Goal: Task Accomplishment & Management: Manage account settings

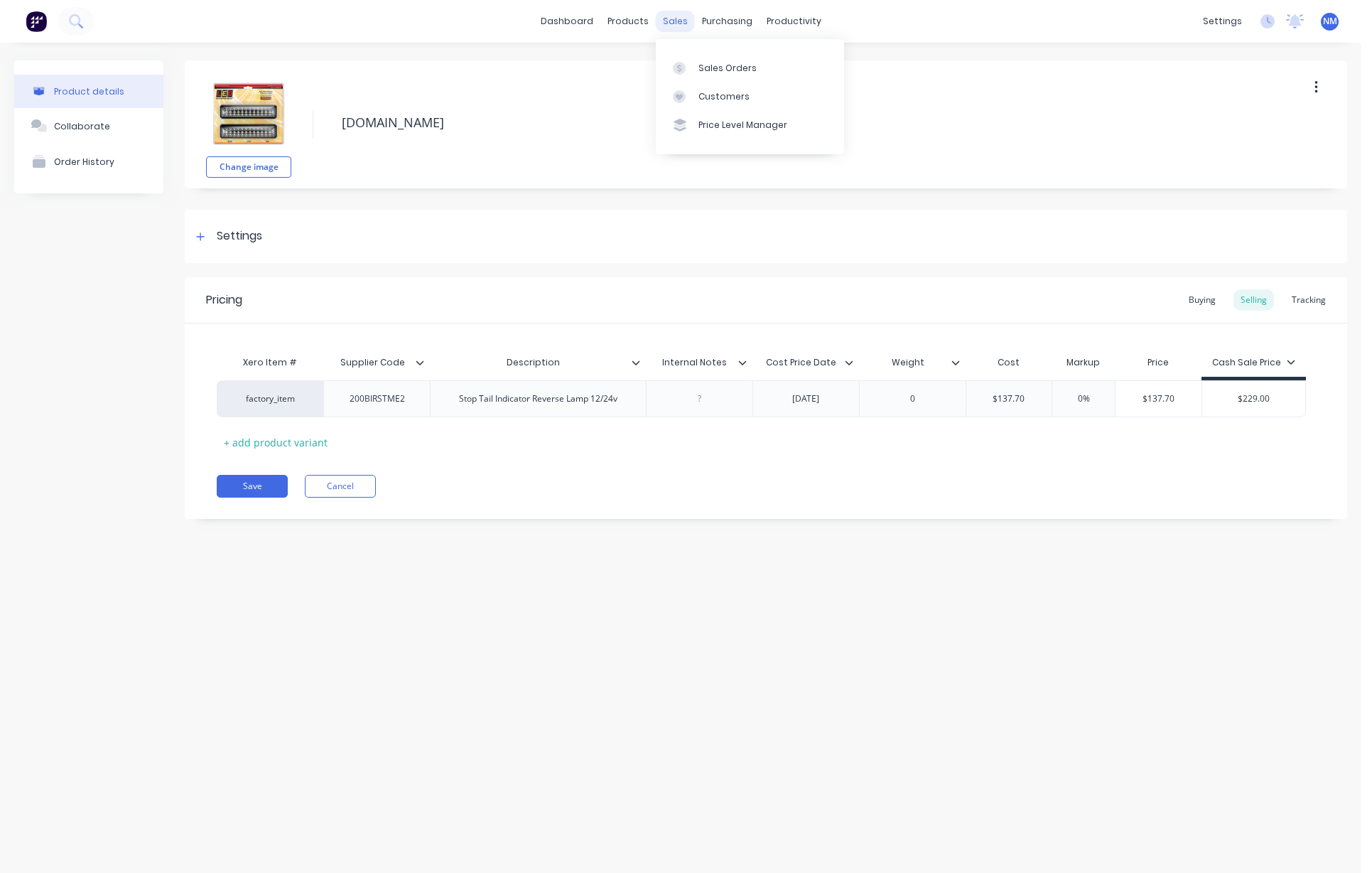
click at [678, 21] on div "sales" at bounding box center [675, 21] width 39 height 21
type textarea "x"
click at [709, 90] on div "Customers" at bounding box center [724, 96] width 51 height 13
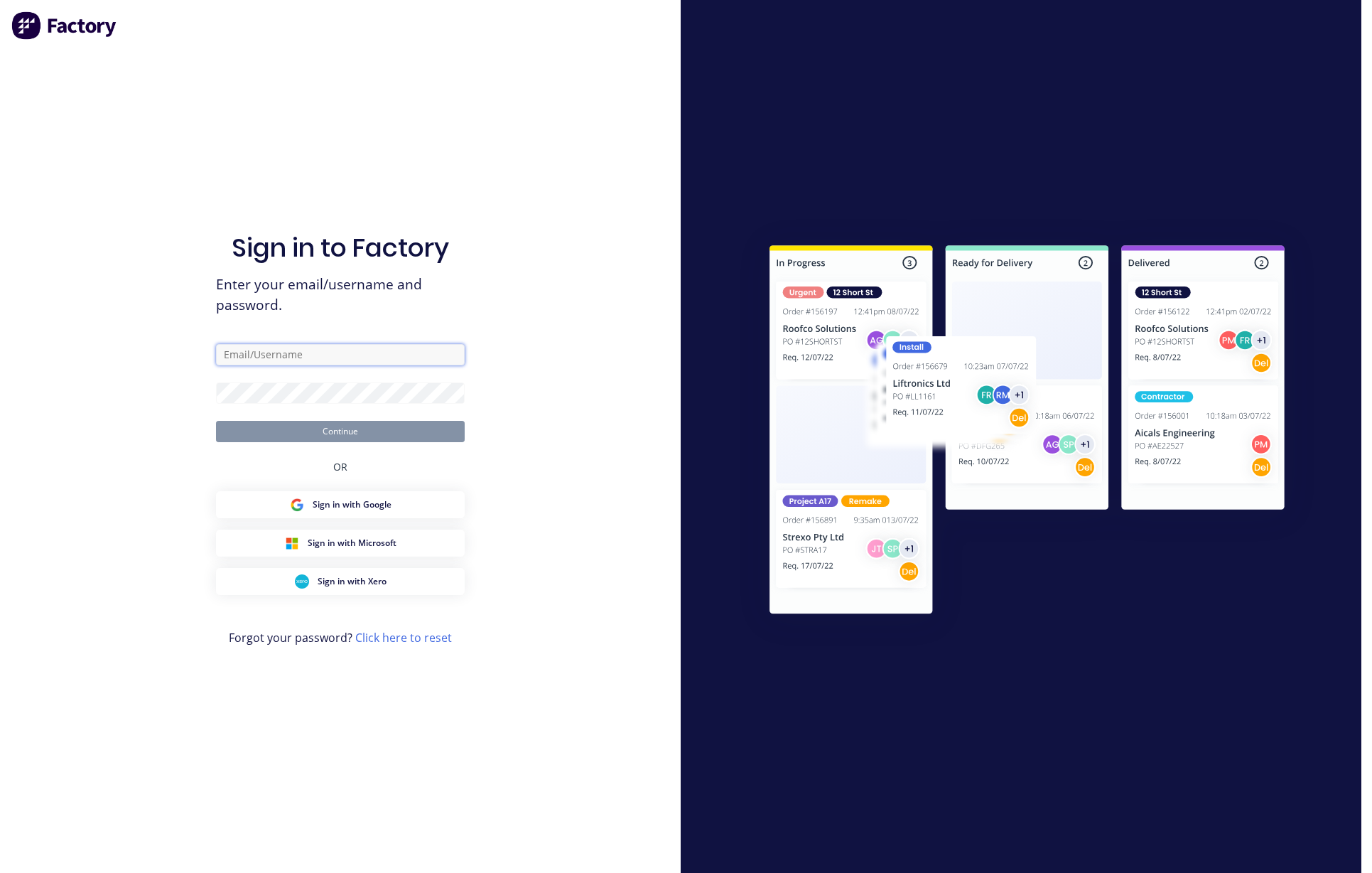
type input "[EMAIL_ADDRESS][DOMAIN_NAME]"
click at [306, 430] on button "Continue" at bounding box center [340, 432] width 249 height 21
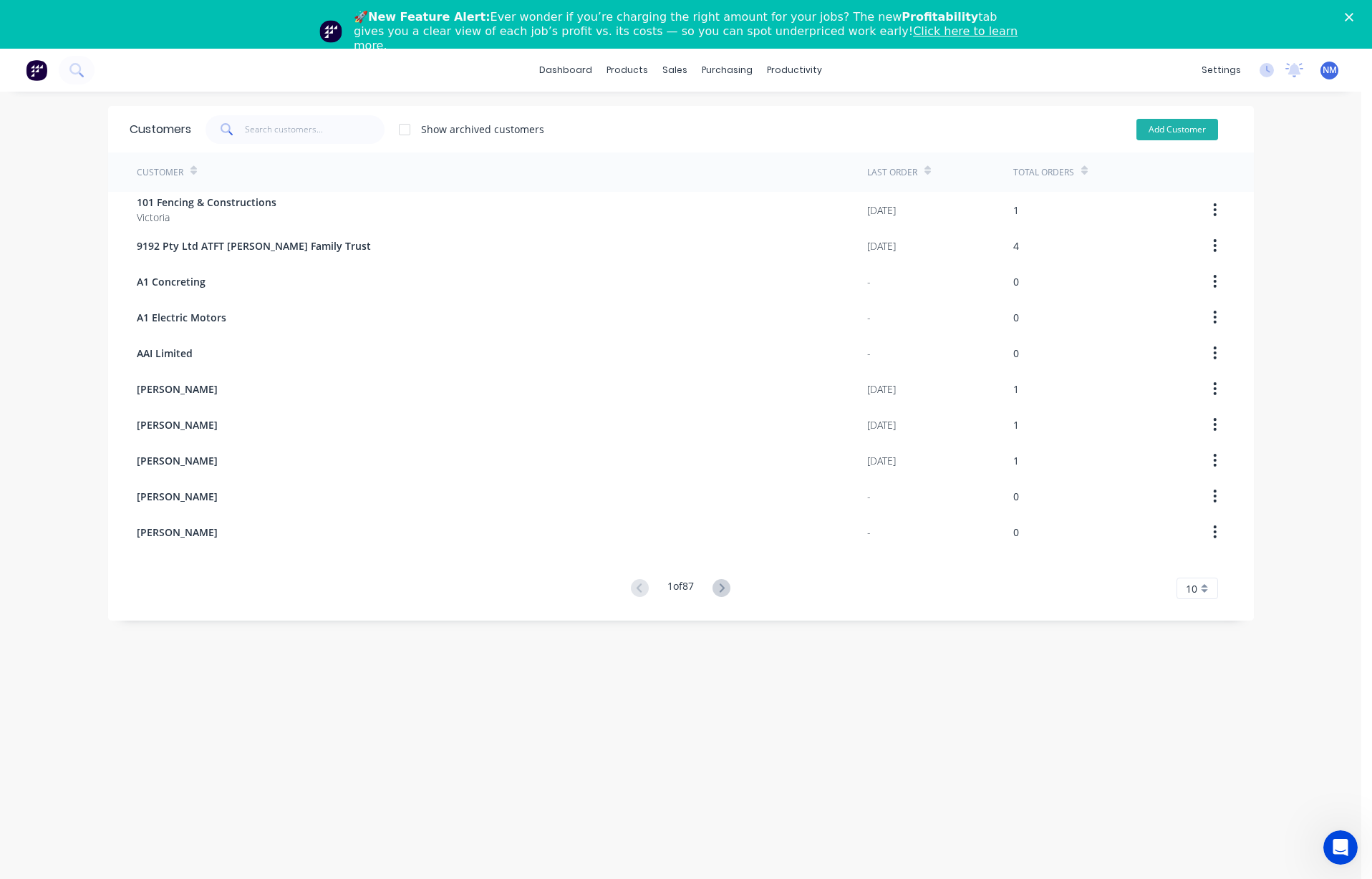
click at [795, 125] on button "Add Customer" at bounding box center [1176, 129] width 81 height 22
select select "AU"
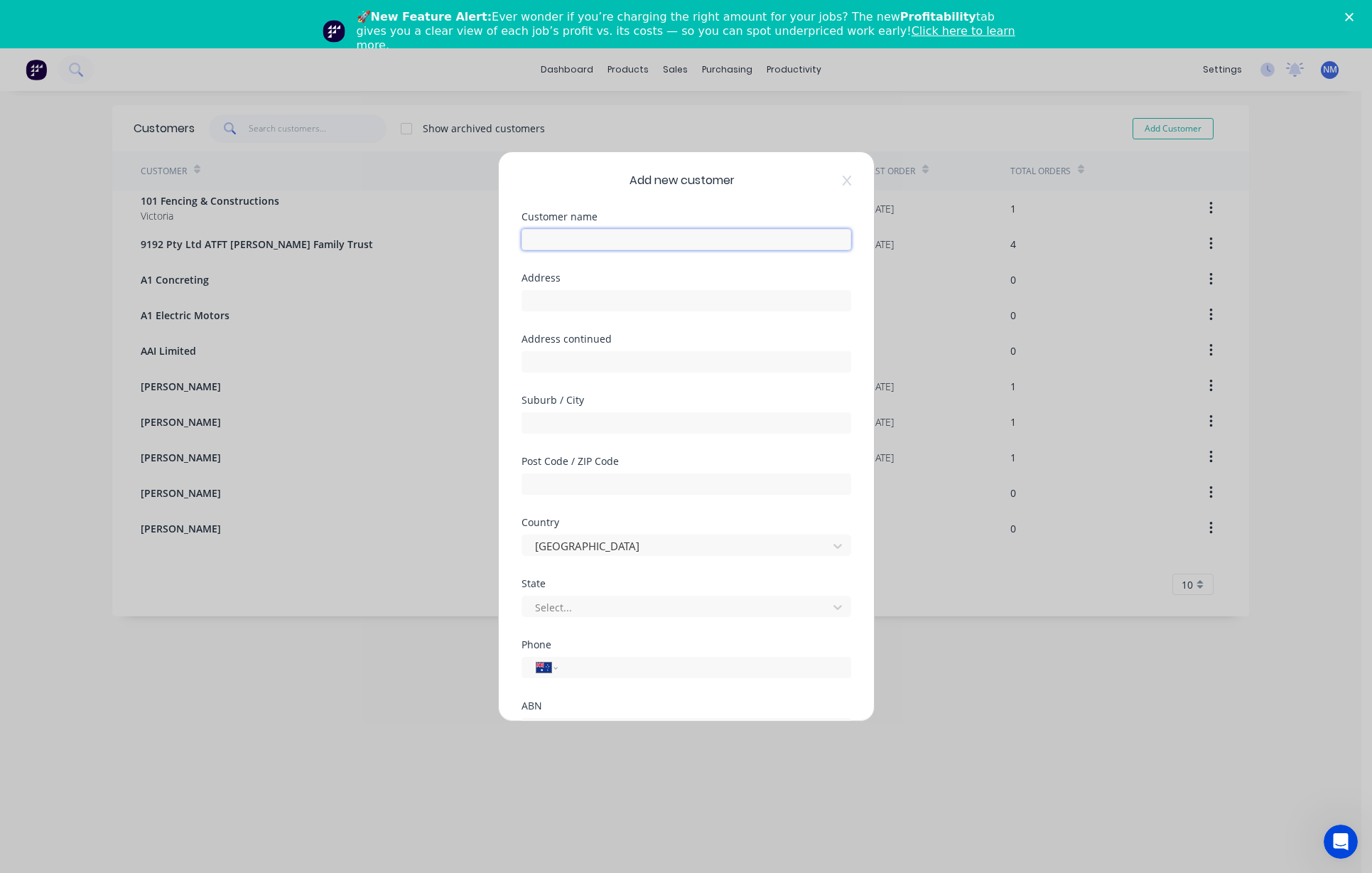
click at [649, 245] on input "text" at bounding box center [686, 239] width 329 height 21
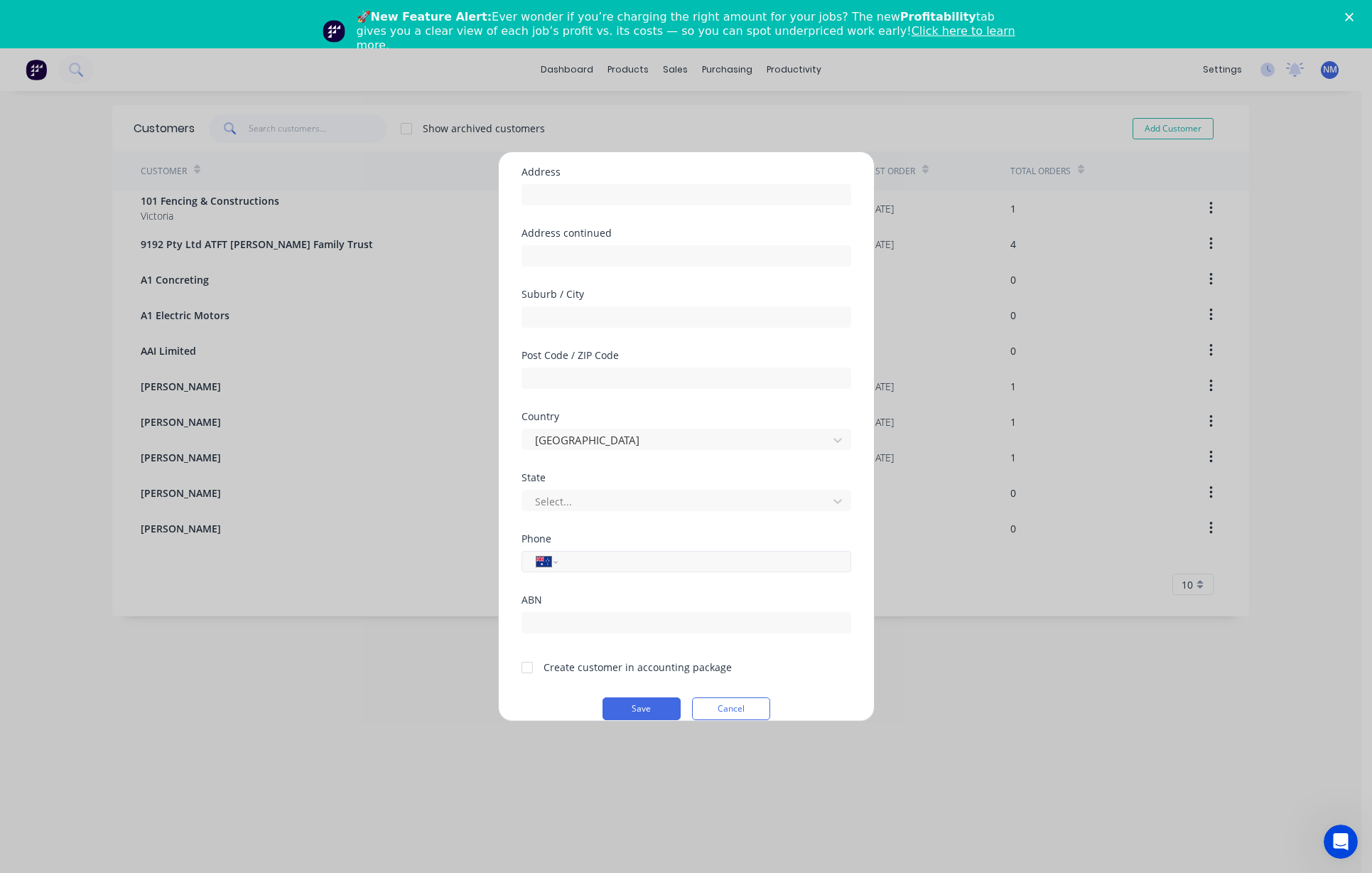
scroll to position [125, 0]
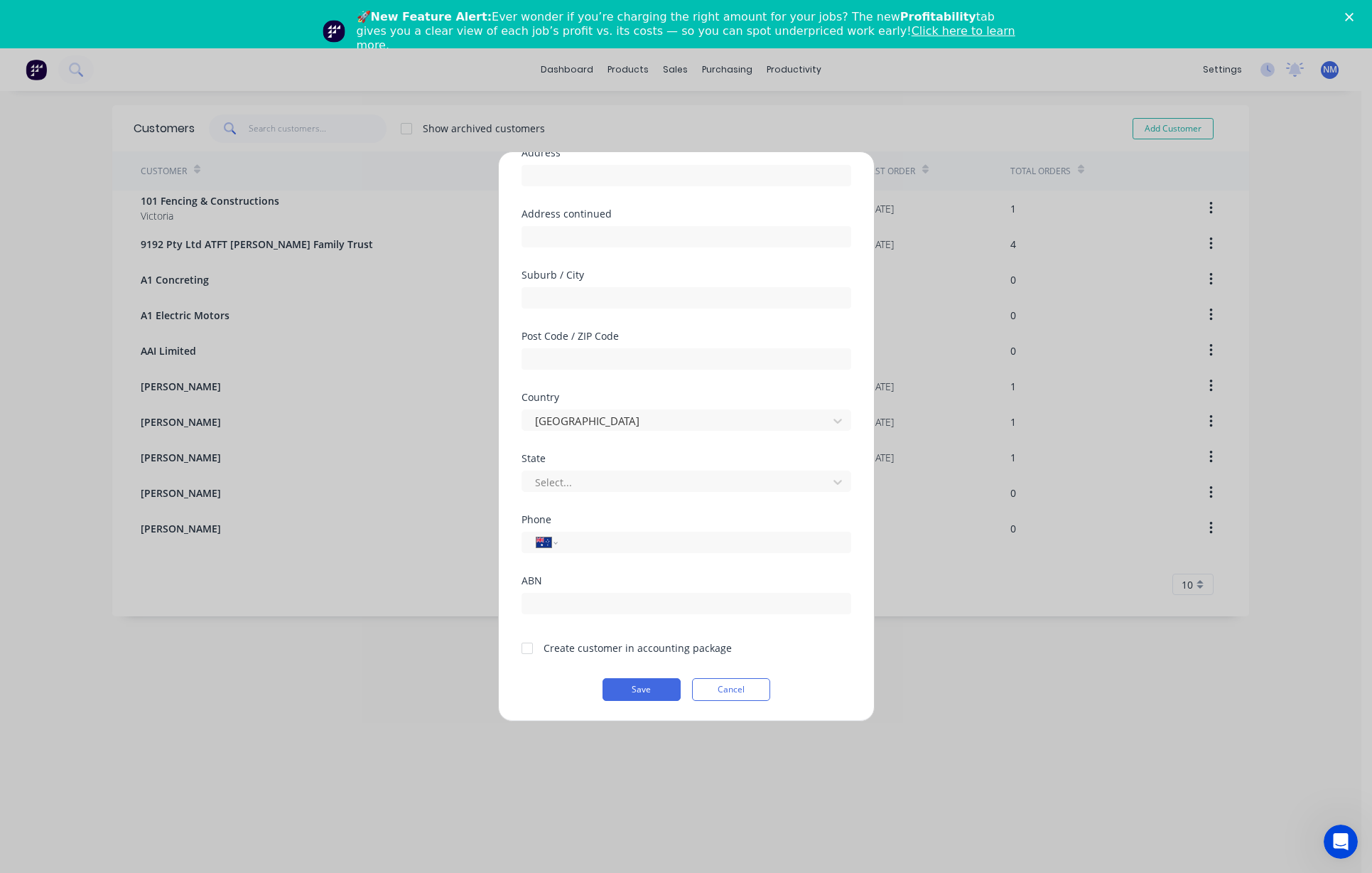
type input "[PERSON_NAME]"
click at [526, 651] on div at bounding box center [527, 647] width 28 height 28
click at [614, 545] on input "tel" at bounding box center [702, 542] width 268 height 17
click at [586, 625] on div "ABN" at bounding box center [686, 606] width 329 height 61
click at [632, 695] on button "Save" at bounding box center [641, 689] width 78 height 22
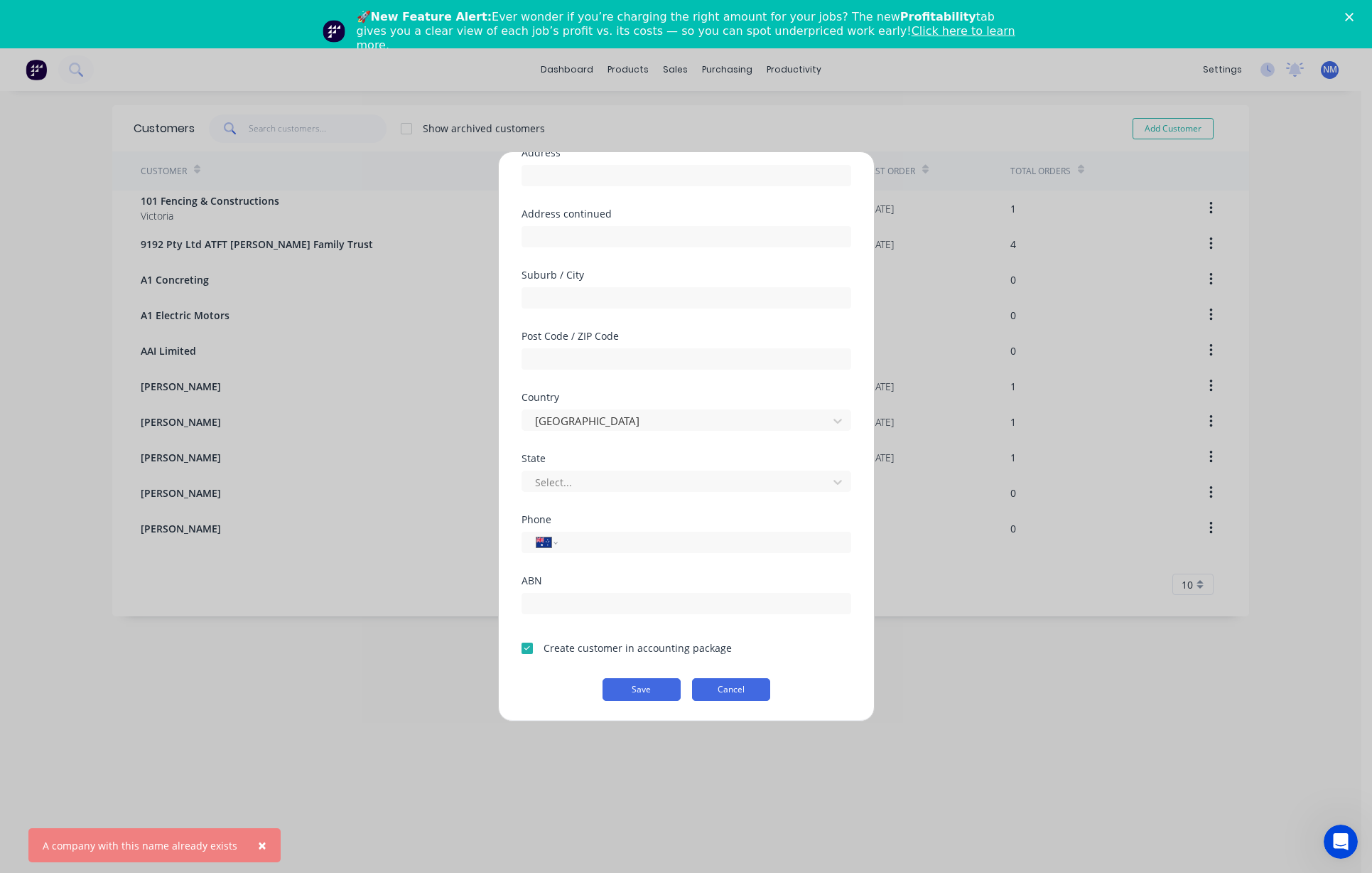
click at [720, 697] on button "Cancel" at bounding box center [731, 689] width 78 height 22
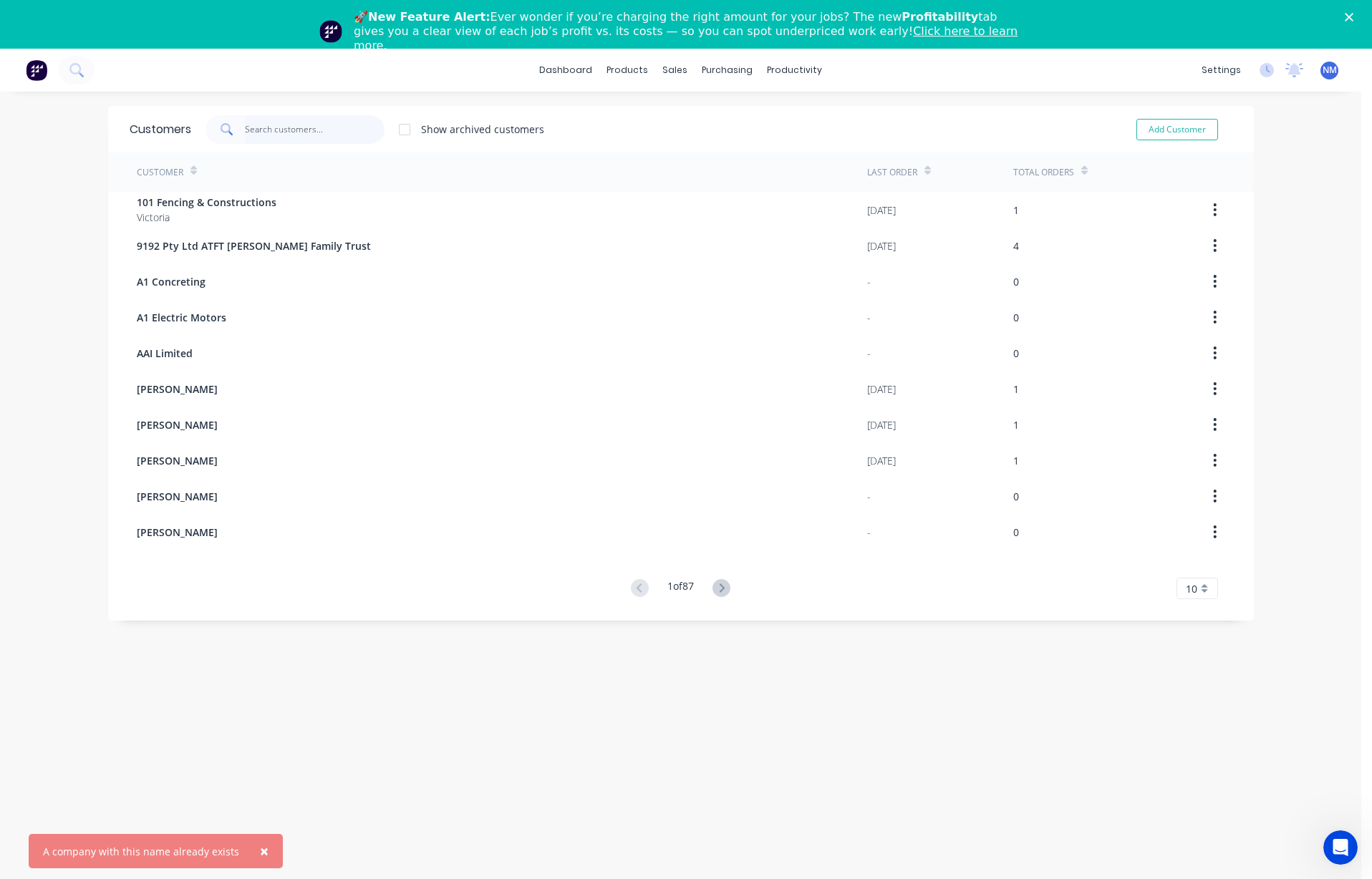
click at [304, 129] on input "text" at bounding box center [314, 129] width 140 height 28
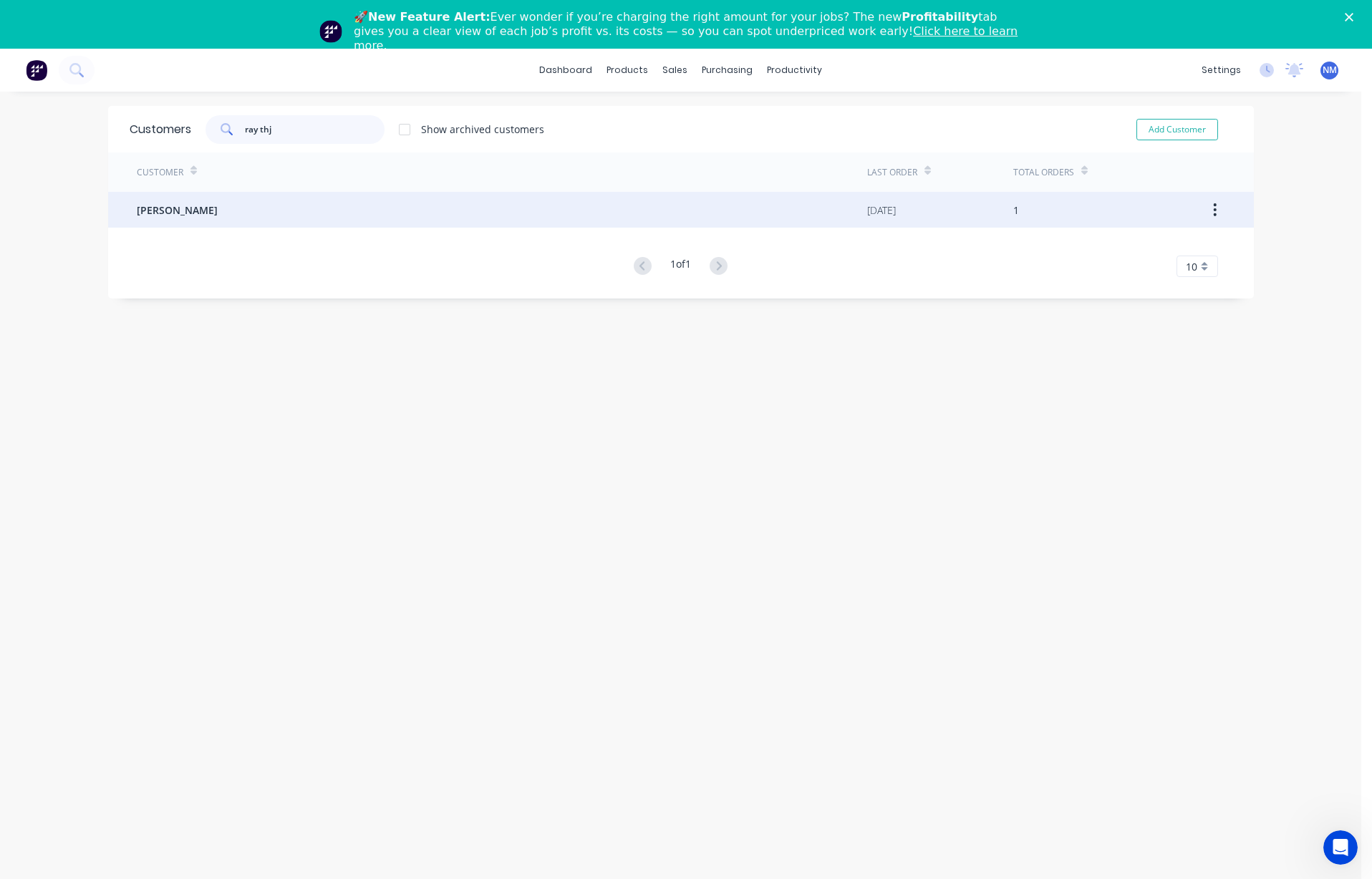
type input "ray thj"
click at [258, 212] on div "[PERSON_NAME]" at bounding box center [502, 209] width 731 height 36
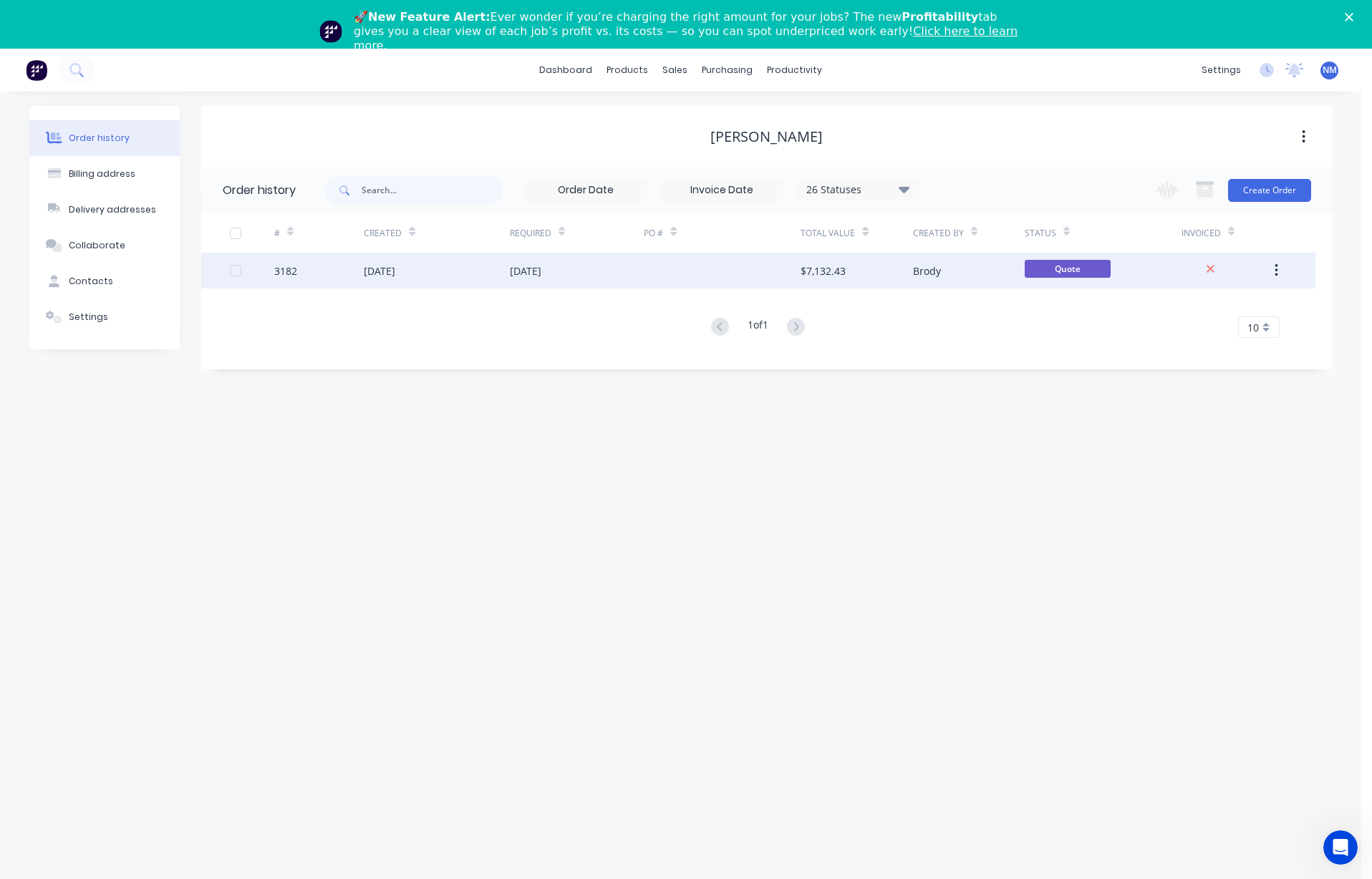
click at [382, 270] on div "[DATE]" at bounding box center [379, 270] width 31 height 15
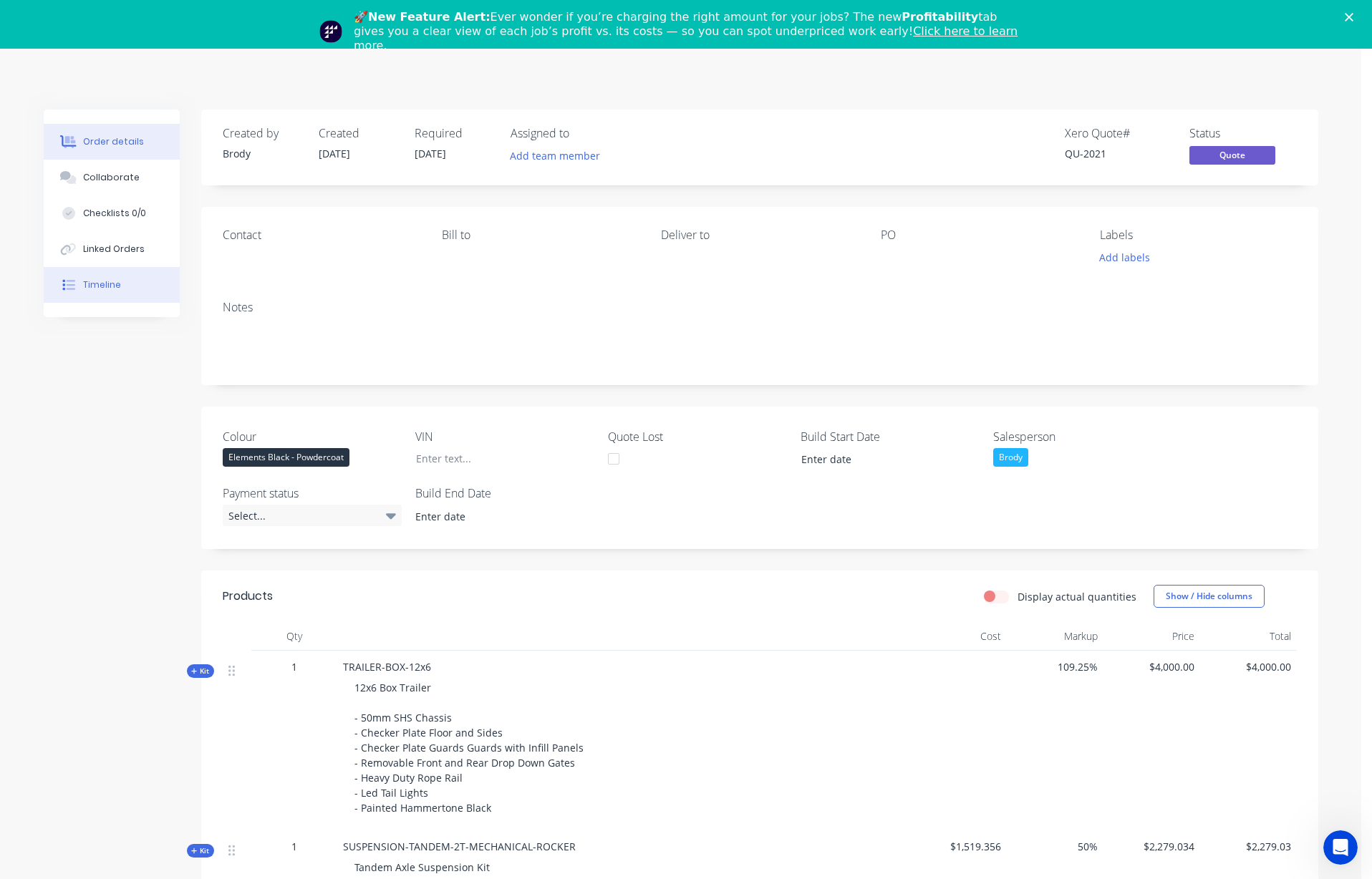
click at [111, 294] on button "Timeline" at bounding box center [112, 285] width 136 height 36
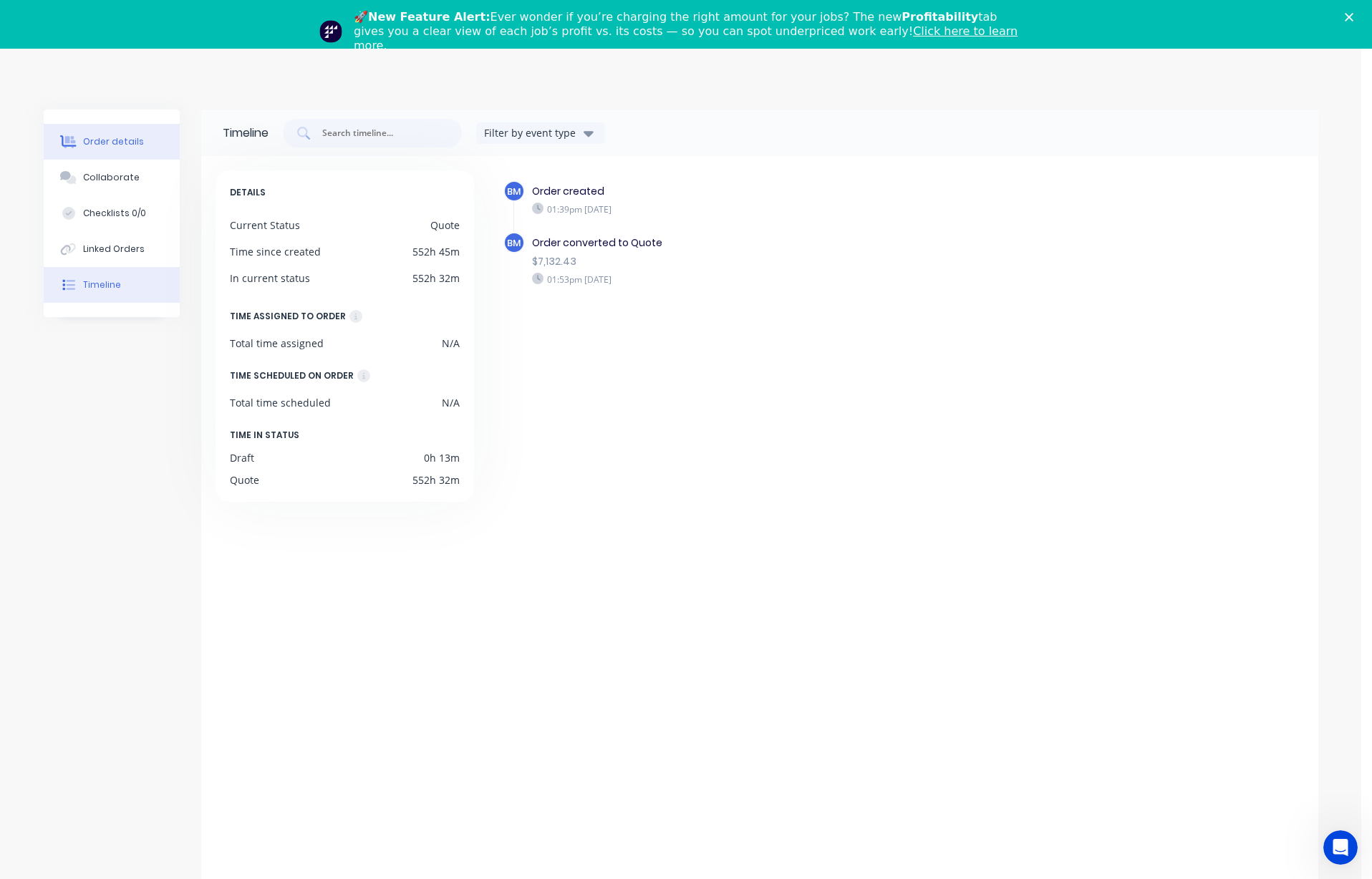
click at [117, 152] on button "Order details" at bounding box center [112, 141] width 136 height 36
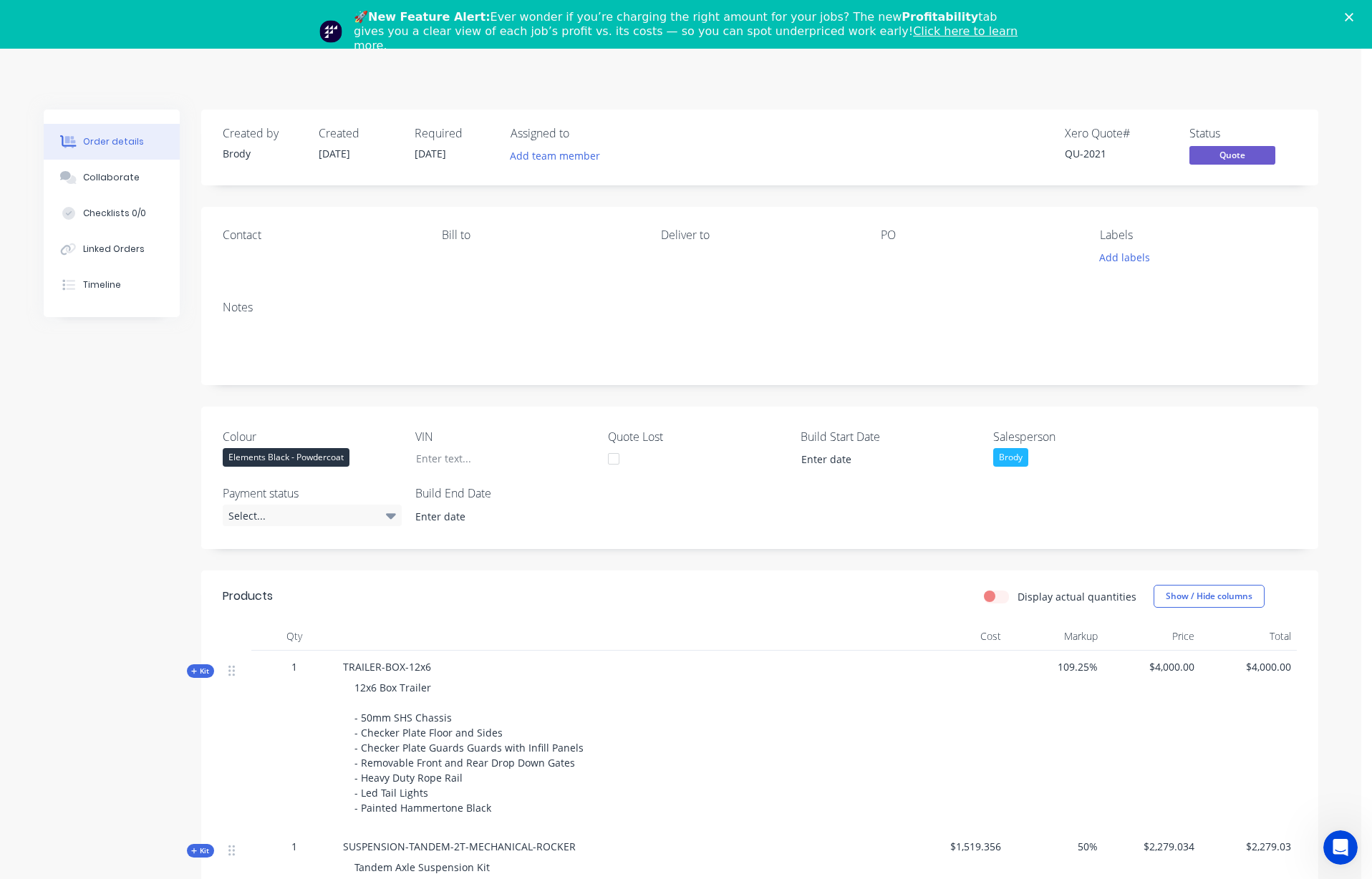
click at [795, 15] on polygon "Close" at bounding box center [1348, 17] width 9 height 9
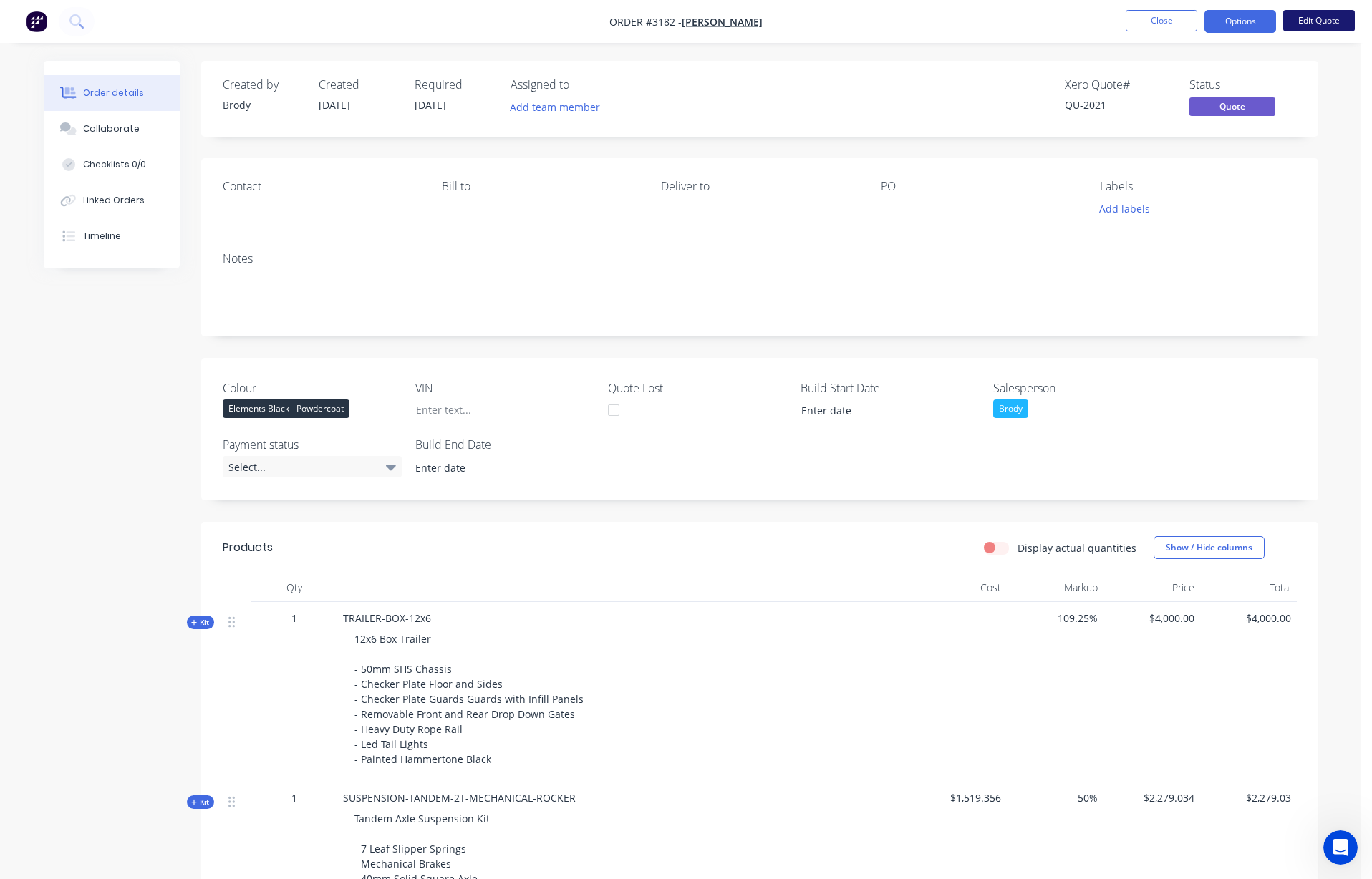
click at [795, 23] on button "Edit Quote" at bounding box center [1318, 21] width 71 height 22
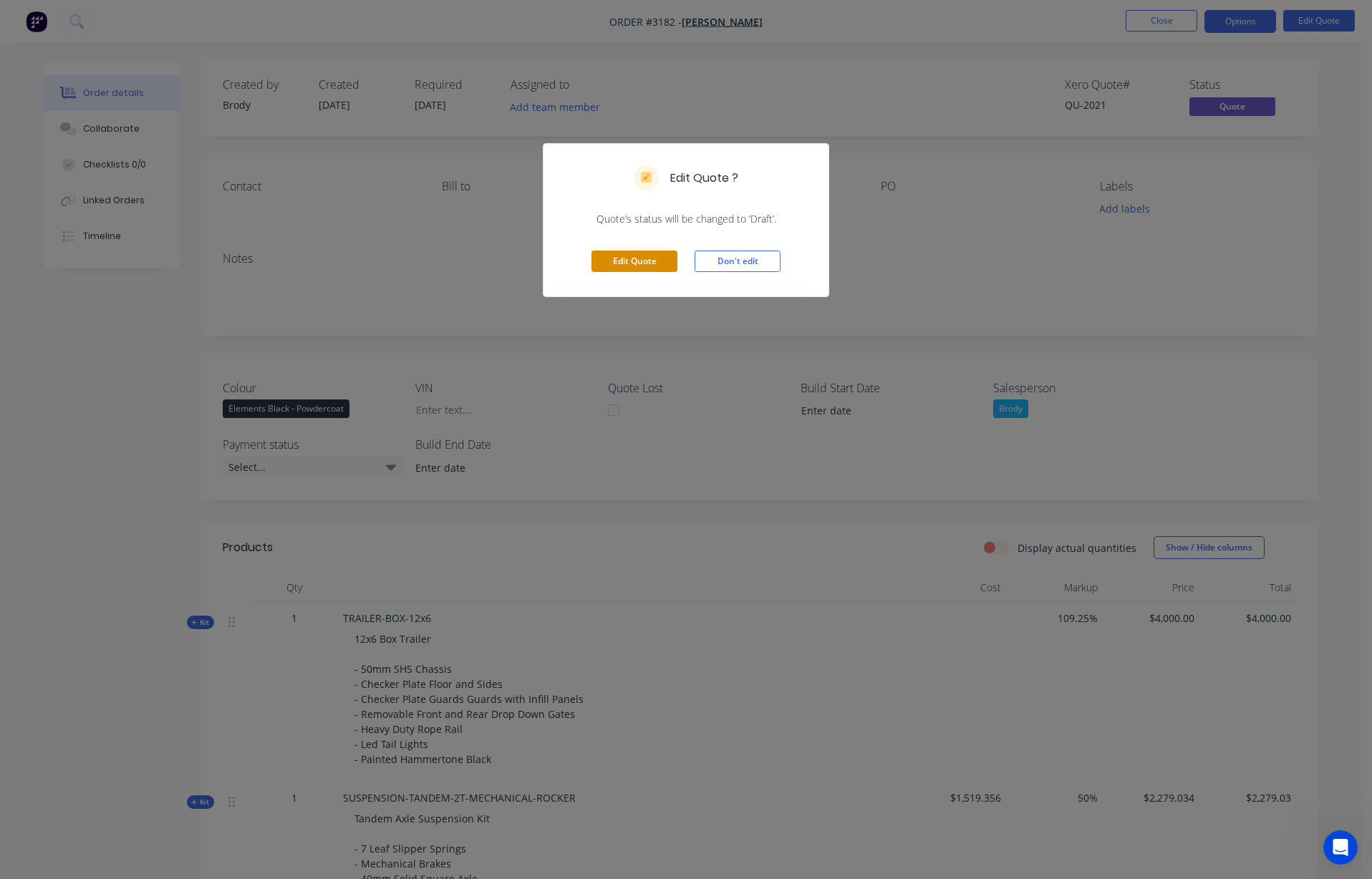
click at [640, 261] on button "Edit Quote" at bounding box center [635, 261] width 86 height 22
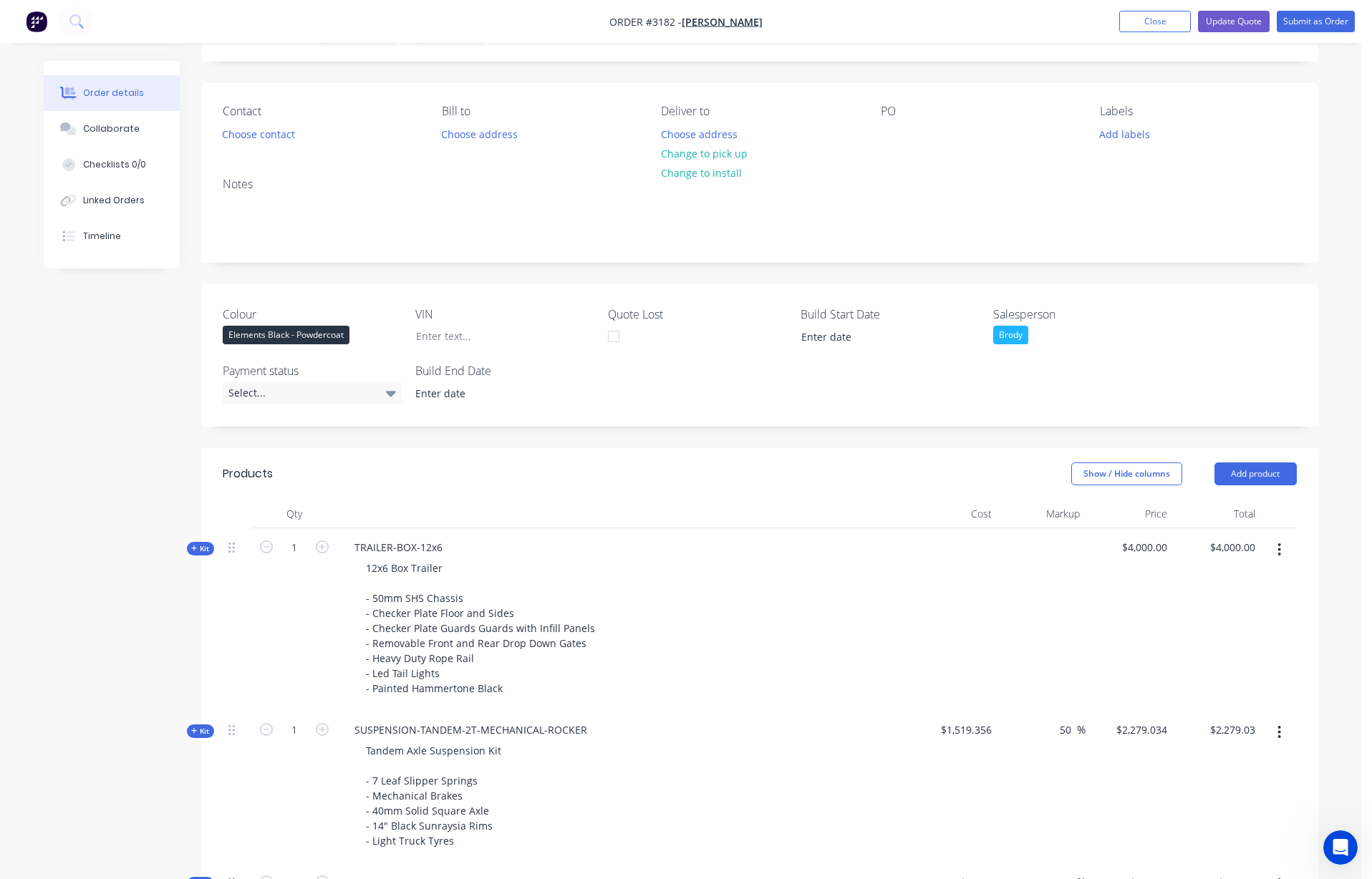
scroll to position [103, 0]
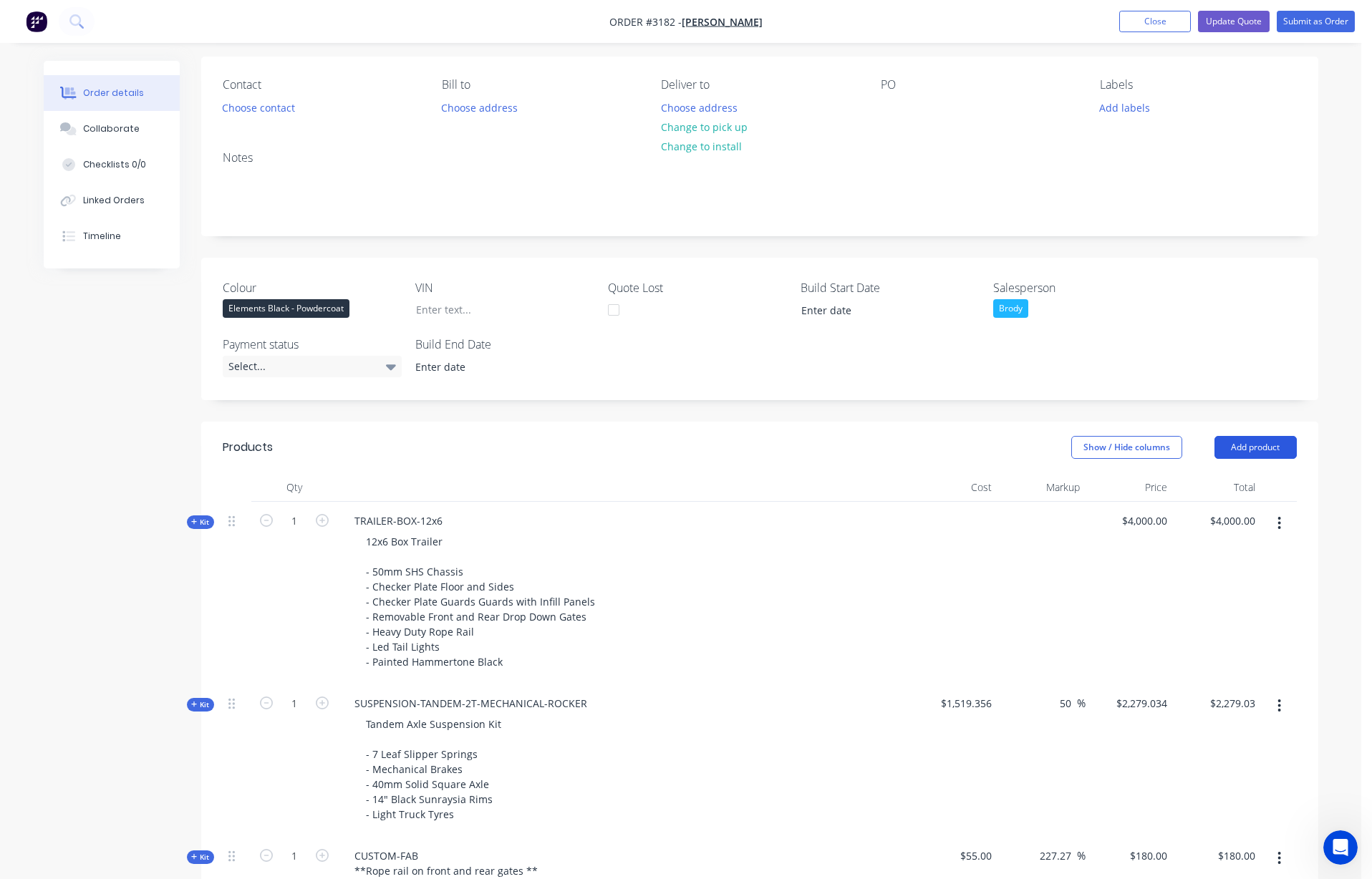
click at [795, 442] on button "Add product" at bounding box center [1255, 446] width 82 height 23
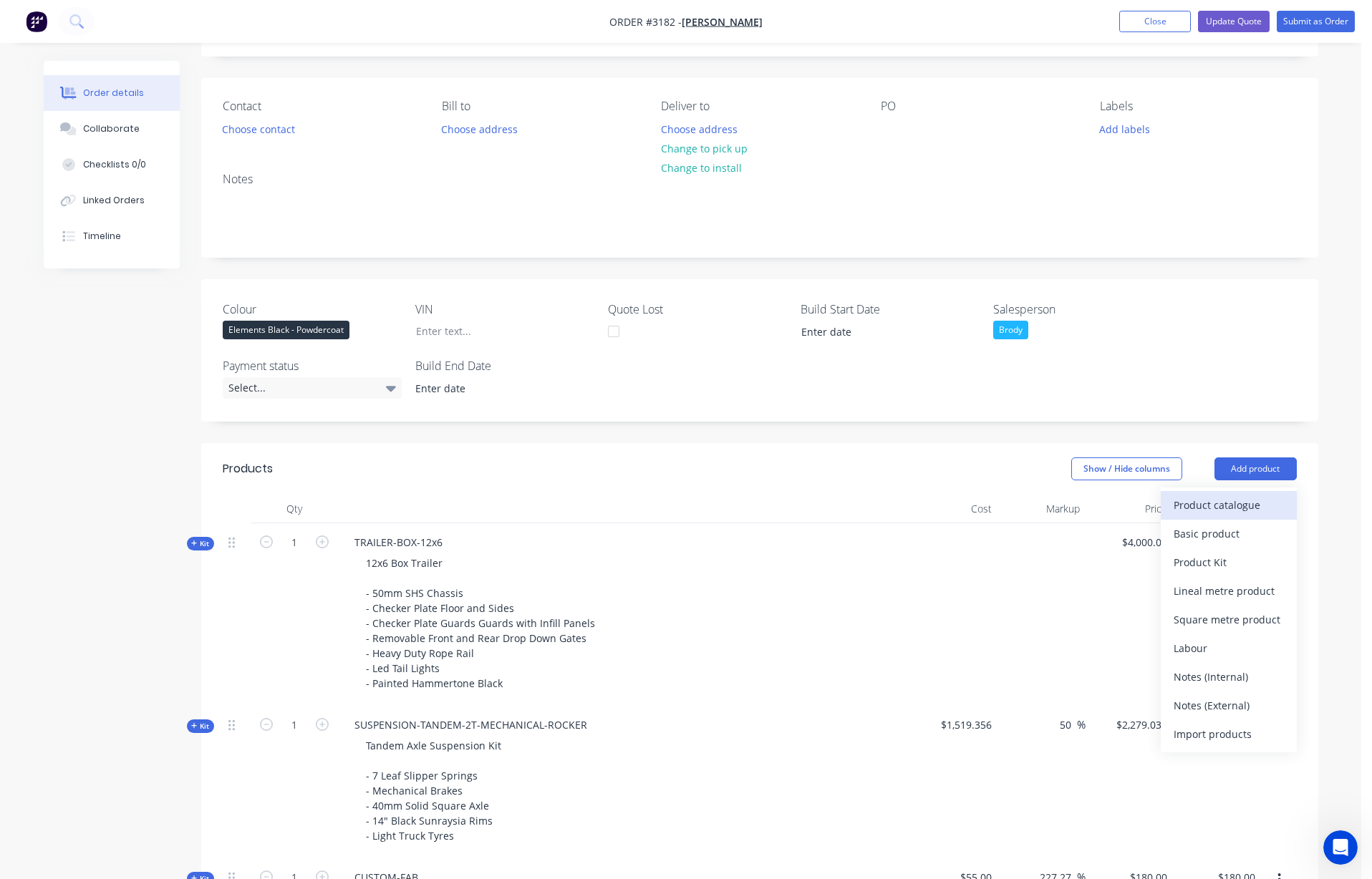
scroll to position [72, 0]
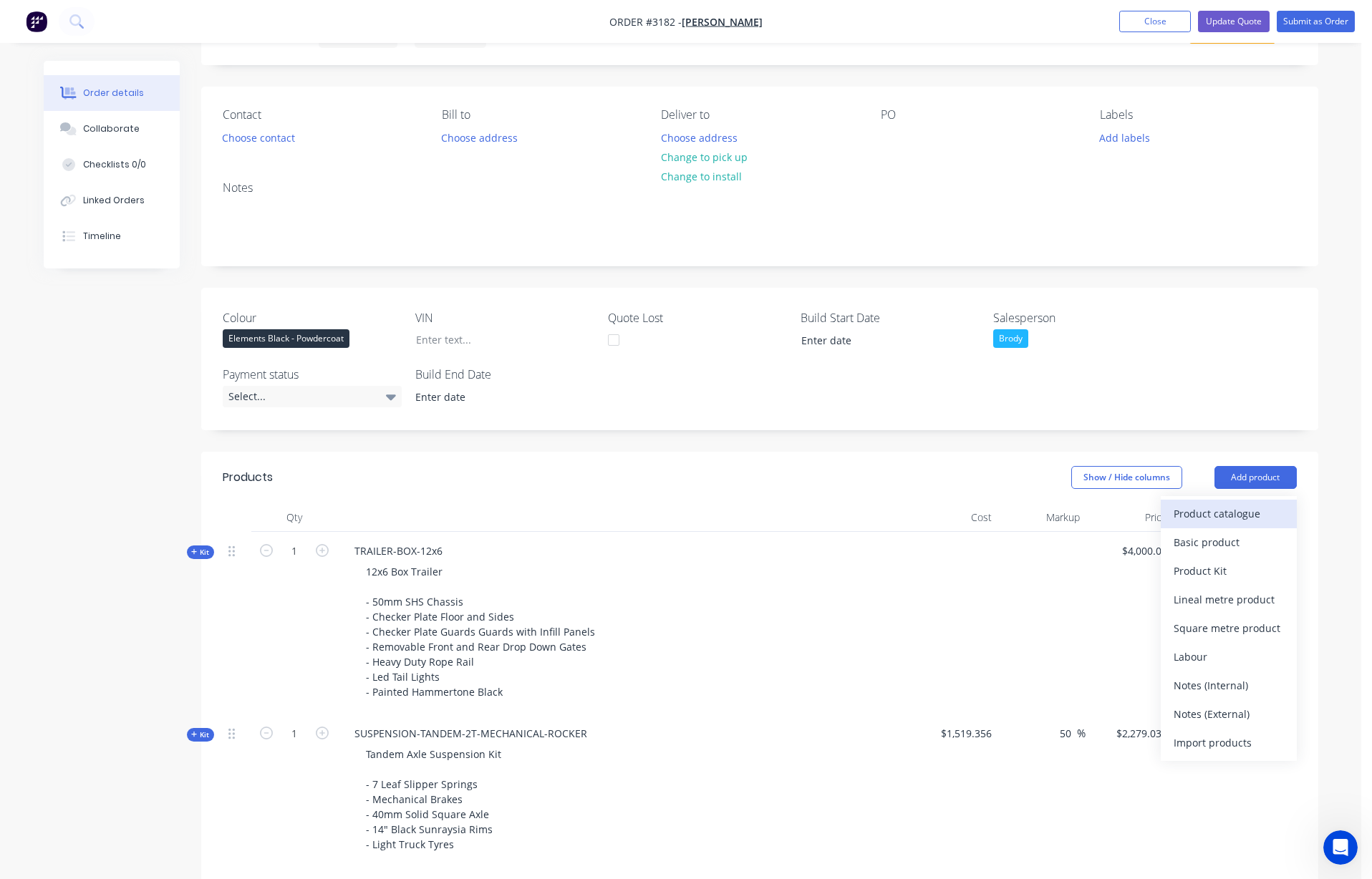
click at [795, 518] on div "Product catalogue" at bounding box center [1228, 513] width 111 height 21
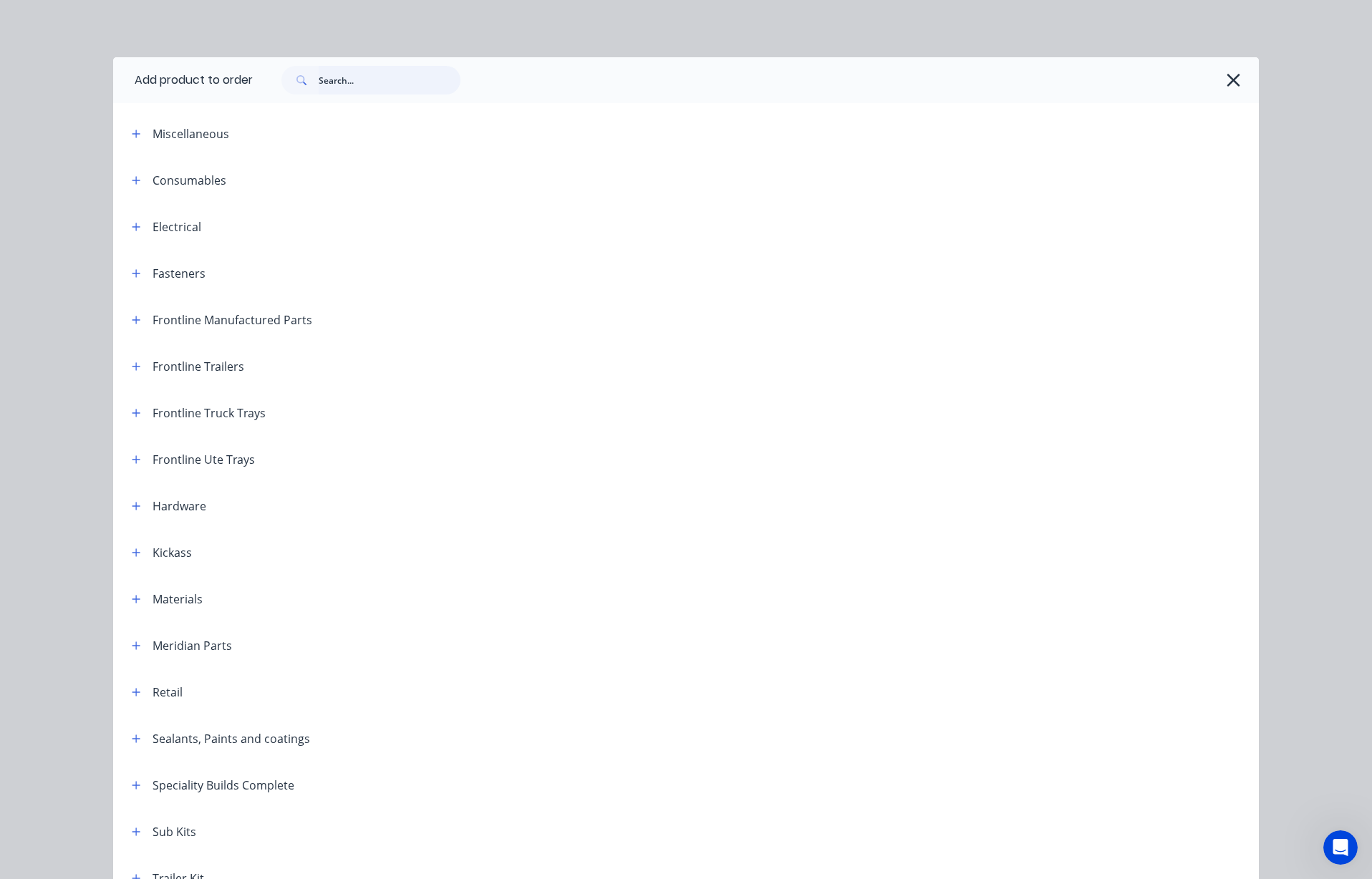
click at [343, 79] on input "text" at bounding box center [389, 79] width 142 height 28
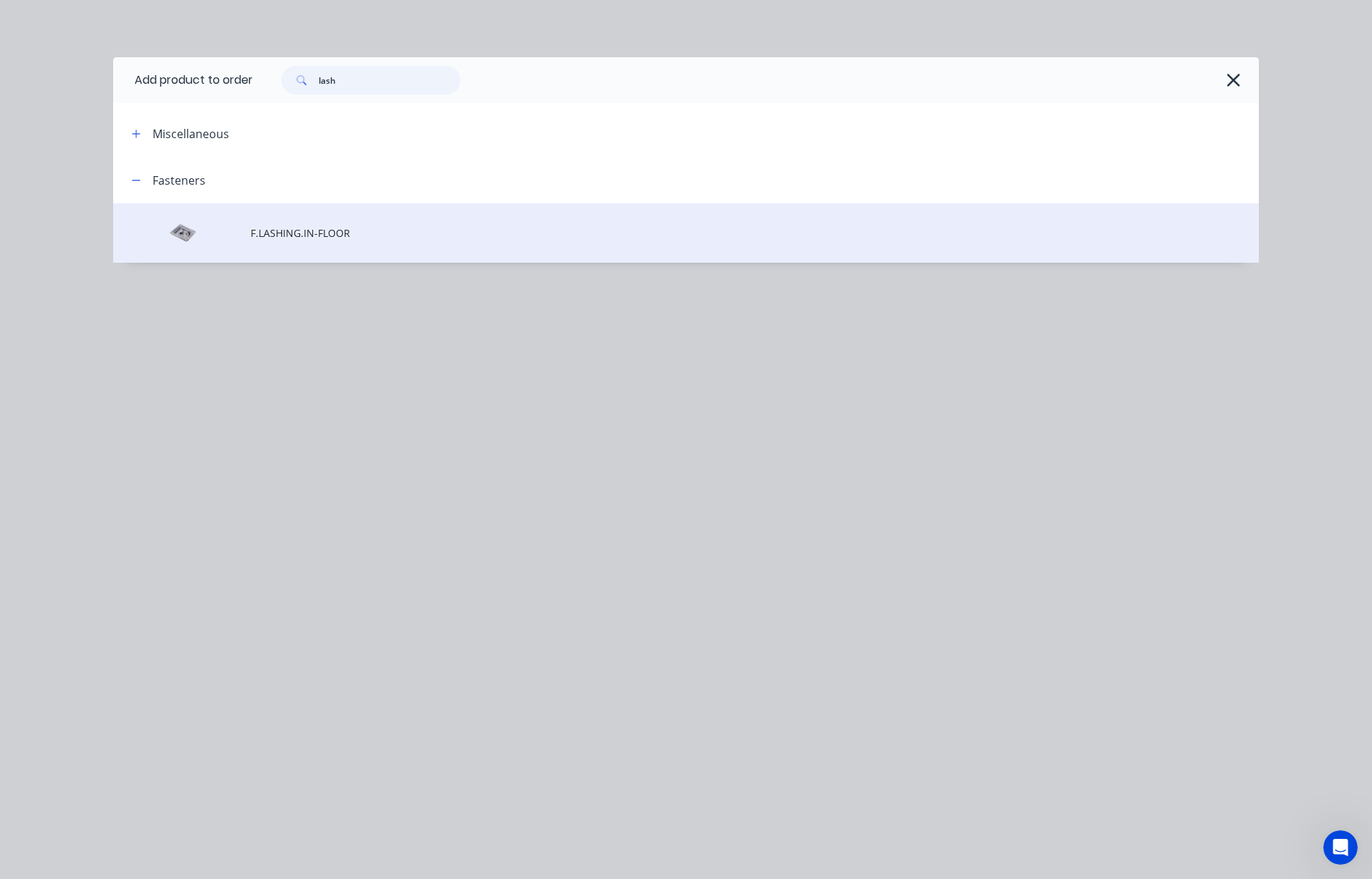
type input "lash"
click at [313, 240] on span "F.LASHING.IN-FLOOR" at bounding box center [653, 232] width 806 height 15
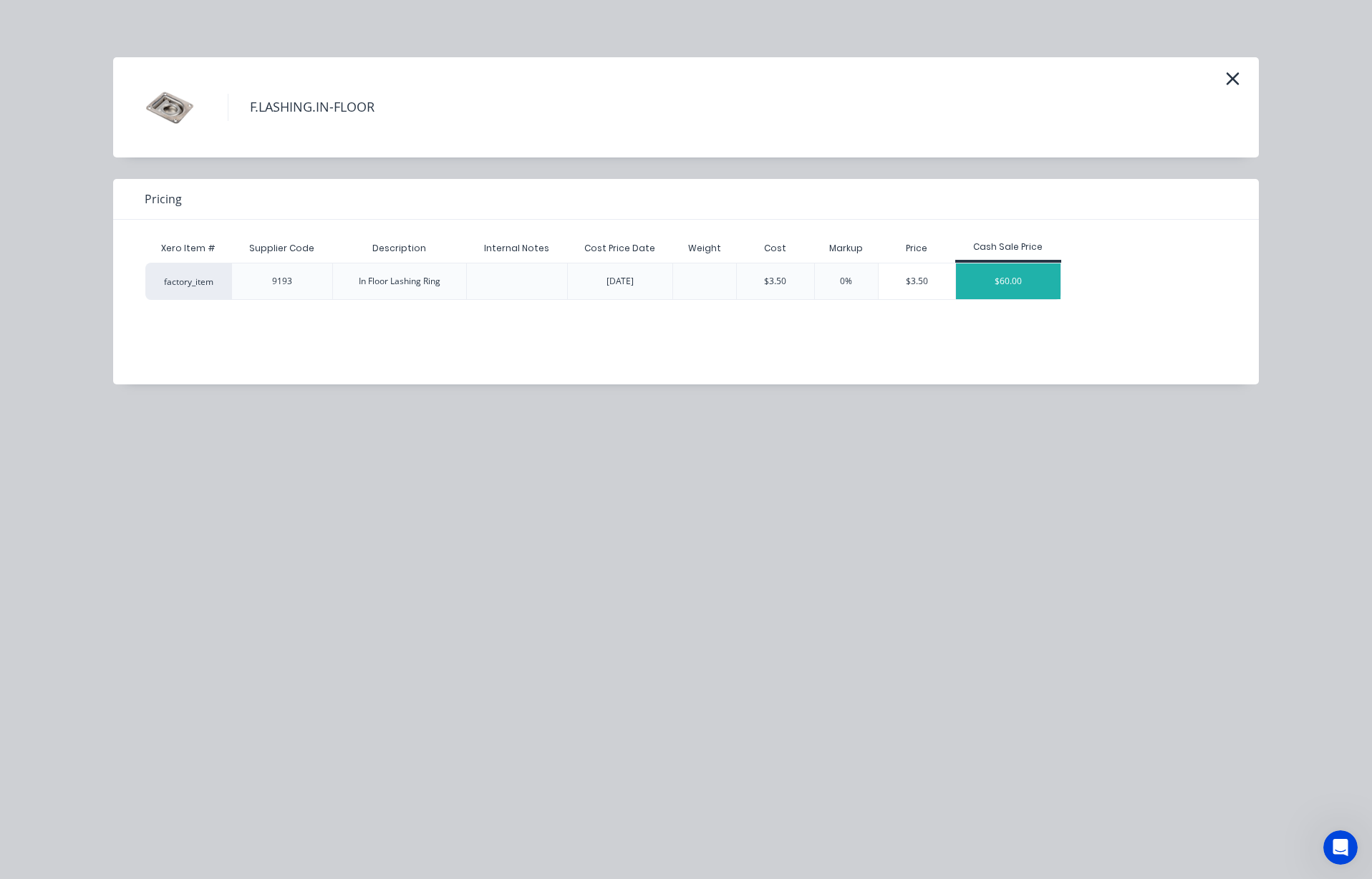
click at [795, 282] on div "$60.00" at bounding box center [1008, 281] width 105 height 36
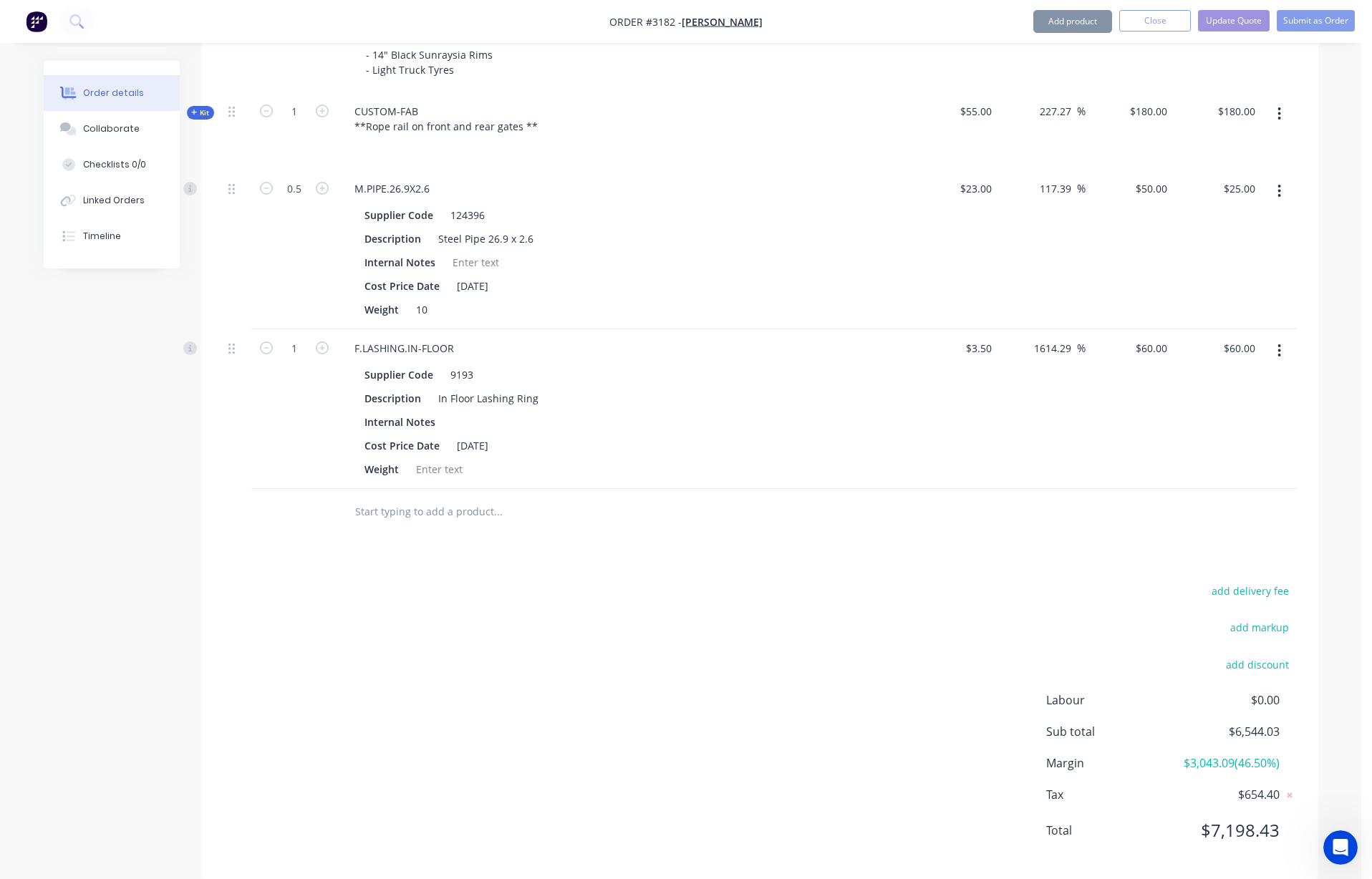
scroll to position [868, 0]
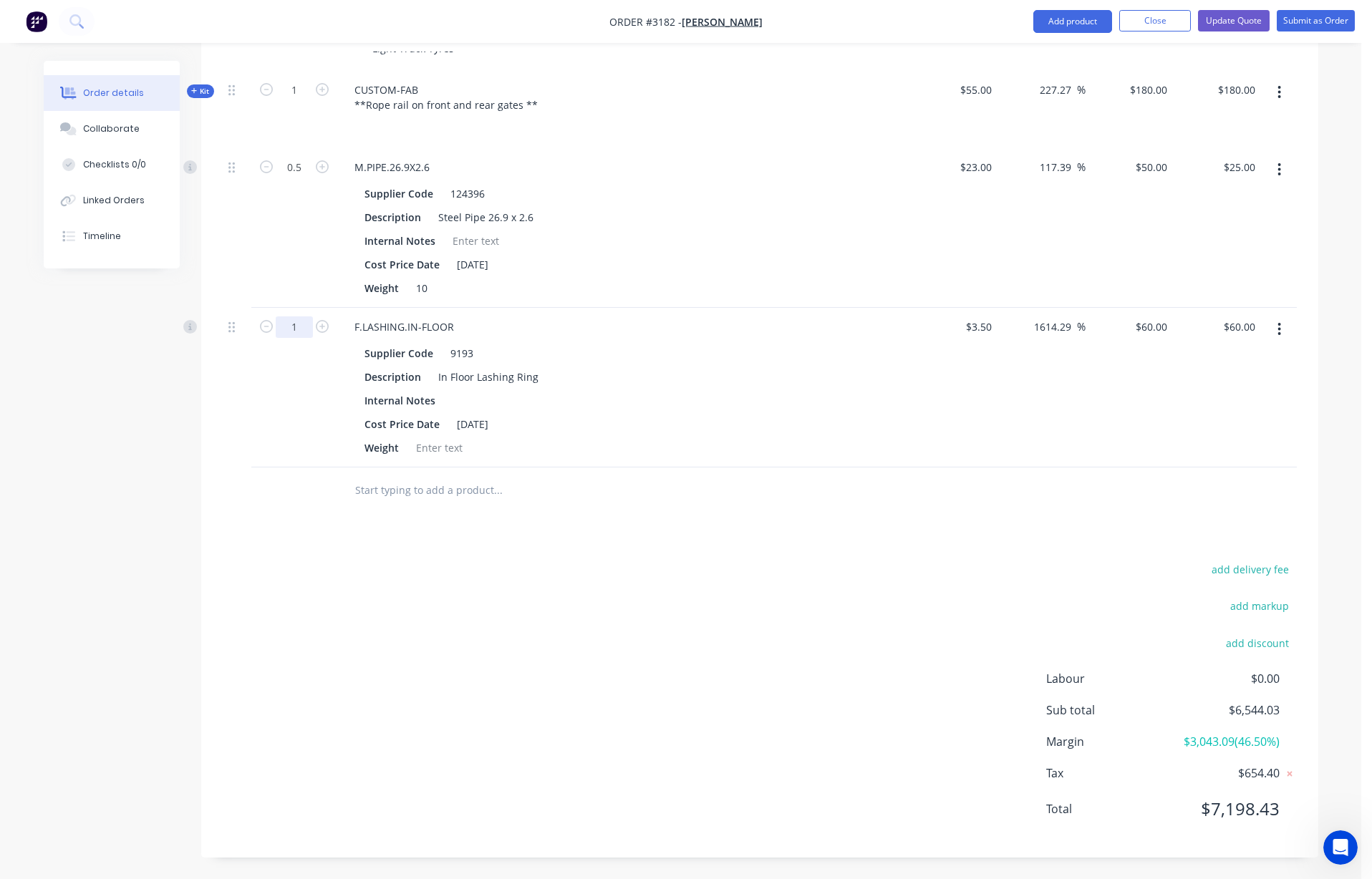
drag, startPoint x: 299, startPoint y: 331, endPoint x: 277, endPoint y: 329, distance: 22.1
drag, startPoint x: 294, startPoint y: 331, endPoint x: 308, endPoint y: 329, distance: 14.1
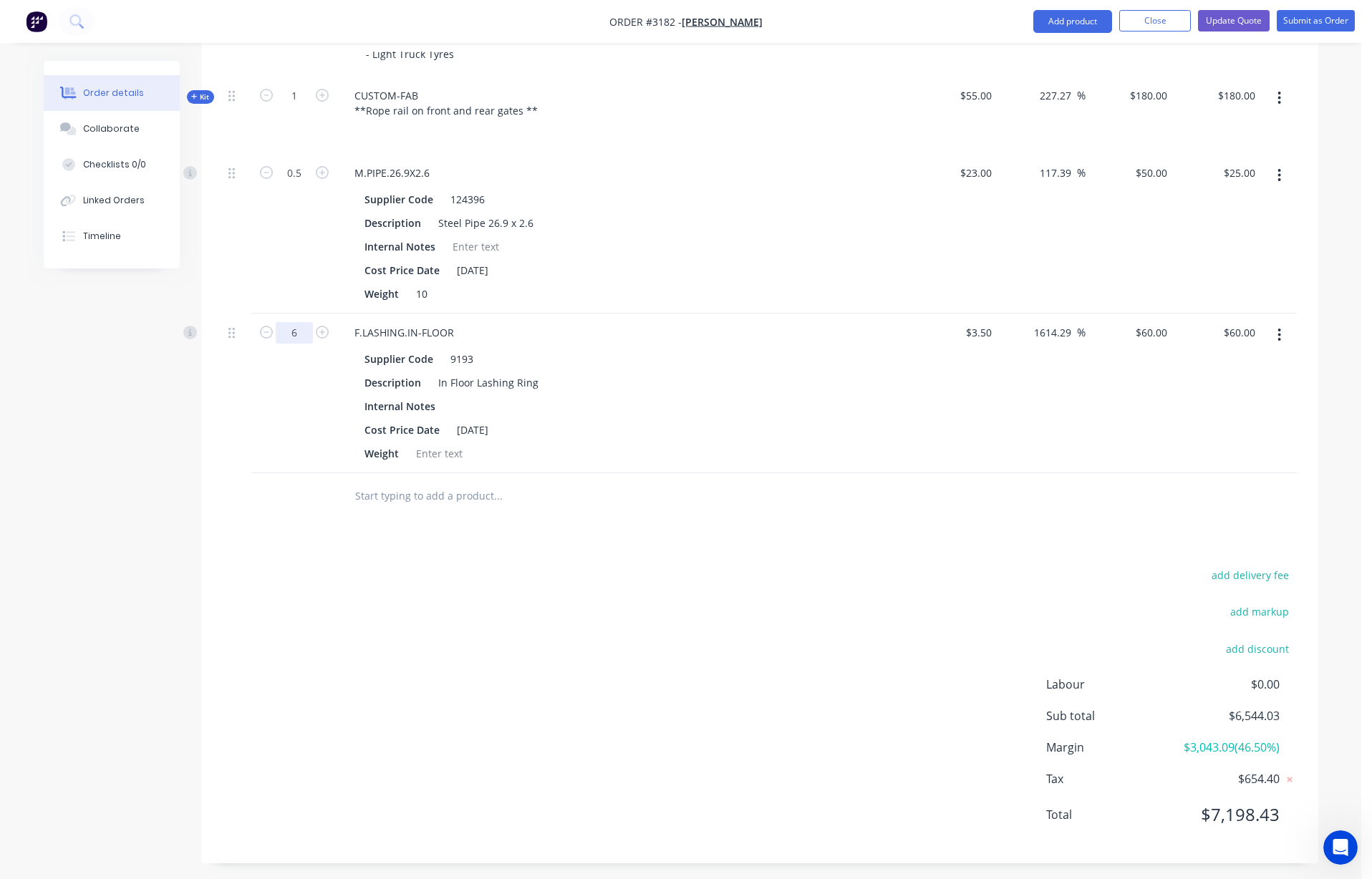
scroll to position [859, 0]
type input "6"
type input "$360.00"
click at [608, 578] on div "add delivery fee add markup add discount Labour $0.00 Sub total $6,544.03 Margi…" at bounding box center [759, 707] width 1074 height 276
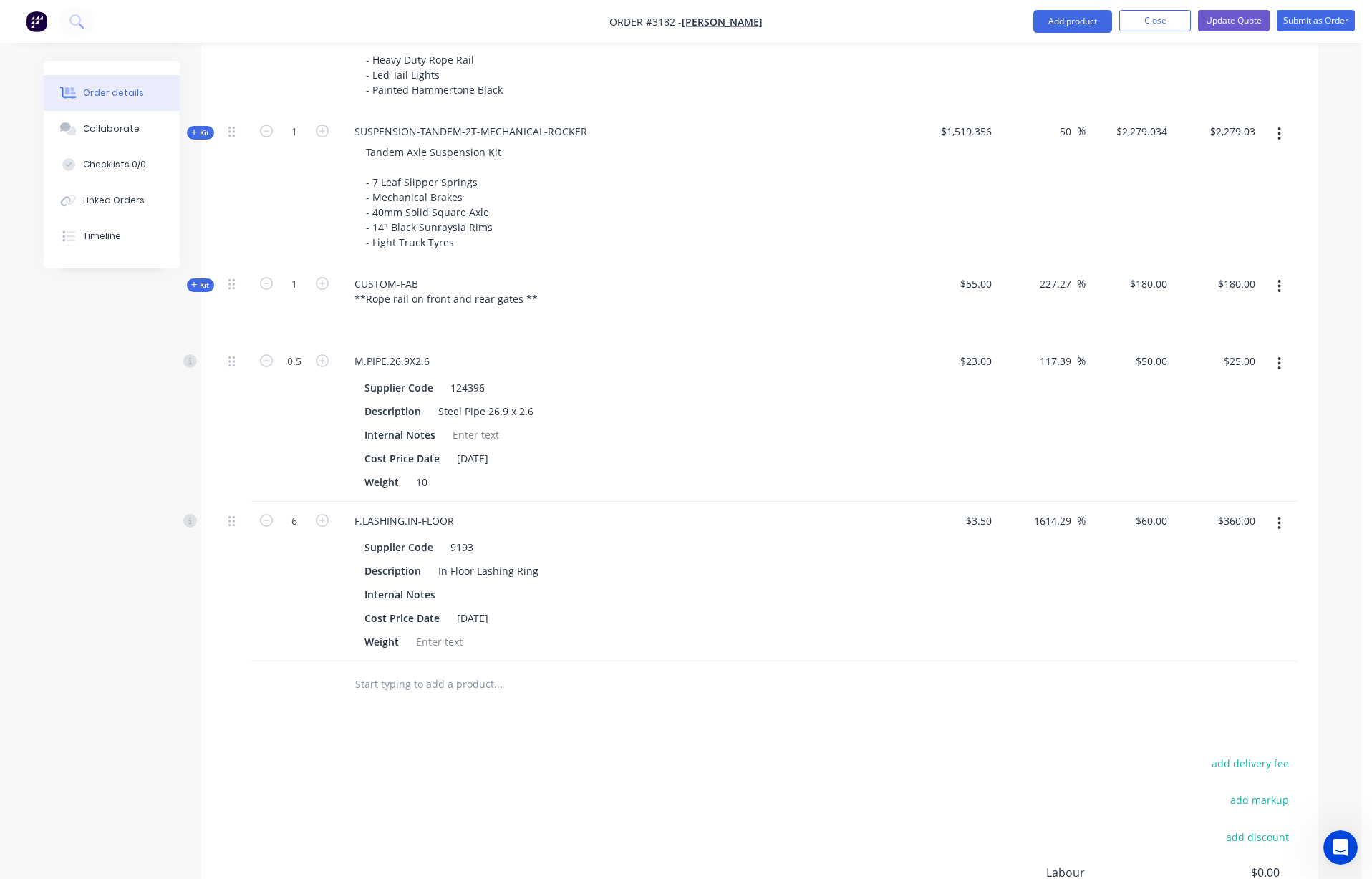
scroll to position [0, 0]
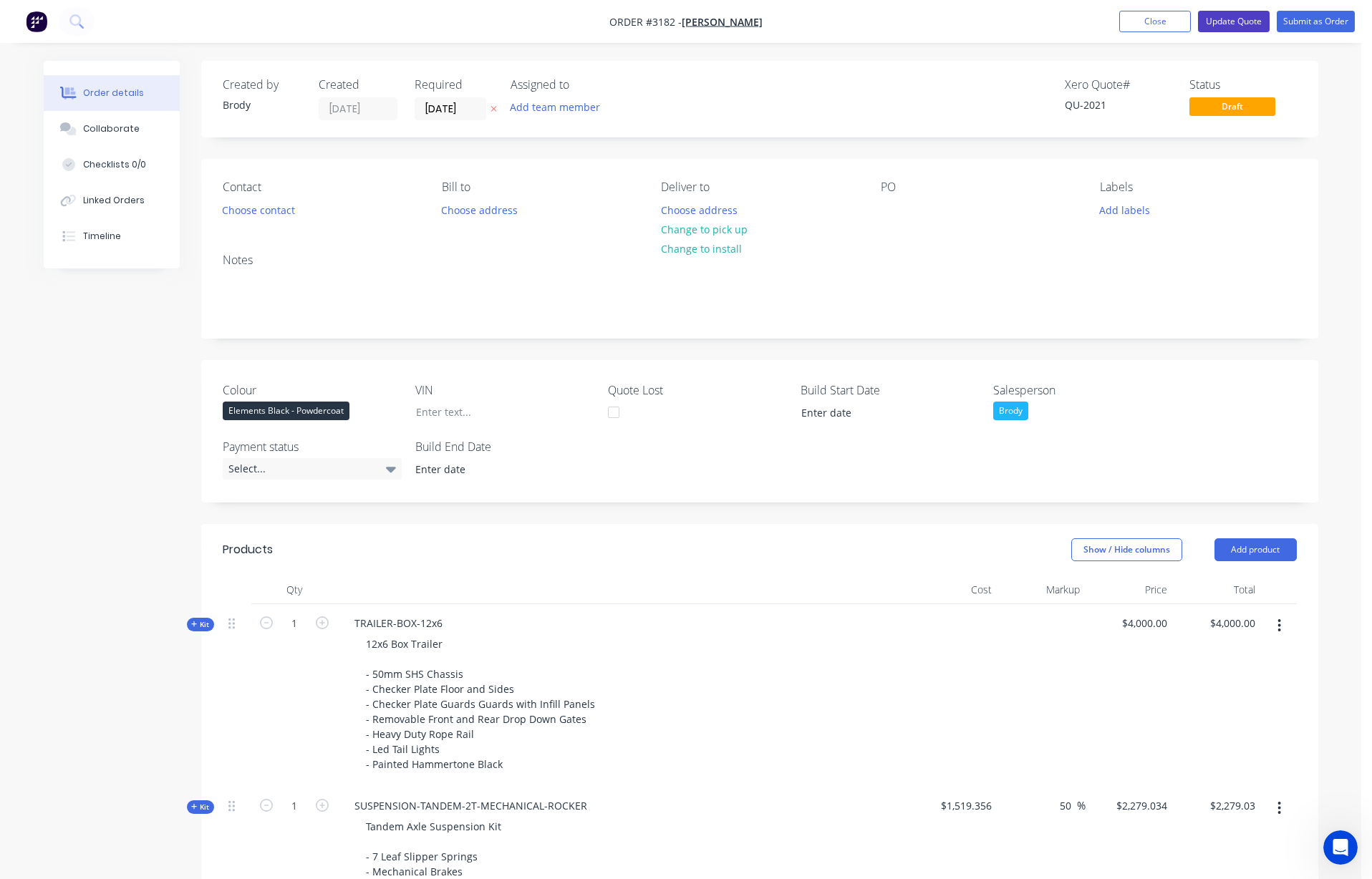
click at [795, 18] on button "Update Quote" at bounding box center [1233, 22] width 71 height 22
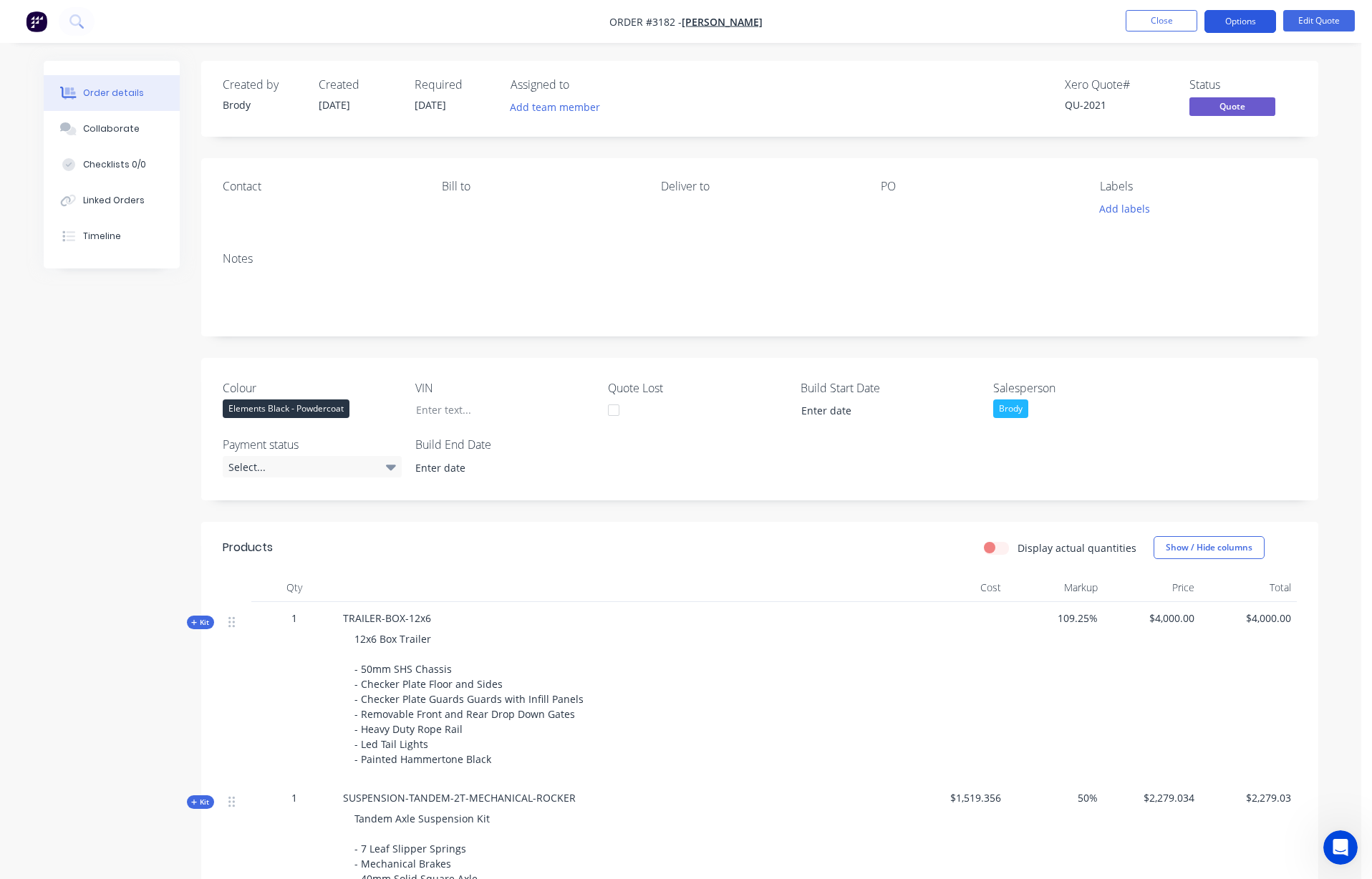
click at [795, 23] on button "Options" at bounding box center [1240, 21] width 71 height 23
click at [795, 93] on div "Quote" at bounding box center [1197, 86] width 132 height 21
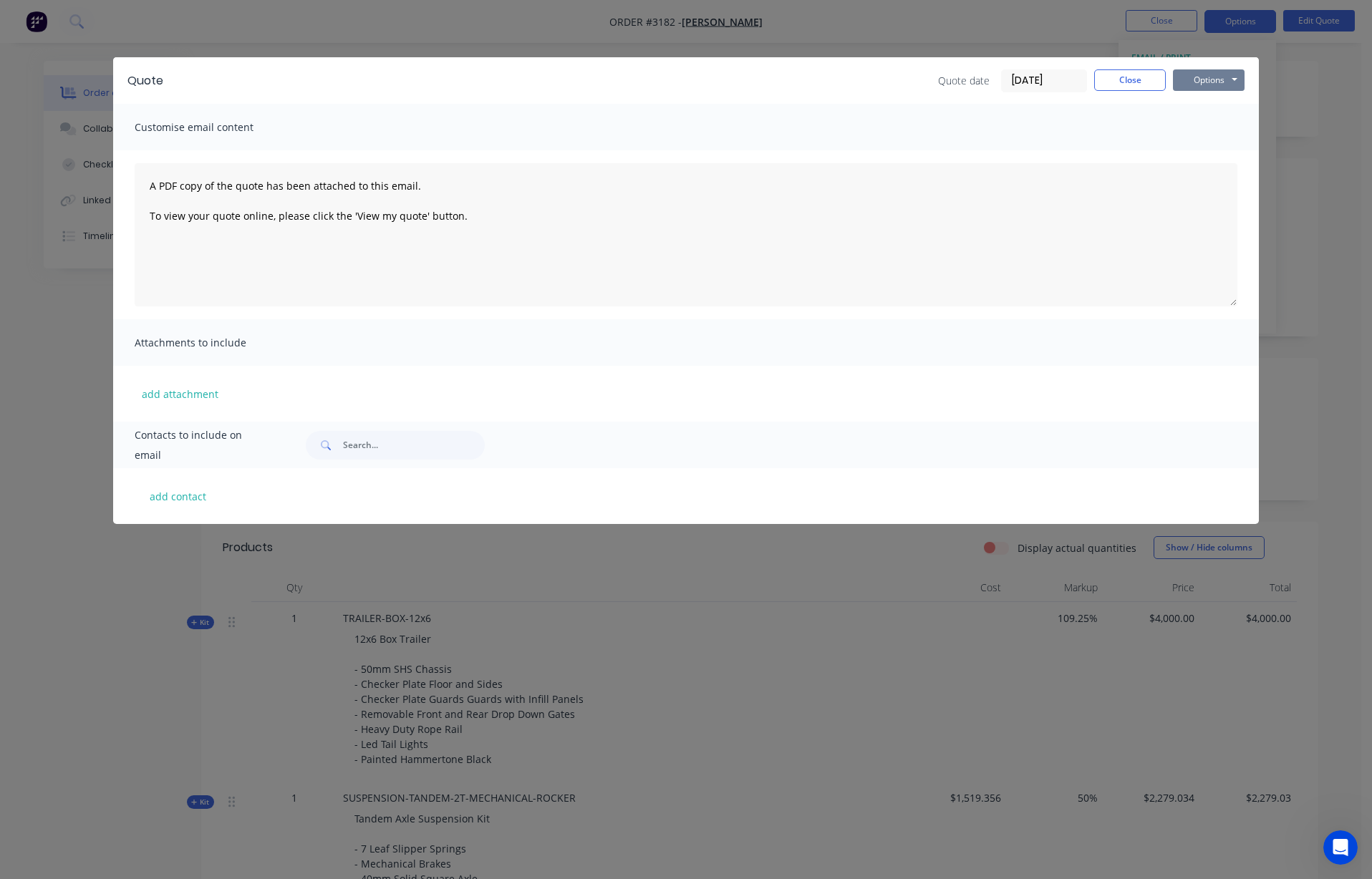
drag, startPoint x: 1208, startPoint y: 90, endPoint x: 1213, endPoint y: 80, distance: 11.2
click at [795, 88] on div "Options Preview Print Email" at bounding box center [1208, 80] width 71 height 23
click at [795, 80] on button "Options" at bounding box center [1208, 80] width 71 height 22
click at [795, 132] on button "Print" at bounding box center [1219, 129] width 92 height 23
click at [795, 76] on button "Close" at bounding box center [1129, 80] width 71 height 22
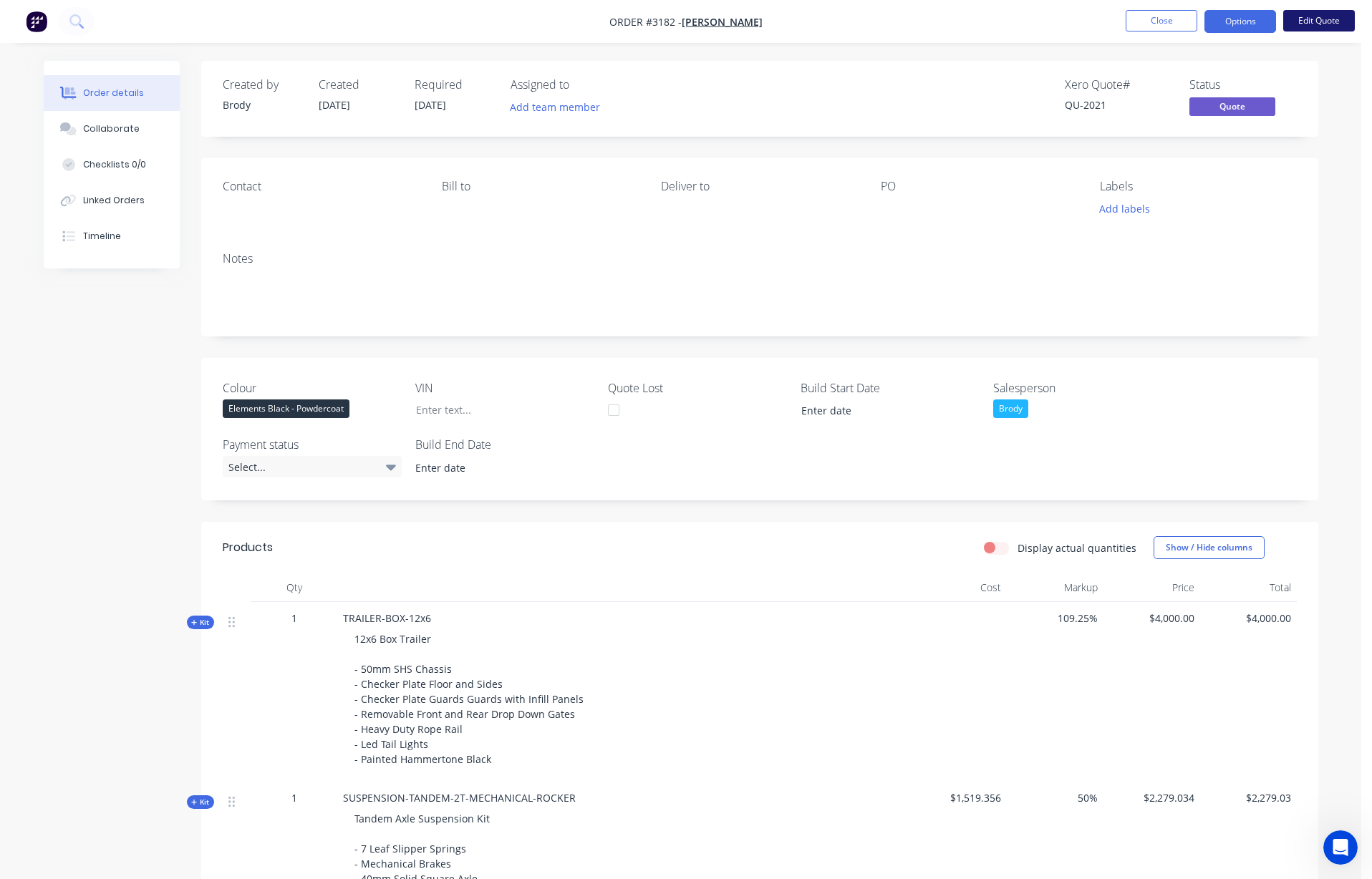
click at [795, 20] on button "Edit Quote" at bounding box center [1318, 21] width 71 height 22
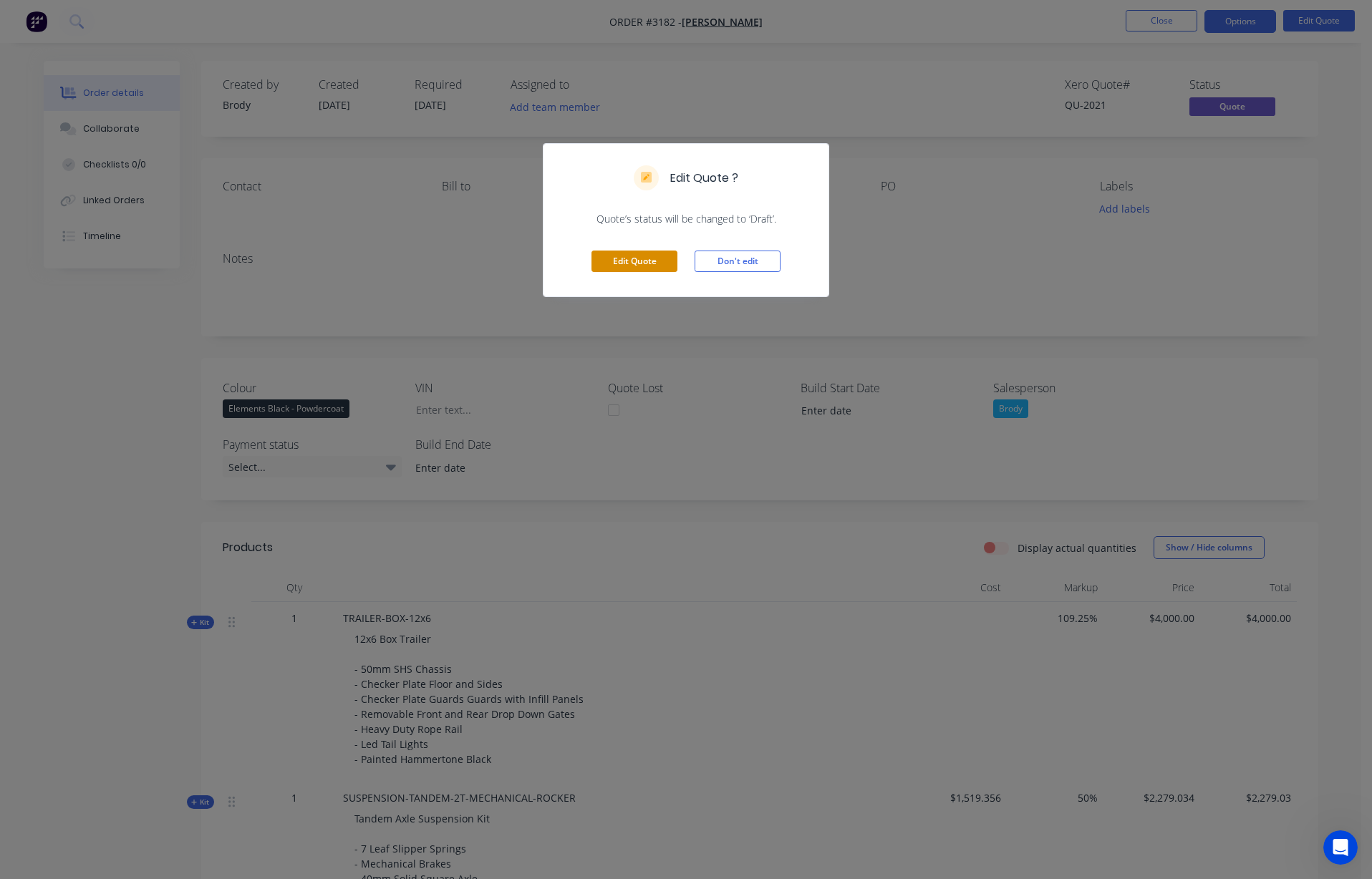
click at [642, 261] on button "Edit Quote" at bounding box center [635, 261] width 86 height 22
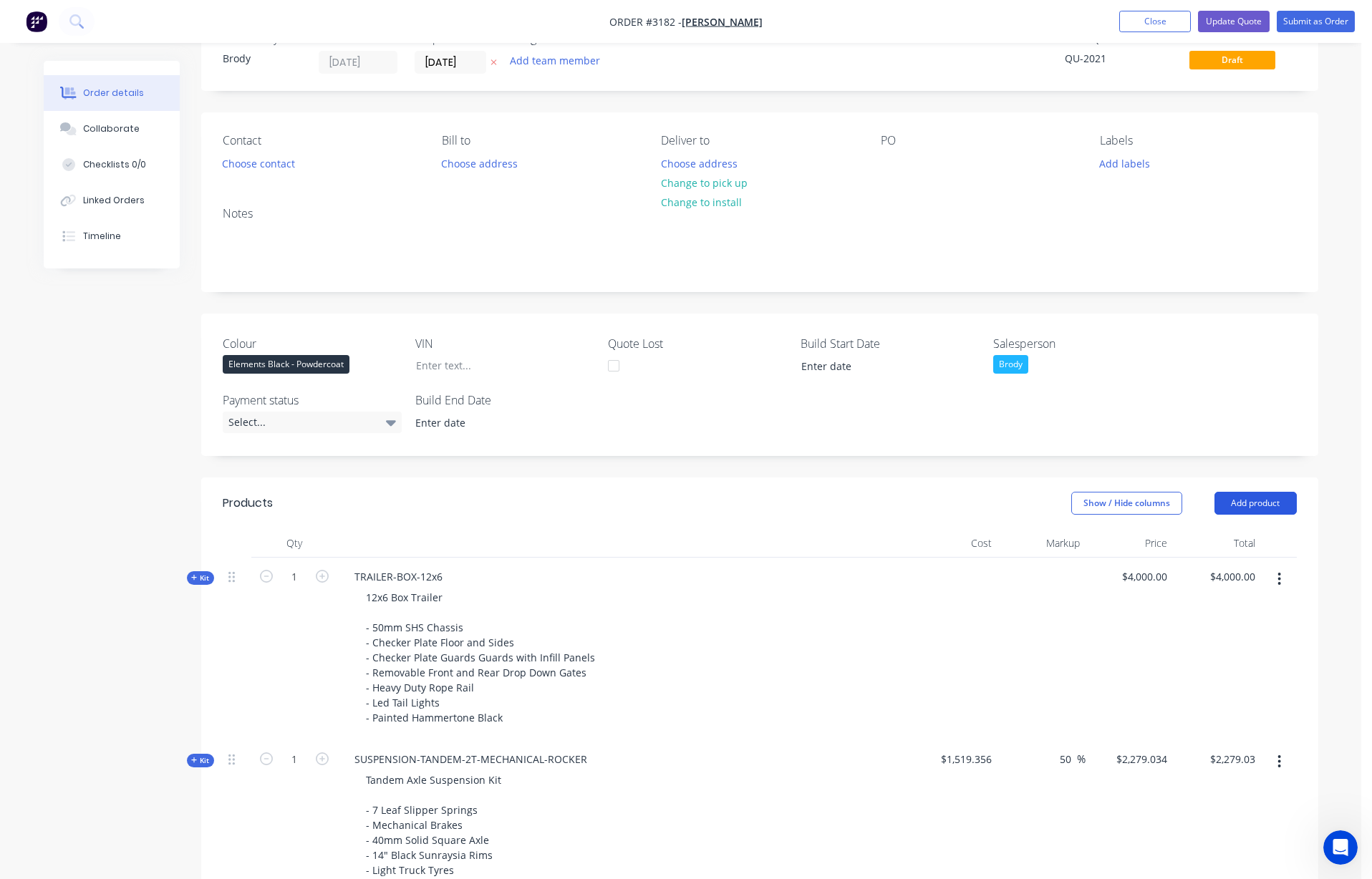
scroll to position [89, 0]
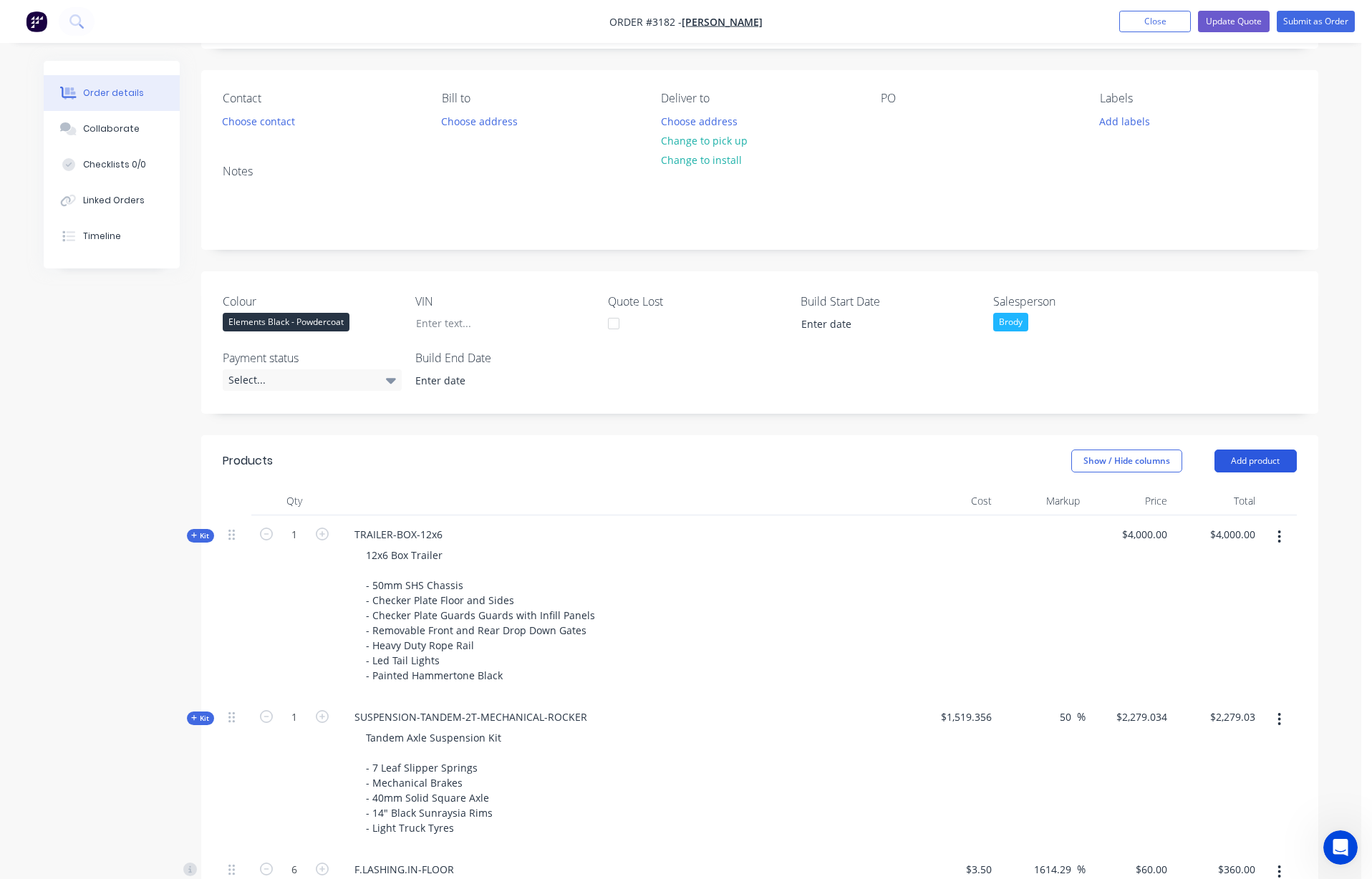
click at [795, 465] on button "Add product" at bounding box center [1255, 460] width 82 height 23
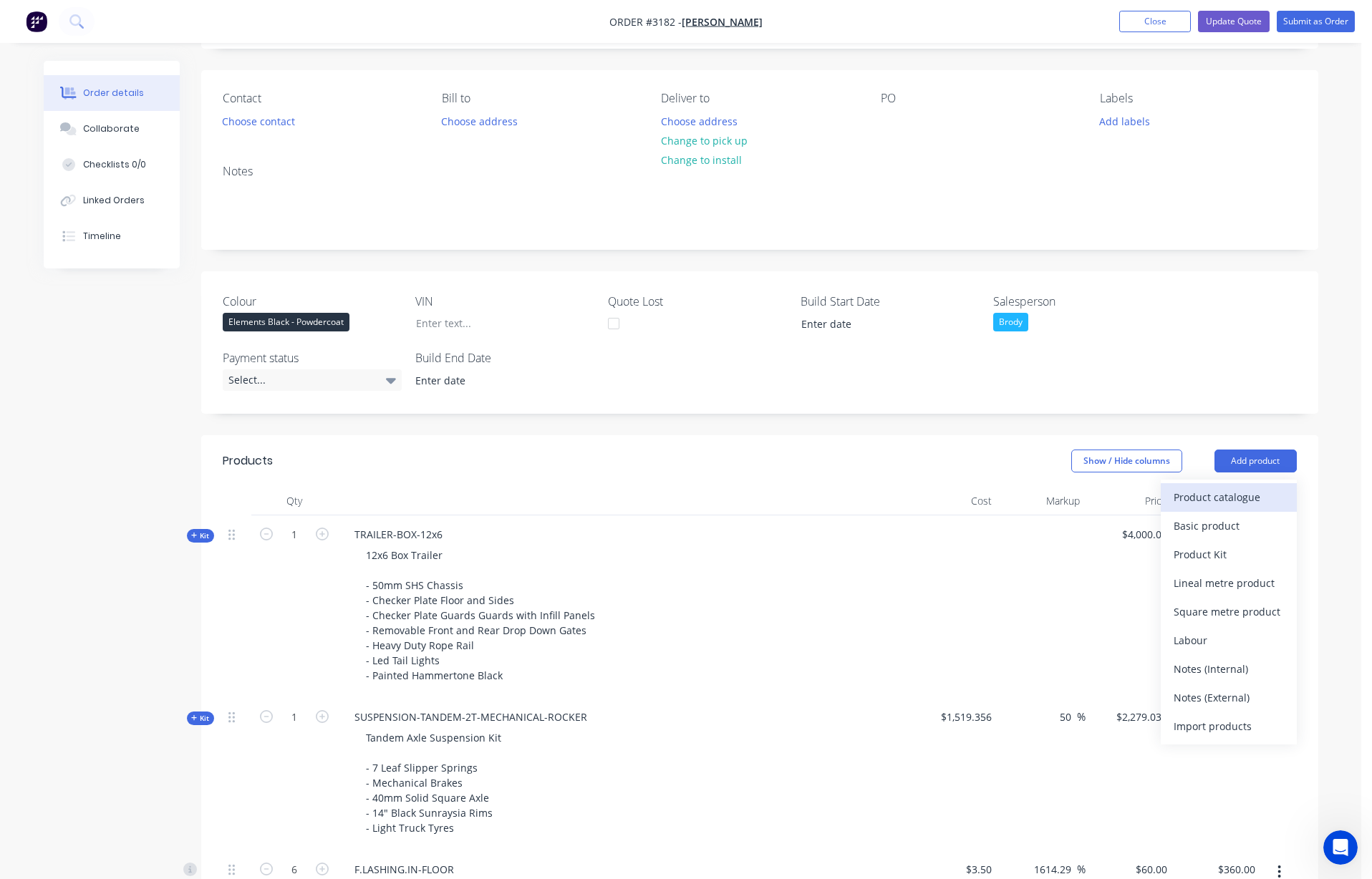
click at [795, 497] on div "Product catalogue" at bounding box center [1228, 496] width 111 height 21
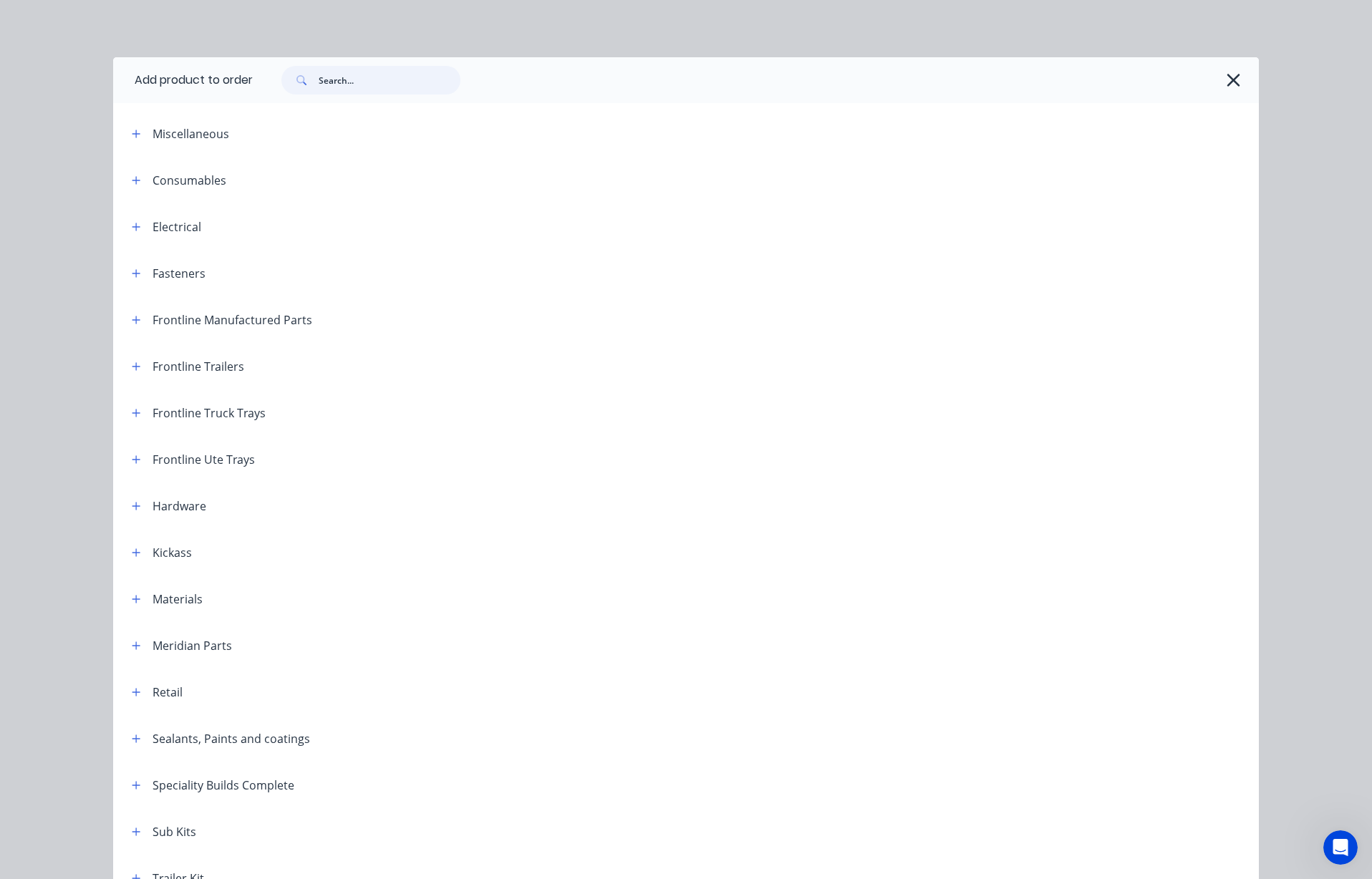
click at [403, 86] on input "text" at bounding box center [389, 79] width 142 height 28
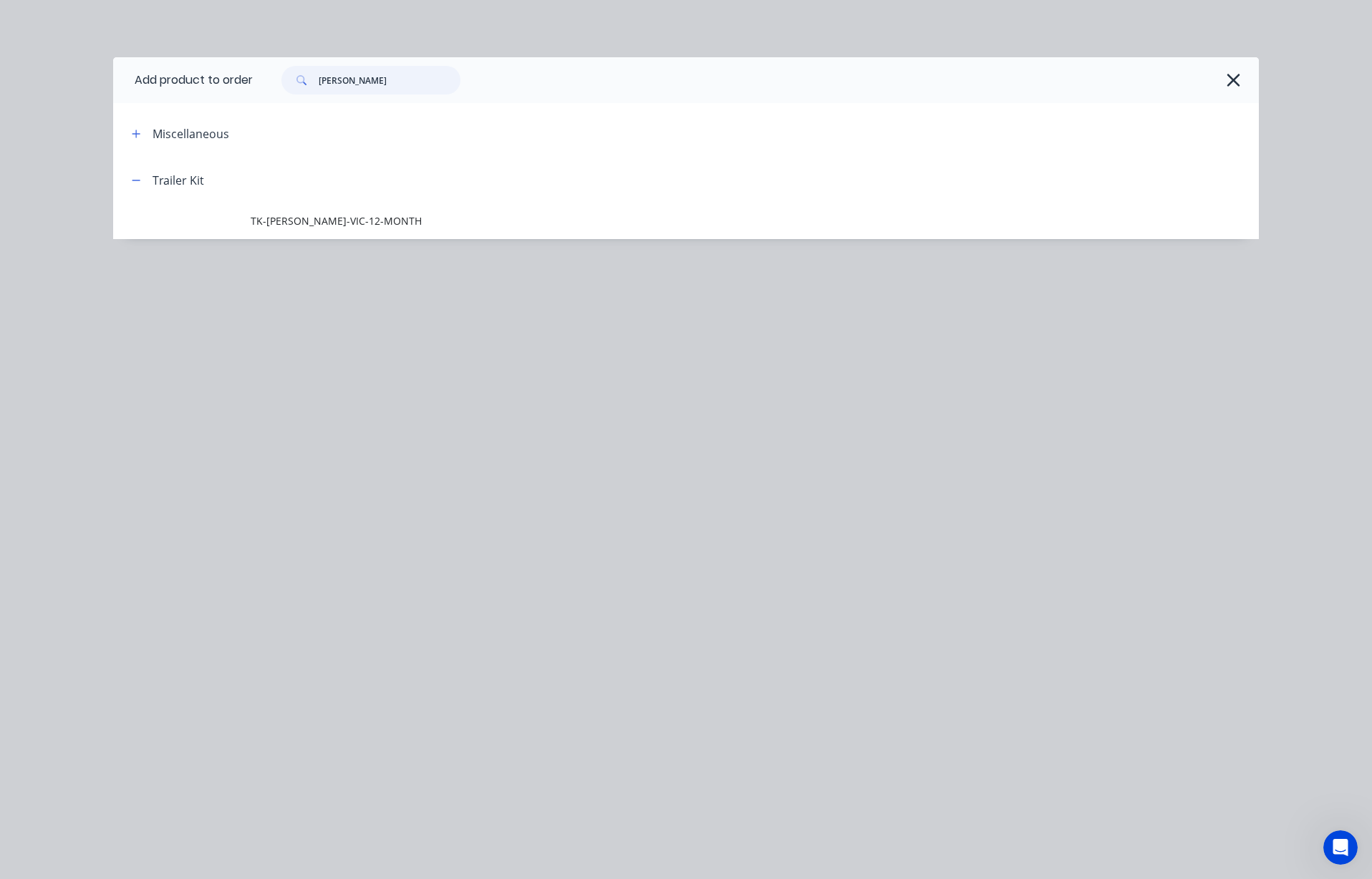
scroll to position [86, 0]
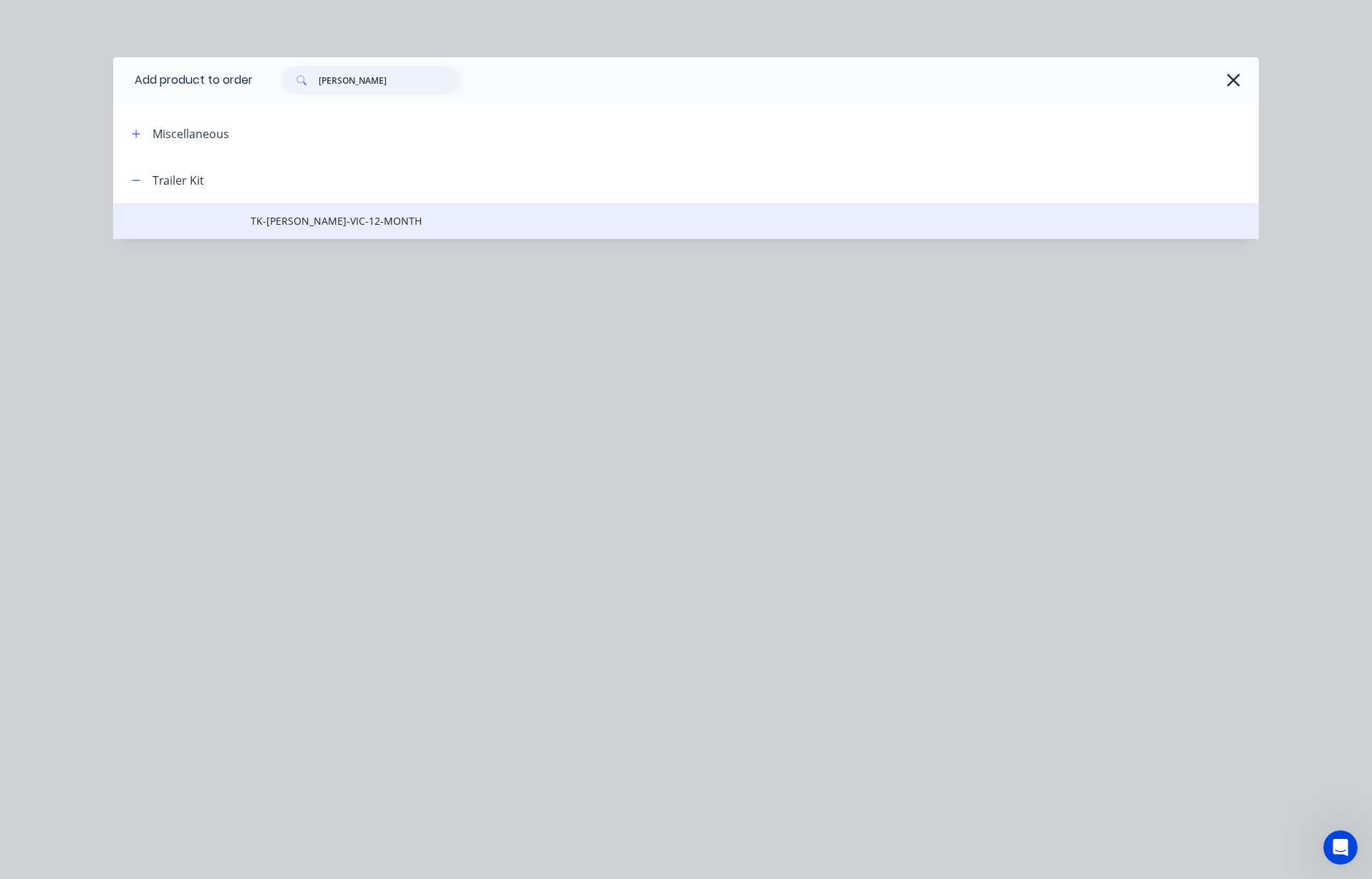
type input "[PERSON_NAME]"
click at [332, 224] on span "TK-[PERSON_NAME]-VIC-12-MONTH" at bounding box center [653, 220] width 806 height 15
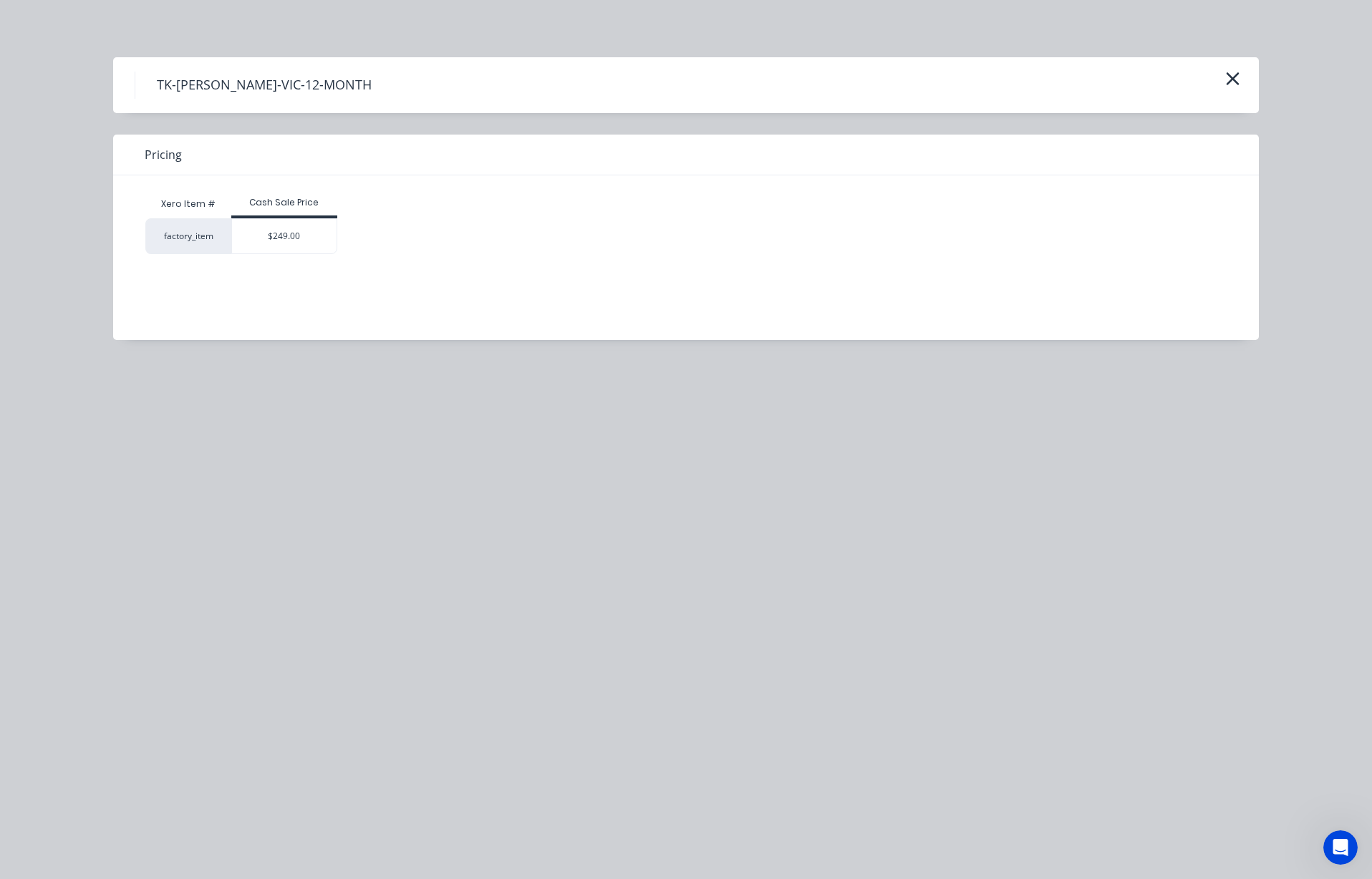
click at [291, 246] on div "$249.00" at bounding box center [284, 236] width 105 height 34
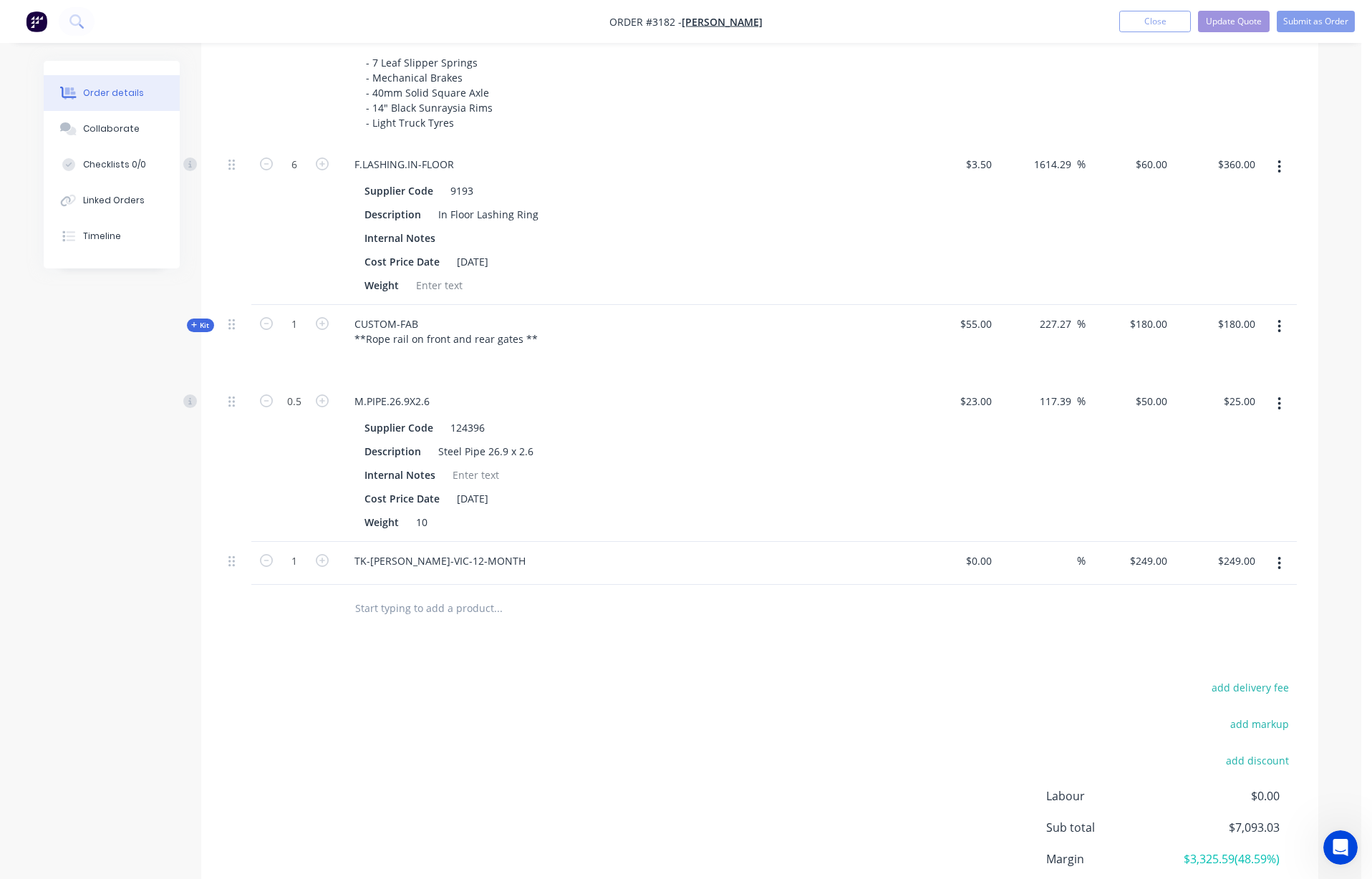
scroll to position [911, 0]
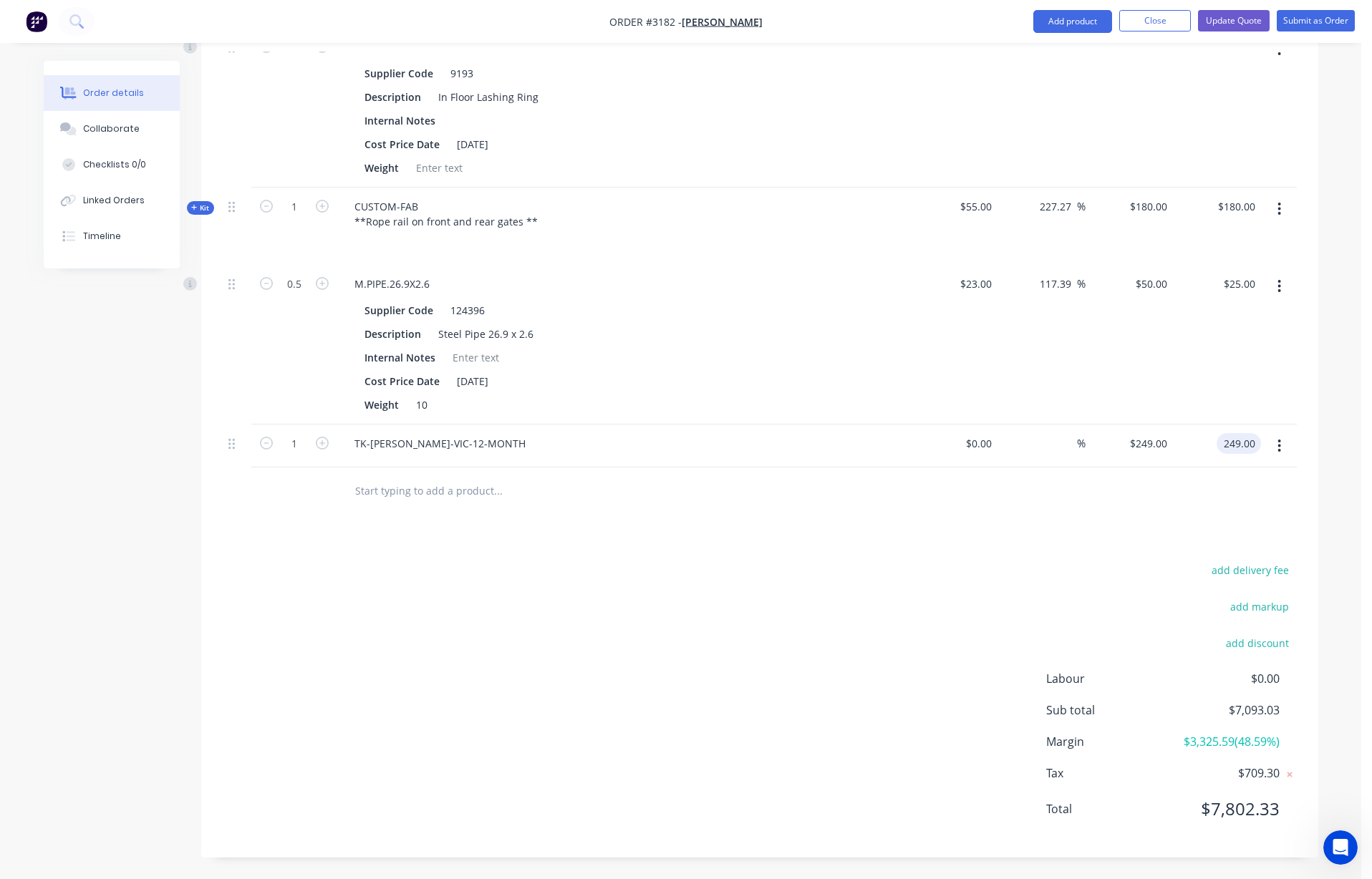
click at [795, 446] on input "249.00" at bounding box center [1241, 442] width 38 height 21
type input "0.00"
type input "$0.00"
click at [795, 535] on div "Products Show / Hide columns Add product Qty Cost Markup Price Total Kit 1 TRAI…" at bounding box center [759, 235] width 1117 height 1245
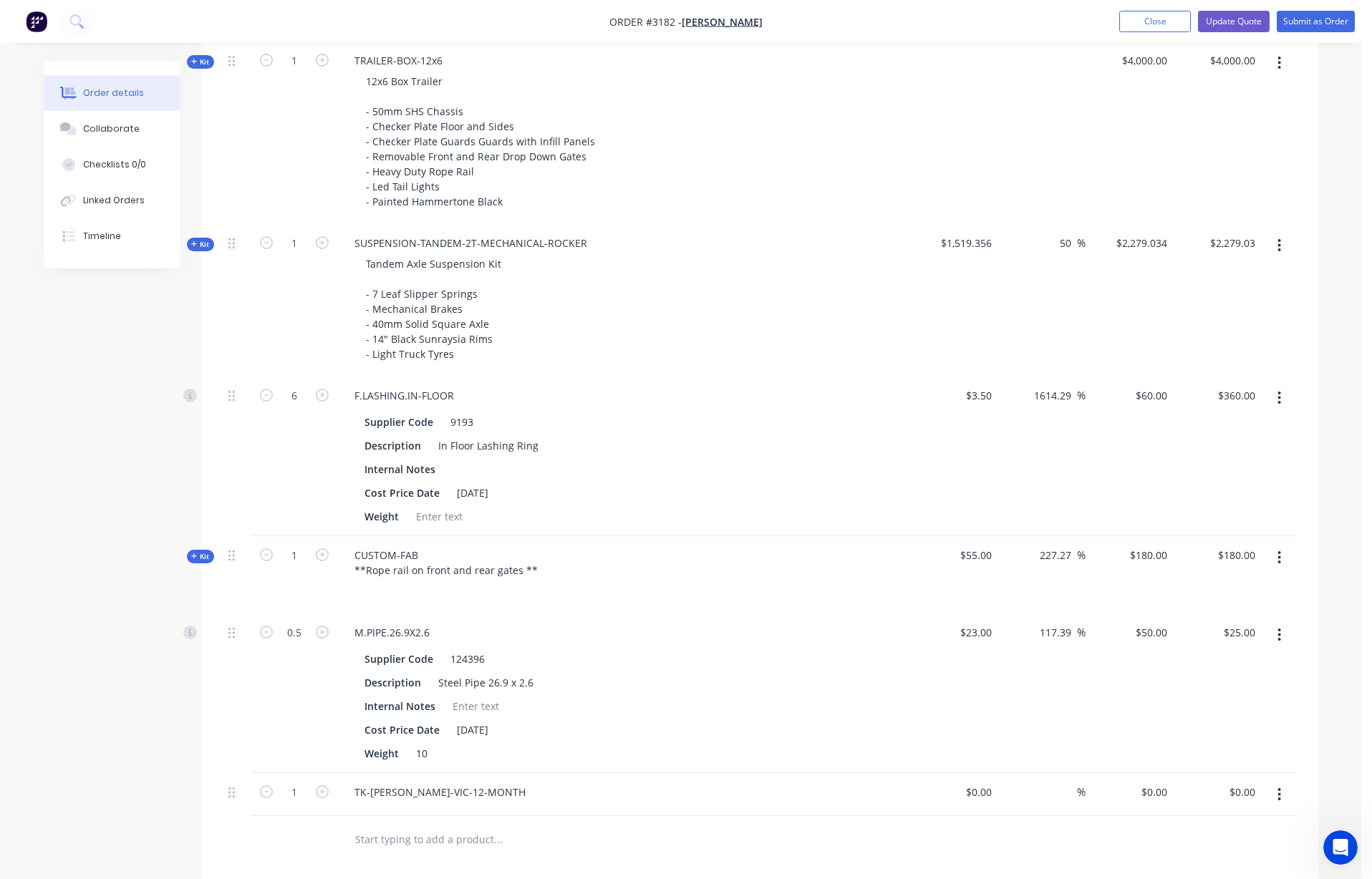
scroll to position [0, 0]
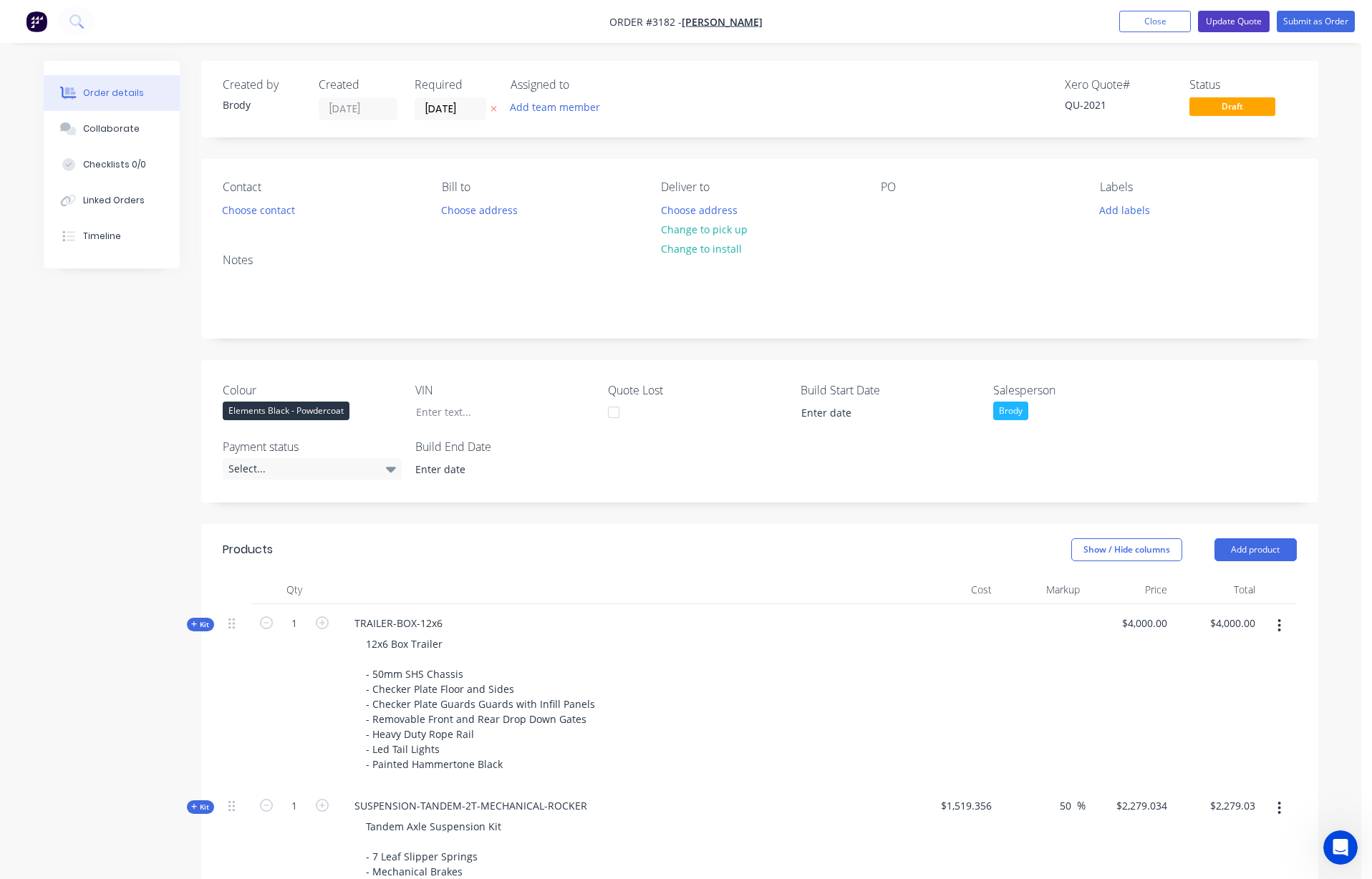
click at [795, 23] on button "Update Quote" at bounding box center [1233, 22] width 71 height 22
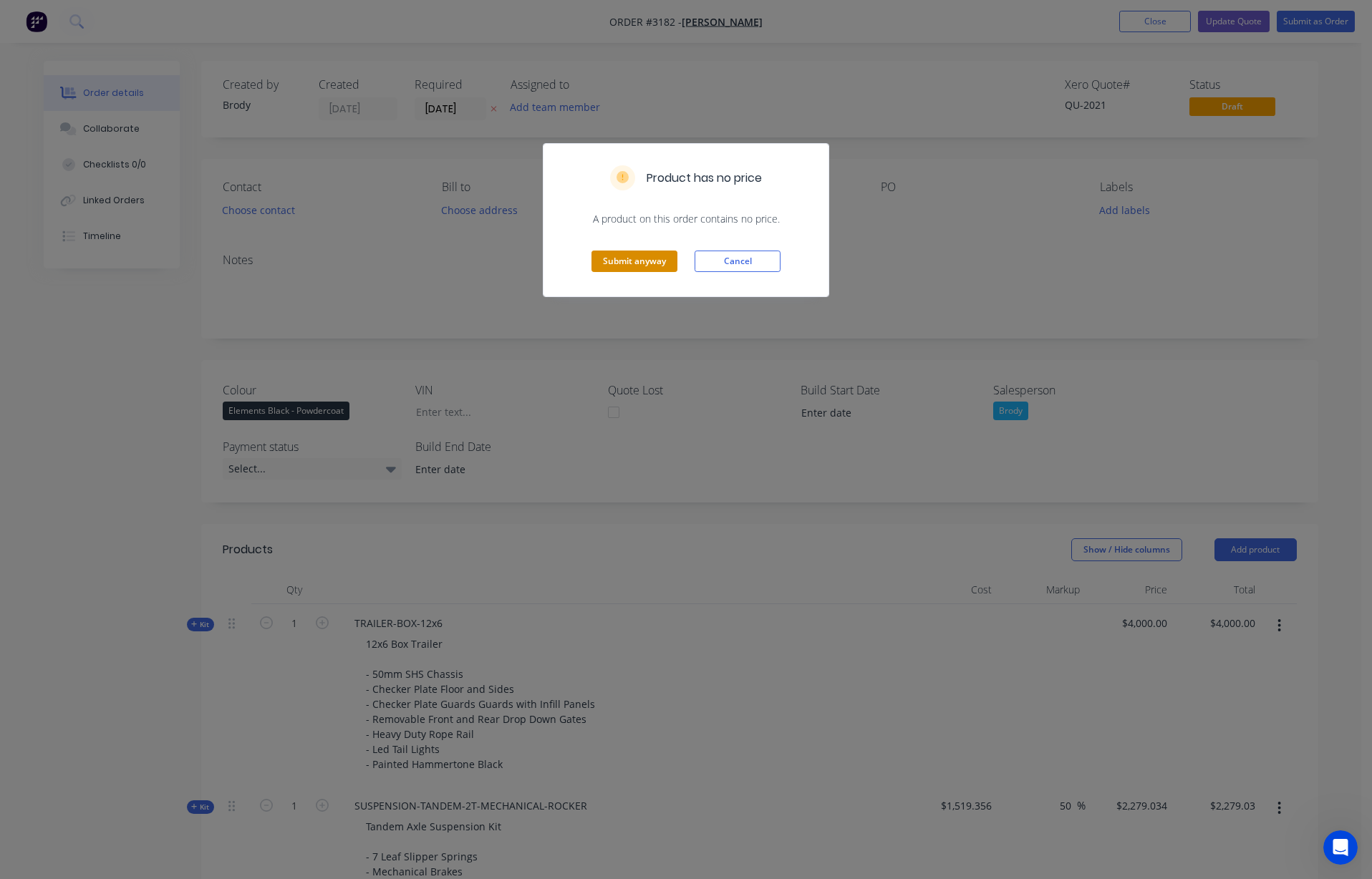
click at [625, 254] on button "Submit anyway" at bounding box center [635, 261] width 86 height 22
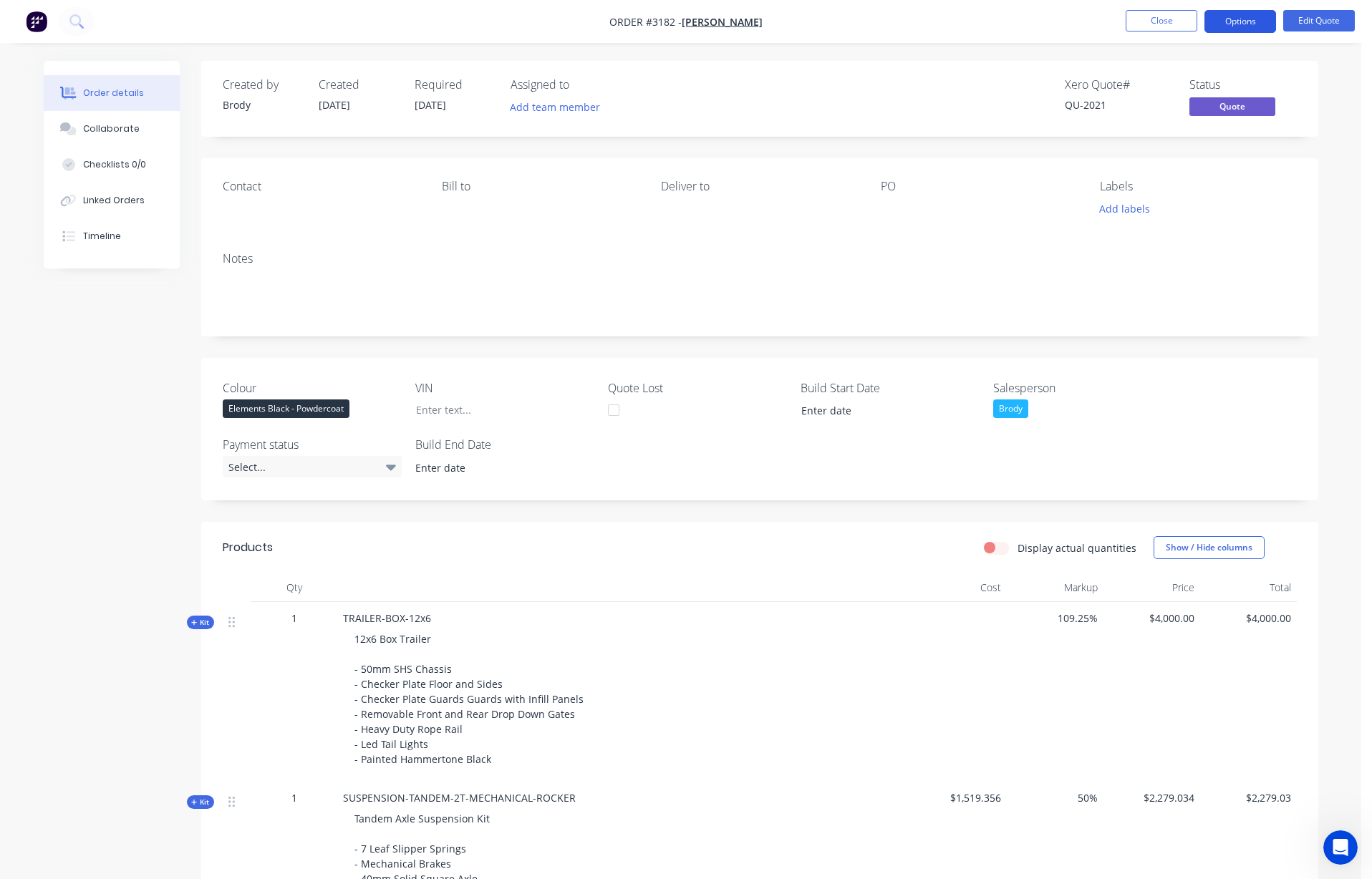
click at [795, 24] on button "Options" at bounding box center [1240, 21] width 71 height 23
click at [795, 82] on div "Quote" at bounding box center [1197, 86] width 132 height 21
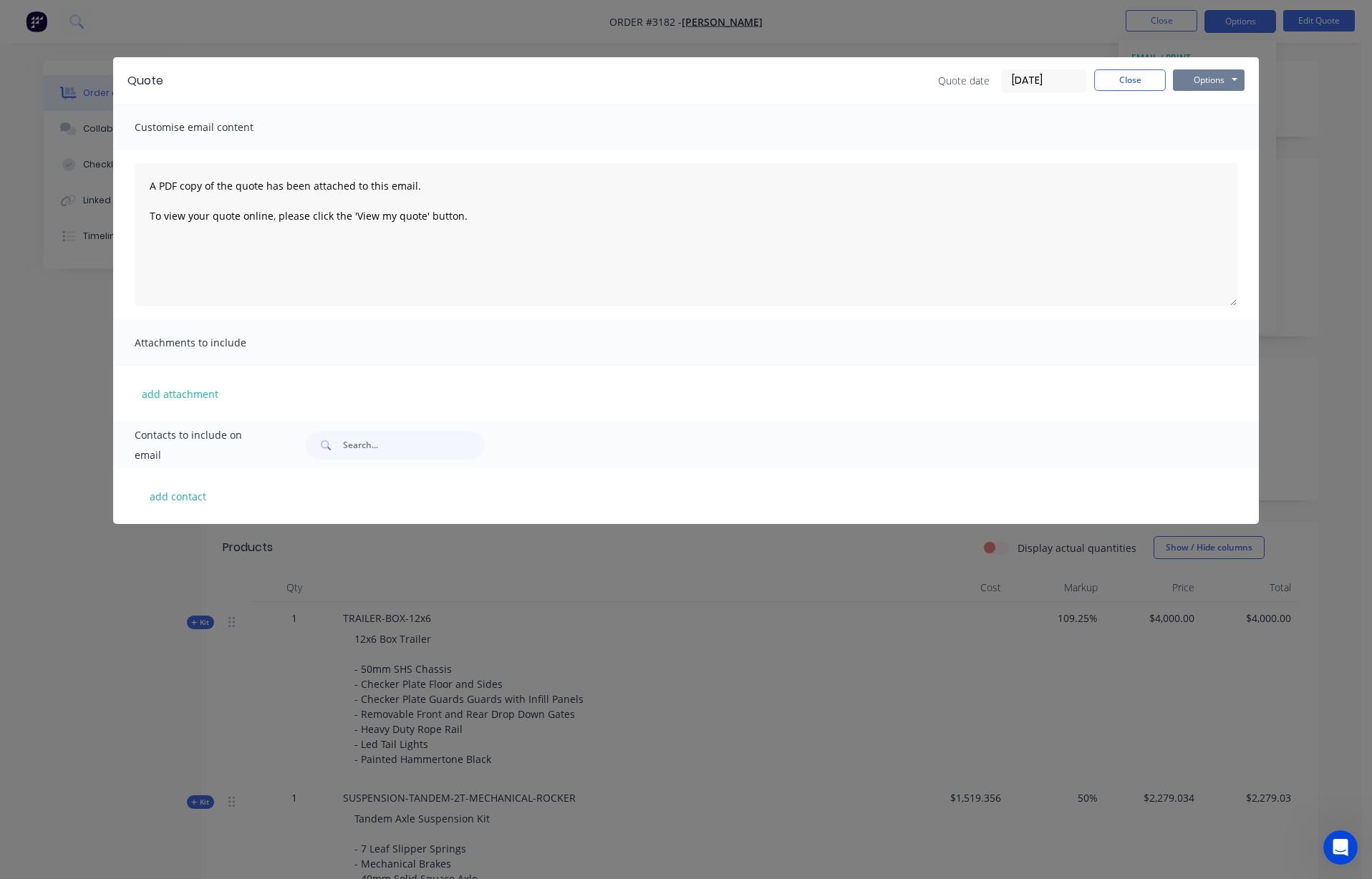
click at [795, 82] on button "Options" at bounding box center [1208, 80] width 71 height 22
click at [795, 128] on button "Print" at bounding box center [1219, 129] width 92 height 23
click at [795, 79] on button "Close" at bounding box center [1129, 80] width 71 height 22
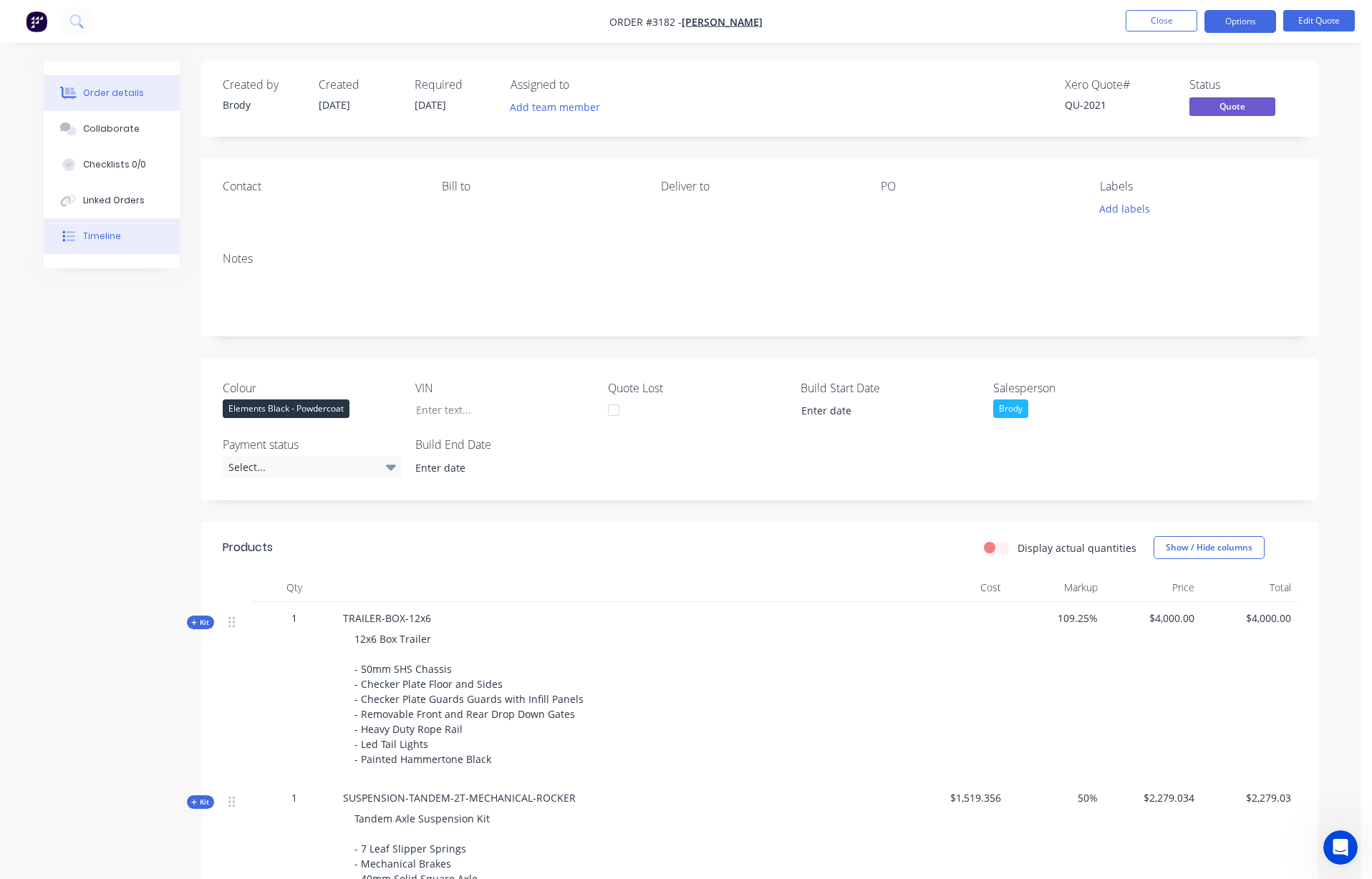
click at [118, 242] on button "Timeline" at bounding box center [112, 236] width 136 height 36
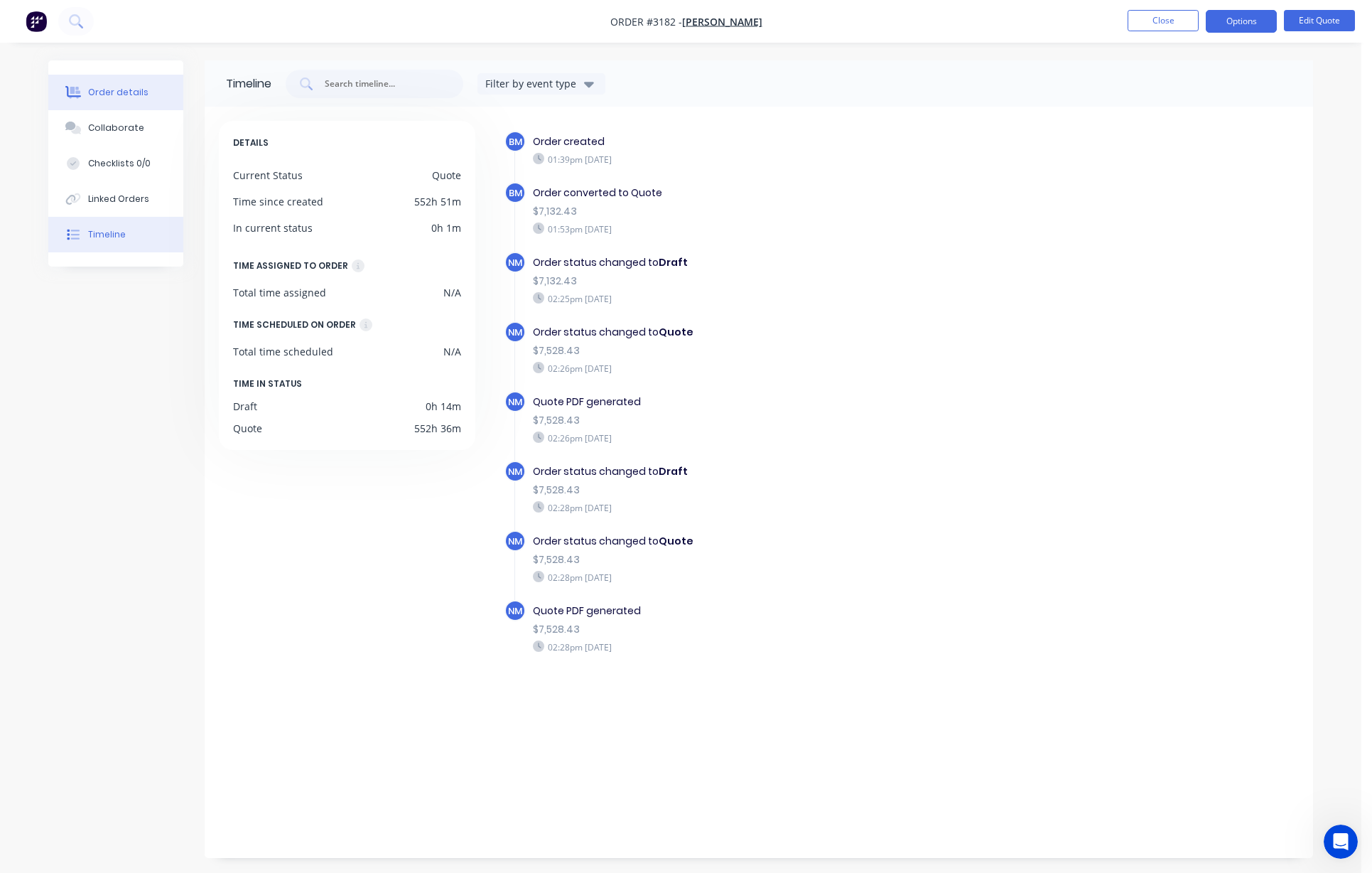
click at [120, 93] on div "Order details" at bounding box center [119, 91] width 60 height 13
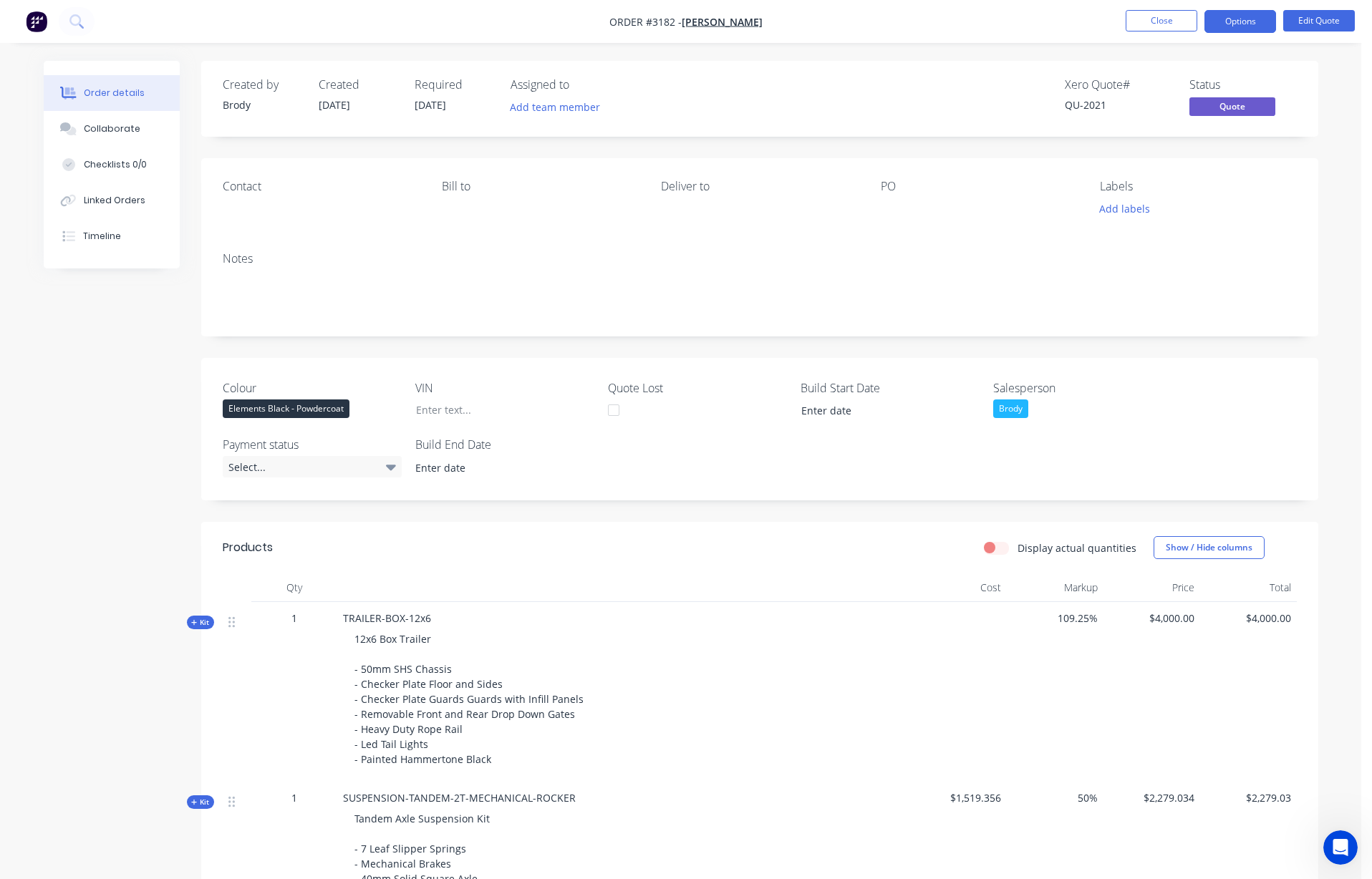
scroll to position [3, 0]
click at [795, 20] on button "Close" at bounding box center [1160, 21] width 71 height 22
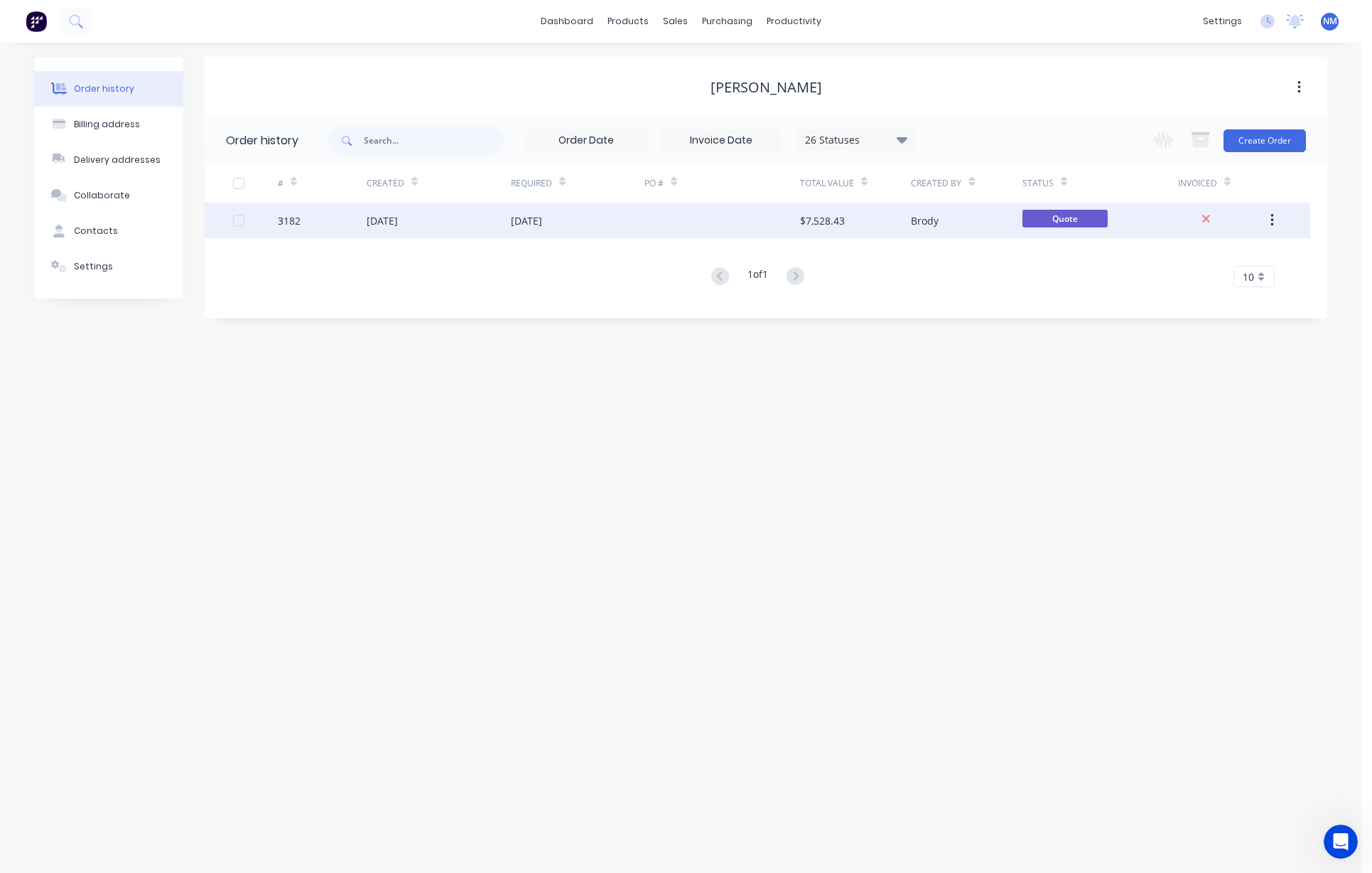
click at [451, 232] on div "[DATE]" at bounding box center [438, 220] width 144 height 36
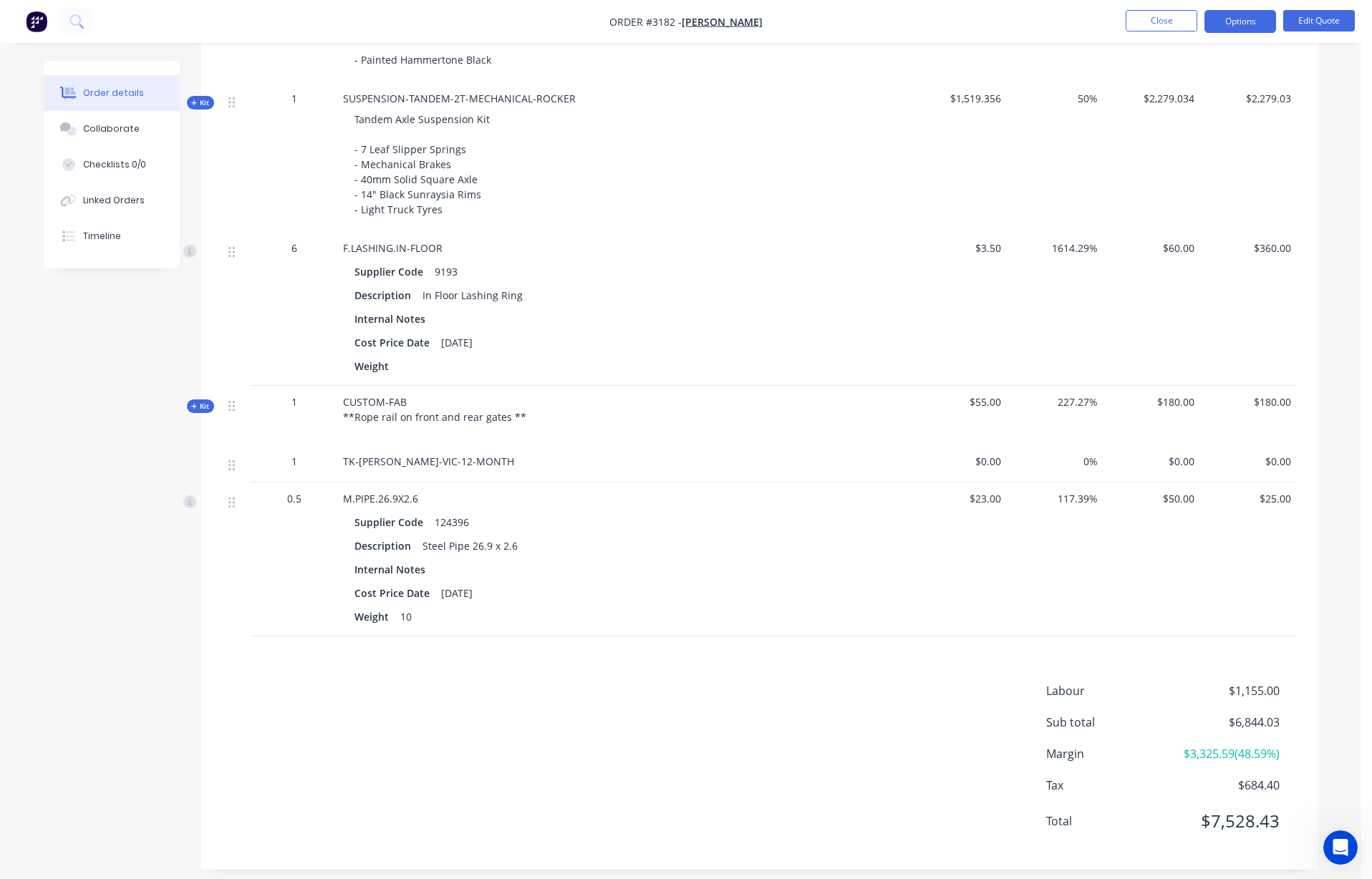
scroll to position [712, 0]
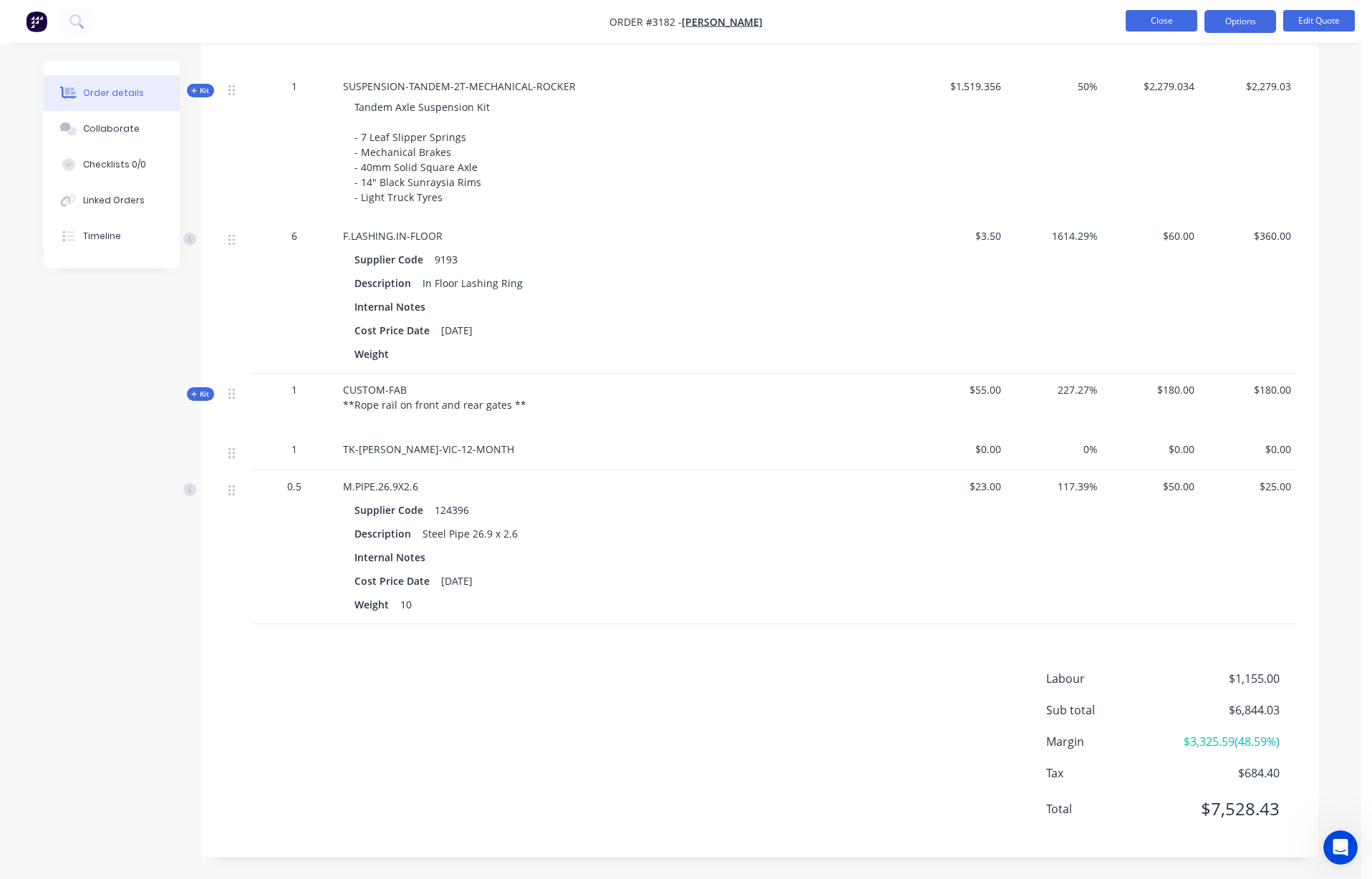
click at [795, 27] on button "Close" at bounding box center [1160, 21] width 71 height 22
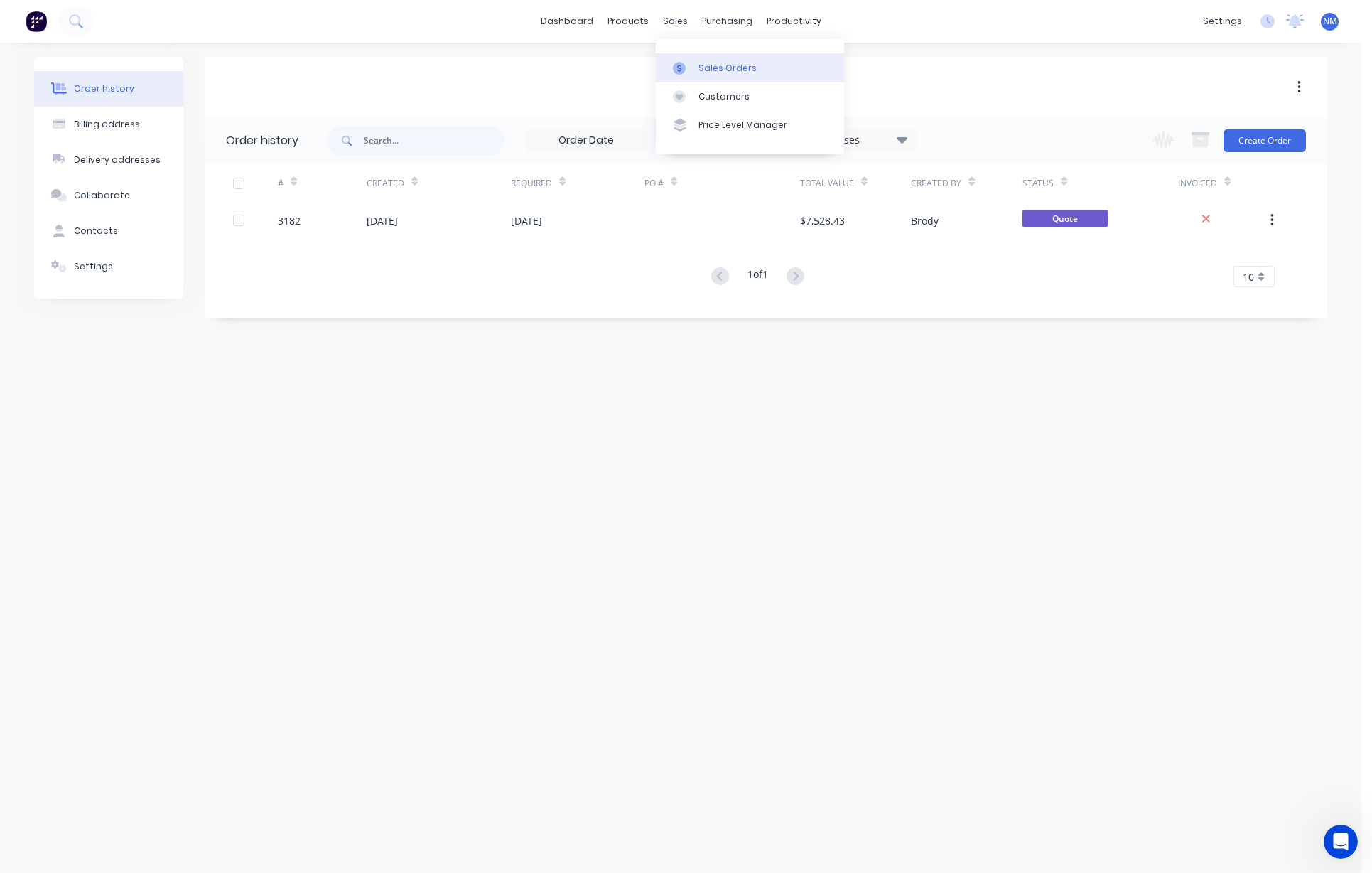
click at [709, 70] on div "Sales Orders" at bounding box center [728, 68] width 58 height 13
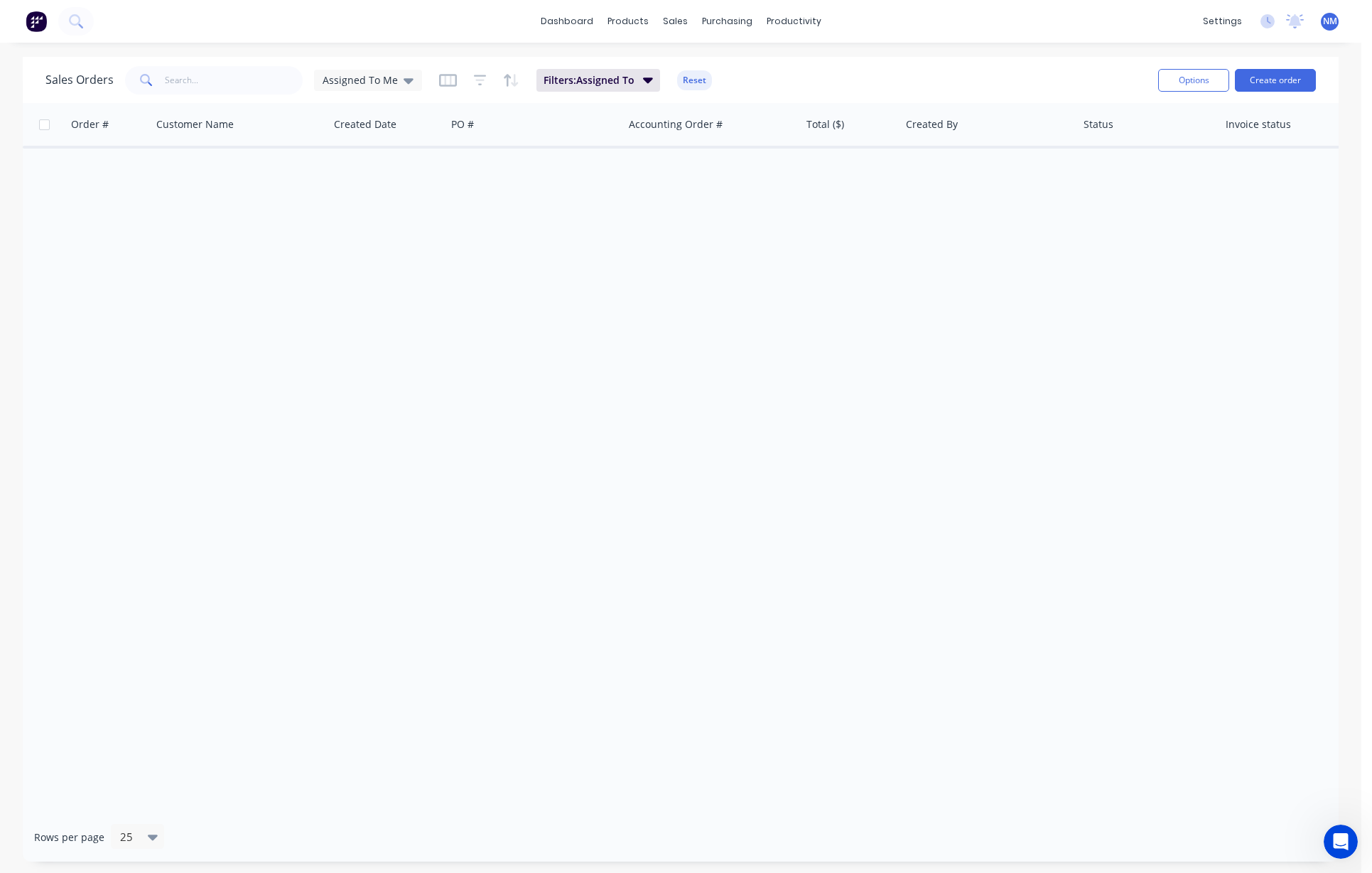
click at [385, 95] on div "Sales Orders Assigned To Me Filters: Assigned To Reset" at bounding box center [596, 80] width 1101 height 35
click at [385, 83] on span "Assigned To Me" at bounding box center [360, 80] width 76 height 15
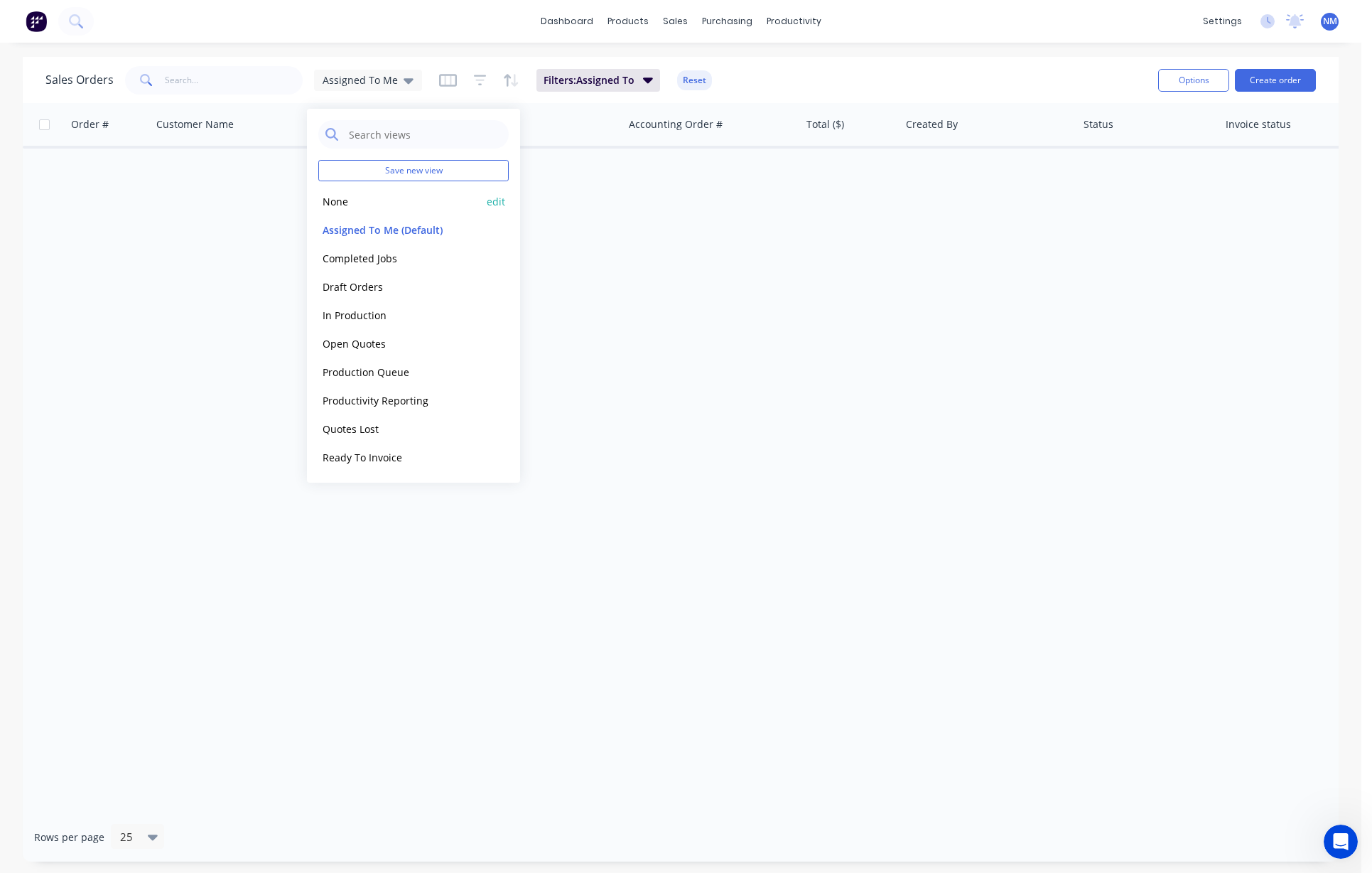
click at [375, 209] on button "None" at bounding box center [399, 201] width 162 height 17
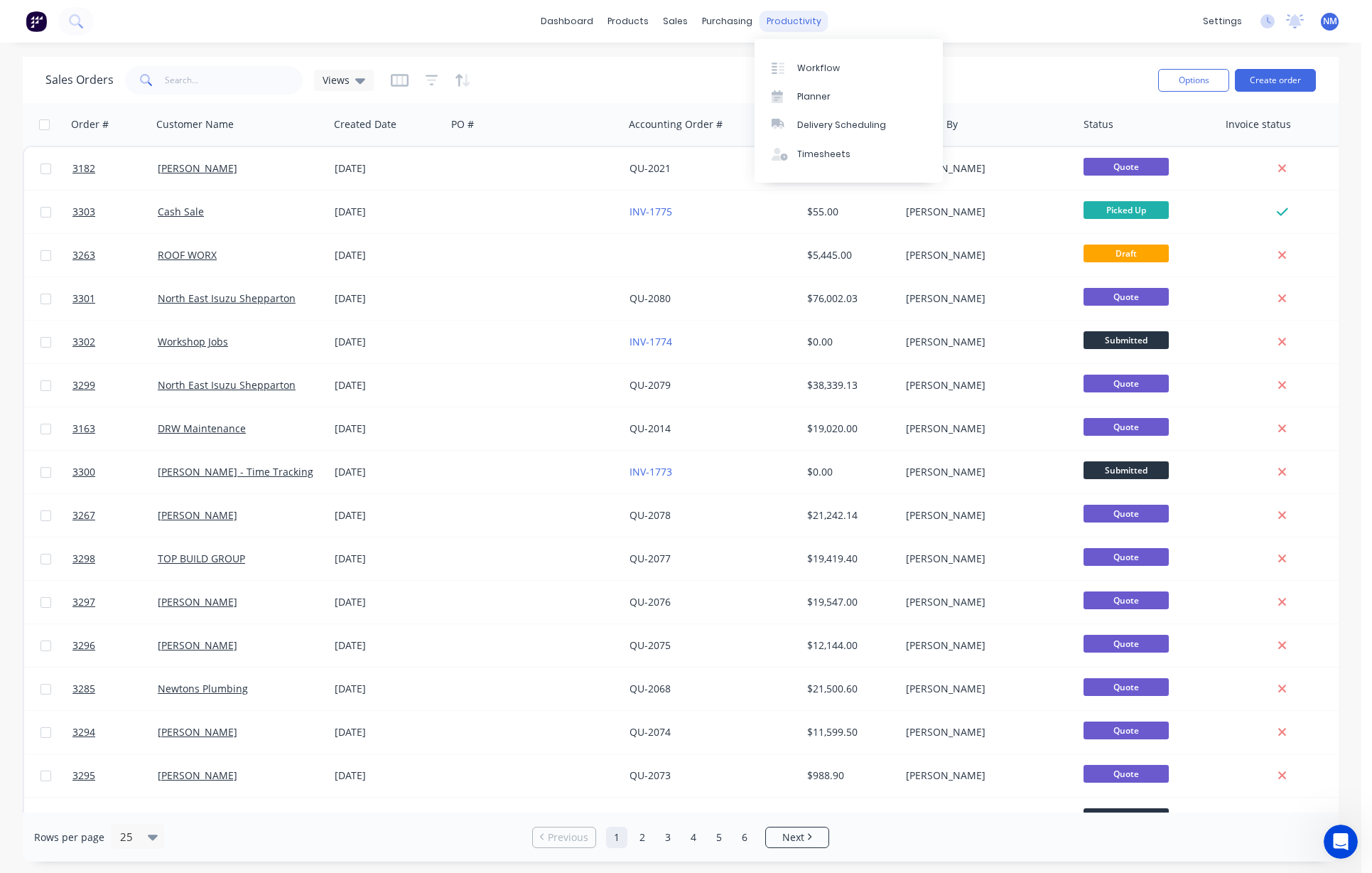
click at [786, 28] on div "productivity" at bounding box center [794, 21] width 69 height 21
click at [789, 152] on div "Timesheets" at bounding box center [823, 154] width 53 height 13
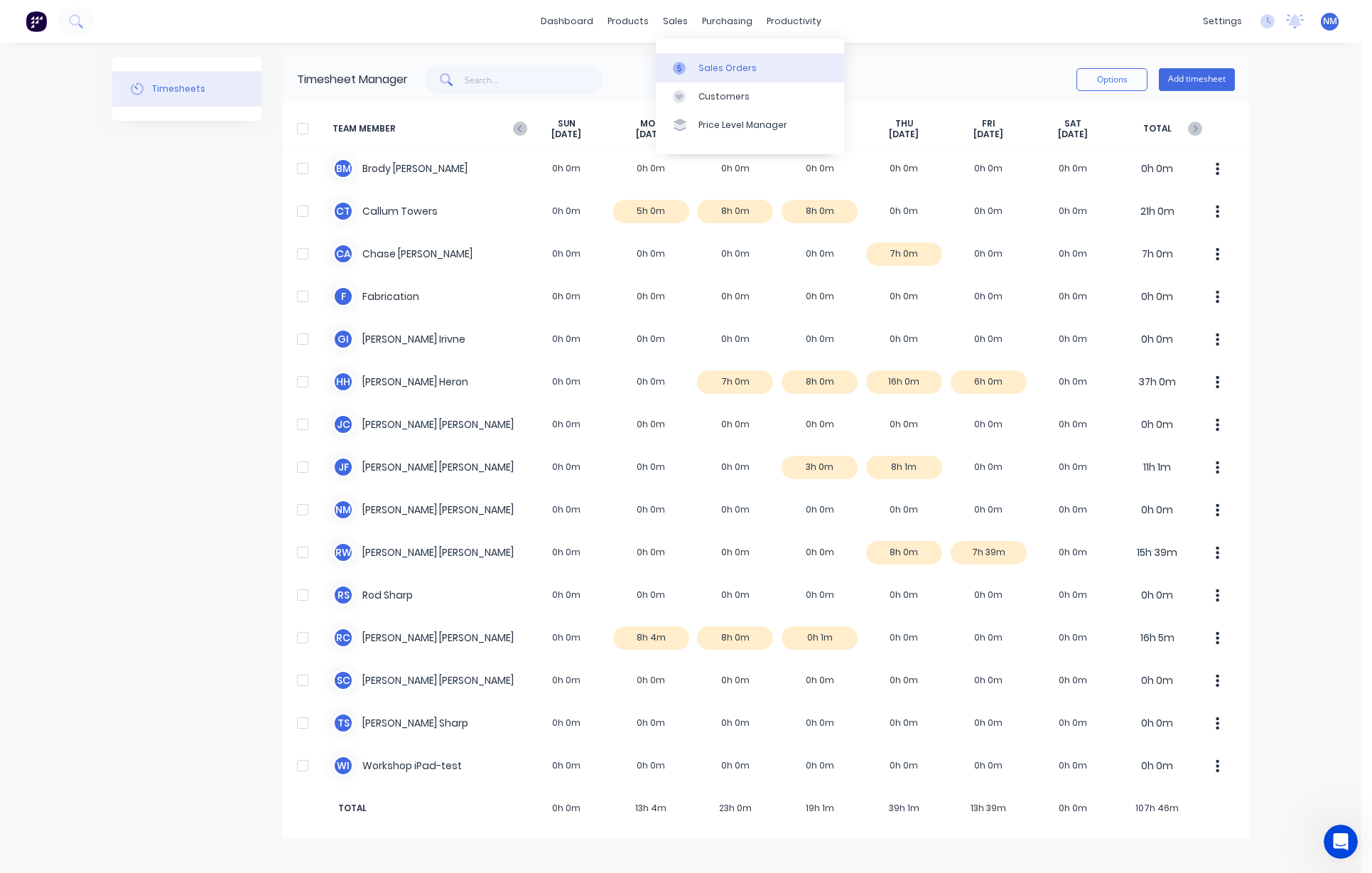
click at [744, 70] on div "Sales Orders" at bounding box center [728, 68] width 58 height 13
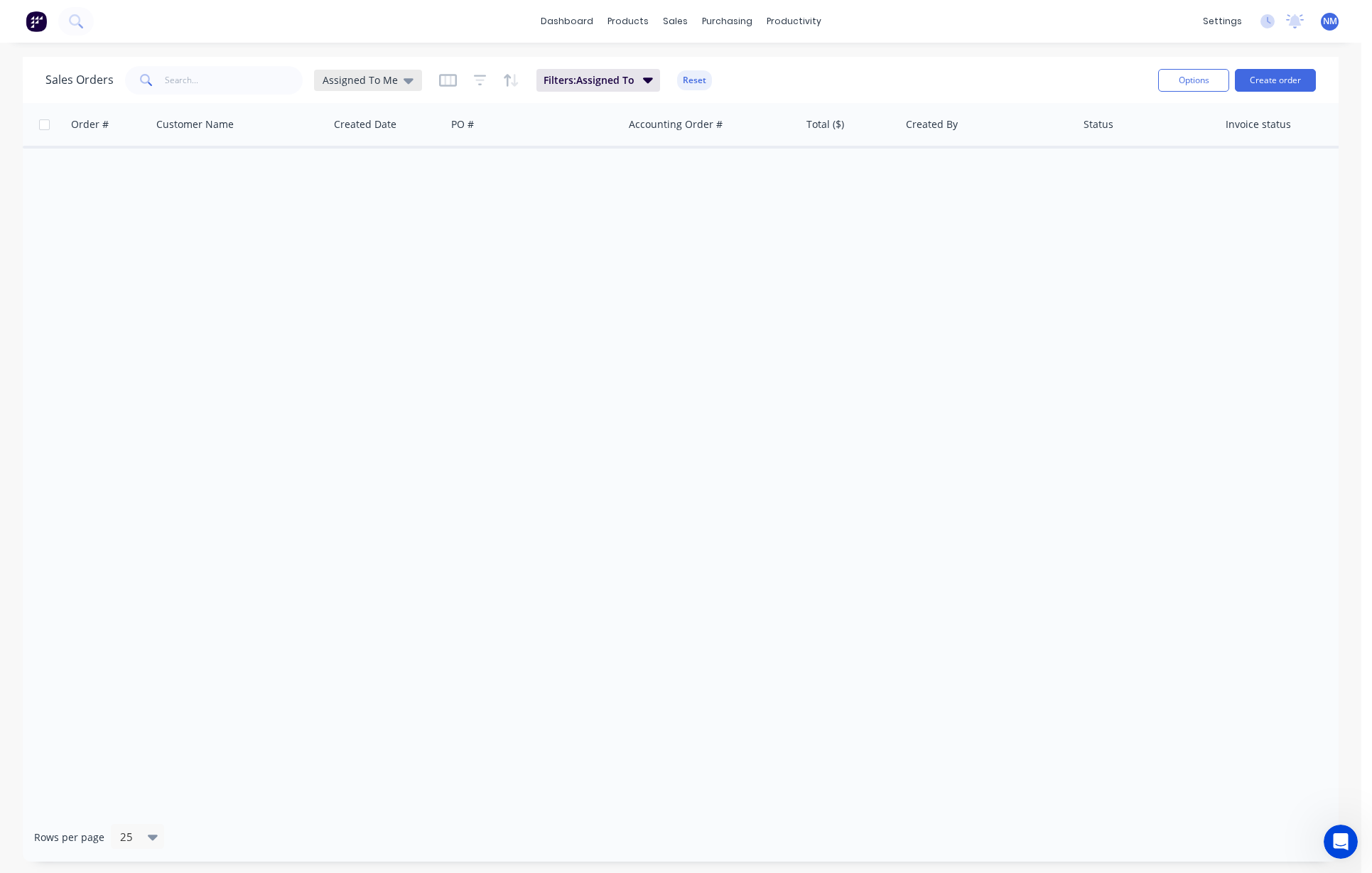
click at [399, 70] on div "Assigned To Me" at bounding box center [367, 81] width 108 height 21
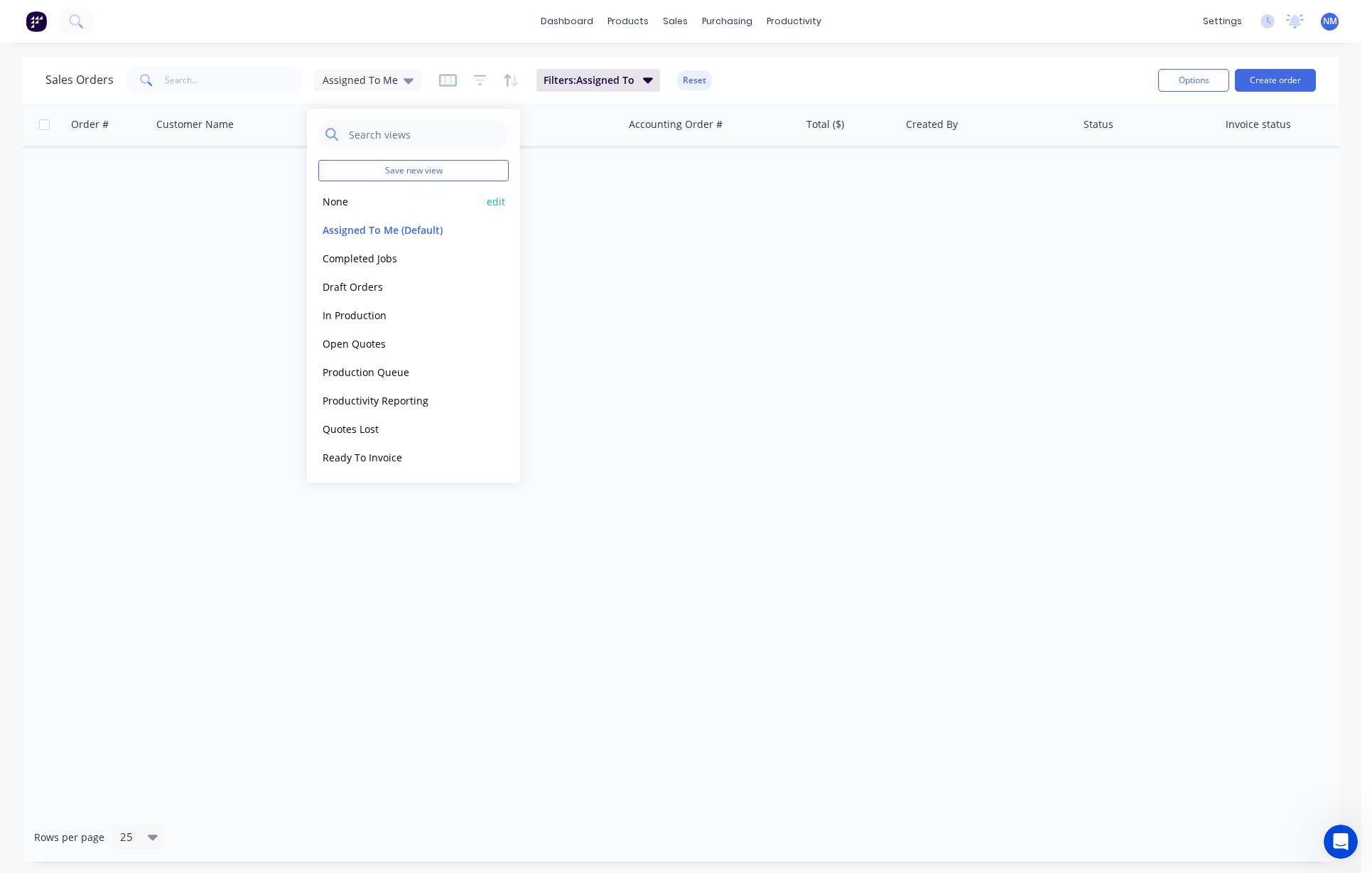
click at [356, 203] on button "None" at bounding box center [399, 201] width 162 height 17
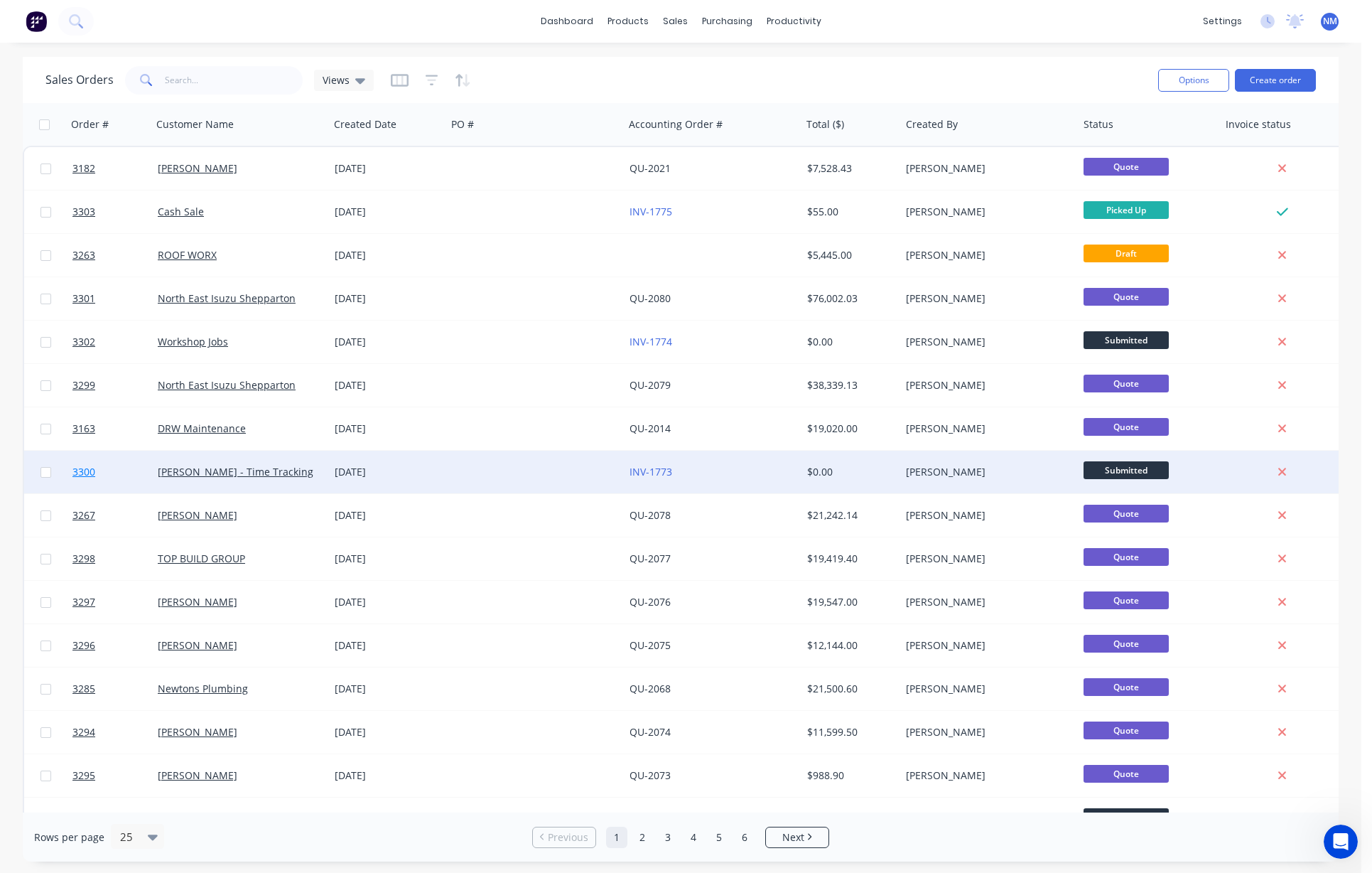
click at [81, 471] on span "3300" at bounding box center [84, 471] width 22 height 15
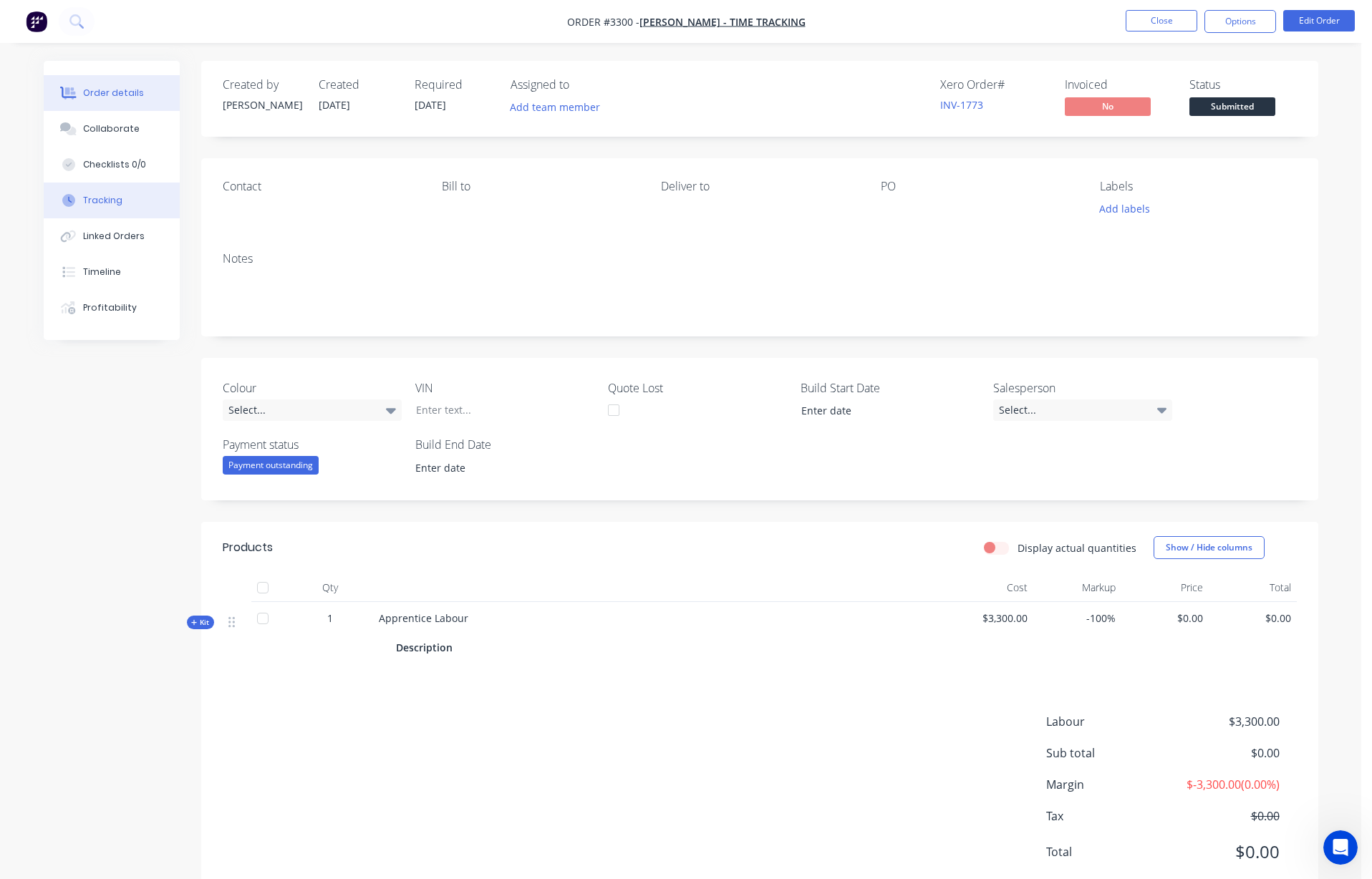
click at [92, 204] on div "Tracking" at bounding box center [103, 200] width 39 height 13
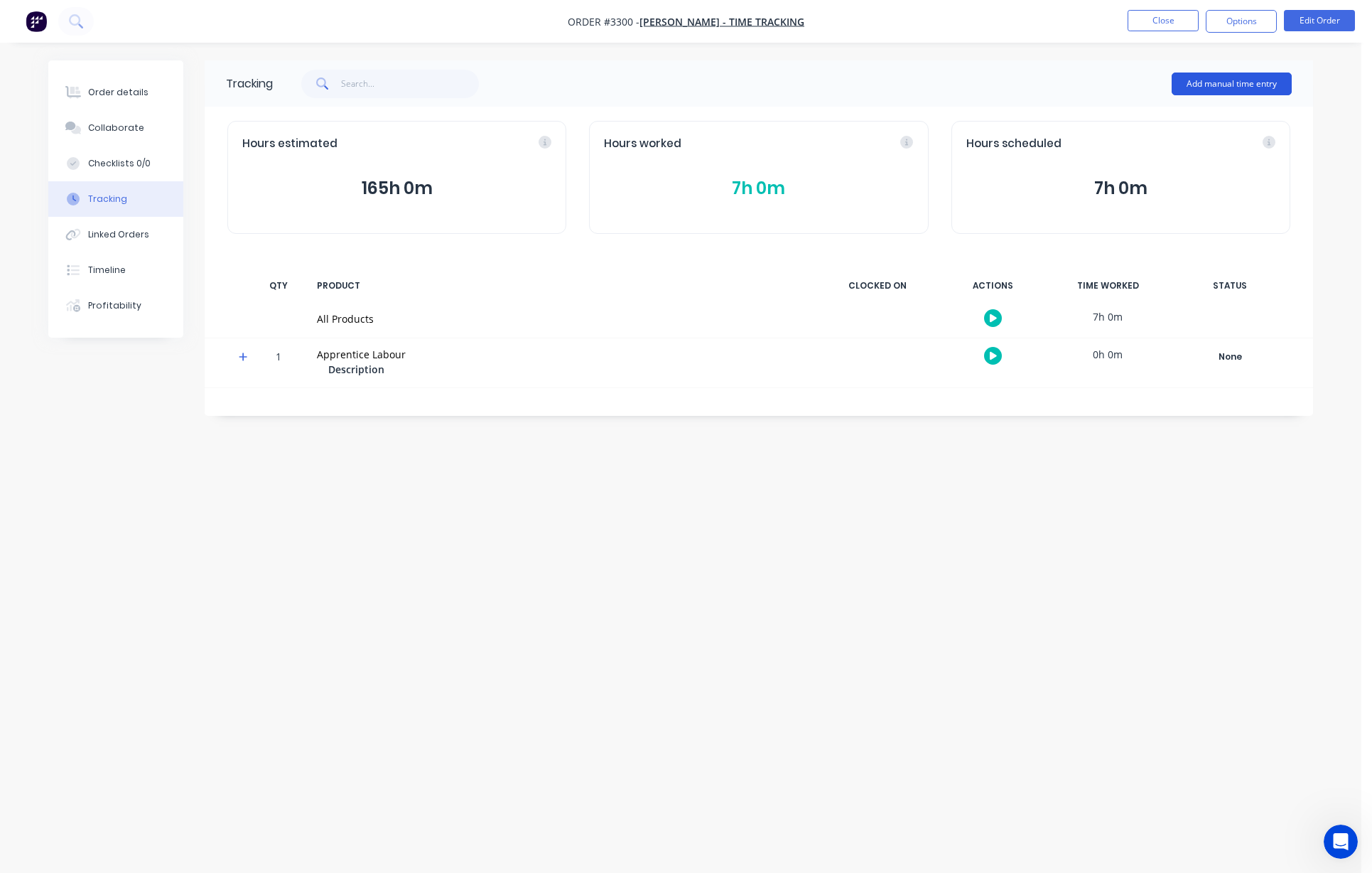
click at [789, 88] on button "Add manual time entry" at bounding box center [1232, 84] width 120 height 22
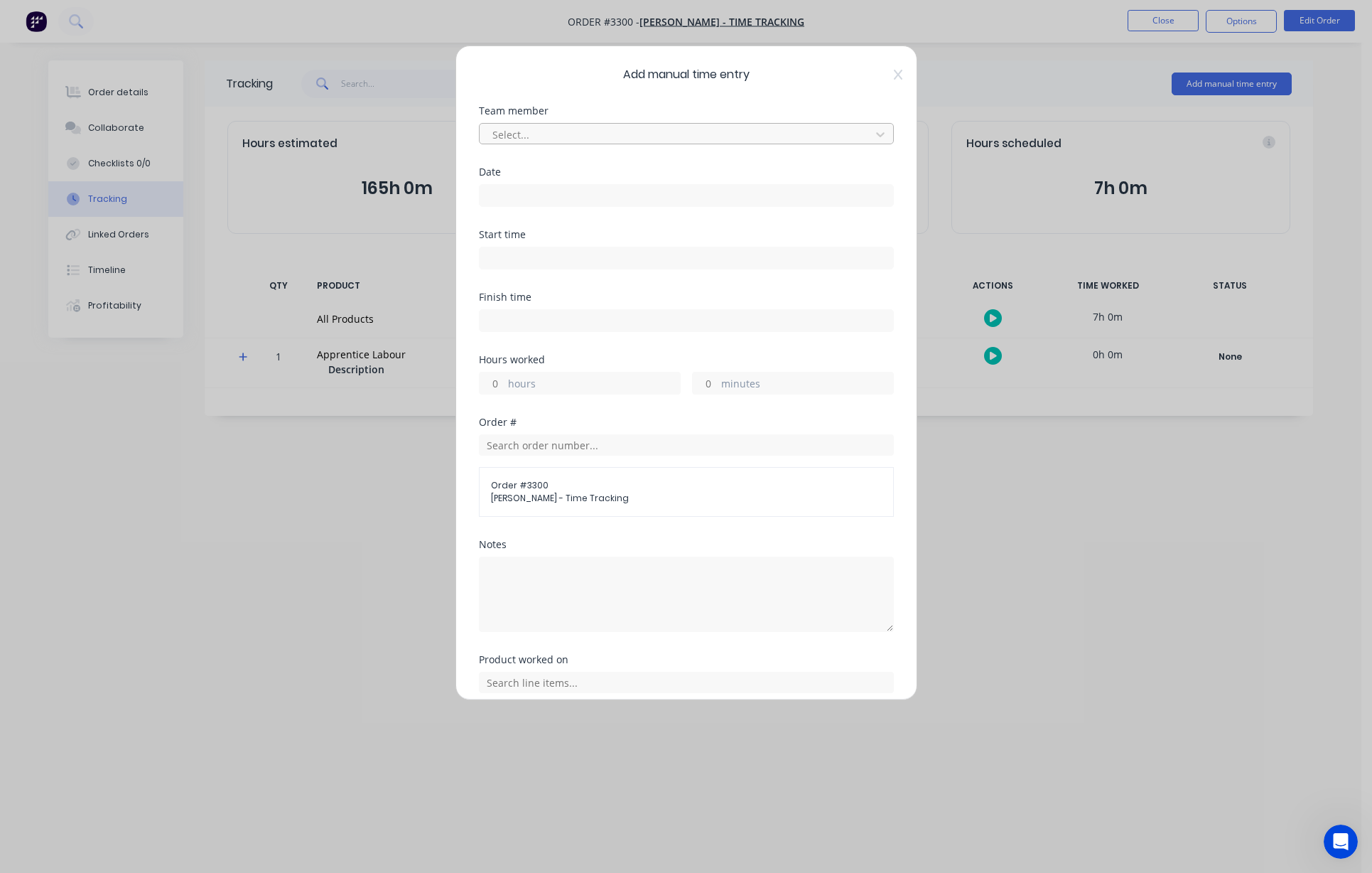
click at [639, 133] on div at bounding box center [676, 134] width 372 height 17
click at [540, 201] on input at bounding box center [687, 195] width 414 height 21
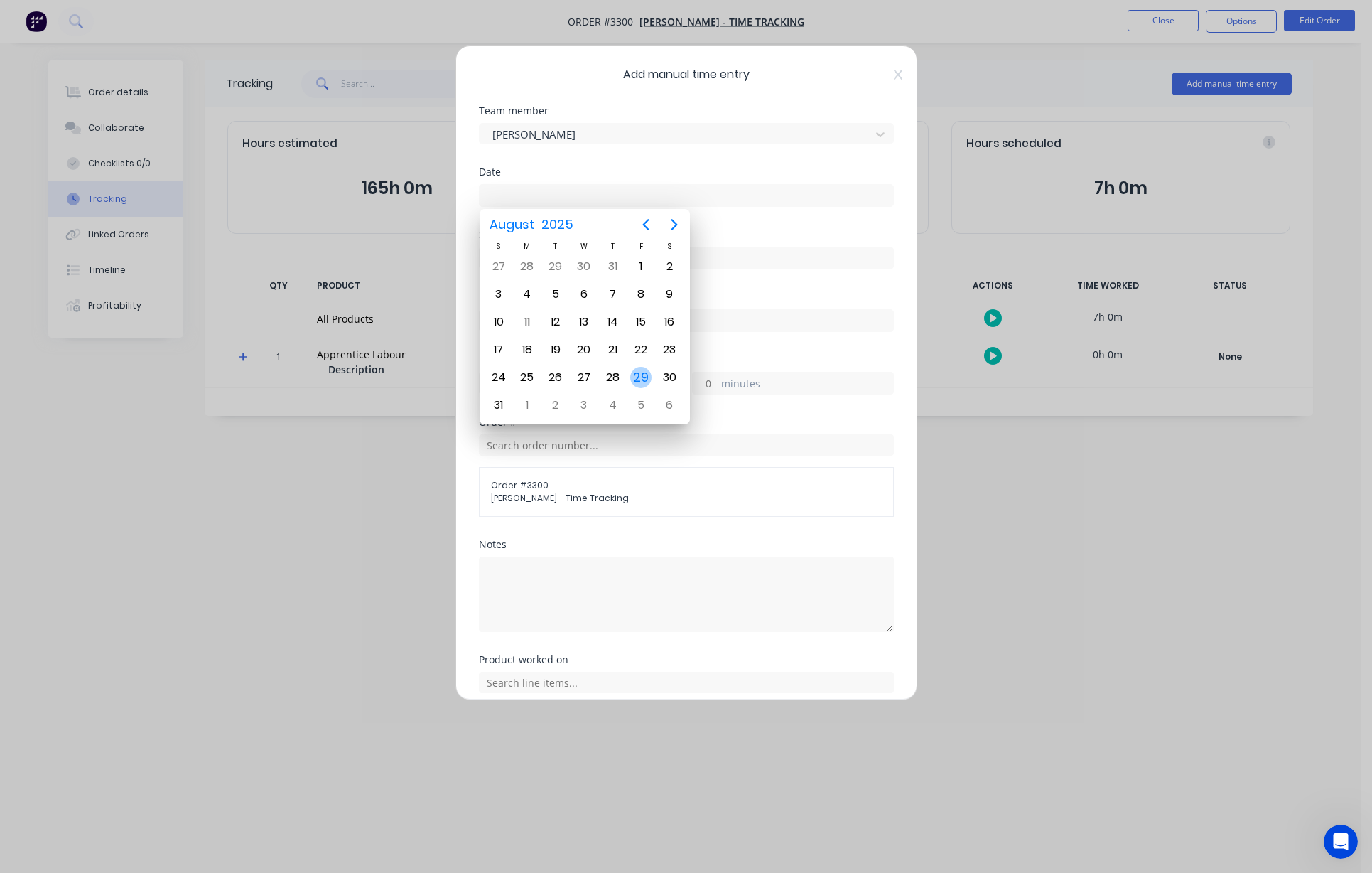
click at [641, 380] on div "29" at bounding box center [641, 377] width 21 height 21
type input "[DATE]"
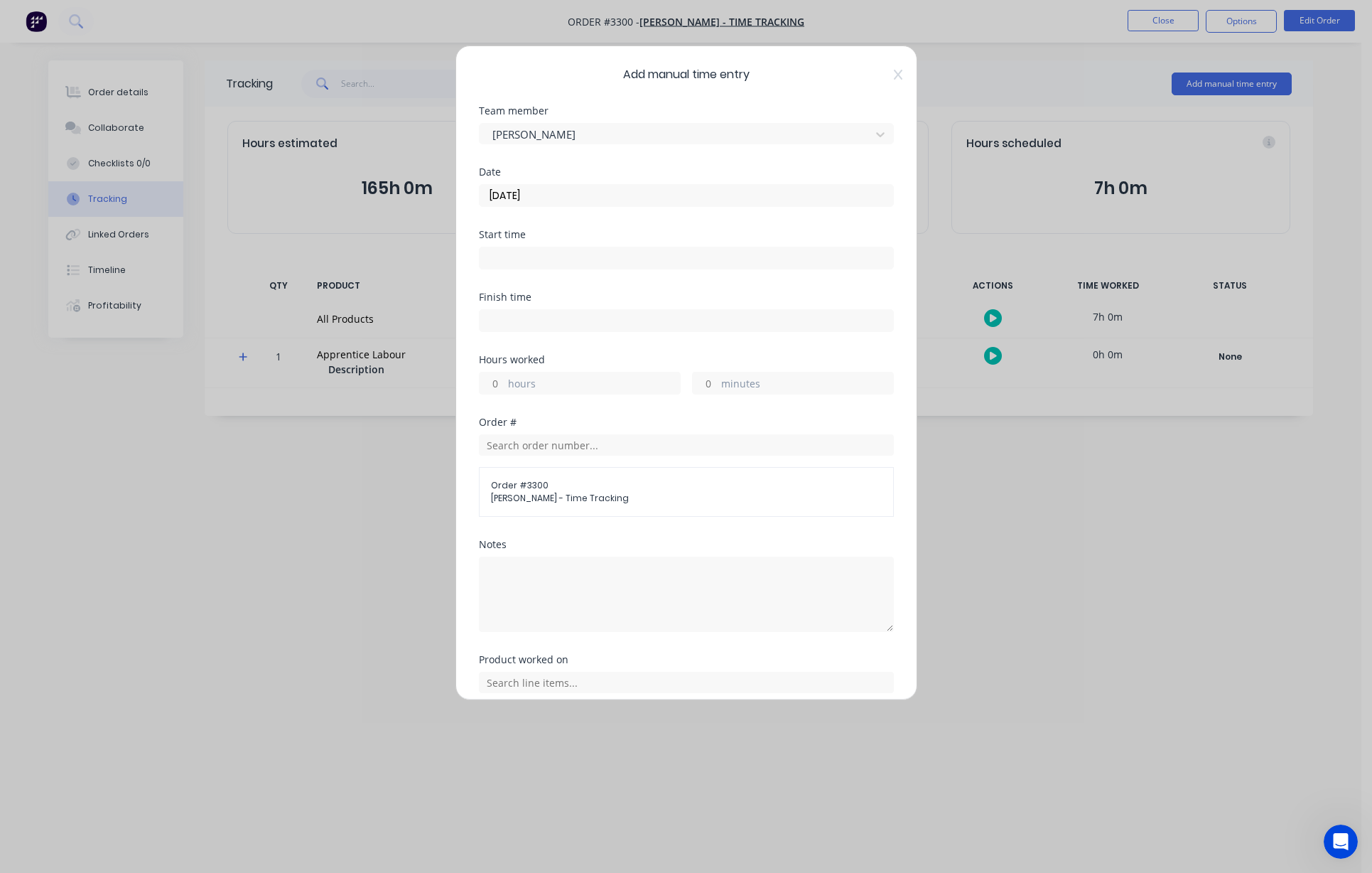
click at [522, 259] on input at bounding box center [687, 258] width 414 height 21
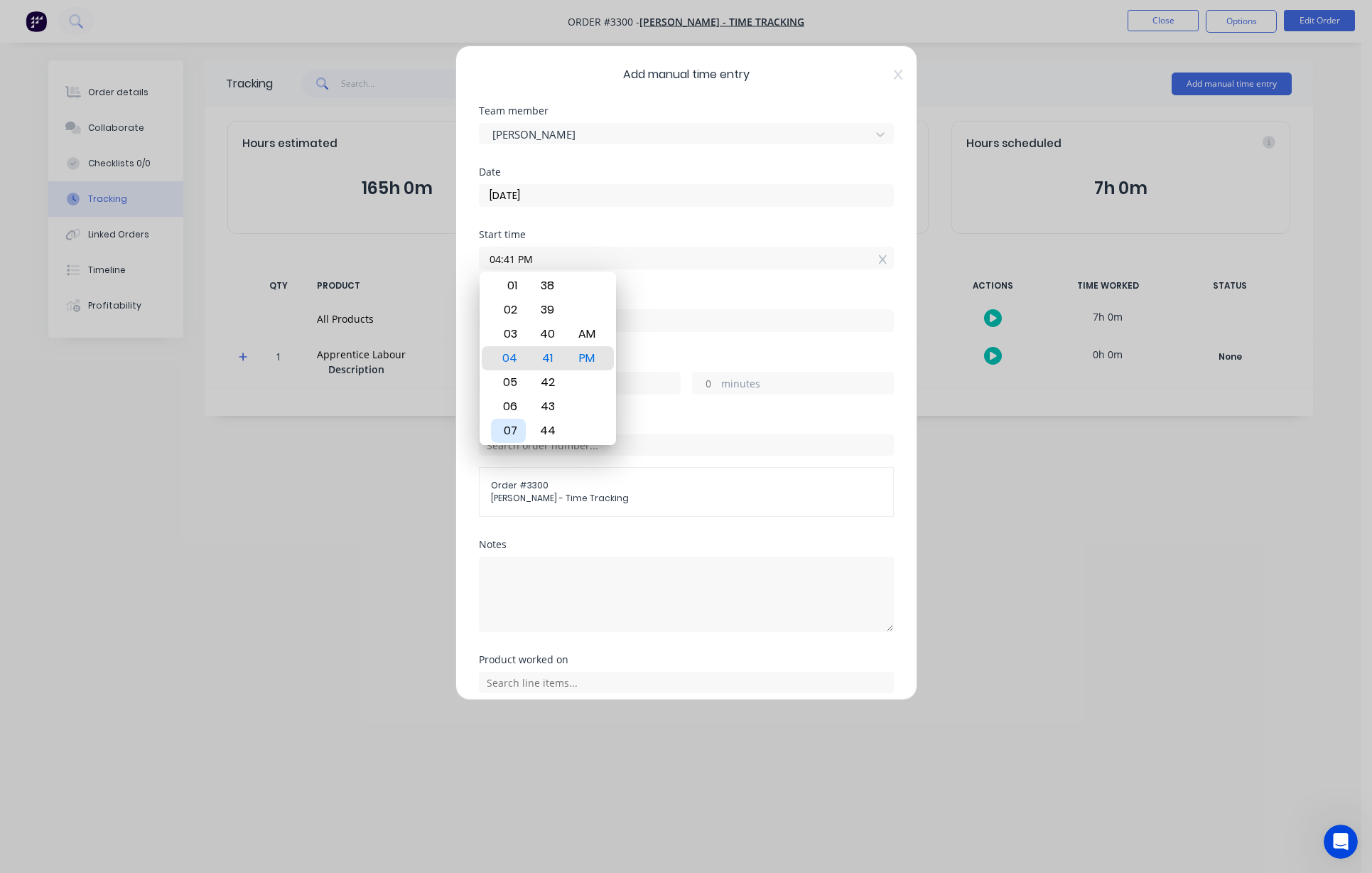
click at [510, 430] on div "07" at bounding box center [508, 431] width 35 height 24
click at [552, 353] on div "00" at bounding box center [547, 358] width 35 height 24
type input "07:00 AM"
click at [590, 356] on div "AM" at bounding box center [587, 358] width 35 height 24
click at [654, 327] on input at bounding box center [687, 321] width 414 height 21
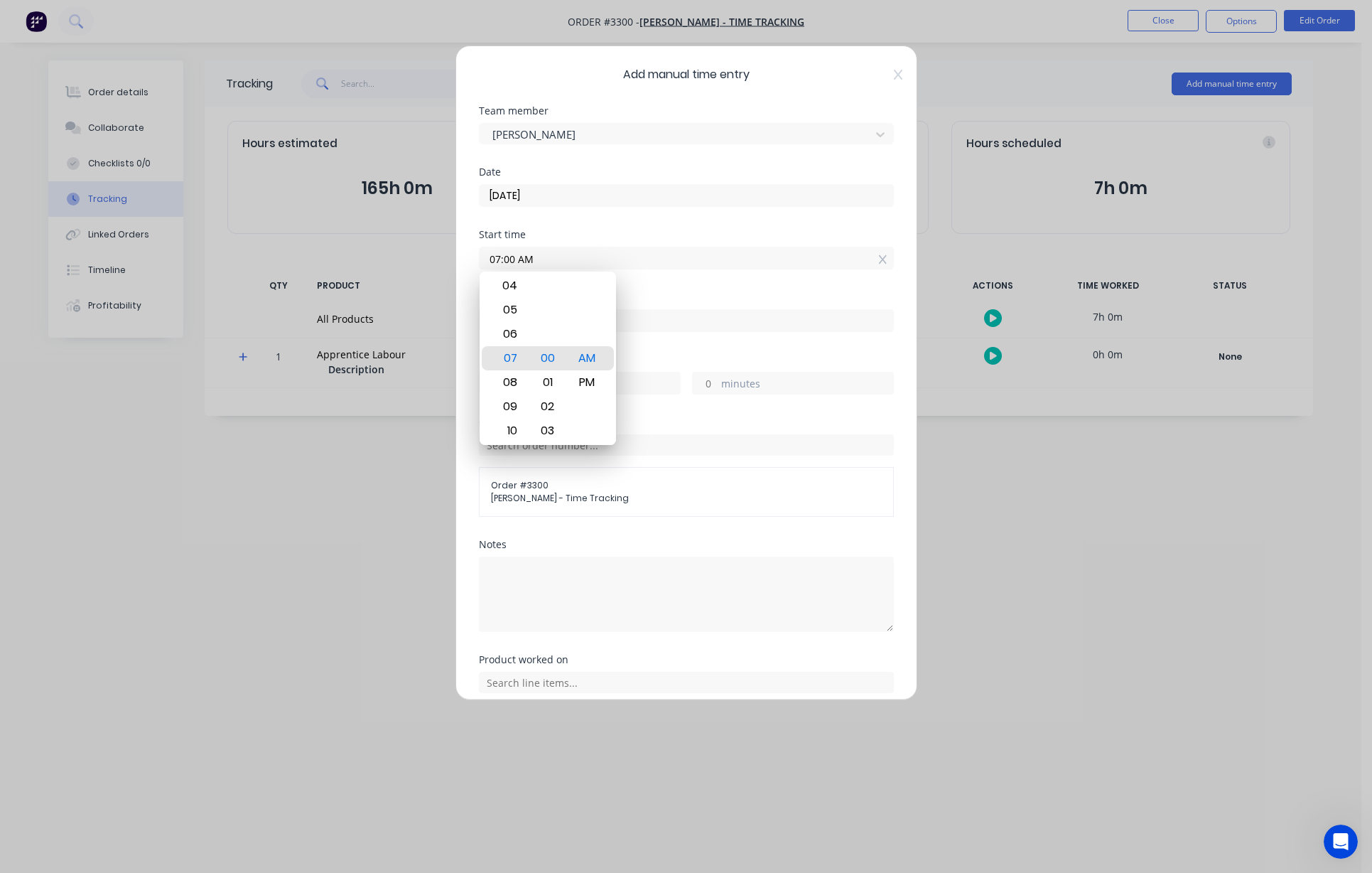
type input "02:41 PM"
type input "7"
type input "41"
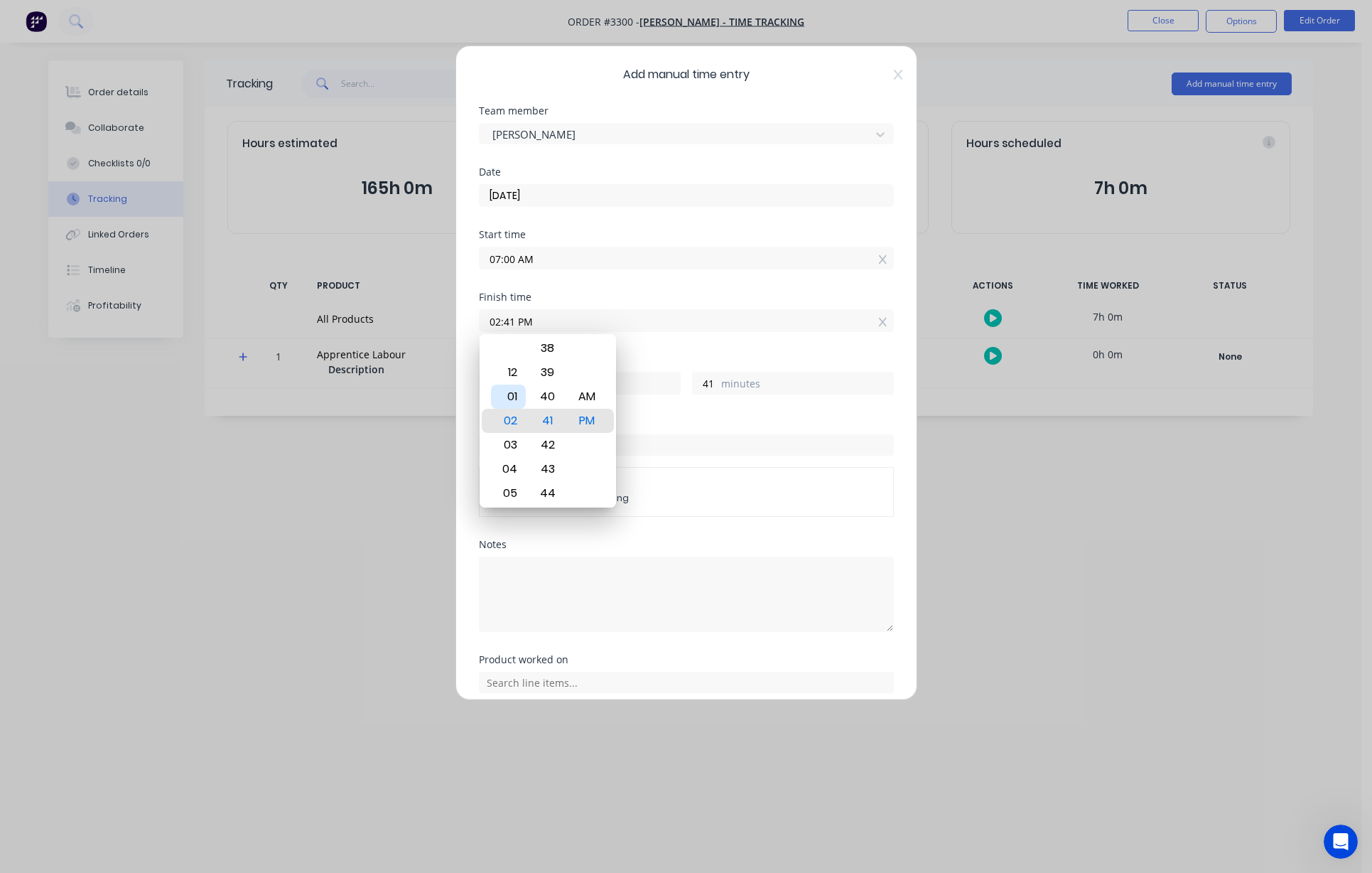
click at [503, 402] on div "01" at bounding box center [508, 397] width 35 height 24
type input "01:41 PM"
type input "6"
type input "01:01 PM"
type input "1"
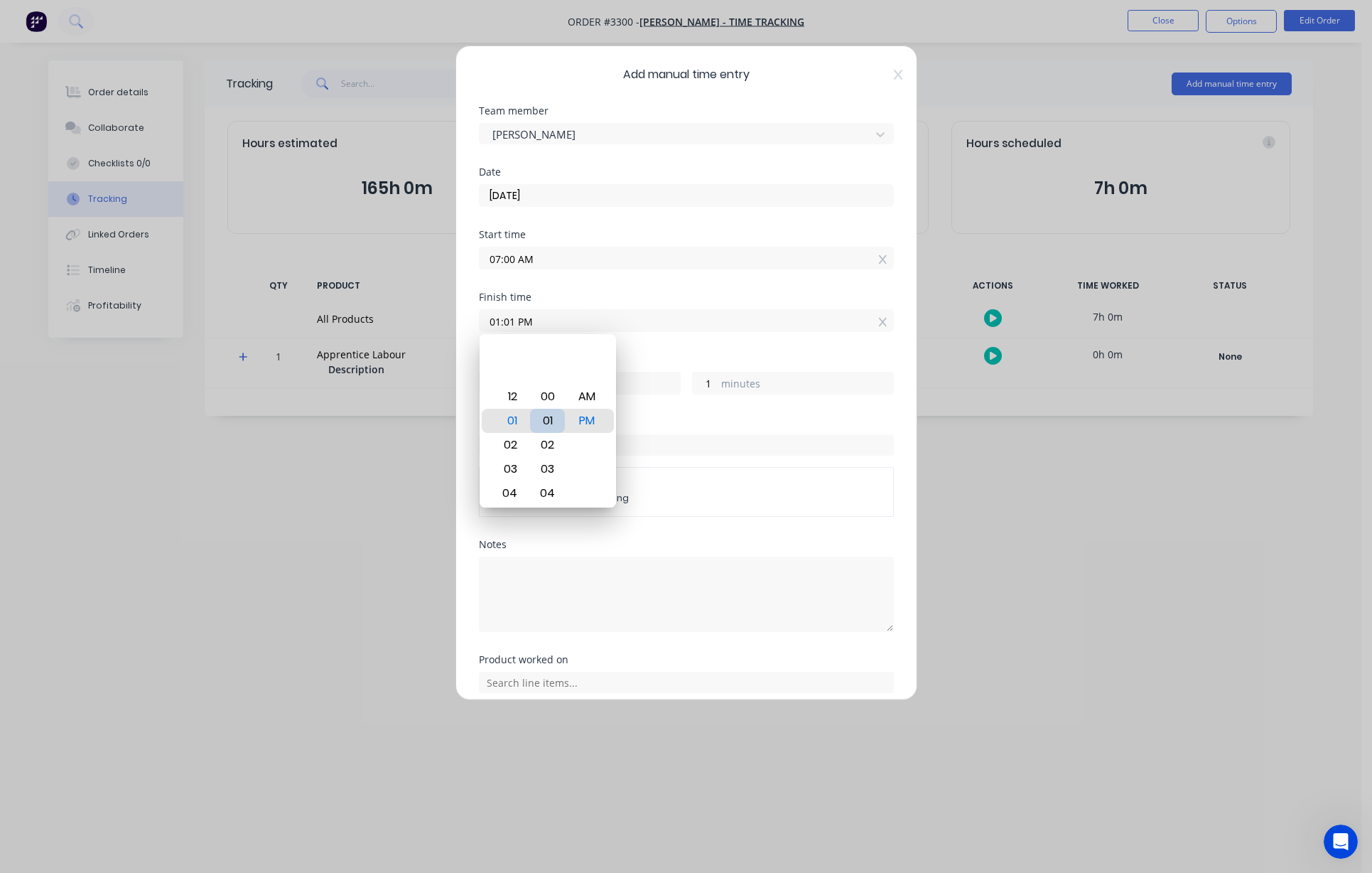
type input "01:00 PM"
type input "0"
click at [550, 422] on div "00" at bounding box center [547, 420] width 35 height 24
type input "01:00 AM"
type input "18"
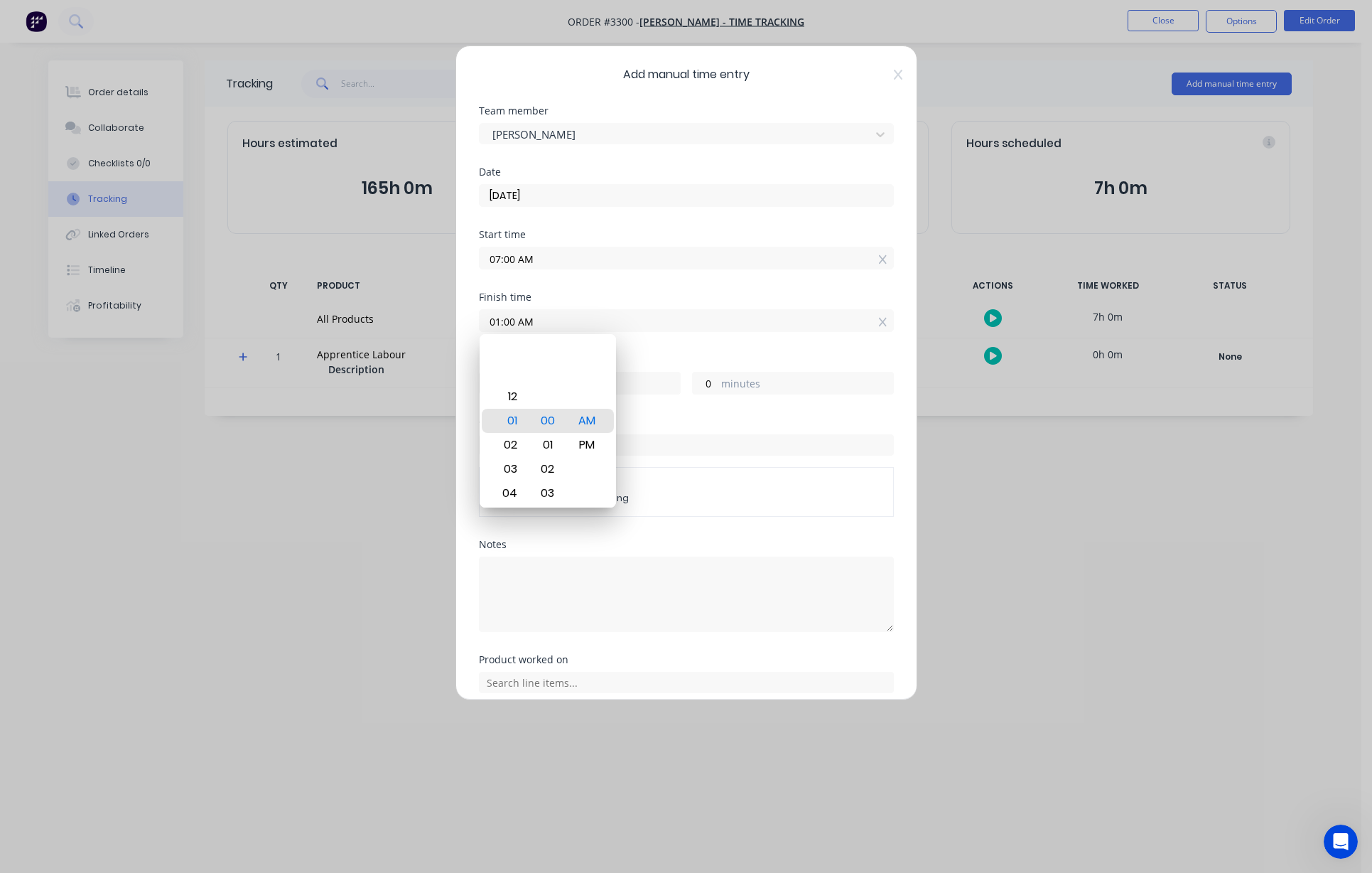
click at [669, 344] on div "Finish time 01:00 AM" at bounding box center [686, 324] width 415 height 62
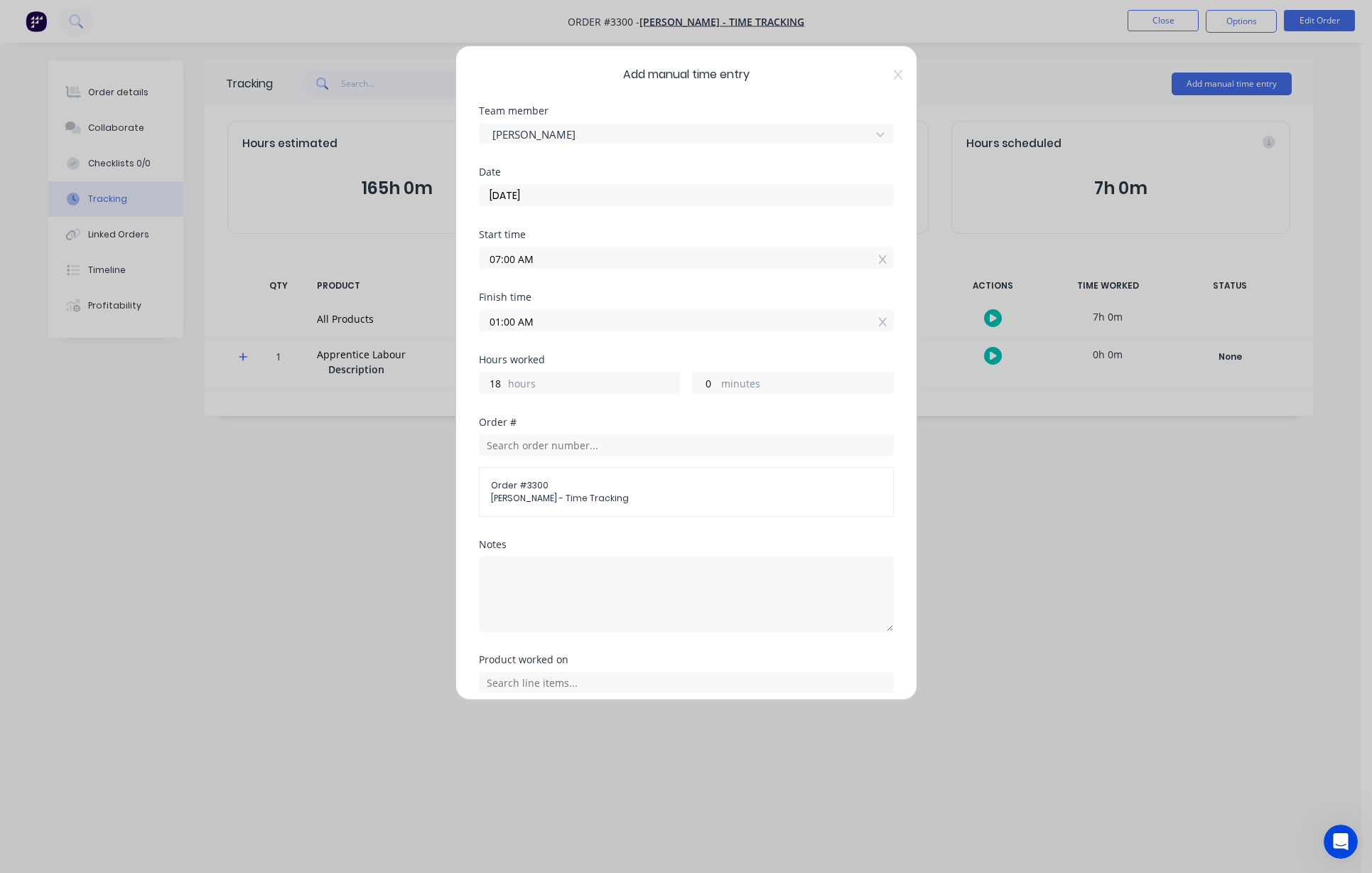
click at [540, 324] on input "01:00 AM" at bounding box center [687, 321] width 414 height 21
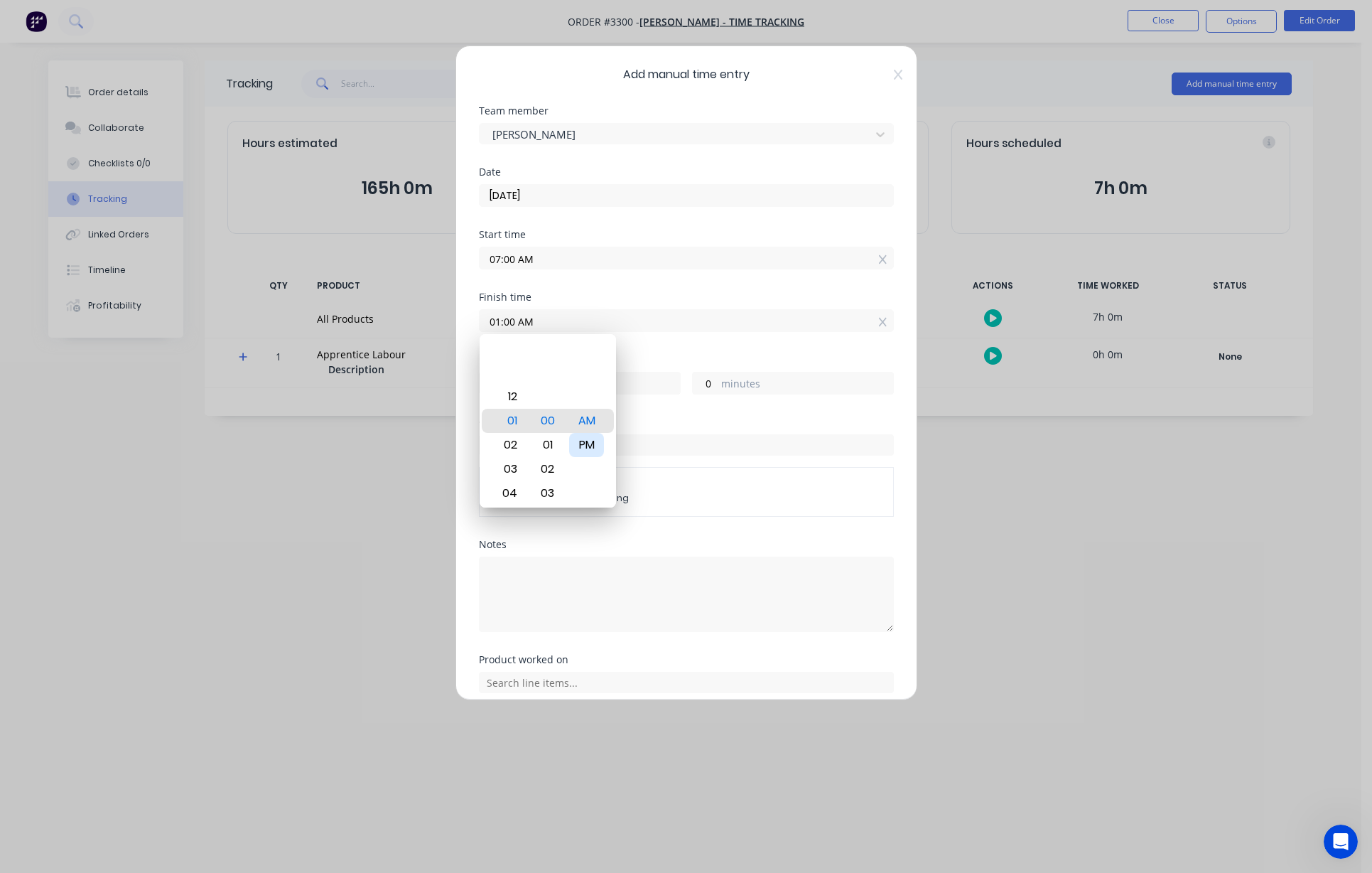
click at [589, 437] on div "PM" at bounding box center [587, 444] width 35 height 24
type input "01:00 PM"
type input "6"
click at [647, 349] on div "Finish time 01:00 PM" at bounding box center [686, 324] width 415 height 62
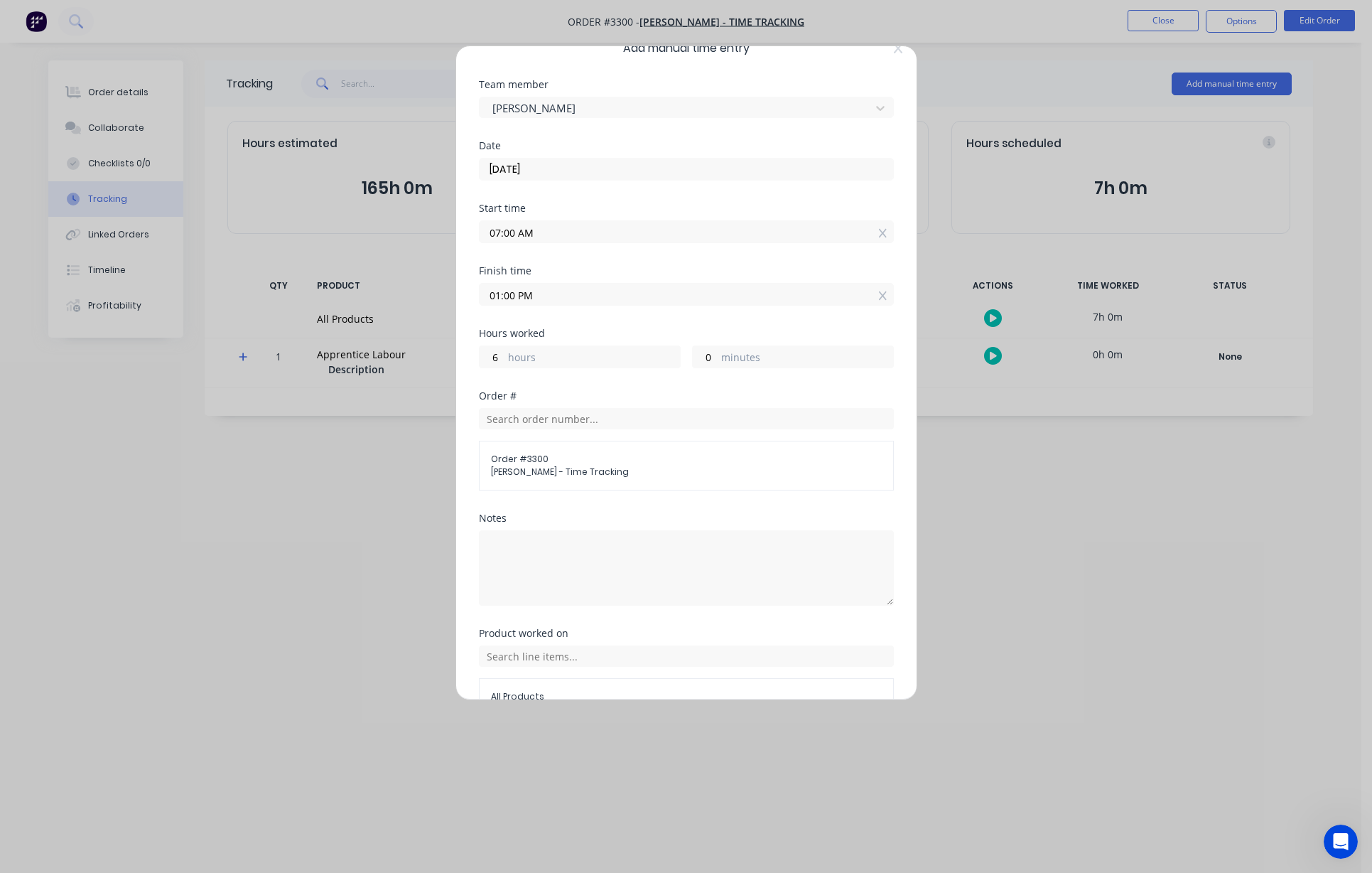
scroll to position [107, 0]
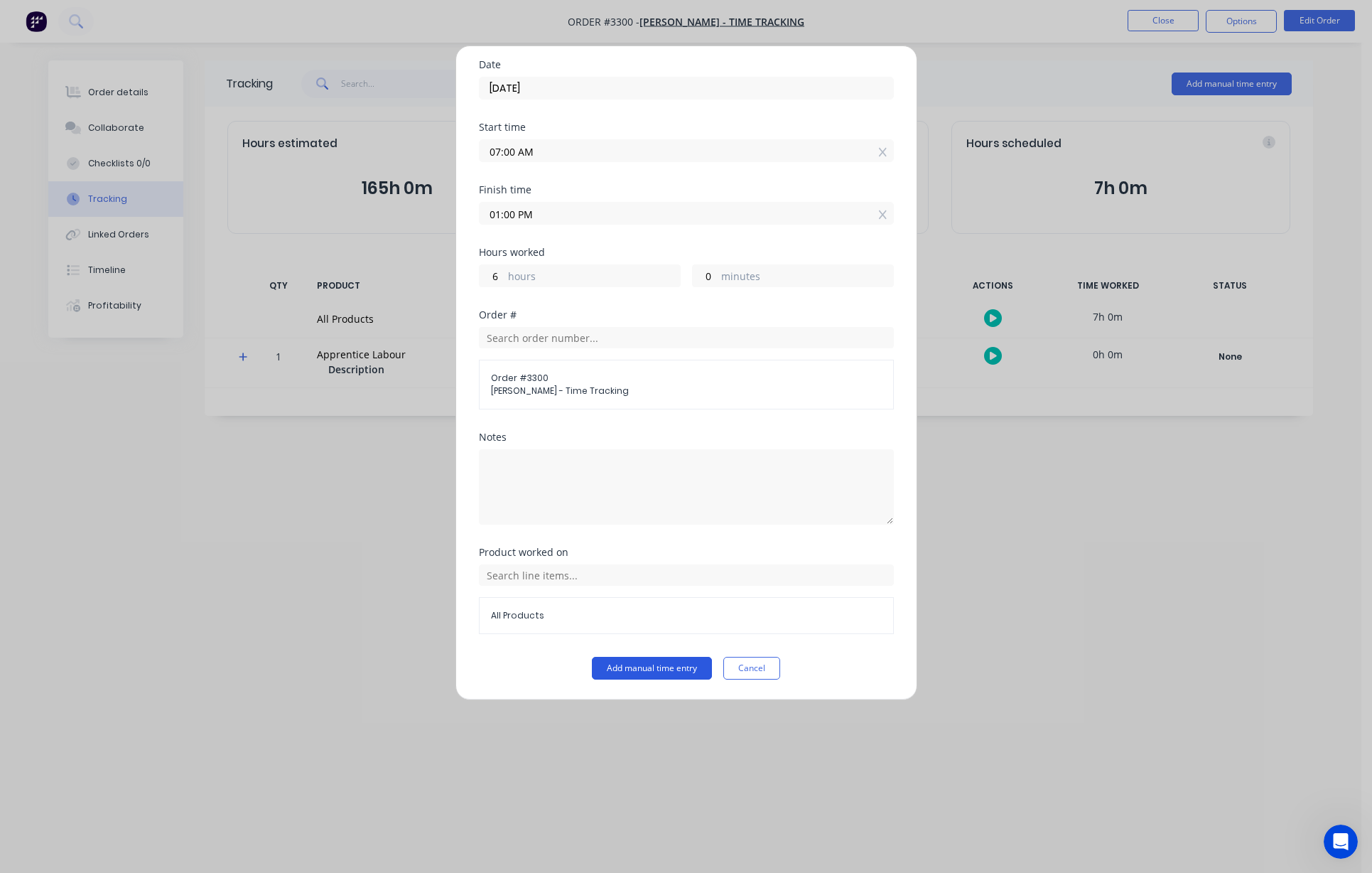
click at [686, 672] on button "Add manual time entry" at bounding box center [652, 668] width 120 height 22
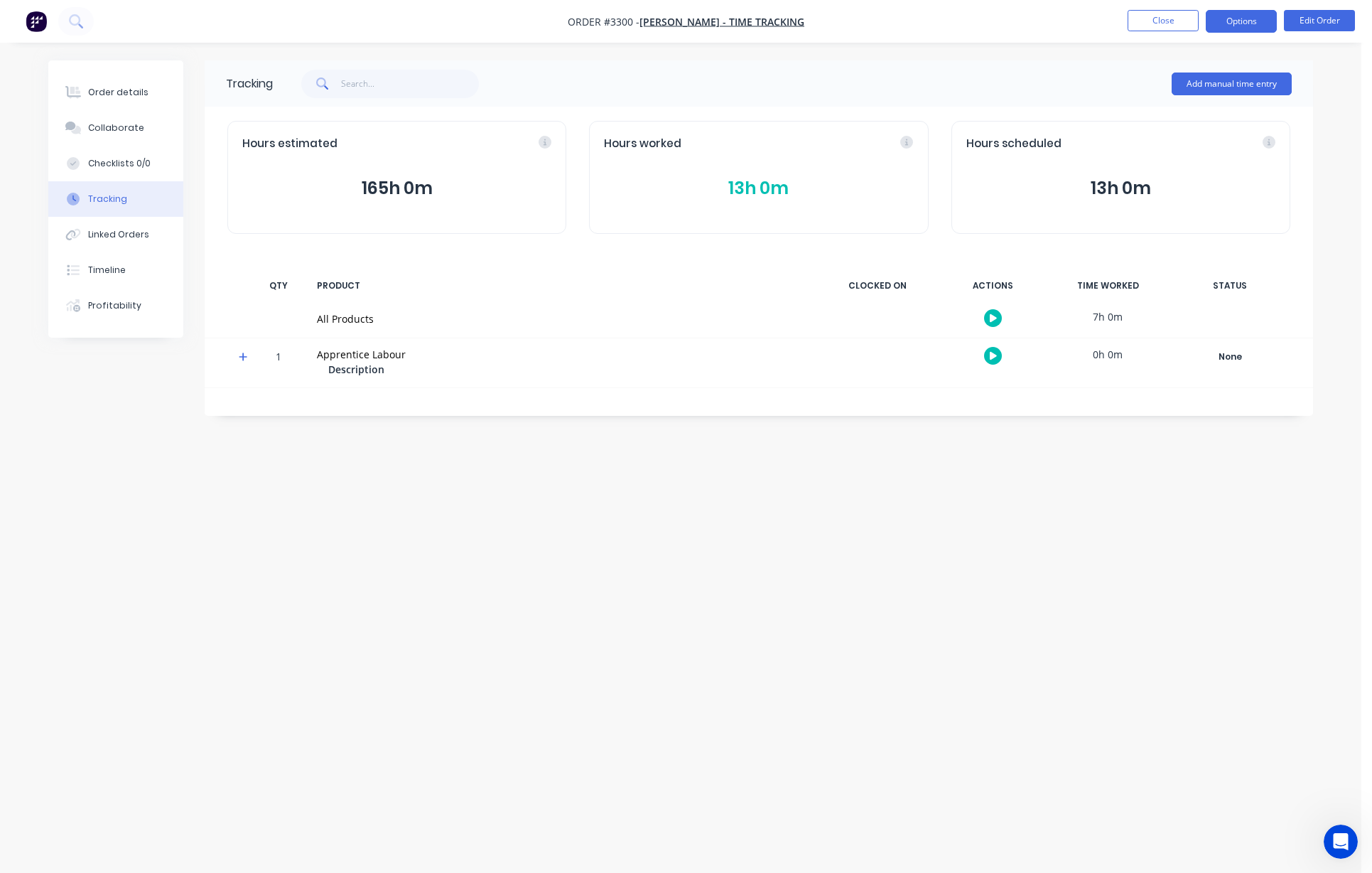
click at [789, 17] on button "Options" at bounding box center [1241, 20] width 71 height 22
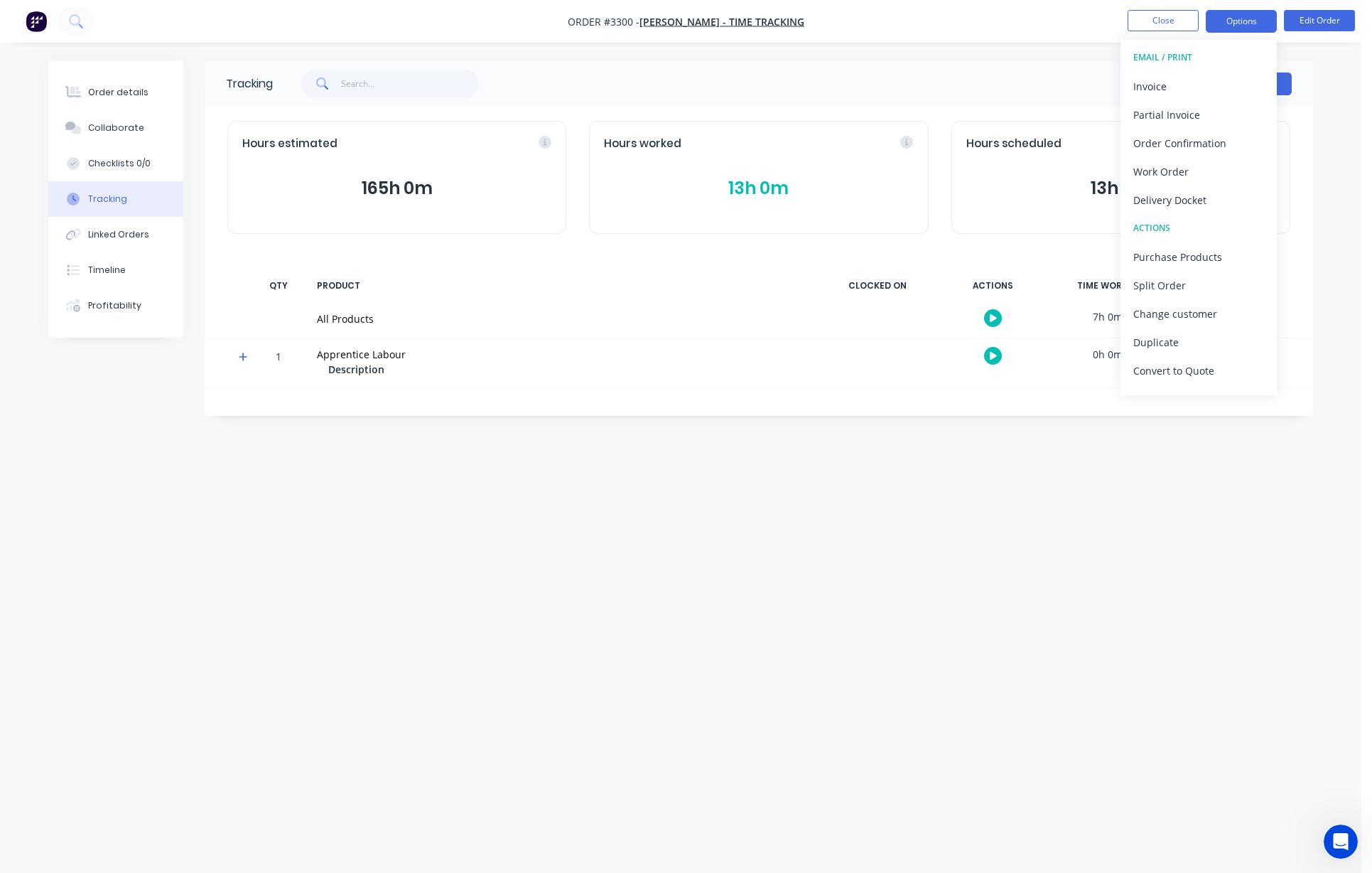
click at [789, 17] on button "Options" at bounding box center [1241, 20] width 71 height 22
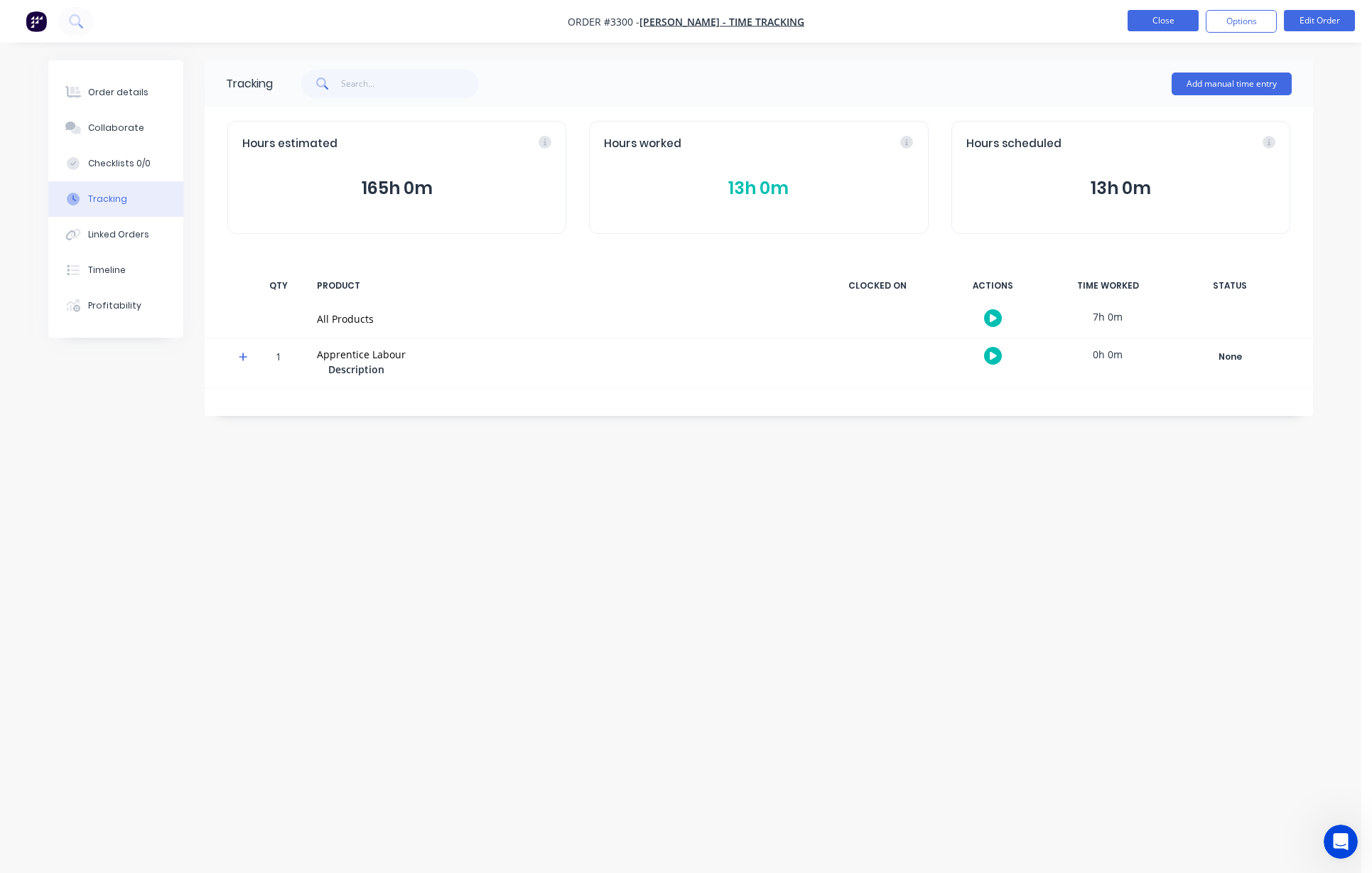
click at [789, 19] on button "Close" at bounding box center [1162, 20] width 71 height 21
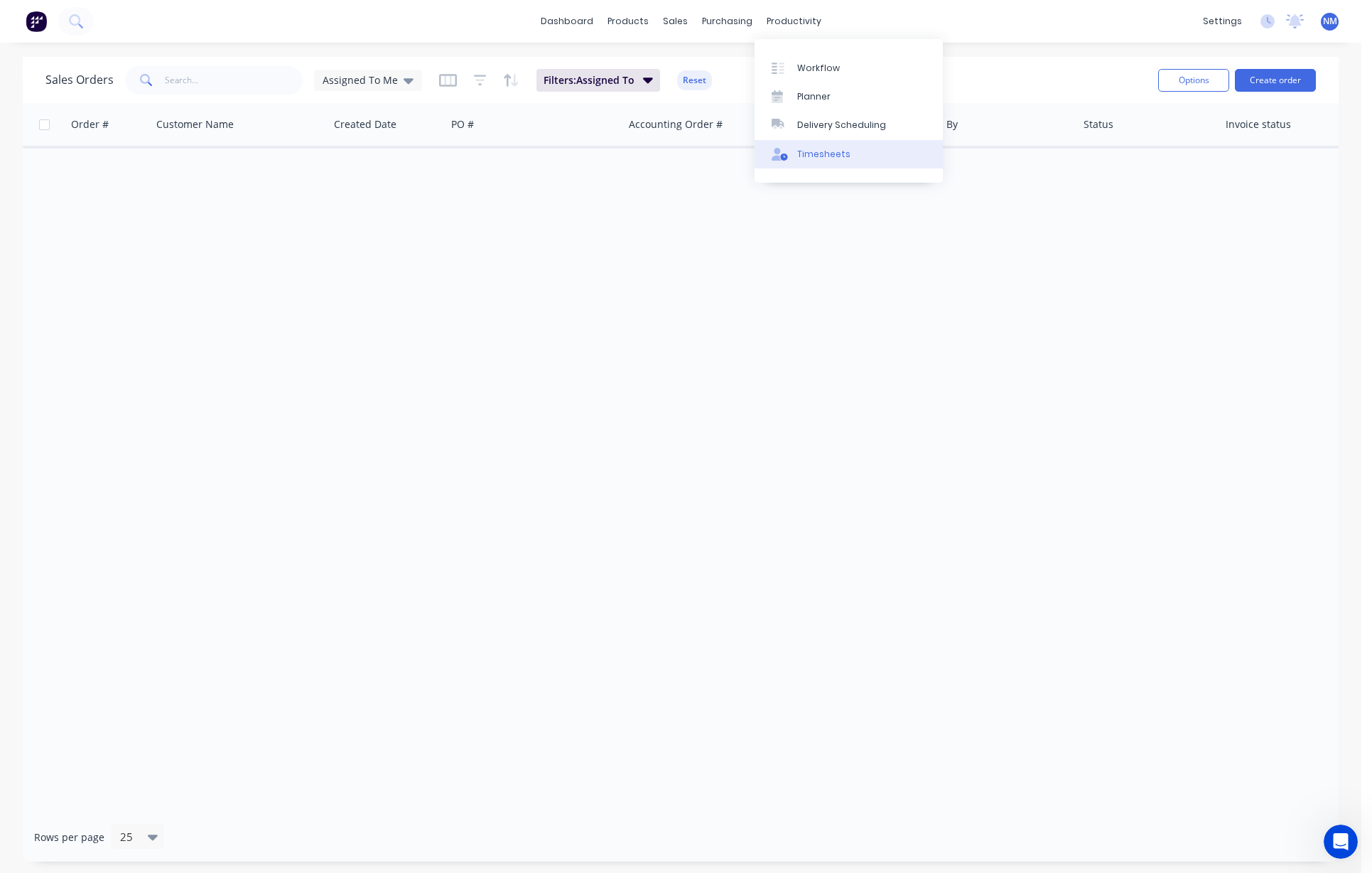
click at [789, 160] on div "Timesheets" at bounding box center [823, 154] width 53 height 13
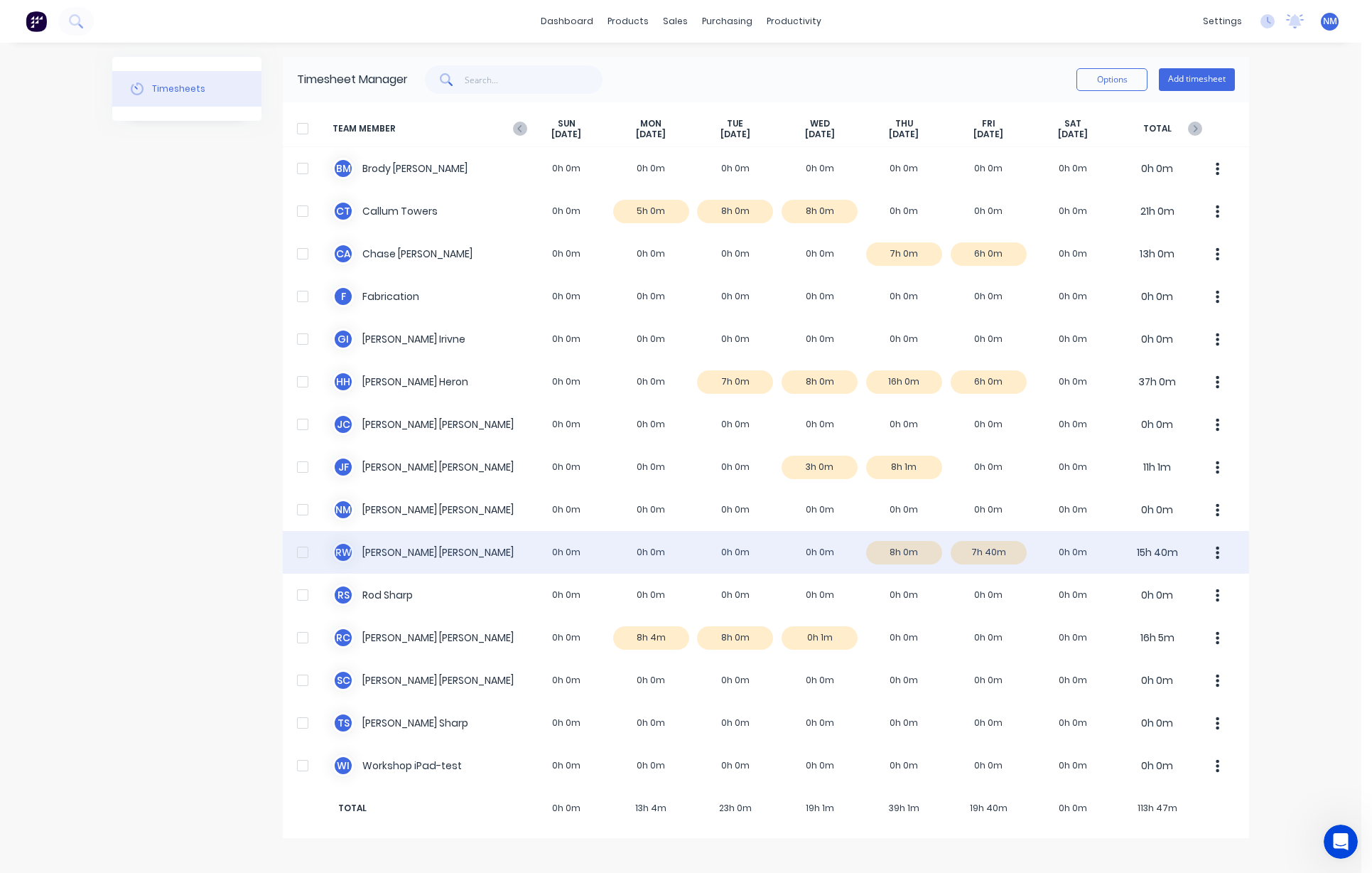
click at [789, 556] on div "R W [PERSON_NAME] 0h 0m 0h 0m 0h 0m 0h 0m 8h 0m 7h 40m 0h 0m 15h 40m" at bounding box center [766, 552] width 966 height 43
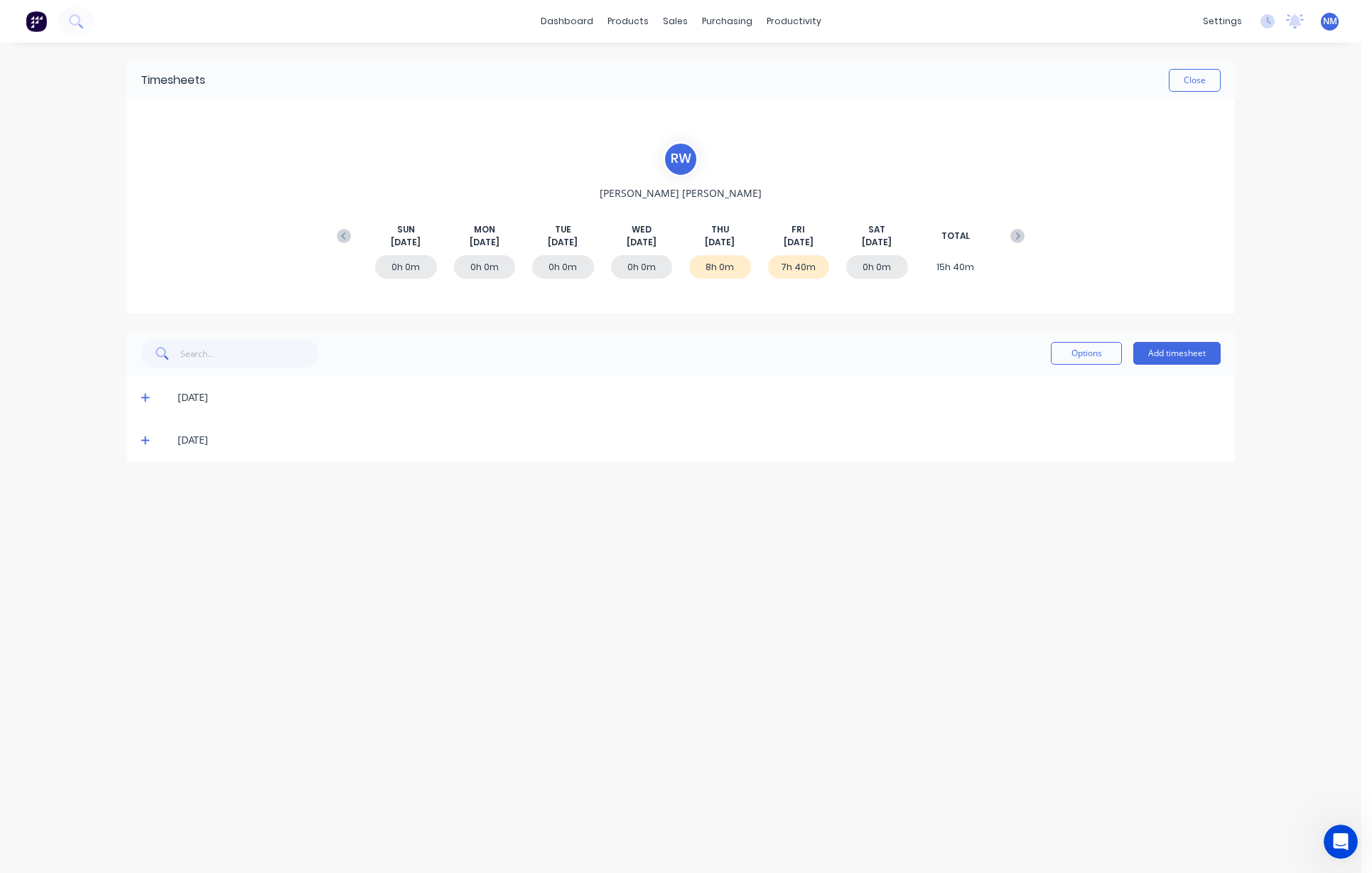
click at [152, 443] on span at bounding box center [148, 439] width 15 height 15
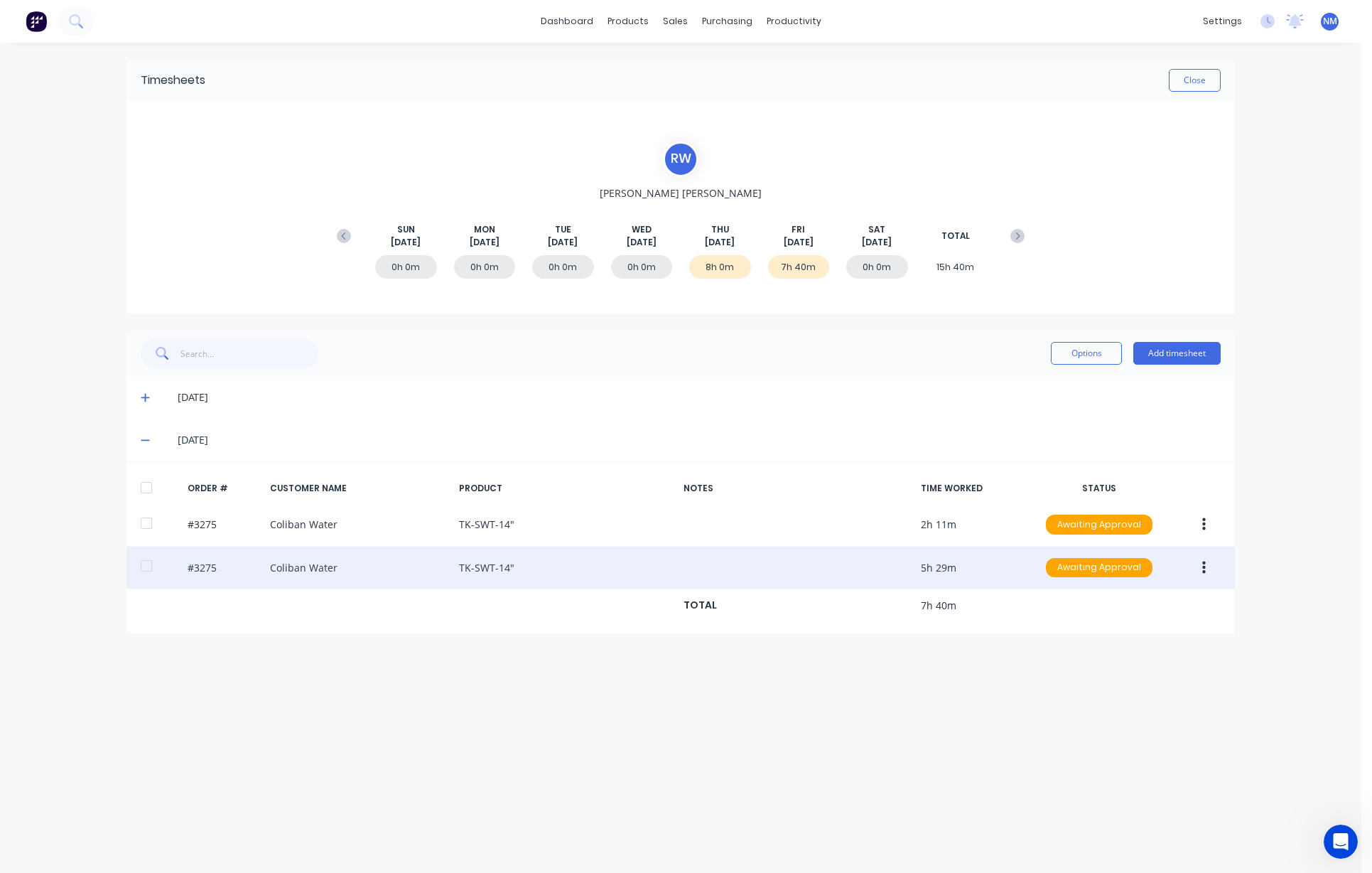
click at [789, 568] on icon "button" at bounding box center [1204, 567] width 4 height 13
click at [789, 671] on div "Edit" at bounding box center [1152, 662] width 110 height 20
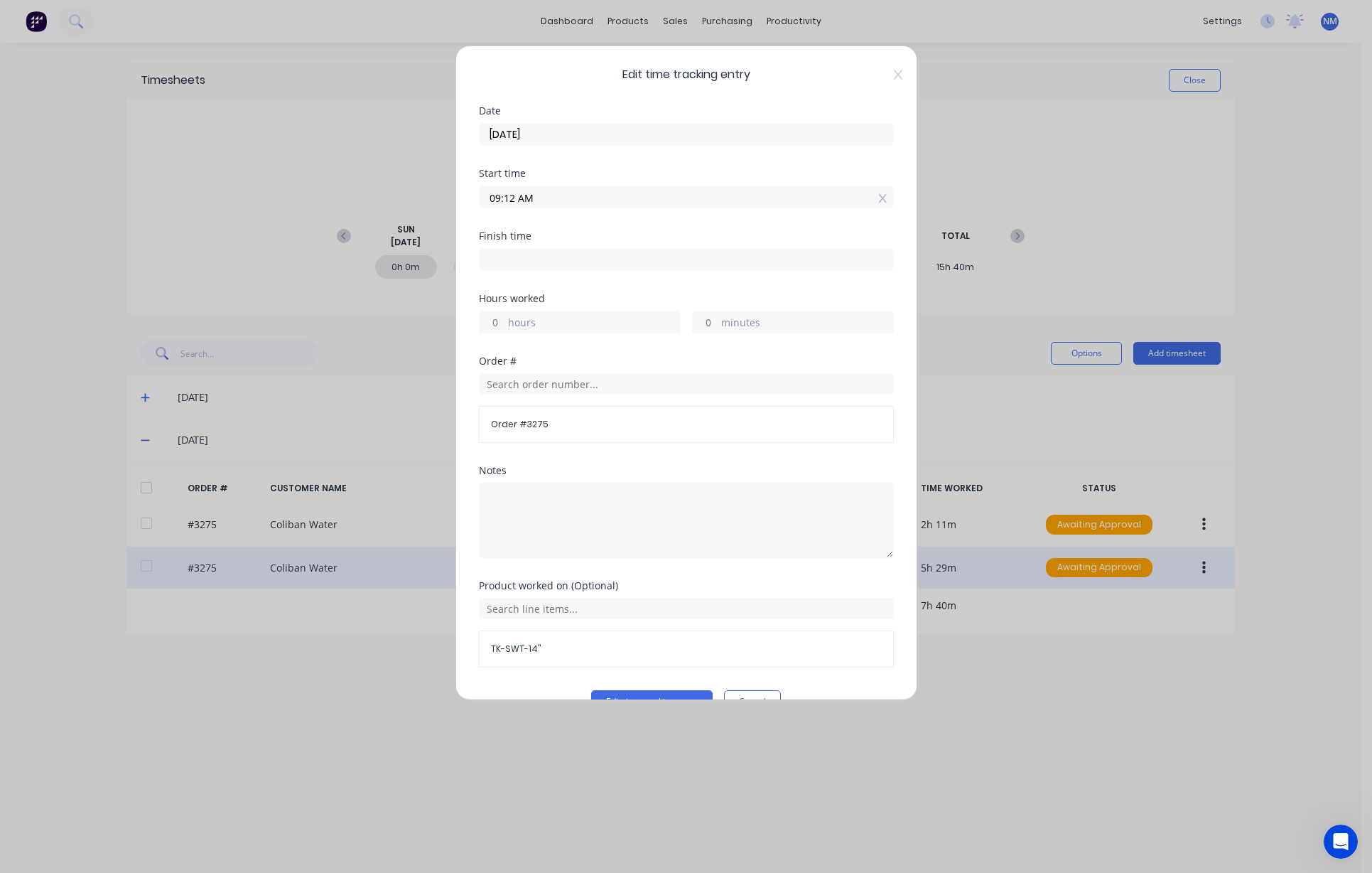
click at [516, 264] on input at bounding box center [687, 260] width 414 height 21
type input "02:44 PM"
type input "5"
type input "32"
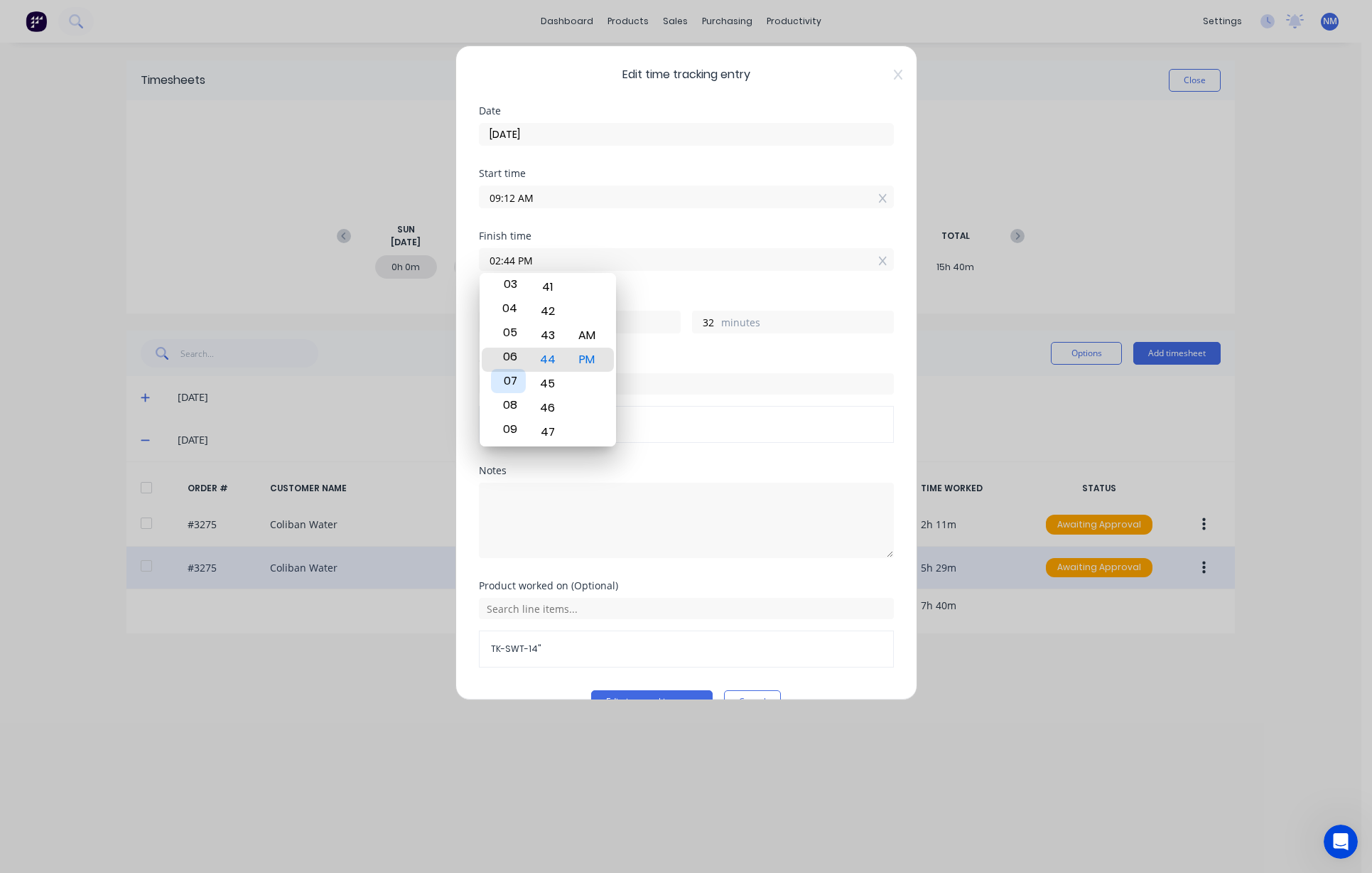
type input "06:44 PM"
type input "9"
type input "10:44 PM"
type input "13"
click at [514, 369] on div "10" at bounding box center [508, 360] width 35 height 24
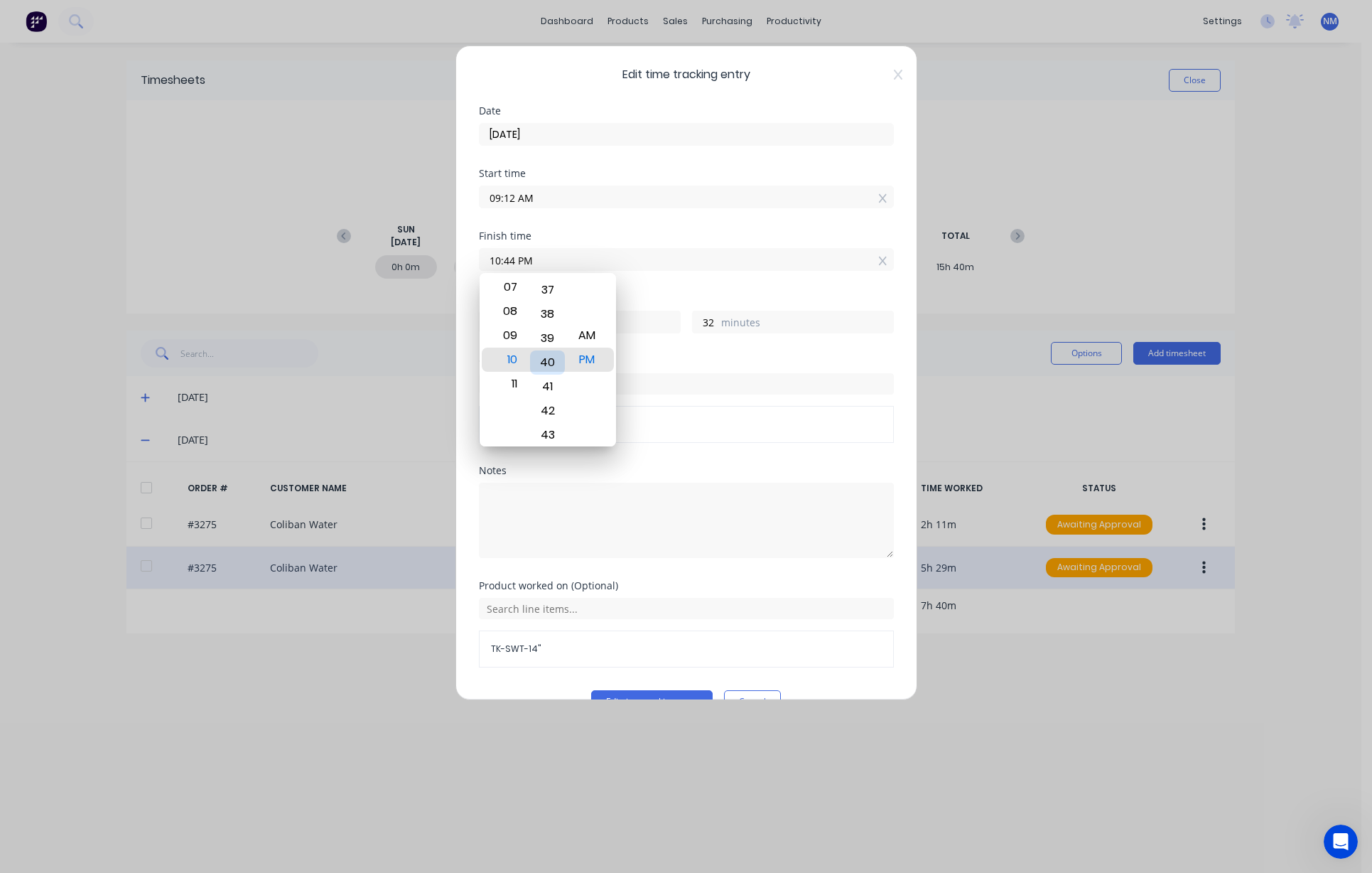
type input "10:40 PM"
type input "28"
type input "10:36 PM"
type input "24"
type input "10:33 PM"
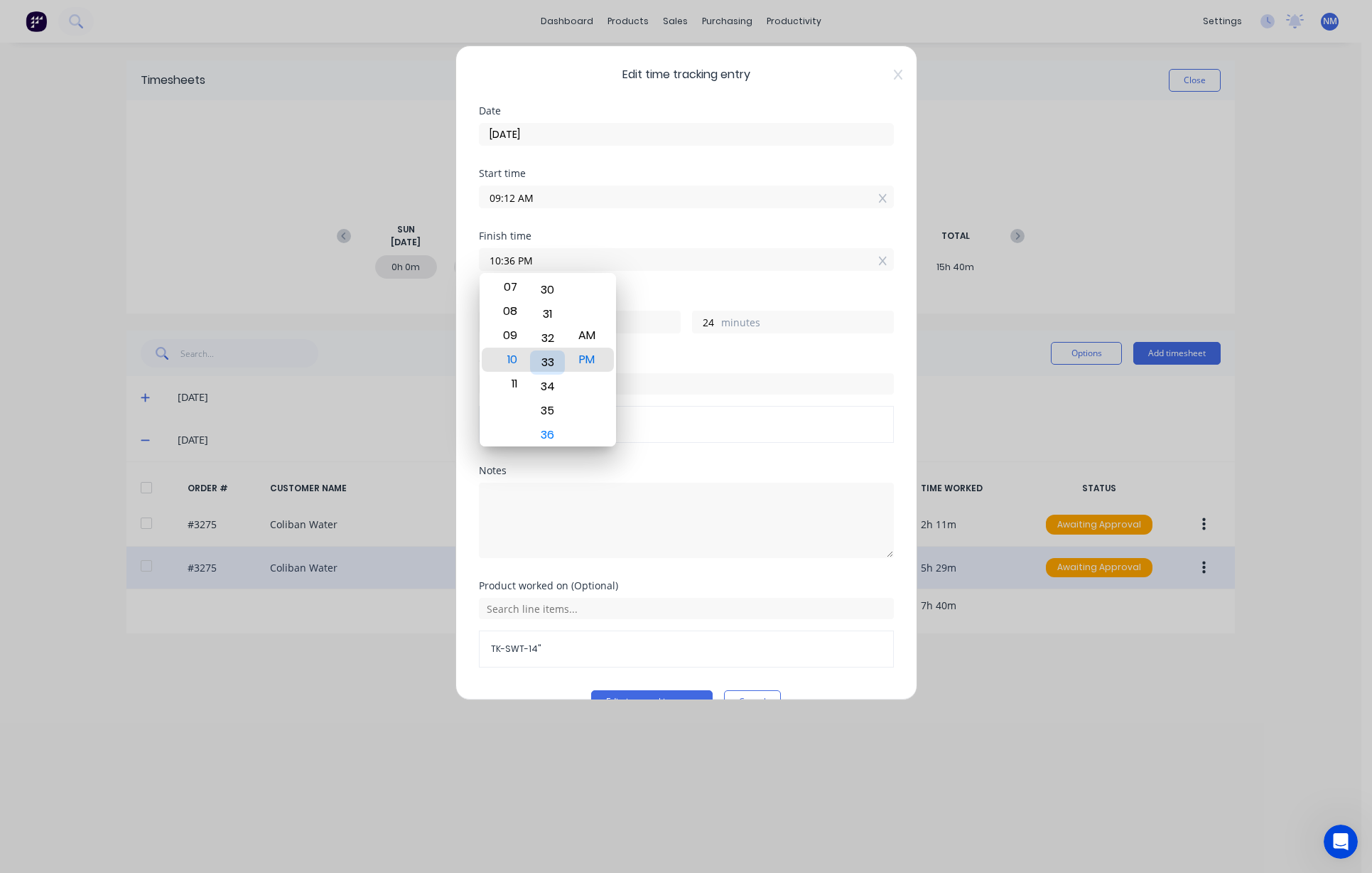
type input "21"
click at [550, 290] on div "30" at bounding box center [547, 287] width 35 height 24
type input "10:30 PM"
type input "18"
click at [575, 338] on div "AM" at bounding box center [587, 335] width 35 height 24
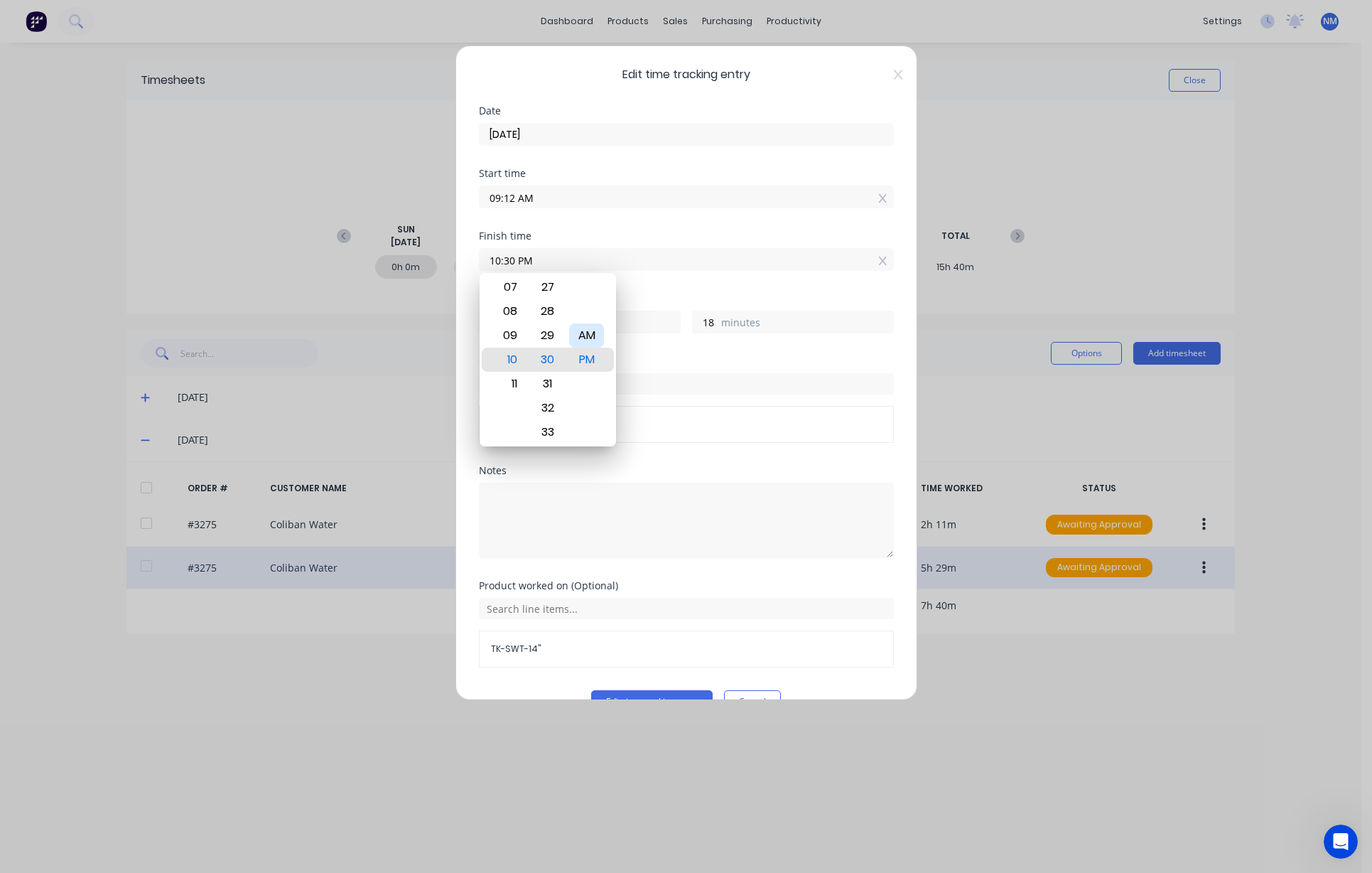
type input "10:30 AM"
type input "1"
click at [757, 353] on div "Hours worked 1 hours 18 minutes" at bounding box center [686, 325] width 415 height 62
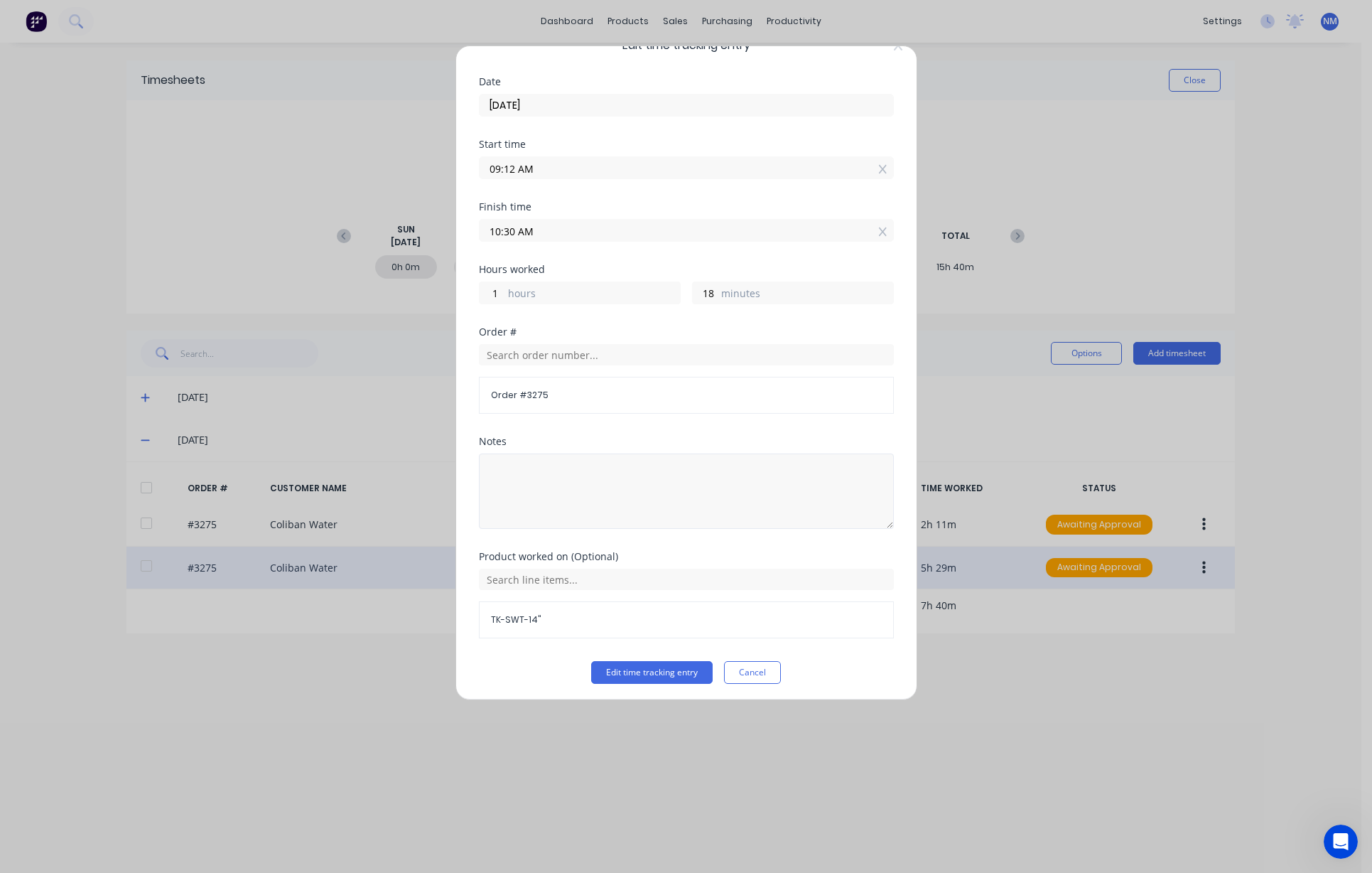
scroll to position [33, 0]
click at [663, 668] on button "Edit time tracking entry" at bounding box center [651, 668] width 121 height 22
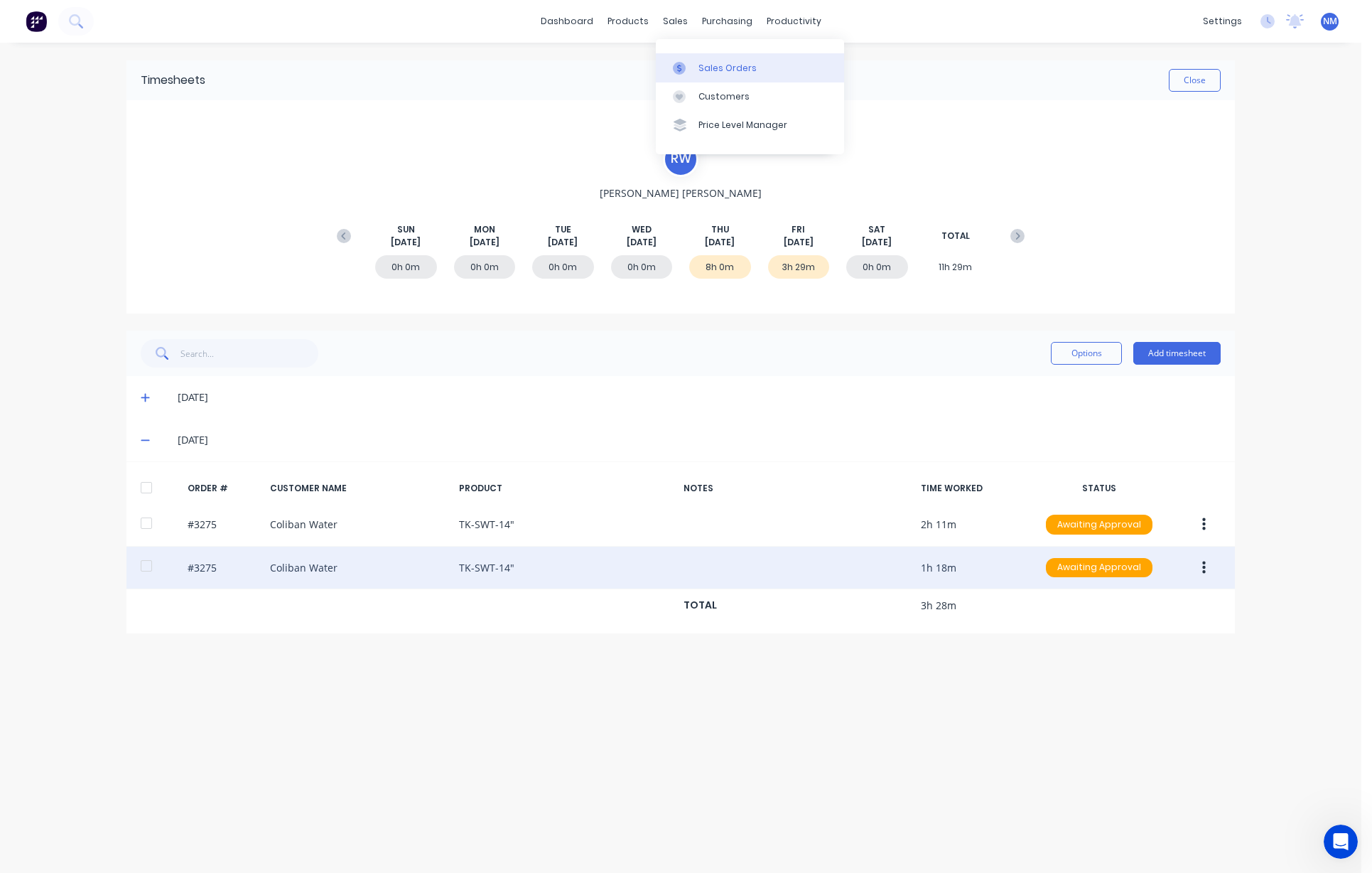
click at [733, 69] on div "Sales Orders" at bounding box center [728, 68] width 58 height 13
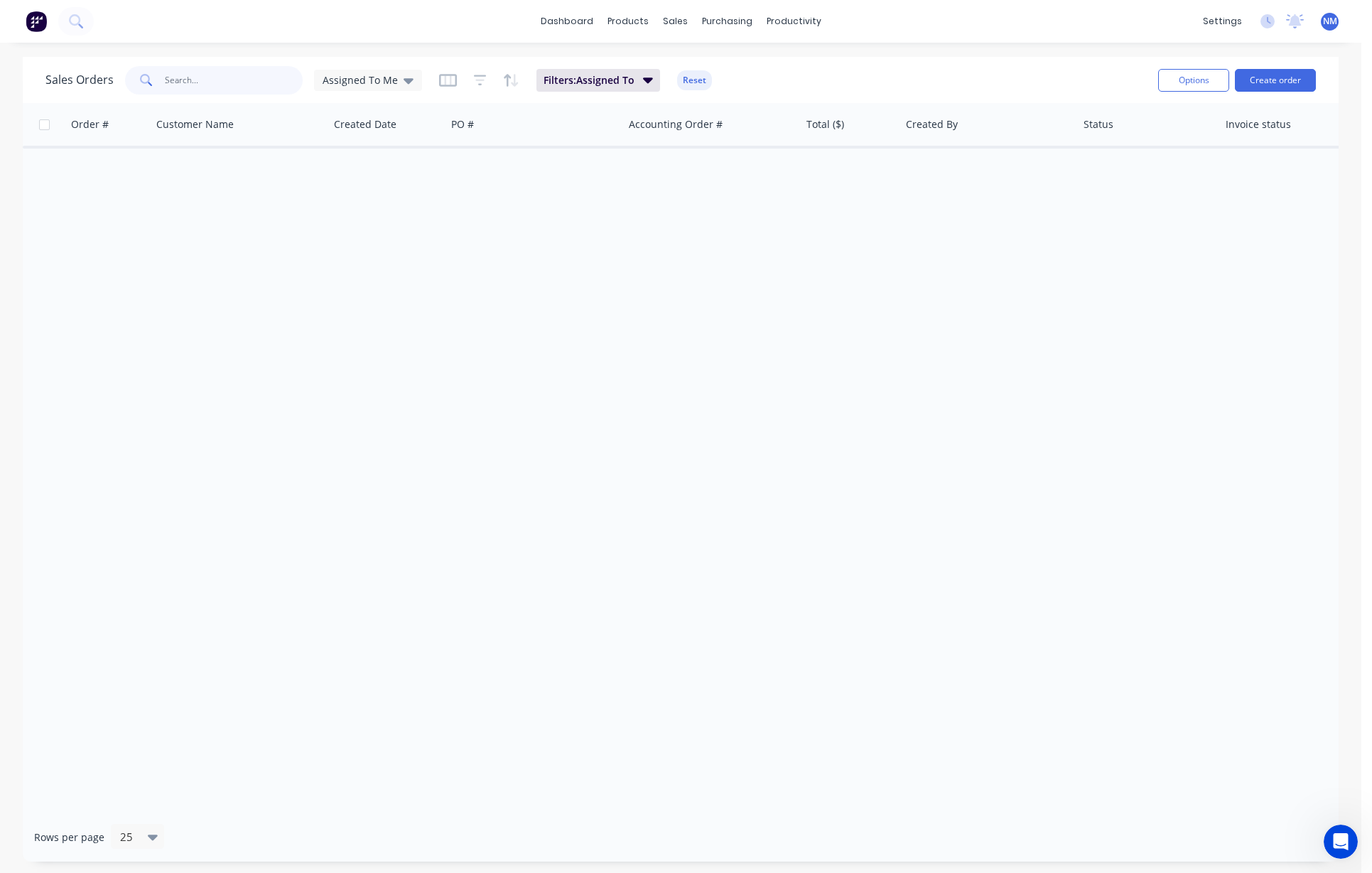
click at [247, 84] on input "text" at bounding box center [234, 80] width 139 height 28
click at [353, 87] on div "Assigned To Me" at bounding box center [367, 81] width 108 height 21
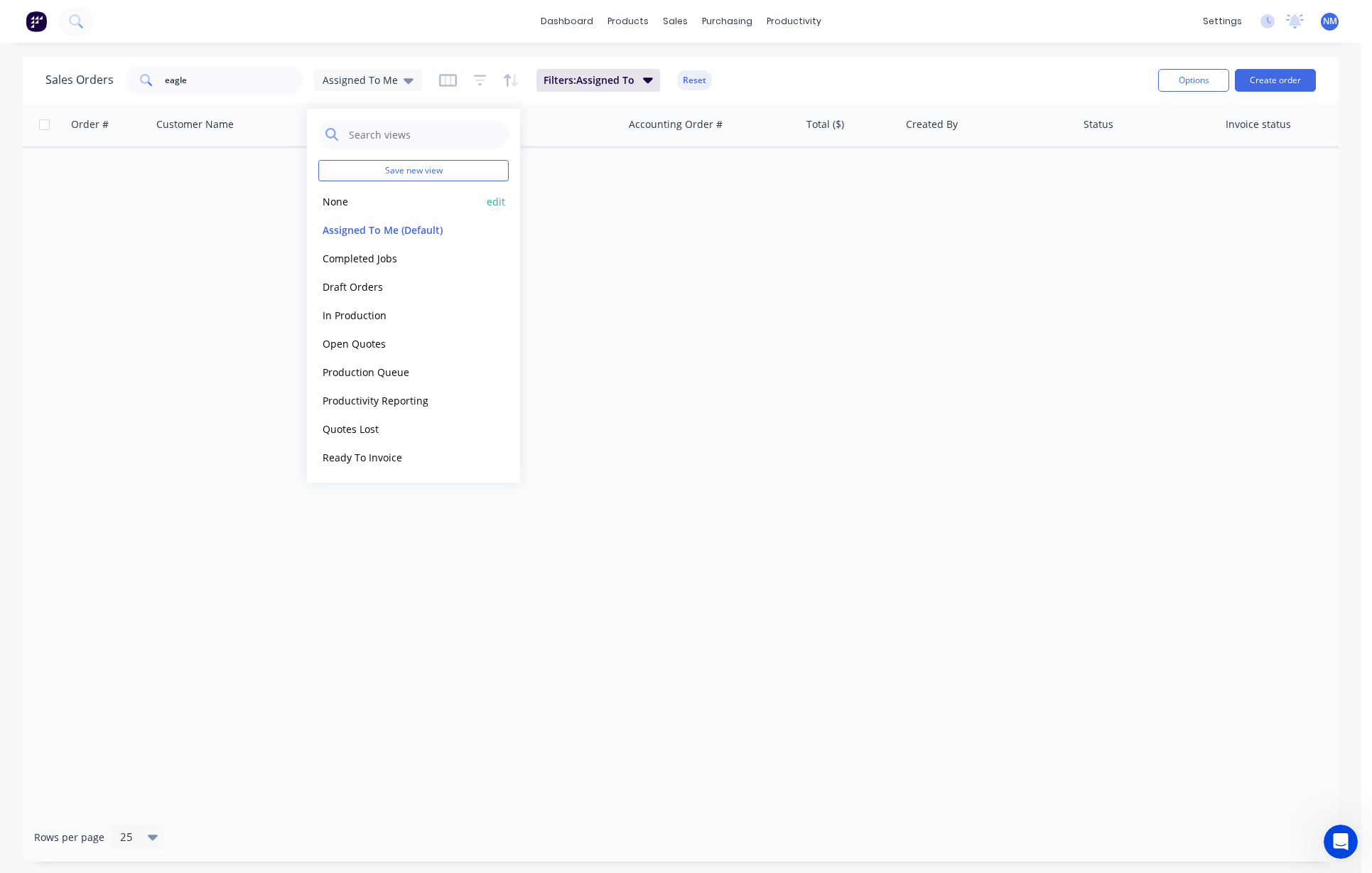
click at [361, 210] on div "None edit" at bounding box center [414, 200] width 190 height 28
click at [349, 206] on button "None" at bounding box center [399, 201] width 162 height 17
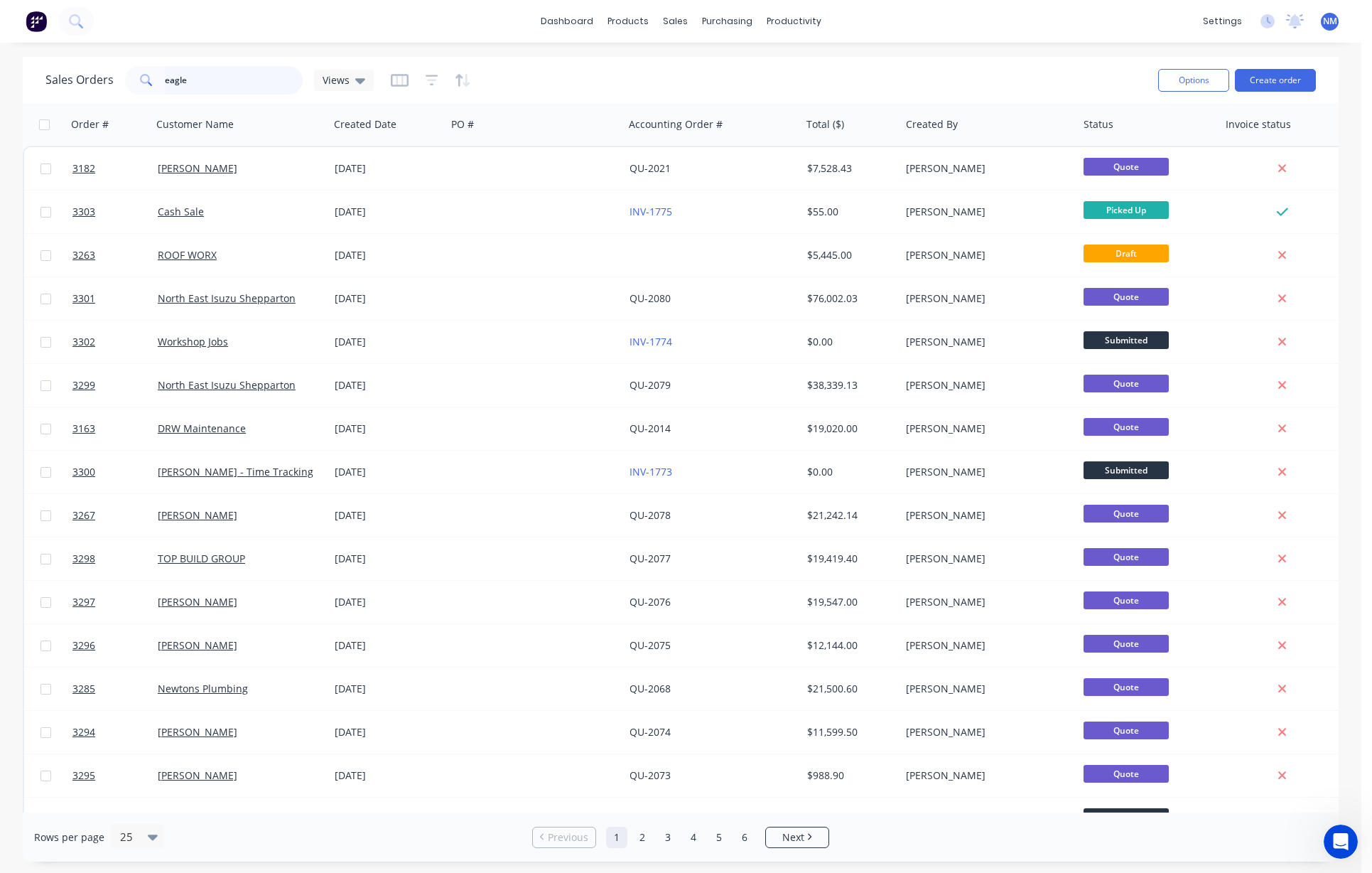
click at [199, 88] on input "eagle" at bounding box center [234, 80] width 139 height 28
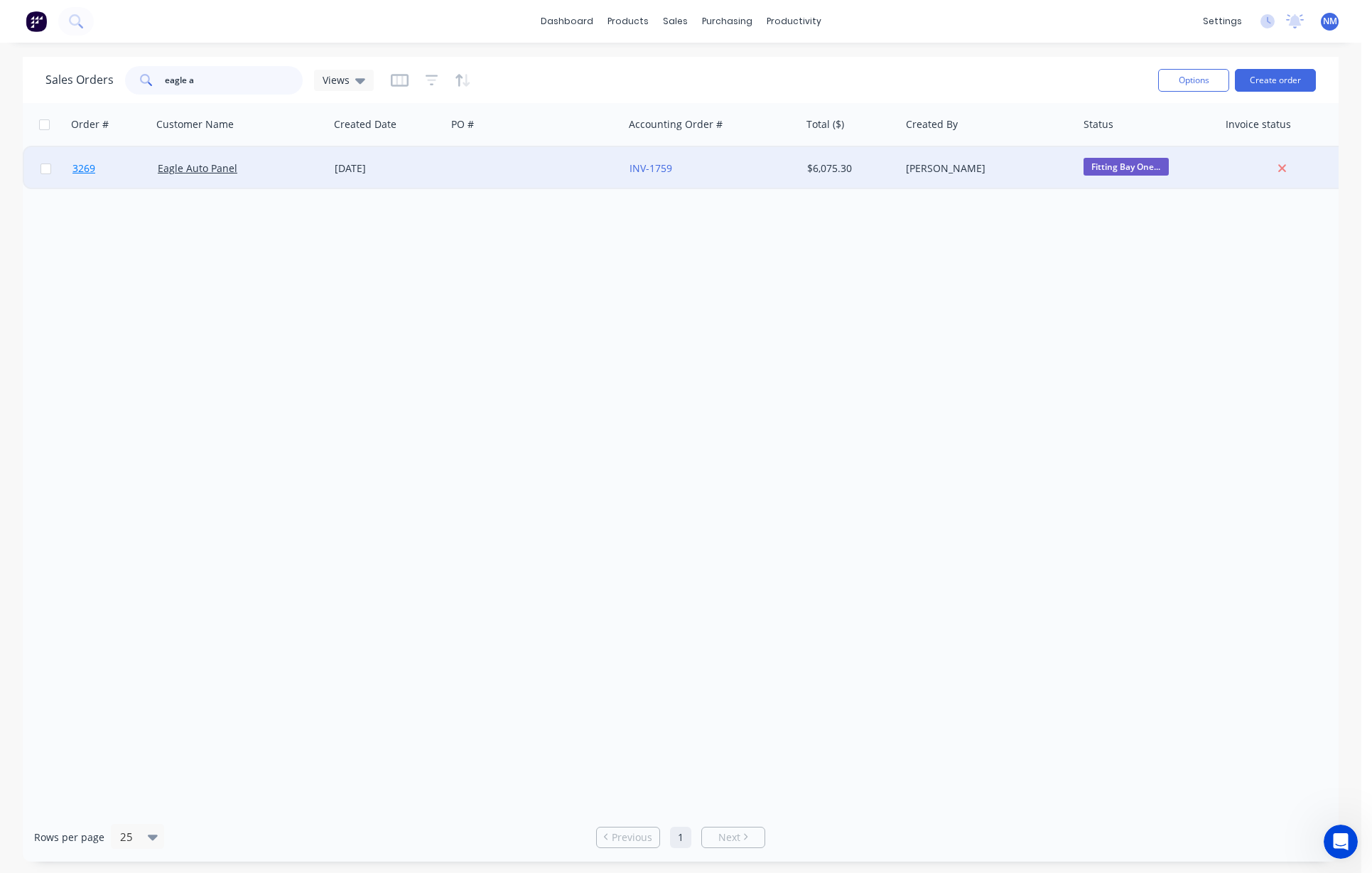
type input "eagle a"
click at [84, 172] on span "3269" at bounding box center [84, 168] width 22 height 15
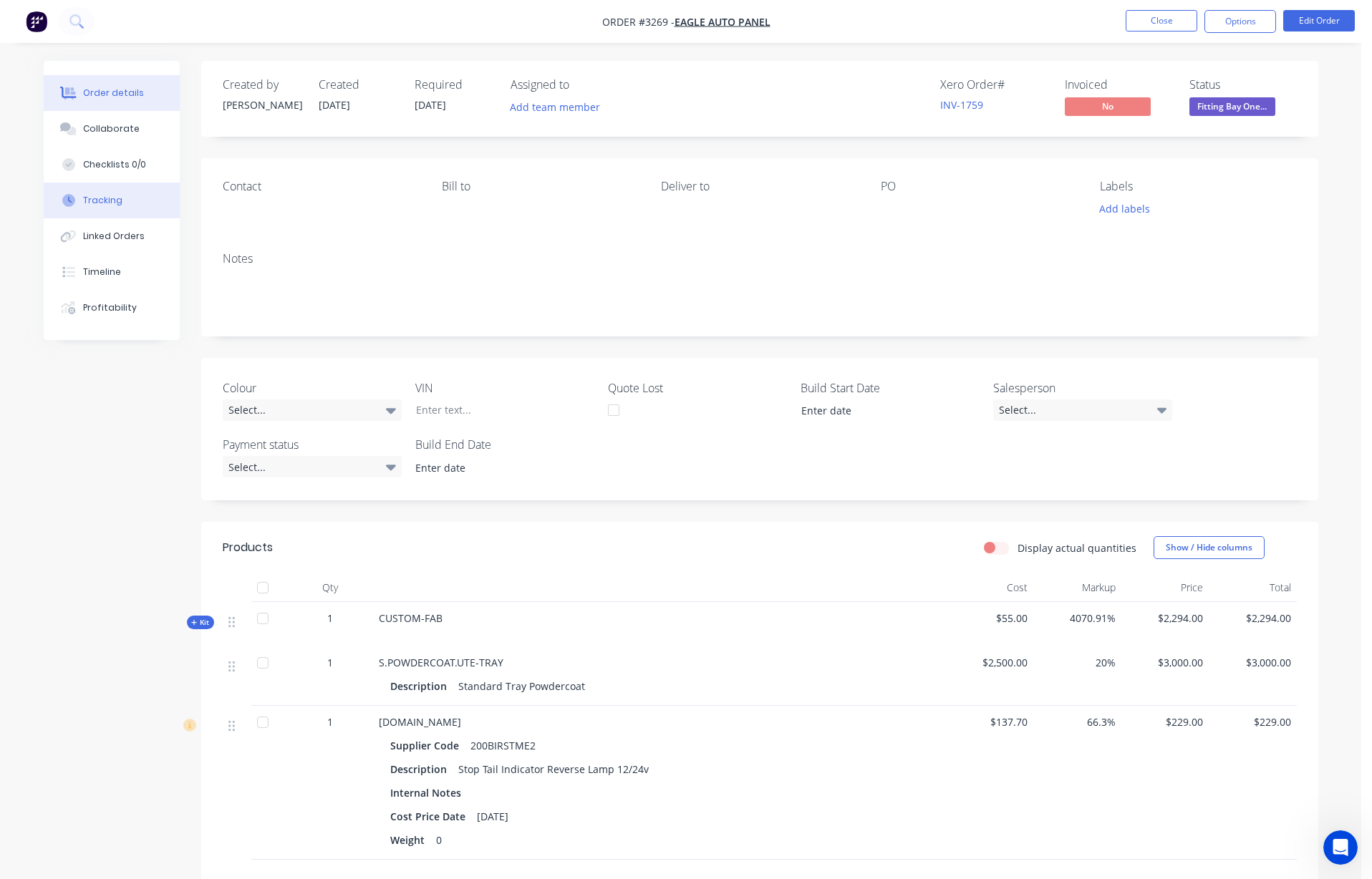
click at [119, 210] on button "Tracking" at bounding box center [112, 200] width 136 height 36
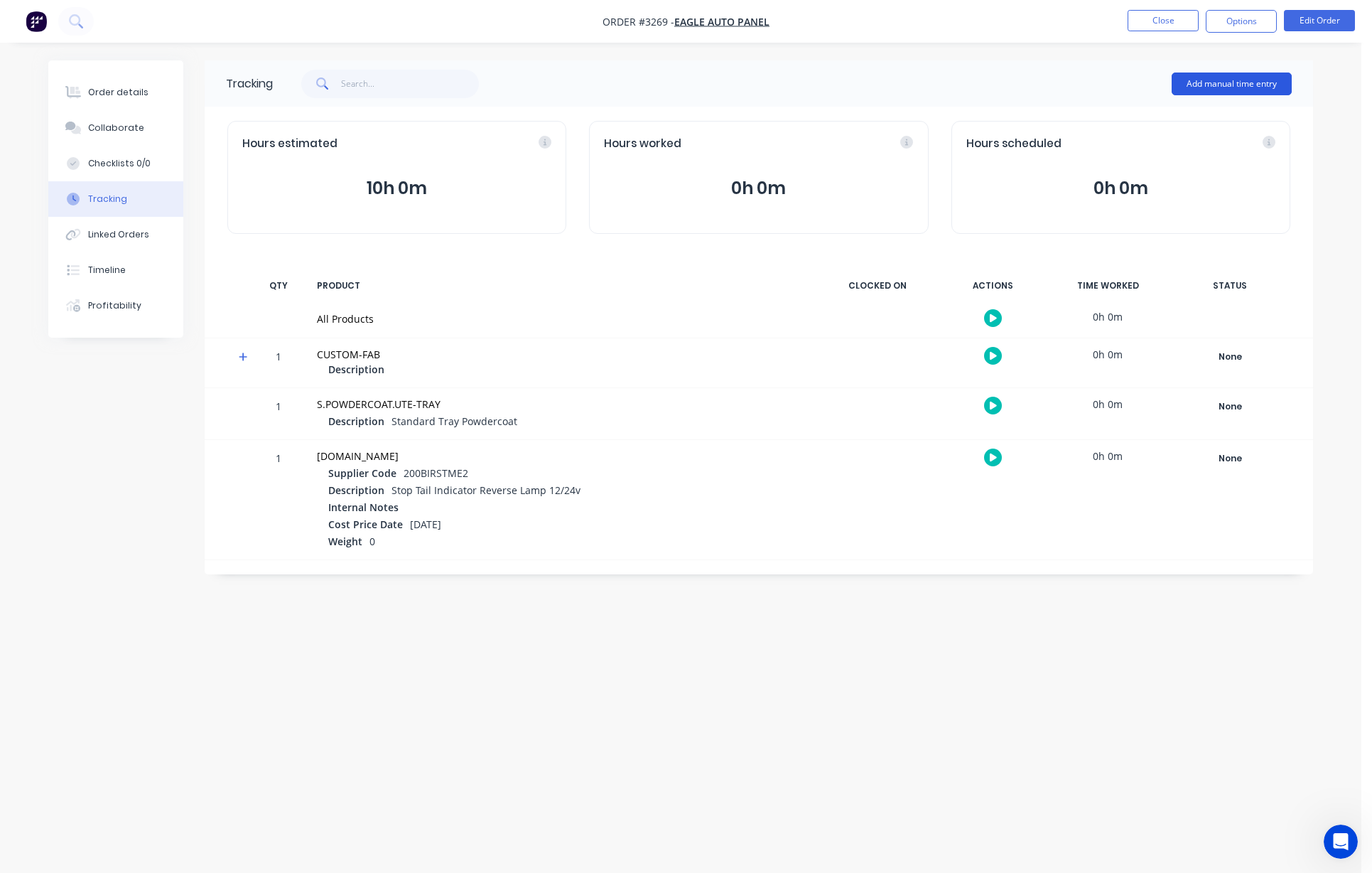
click at [789, 84] on button "Add manual time entry" at bounding box center [1232, 84] width 120 height 22
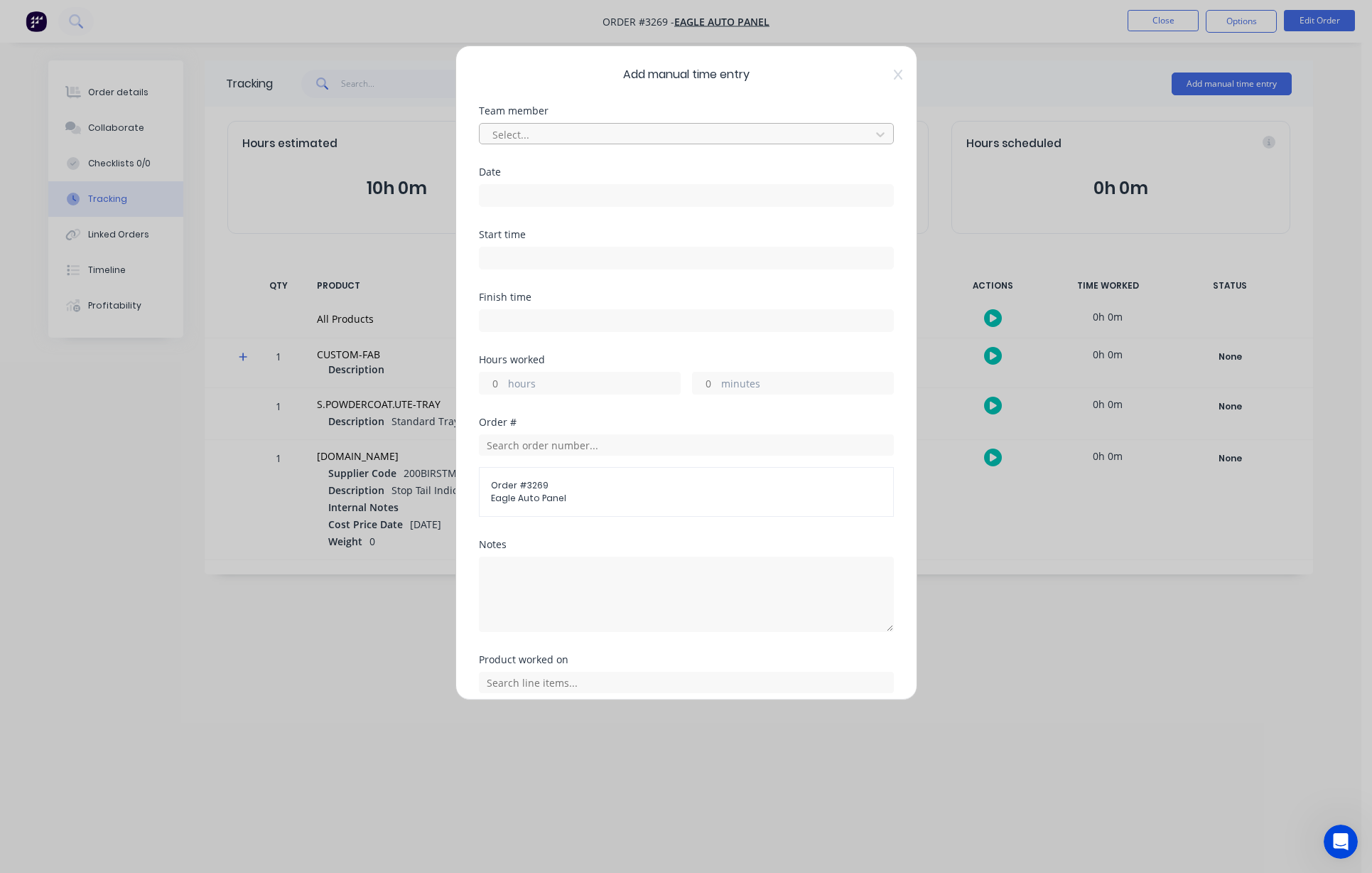
click at [674, 133] on div at bounding box center [676, 134] width 372 height 17
click at [523, 196] on input at bounding box center [687, 195] width 414 height 21
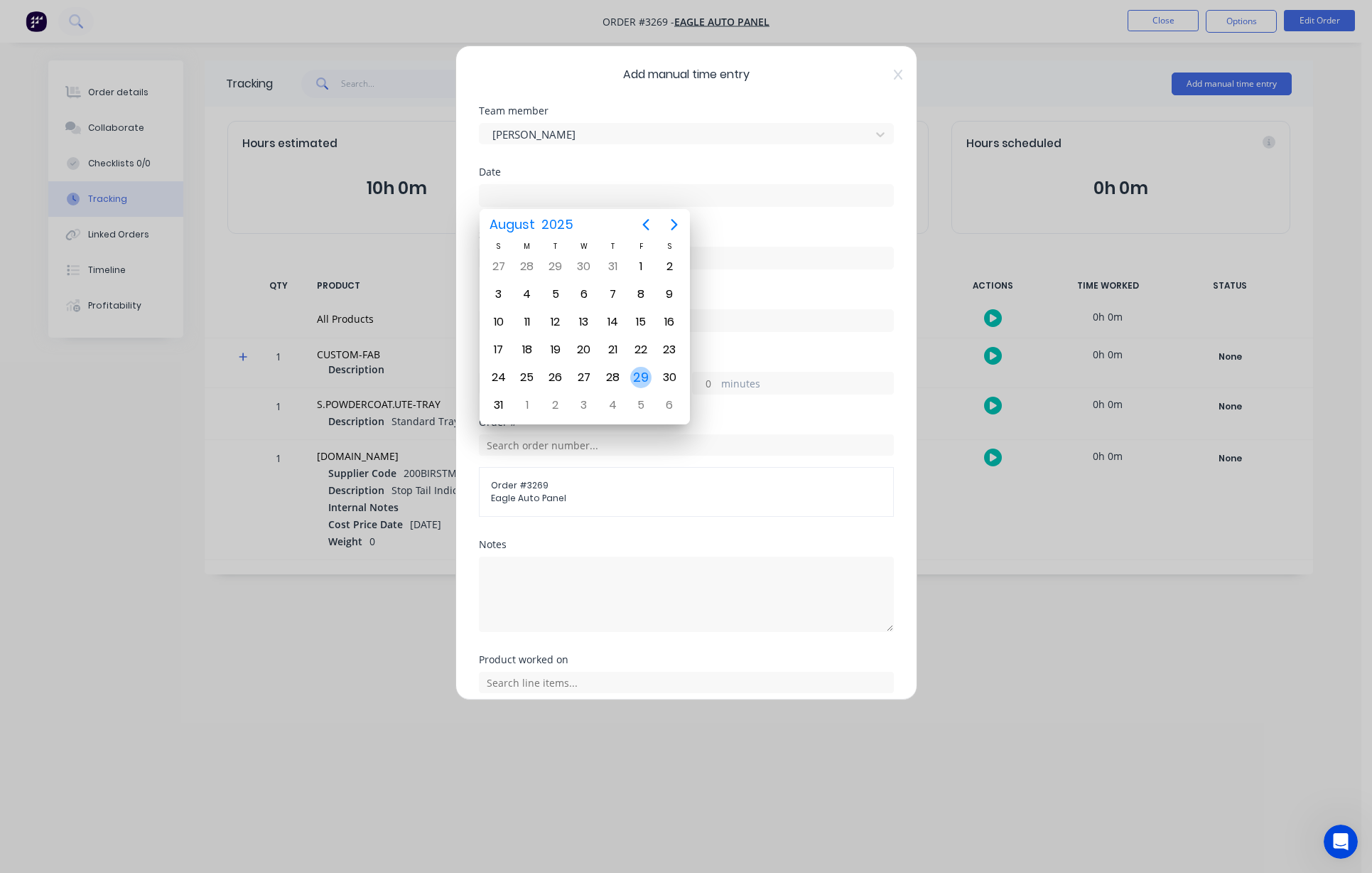
click at [640, 373] on div "29" at bounding box center [641, 377] width 21 height 21
type input "[DATE]"
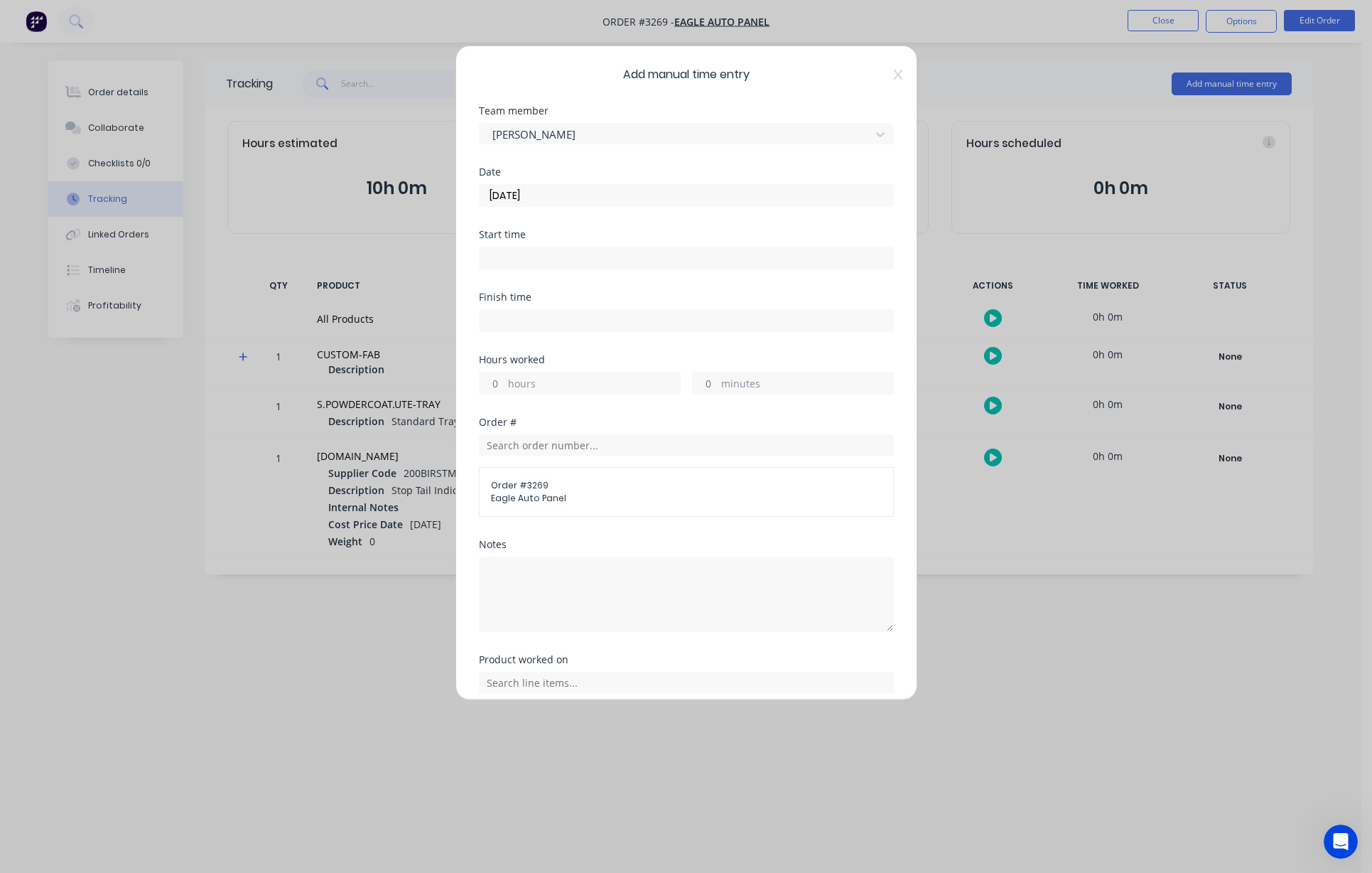
click at [533, 256] on input at bounding box center [687, 258] width 414 height 21
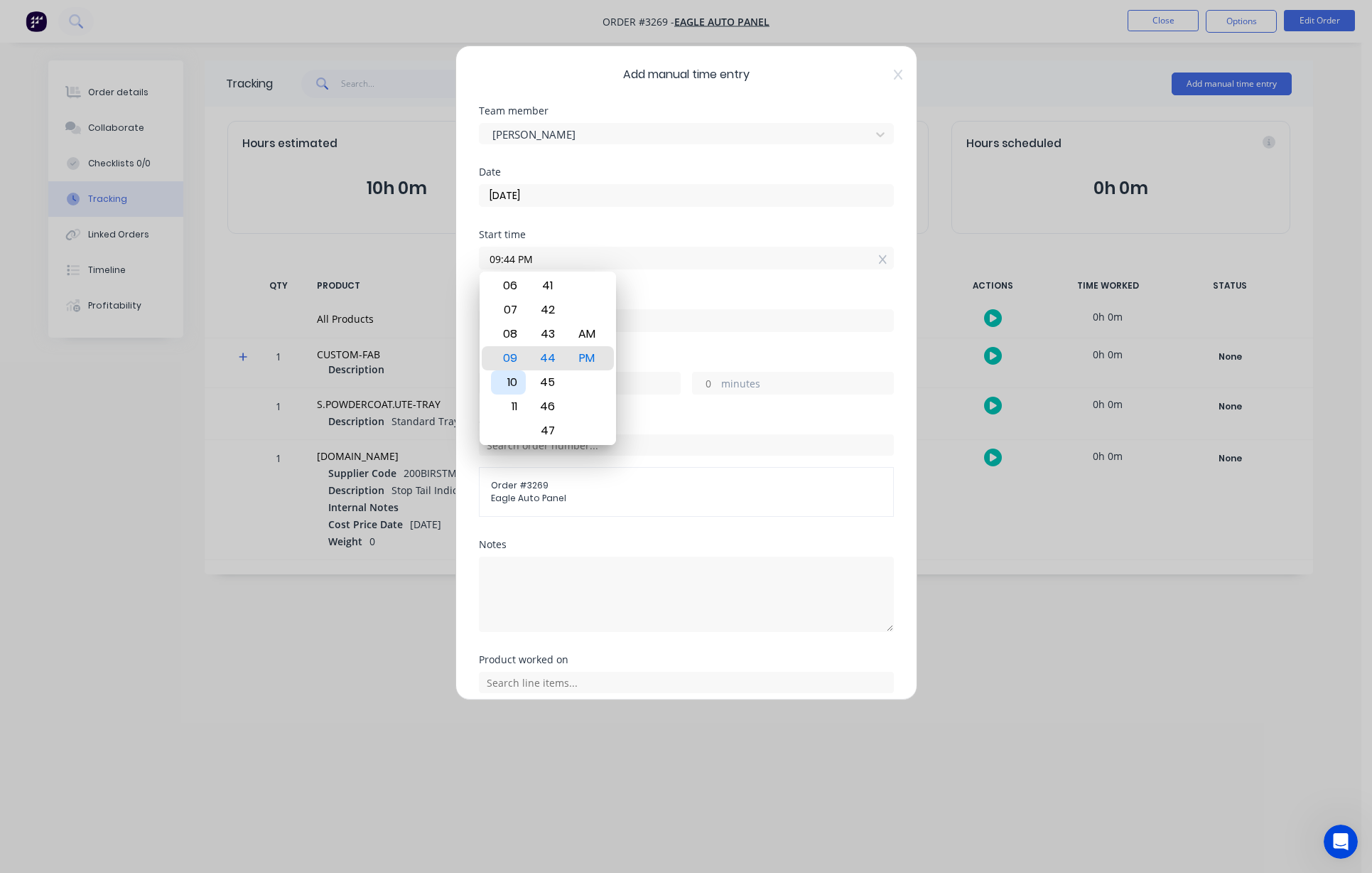
click at [519, 375] on div "10" at bounding box center [508, 382] width 35 height 24
click at [549, 334] on div "30" at bounding box center [547, 333] width 35 height 24
click at [585, 337] on div "AM" at bounding box center [587, 333] width 35 height 24
type input "10:30 AM"
click at [644, 328] on input at bounding box center [687, 321] width 414 height 21
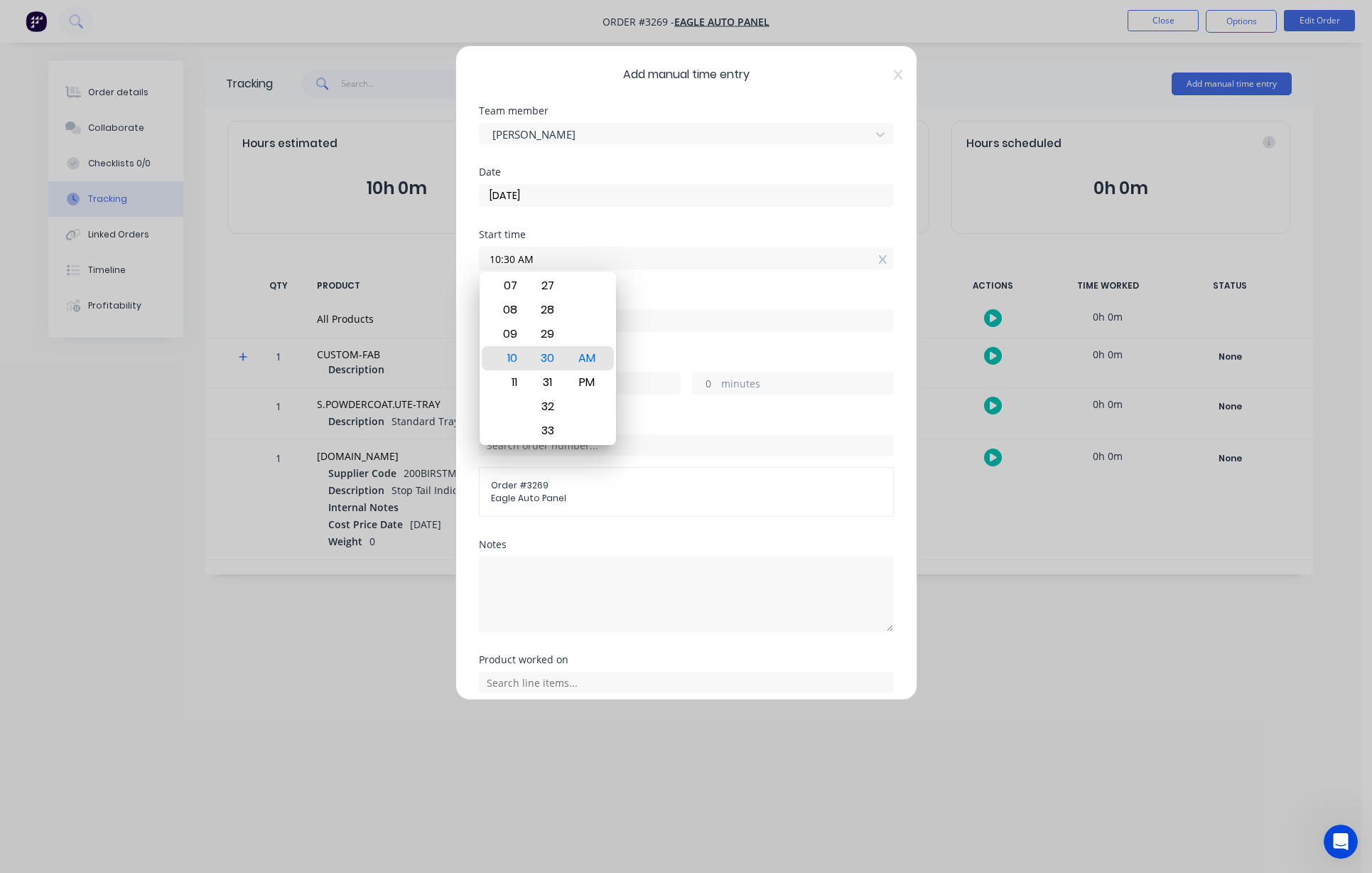
type input "02:44 PM"
type input "4"
type input "14"
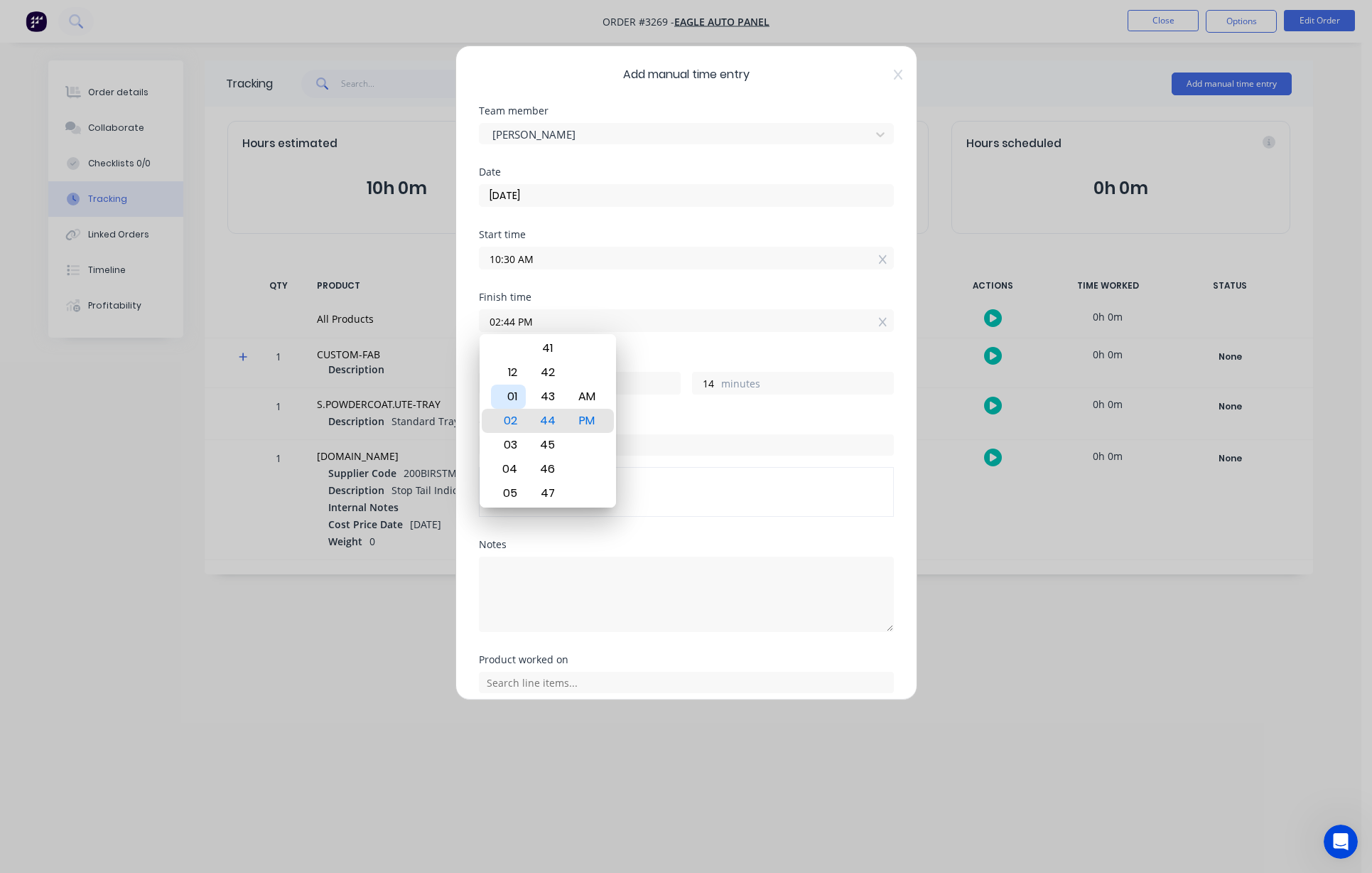
click at [512, 395] on div "01" at bounding box center [508, 397] width 35 height 24
type input "01:44 PM"
type input "3"
type input "01:04 PM"
type input "2"
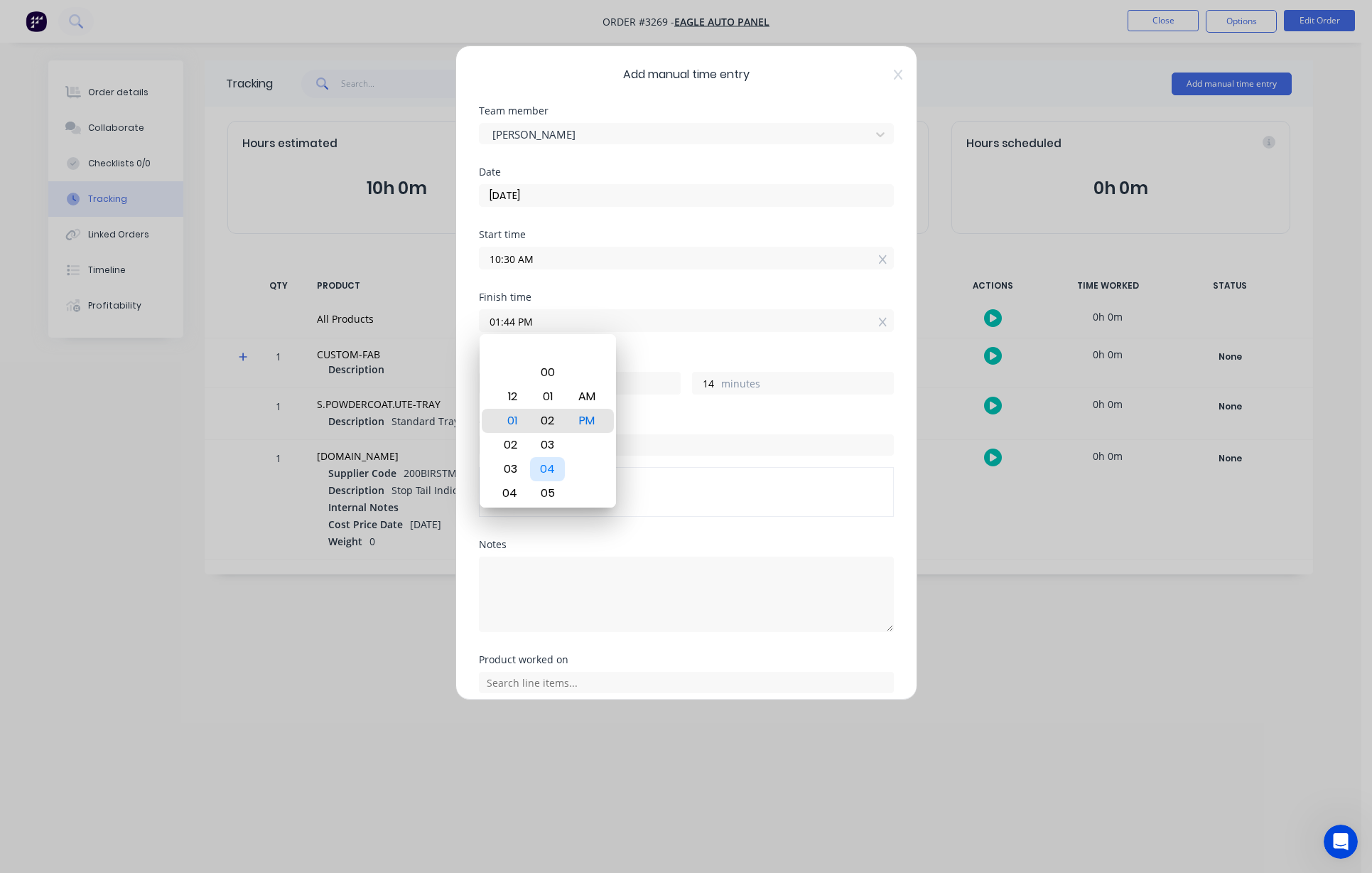
type input "34"
type input "01:00 PM"
type input "30"
type input "01:00 AM"
type input "14"
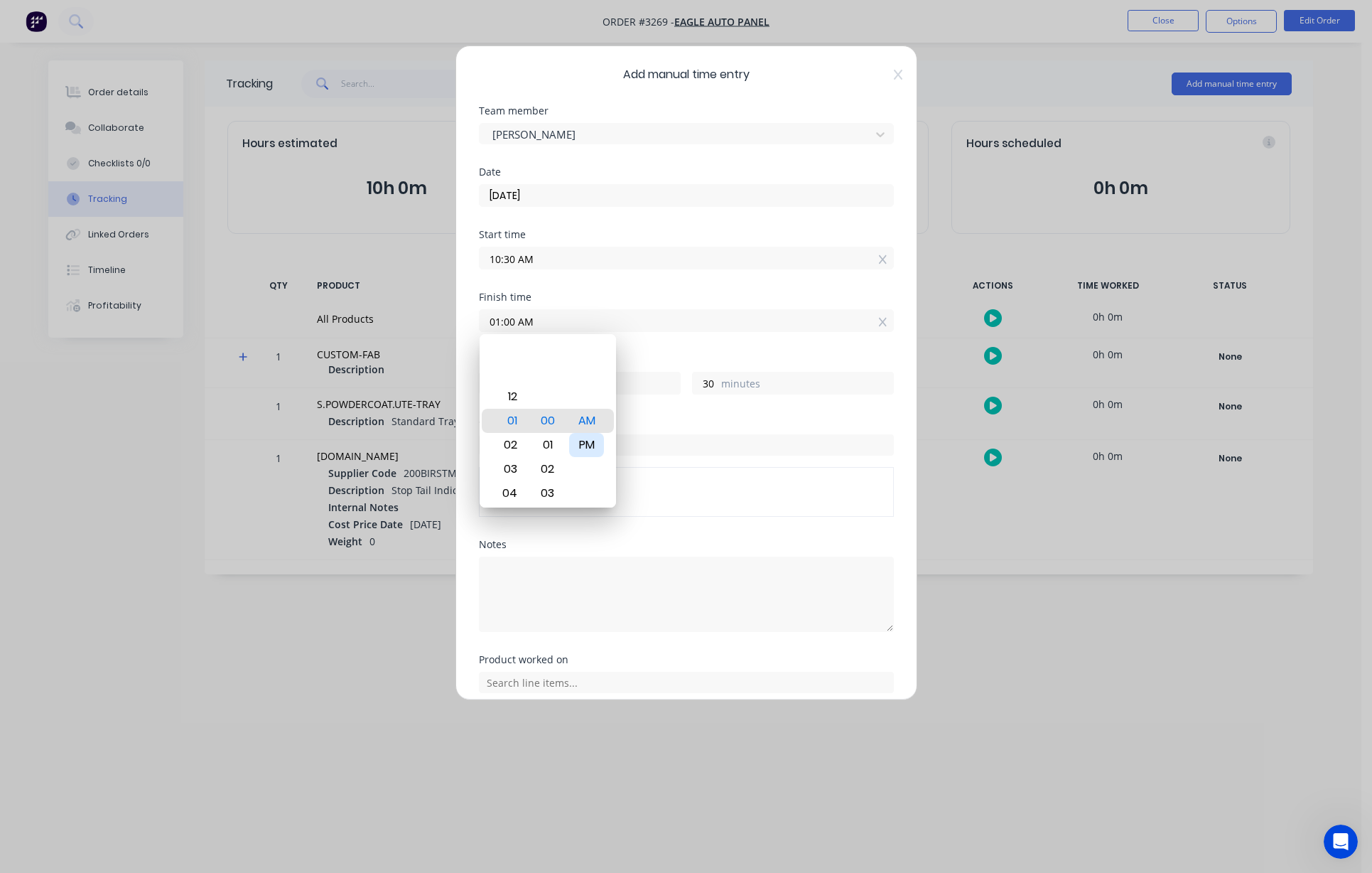
click at [586, 448] on div "PM" at bounding box center [587, 444] width 35 height 24
type input "01:00 PM"
type input "2"
type input "01:00 AM"
type input "14"
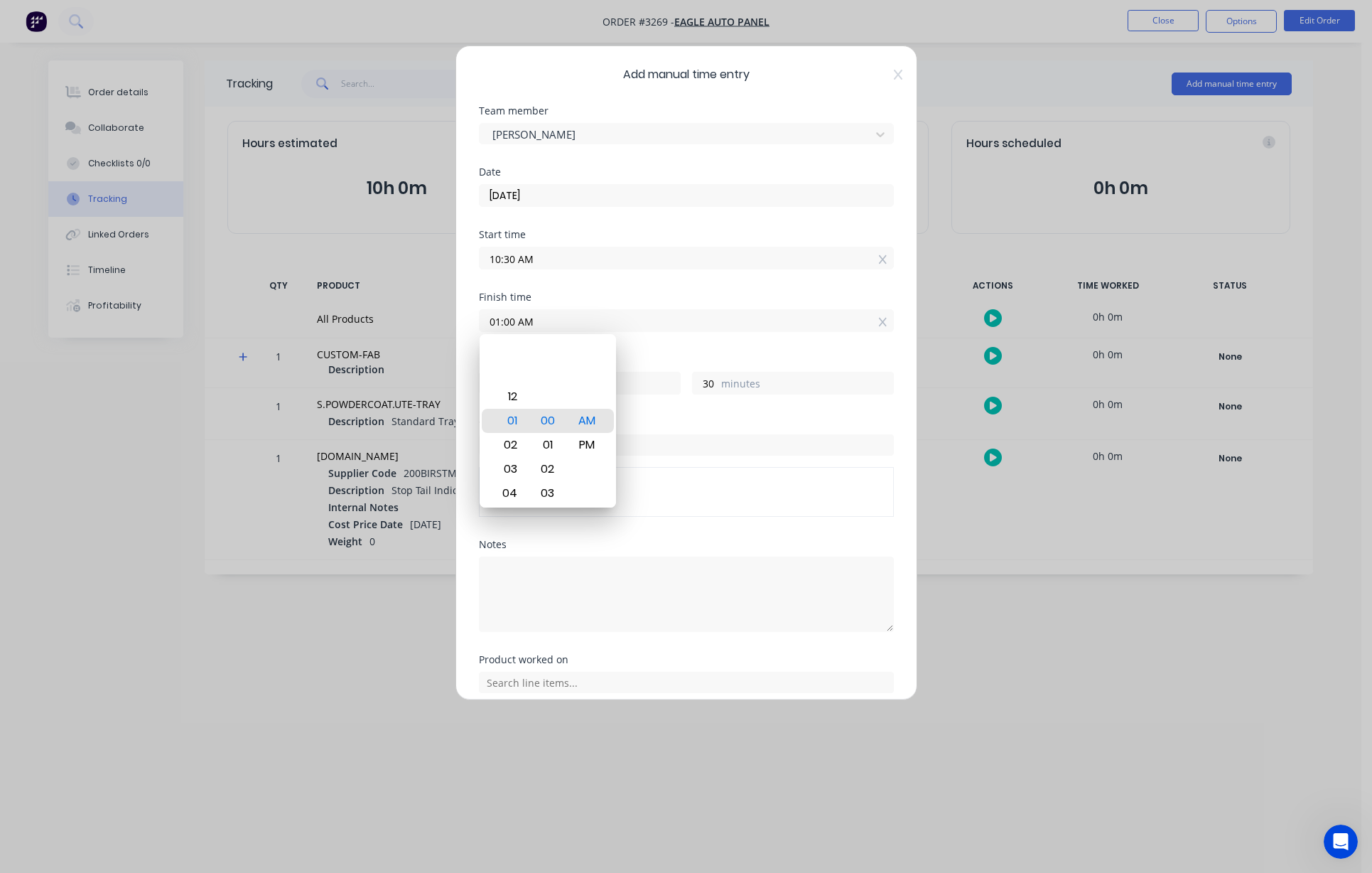
click at [718, 362] on div "Hours worked" at bounding box center [686, 360] width 415 height 10
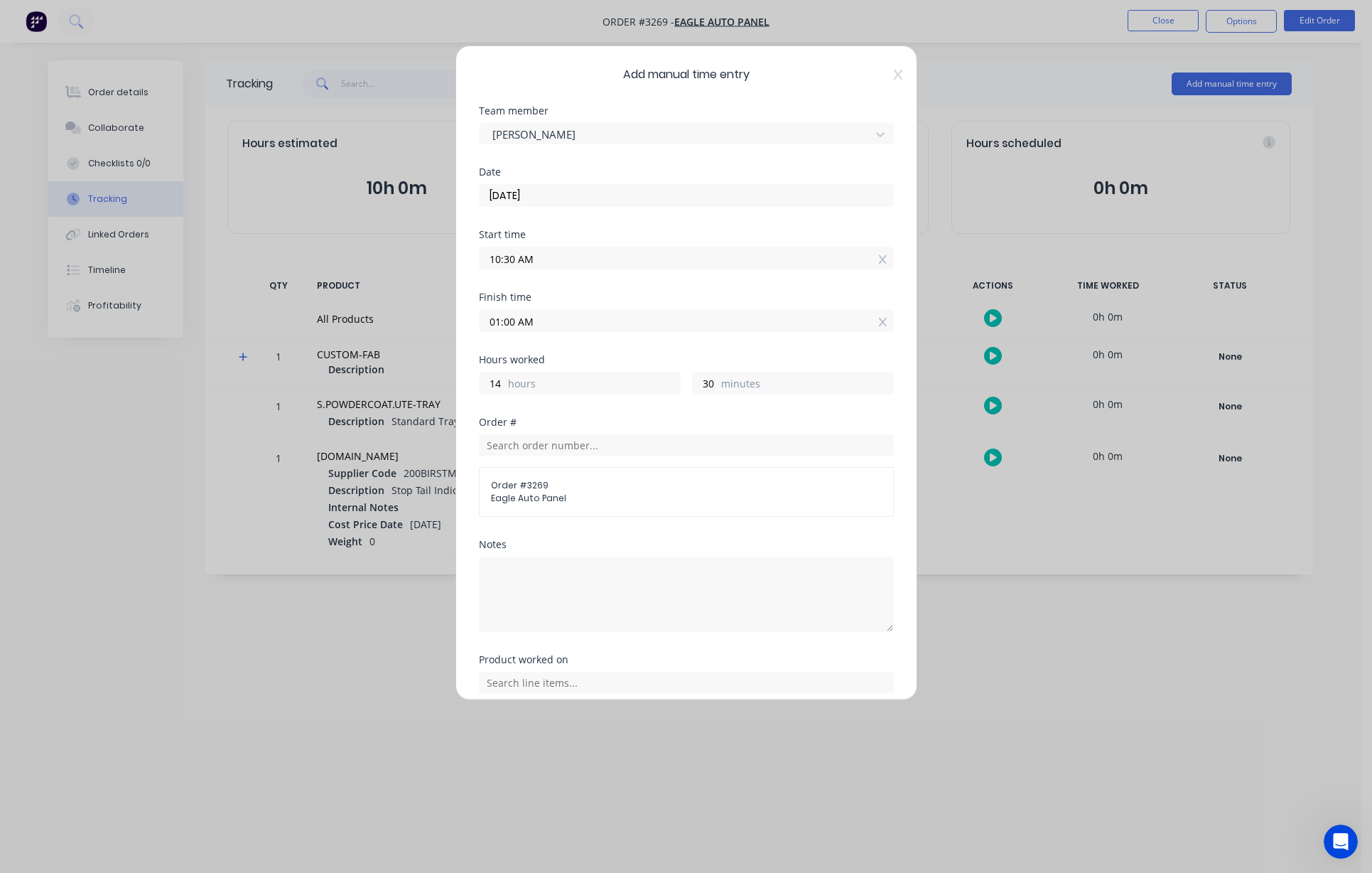
click at [544, 322] on input "01:00 AM" at bounding box center [687, 321] width 414 height 21
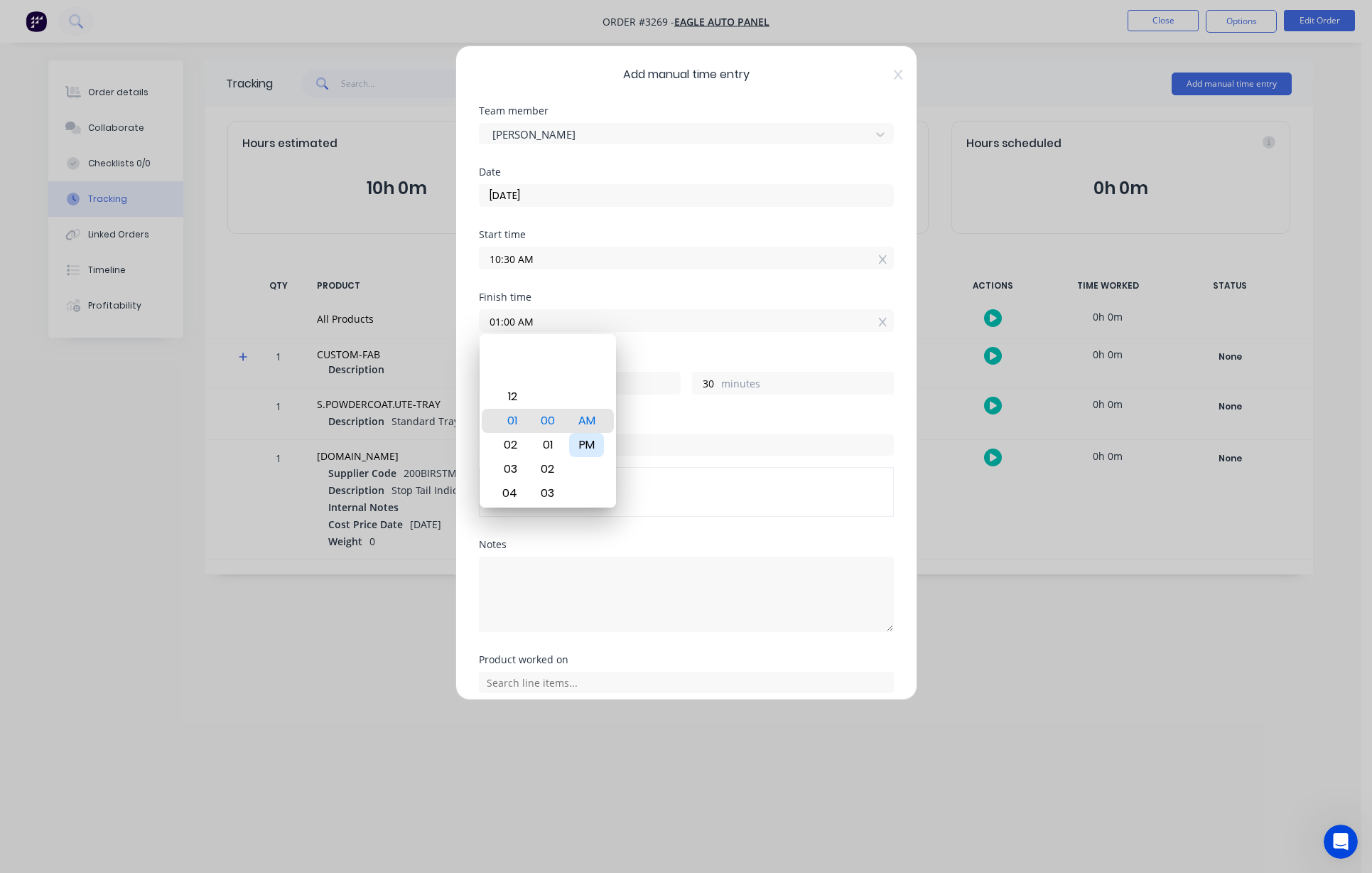
click at [594, 447] on div "PM" at bounding box center [587, 444] width 35 height 24
type input "01:00 PM"
type input "2"
click at [665, 377] on label "hours" at bounding box center [594, 385] width 172 height 17
click at [504, 377] on input "2" at bounding box center [493, 383] width 25 height 21
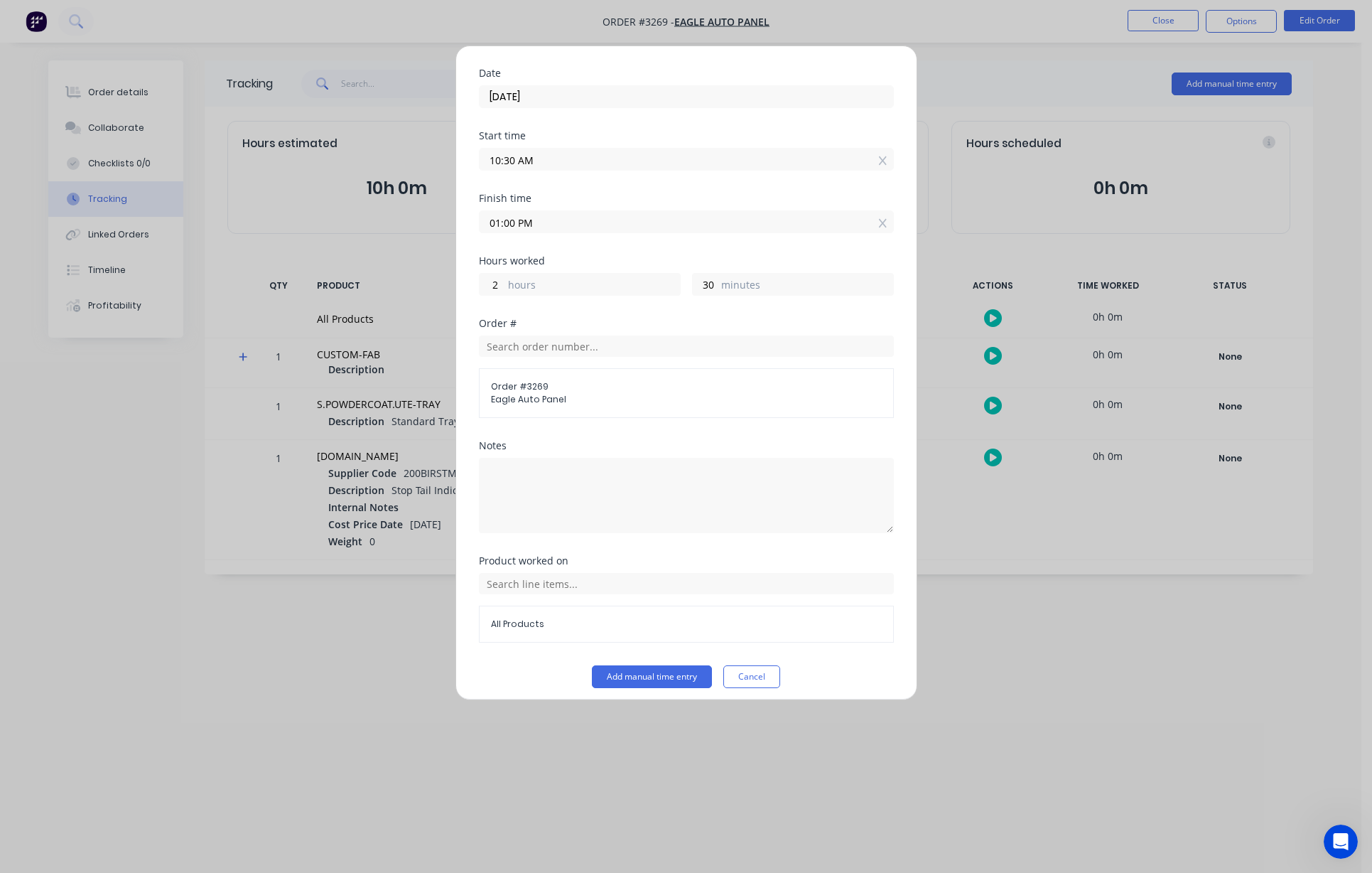
scroll to position [107, 0]
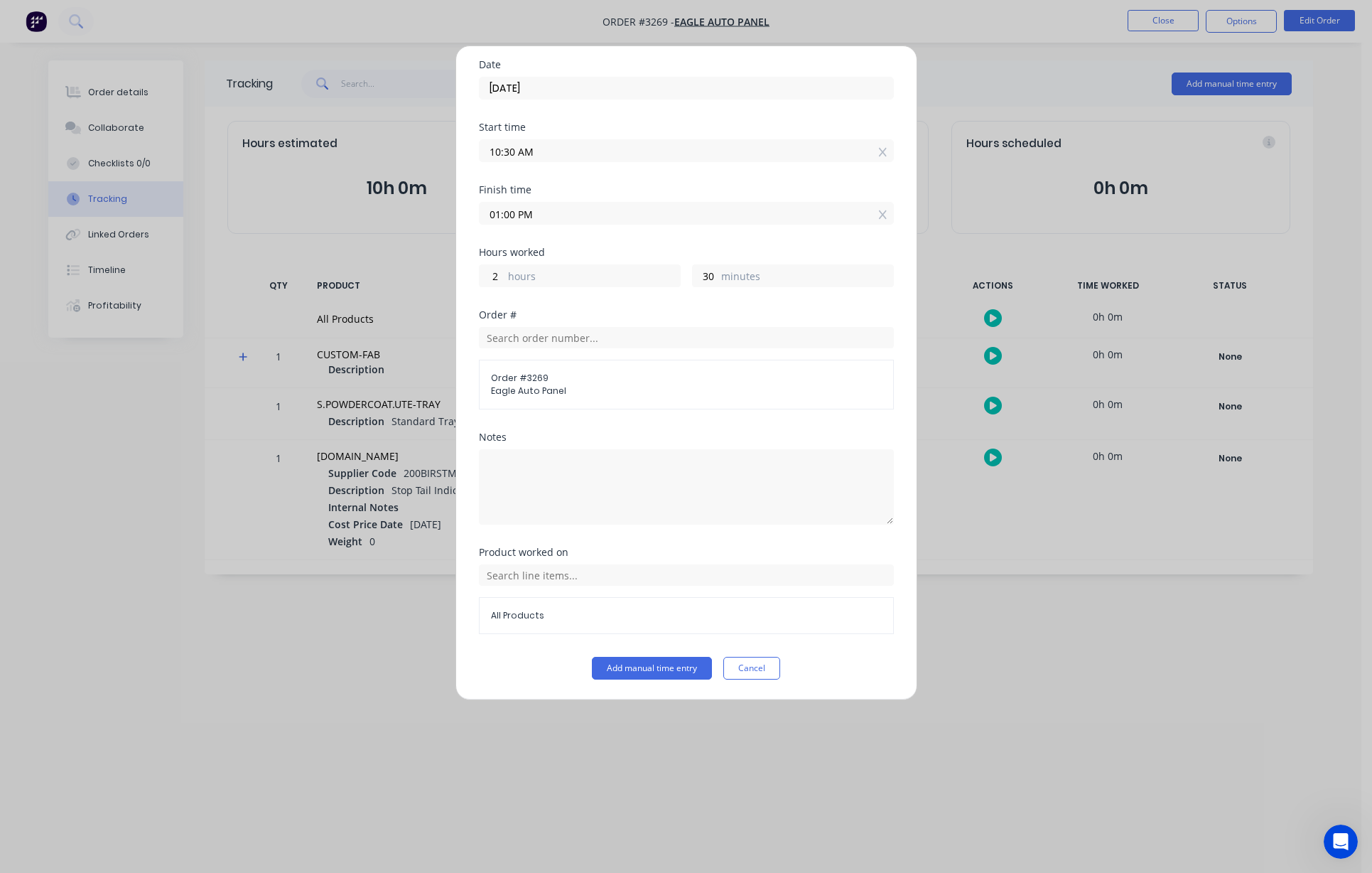
click at [574, 608] on div "All Products" at bounding box center [686, 615] width 415 height 37
click at [552, 616] on span "All Products" at bounding box center [686, 615] width 391 height 13
click at [651, 668] on button "Add manual time entry" at bounding box center [652, 668] width 120 height 22
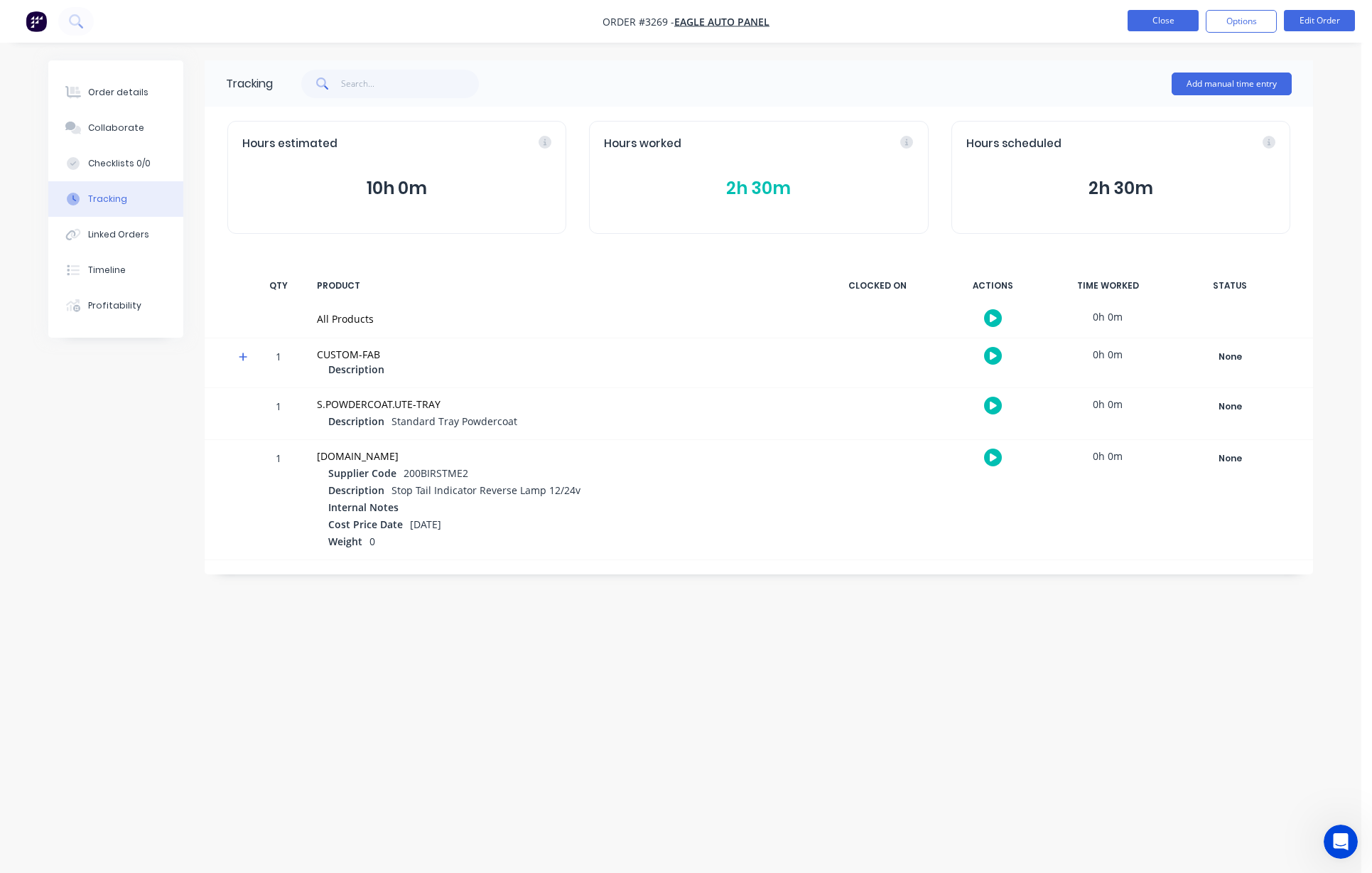
click at [789, 20] on button "Close" at bounding box center [1162, 20] width 71 height 21
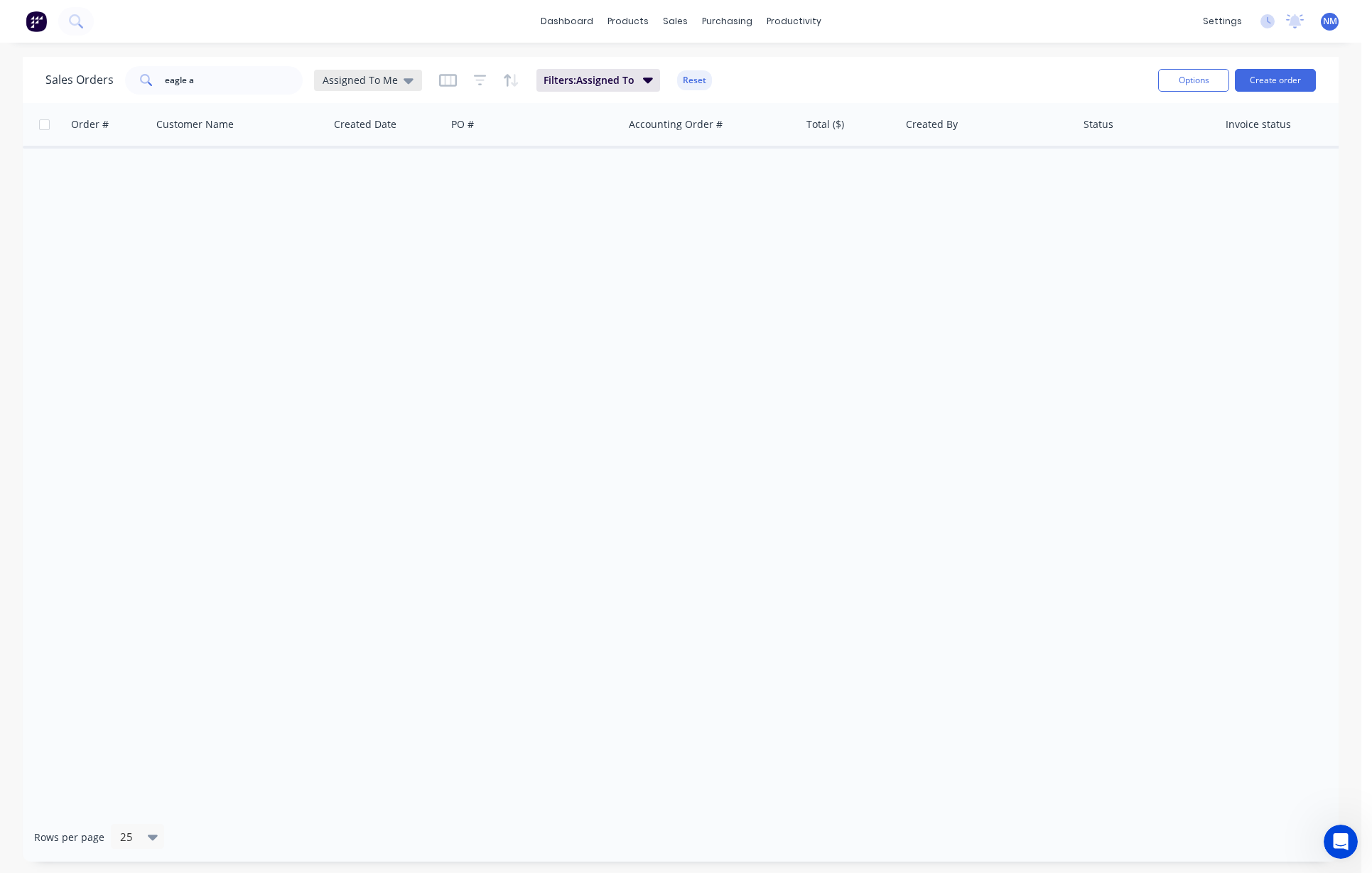
click at [408, 84] on icon at bounding box center [408, 81] width 10 height 16
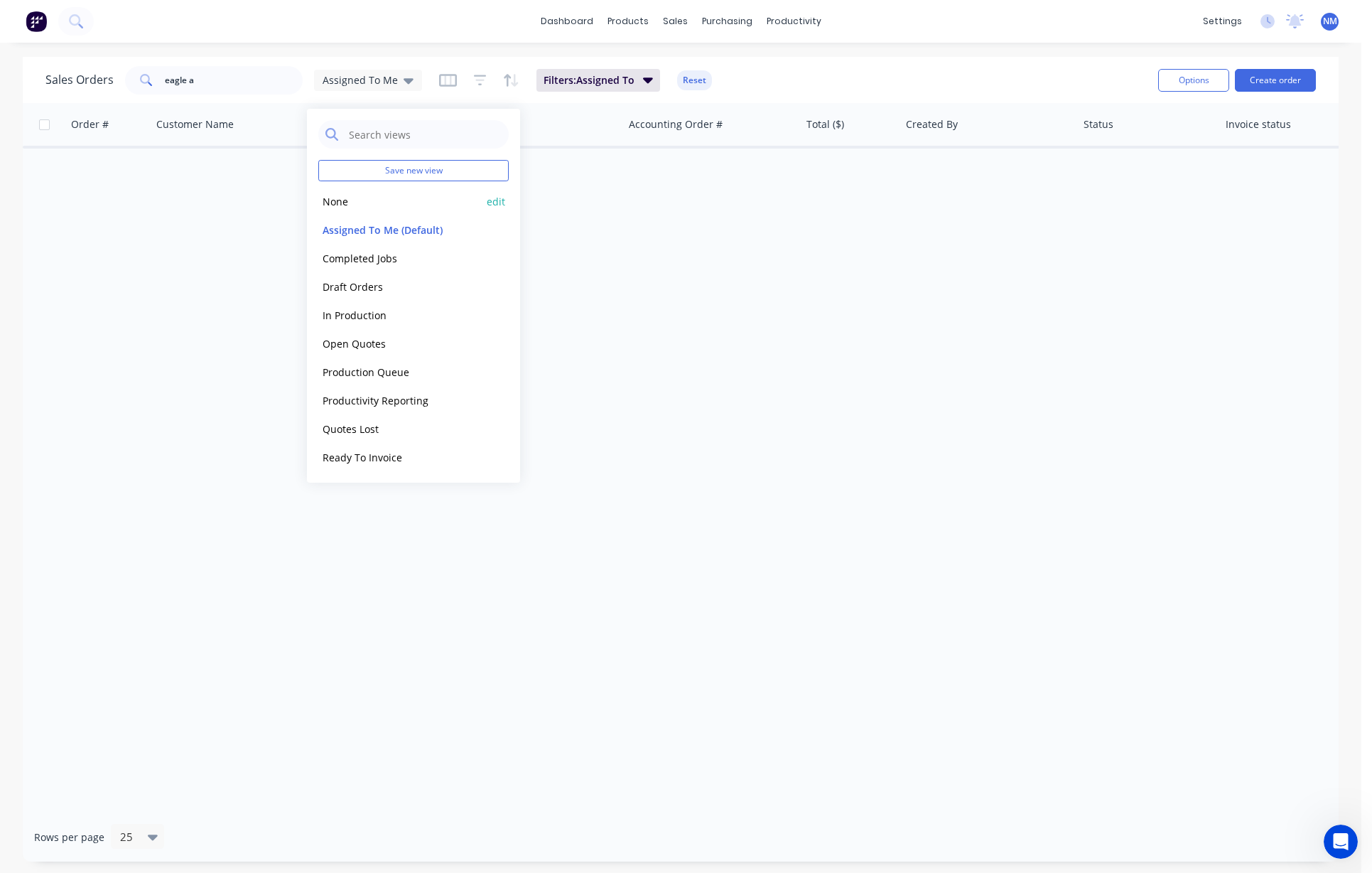
click at [335, 206] on button "None" at bounding box center [399, 201] width 162 height 17
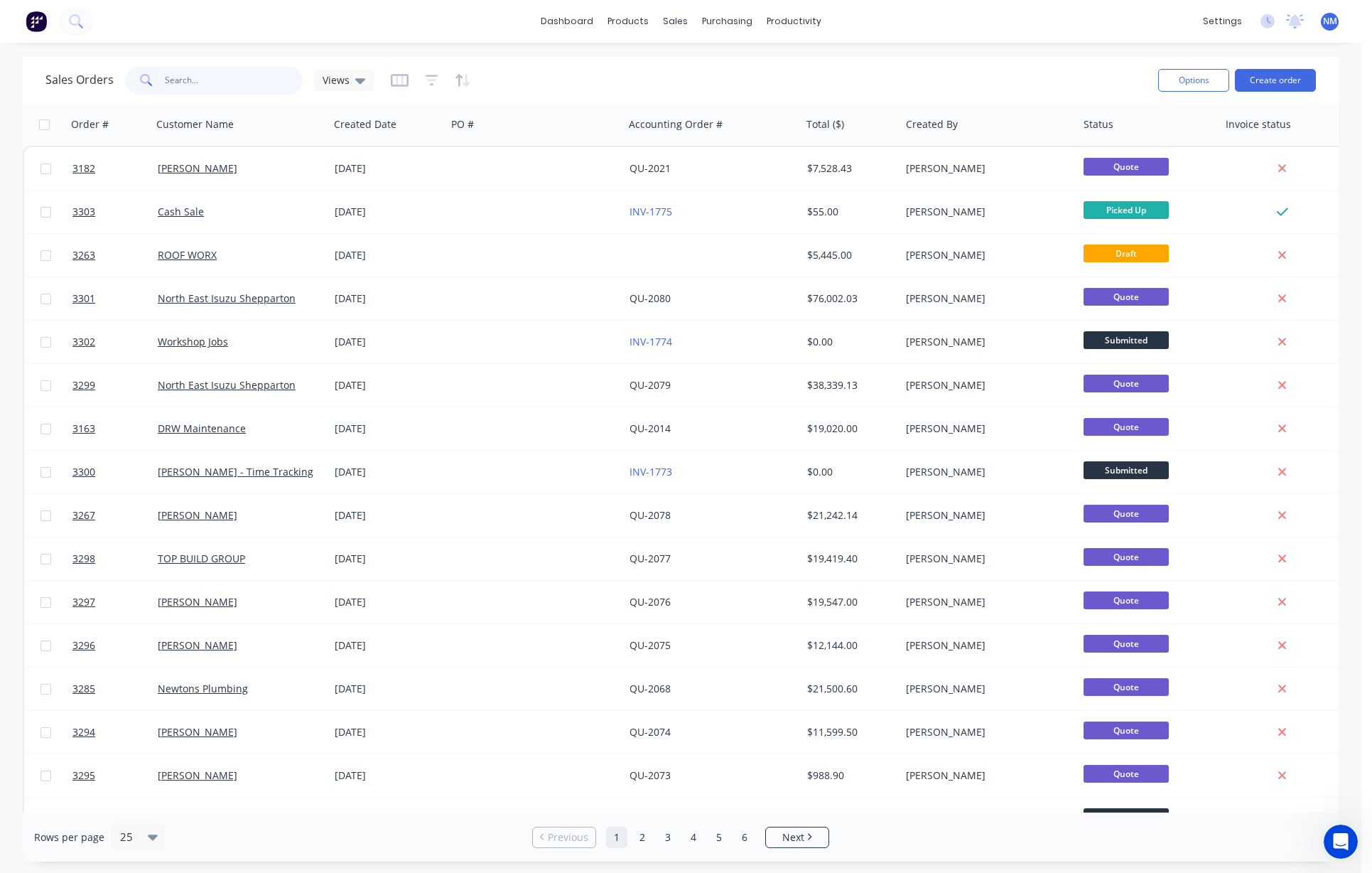
drag, startPoint x: 210, startPoint y: 81, endPoint x: 44, endPoint y: 84, distance: 166.0
click at [49, 84] on div "Sales Orders eagle a Views" at bounding box center [210, 80] width 328 height 28
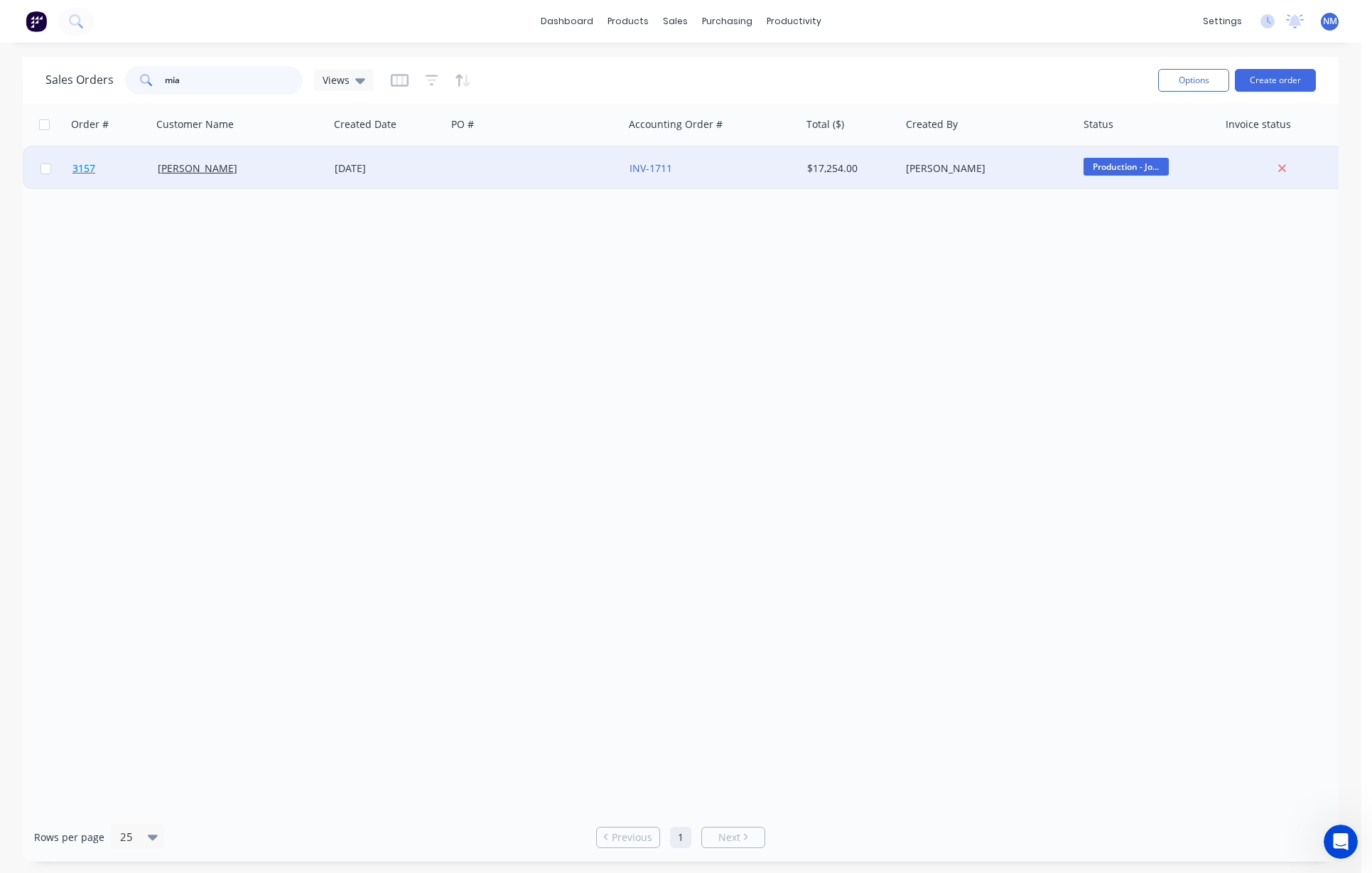
type input "mia"
click at [82, 170] on span "3157" at bounding box center [84, 168] width 22 height 15
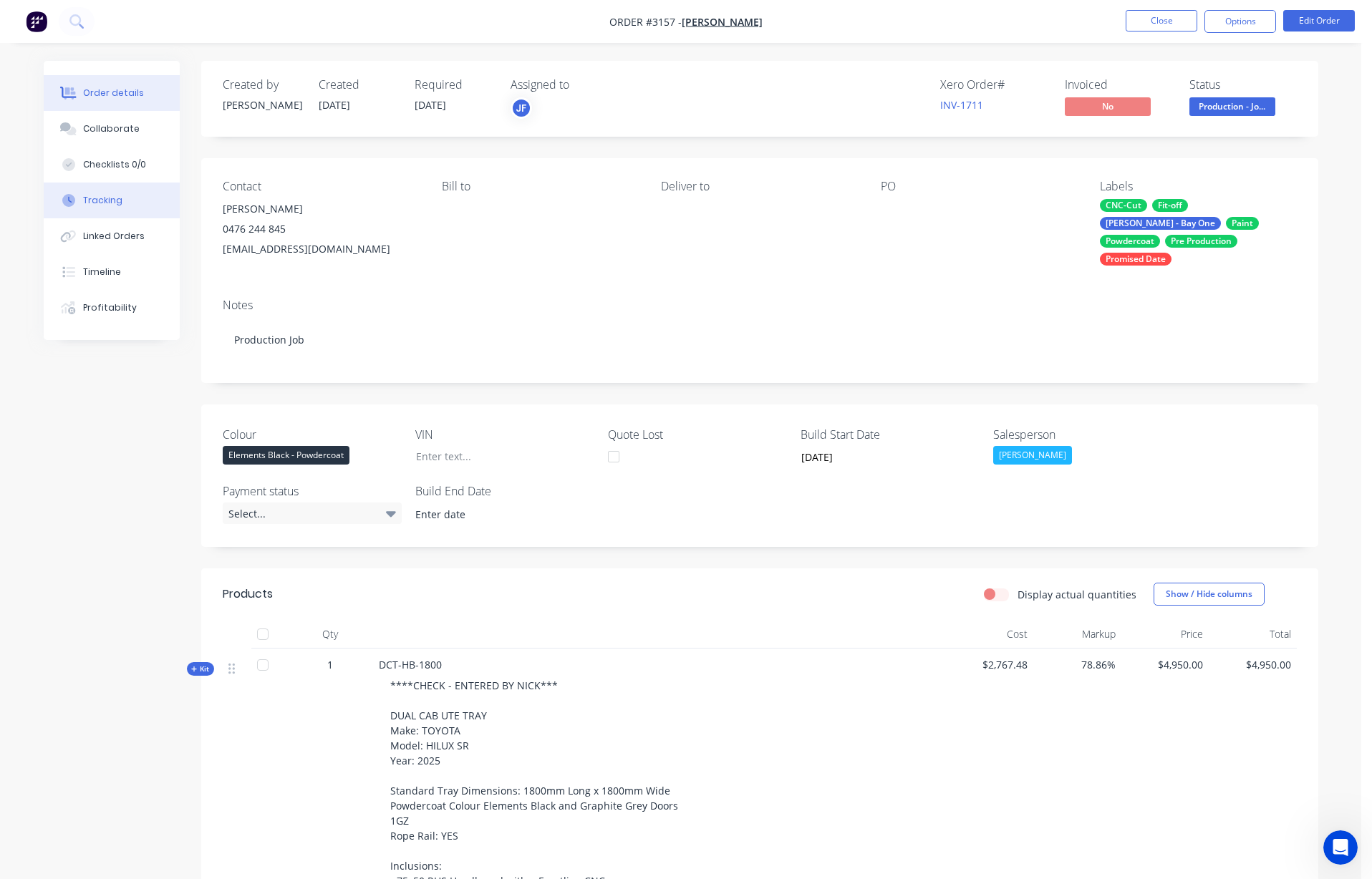
click at [103, 208] on button "Tracking" at bounding box center [112, 200] width 136 height 36
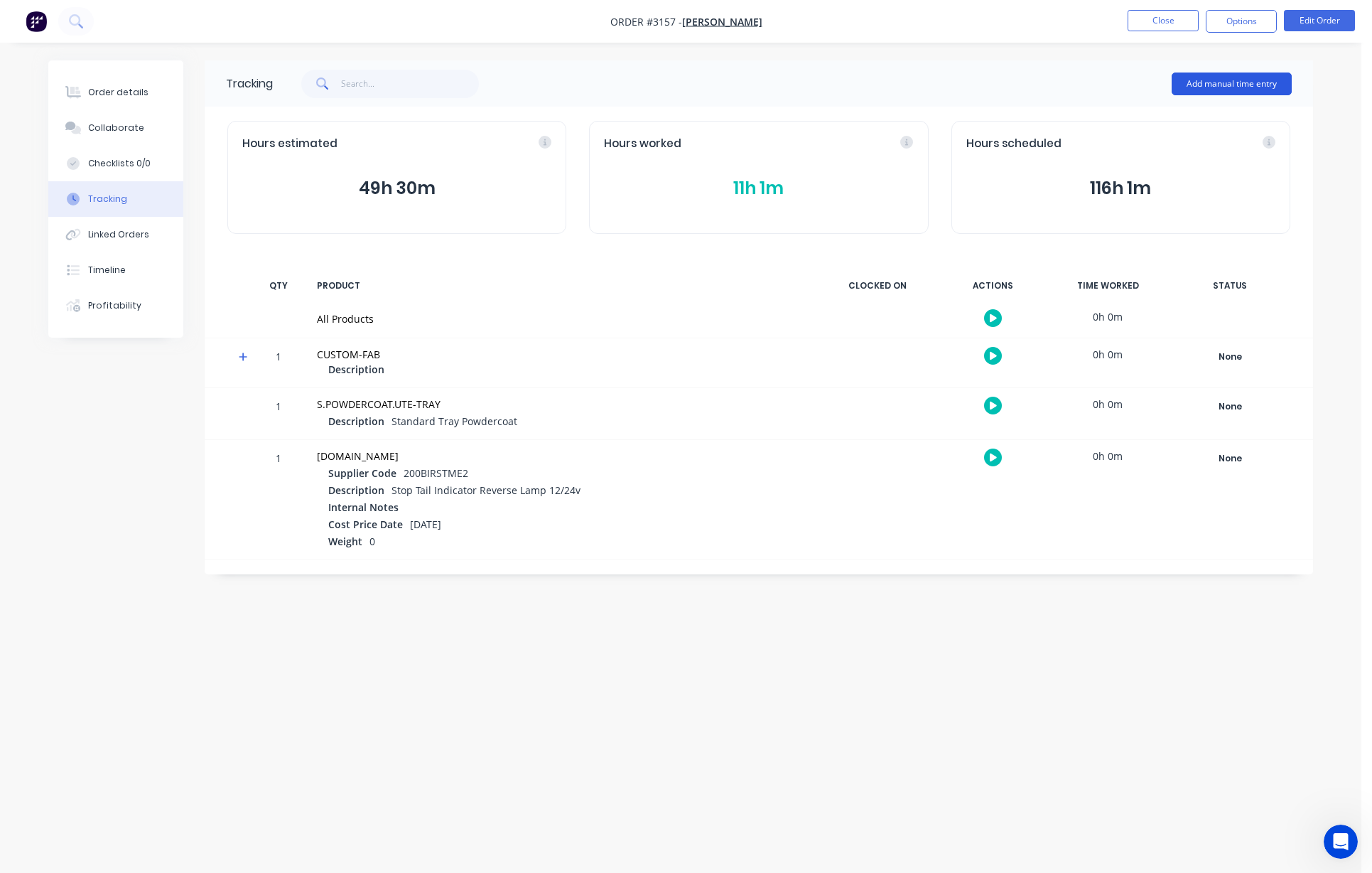
click at [789, 85] on button "Add manual time entry" at bounding box center [1232, 84] width 120 height 22
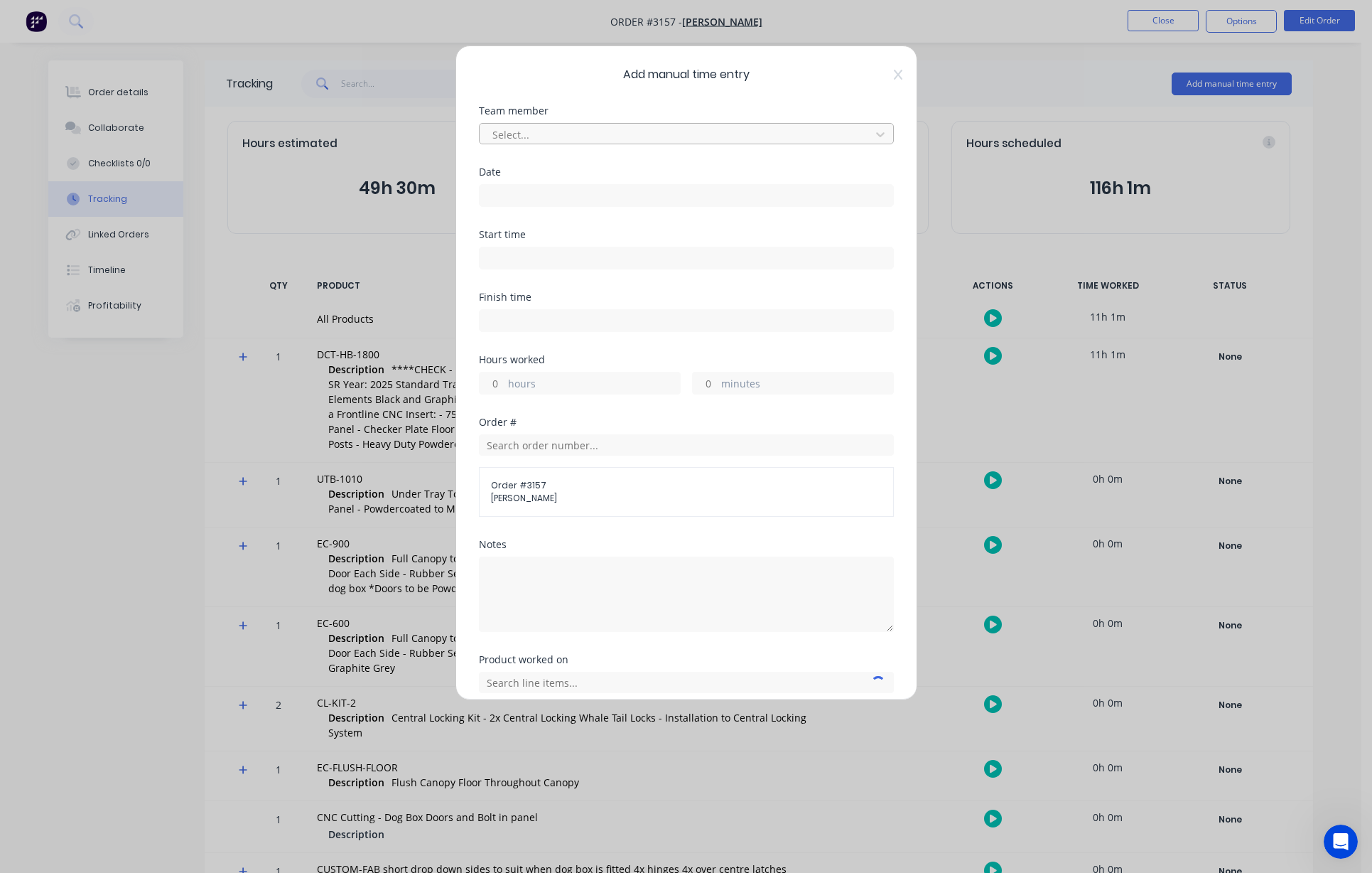
click at [621, 127] on div at bounding box center [676, 134] width 372 height 17
click at [522, 197] on input at bounding box center [687, 195] width 414 height 21
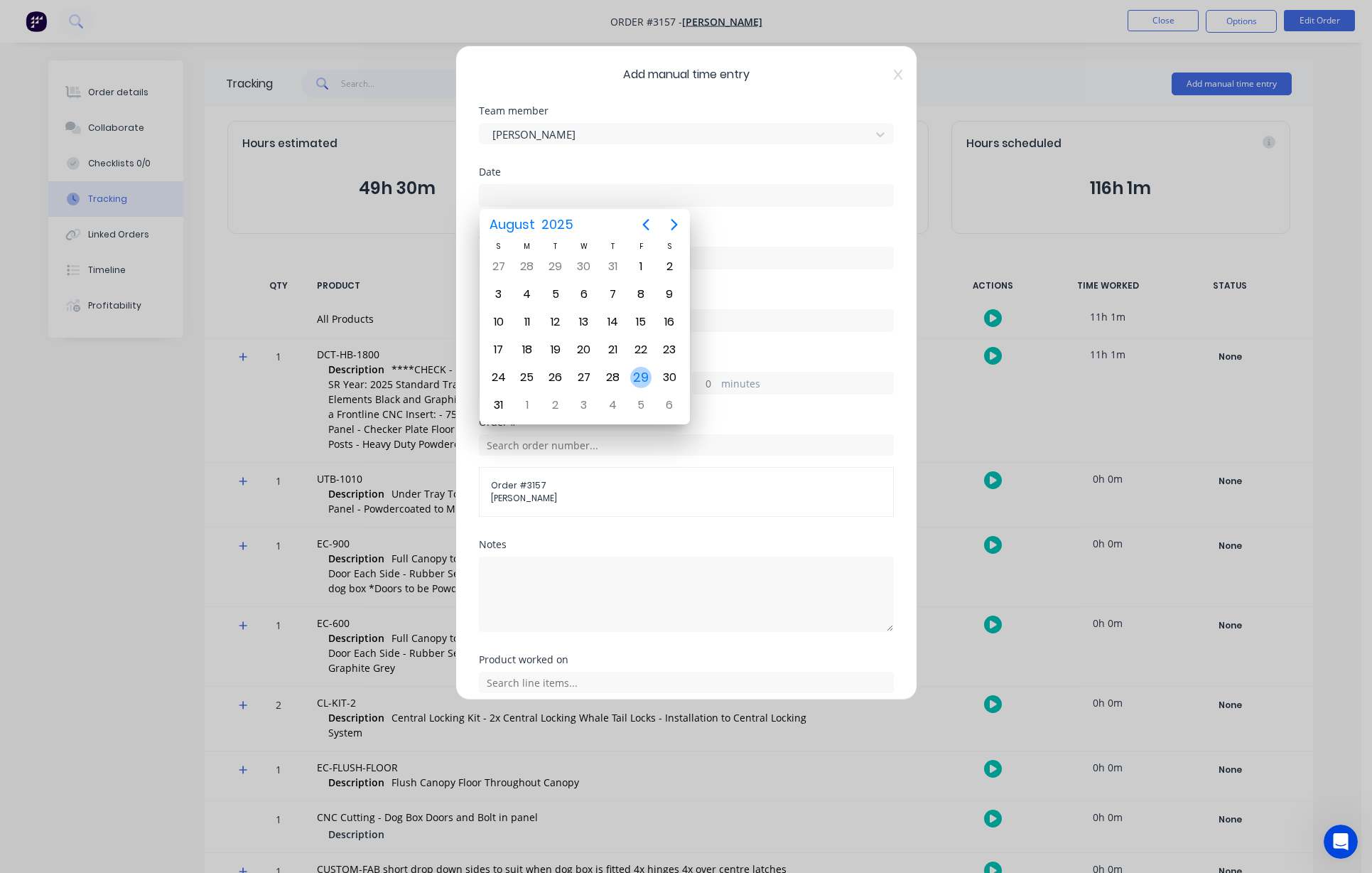
click at [642, 373] on div "29" at bounding box center [641, 377] width 21 height 21
type input "[DATE]"
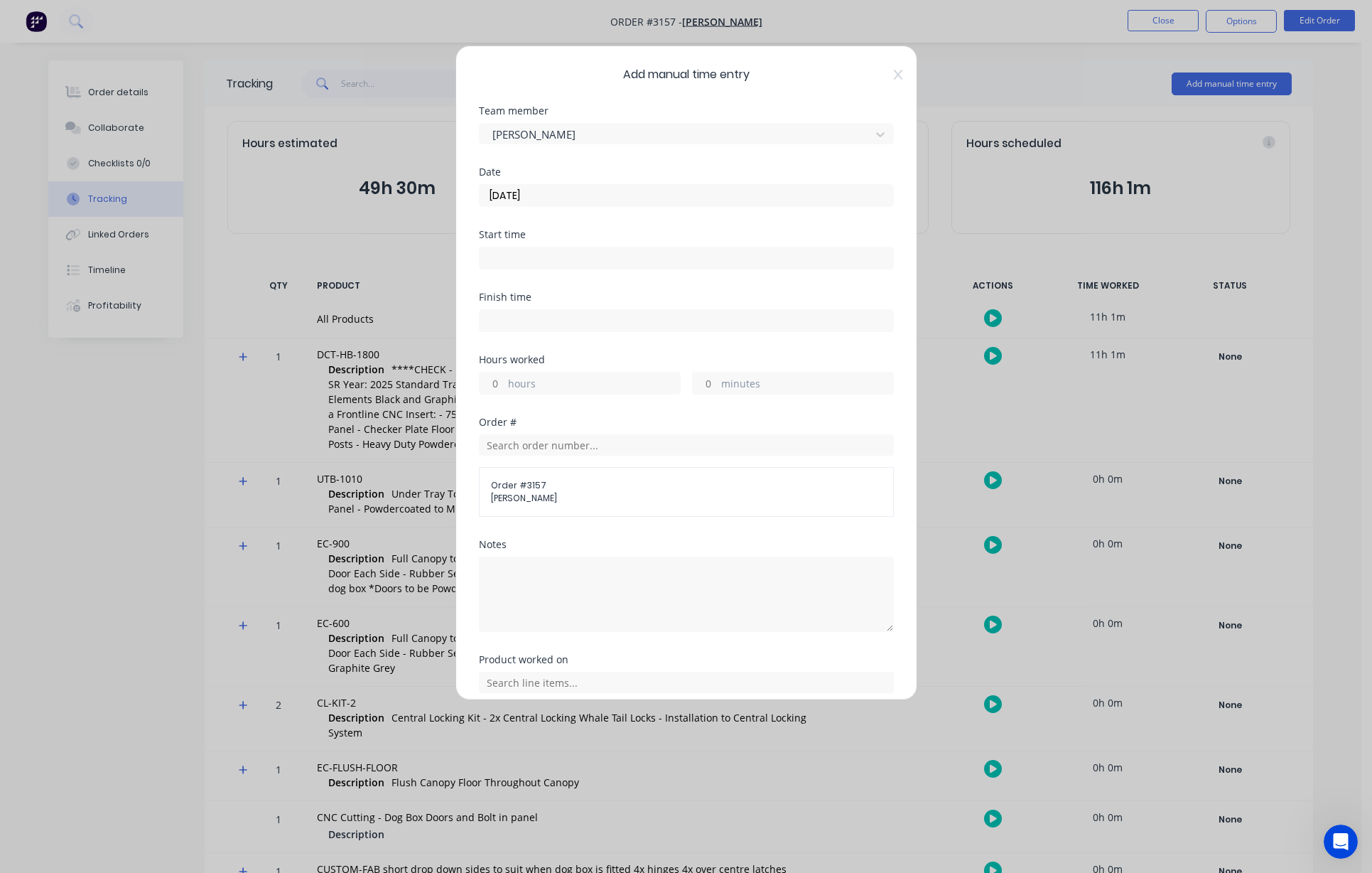
click at [538, 262] on input at bounding box center [687, 258] width 414 height 21
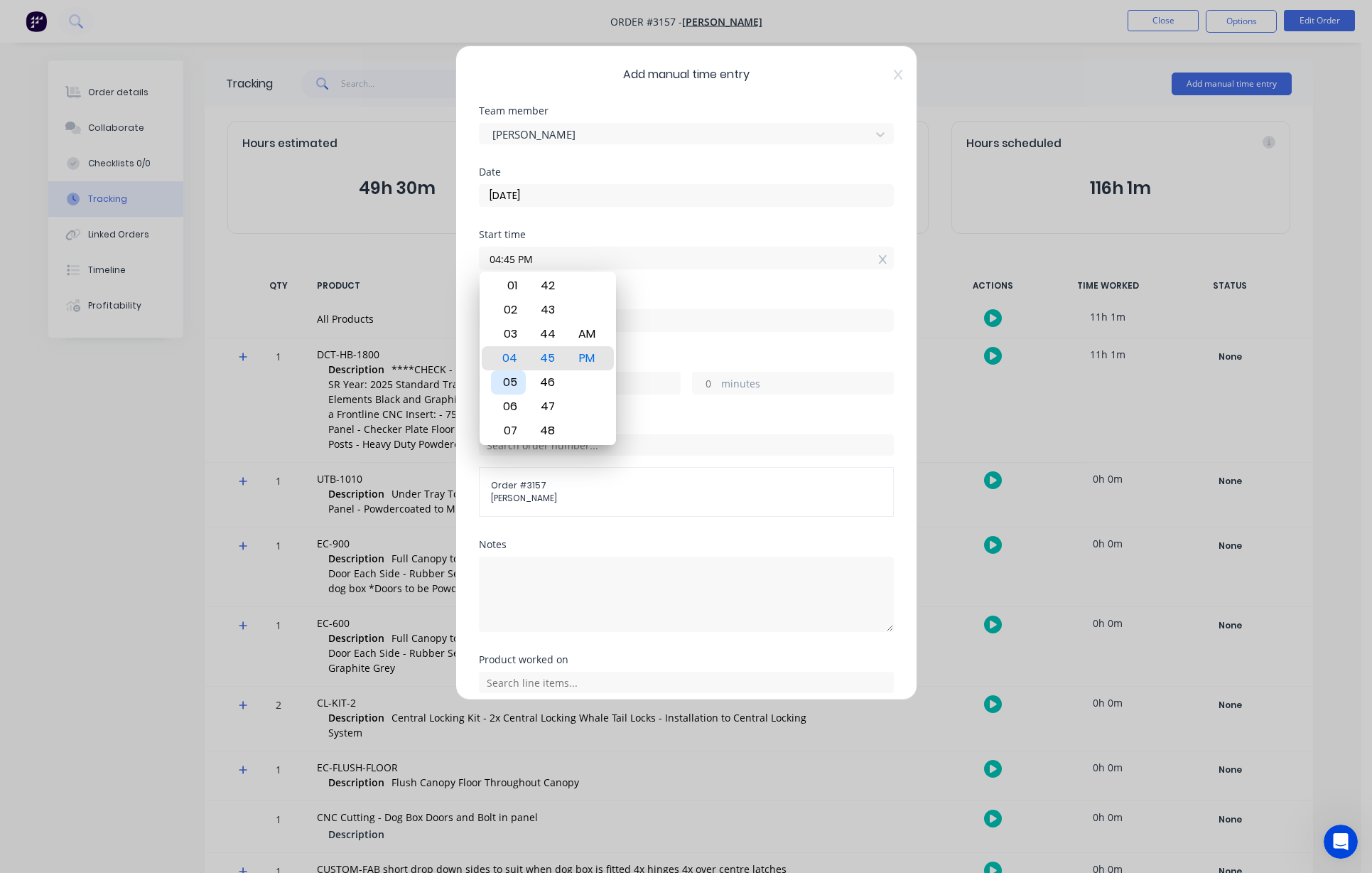
click at [512, 385] on div "05" at bounding box center [508, 382] width 35 height 24
type input "05:00 AM"
click at [588, 363] on div "AM" at bounding box center [587, 358] width 35 height 24
click at [701, 319] on input at bounding box center [687, 321] width 414 height 21
type input "02:45 PM"
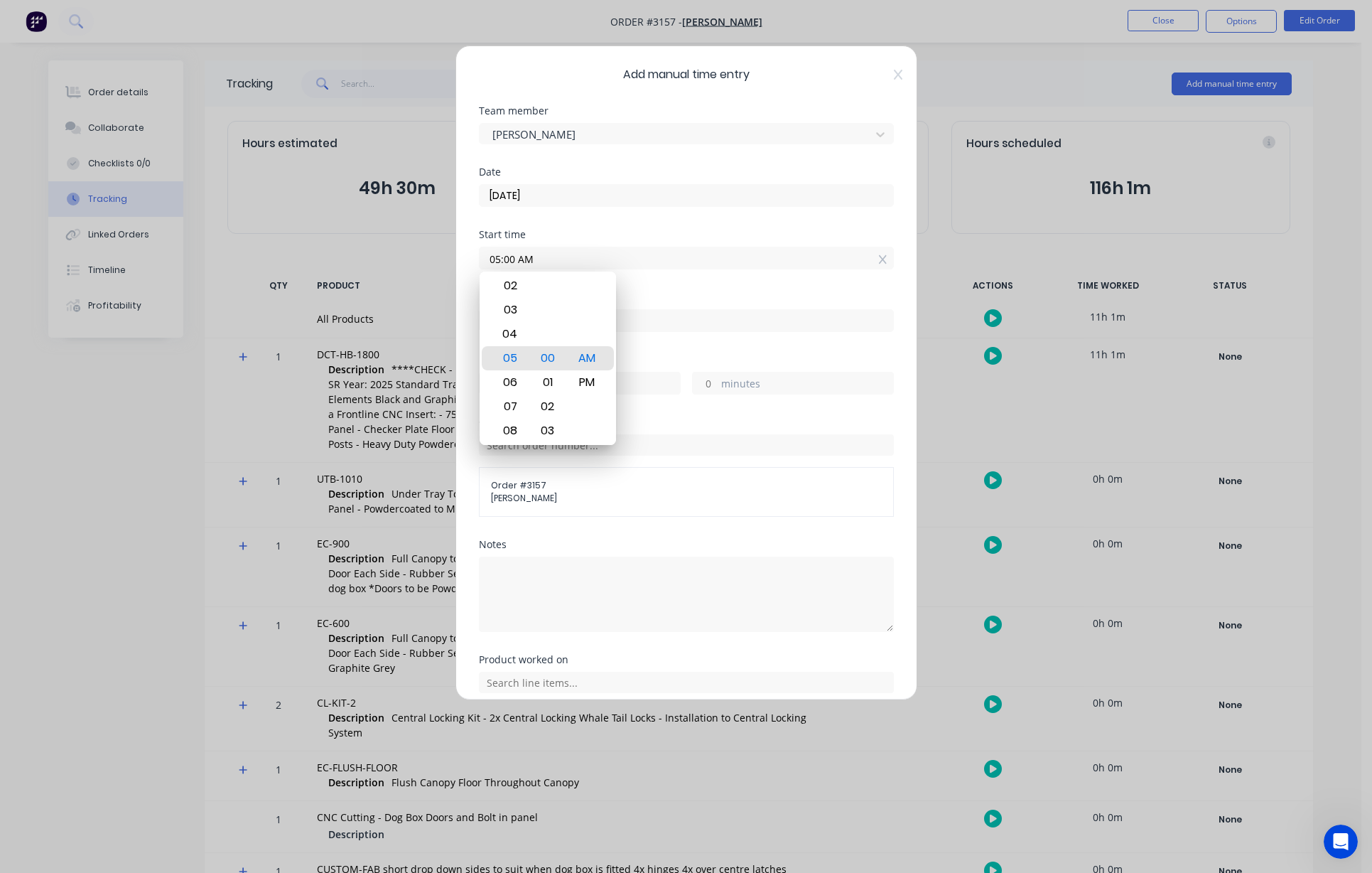
type input "9"
type input "45"
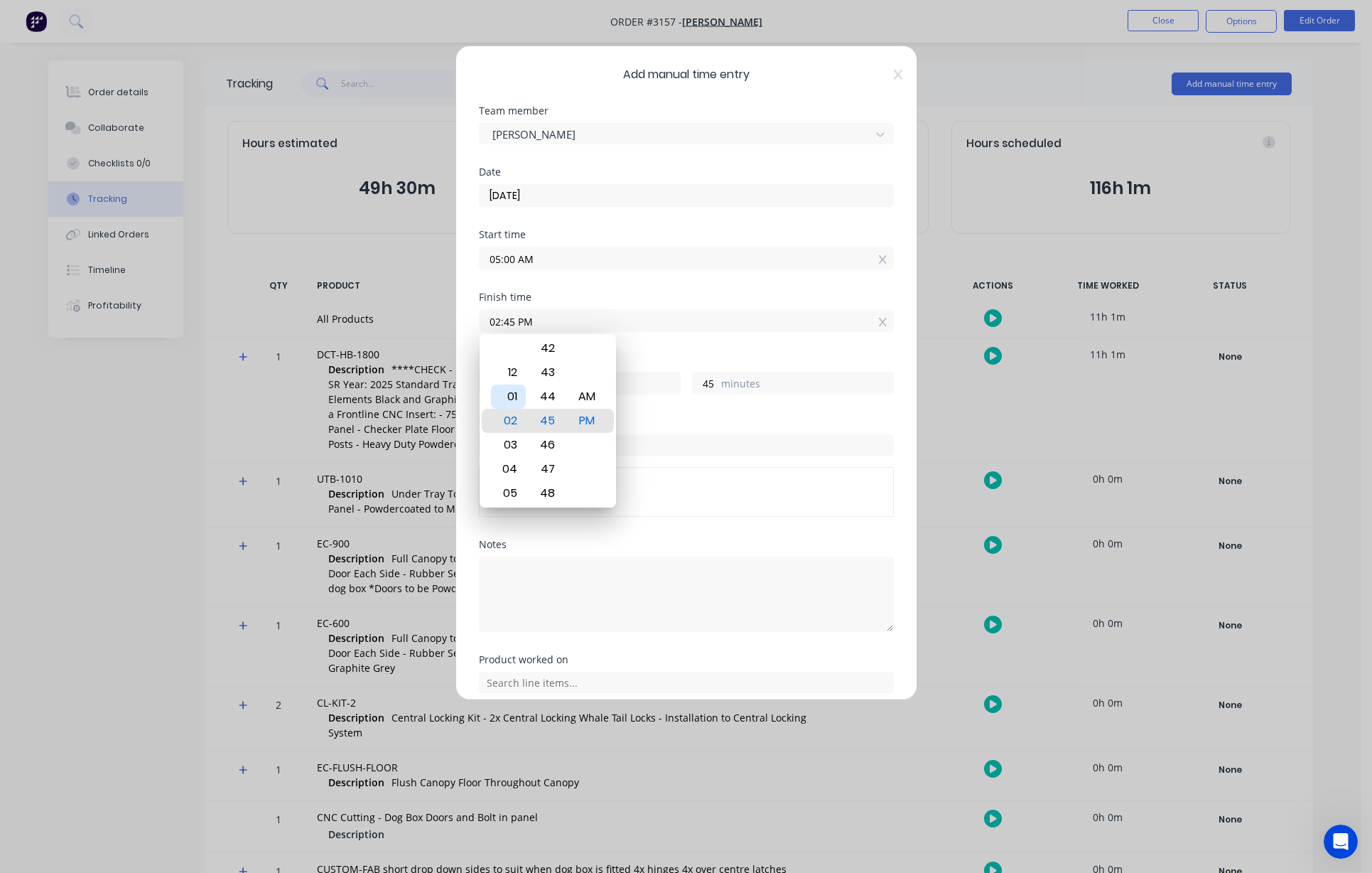
click at [511, 400] on div "01" at bounding box center [508, 397] width 35 height 24
type input "01:45 PM"
type input "8"
type input "01:05 PM"
type input "5"
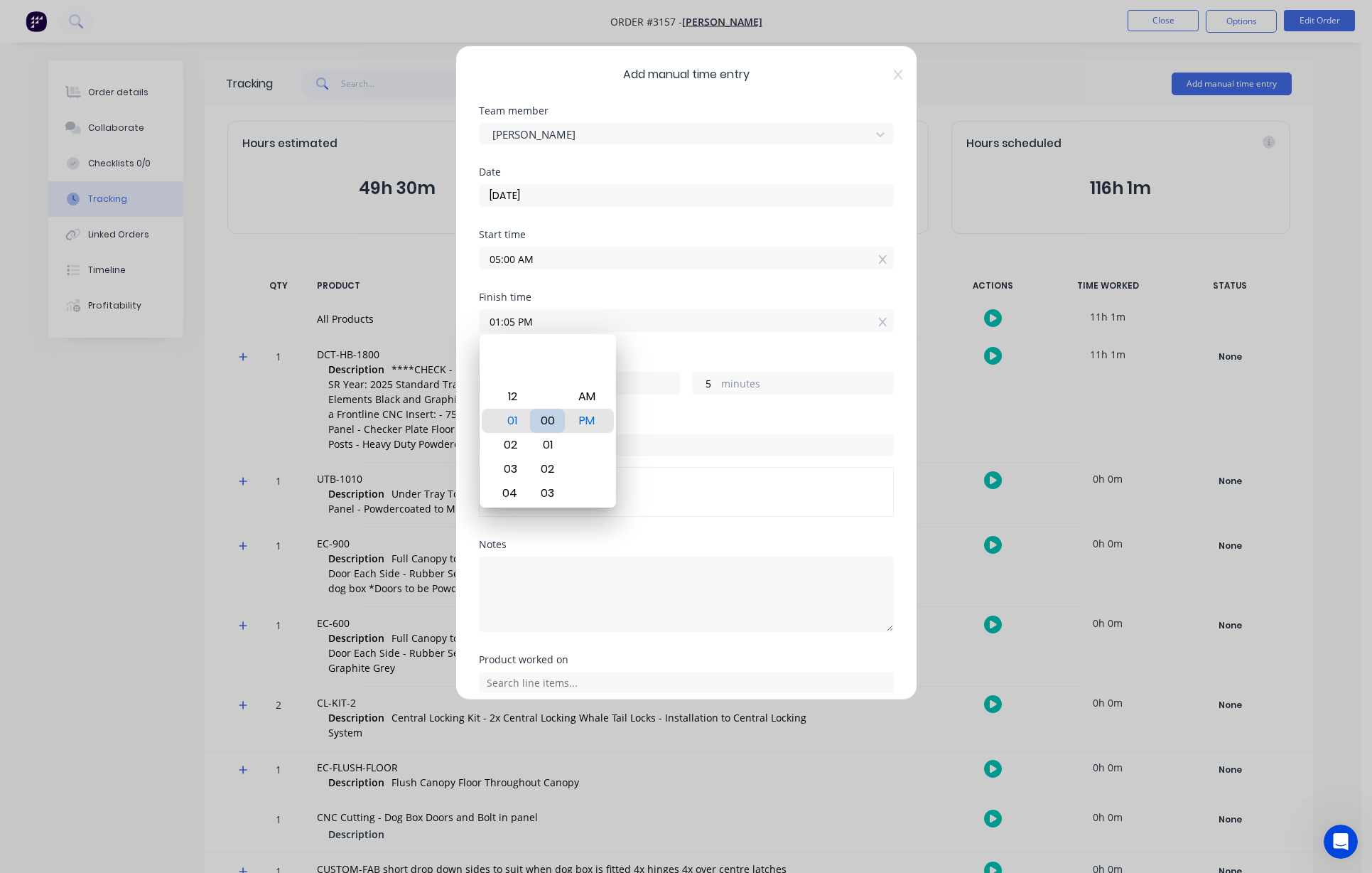
type input "01:00 PM"
type input "0"
click at [548, 426] on div "00" at bounding box center [547, 420] width 35 height 24
type input "12:00 PM"
type input "7"
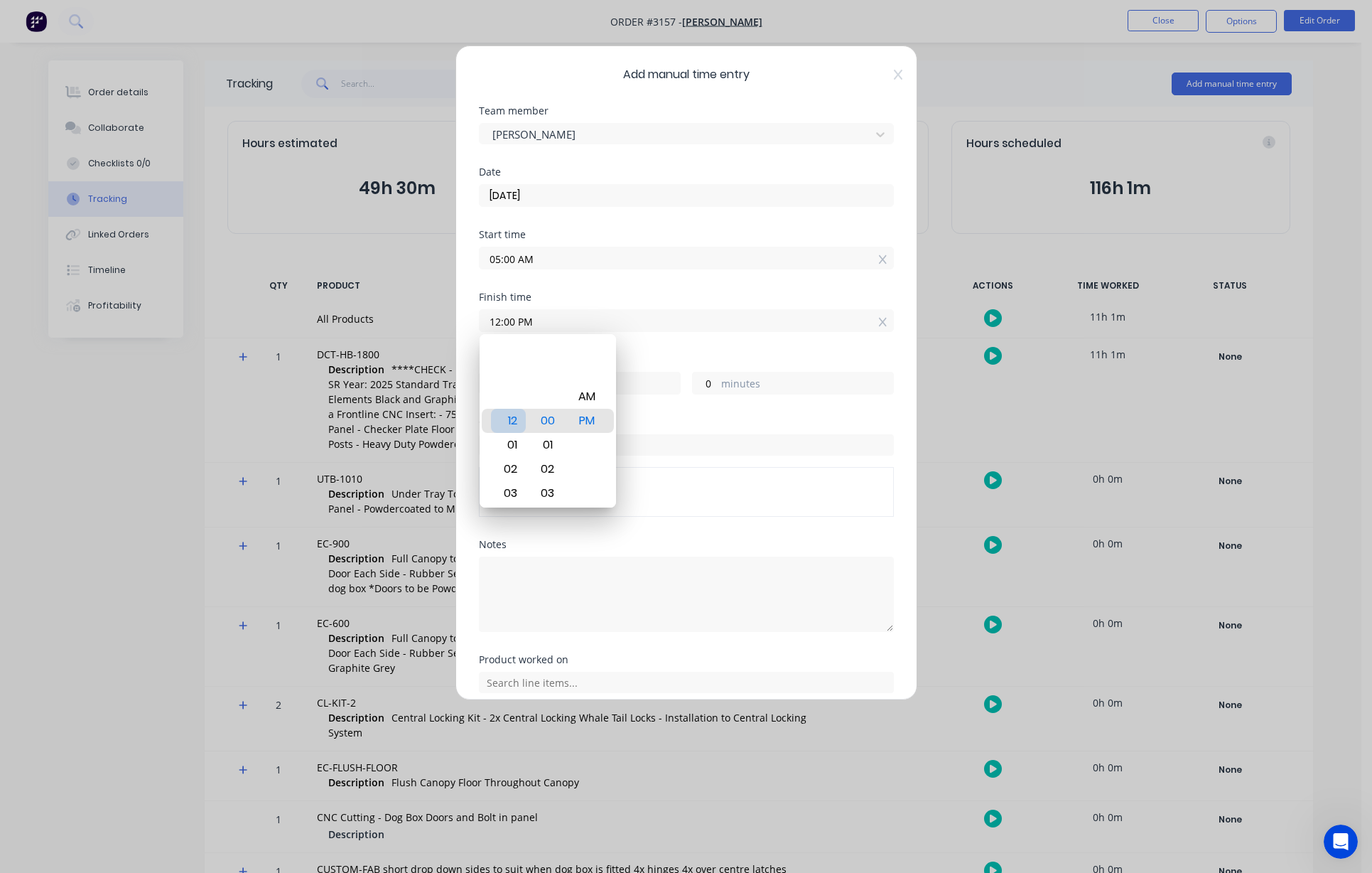
click at [509, 425] on div "12" at bounding box center [508, 420] width 35 height 24
click at [726, 382] on label "minutes" at bounding box center [806, 385] width 172 height 17
click at [718, 382] on input "0" at bounding box center [705, 383] width 25 height 21
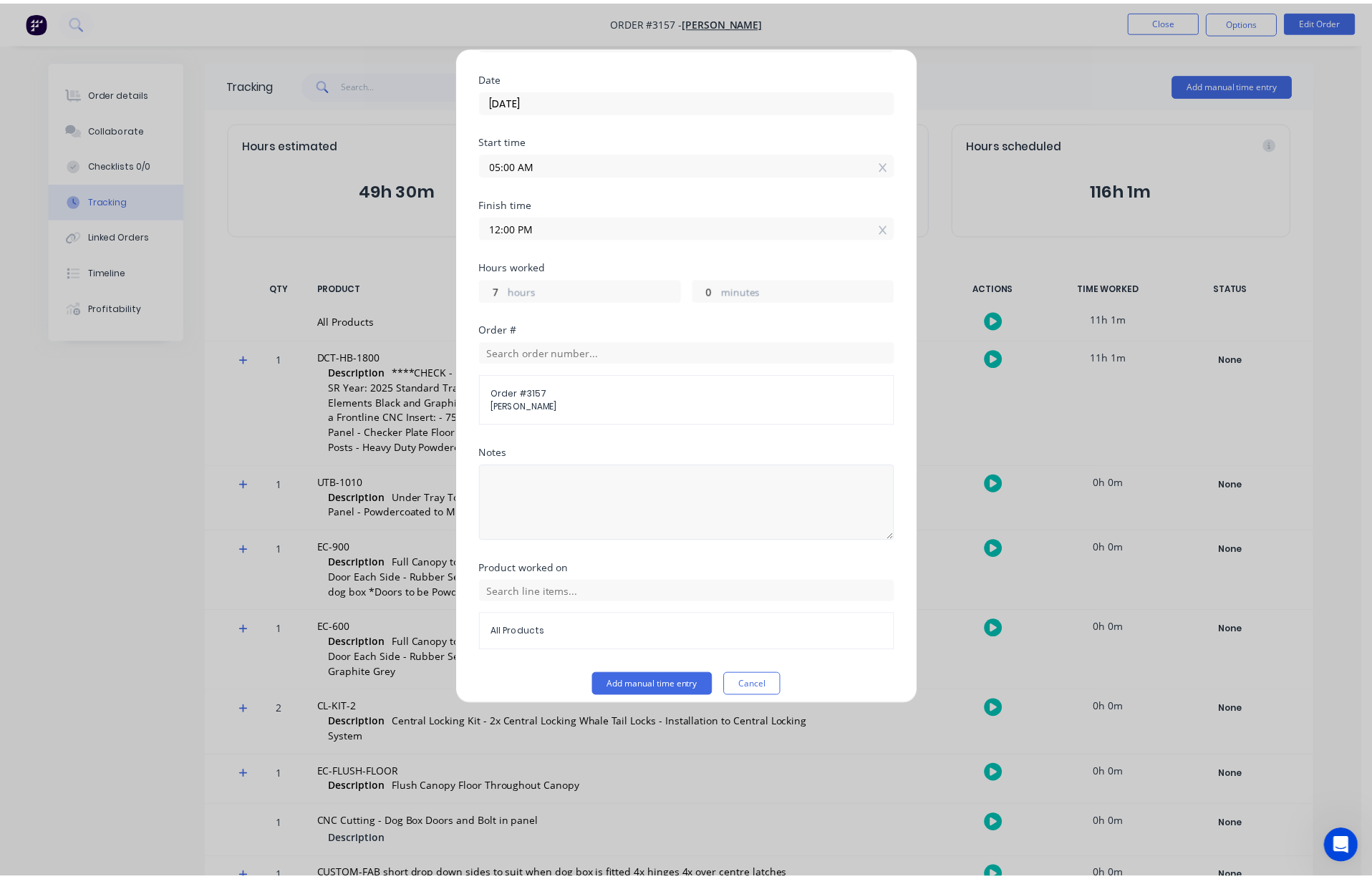
scroll to position [108, 0]
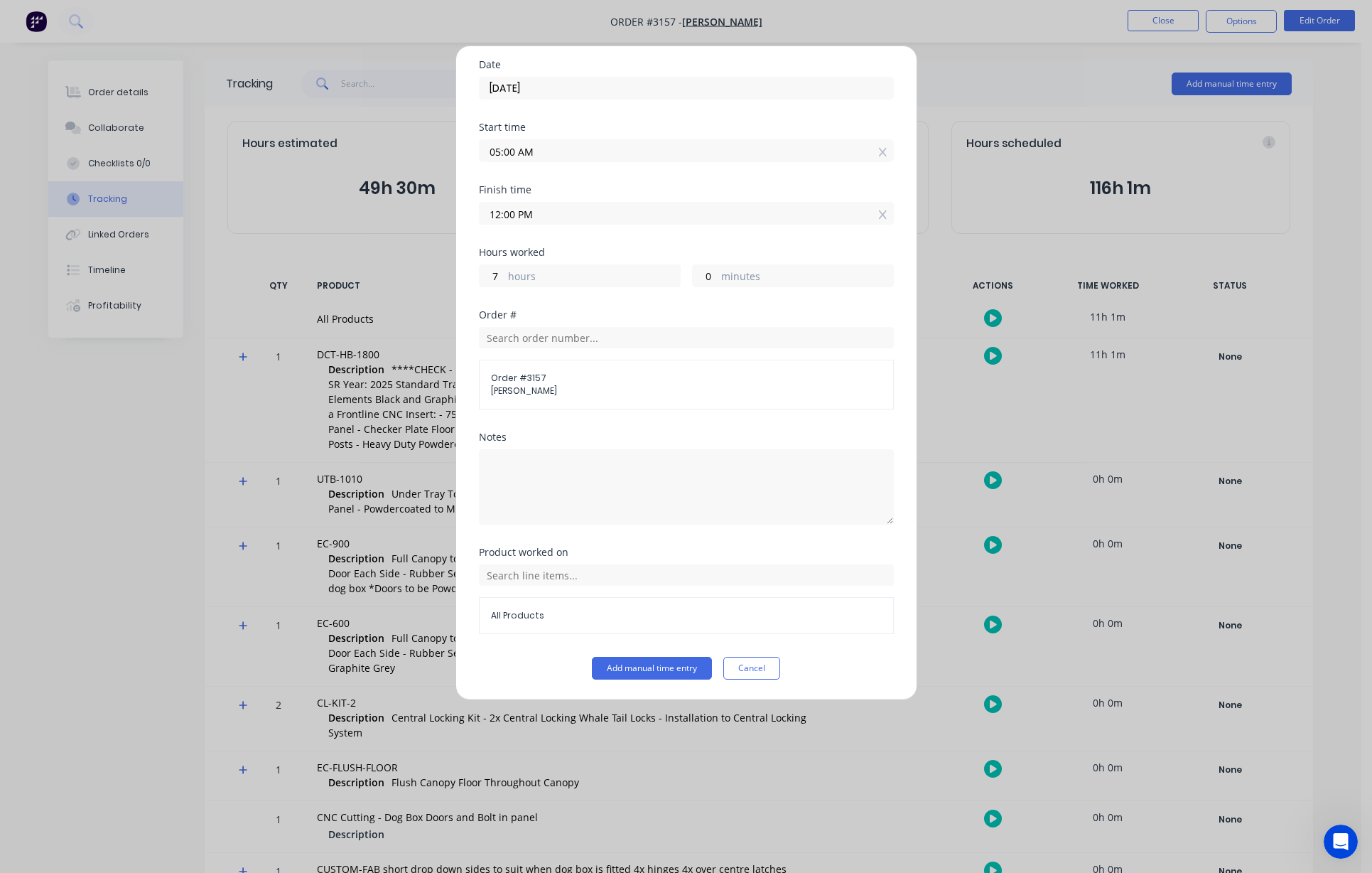
click at [523, 612] on span "All Products" at bounding box center [686, 615] width 391 height 13
click at [554, 572] on input "text" at bounding box center [686, 576] width 415 height 21
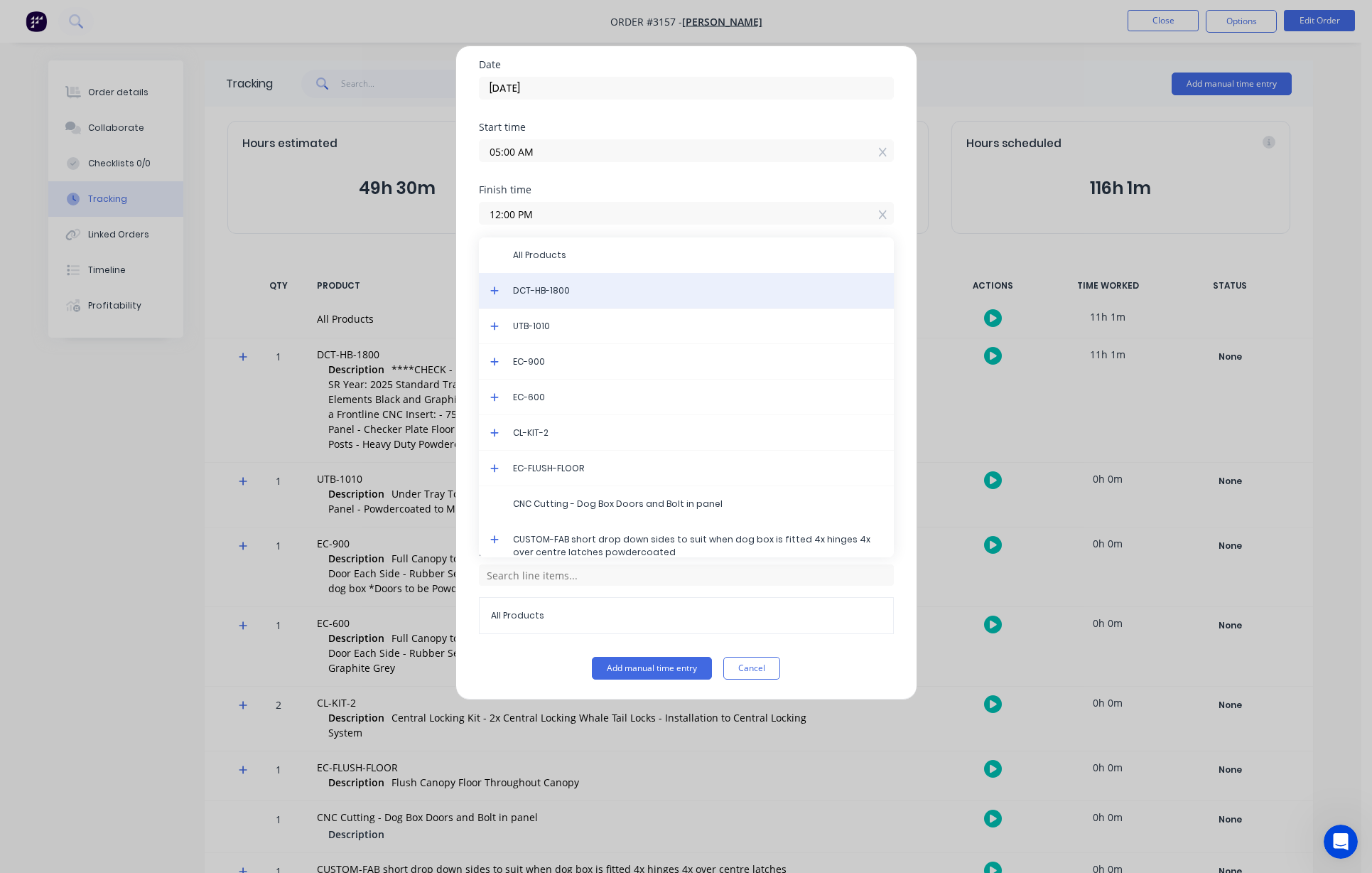
click at [546, 293] on span "DCT-HB-1800" at bounding box center [698, 290] width 369 height 13
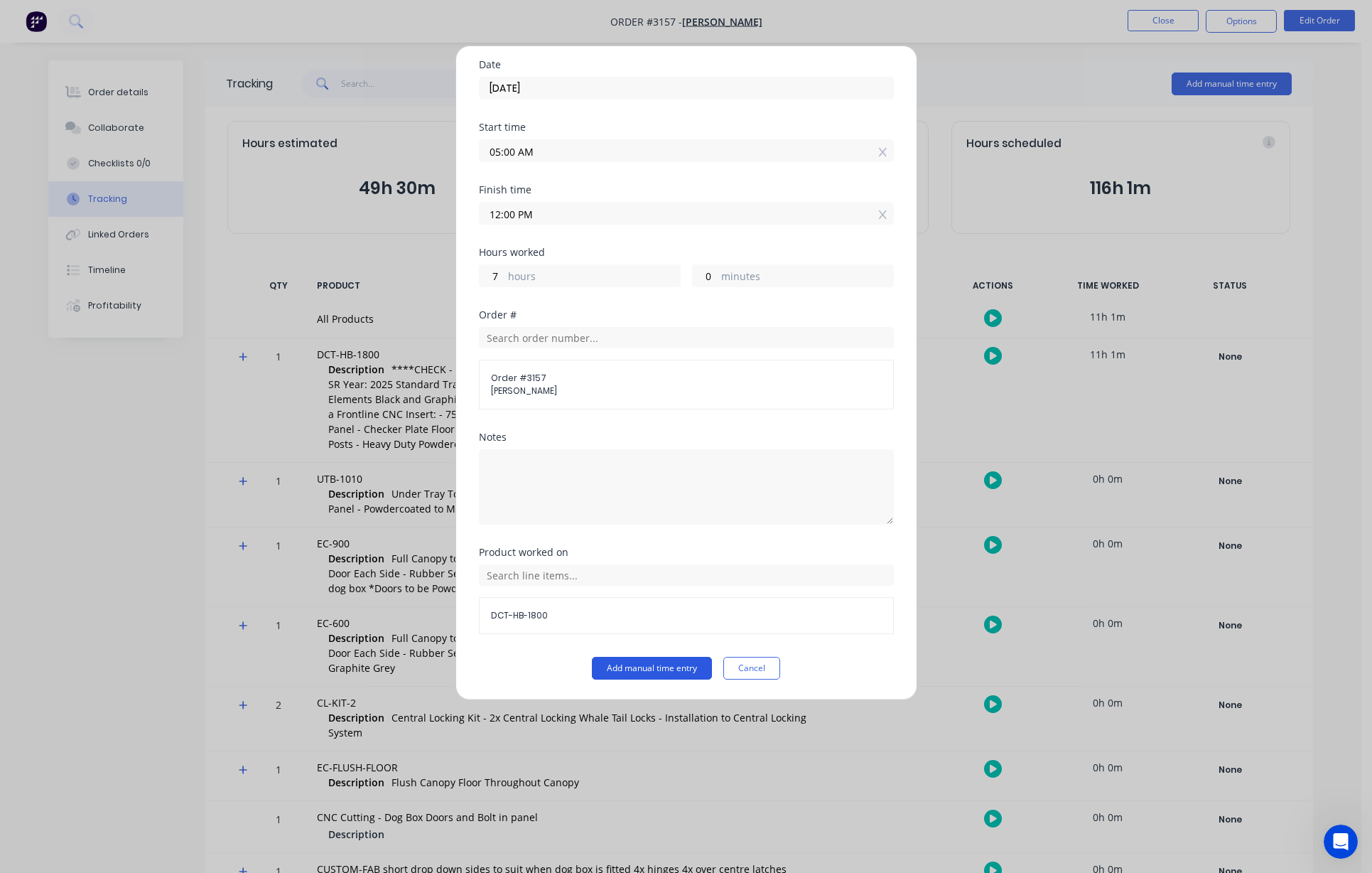
click at [649, 666] on button "Add manual time entry" at bounding box center [652, 668] width 120 height 22
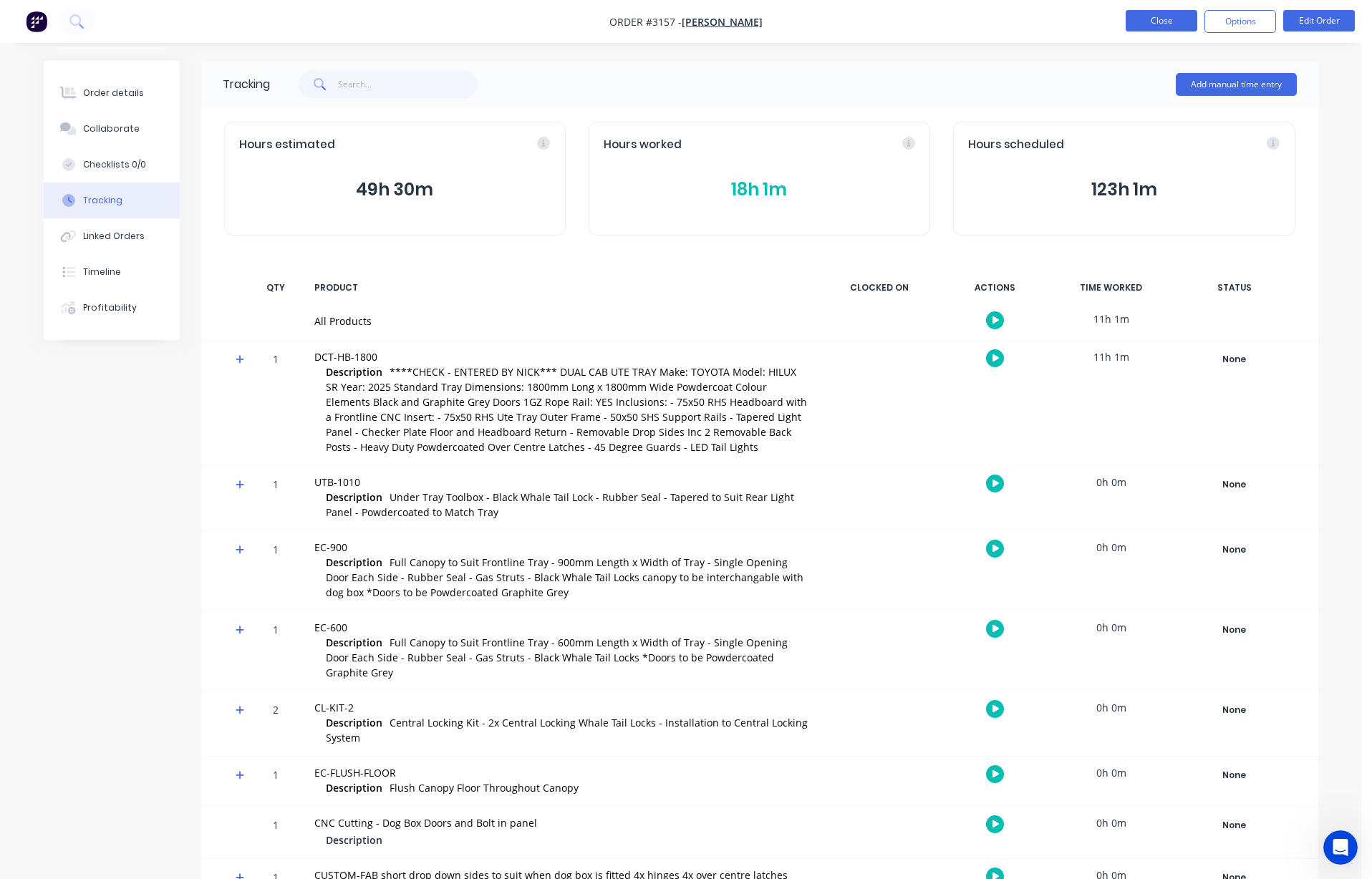
click at [795, 15] on button "Close" at bounding box center [1160, 21] width 71 height 22
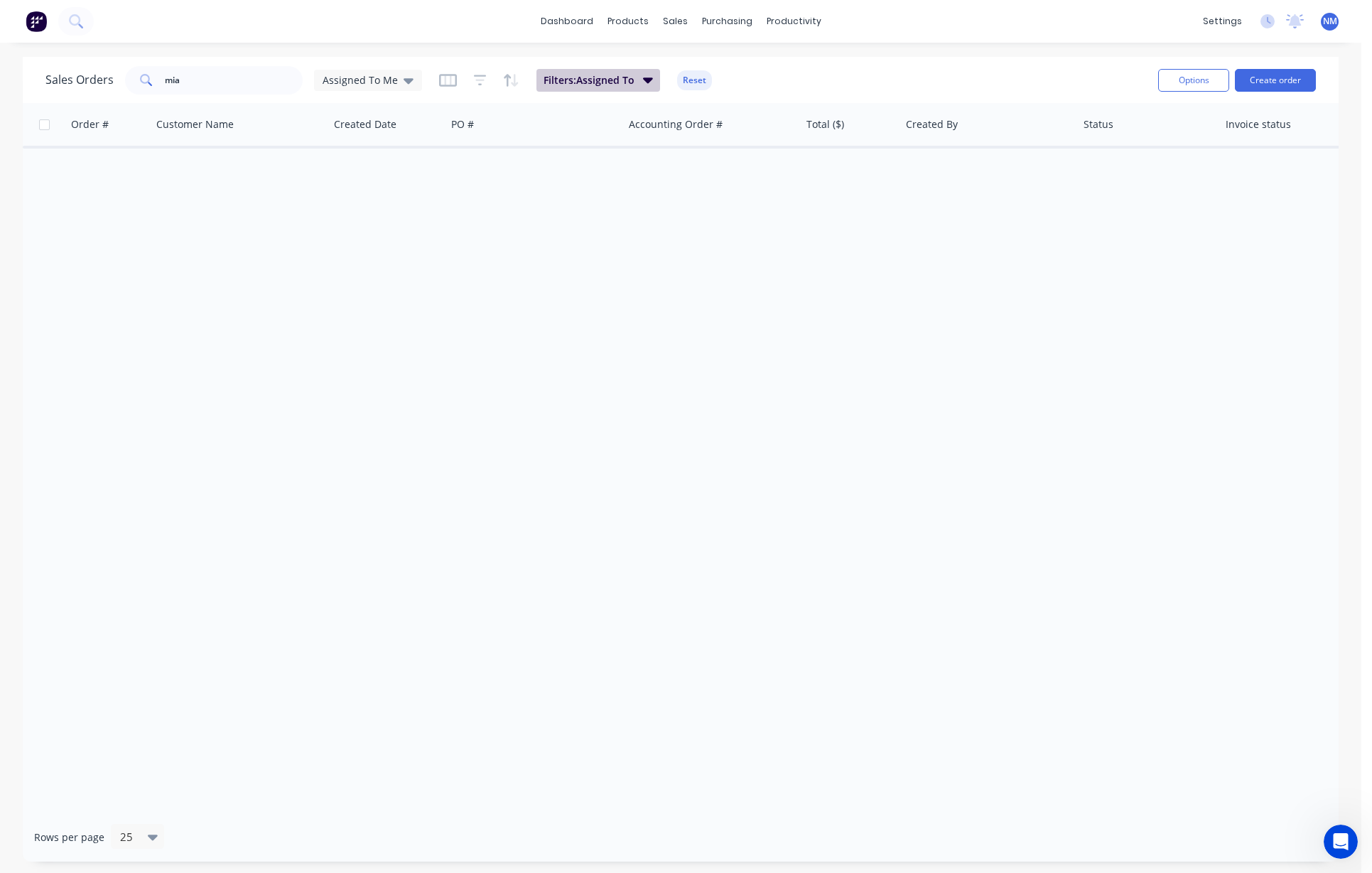
click at [606, 85] on span "Filters: Assigned To" at bounding box center [589, 80] width 91 height 15
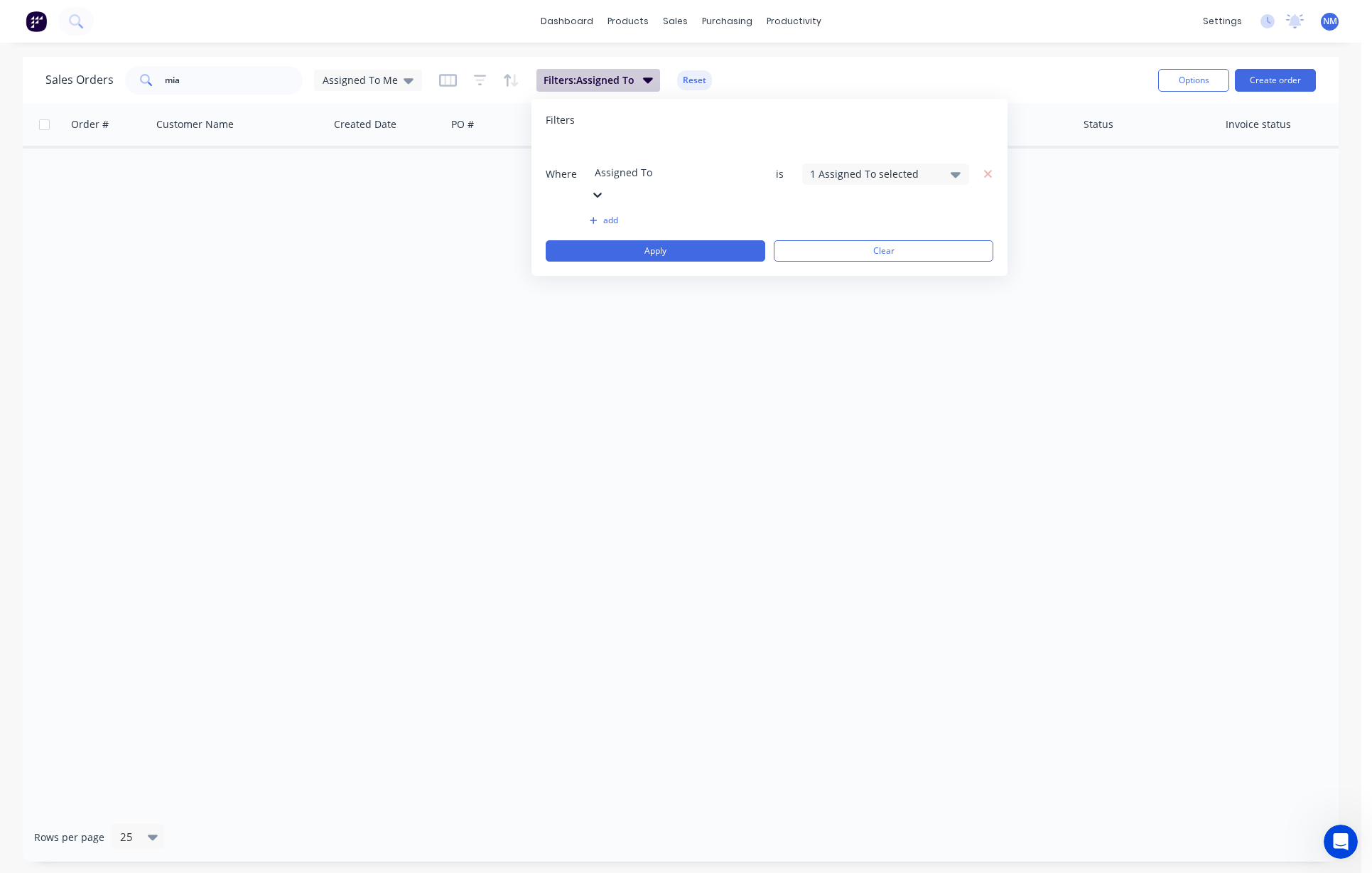
click at [606, 83] on span "Filters: Assigned To" at bounding box center [589, 80] width 91 height 15
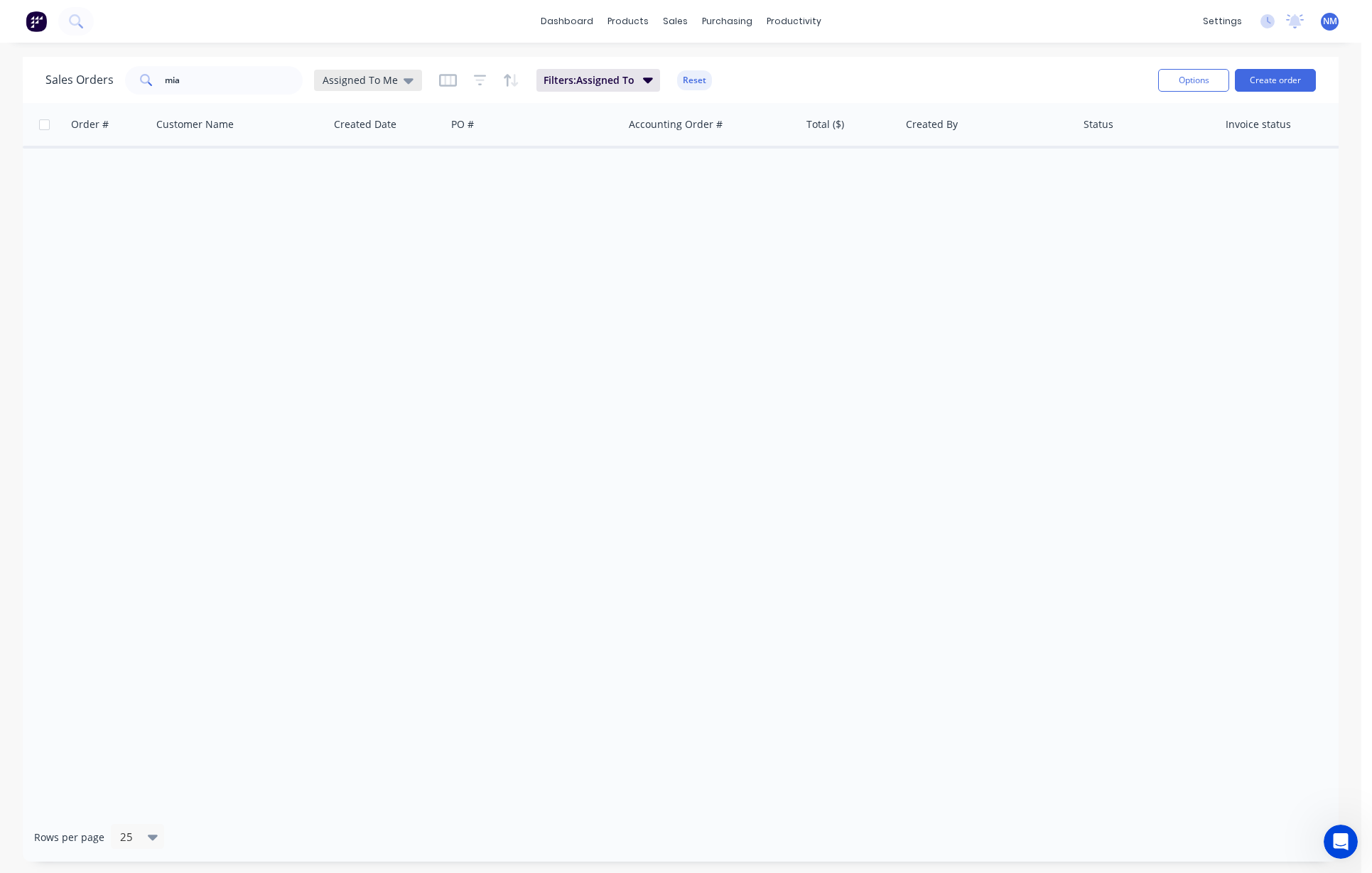
click at [360, 87] on div "Assigned To Me" at bounding box center [367, 81] width 108 height 21
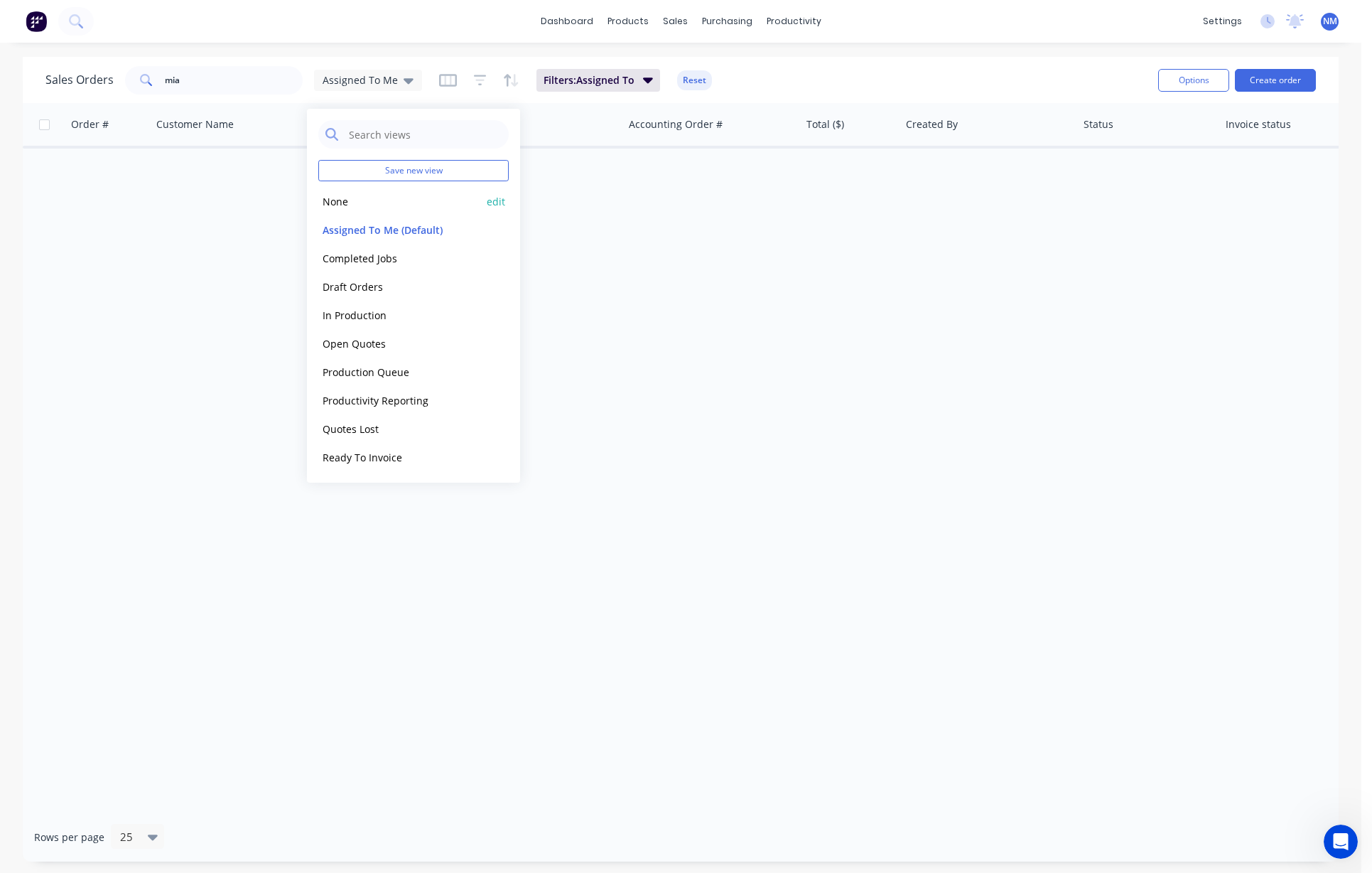
click at [337, 198] on button "None" at bounding box center [399, 201] width 162 height 17
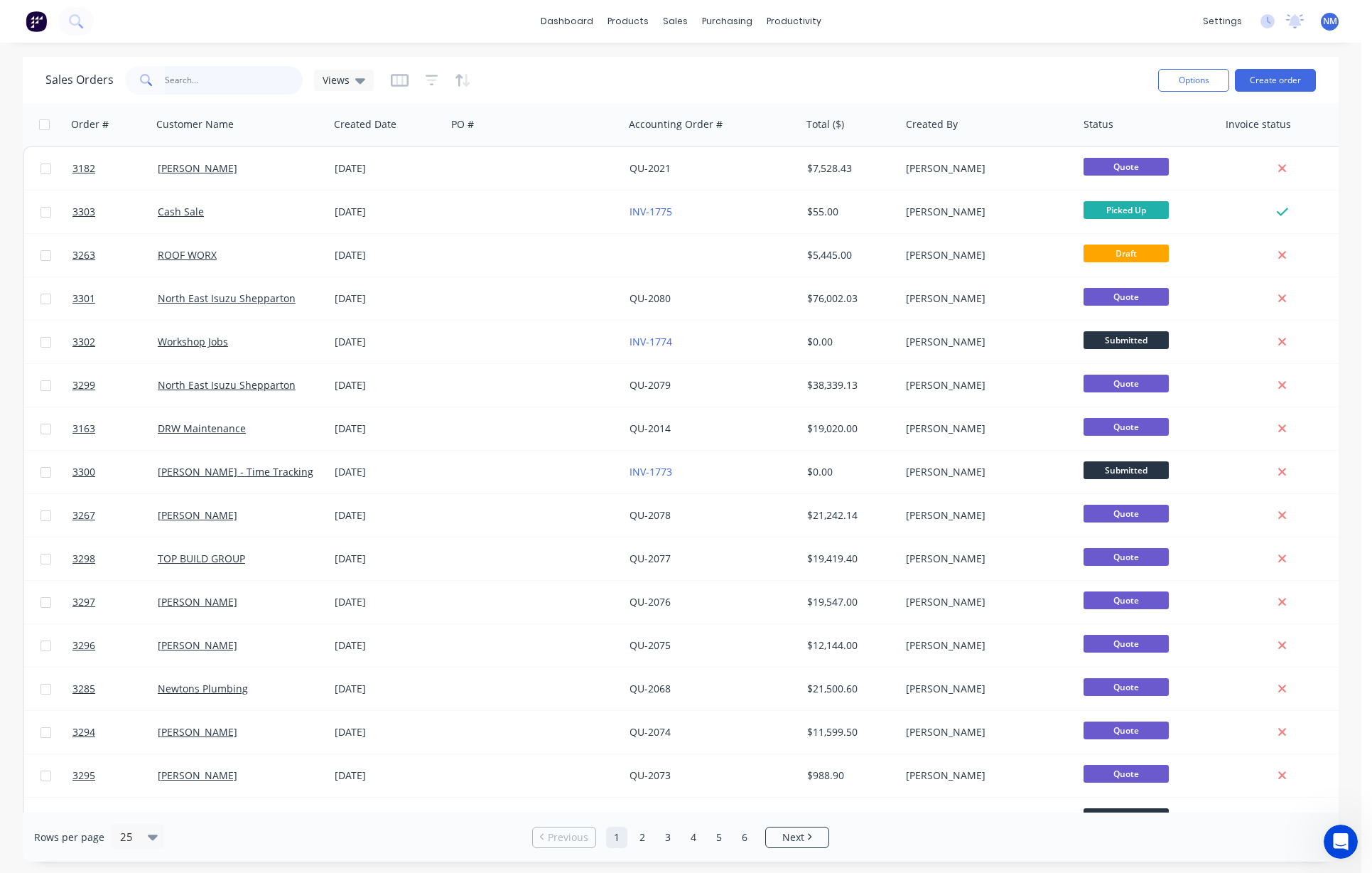
drag, startPoint x: 223, startPoint y: 86, endPoint x: 41, endPoint y: 62, distance: 183.6
click at [47, 64] on div "Sales Orders mia Views" at bounding box center [596, 80] width 1101 height 35
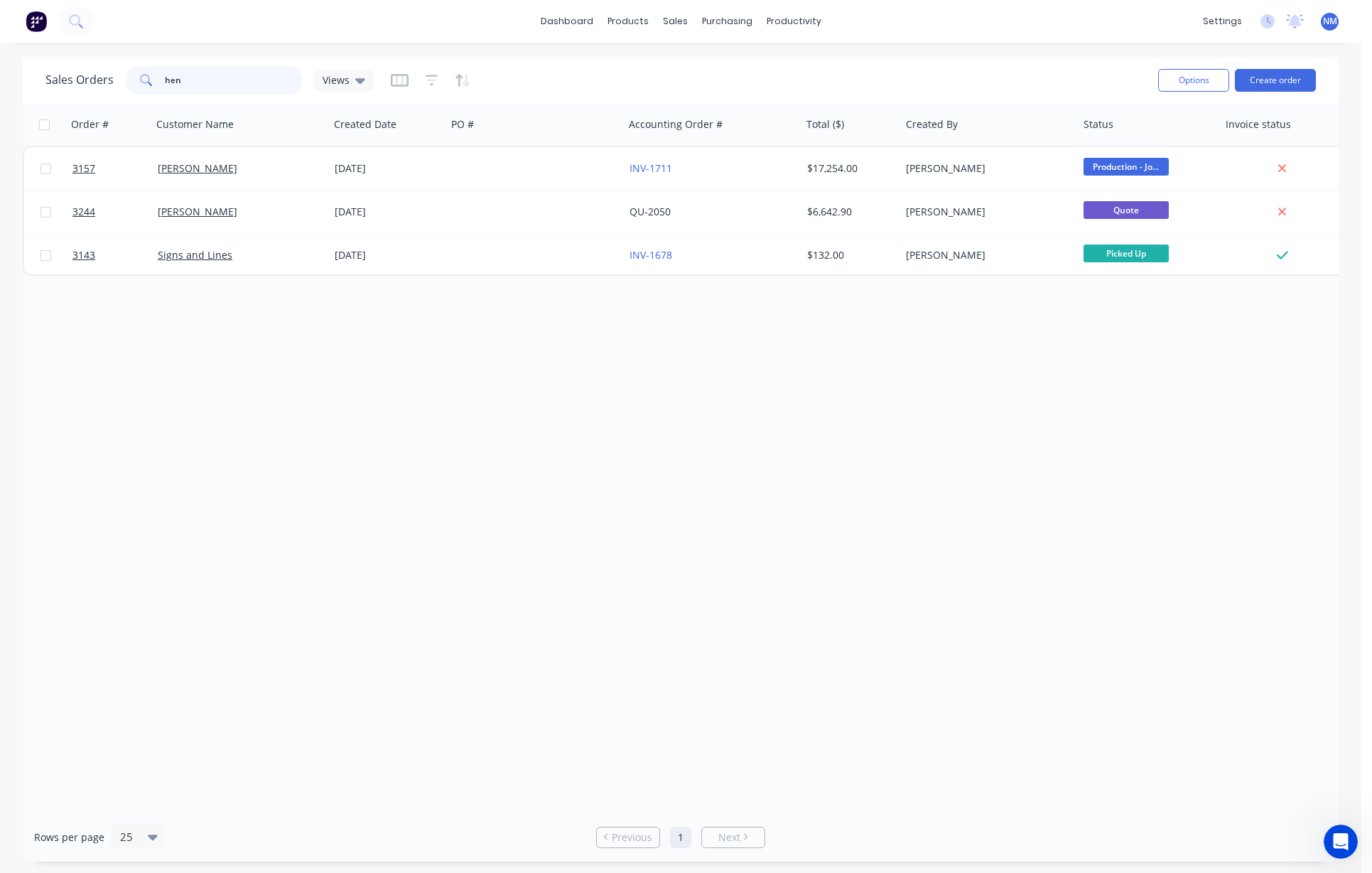
drag, startPoint x: 206, startPoint y: 82, endPoint x: 19, endPoint y: 54, distance: 189.1
click at [85, 66] on div "Sales Orders hen Views" at bounding box center [210, 80] width 328 height 28
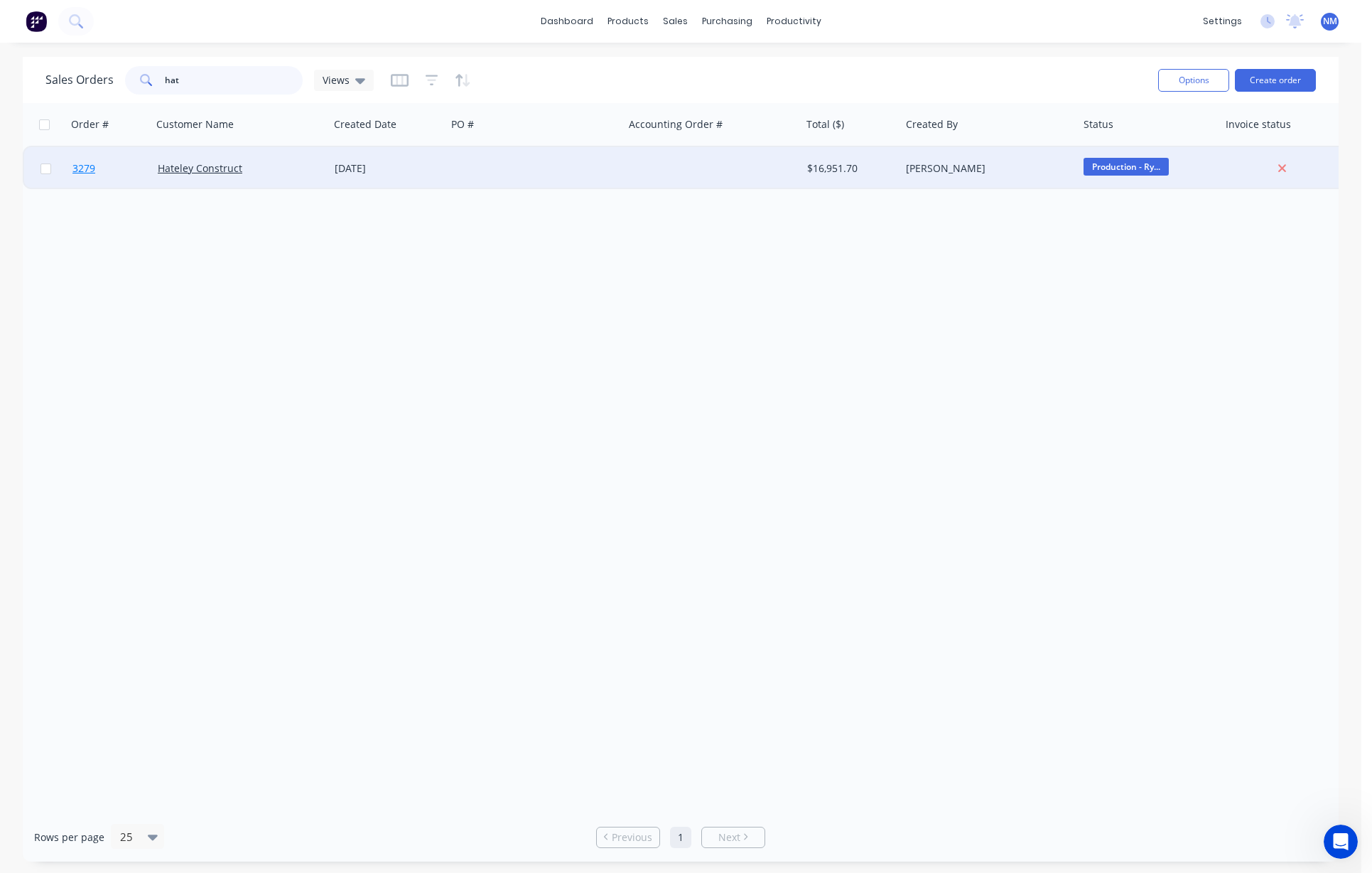
type input "hat"
click at [84, 170] on span "3279" at bounding box center [84, 168] width 22 height 15
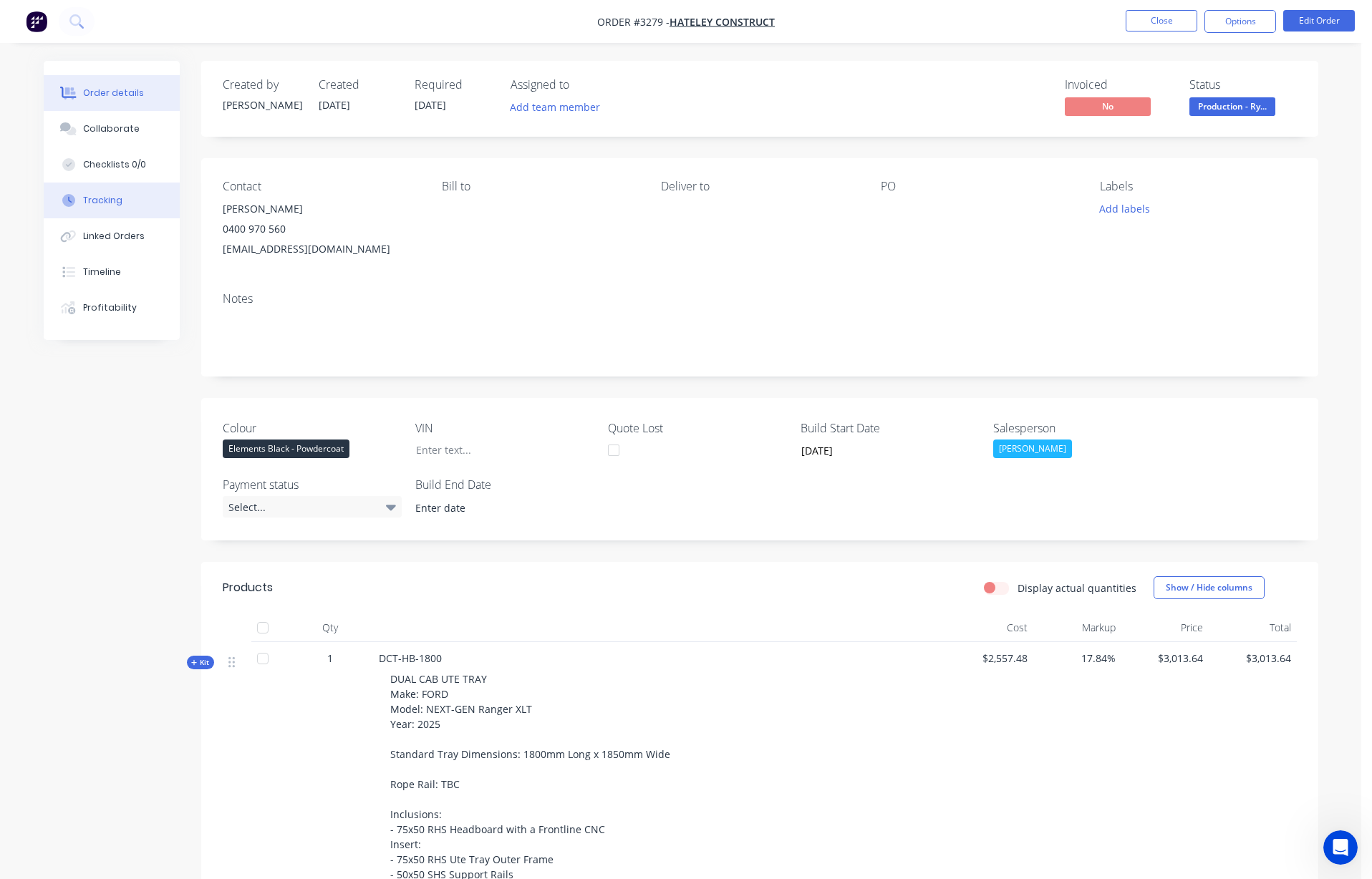
click at [87, 199] on div "Tracking" at bounding box center [103, 200] width 39 height 13
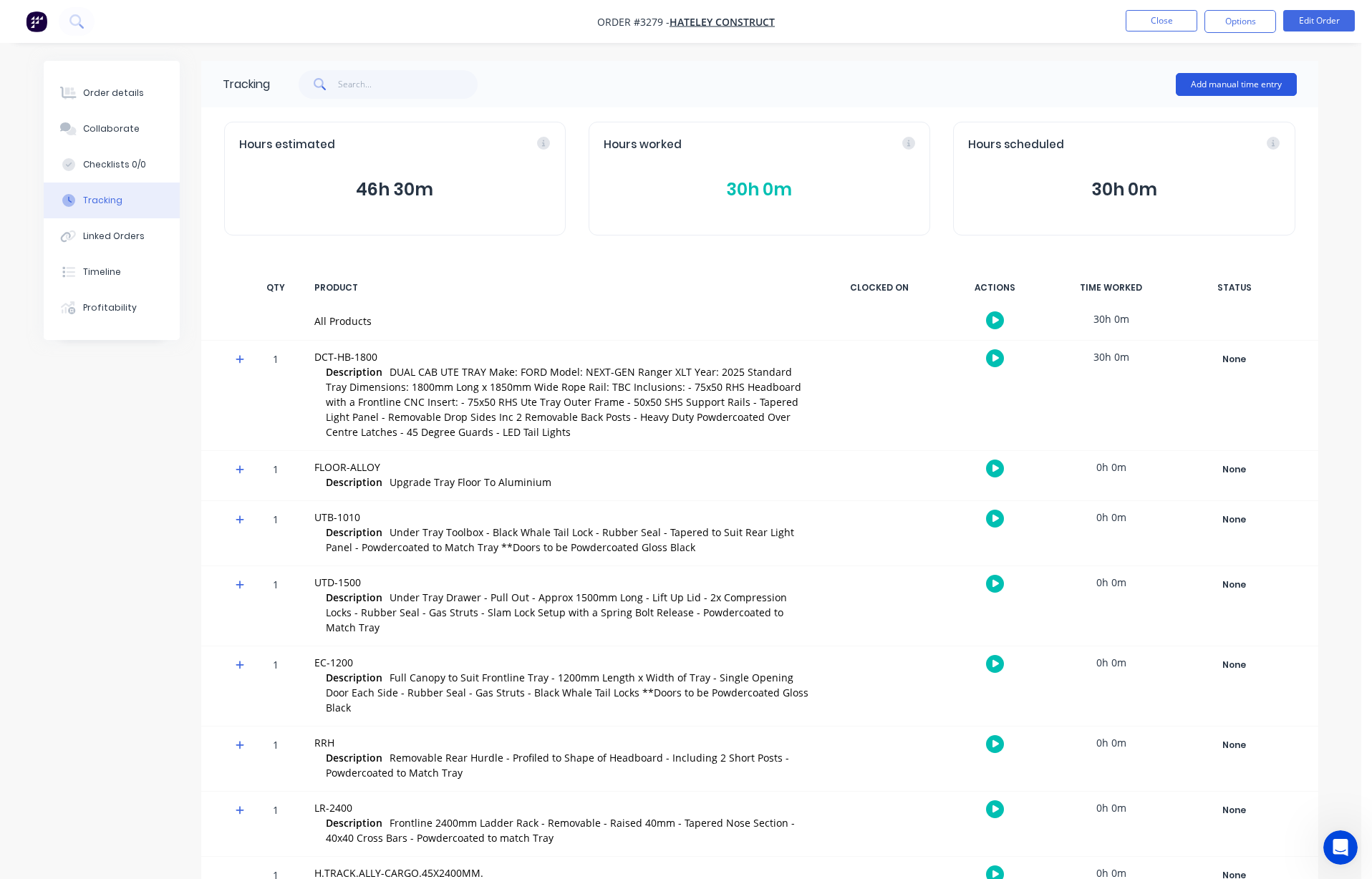
click at [795, 82] on button "Add manual time entry" at bounding box center [1237, 84] width 121 height 23
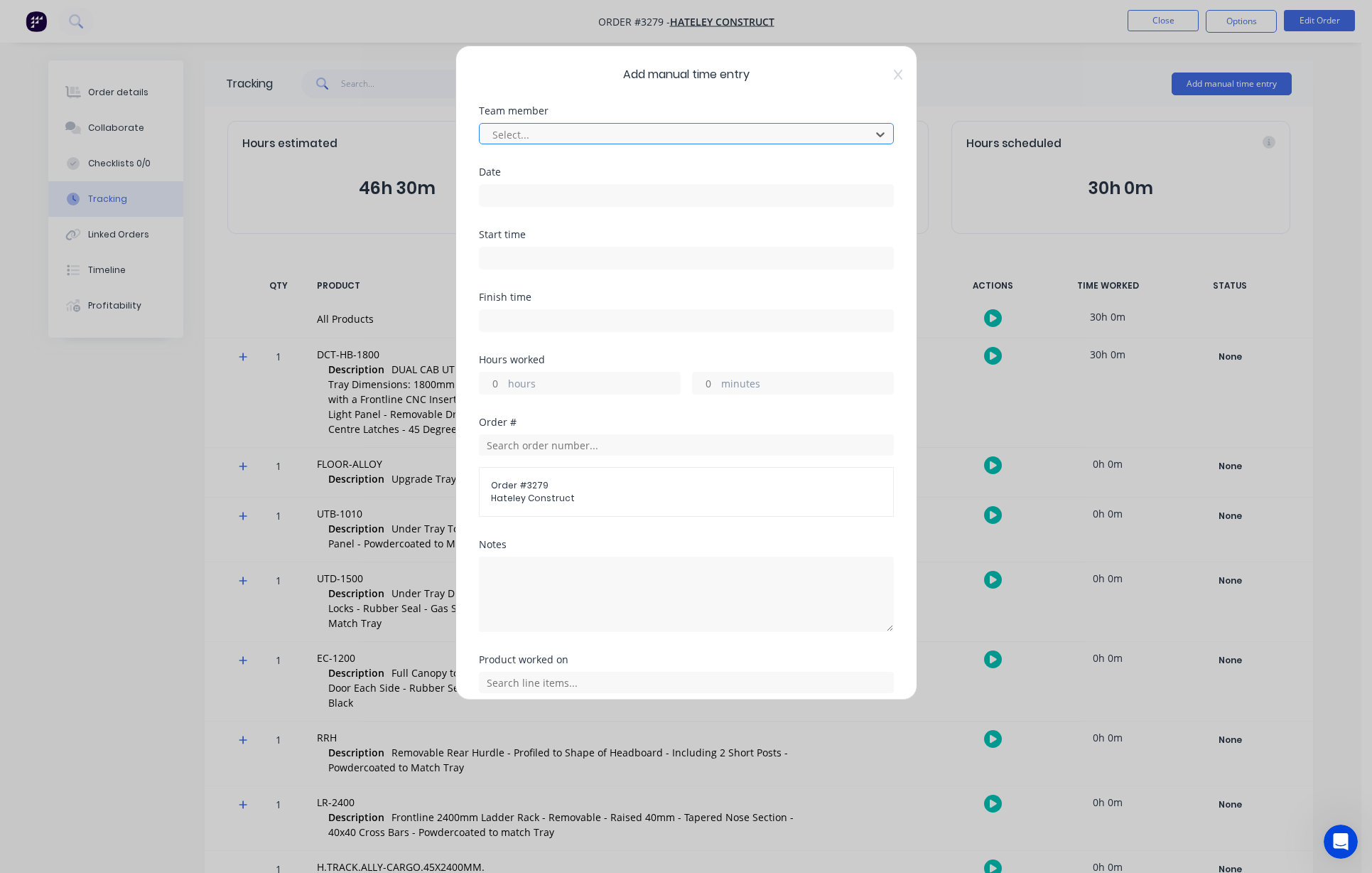
scroll to position [208, 0]
click at [528, 196] on input at bounding box center [687, 195] width 414 height 21
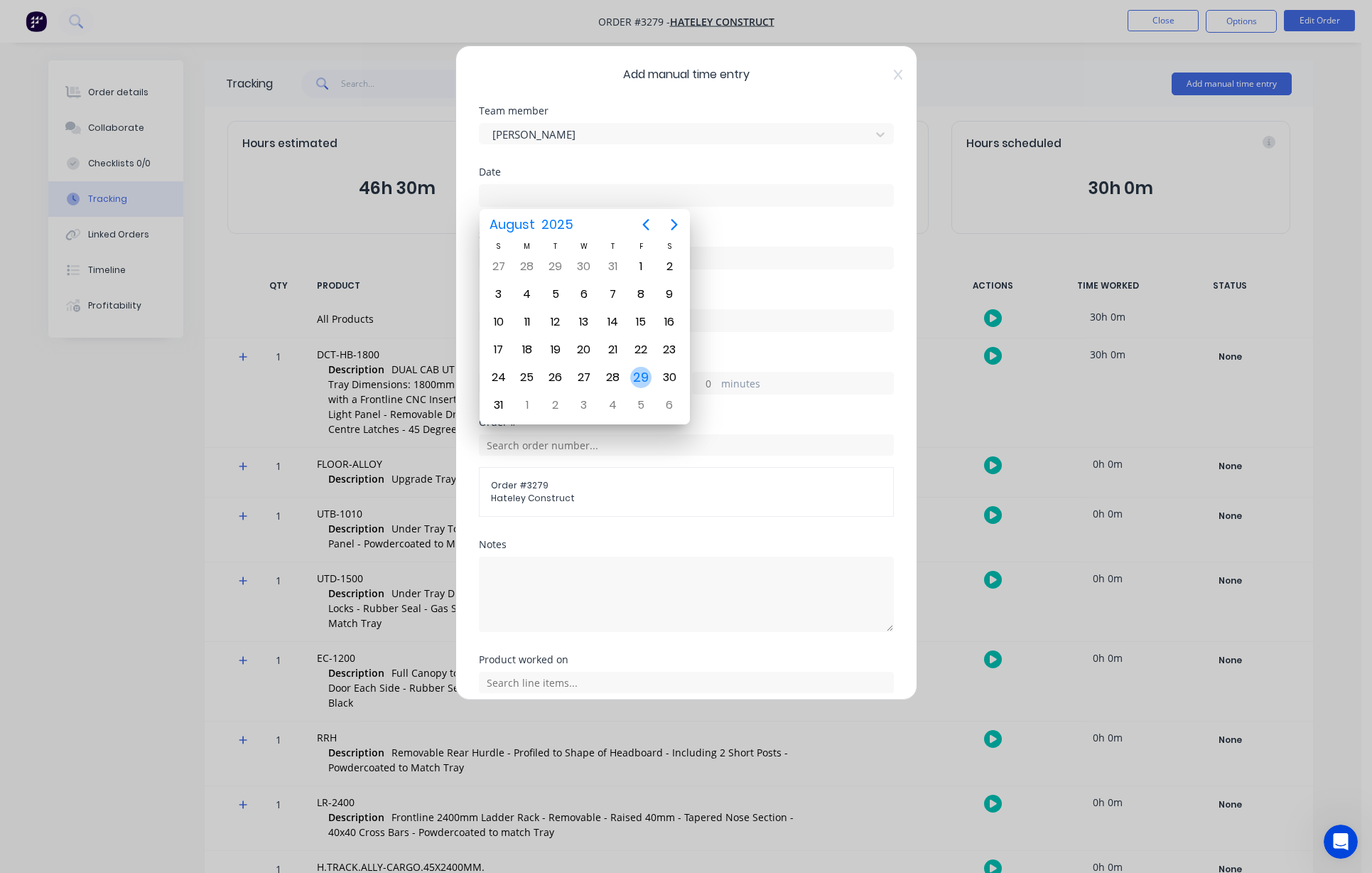
click at [638, 379] on div "29" at bounding box center [641, 377] width 21 height 21
type input "[DATE]"
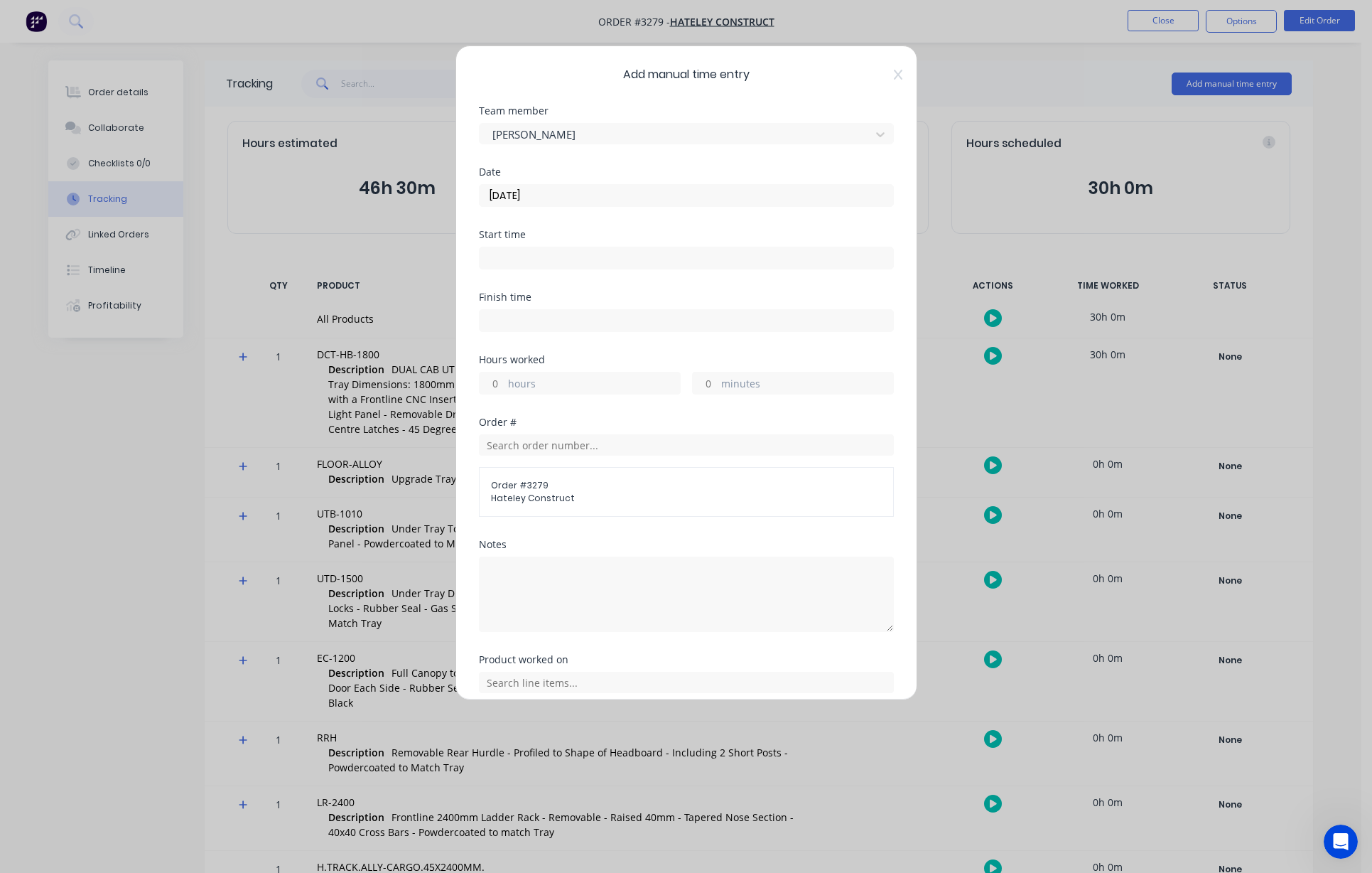
click at [521, 263] on input at bounding box center [687, 258] width 414 height 21
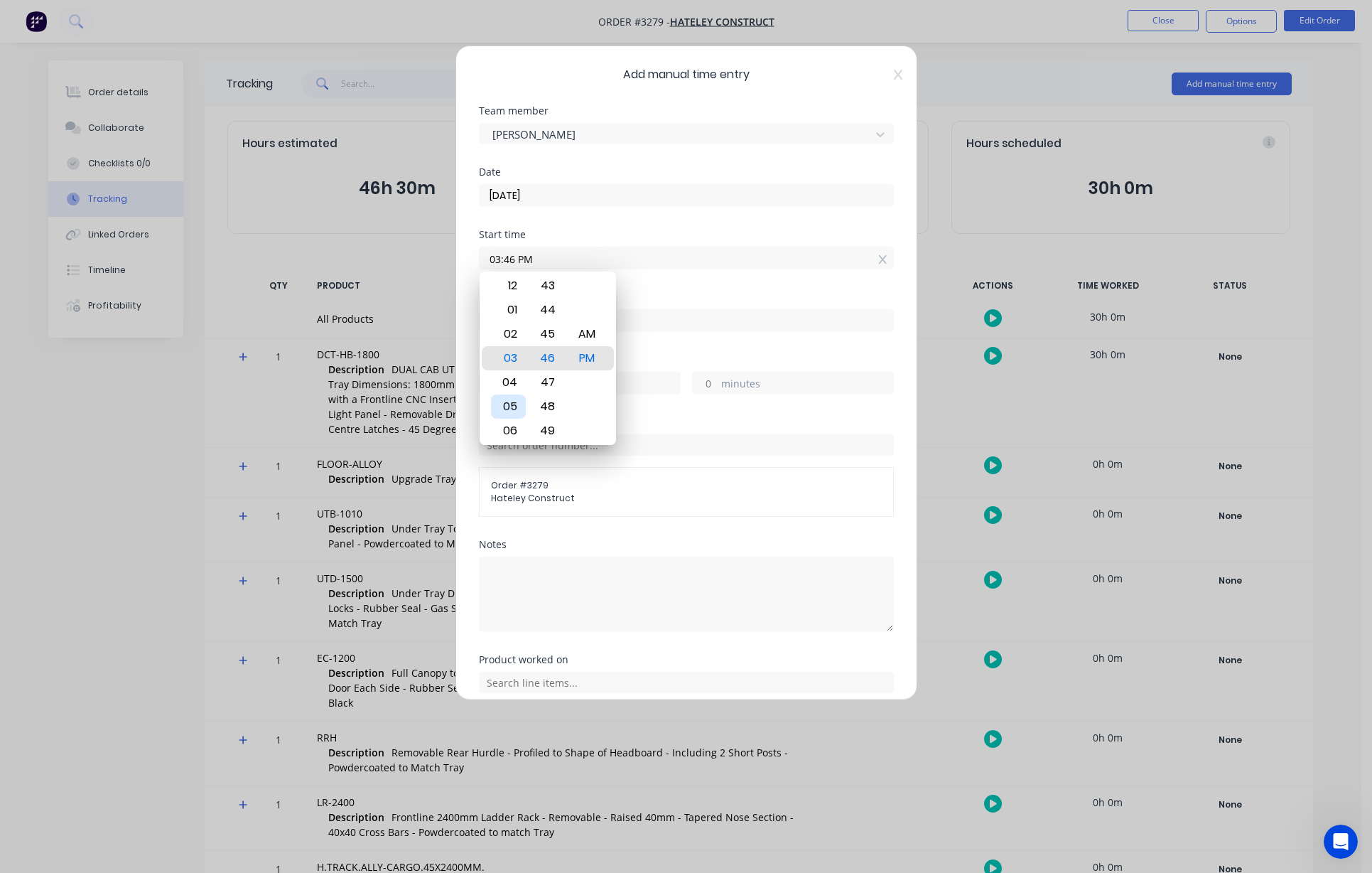
click at [514, 402] on div "05" at bounding box center [508, 406] width 35 height 24
type input "05:00 AM"
click at [589, 356] on div "AM" at bounding box center [587, 358] width 35 height 24
click at [677, 329] on input at bounding box center [687, 321] width 414 height 21
type input "02:46 PM"
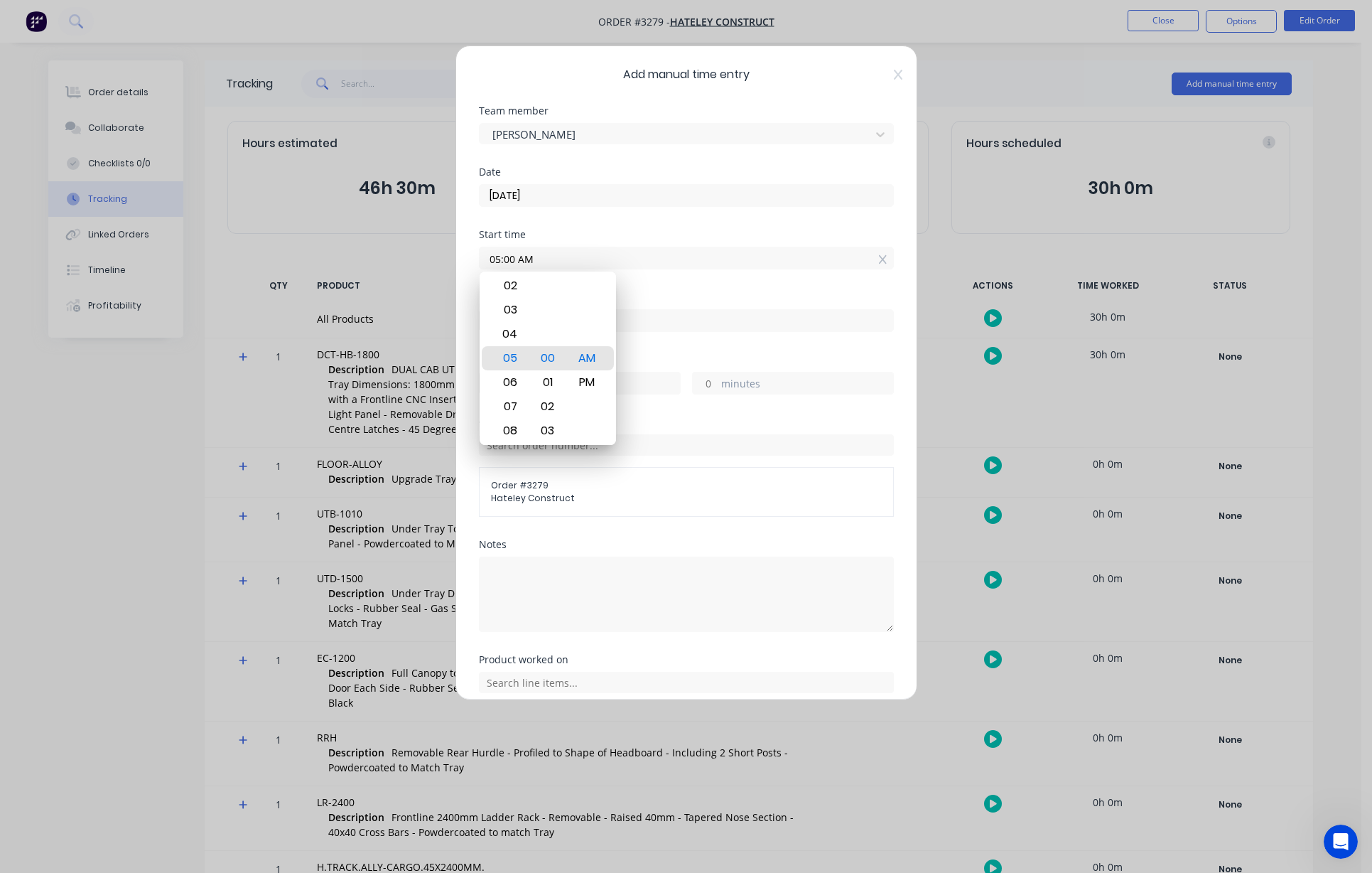
type input "9"
type input "46"
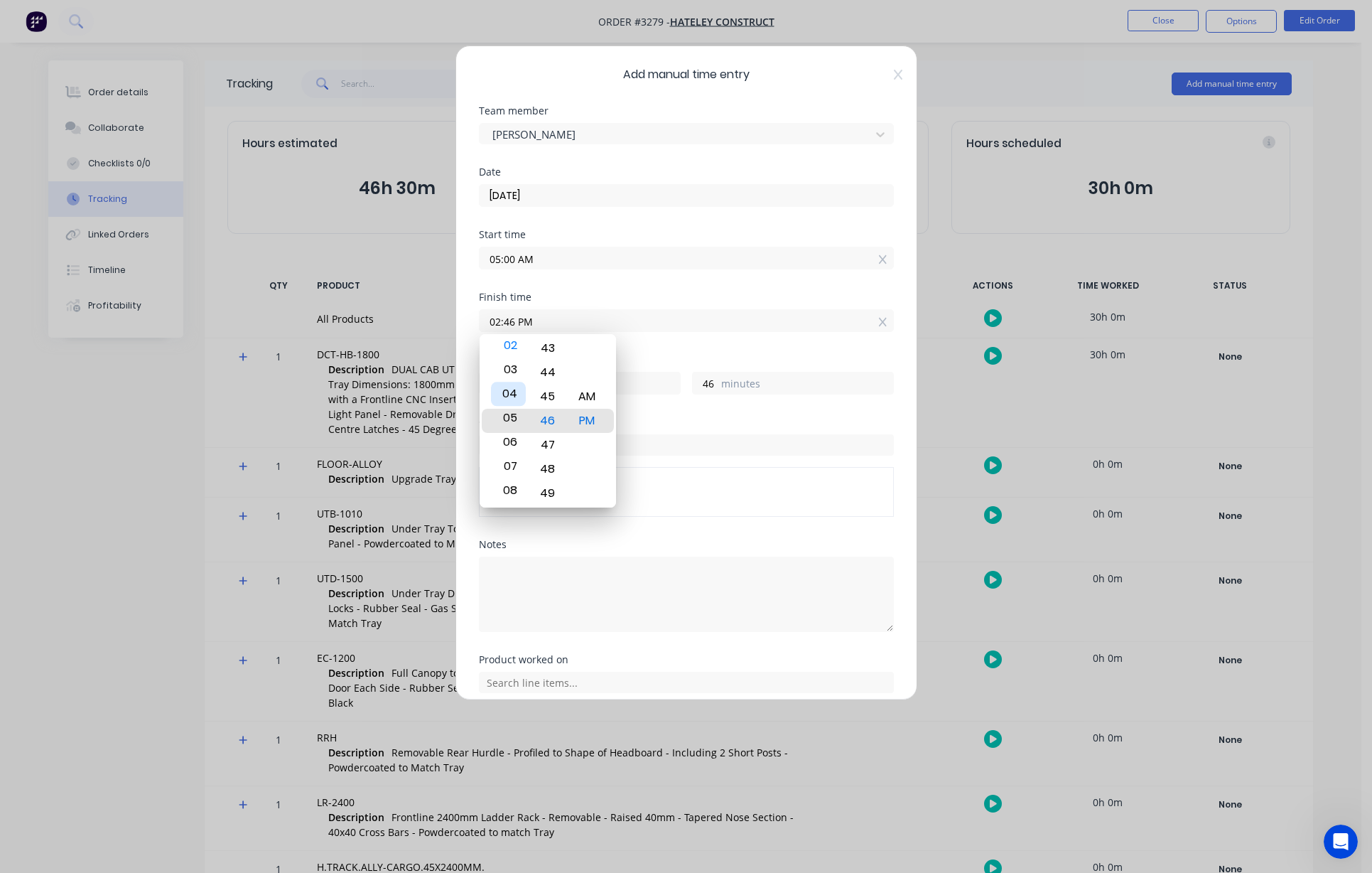
type input "05:46 PM"
type input "12"
type input "12:46 PM"
type input "7"
type input "02:46 PM"
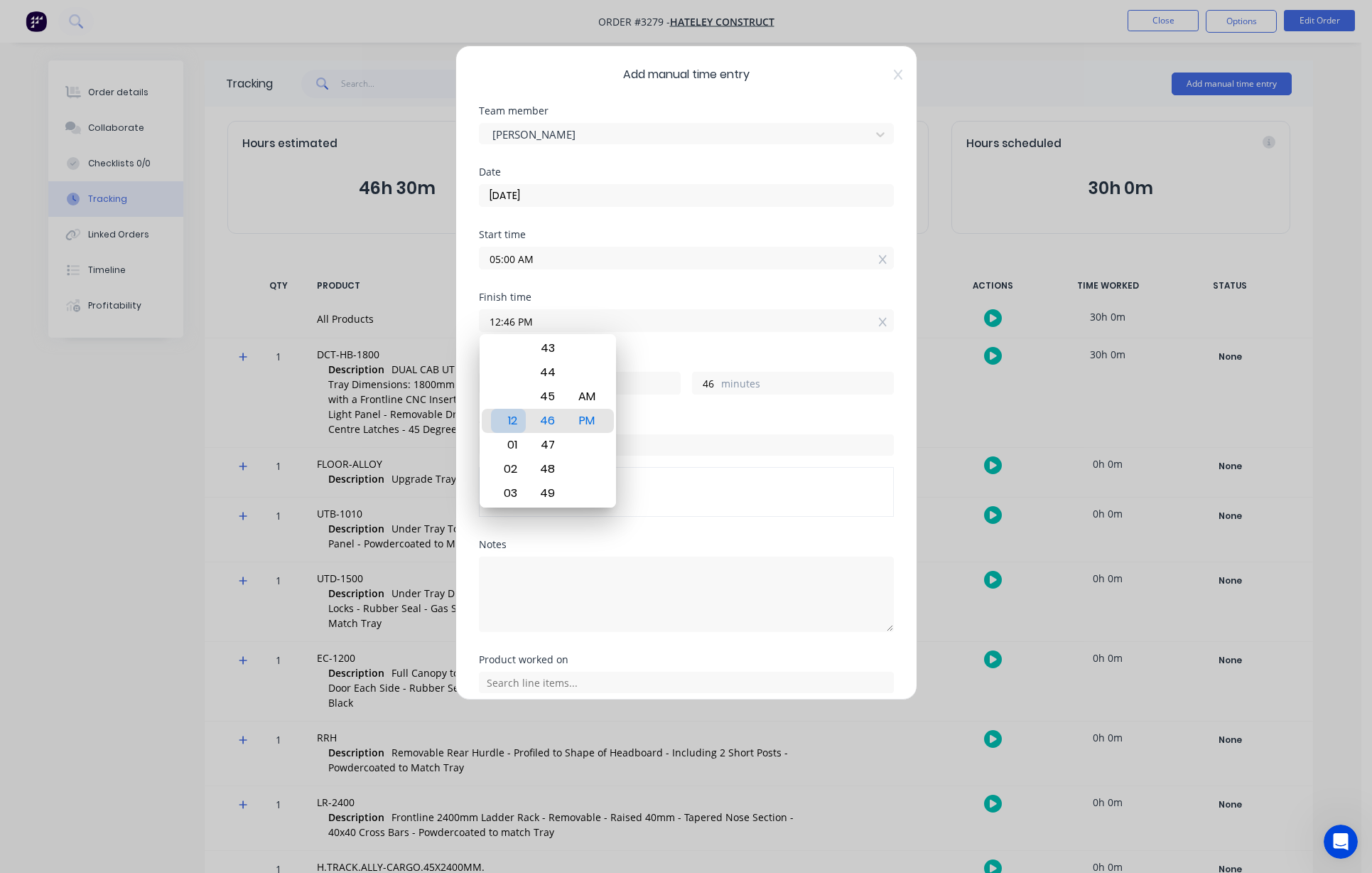
type input "9"
click at [514, 425] on div "02" at bounding box center [508, 420] width 35 height 24
type input "02:42 PM"
type input "42"
type input "02:38 PM"
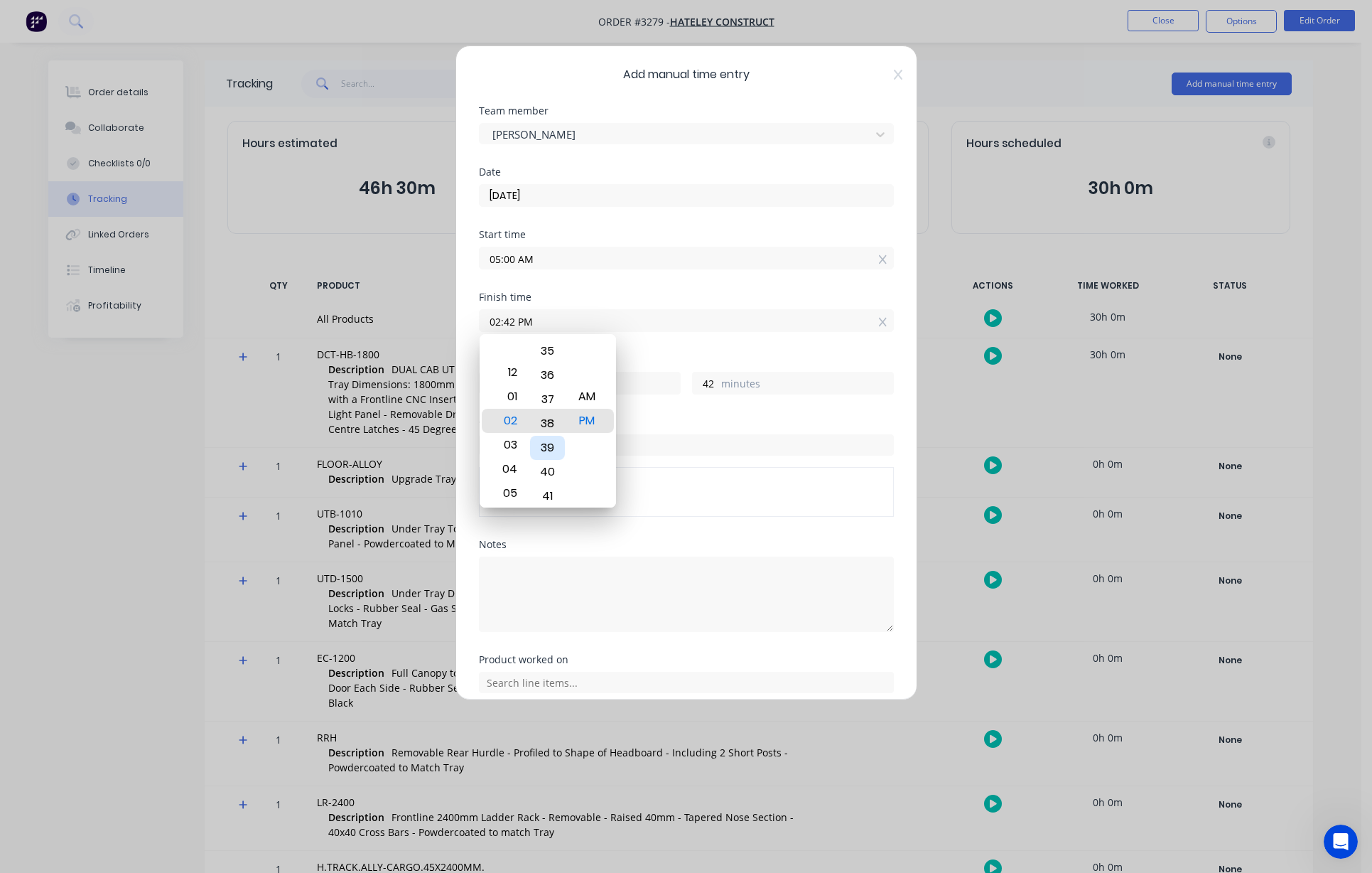
type input "38"
type input "02:31 PM"
type input "31"
click at [551, 398] on div "30" at bounding box center [547, 397] width 35 height 24
type input "02:30 PM"
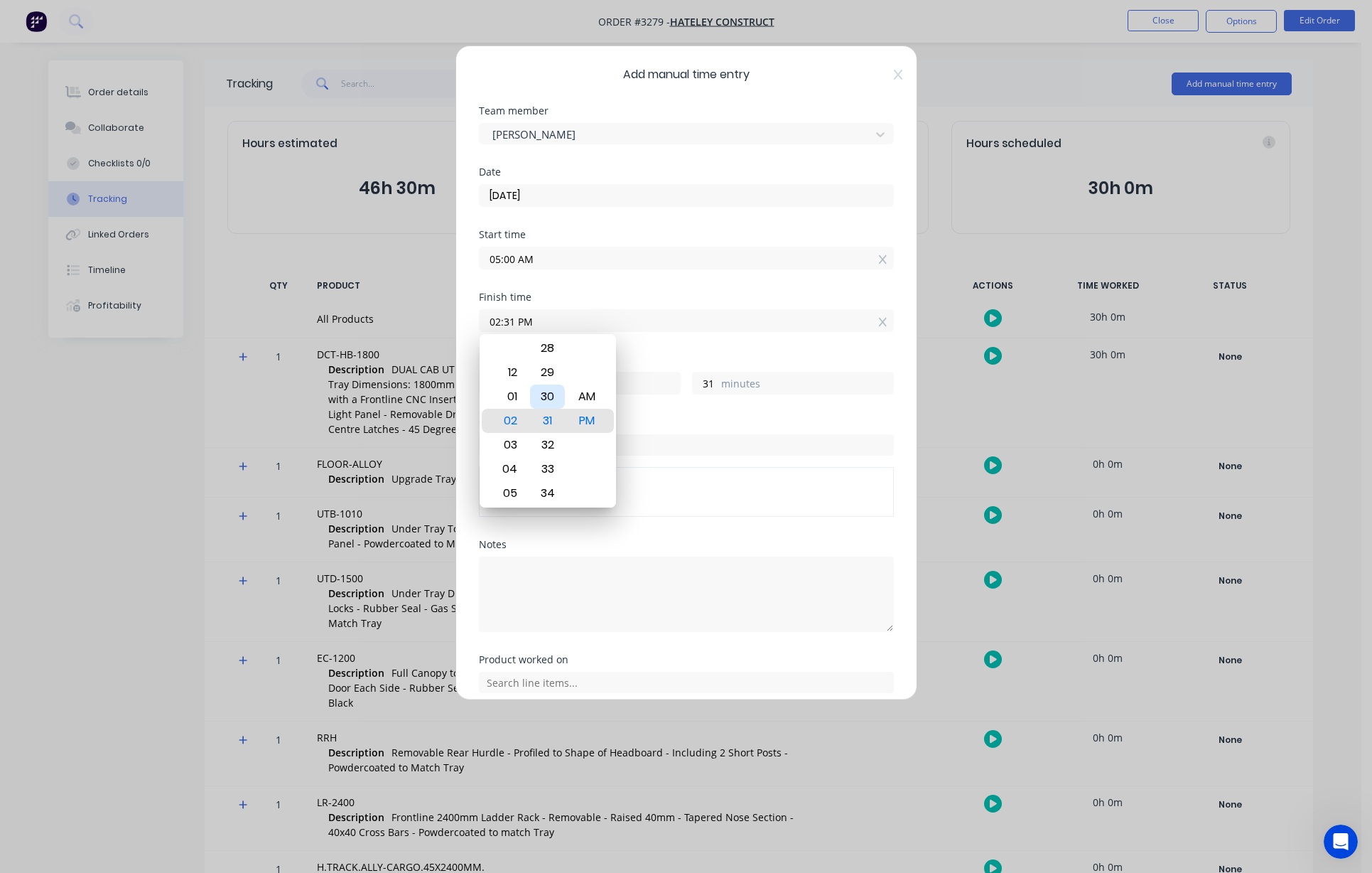
type input "30"
click at [702, 385] on input "30" at bounding box center [705, 383] width 25 height 21
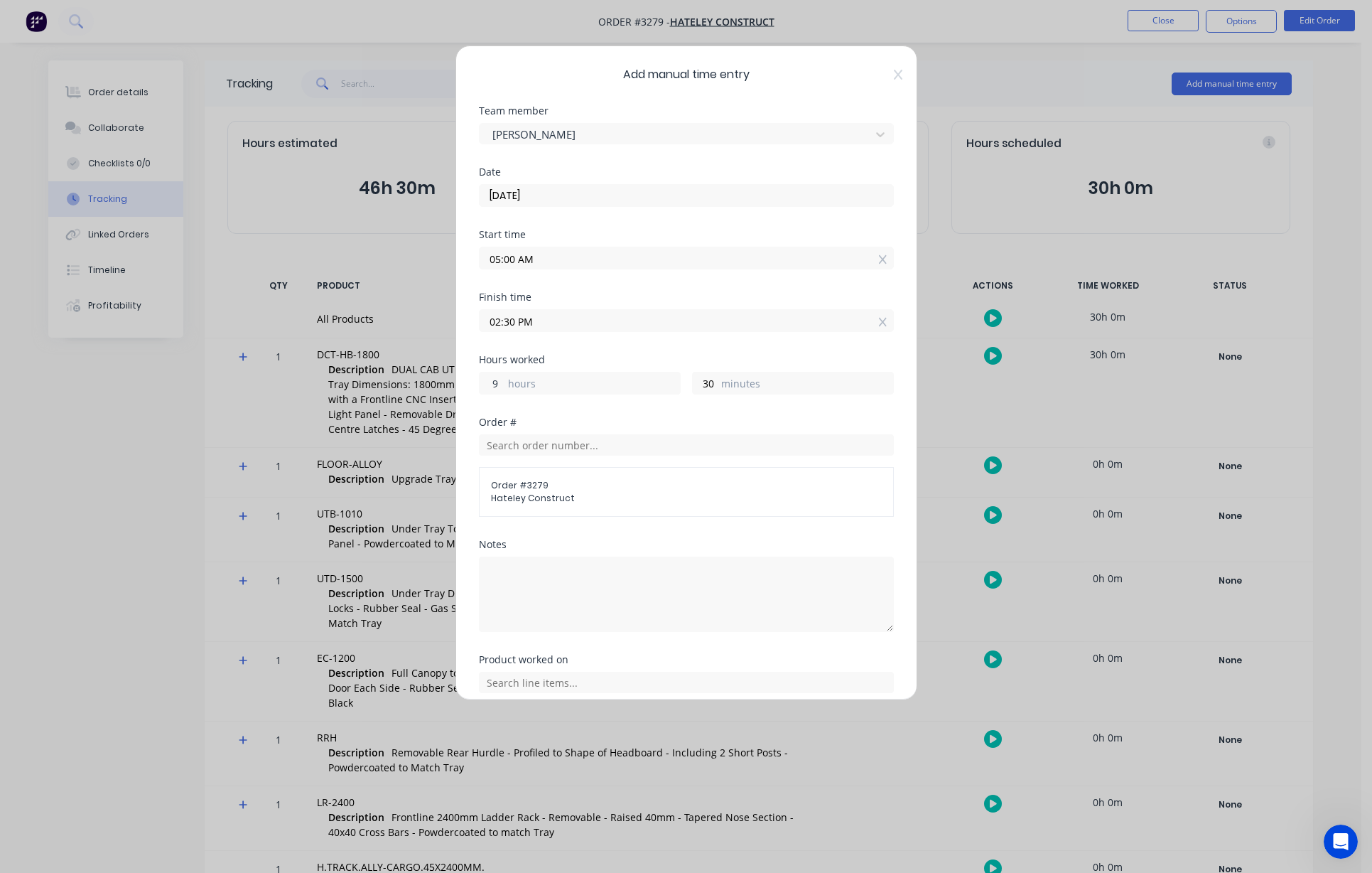
drag, startPoint x: 499, startPoint y: 382, endPoint x: 344, endPoint y: 396, distance: 155.6
click at [435, 388] on div "Add manual time entry Team member [PERSON_NAME] Date [DATE] Start time 05:00 AM…" at bounding box center [686, 436] width 1372 height 873
type input "8"
type input "01:30 PM"
click at [635, 637] on div "Notes" at bounding box center [686, 597] width 415 height 115
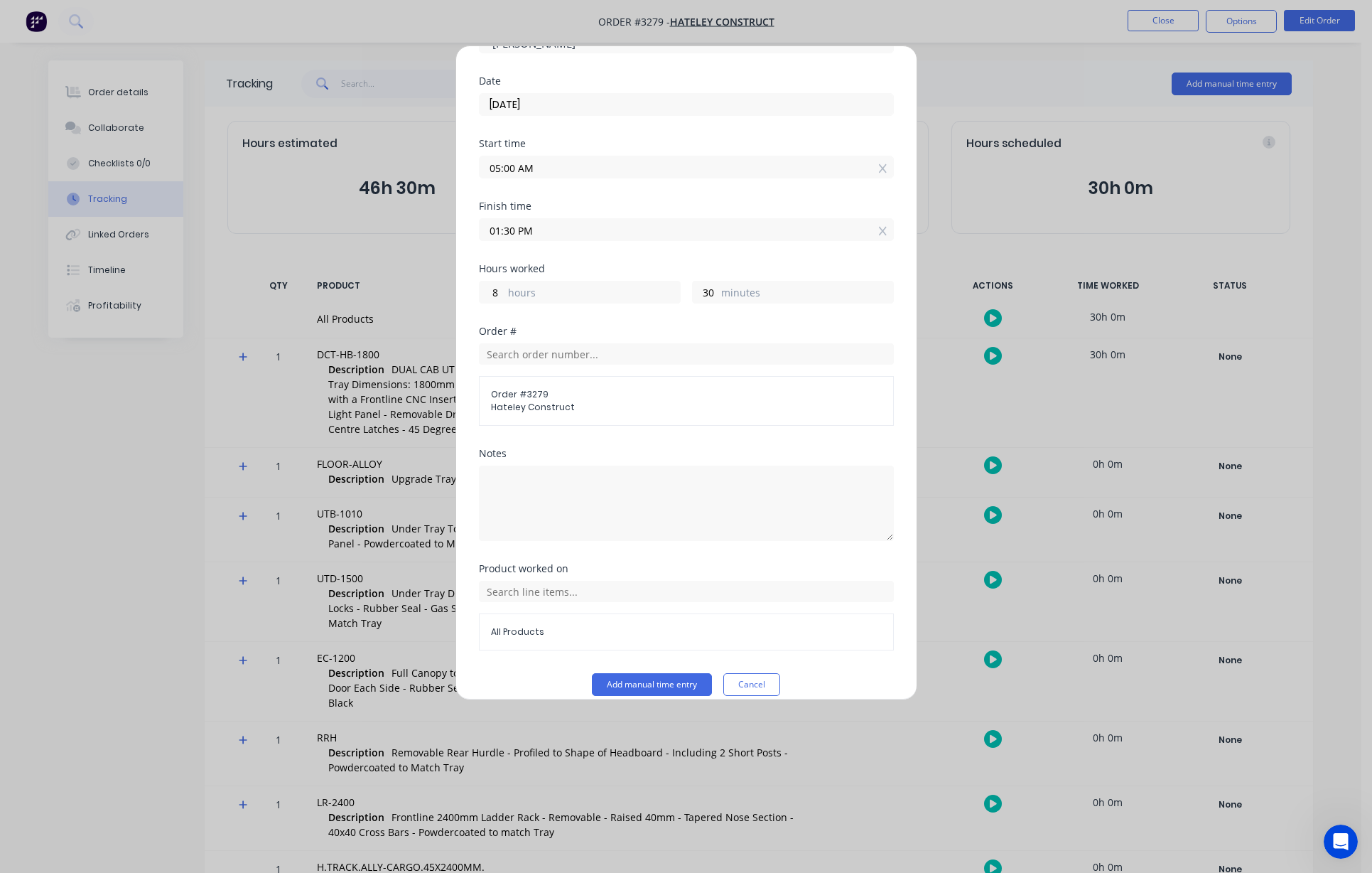
scroll to position [107, 0]
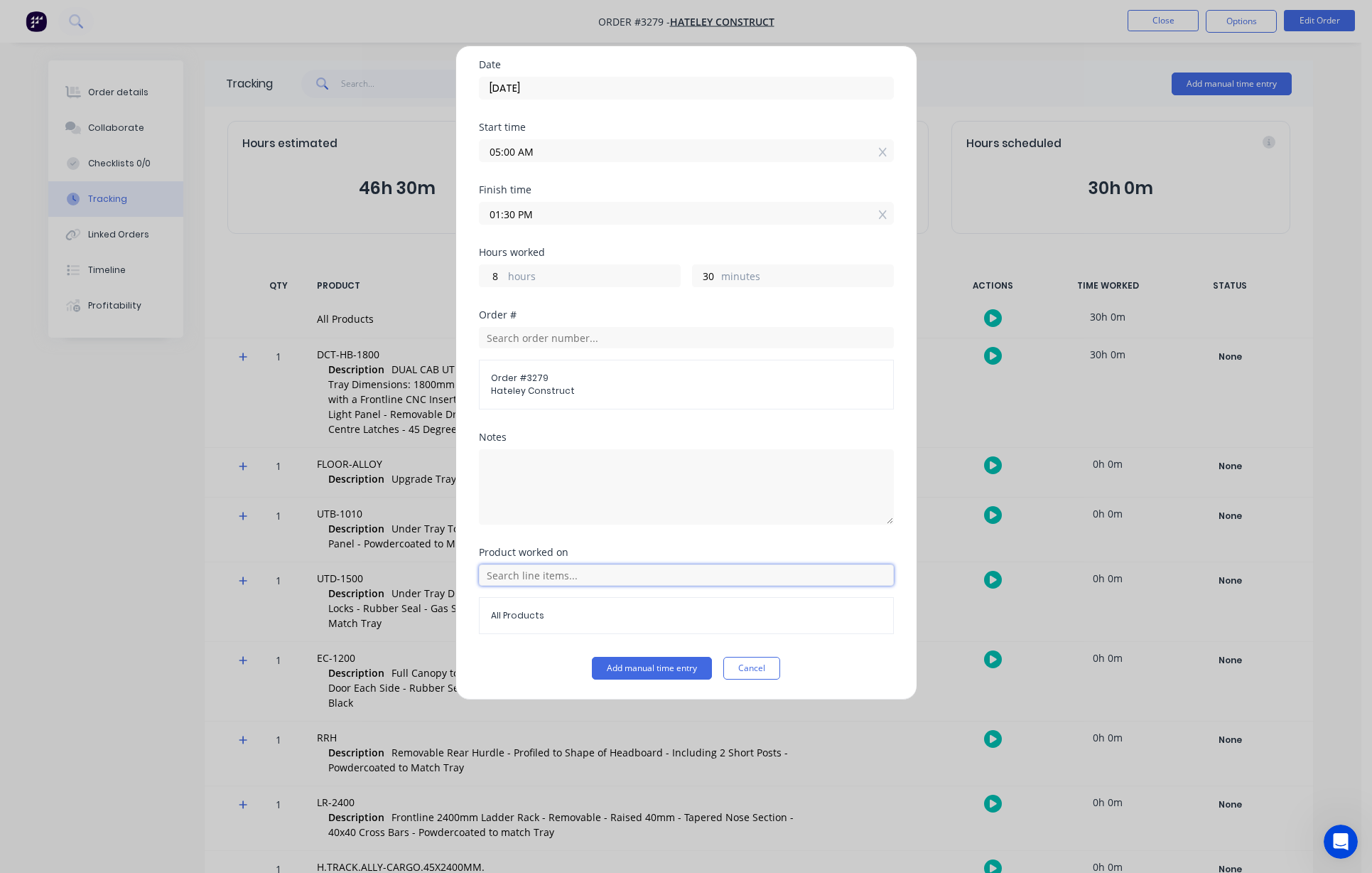
click at [563, 573] on input "text" at bounding box center [686, 576] width 415 height 21
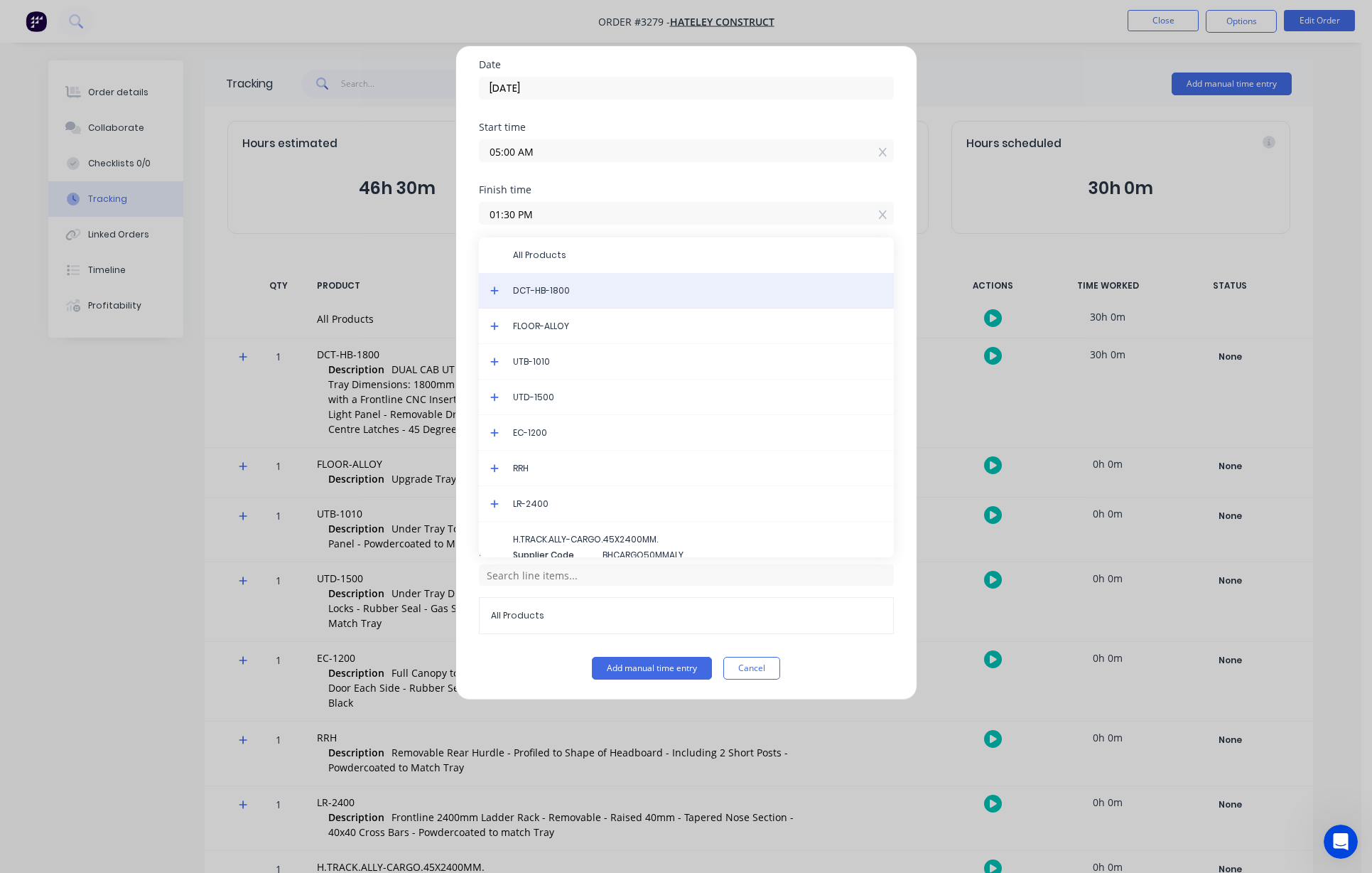
click at [552, 289] on span "DCT-HB-1800" at bounding box center [698, 290] width 369 height 13
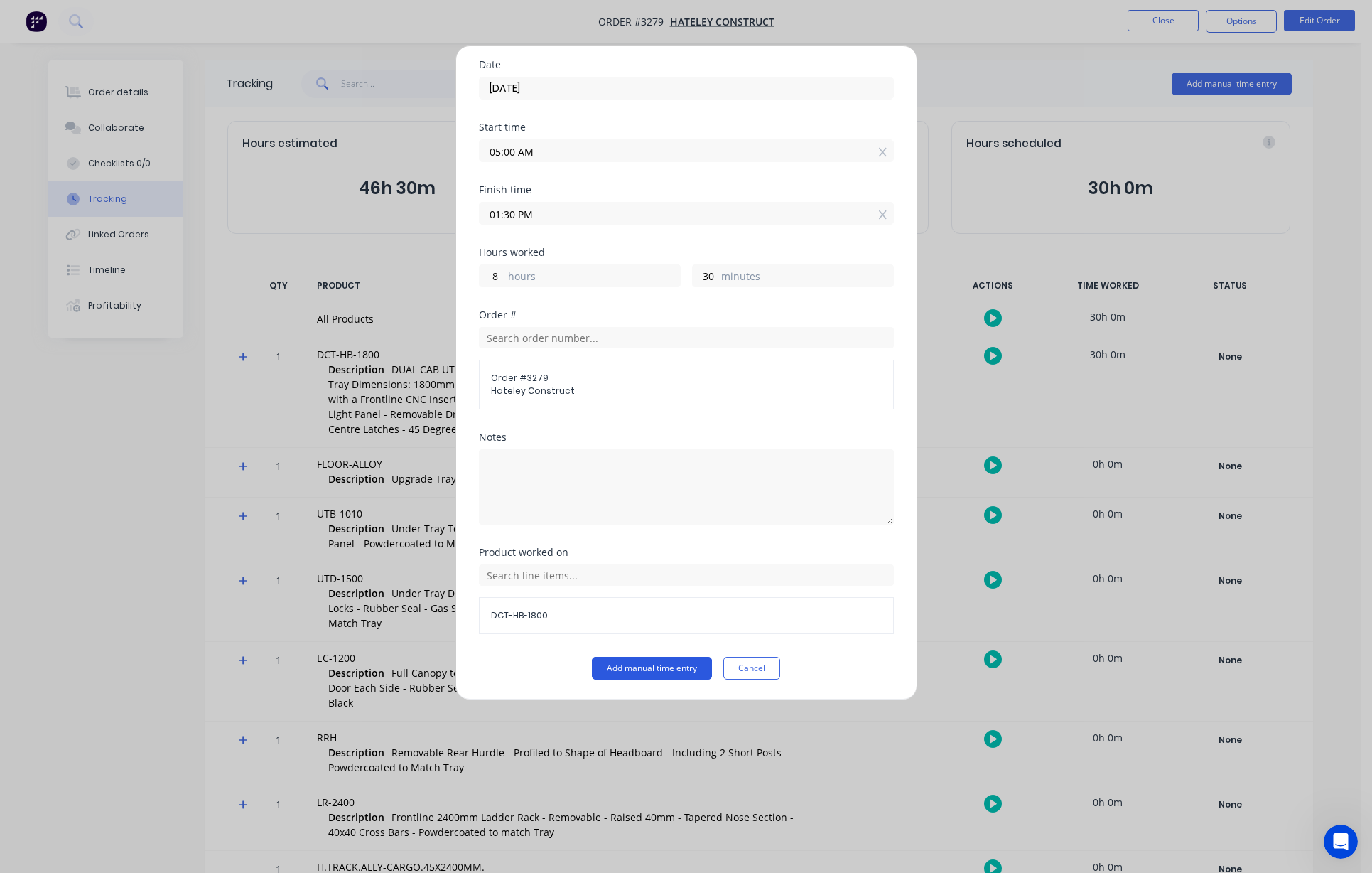
click at [677, 667] on button "Add manual time entry" at bounding box center [652, 668] width 120 height 22
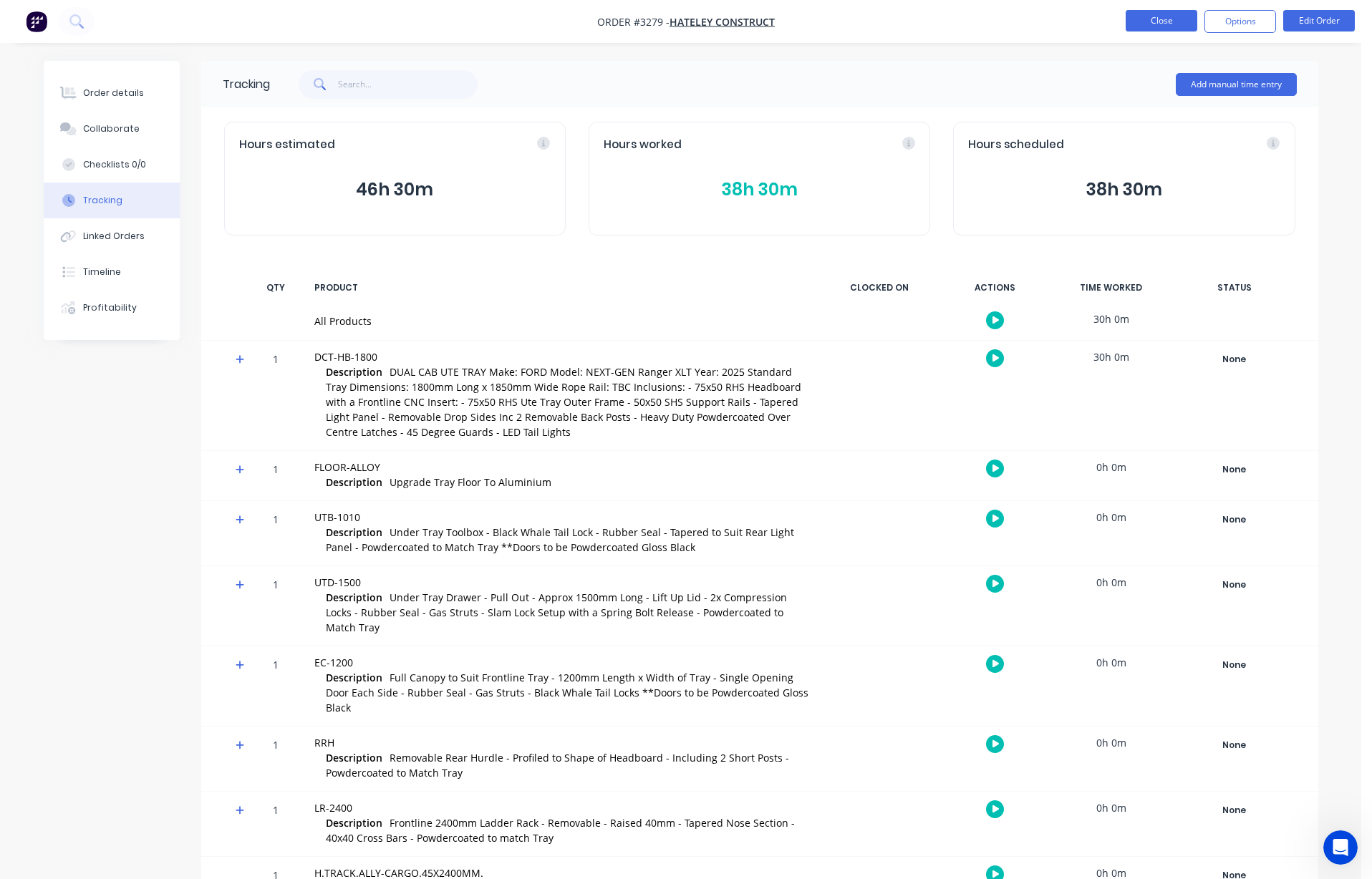
click at [795, 23] on button "Close" at bounding box center [1160, 21] width 71 height 22
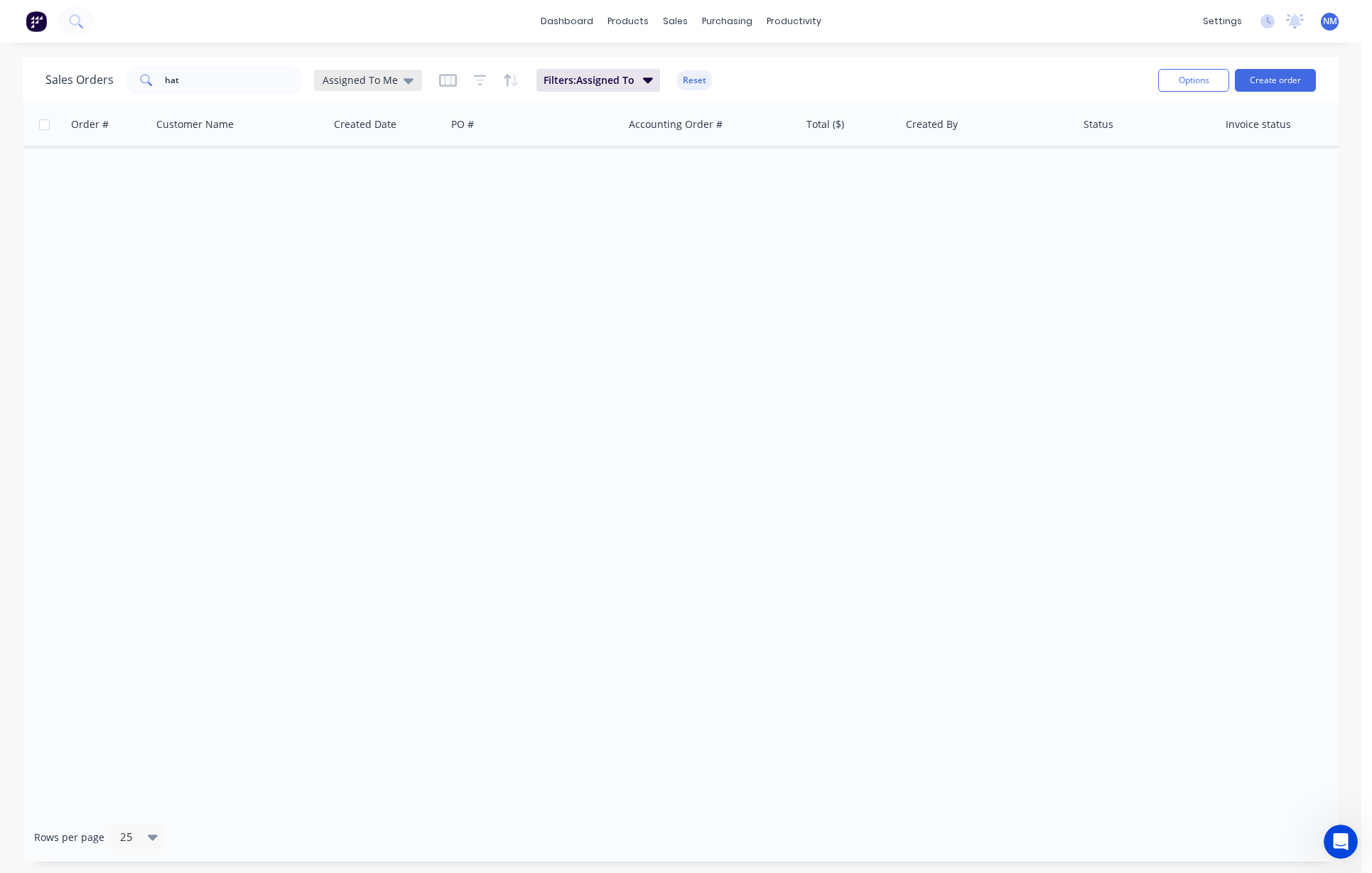
click at [365, 80] on span "Assigned To Me" at bounding box center [360, 80] width 76 height 15
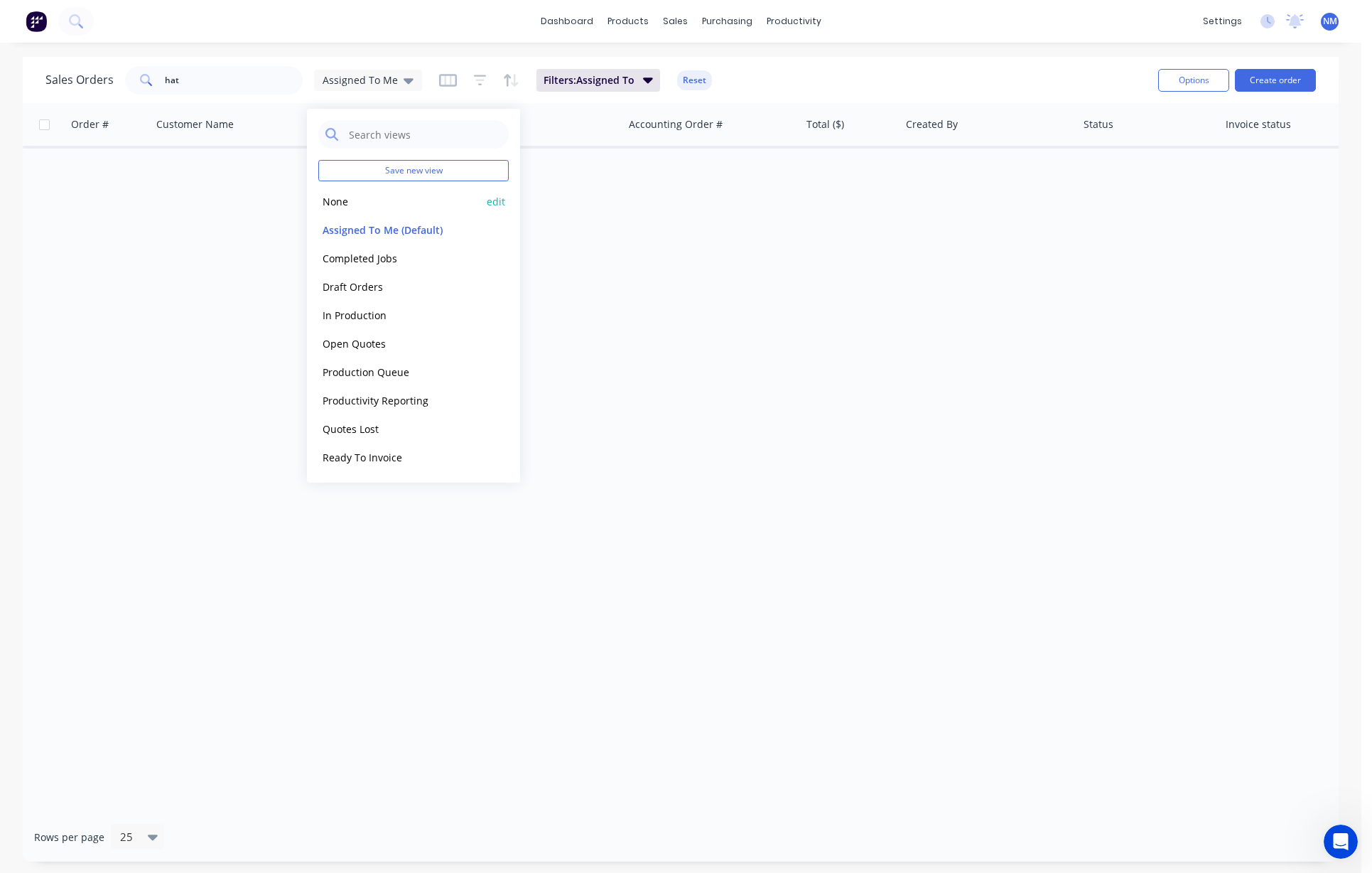
click at [340, 196] on button "None" at bounding box center [399, 201] width 162 height 17
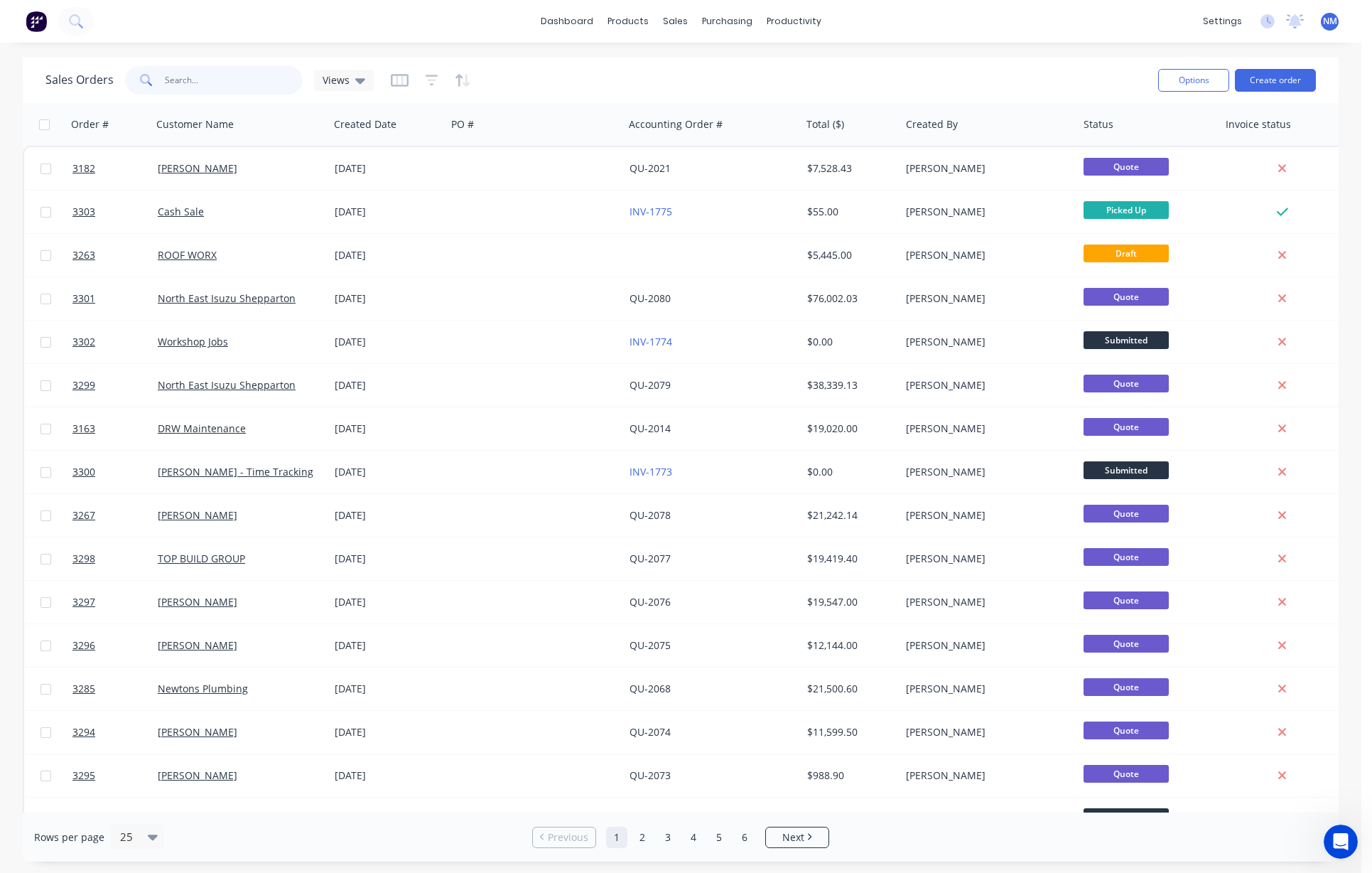
drag, startPoint x: 128, startPoint y: 76, endPoint x: 5, endPoint y: 76, distance: 123.0
click at [43, 76] on div "Sales Orders hat Views Options Create order" at bounding box center [680, 80] width 1316 height 47
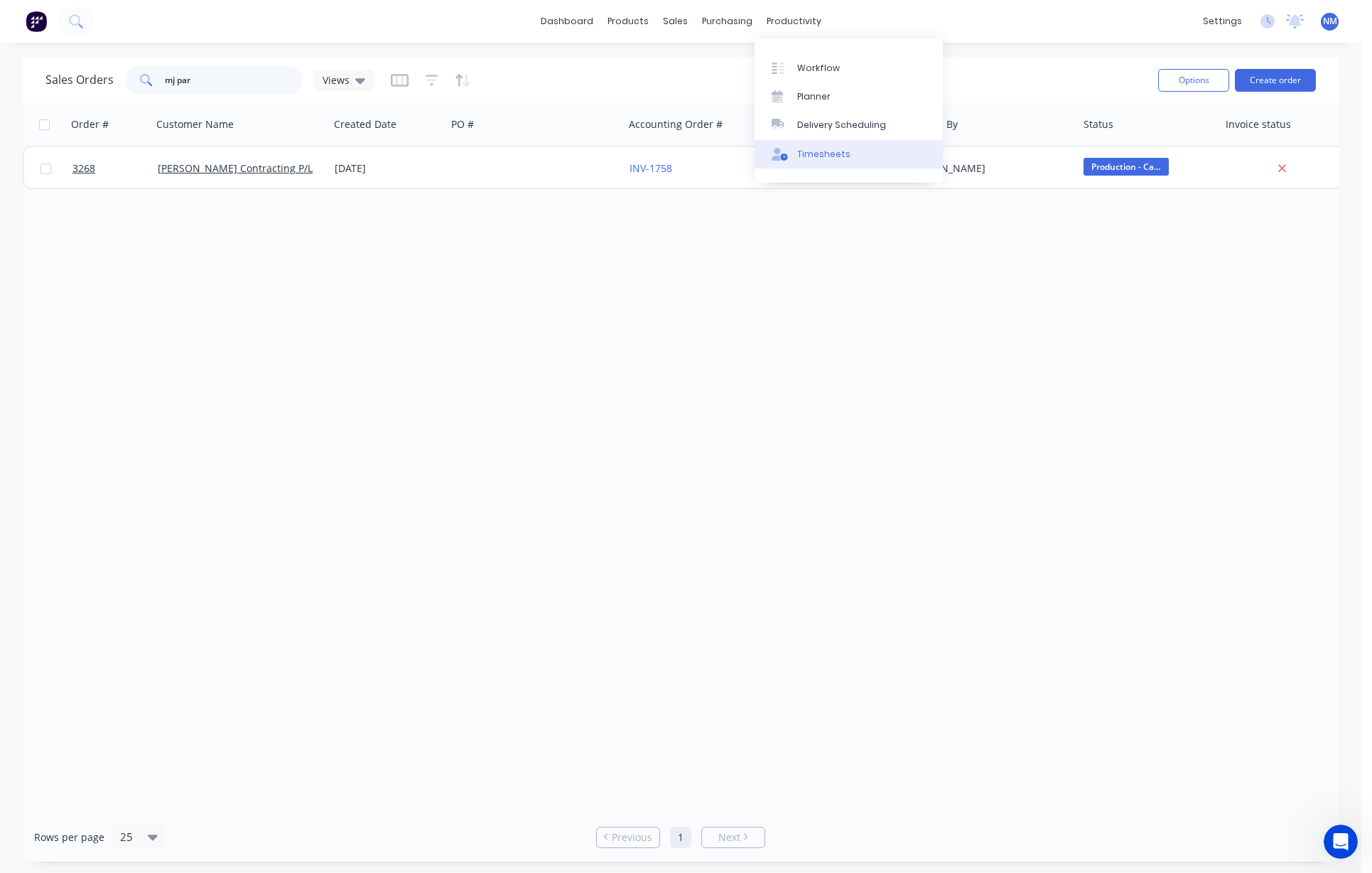
type input "mj par"
click at [789, 157] on div "Timesheets" at bounding box center [823, 154] width 53 height 13
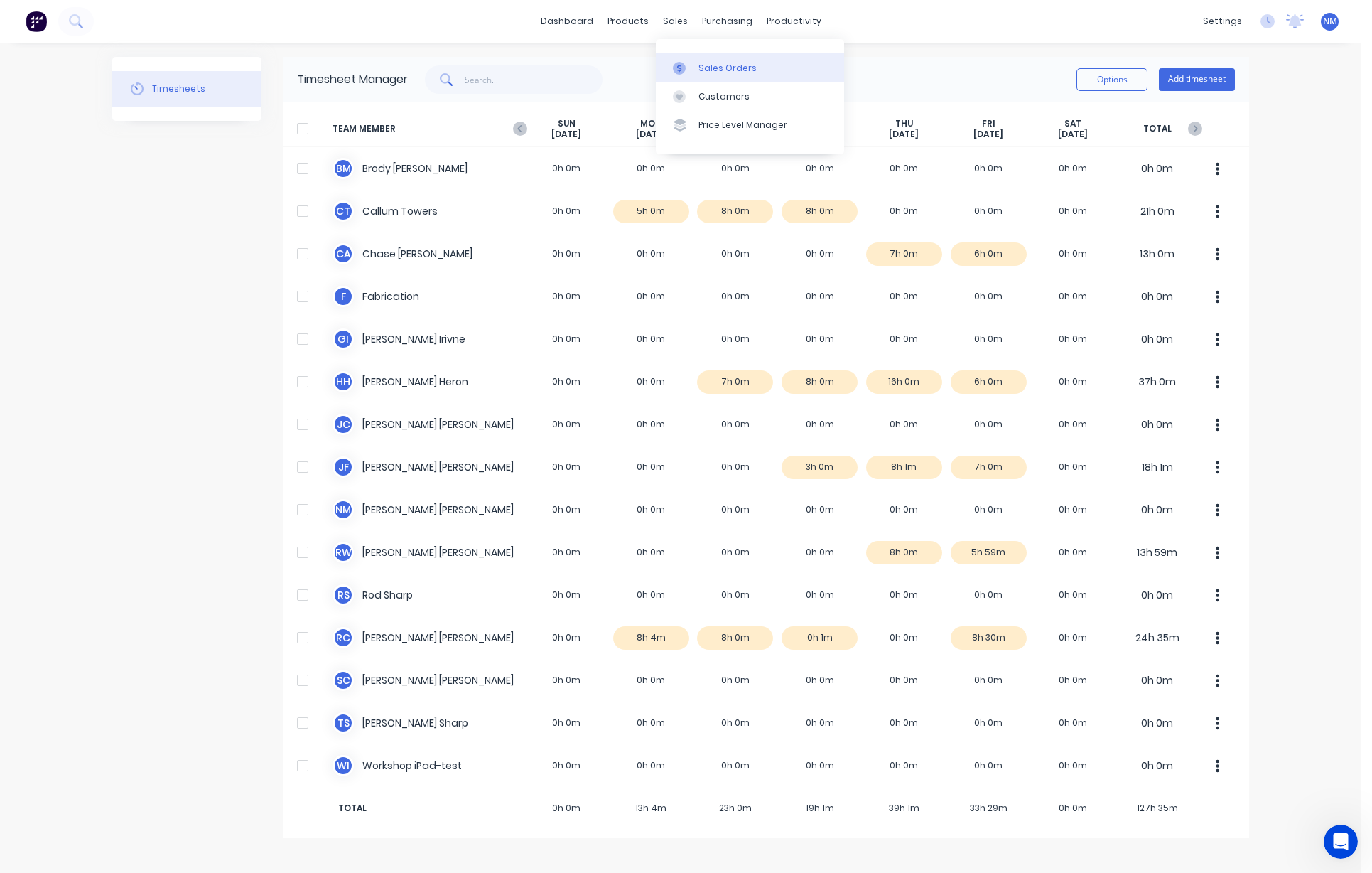
click at [713, 78] on link "Sales Orders" at bounding box center [750, 67] width 189 height 28
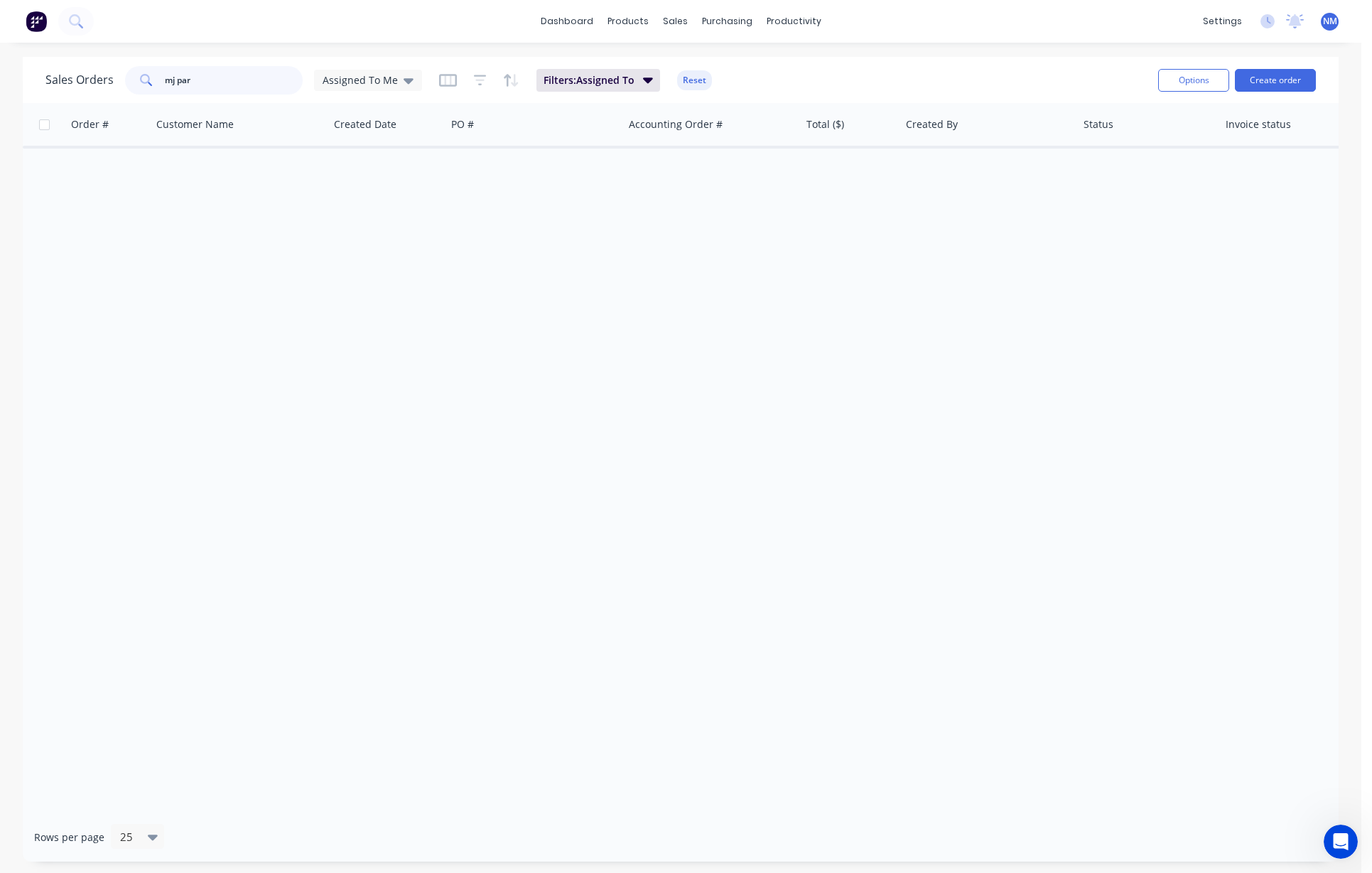
click at [240, 78] on input "mj par" at bounding box center [234, 80] width 139 height 28
click at [390, 80] on span "Assigned To Me" at bounding box center [360, 80] width 76 height 15
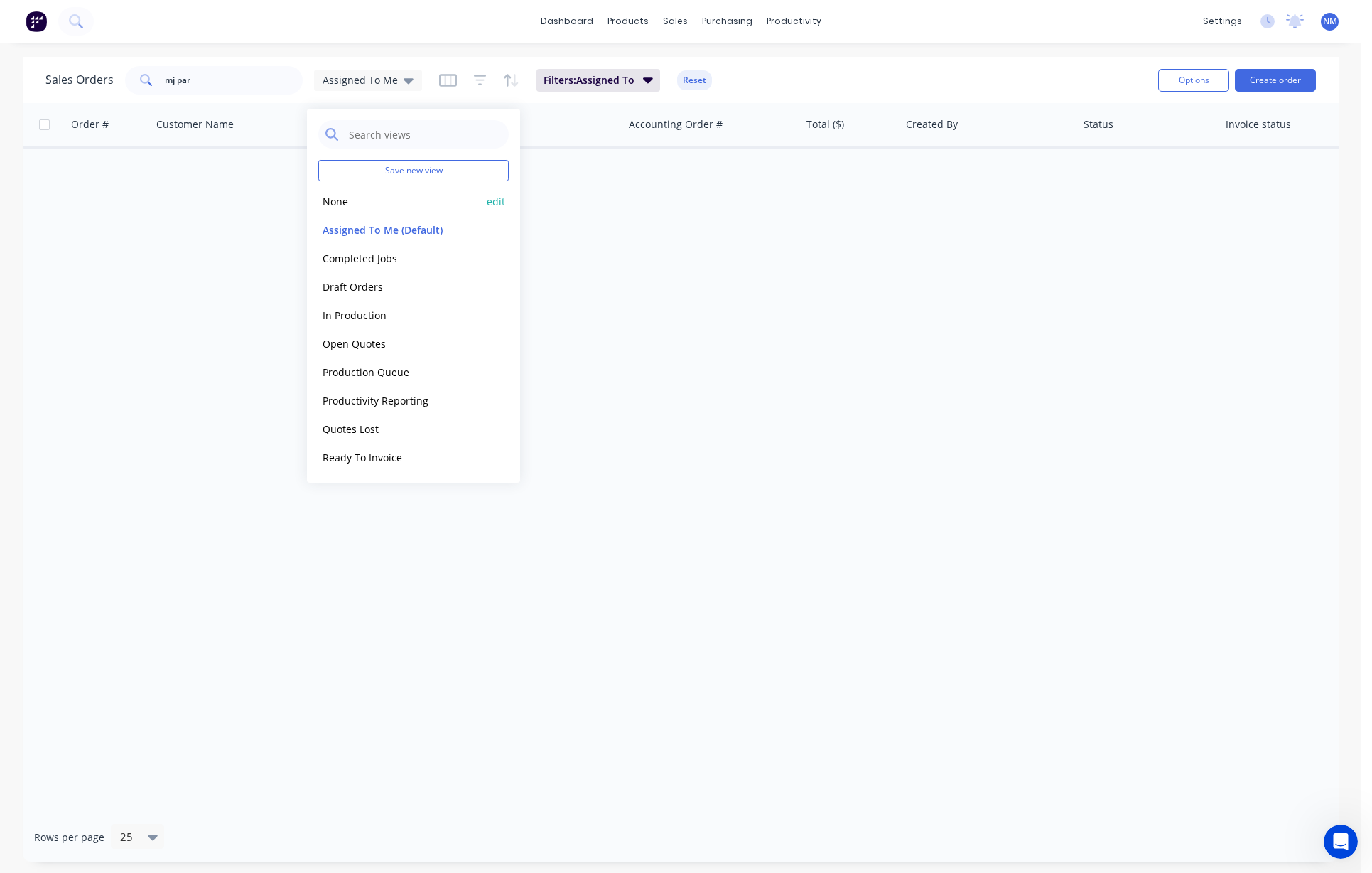
click at [361, 206] on button "None" at bounding box center [399, 201] width 162 height 17
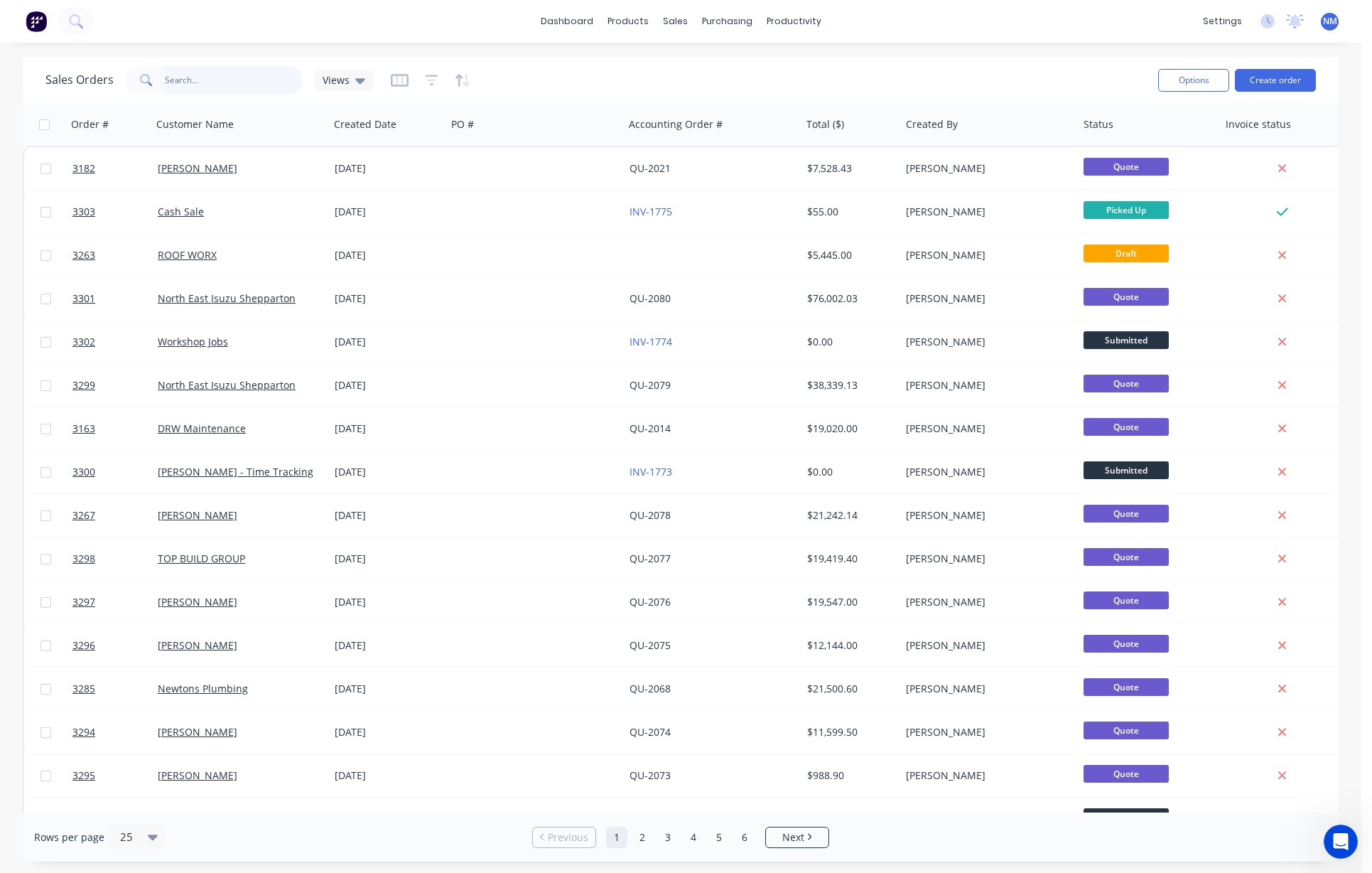
click at [217, 85] on input "mj par" at bounding box center [234, 80] width 139 height 28
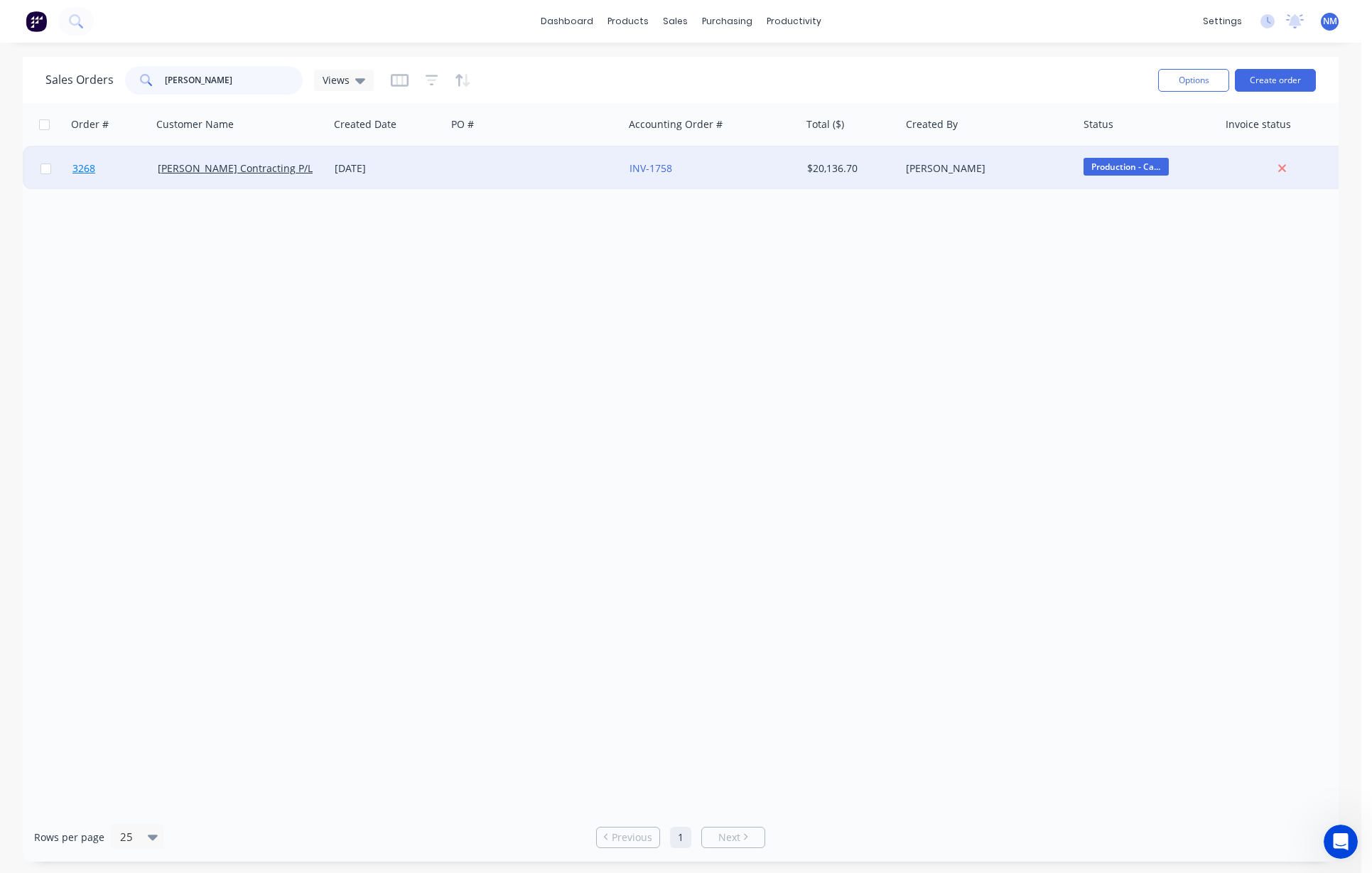
type input "[PERSON_NAME]"
click at [83, 168] on span "3268" at bounding box center [84, 168] width 22 height 15
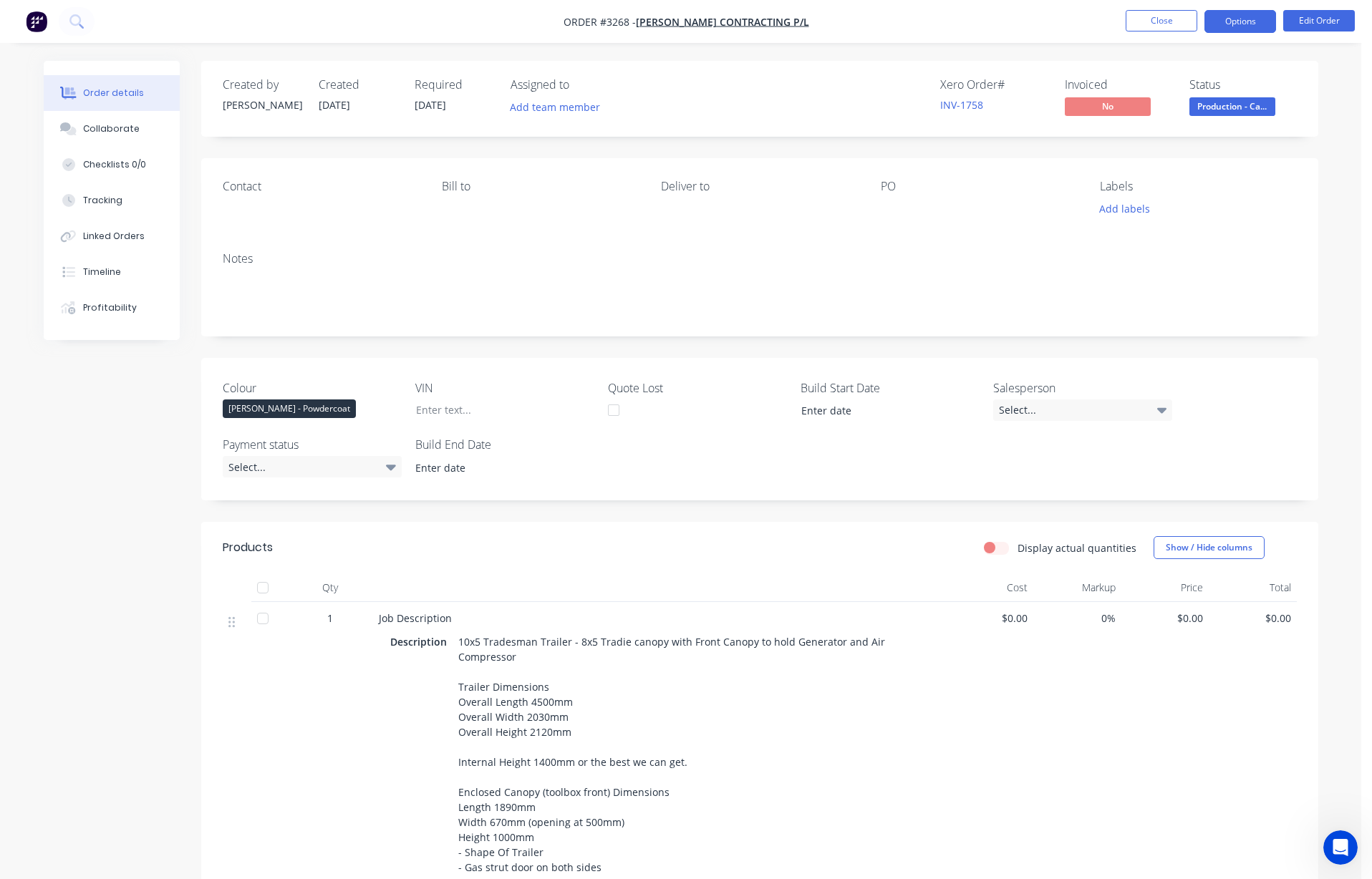
click at [795, 23] on button "Options" at bounding box center [1240, 21] width 71 height 23
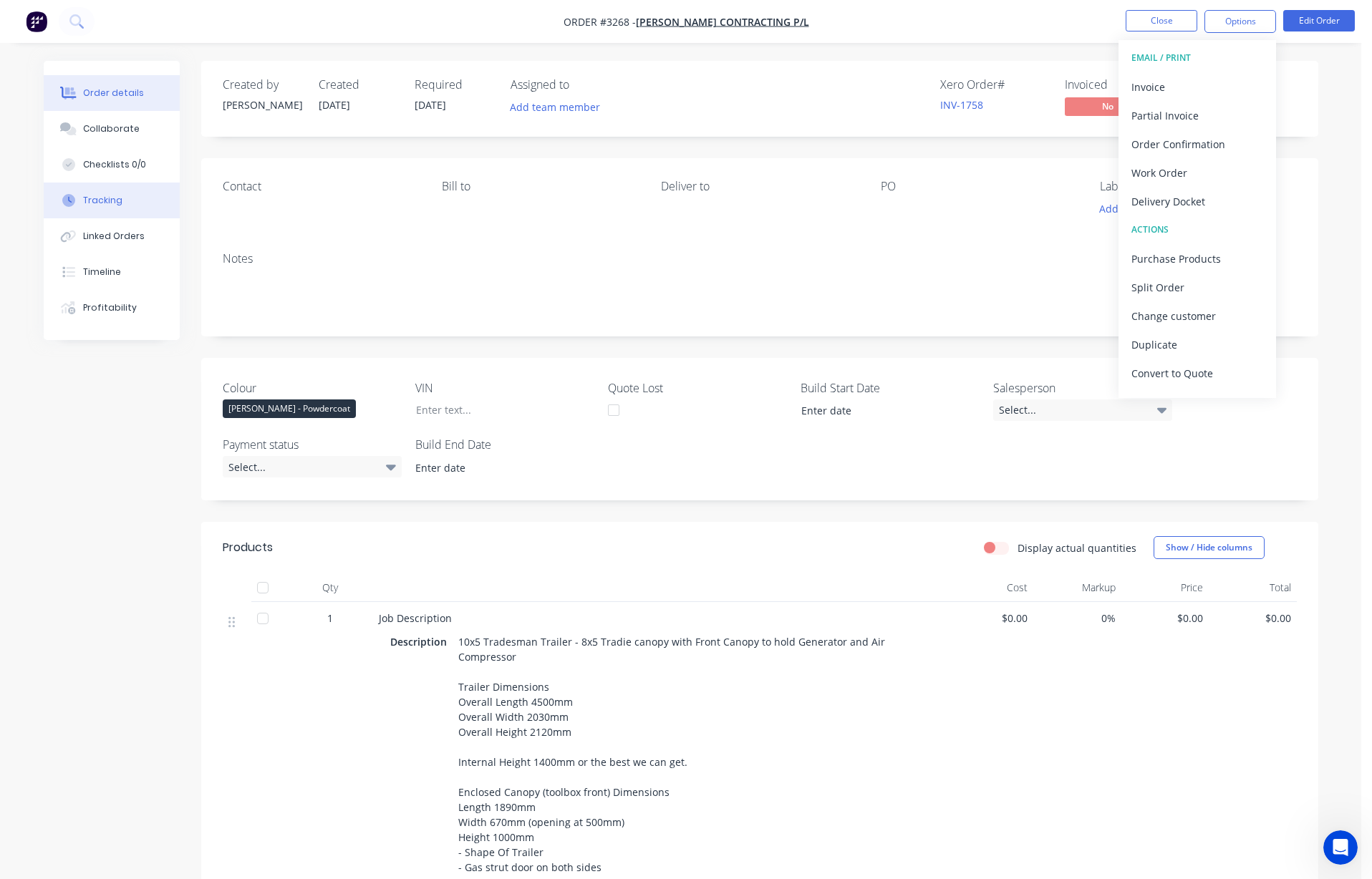
click at [124, 196] on button "Tracking" at bounding box center [112, 200] width 136 height 36
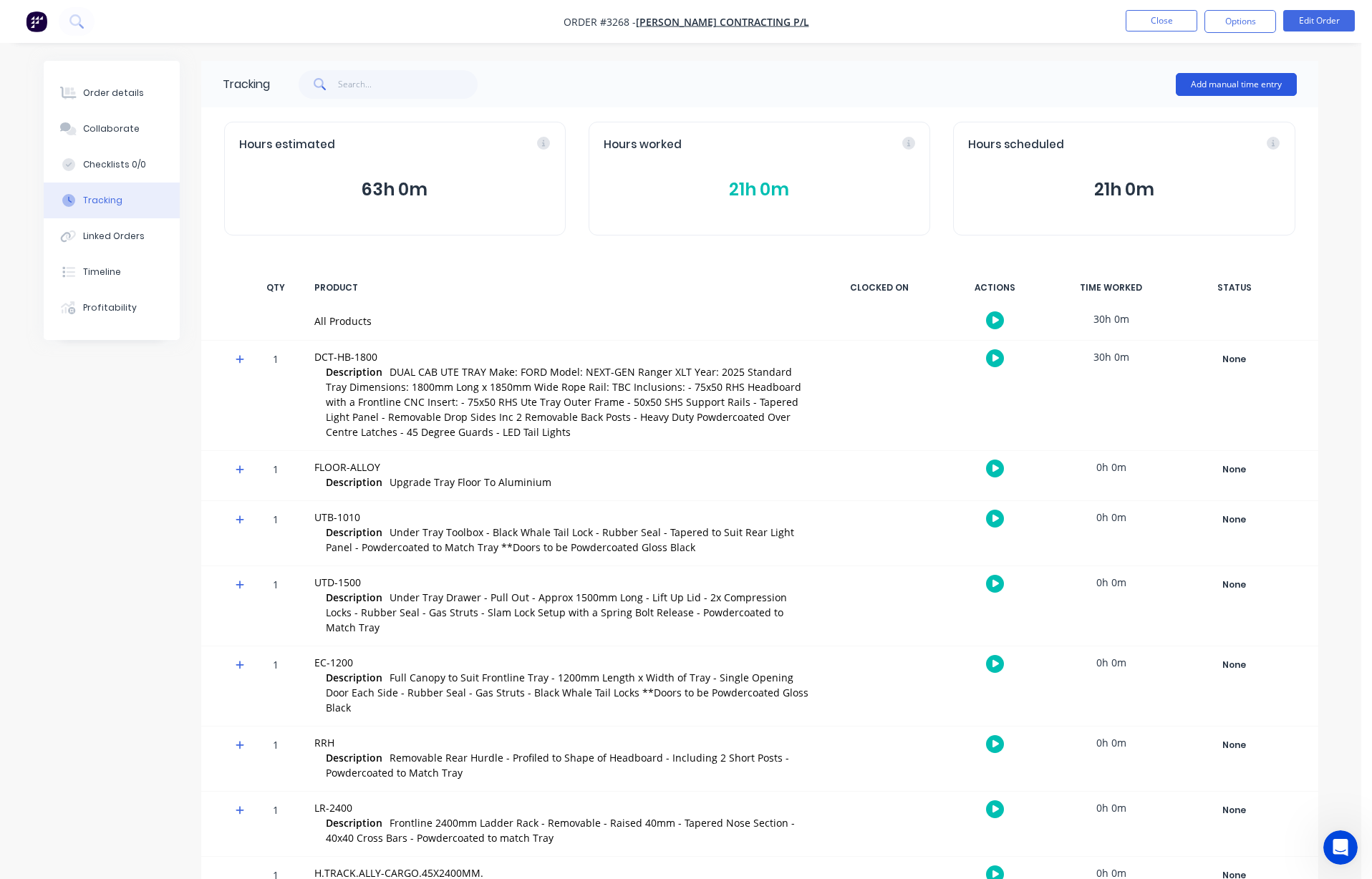
click at [795, 87] on button "Add manual time entry" at bounding box center [1237, 84] width 121 height 23
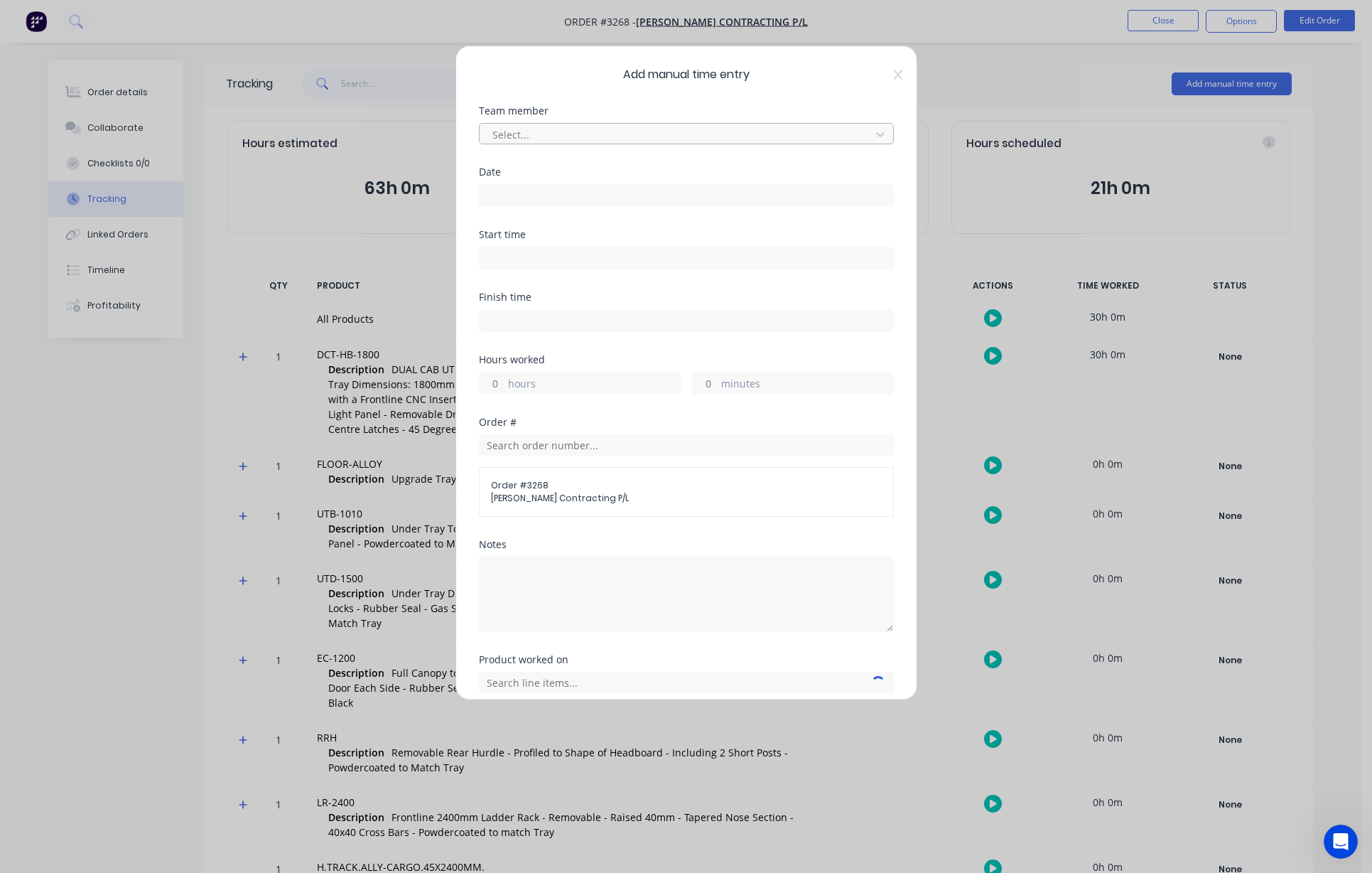
click at [563, 139] on div at bounding box center [676, 134] width 372 height 17
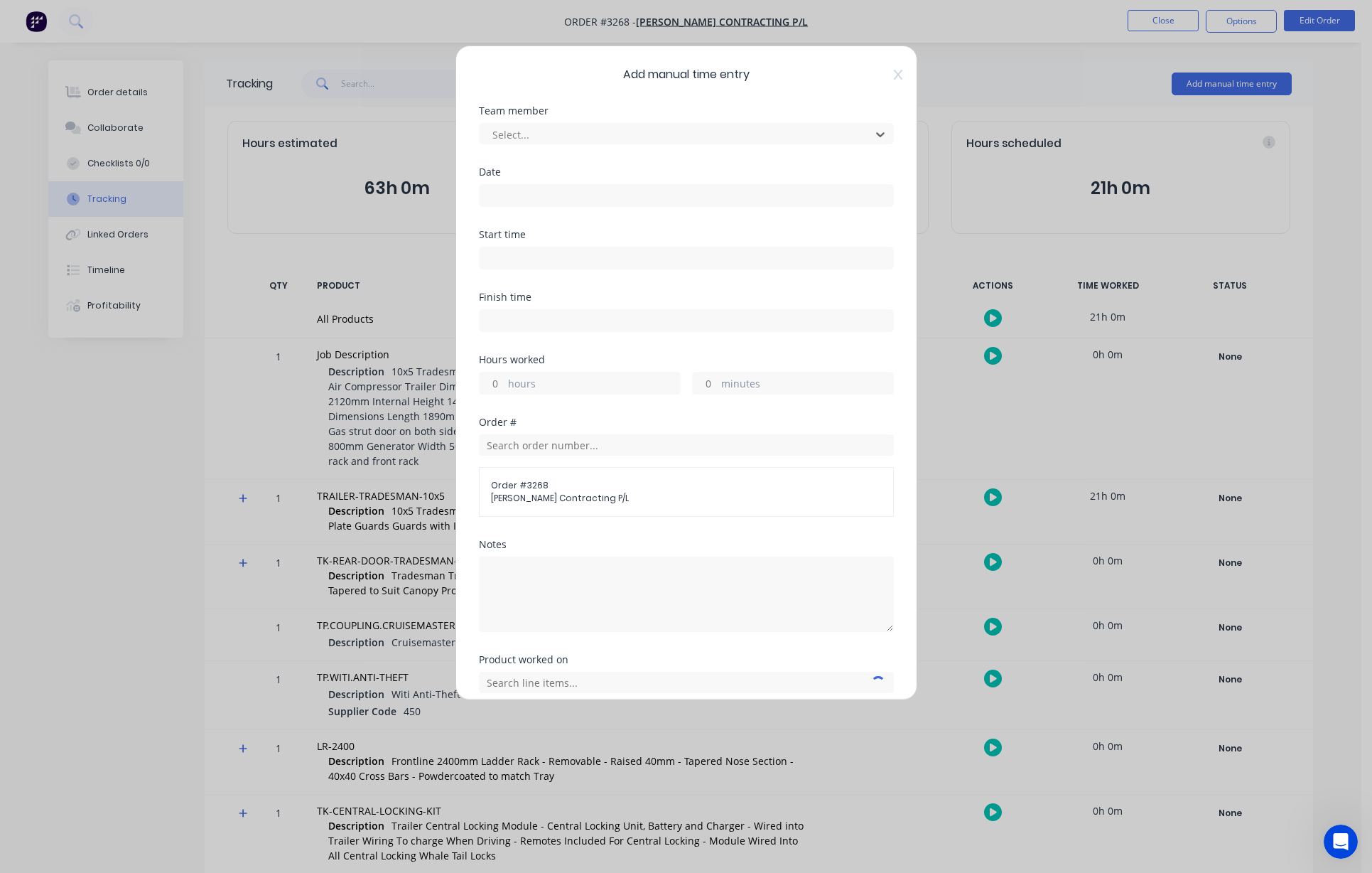
click at [546, 194] on input at bounding box center [687, 195] width 414 height 21
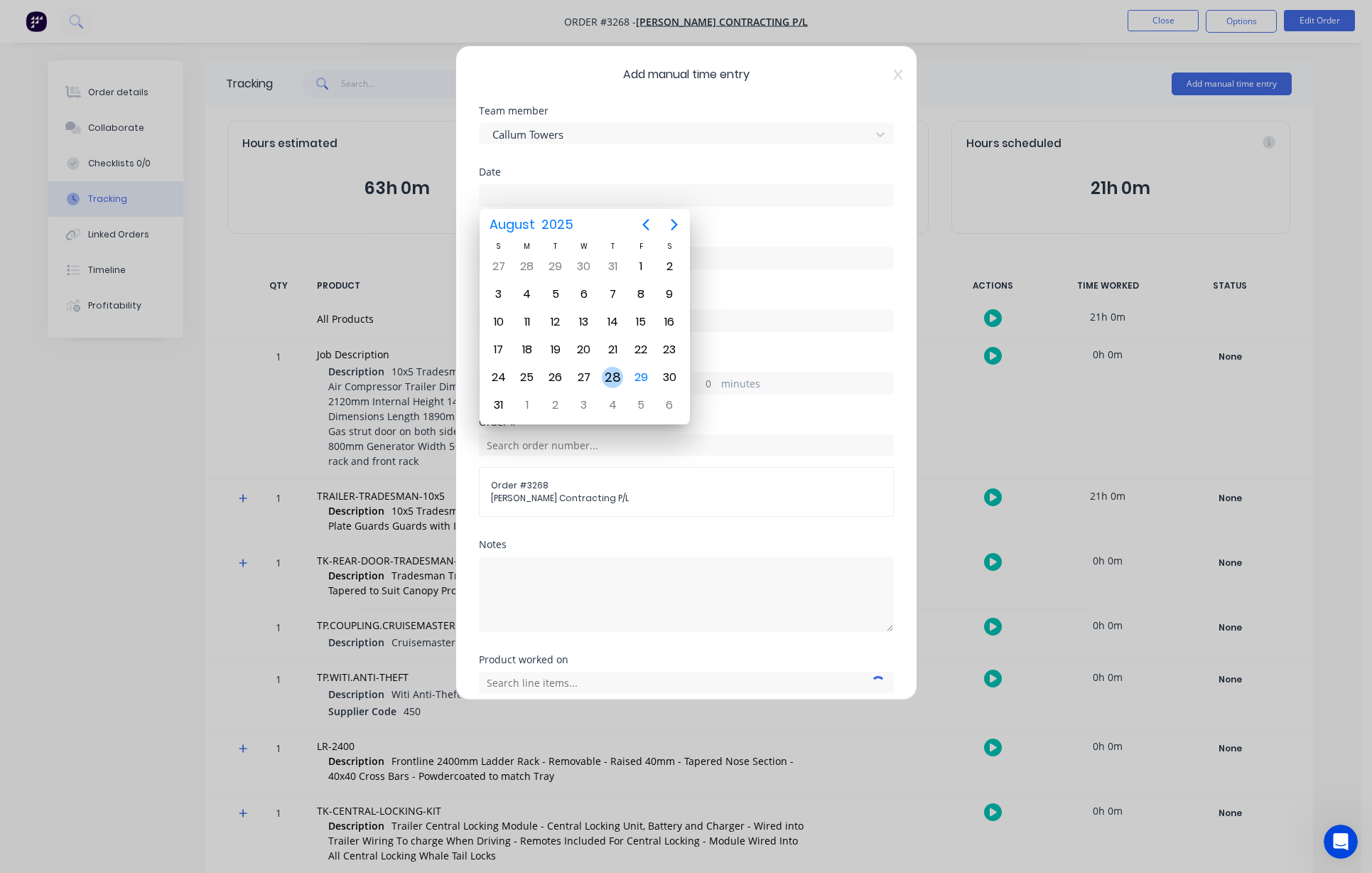
click at [615, 379] on div "28" at bounding box center [612, 377] width 21 height 21
type input "[DATE]"
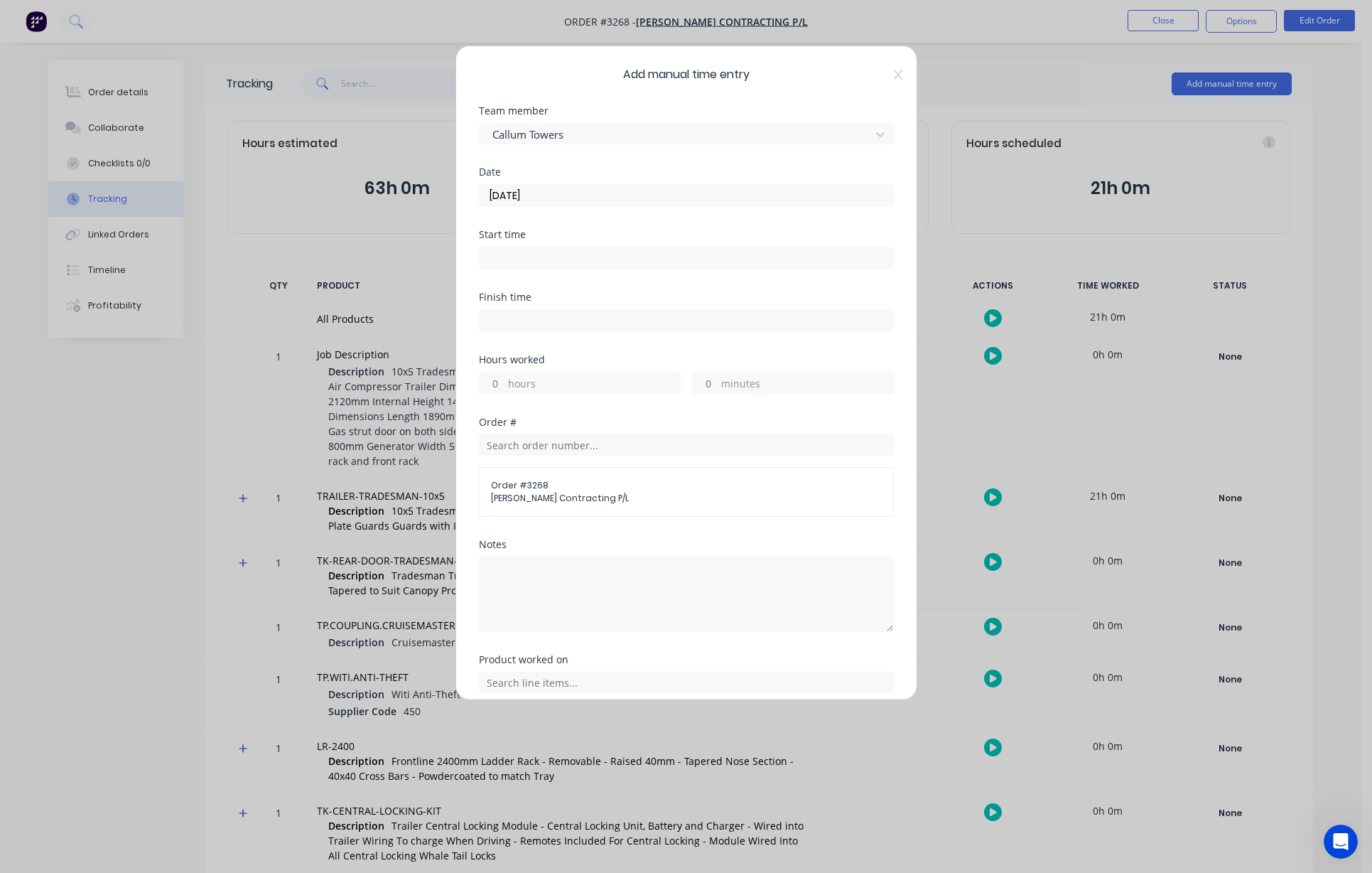
click at [538, 262] on input at bounding box center [687, 258] width 414 height 21
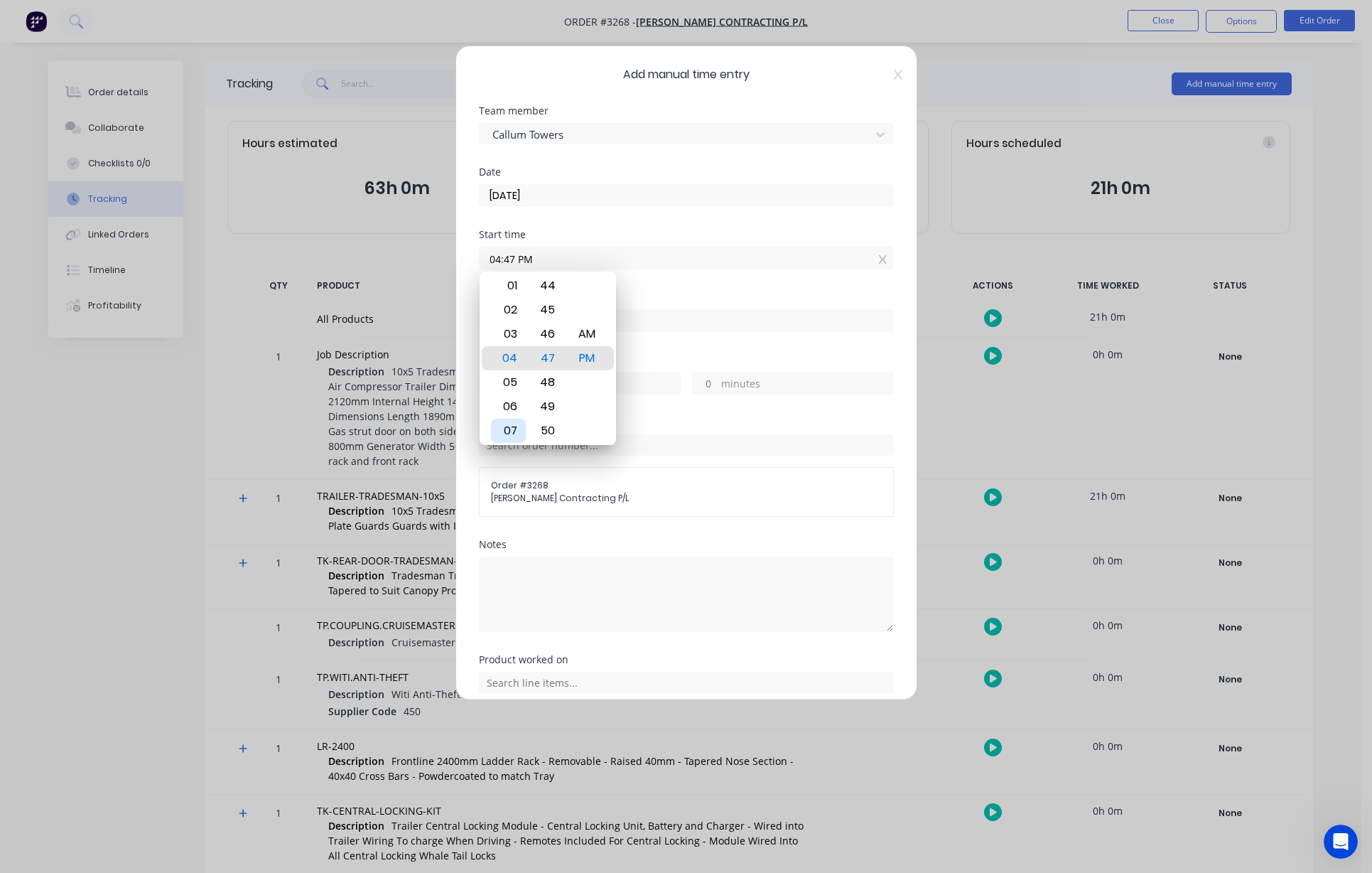
click at [510, 427] on div "07" at bounding box center [508, 431] width 35 height 24
type input "07:00 AM"
click at [593, 364] on div "AM" at bounding box center [587, 358] width 35 height 24
click at [686, 327] on input at bounding box center [687, 321] width 414 height 21
type input "02:48 PM"
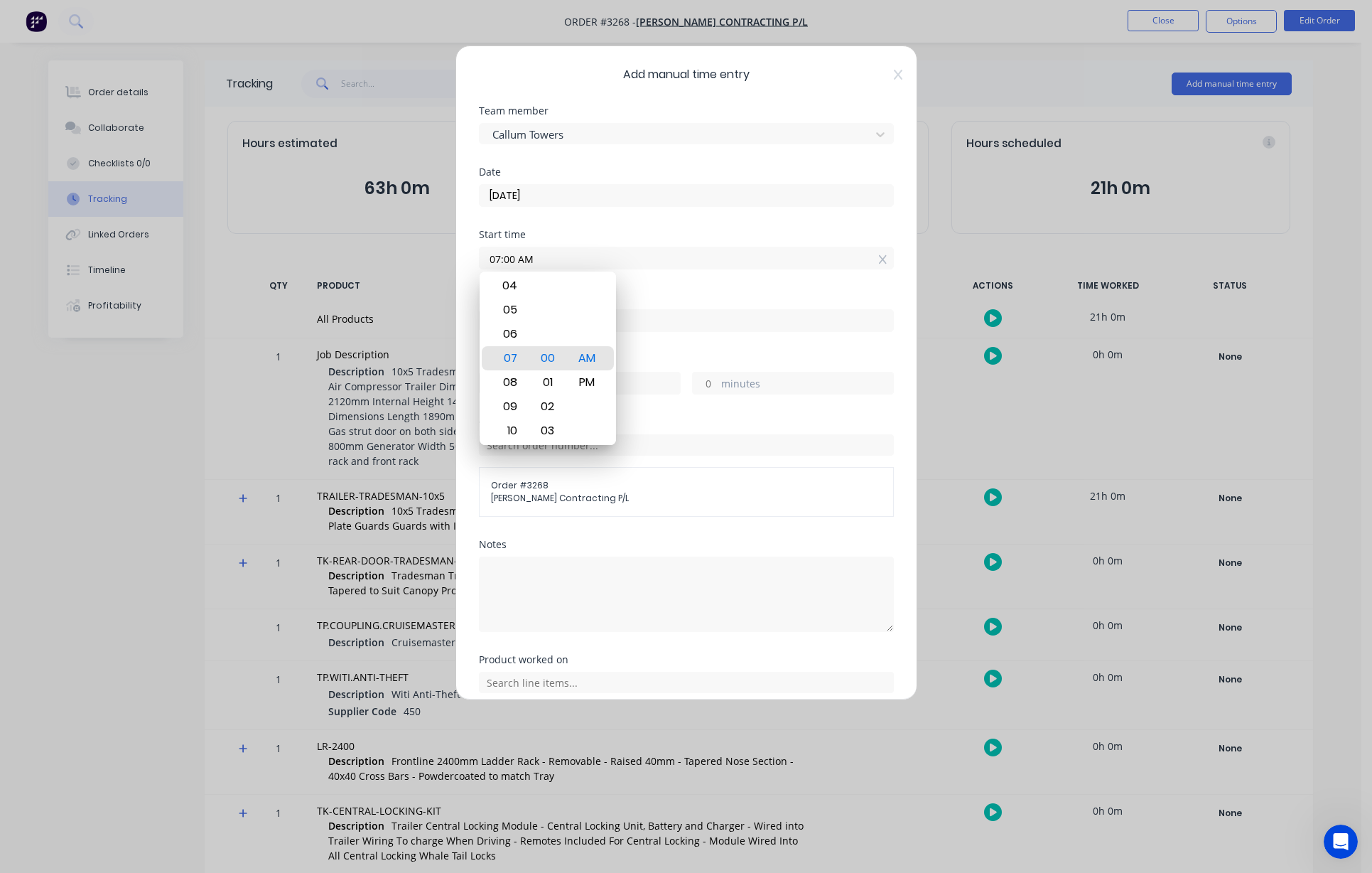
type input "7"
type input "48"
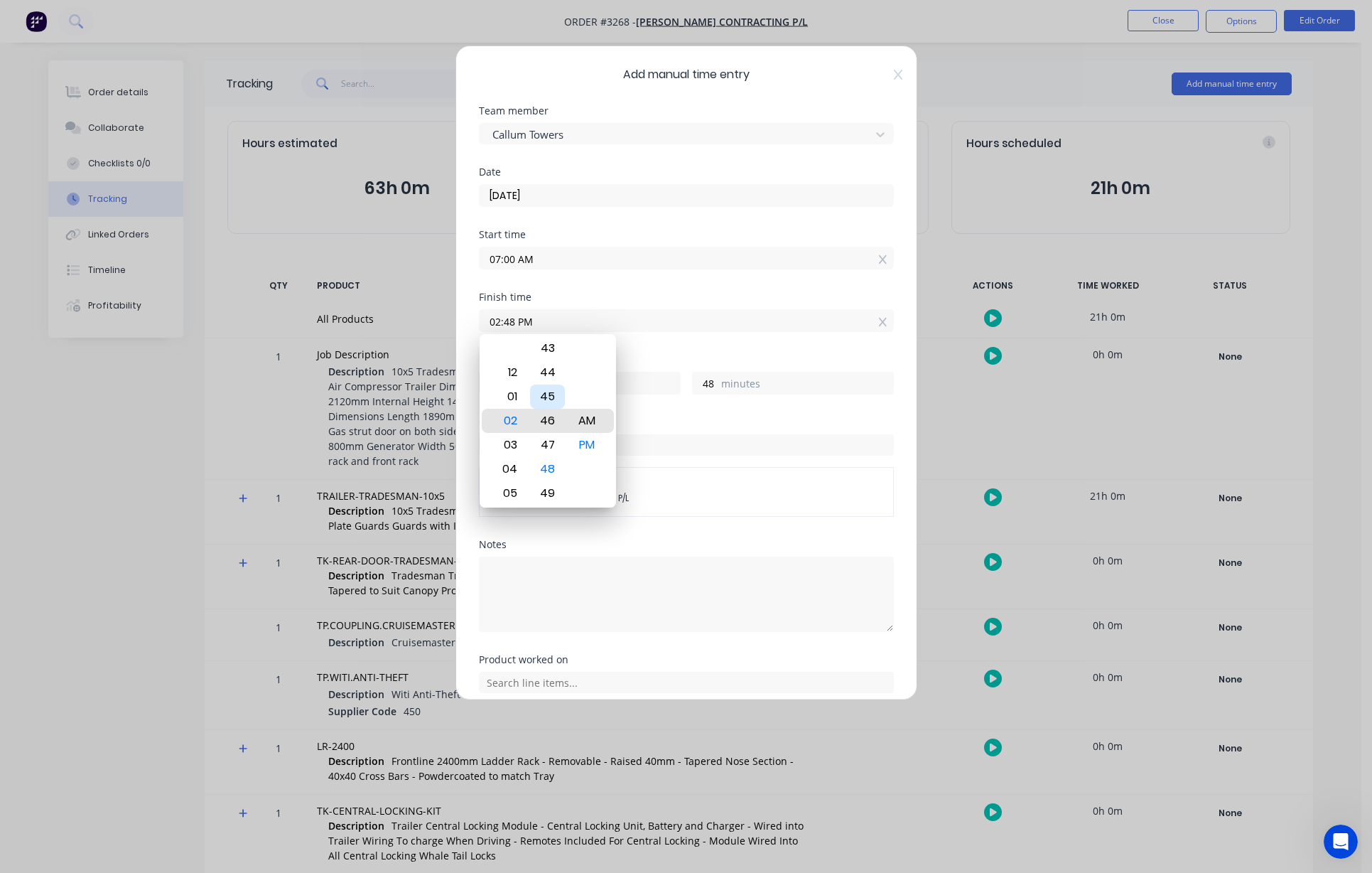
type input "02:48 AM"
type input "19"
type input "02:46 AM"
type input "46"
click at [662, 365] on div "Hours worked 19 hours 46 minutes" at bounding box center [686, 374] width 415 height 40
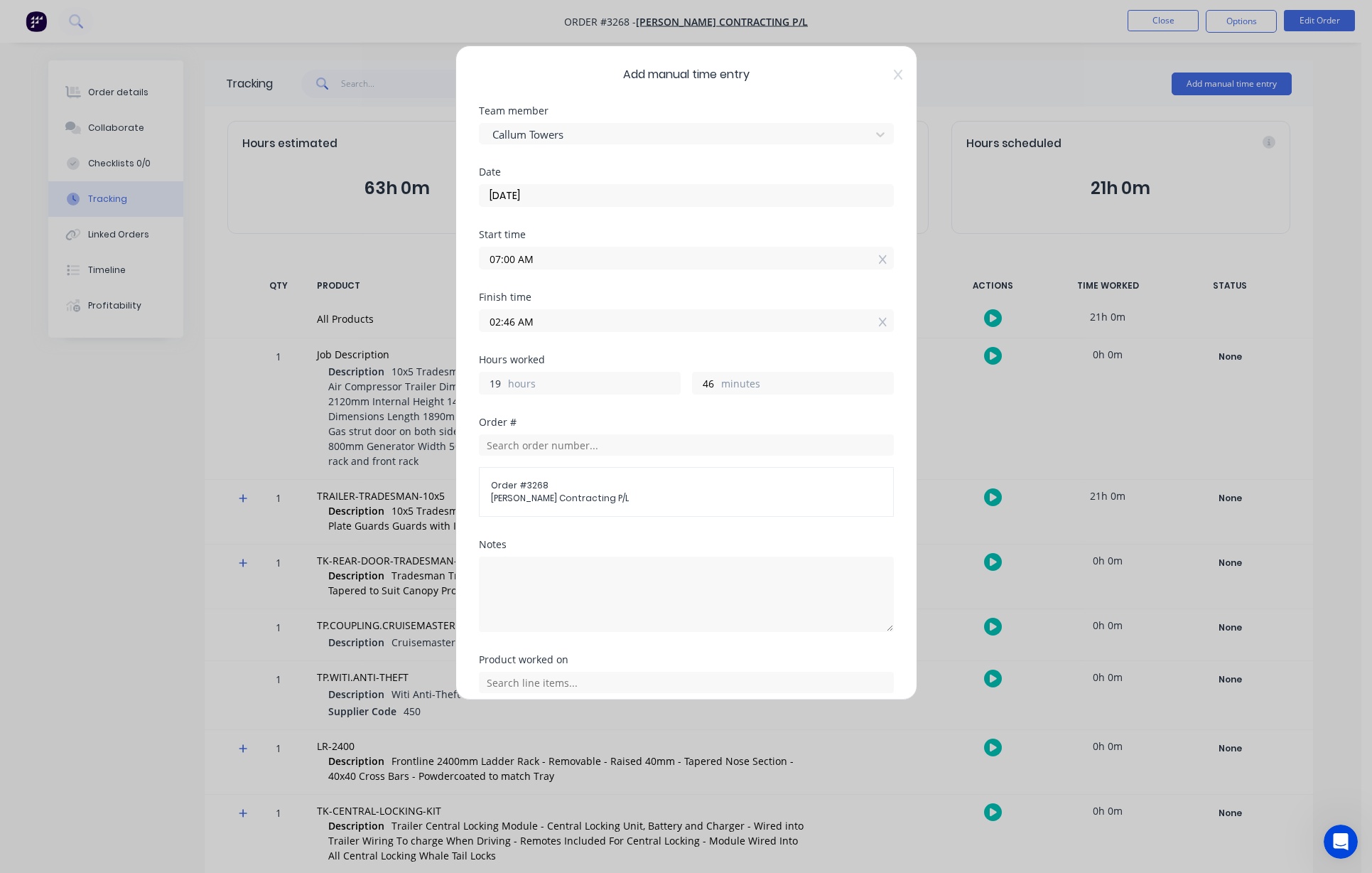
click at [503, 385] on input "19" at bounding box center [493, 383] width 25 height 21
drag, startPoint x: 503, startPoint y: 385, endPoint x: 408, endPoint y: 385, distance: 95.0
click at [414, 385] on div "Add manual time entry Team member Callum Towers Date [DATE] Start time 07:00 AM…" at bounding box center [686, 436] width 1372 height 873
type input "7"
type input "02:46 PM"
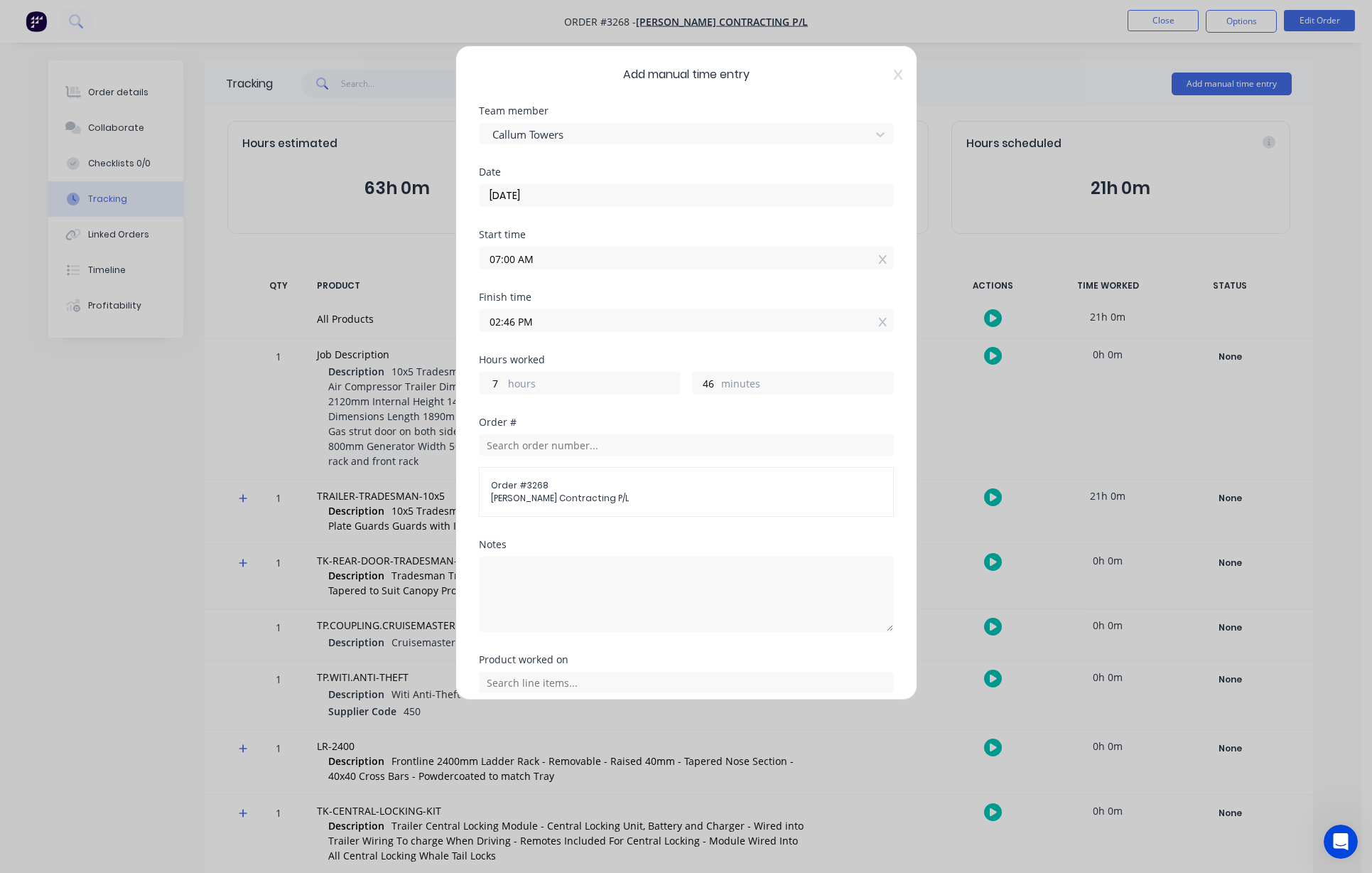
click at [696, 417] on div "Order #" at bounding box center [686, 422] width 415 height 10
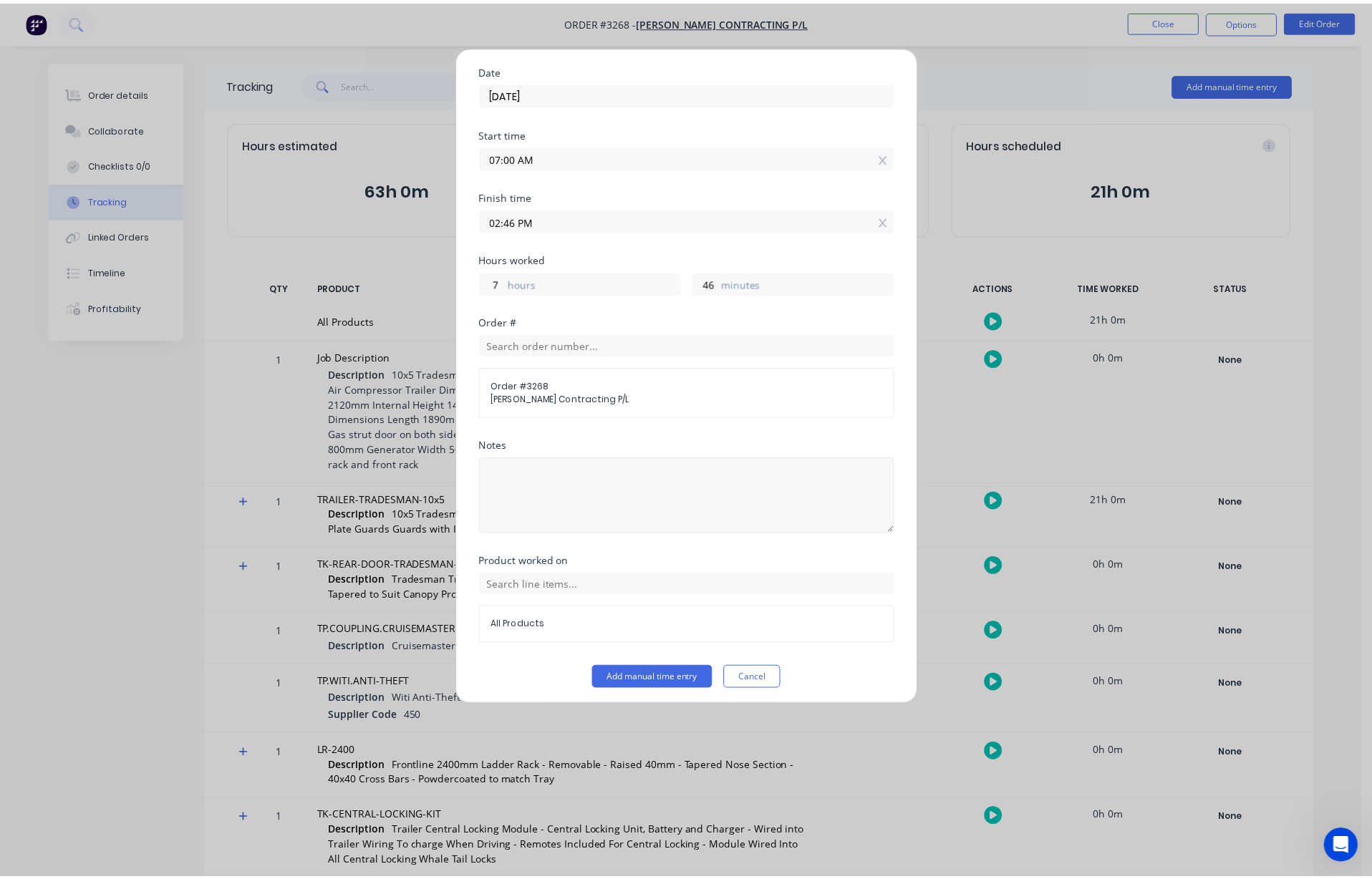
scroll to position [108, 0]
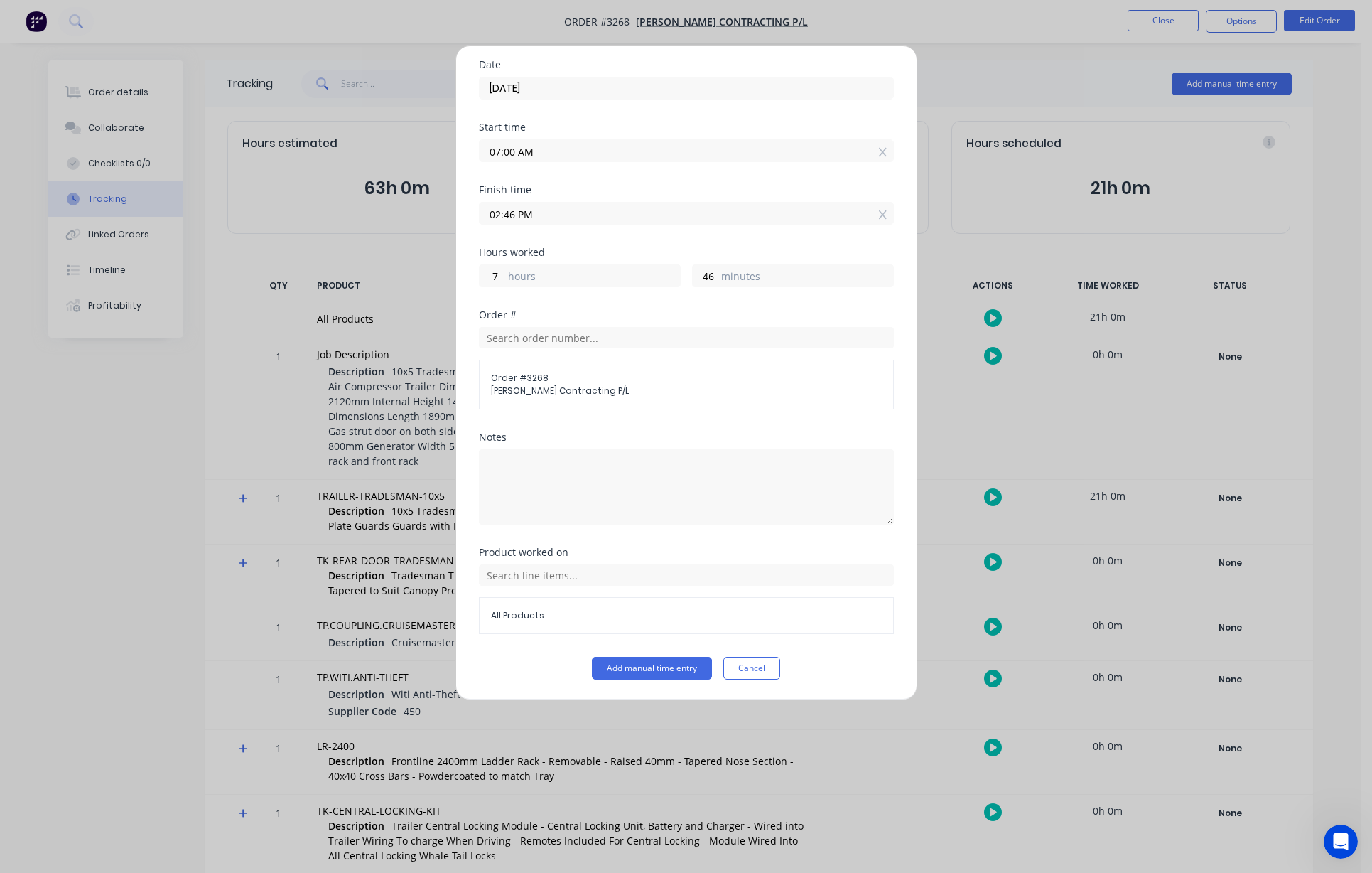
click at [566, 607] on div "All Products" at bounding box center [686, 615] width 415 height 37
click at [567, 576] on input "text" at bounding box center [686, 576] width 415 height 21
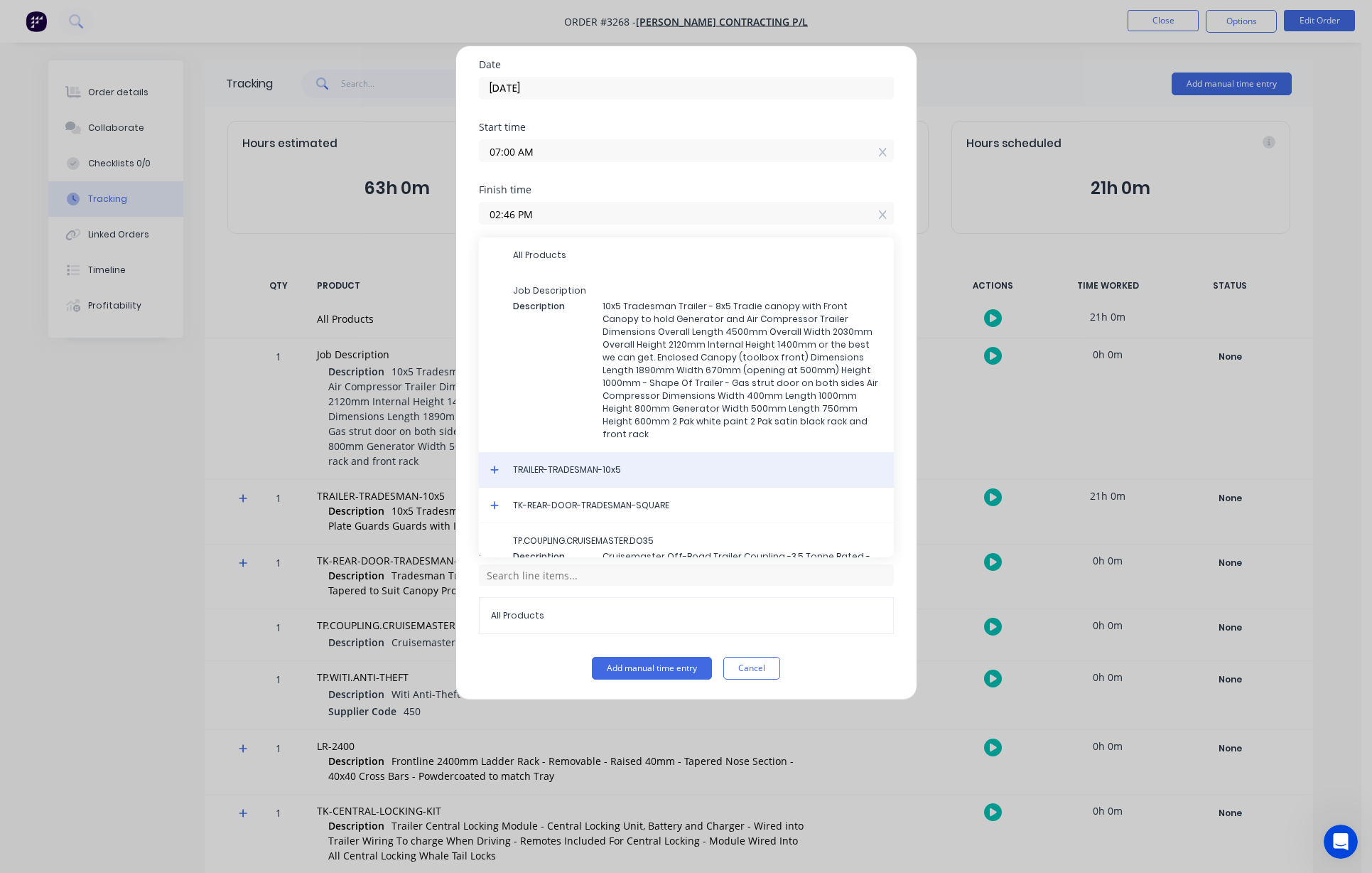
click at [577, 470] on span "TRAILER-TRADESMAN-10x5" at bounding box center [698, 470] width 369 height 13
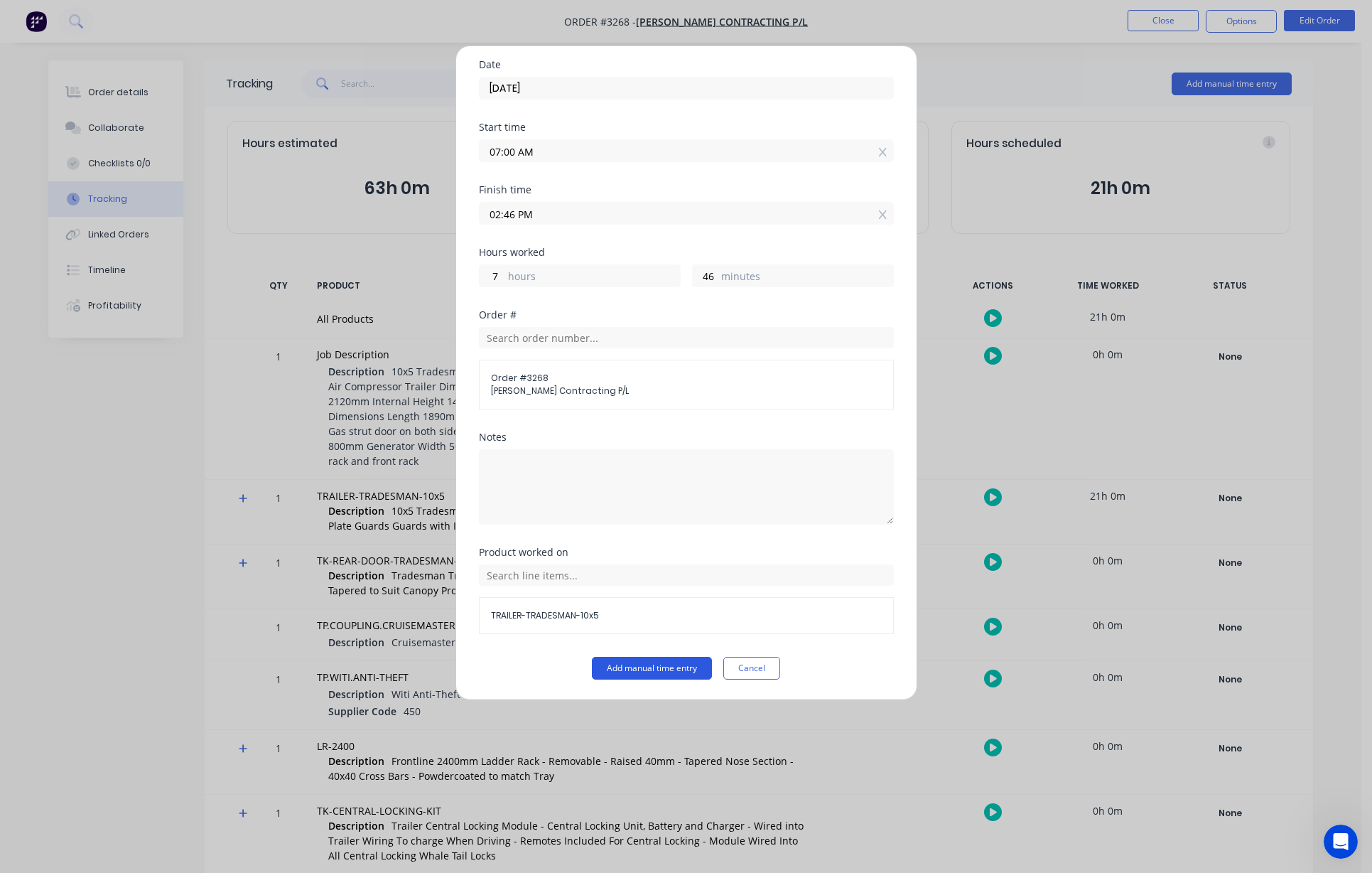
click at [642, 665] on button "Add manual time entry" at bounding box center [652, 668] width 120 height 22
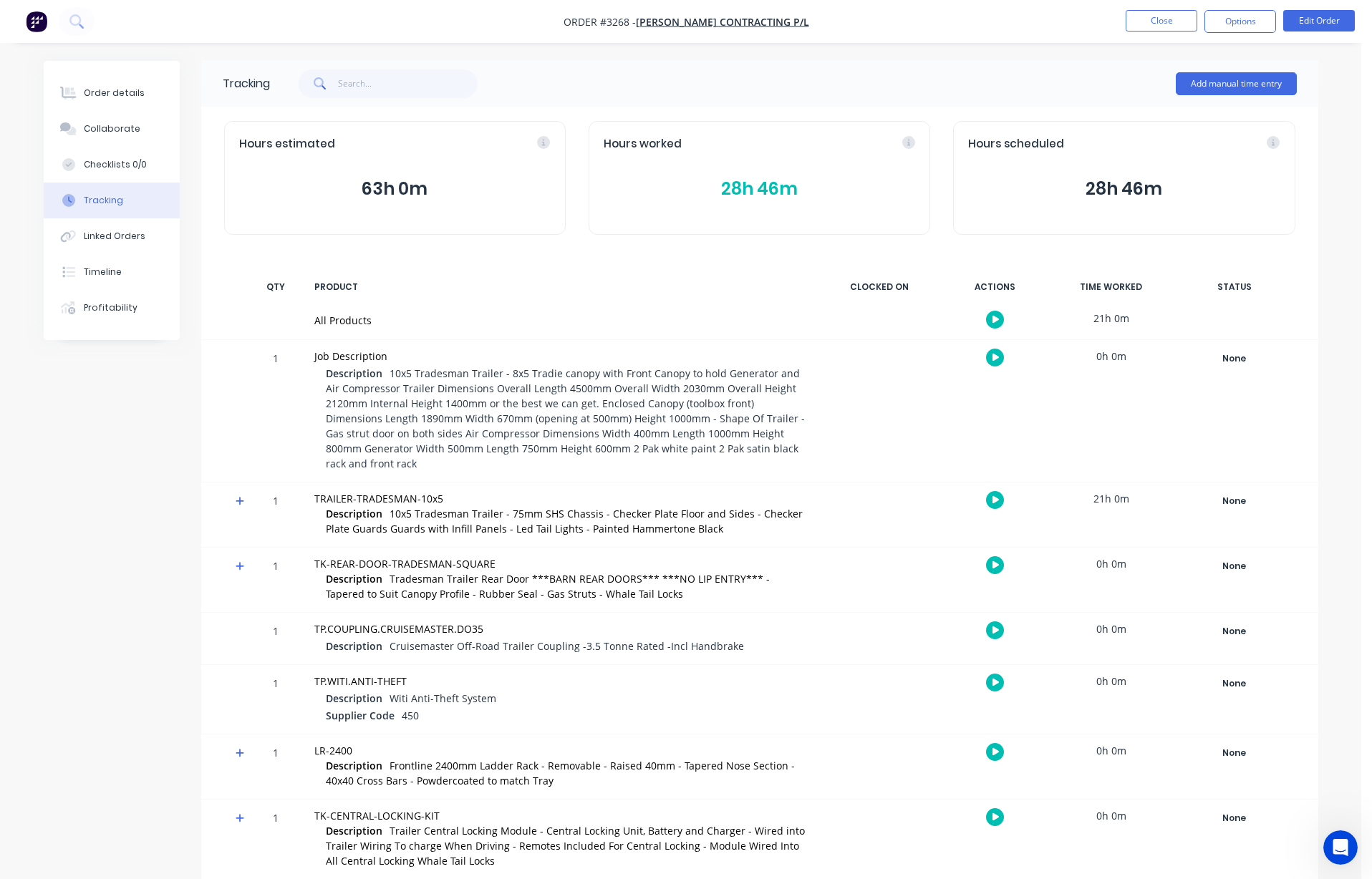
scroll to position [0, 0]
click at [795, 23] on button "Close" at bounding box center [1160, 21] width 71 height 22
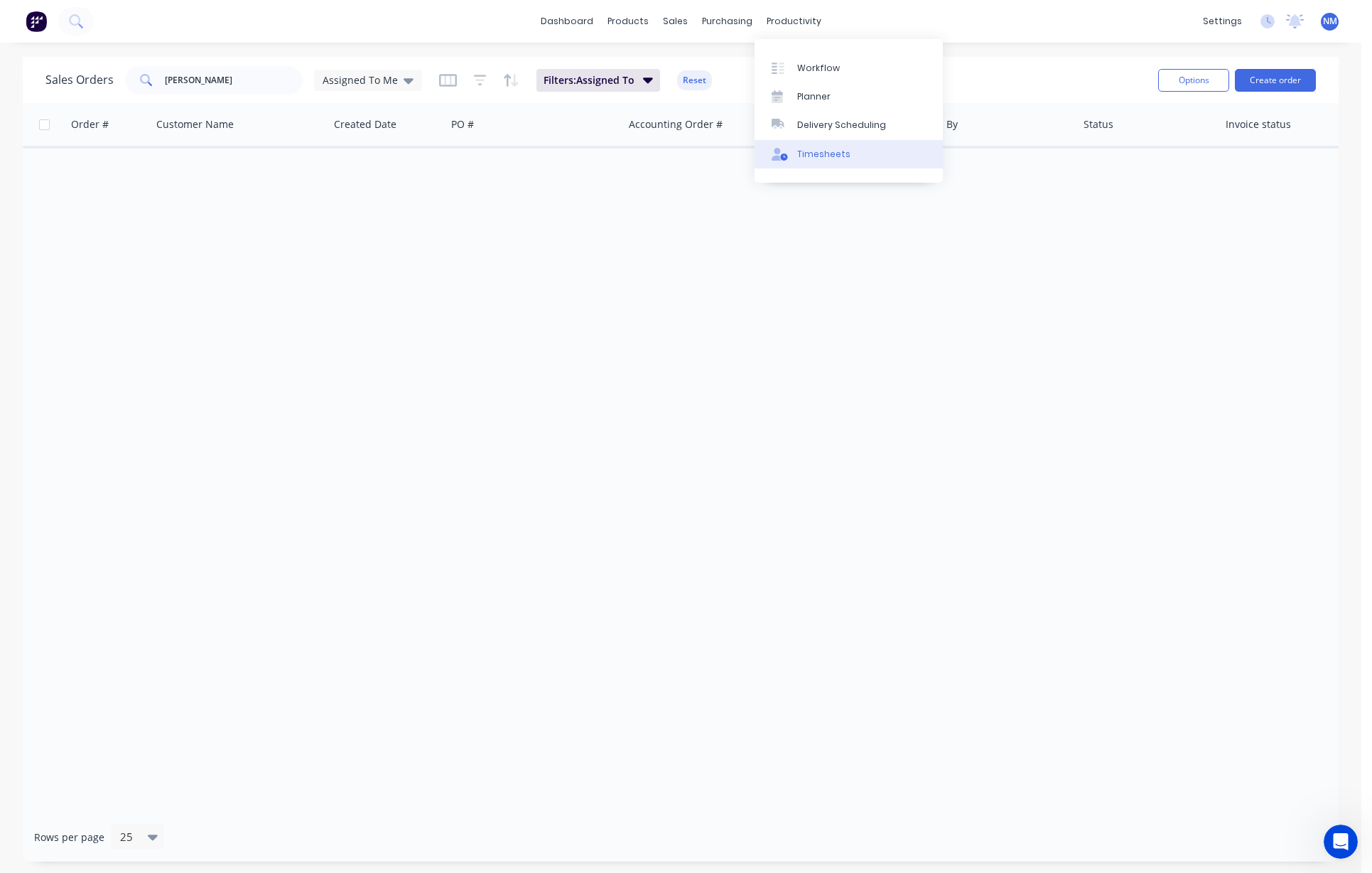
click at [789, 157] on div "Timesheets" at bounding box center [823, 154] width 53 height 13
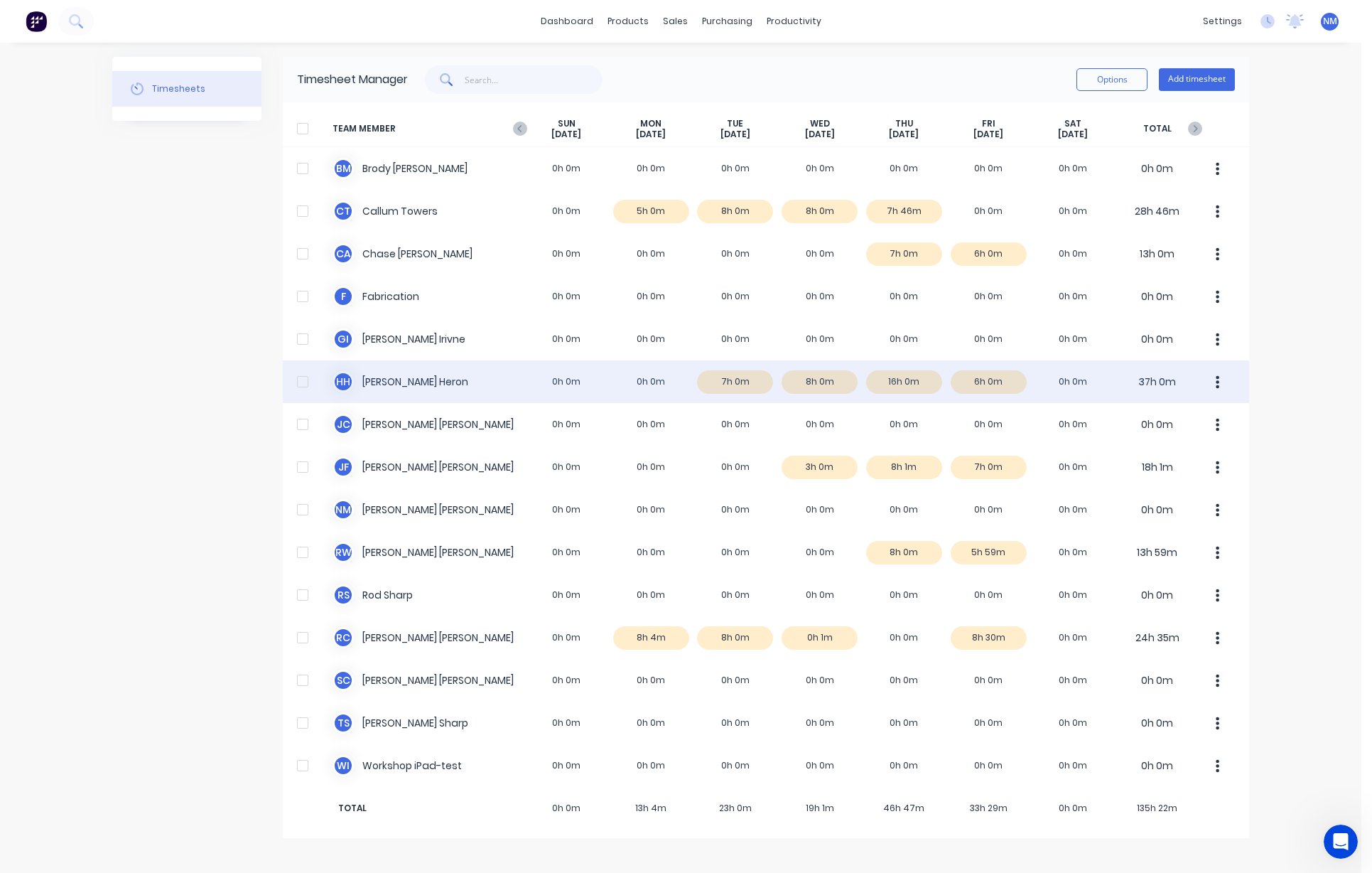
click at [789, 385] on div "[PERSON_NAME] Heron 0h 0m 0h 0m 7h 0m 8h 0m 16h 0m 6h 0m 0h 0m 37h 0m" at bounding box center [766, 382] width 966 height 43
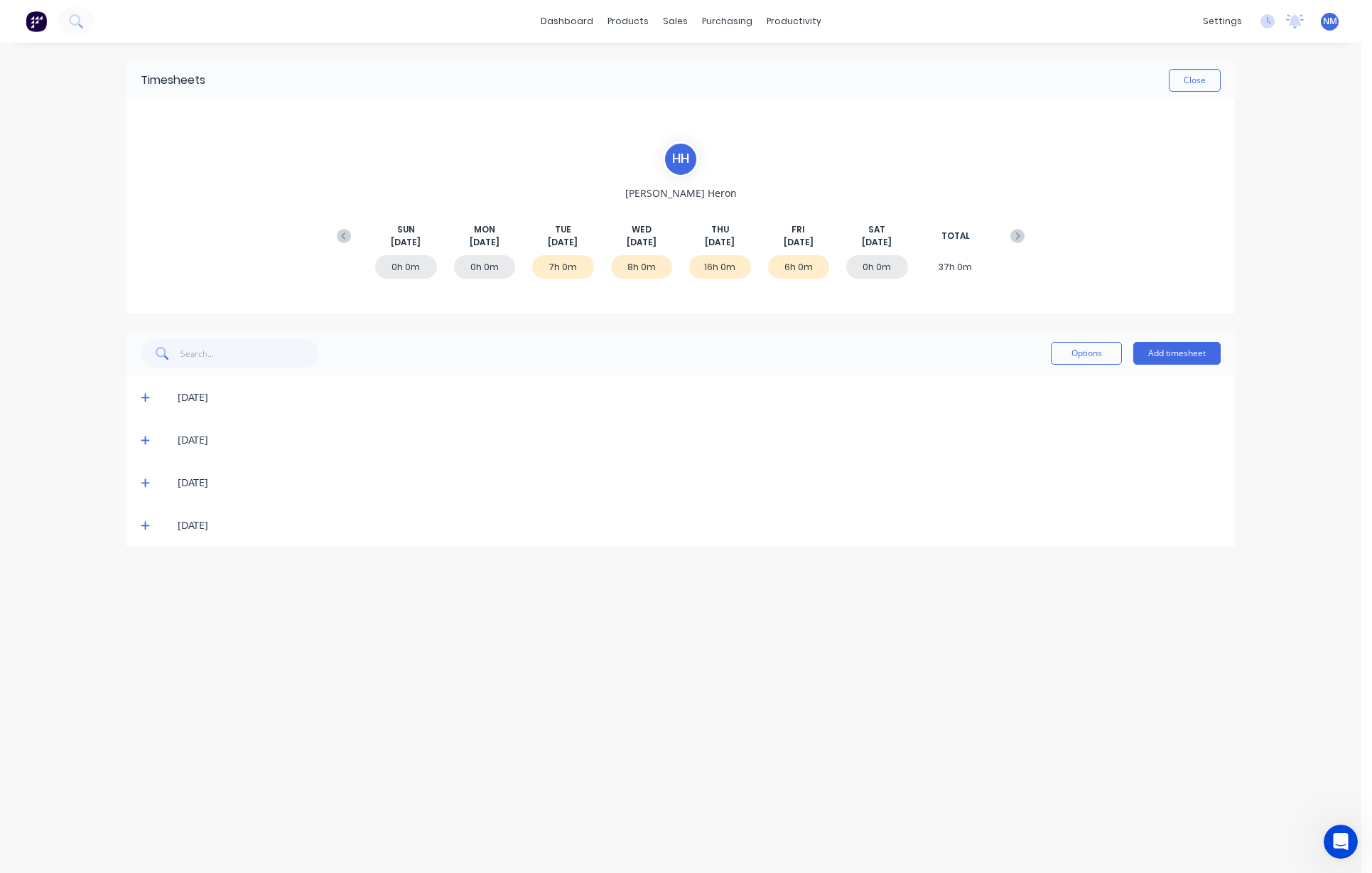
click at [146, 525] on icon at bounding box center [145, 526] width 9 height 9
click at [146, 525] on icon at bounding box center [145, 525] width 9 height 1
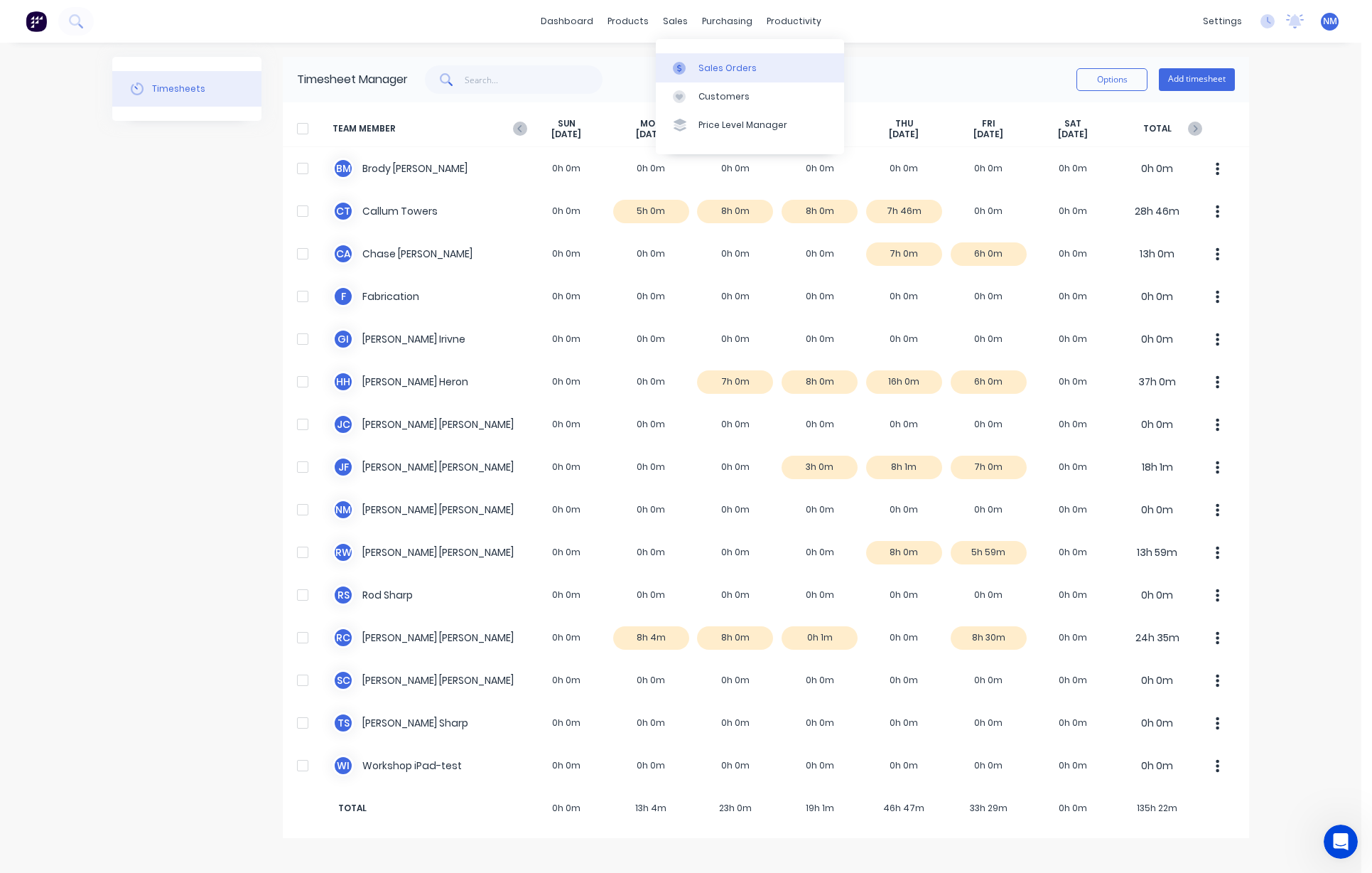
click at [720, 65] on div "Sales Orders" at bounding box center [728, 68] width 58 height 13
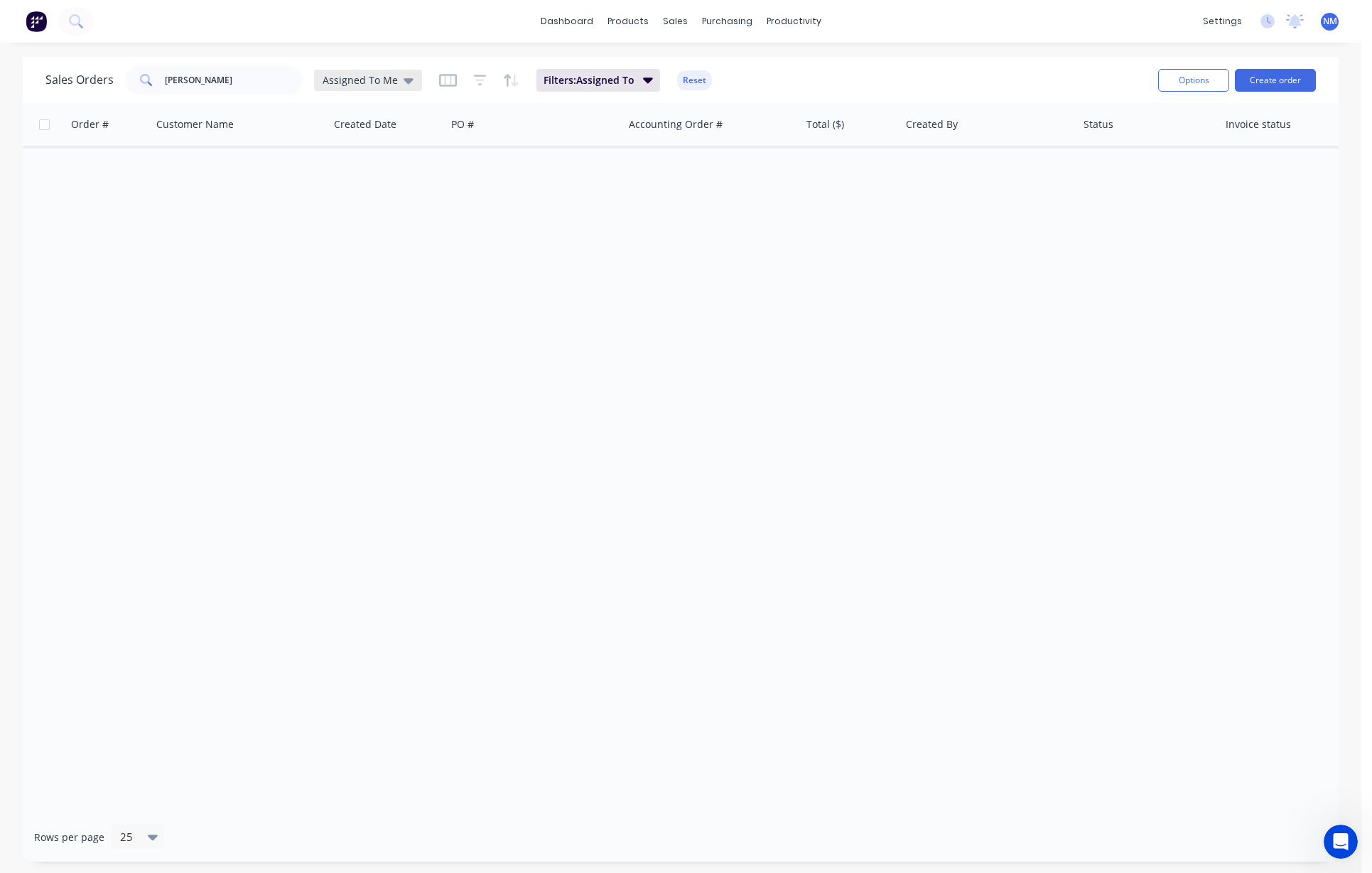
click at [389, 83] on span "Assigned To Me" at bounding box center [360, 80] width 76 height 15
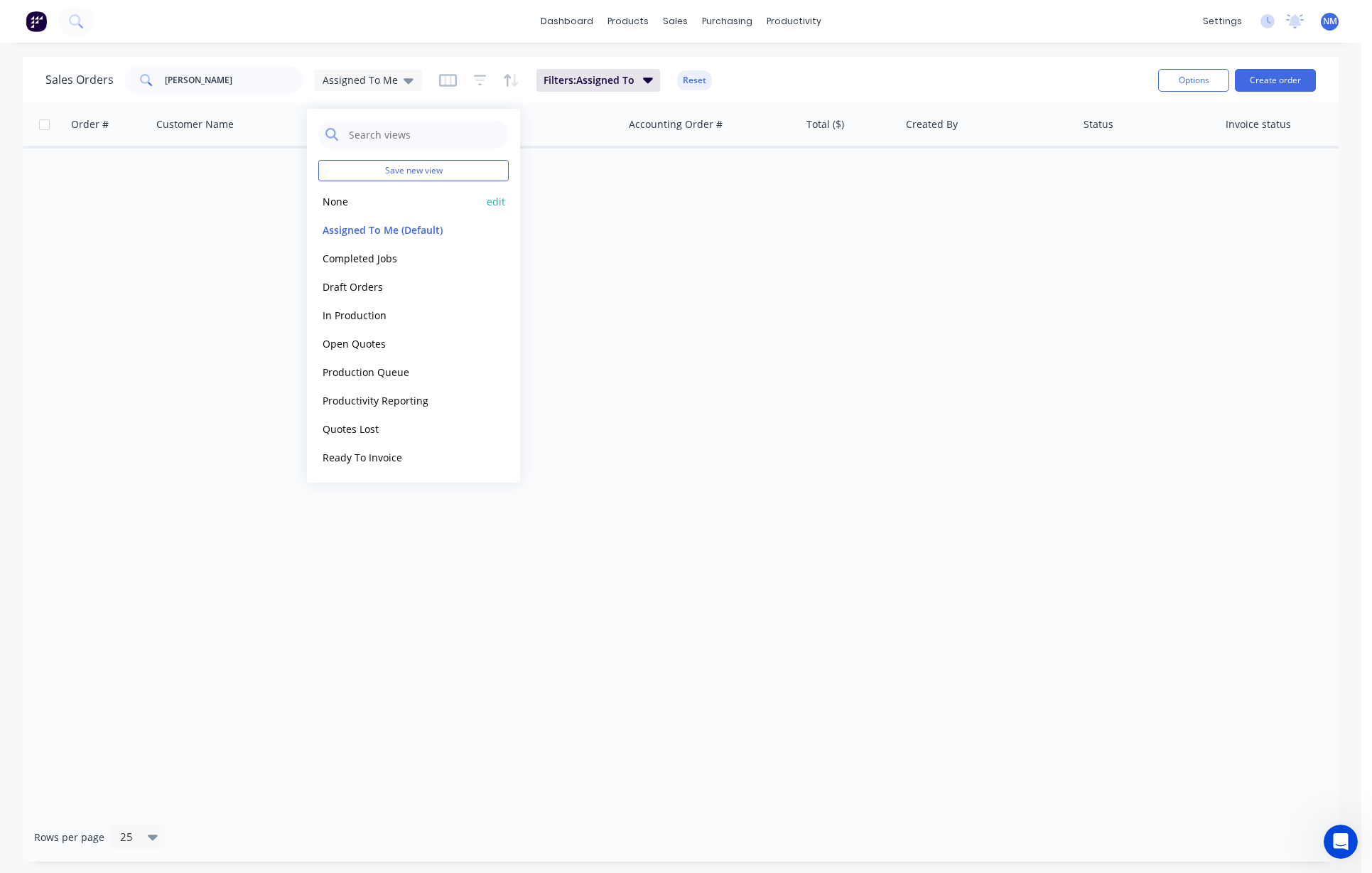
click at [368, 205] on button "None" at bounding box center [399, 201] width 162 height 17
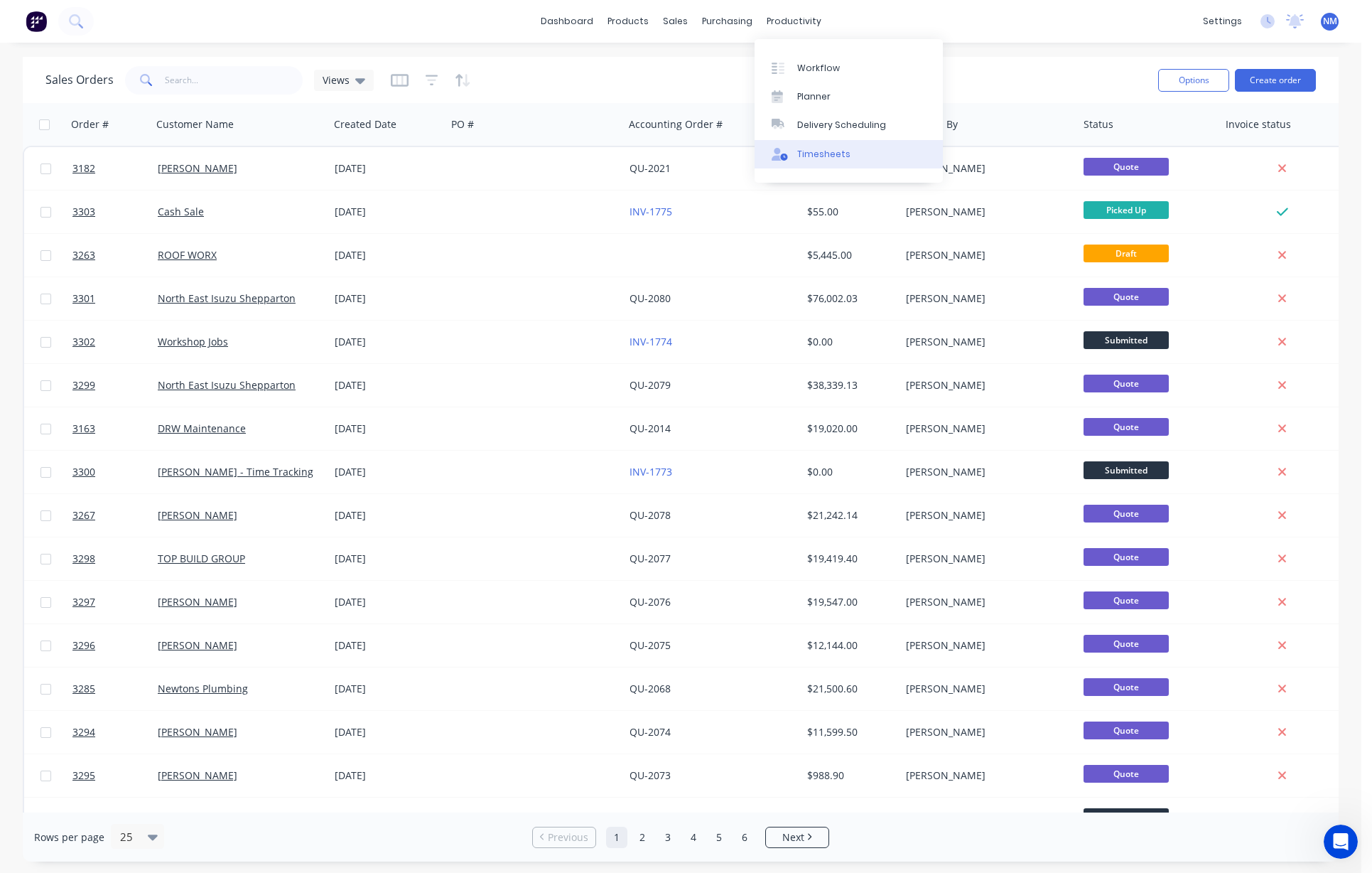
click at [789, 157] on div "Timesheets" at bounding box center [823, 154] width 53 height 13
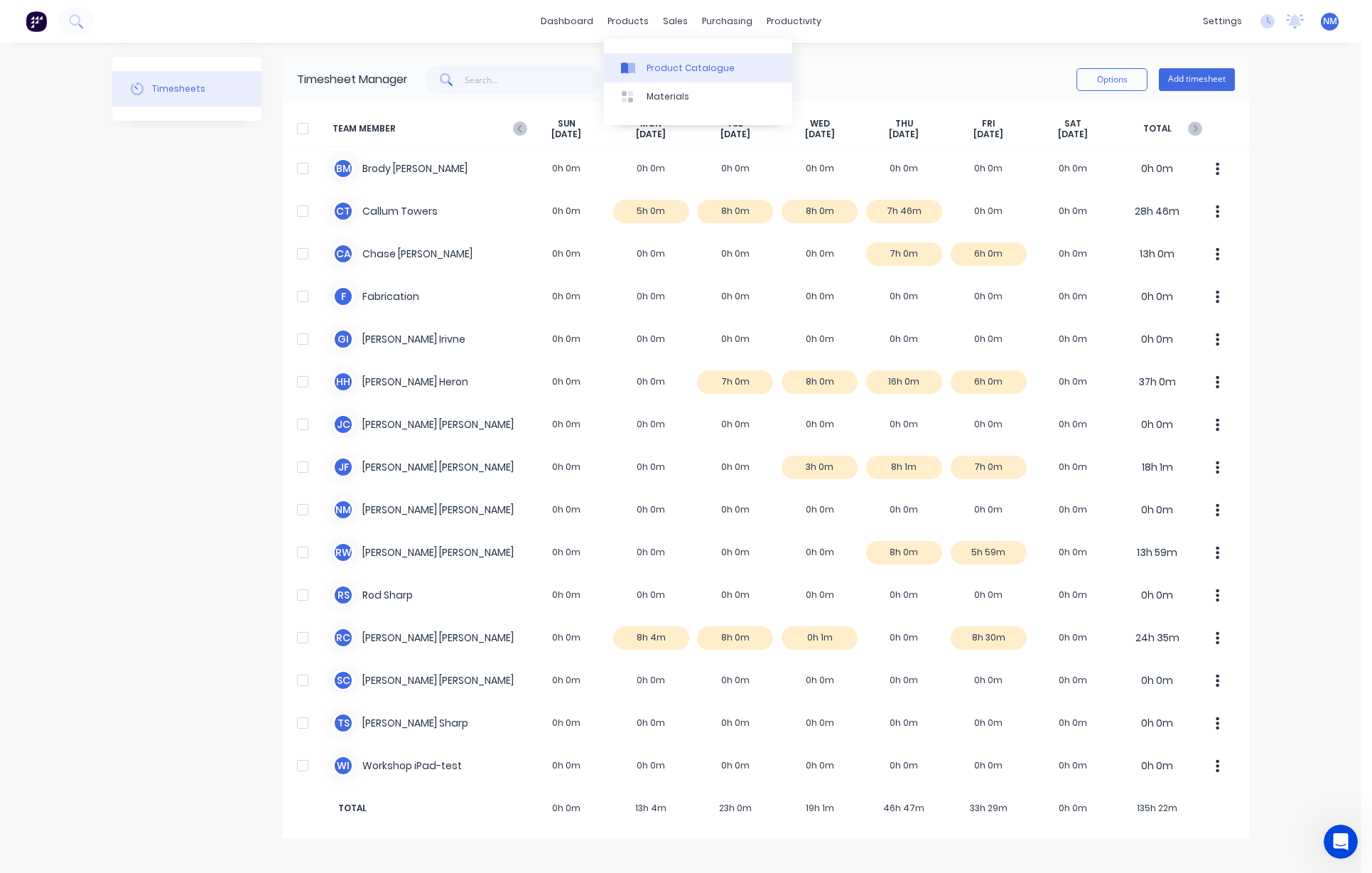
click at [686, 62] on div "Product Catalogue" at bounding box center [690, 68] width 88 height 13
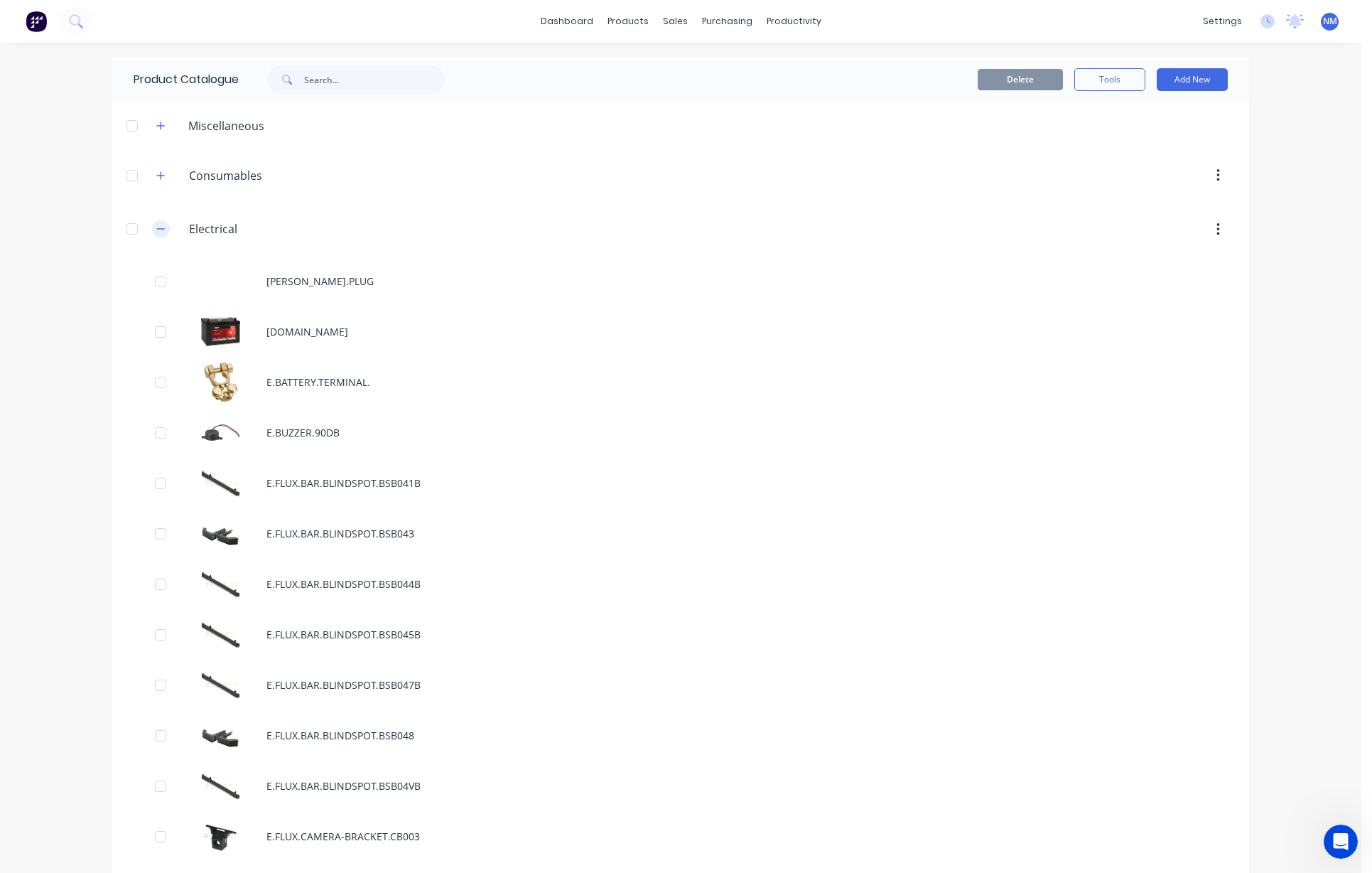
click at [157, 227] on icon "button" at bounding box center [160, 228] width 9 height 10
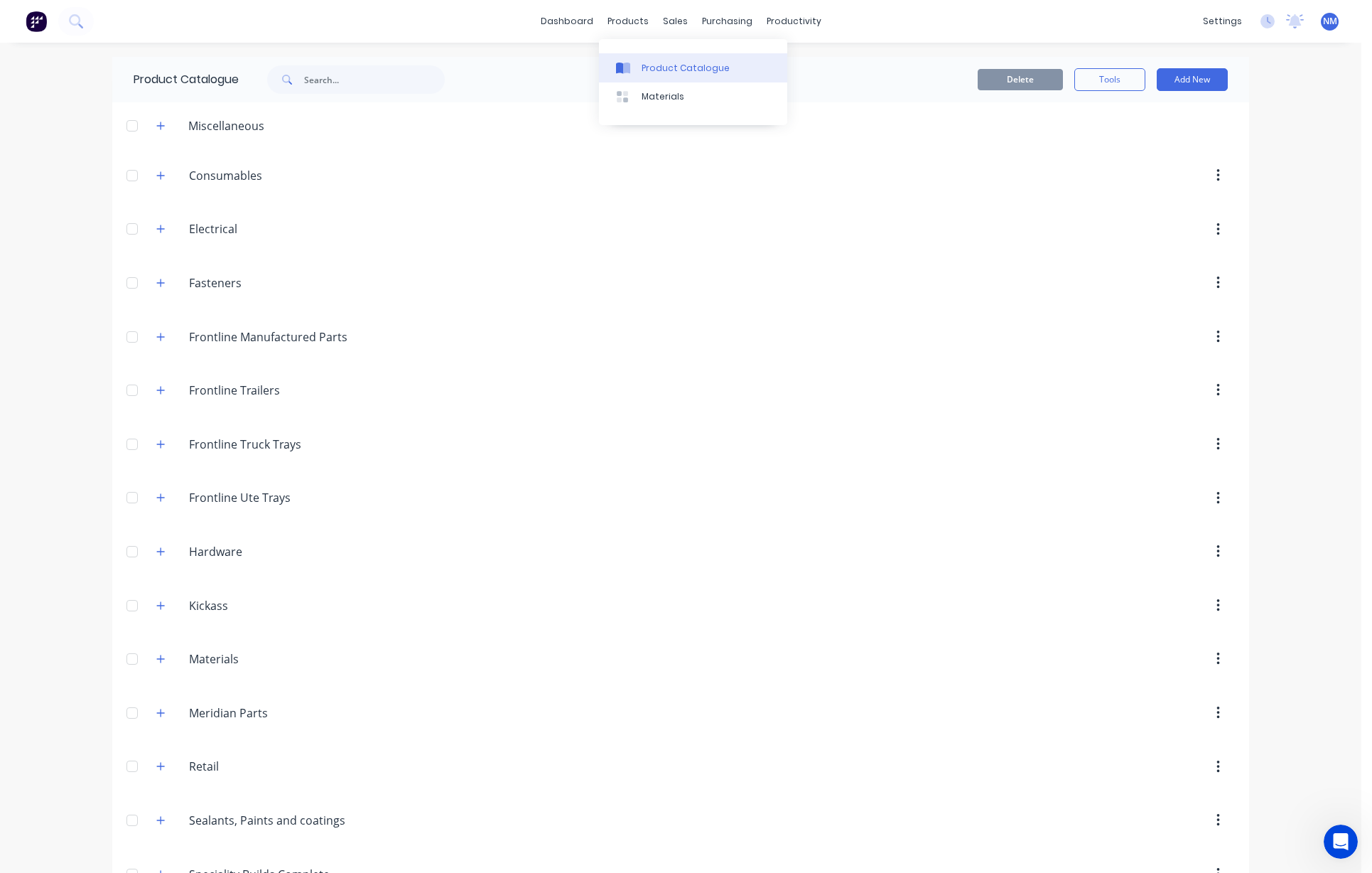
click at [689, 64] on div "Product Catalogue" at bounding box center [685, 68] width 88 height 13
click at [699, 65] on div "Sales Orders" at bounding box center [723, 68] width 58 height 13
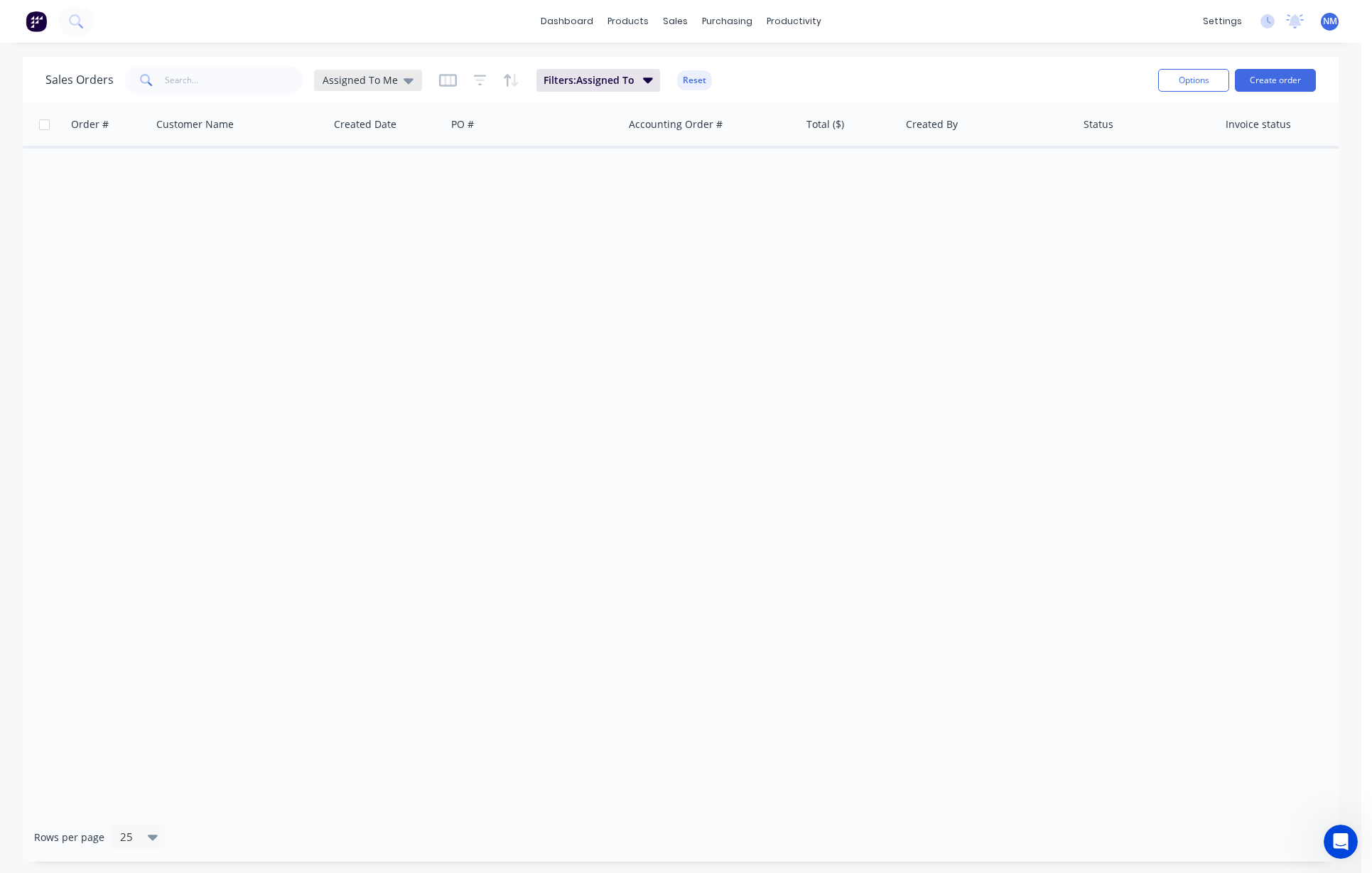
click at [389, 82] on span "Assigned To Me" at bounding box center [360, 80] width 76 height 15
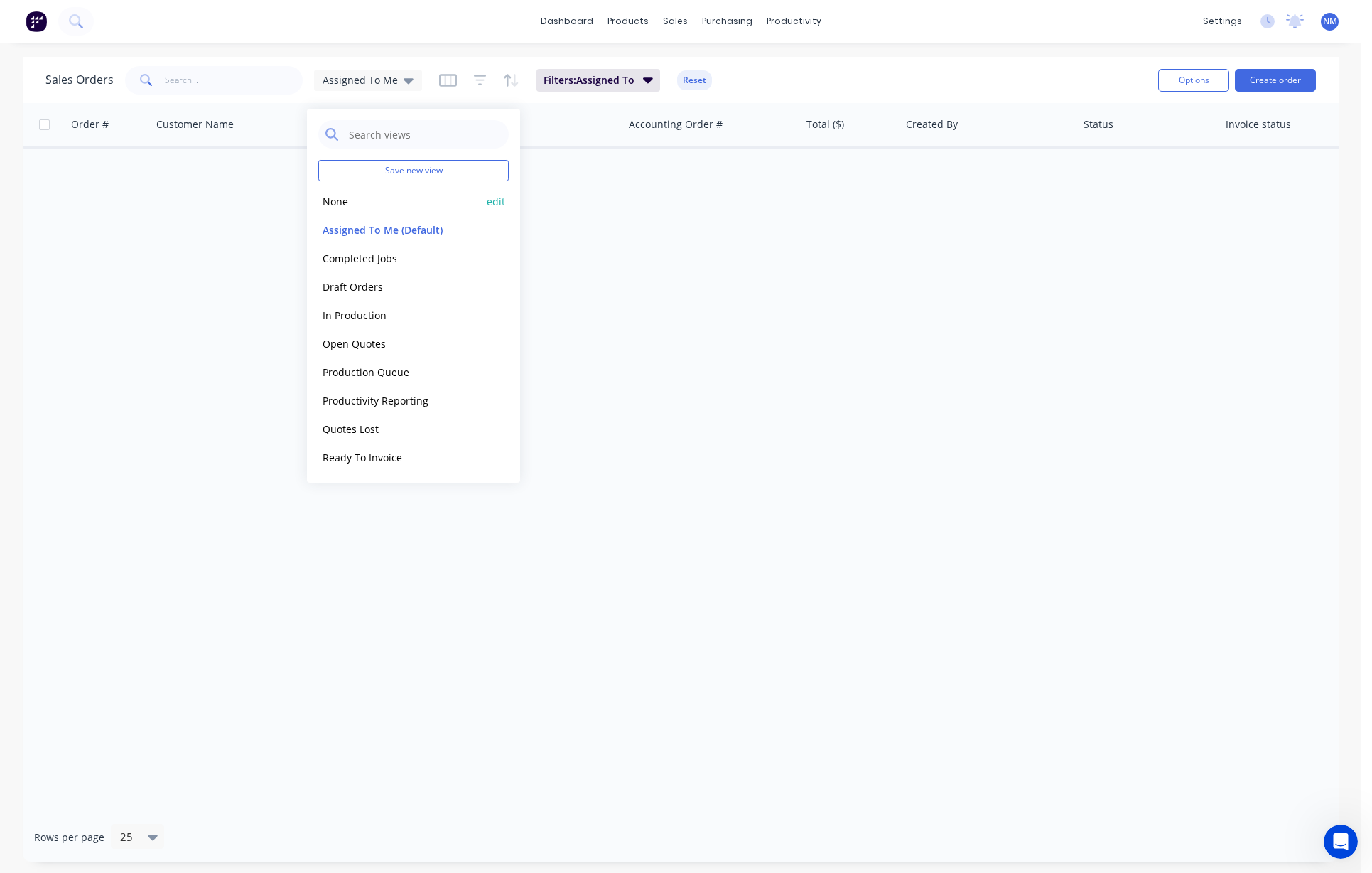
click at [344, 207] on button "None" at bounding box center [399, 201] width 162 height 17
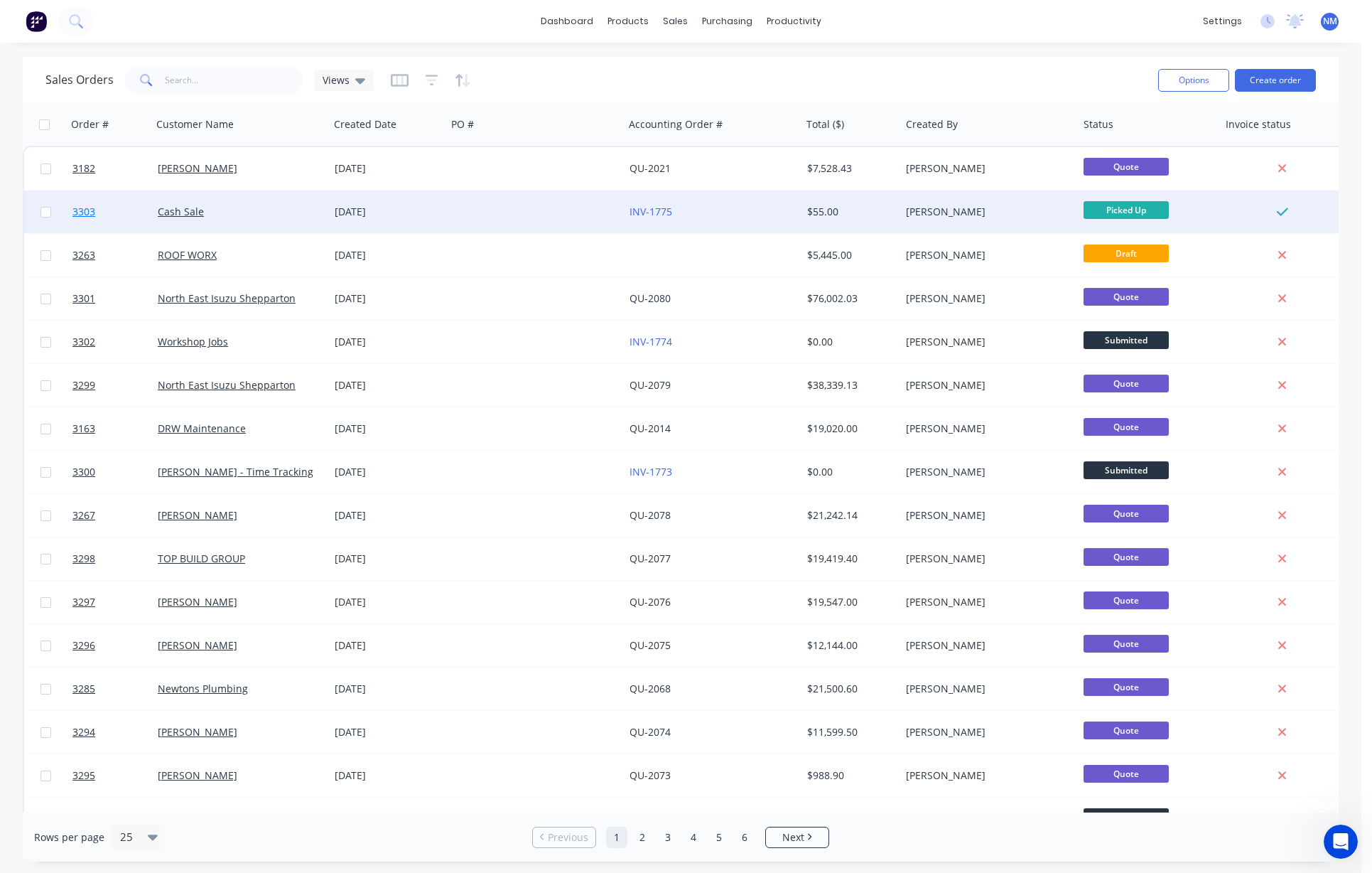
click at [82, 210] on span "3303" at bounding box center [84, 212] width 22 height 15
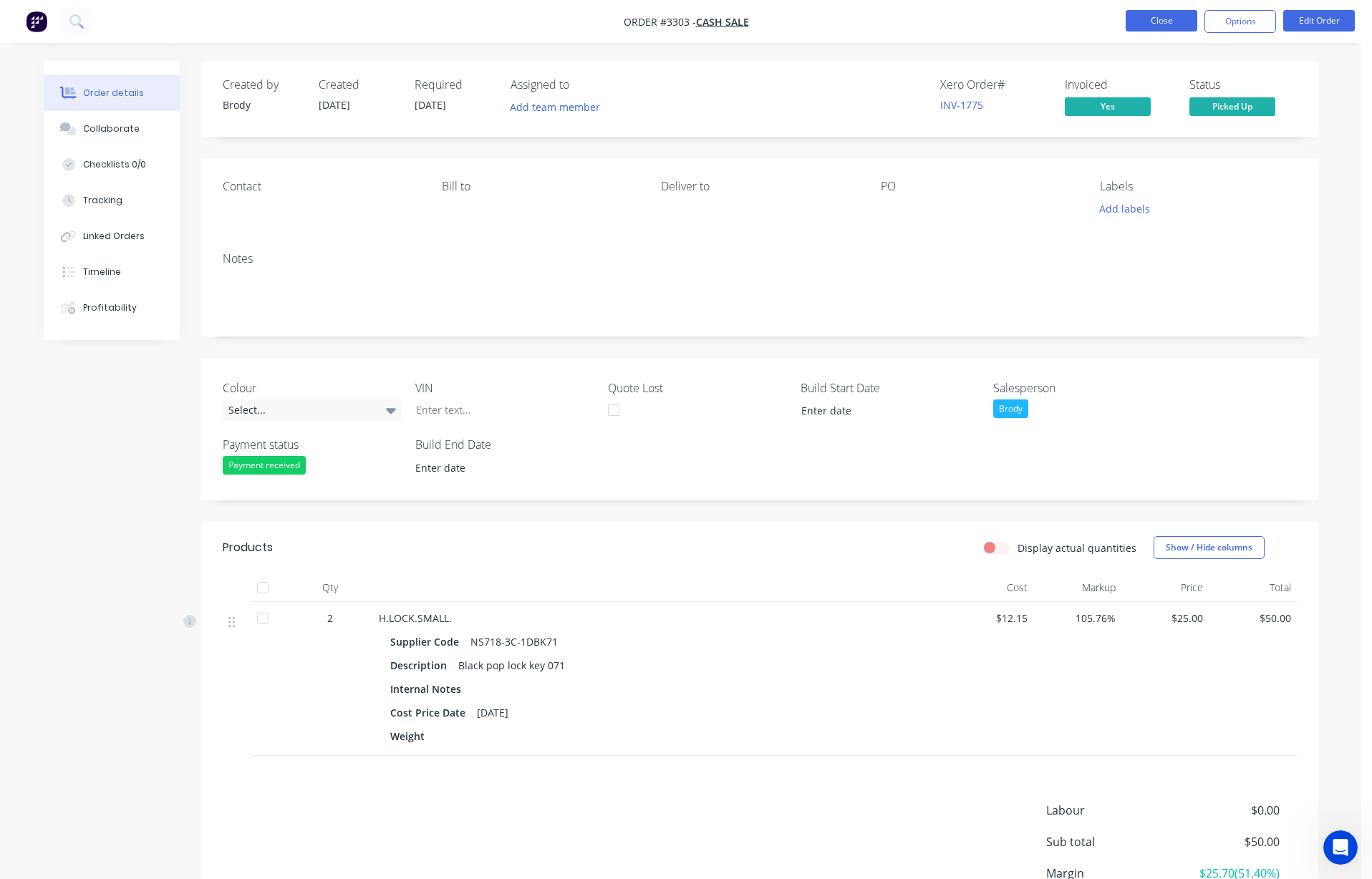
click at [795, 18] on button "Close" at bounding box center [1160, 21] width 71 height 22
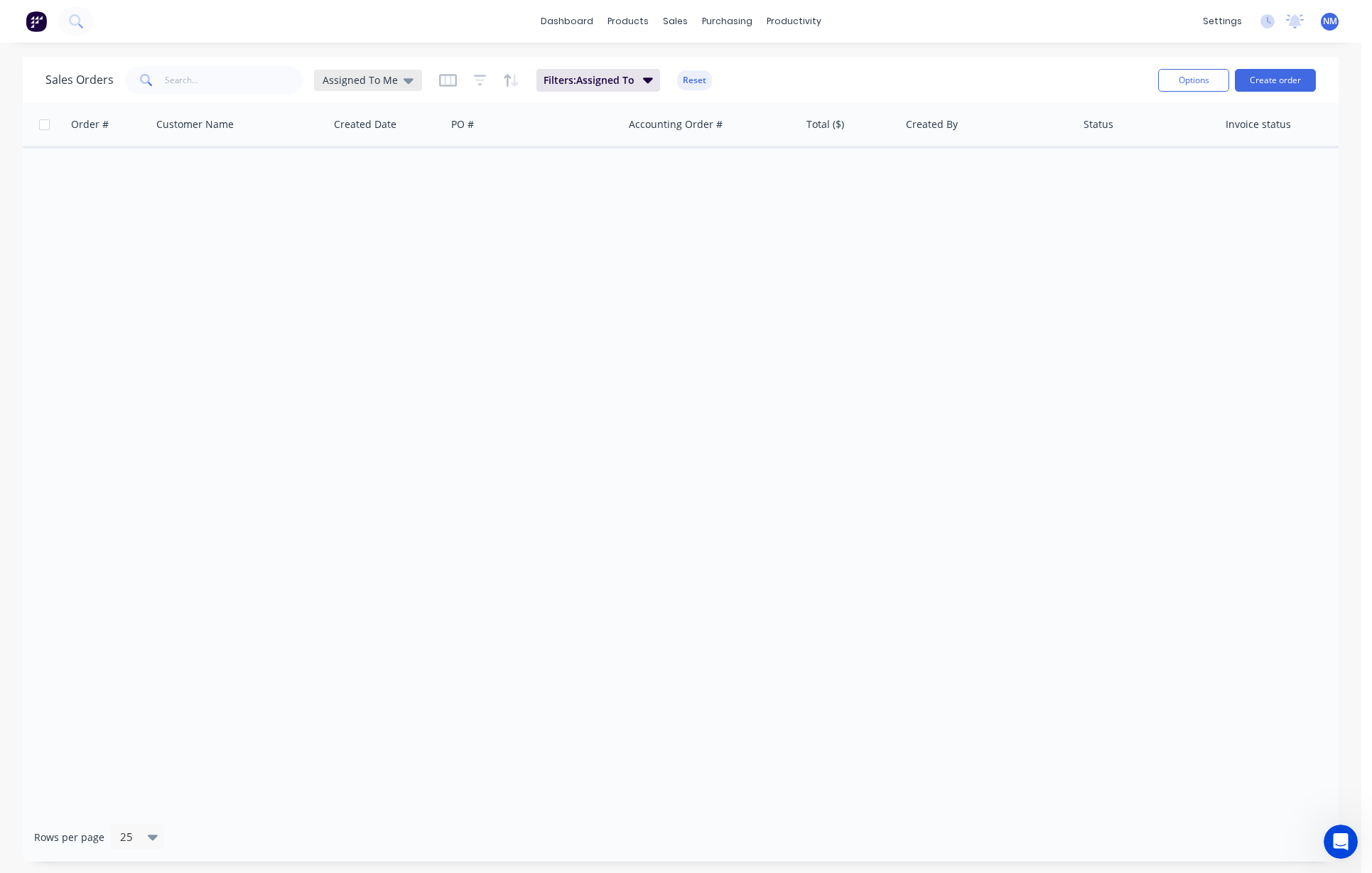
click at [392, 84] on span "Assigned To Me" at bounding box center [360, 80] width 76 height 15
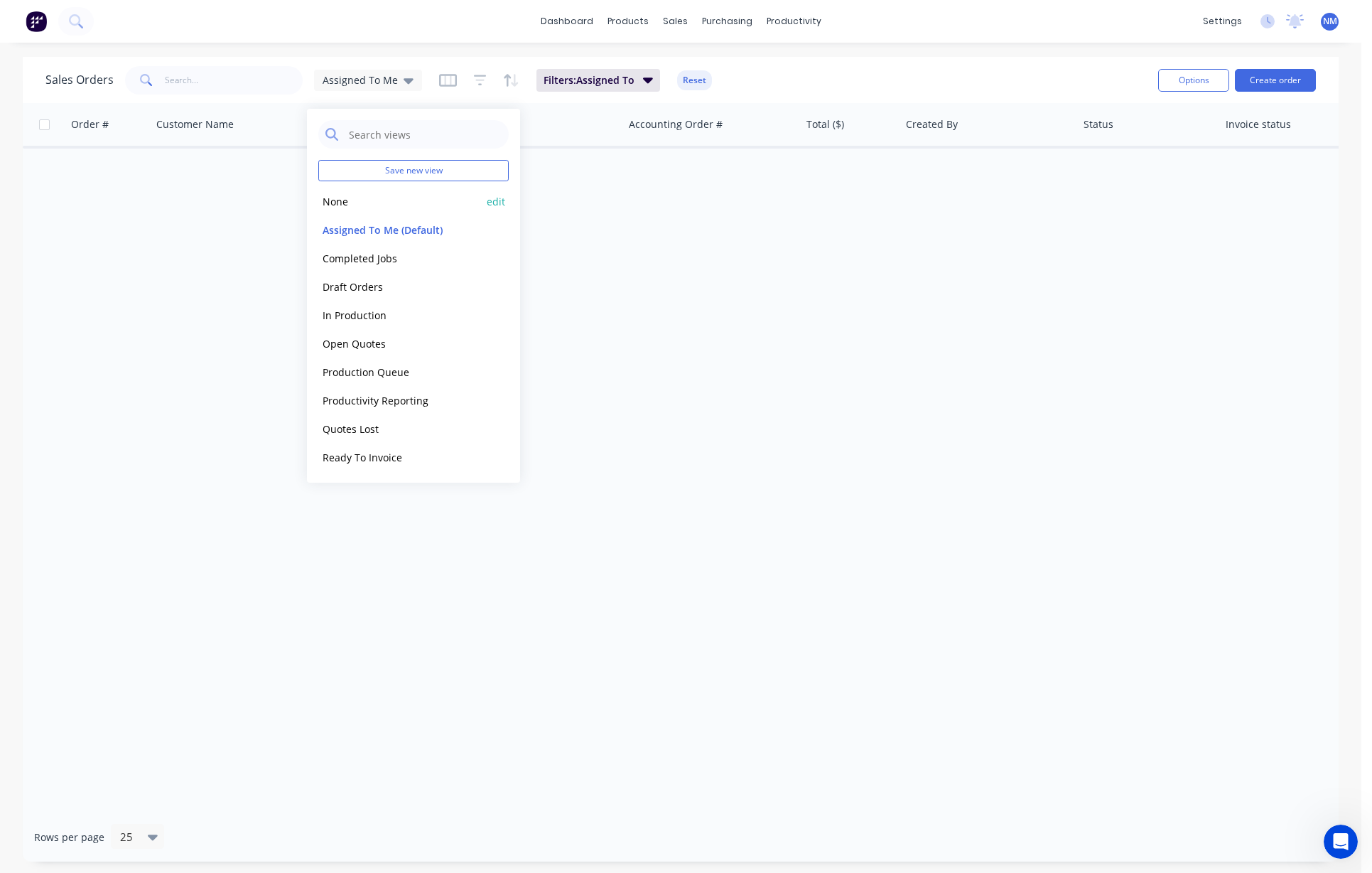
click at [353, 202] on button "None" at bounding box center [399, 201] width 162 height 17
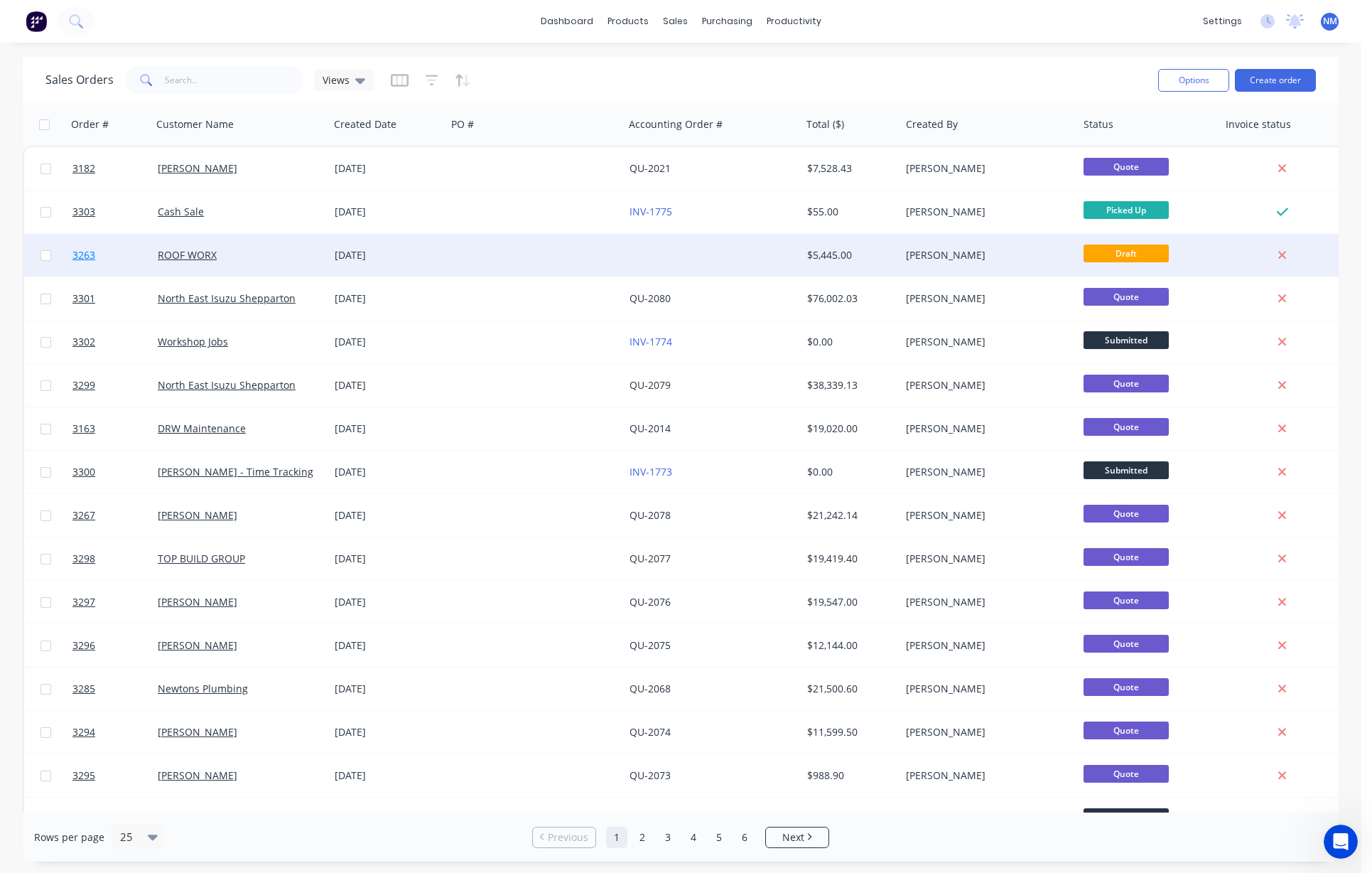
click at [87, 256] on span "3263" at bounding box center [84, 255] width 22 height 15
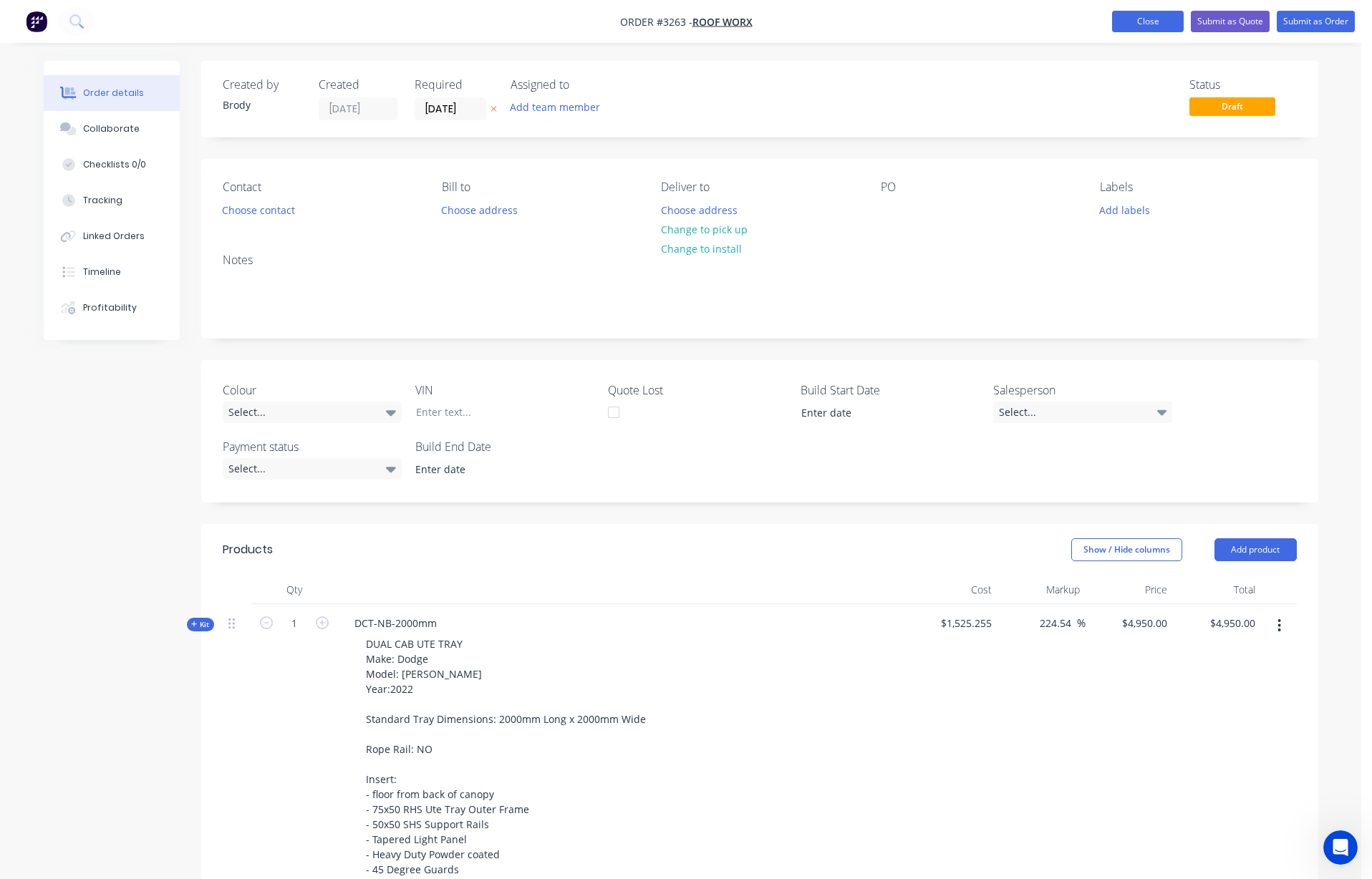
click at [795, 28] on button "Close" at bounding box center [1148, 22] width 71 height 22
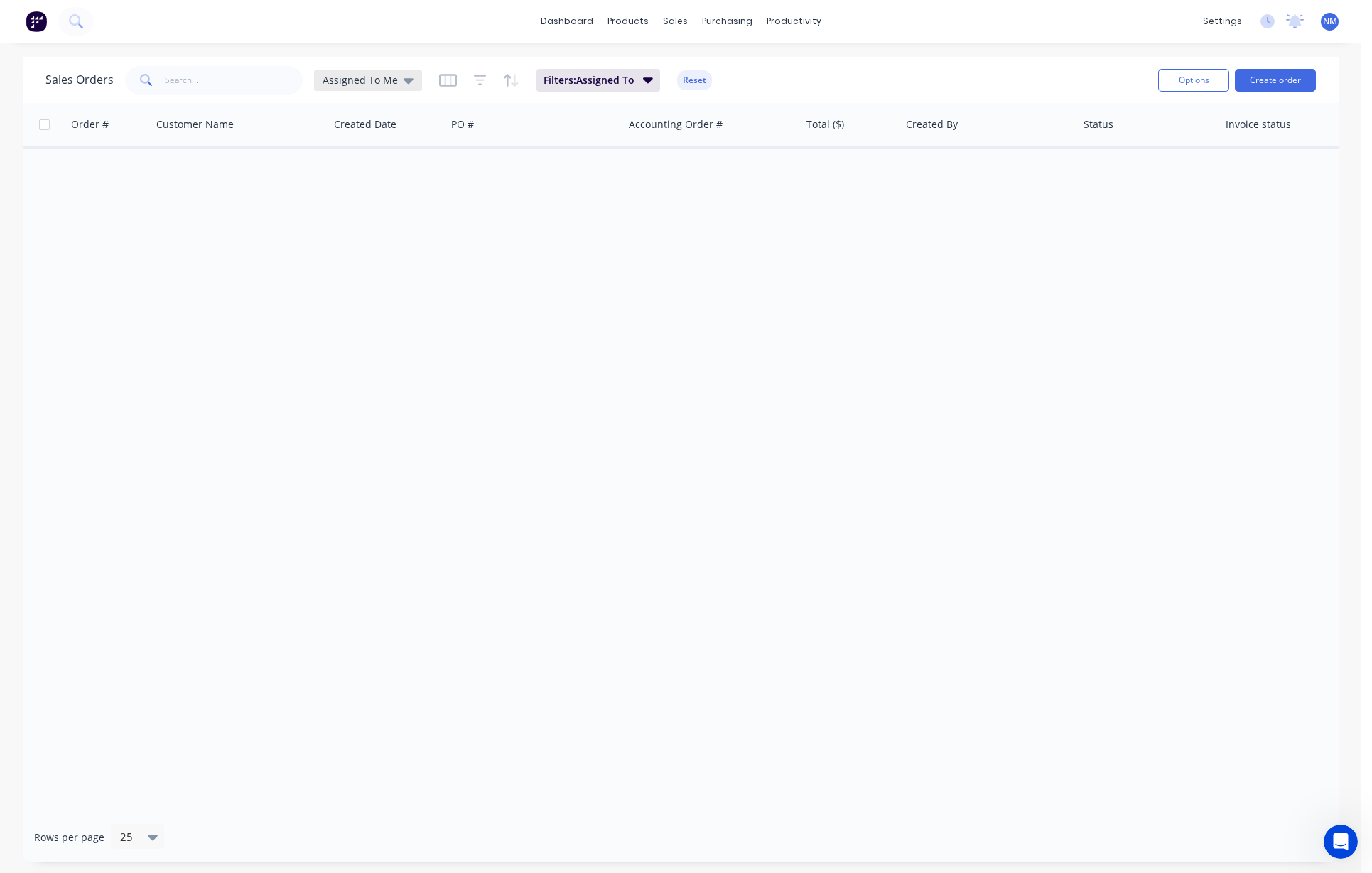
click at [377, 80] on span "Assigned To Me" at bounding box center [360, 80] width 76 height 15
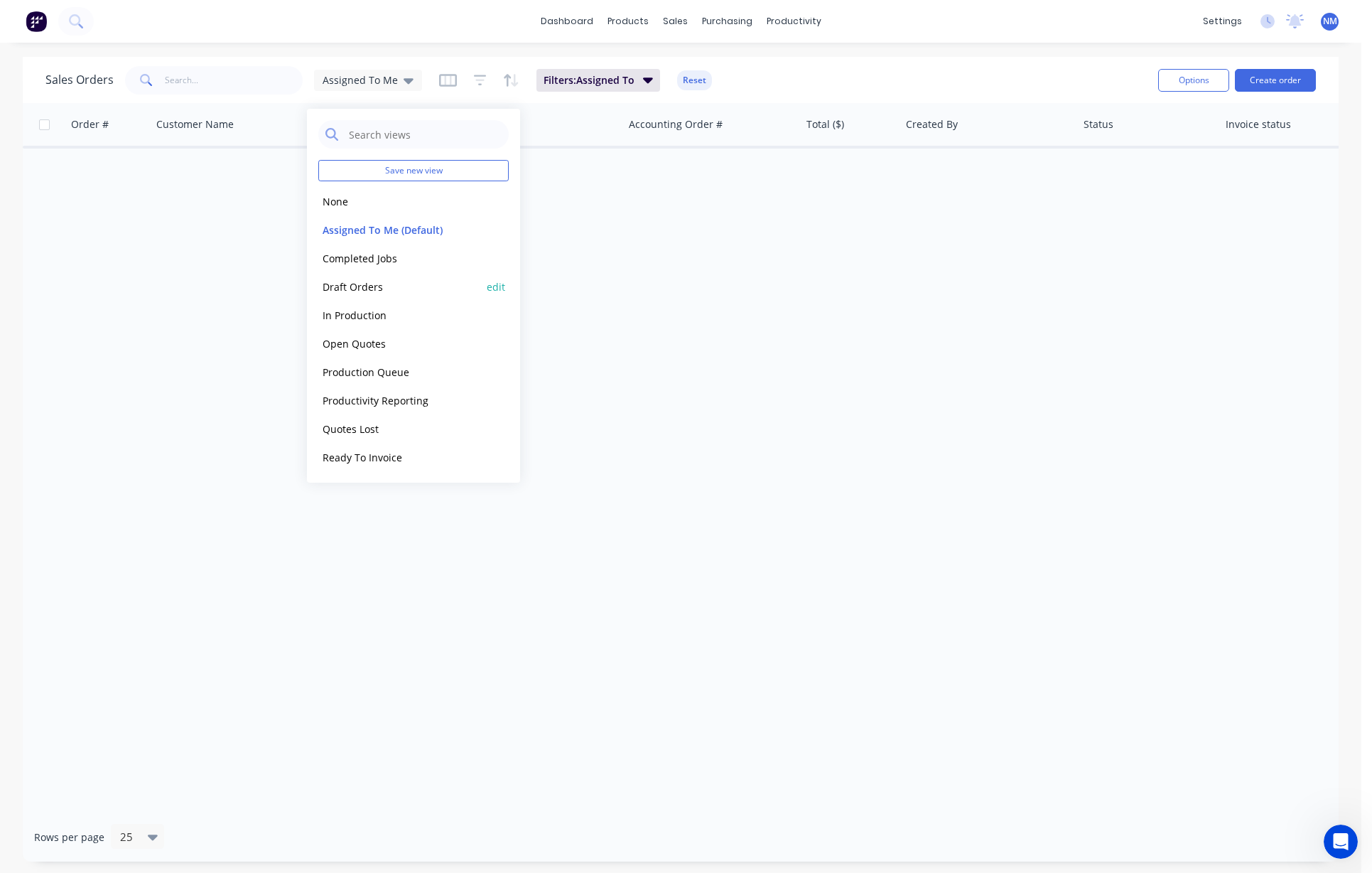
click at [379, 284] on button "Draft Orders" at bounding box center [399, 287] width 162 height 17
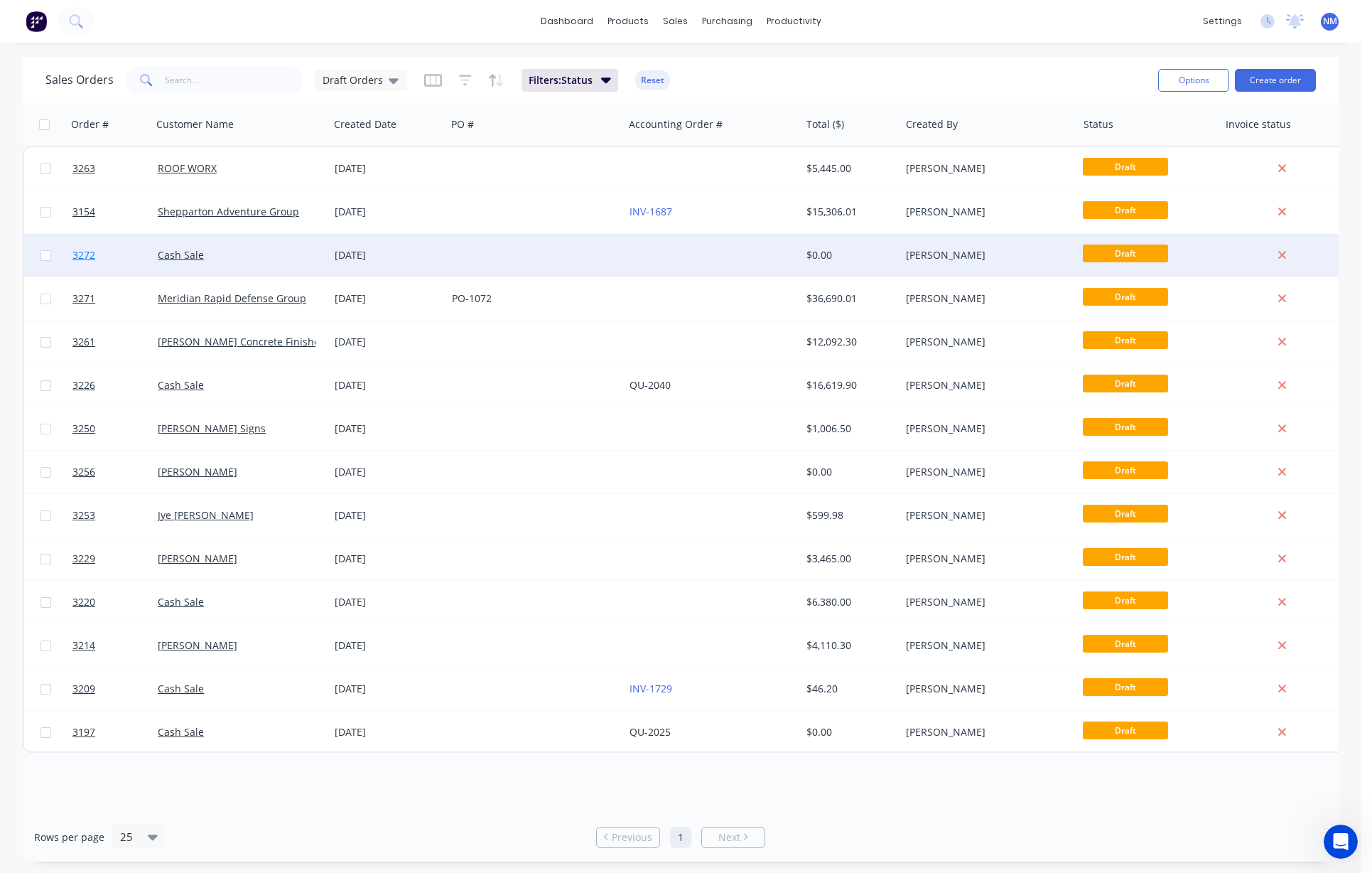
click at [78, 250] on span "3272" at bounding box center [84, 255] width 22 height 15
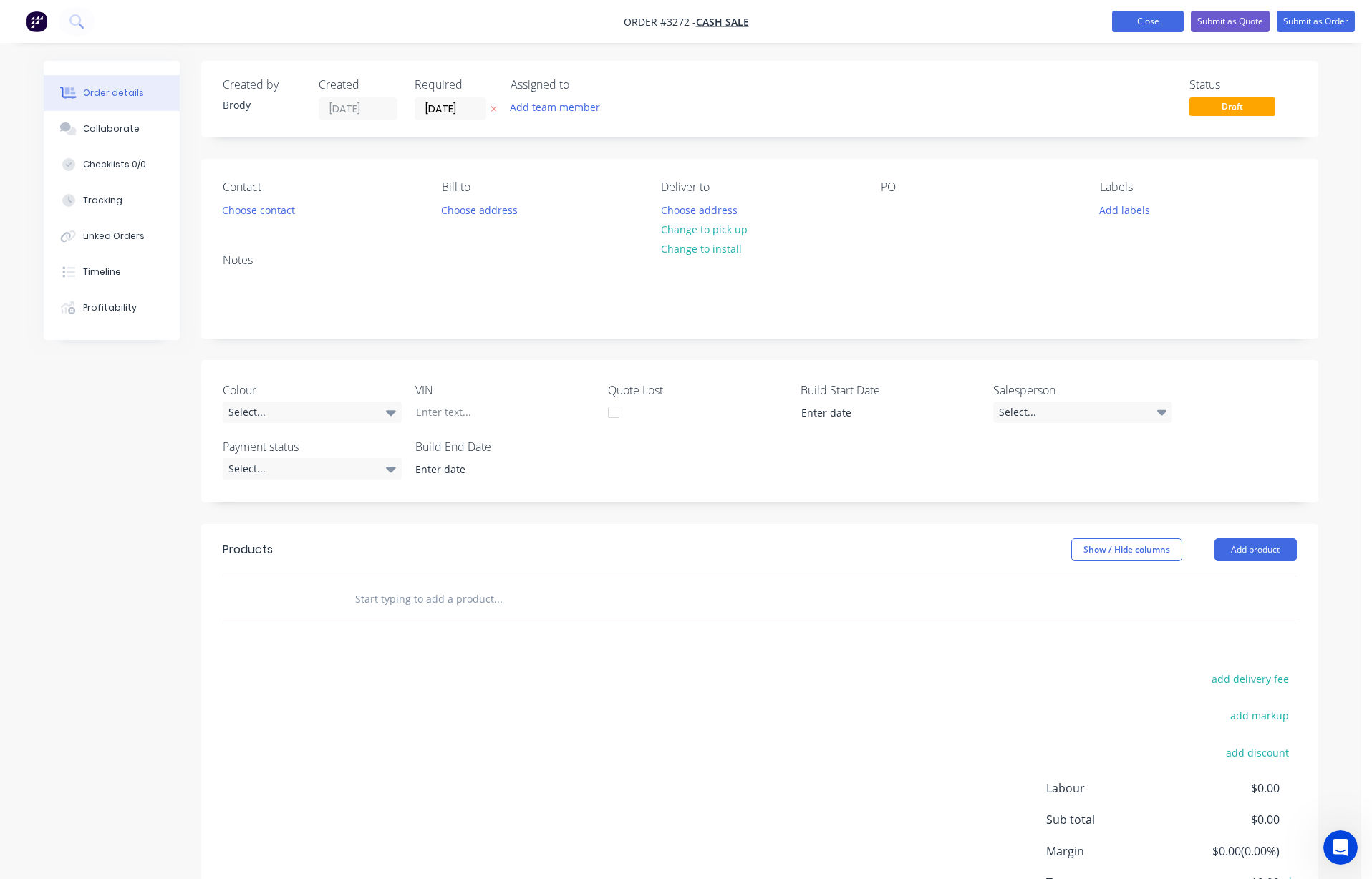
click at [795, 20] on button "Close" at bounding box center [1148, 22] width 71 height 22
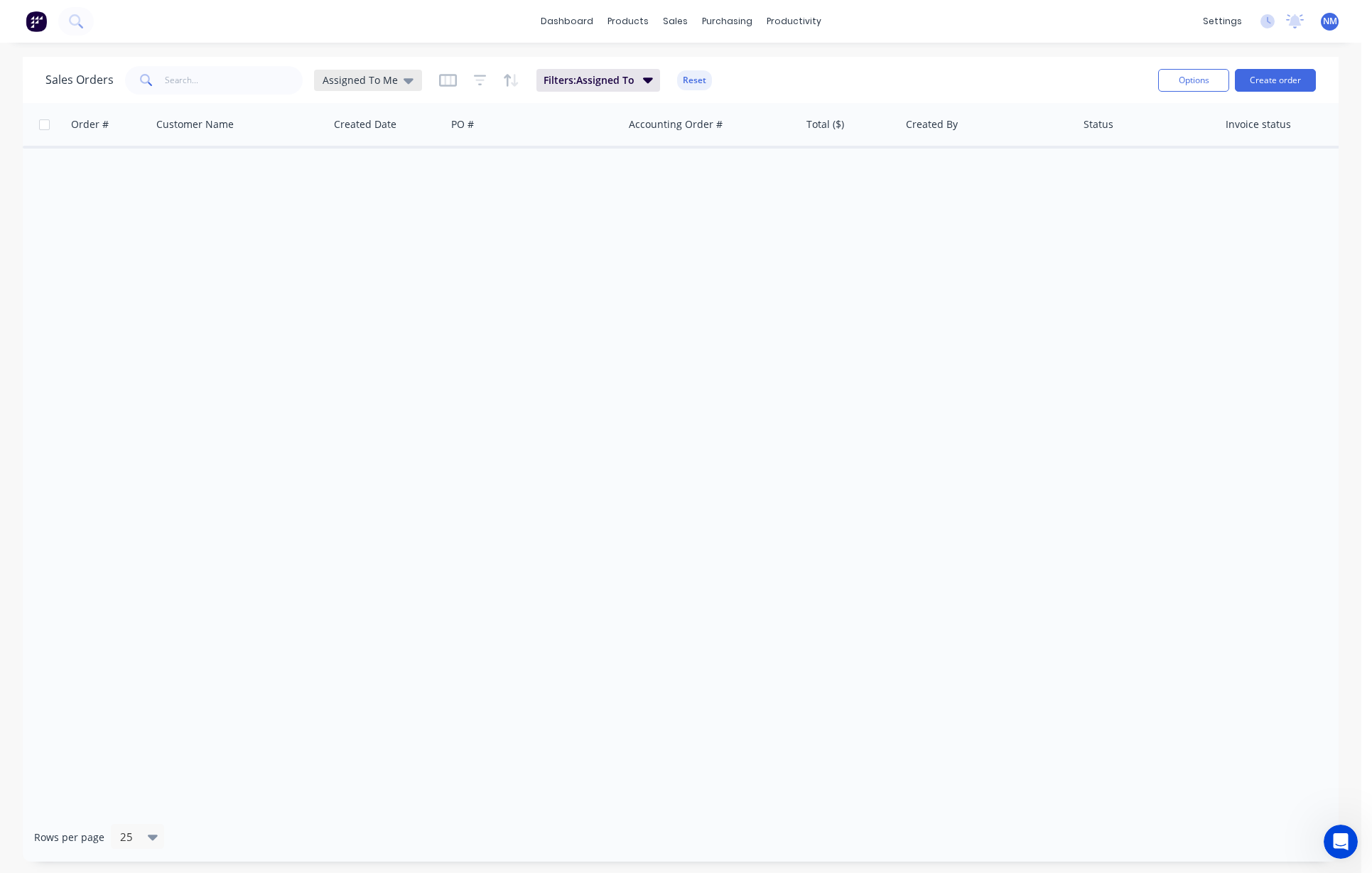
click at [388, 83] on span "Assigned To Me" at bounding box center [360, 80] width 76 height 15
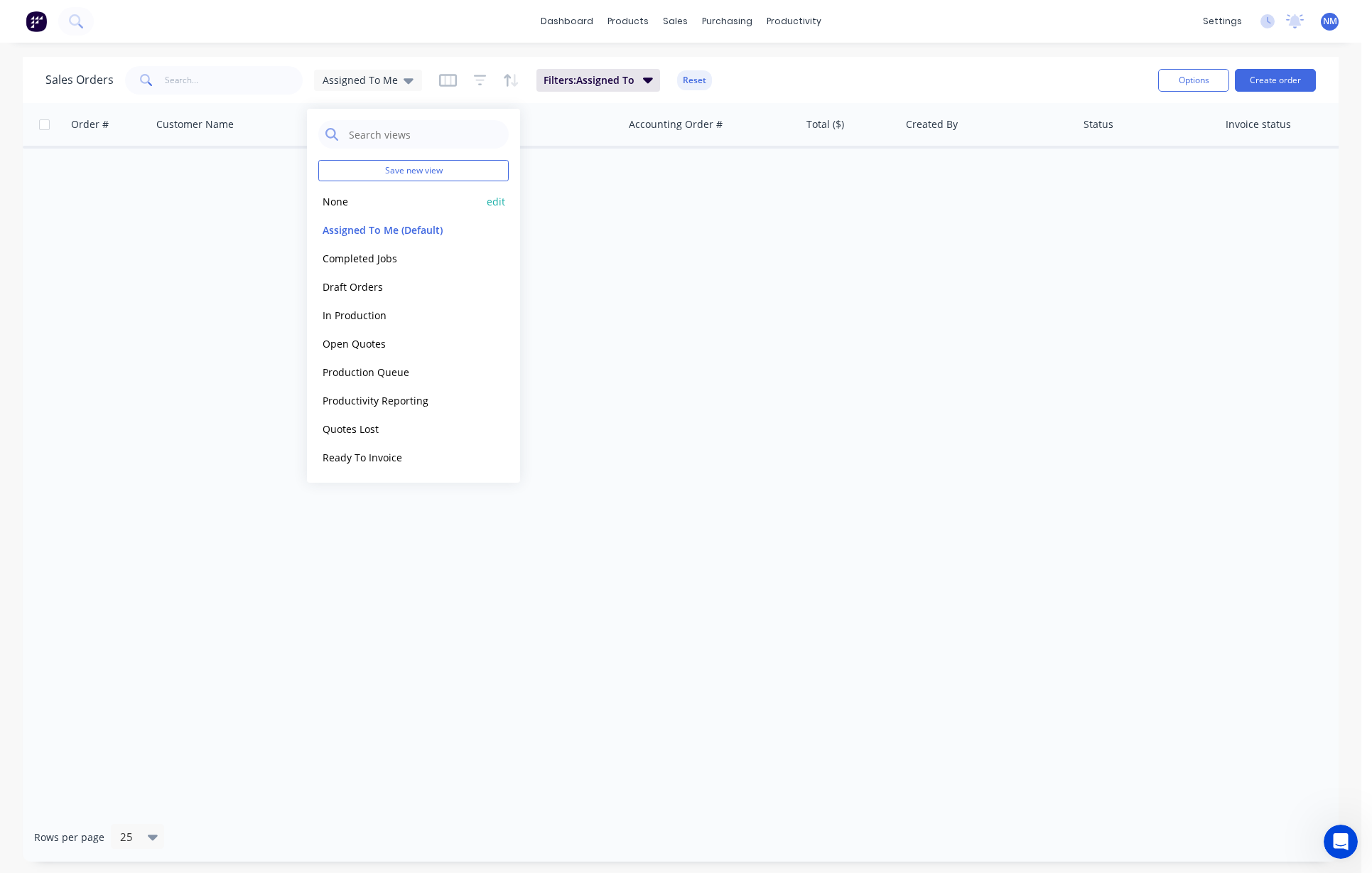
click at [336, 208] on button "None" at bounding box center [399, 201] width 162 height 17
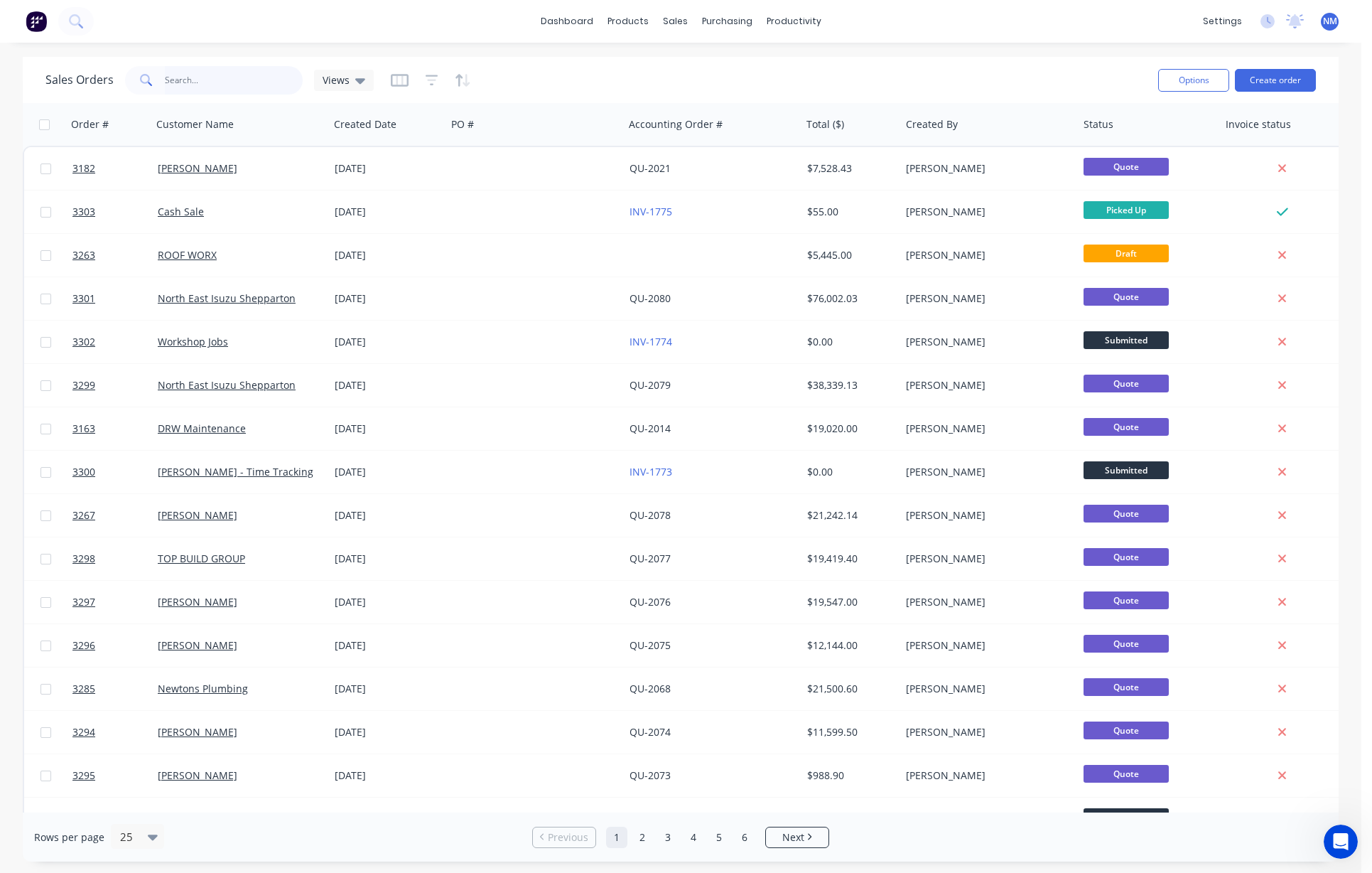
click at [216, 86] on input "text" at bounding box center [234, 80] width 139 height 28
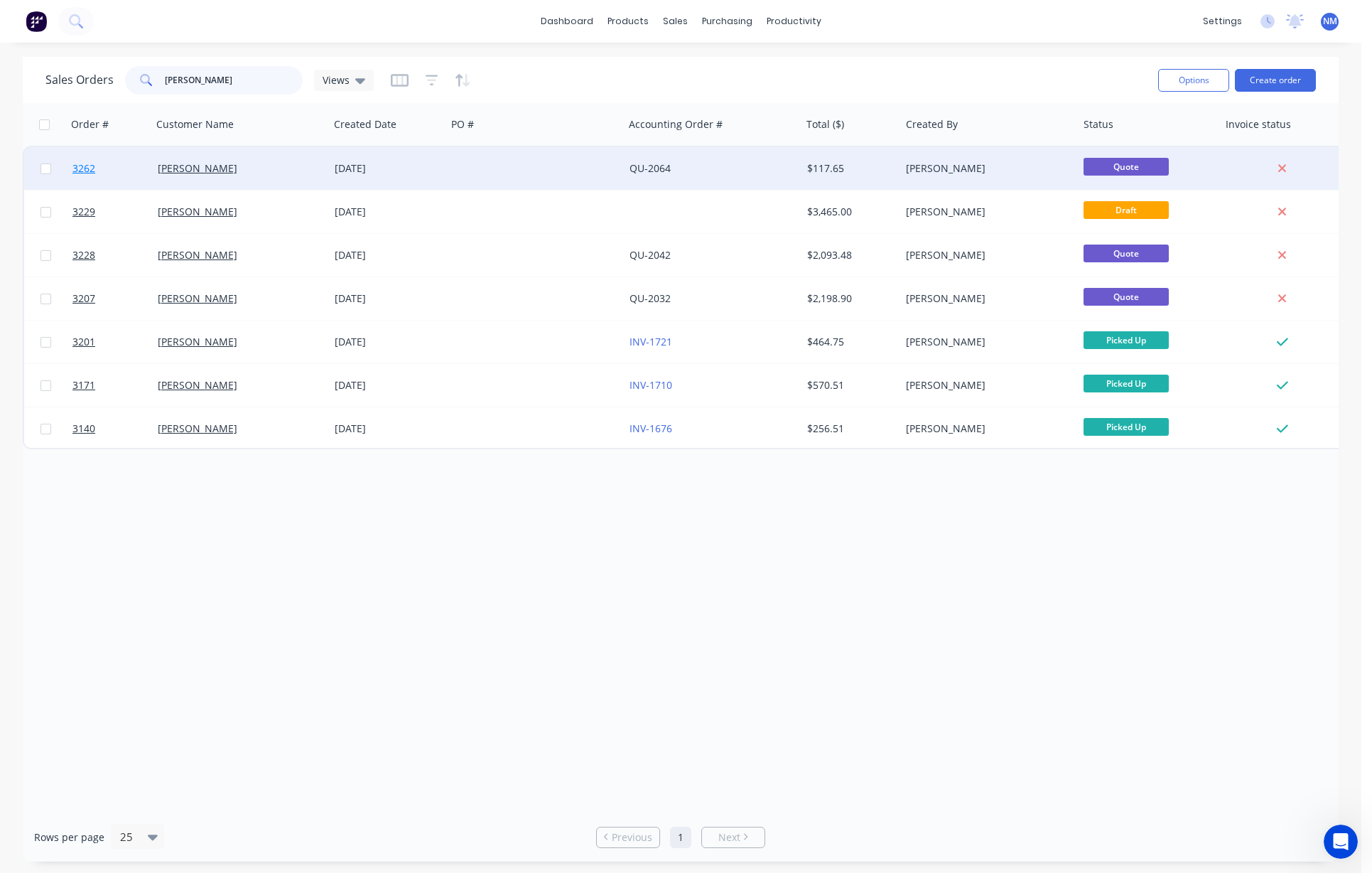
type input "[PERSON_NAME]"
click at [88, 167] on span "3262" at bounding box center [84, 168] width 22 height 15
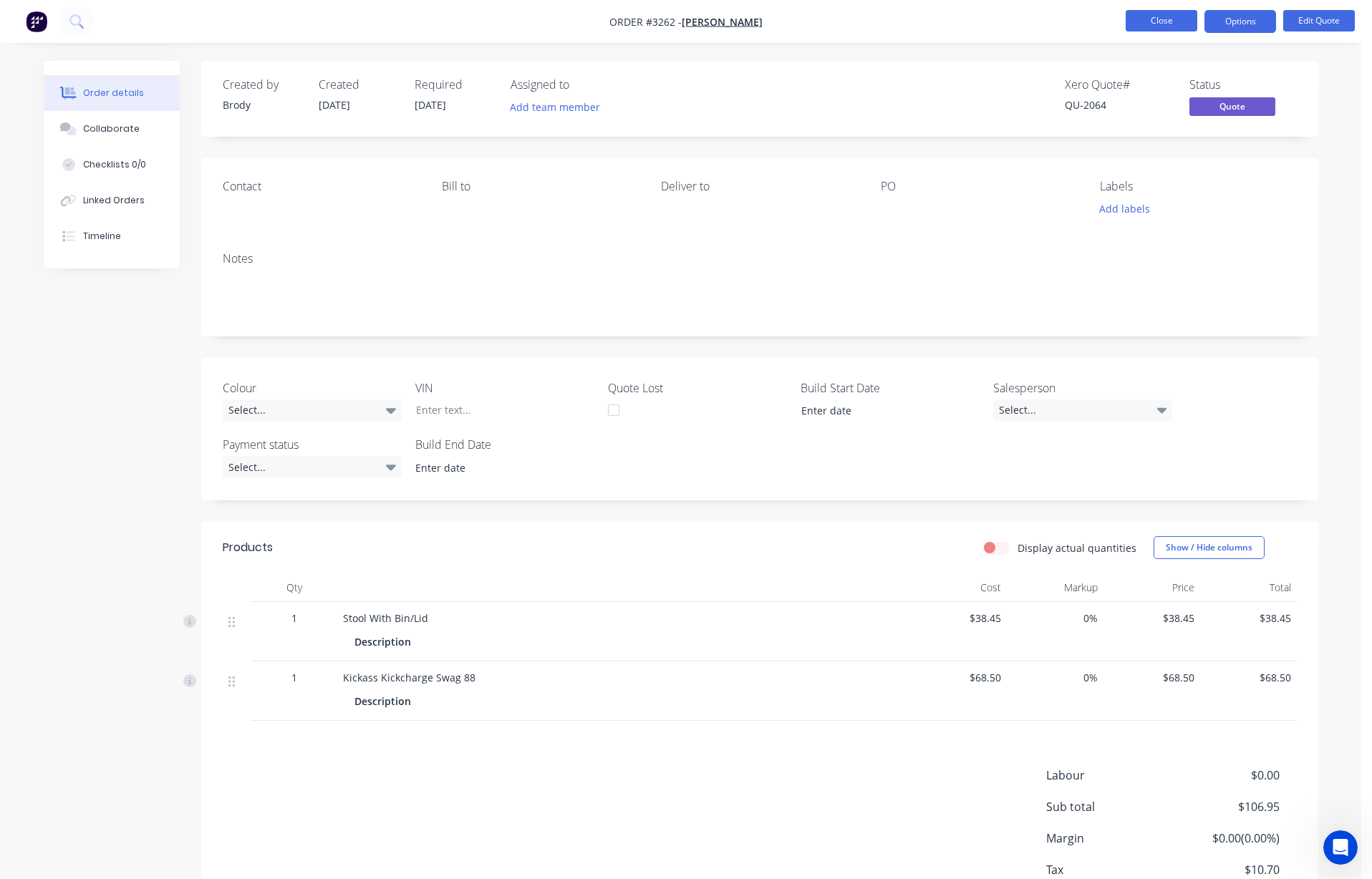
click at [795, 18] on button "Close" at bounding box center [1160, 21] width 71 height 22
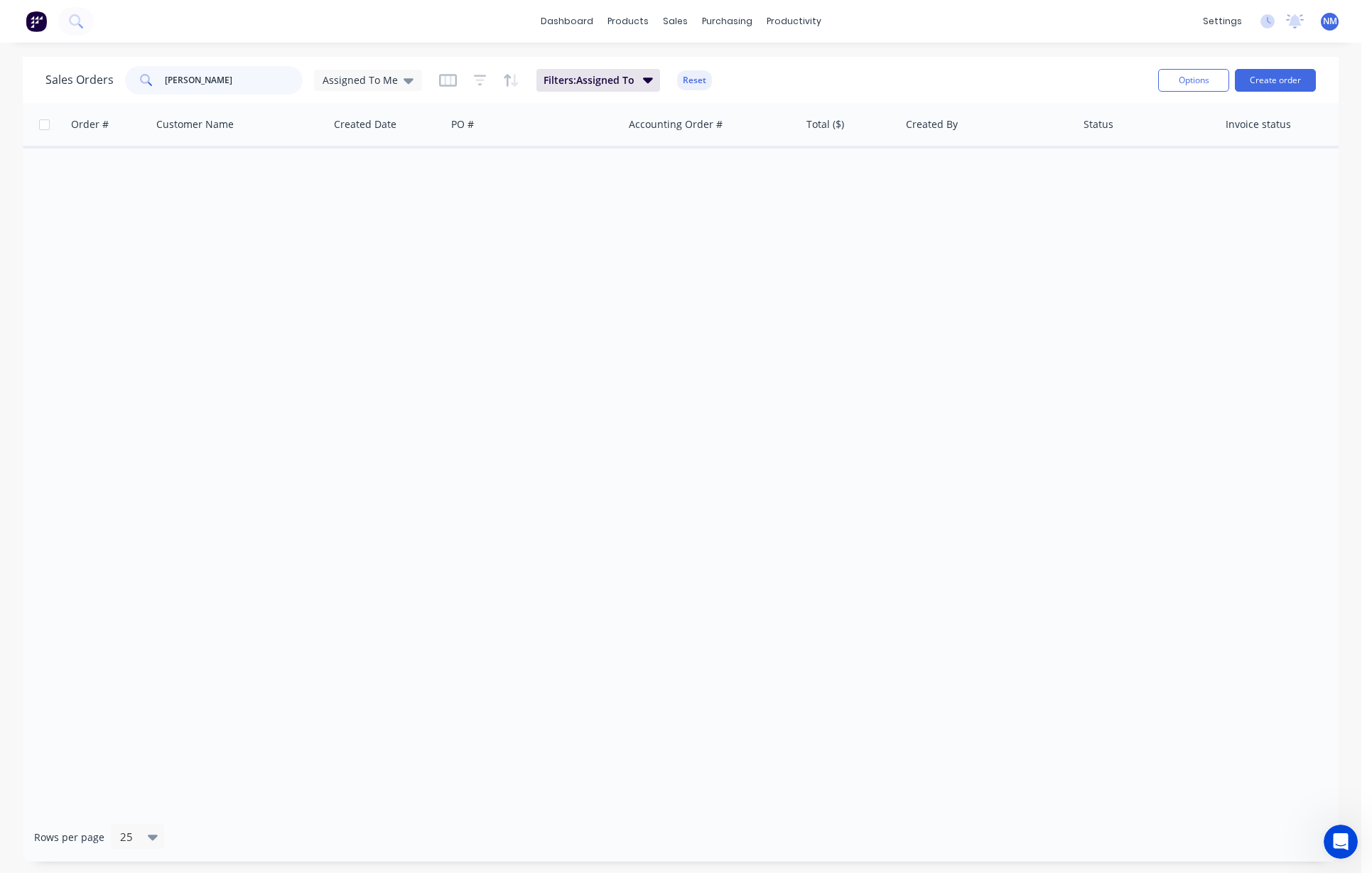
drag, startPoint x: 268, startPoint y: 84, endPoint x: 90, endPoint y: 85, distance: 178.0
click at [94, 86] on div "Sales Orders brody m Assigned To Me" at bounding box center [234, 80] width 377 height 28
click at [396, 79] on div "Assigned To Me" at bounding box center [368, 80] width 91 height 13
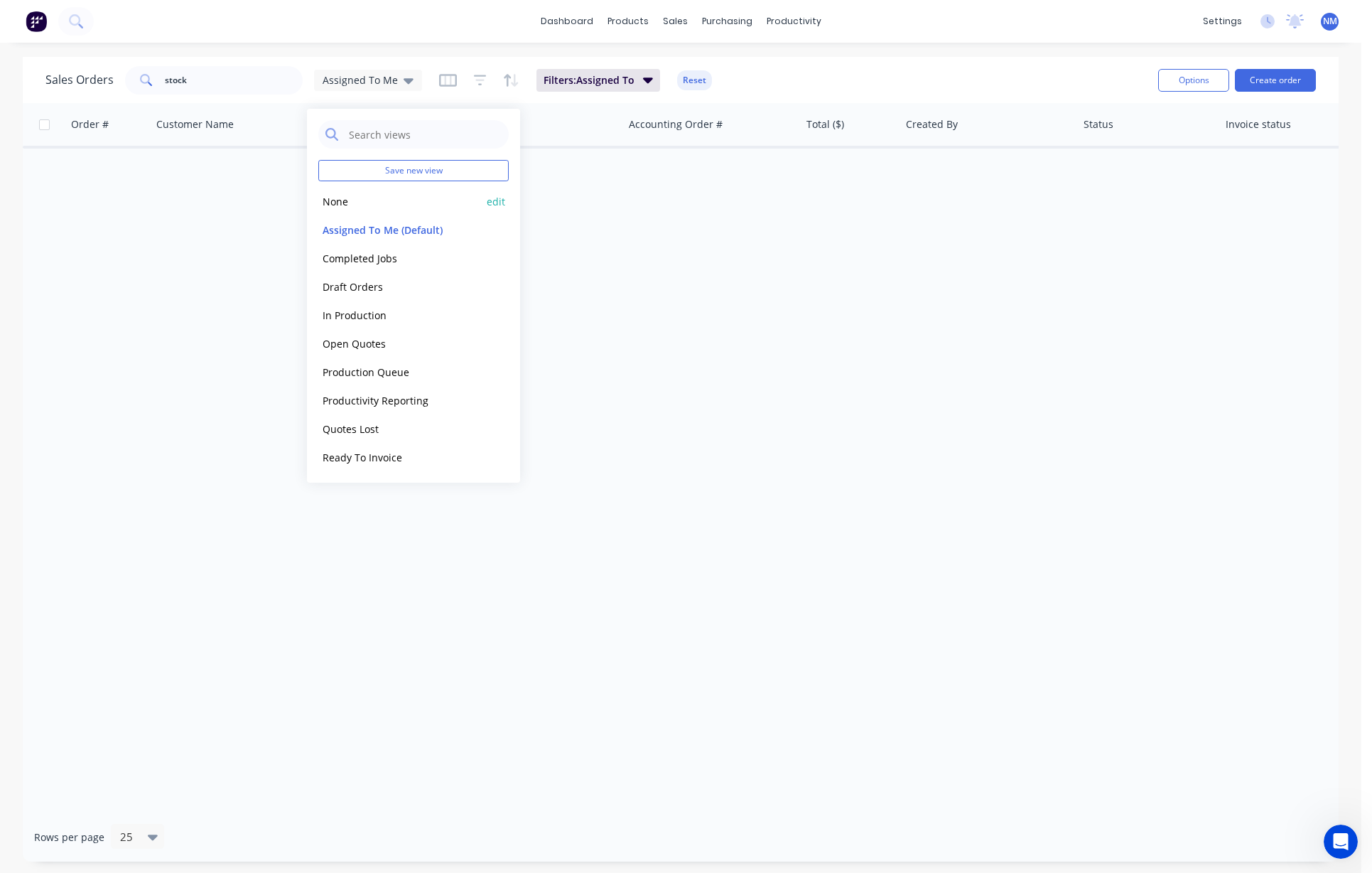
click at [338, 208] on button "None" at bounding box center [399, 201] width 162 height 17
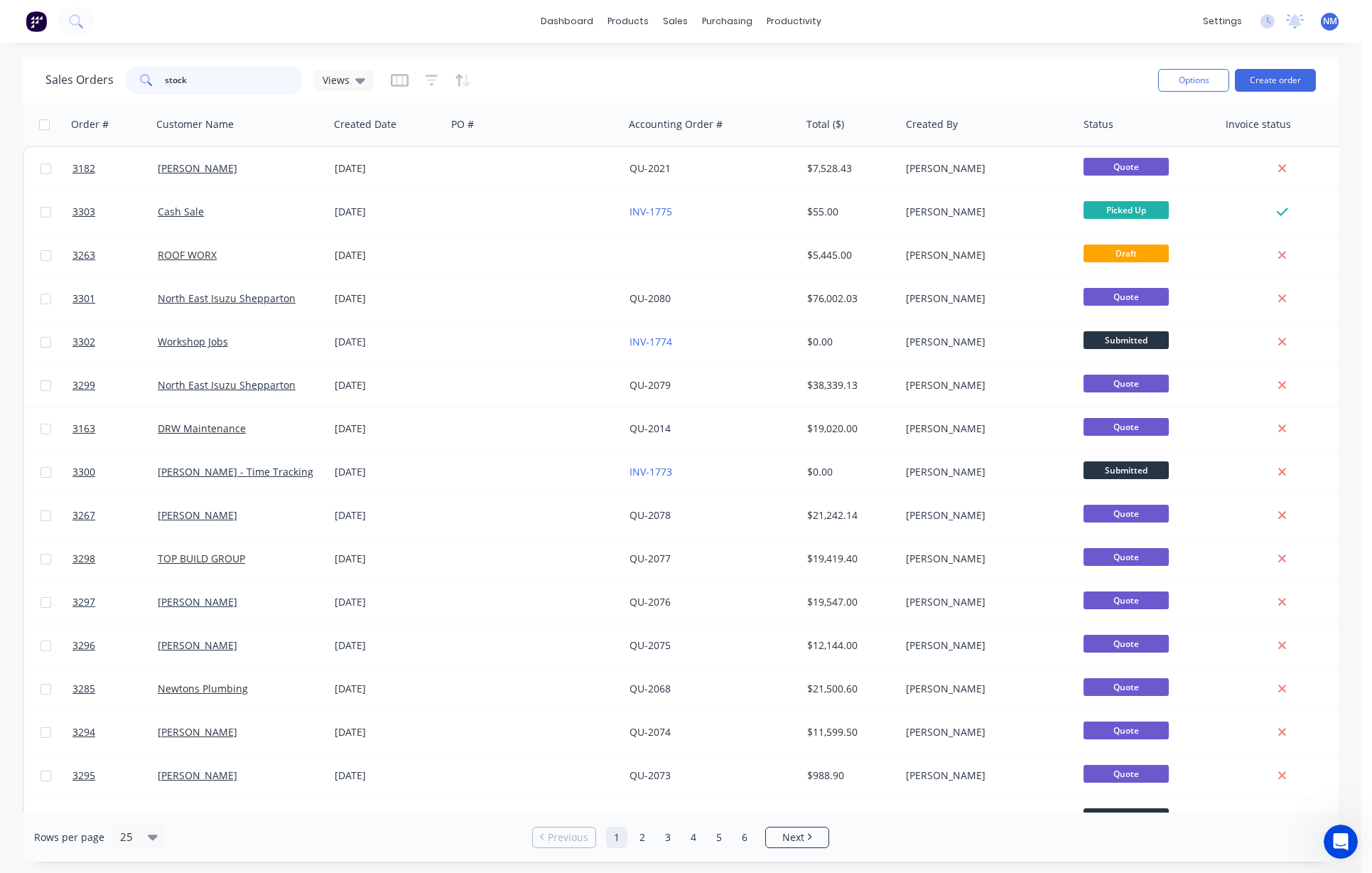
click at [233, 84] on input "stock" at bounding box center [234, 80] width 139 height 28
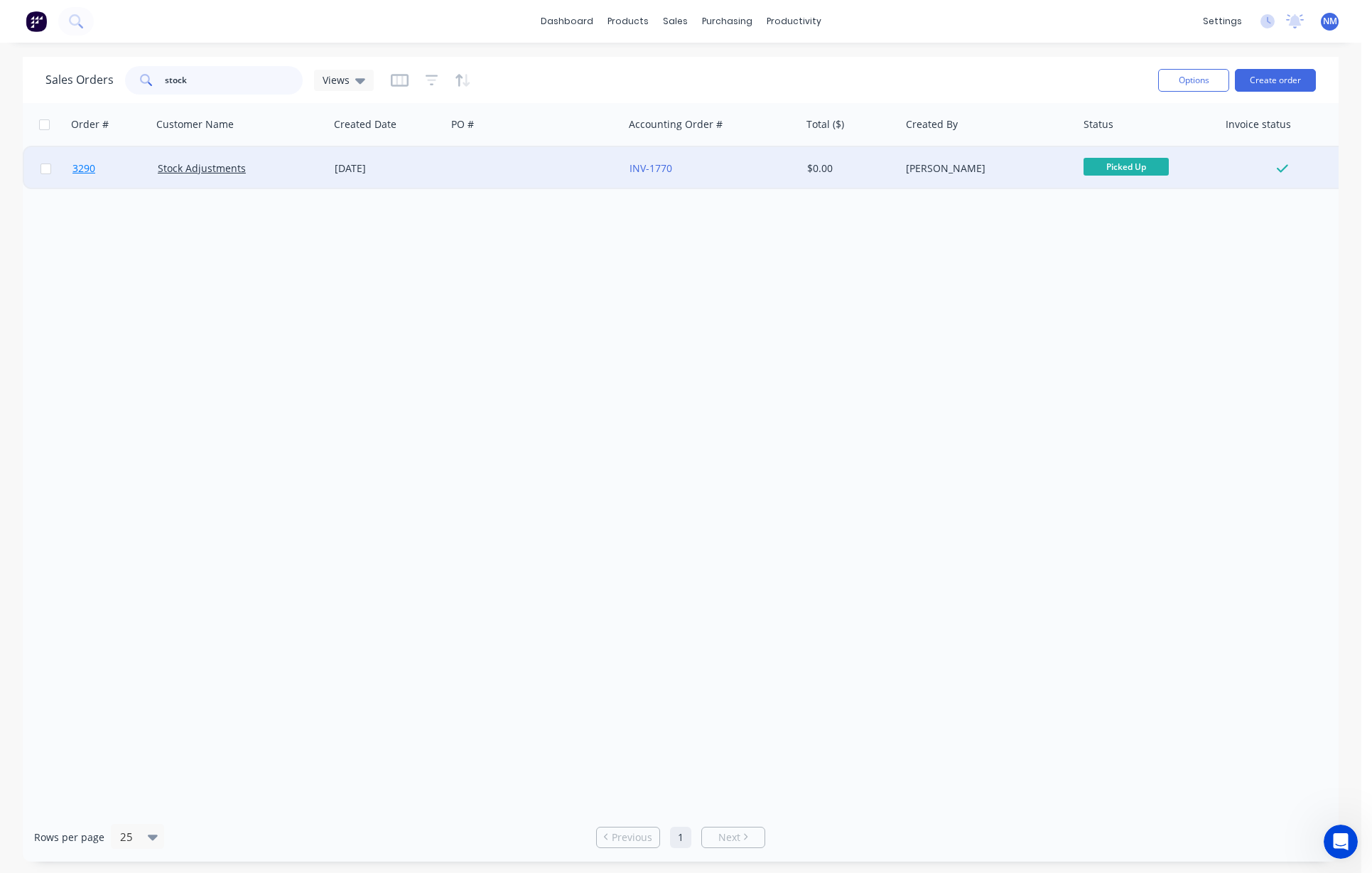
type input "stock"
click at [79, 169] on span "3290" at bounding box center [84, 168] width 22 height 15
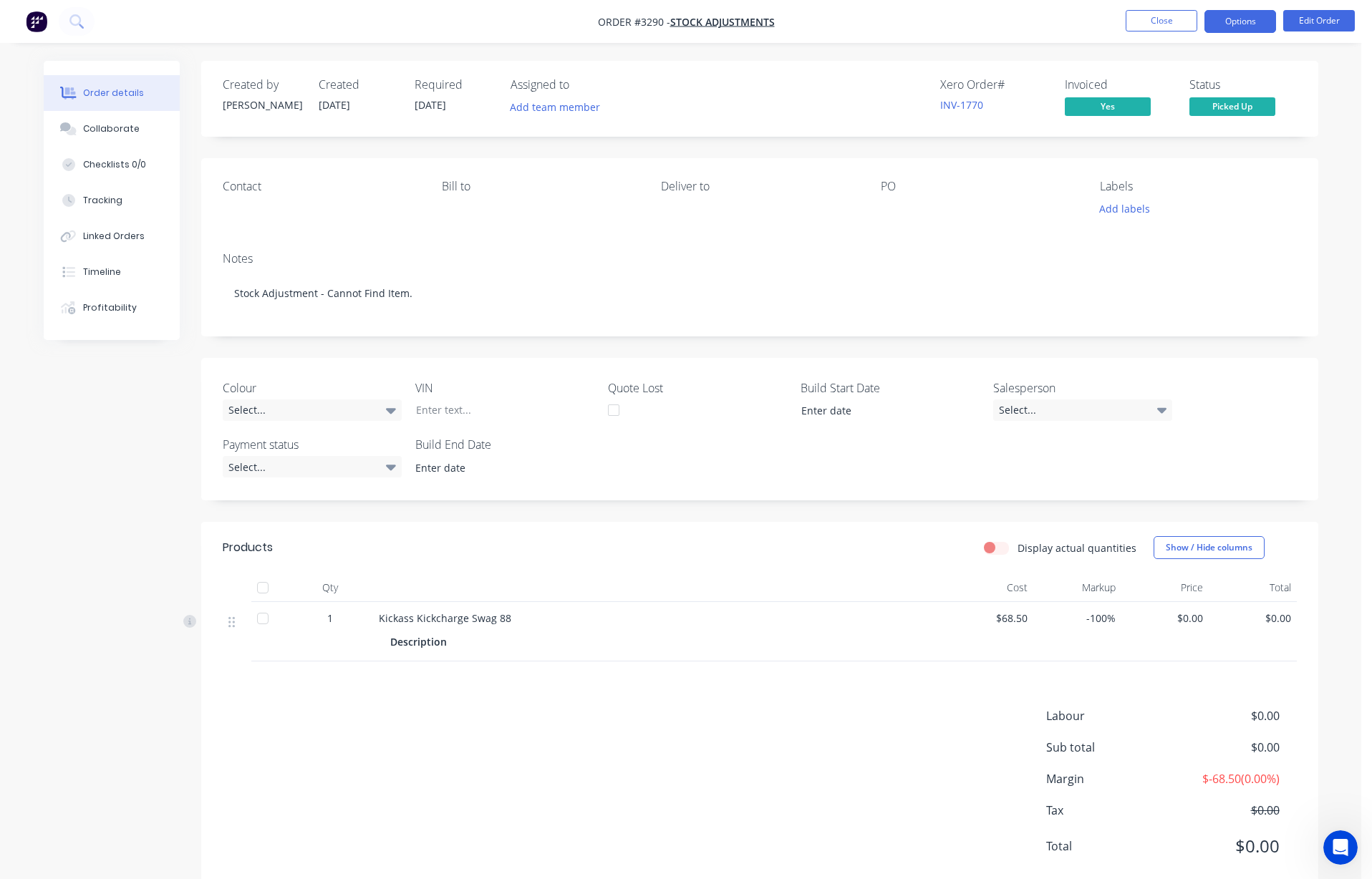
click at [795, 27] on button "Options" at bounding box center [1240, 21] width 71 height 23
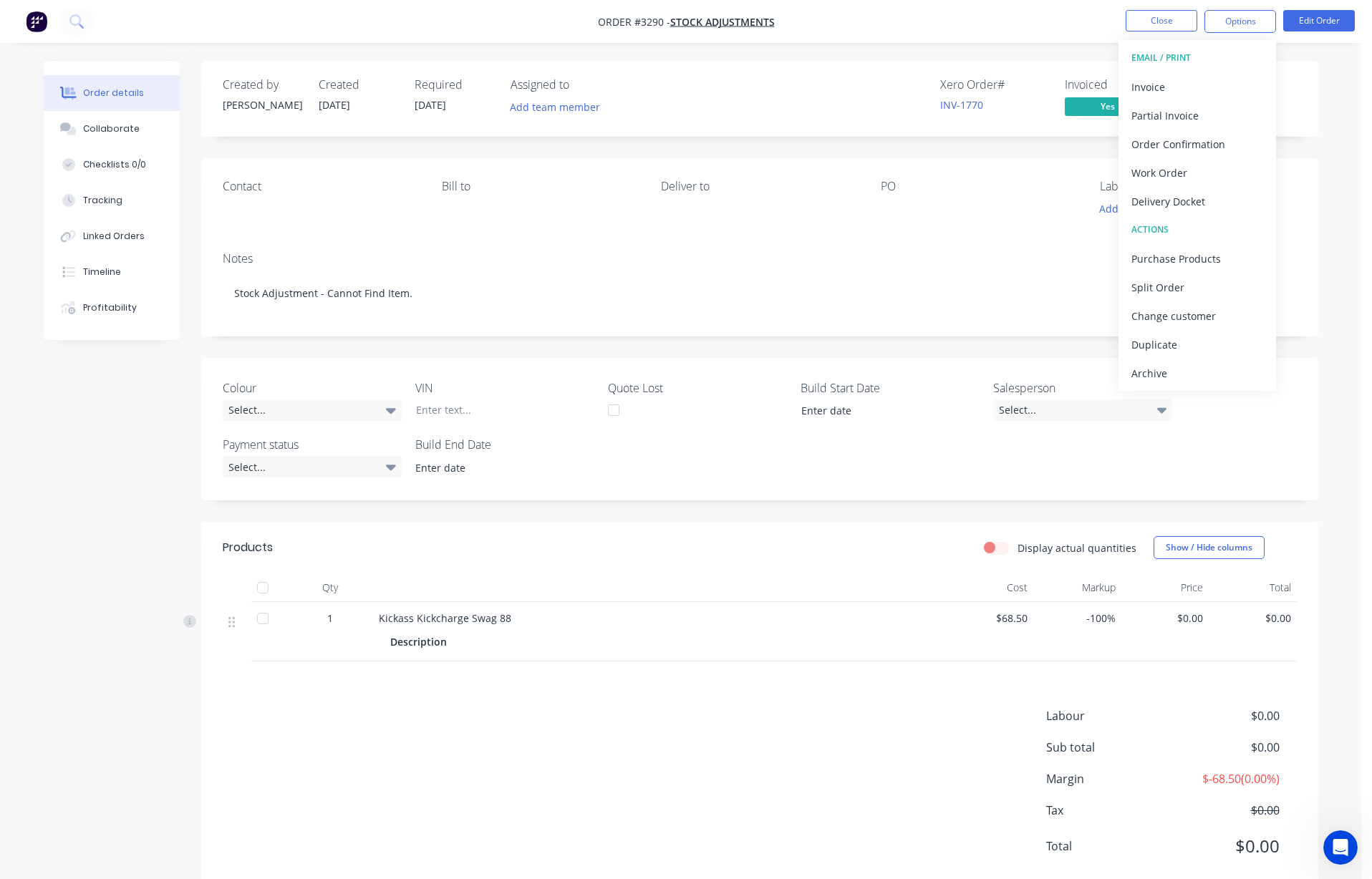
click at [795, 86] on div "Xero Order # INV-1770 Invoiced Yes Status Picked Up" at bounding box center [975, 99] width 643 height 41
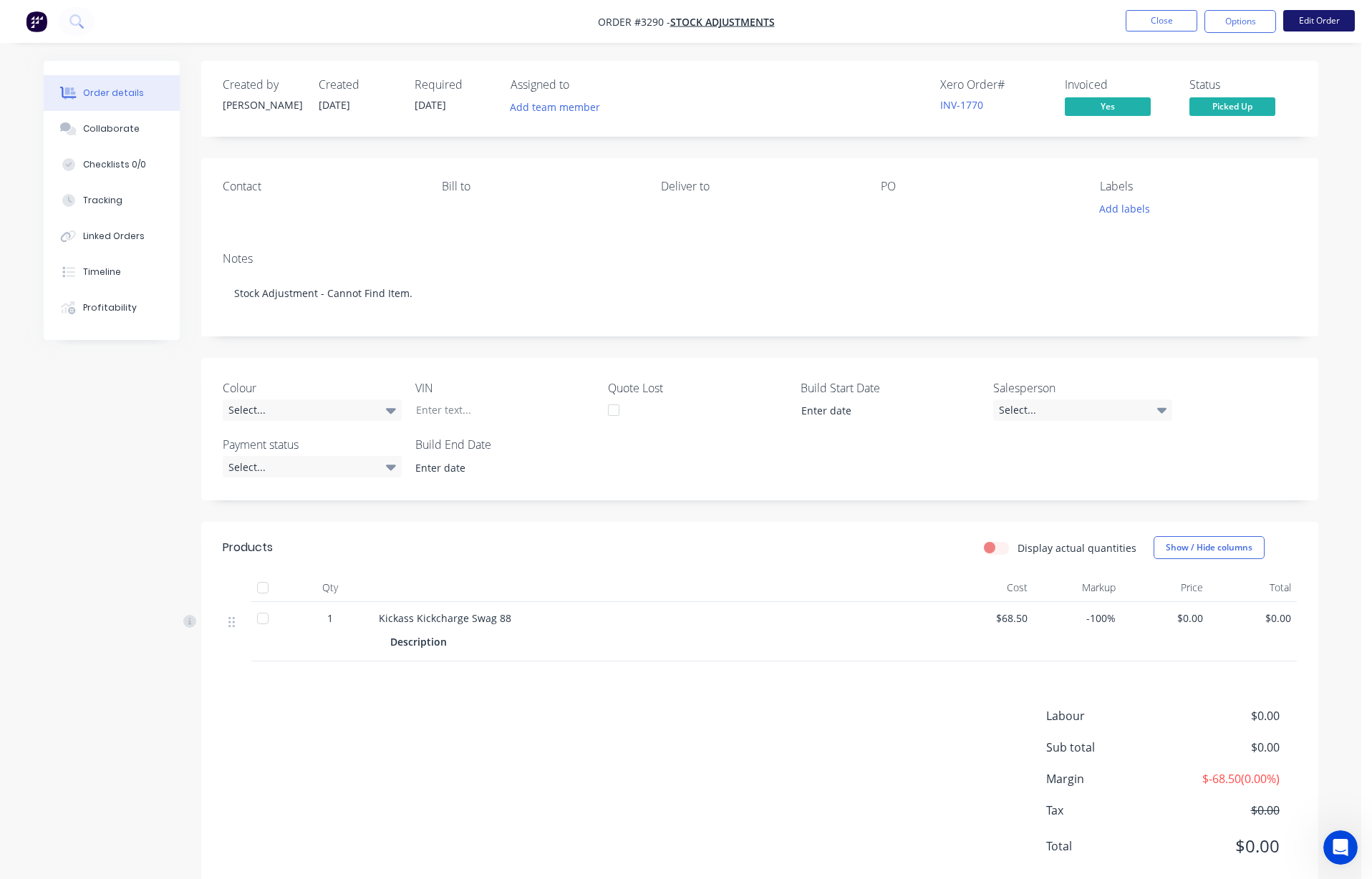
click at [795, 18] on button "Edit Order" at bounding box center [1318, 21] width 71 height 22
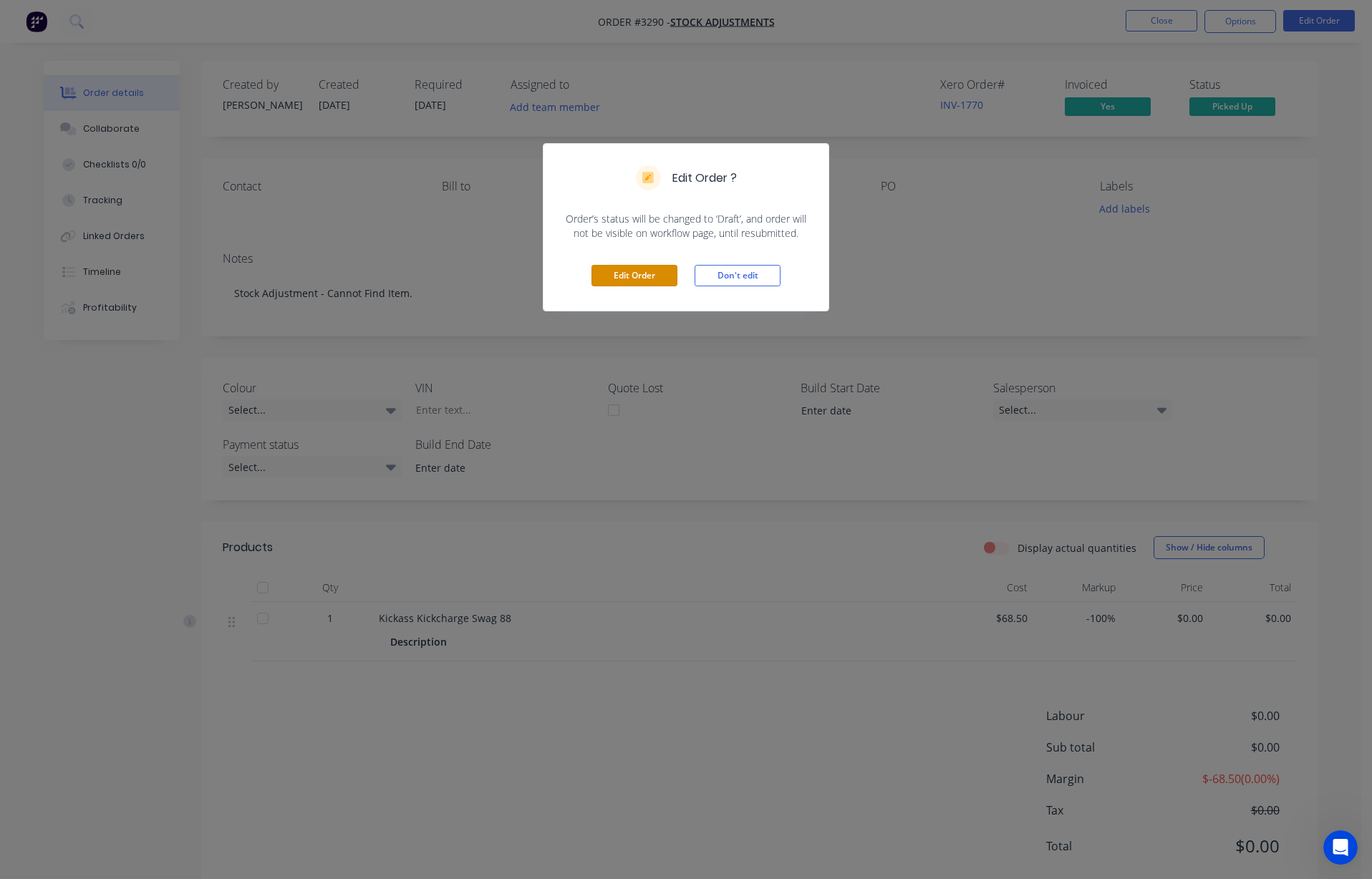
click at [634, 284] on button "Edit Order" at bounding box center [635, 276] width 86 height 22
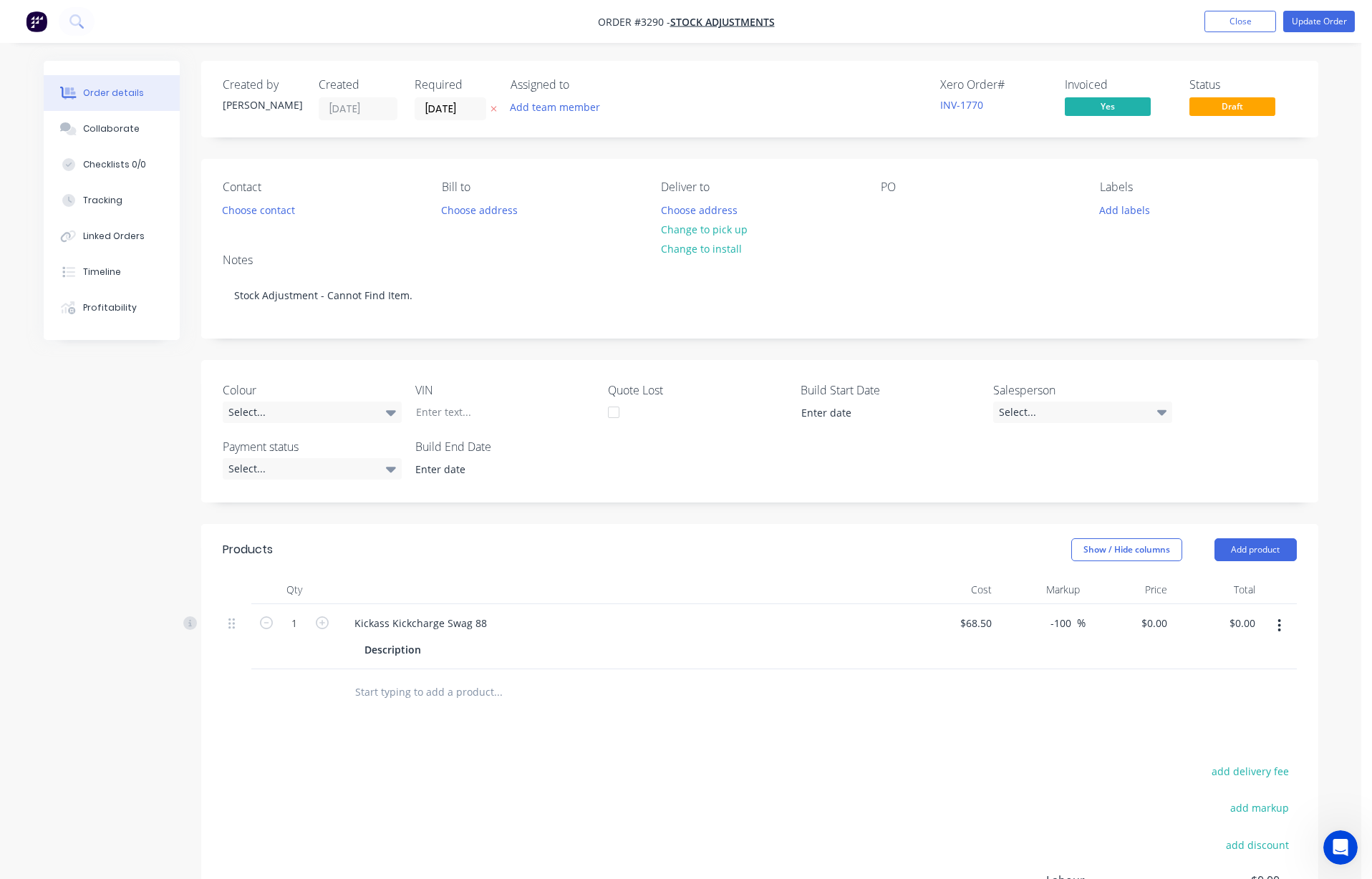
click at [795, 627] on button "button" at bounding box center [1279, 625] width 33 height 25
click at [795, 745] on div "Delete" at bounding box center [1228, 749] width 111 height 21
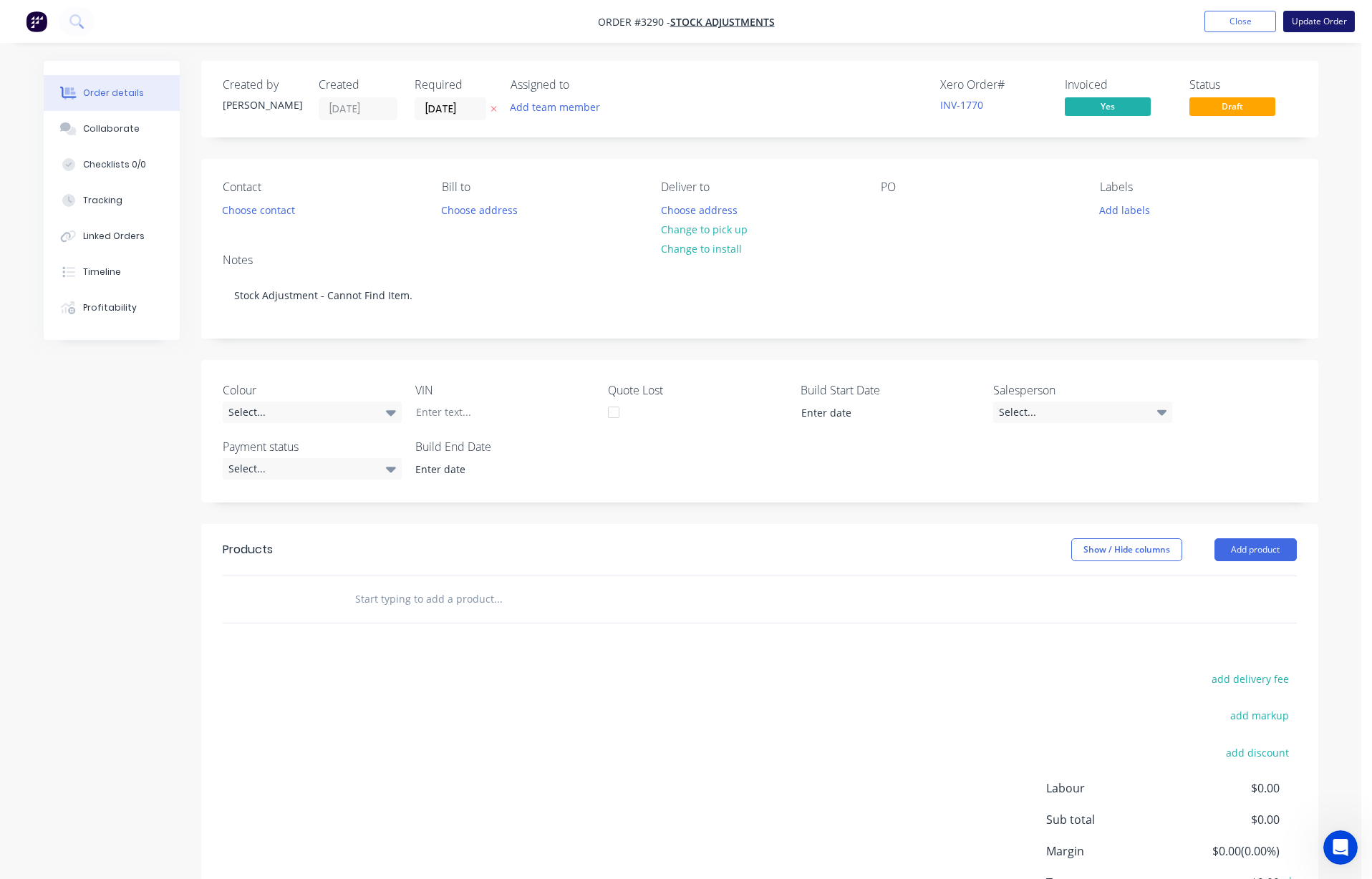
click at [795, 29] on button "Update Order" at bounding box center [1318, 22] width 71 height 22
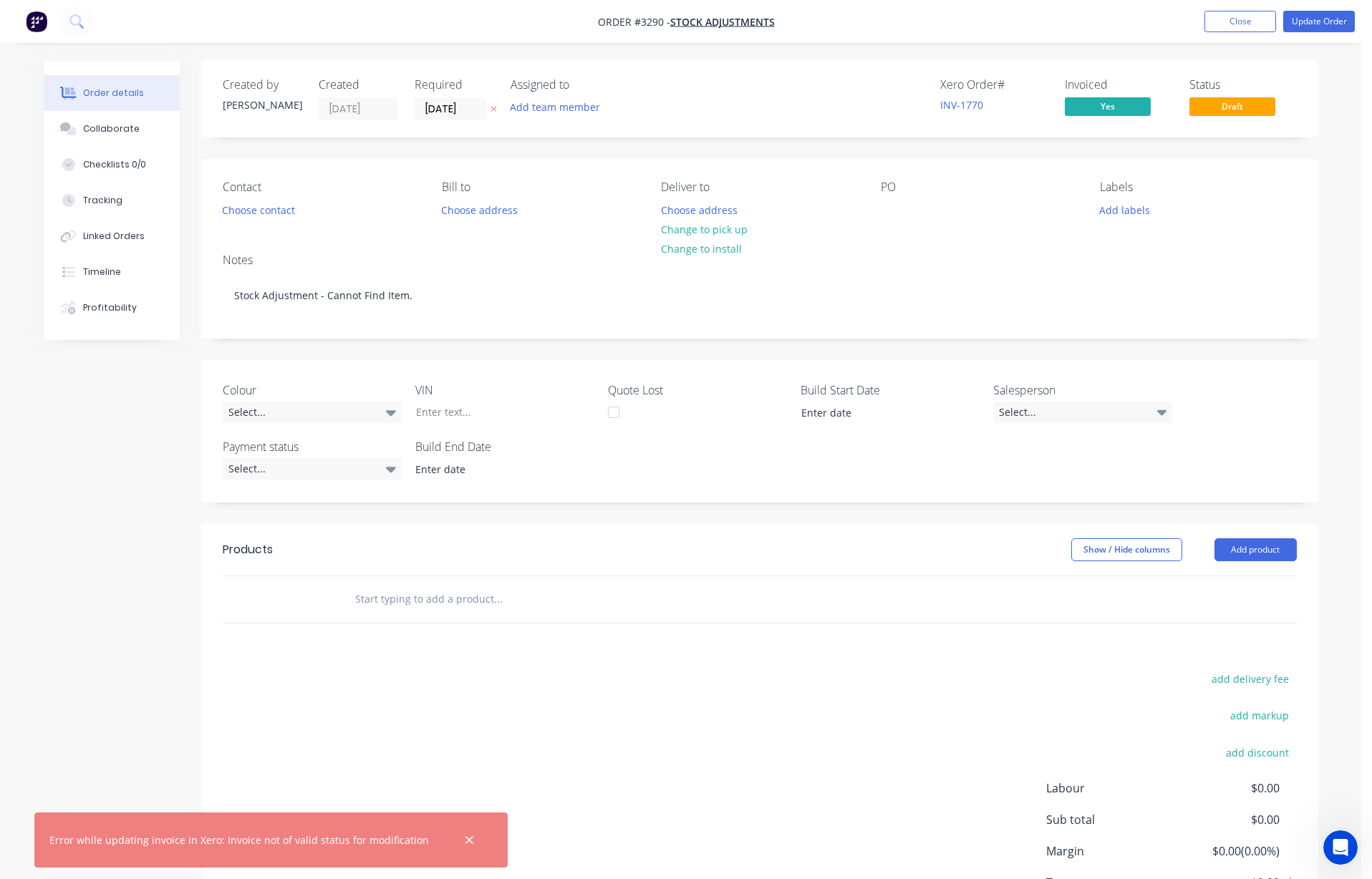
click at [795, 107] on span "Draft" at bounding box center [1233, 106] width 86 height 18
click at [795, 105] on span "Draft" at bounding box center [1233, 106] width 86 height 18
click at [795, 20] on button "Close" at bounding box center [1240, 22] width 71 height 22
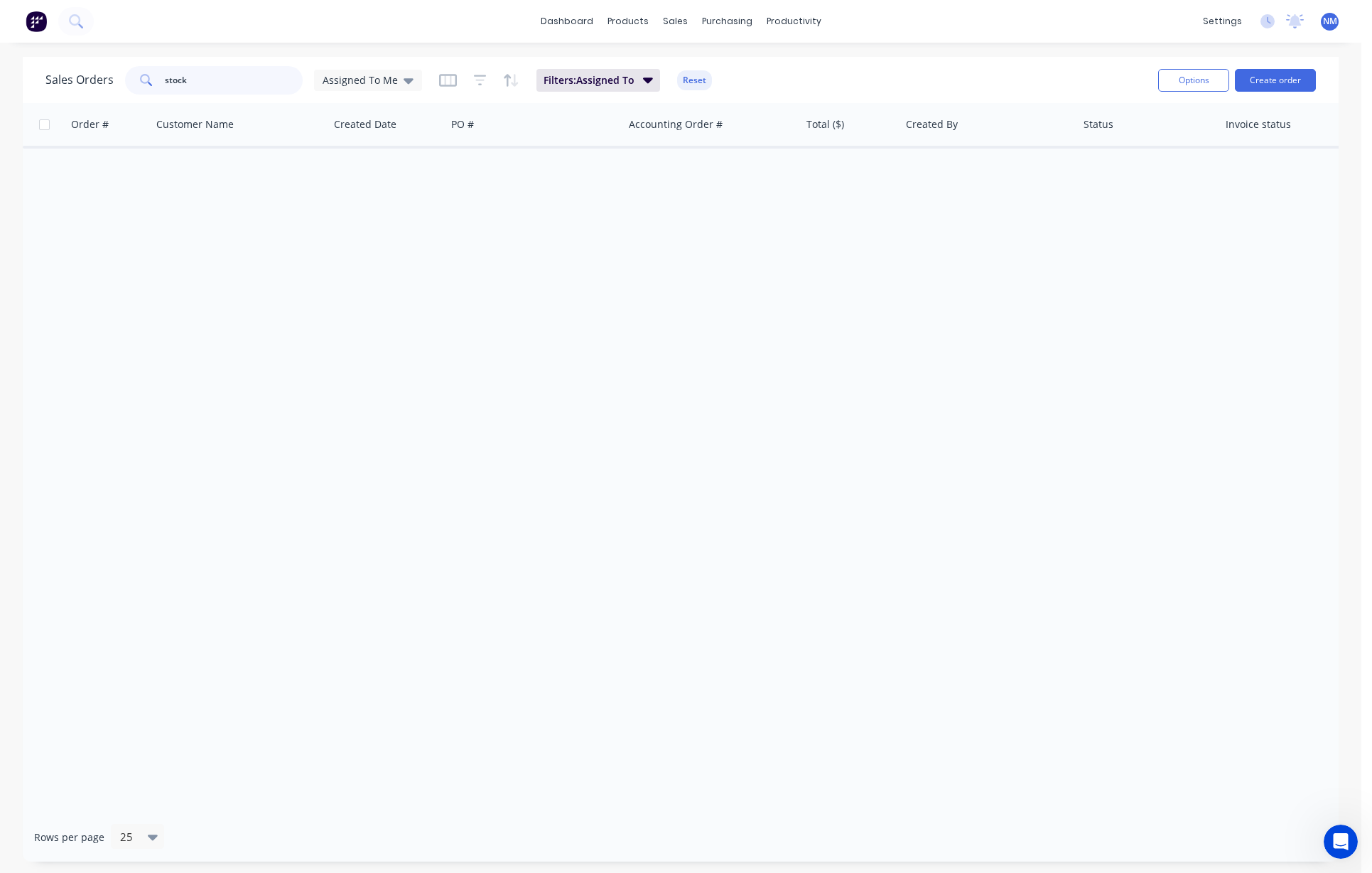
click at [237, 91] on input "stock" at bounding box center [234, 80] width 139 height 28
click at [390, 76] on span "Assigned To Me" at bounding box center [360, 80] width 76 height 15
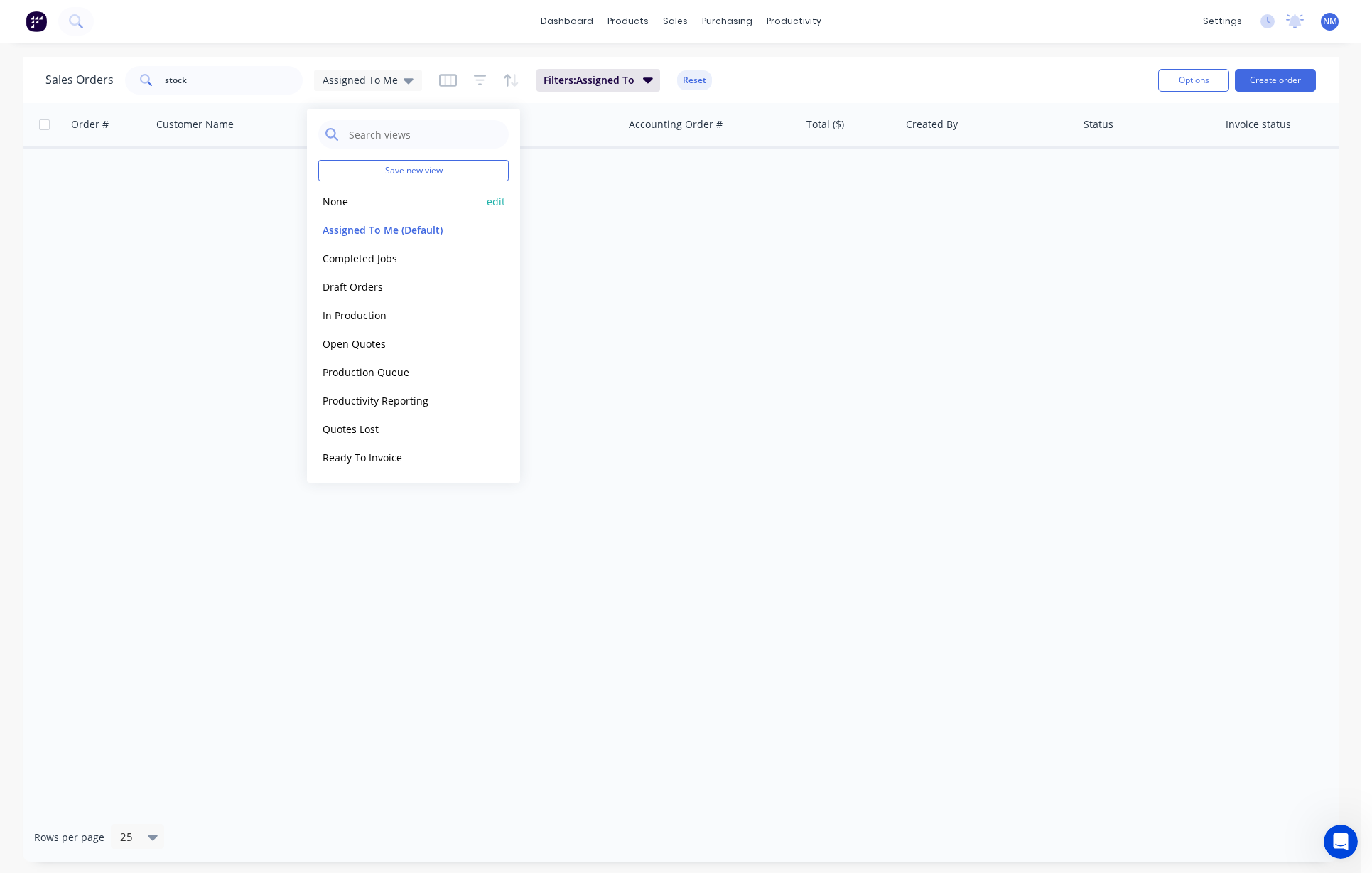
click at [338, 199] on button "None" at bounding box center [399, 201] width 162 height 17
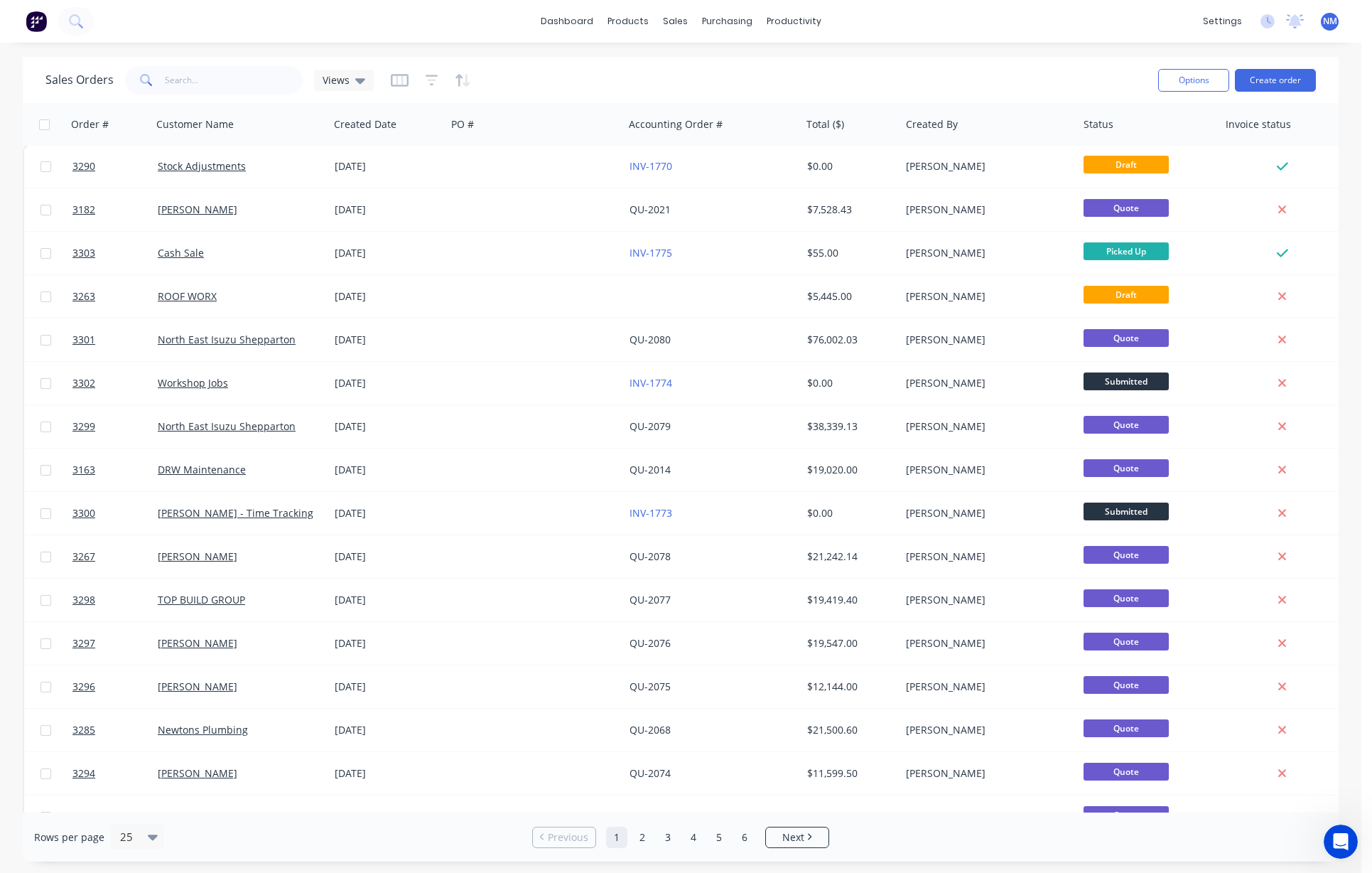
scroll to position [3, 0]
click at [208, 81] on input "stock" at bounding box center [234, 80] width 139 height 28
click at [206, 81] on input "stock" at bounding box center [234, 80] width 139 height 28
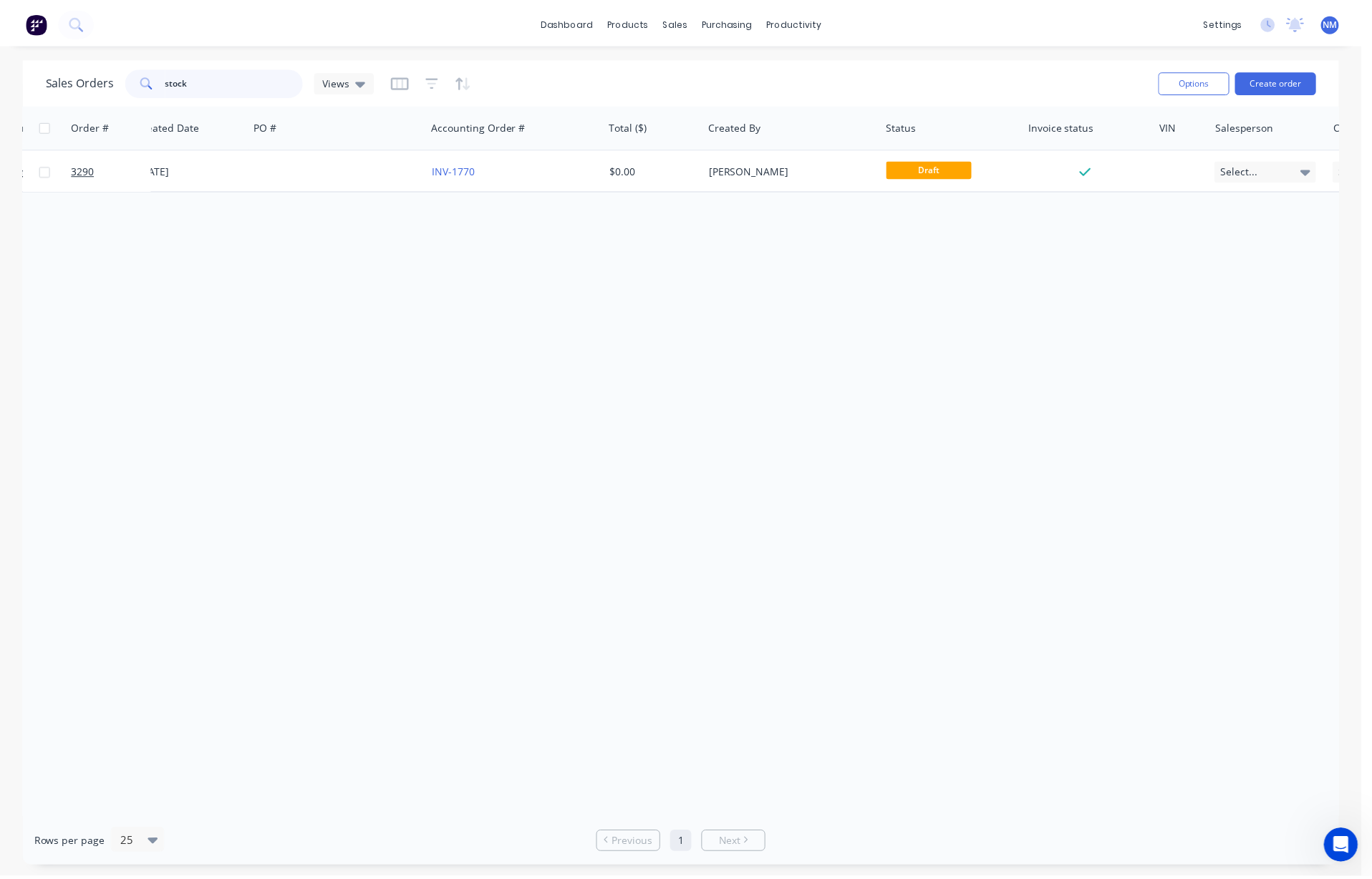
scroll to position [0, 0]
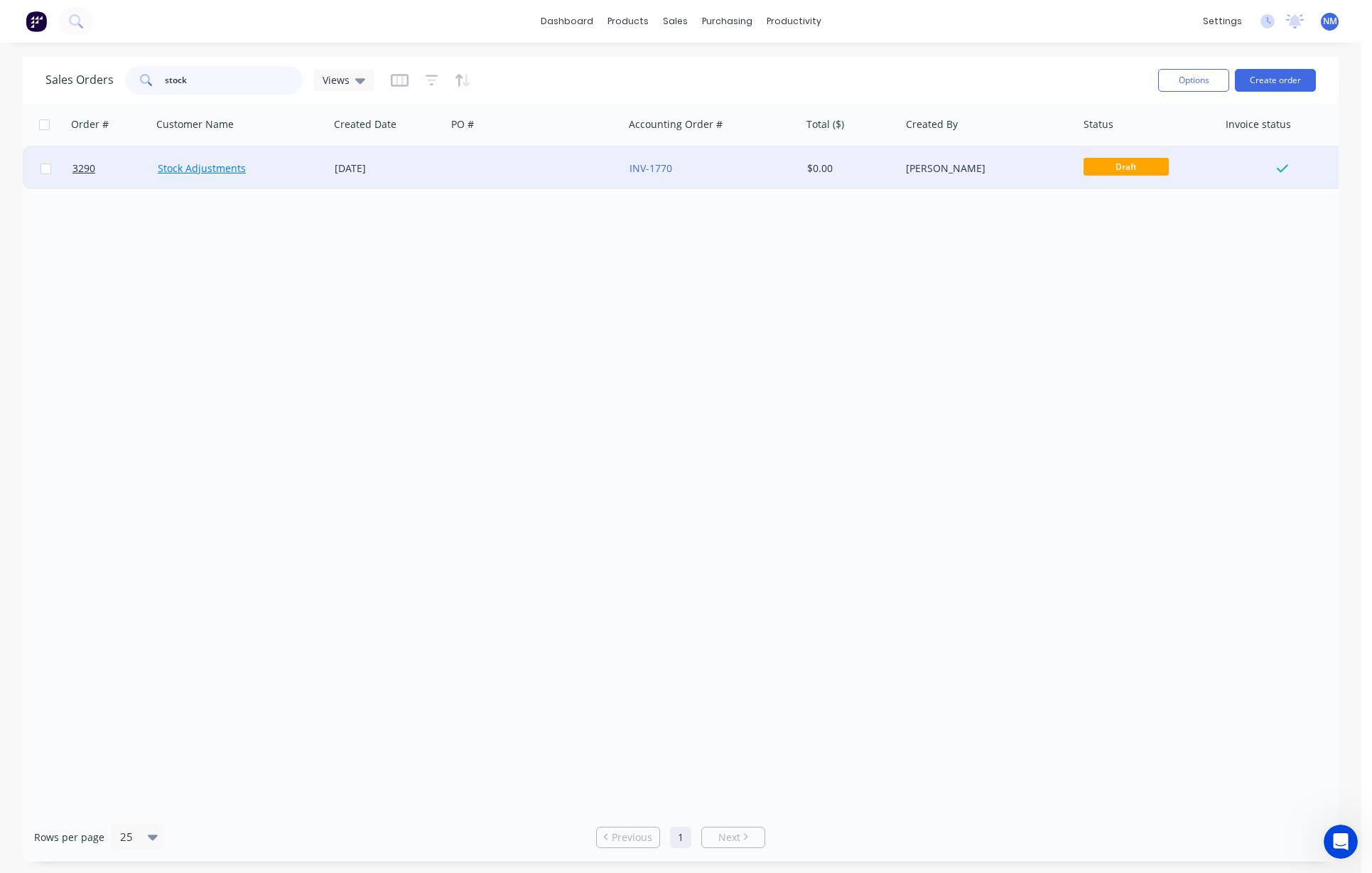
type input "stock"
click at [193, 170] on link "Stock Adjustments" at bounding box center [201, 168] width 88 height 14
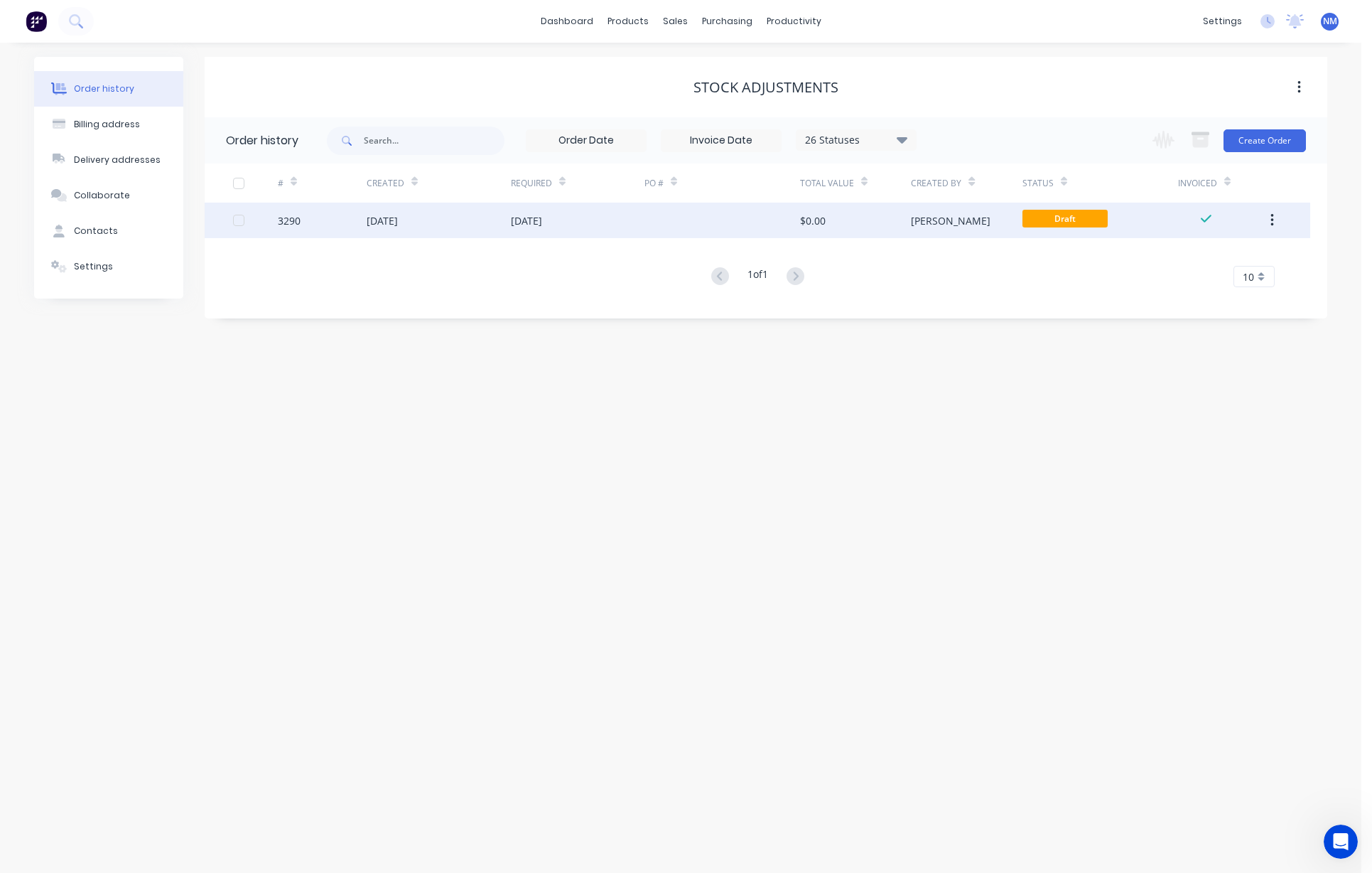
click at [789, 220] on button "button" at bounding box center [1272, 221] width 33 height 25
click at [789, 265] on div "Archive" at bounding box center [1221, 257] width 110 height 20
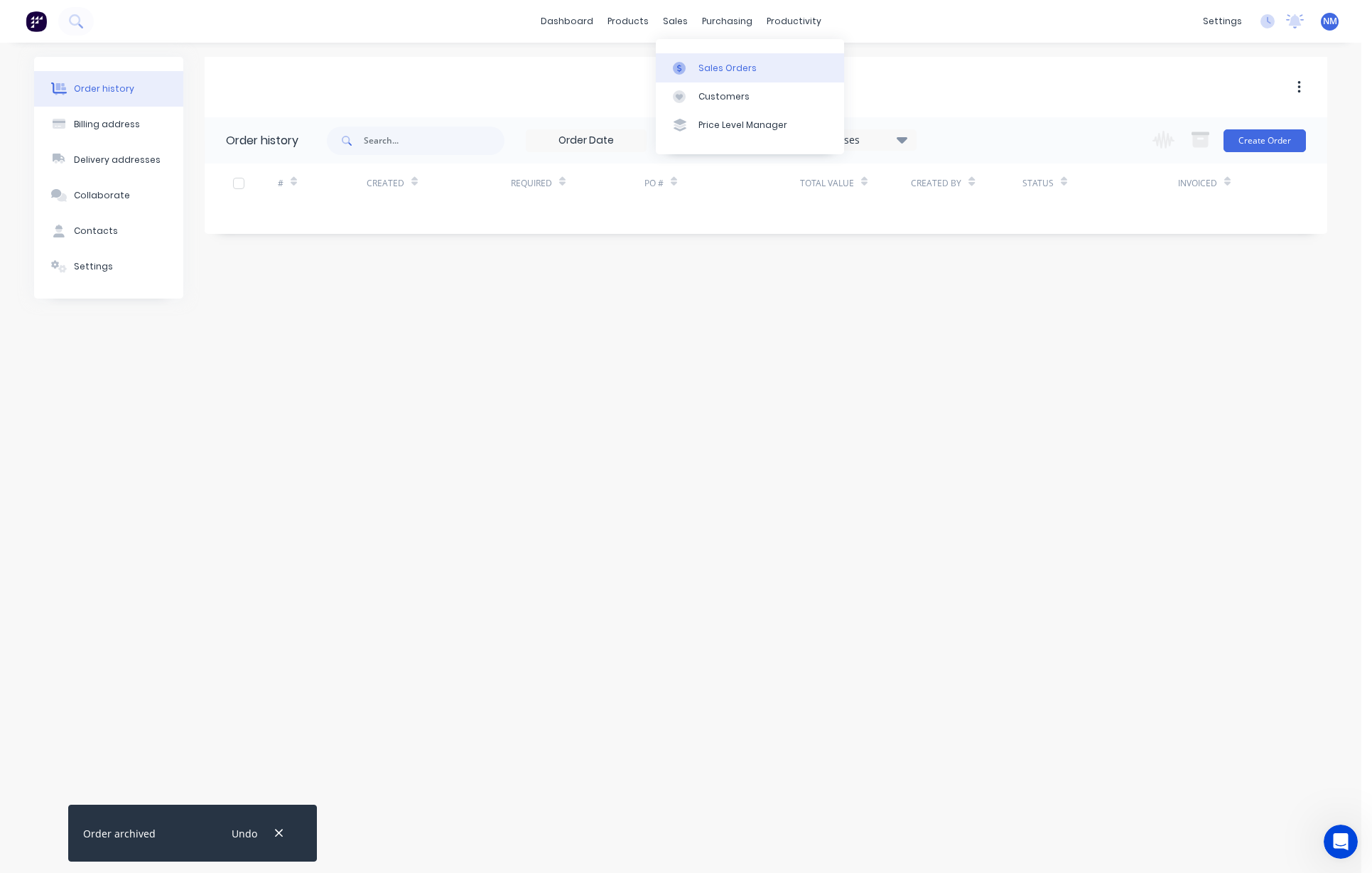
click at [731, 72] on div "Sales Orders" at bounding box center [728, 68] width 58 height 13
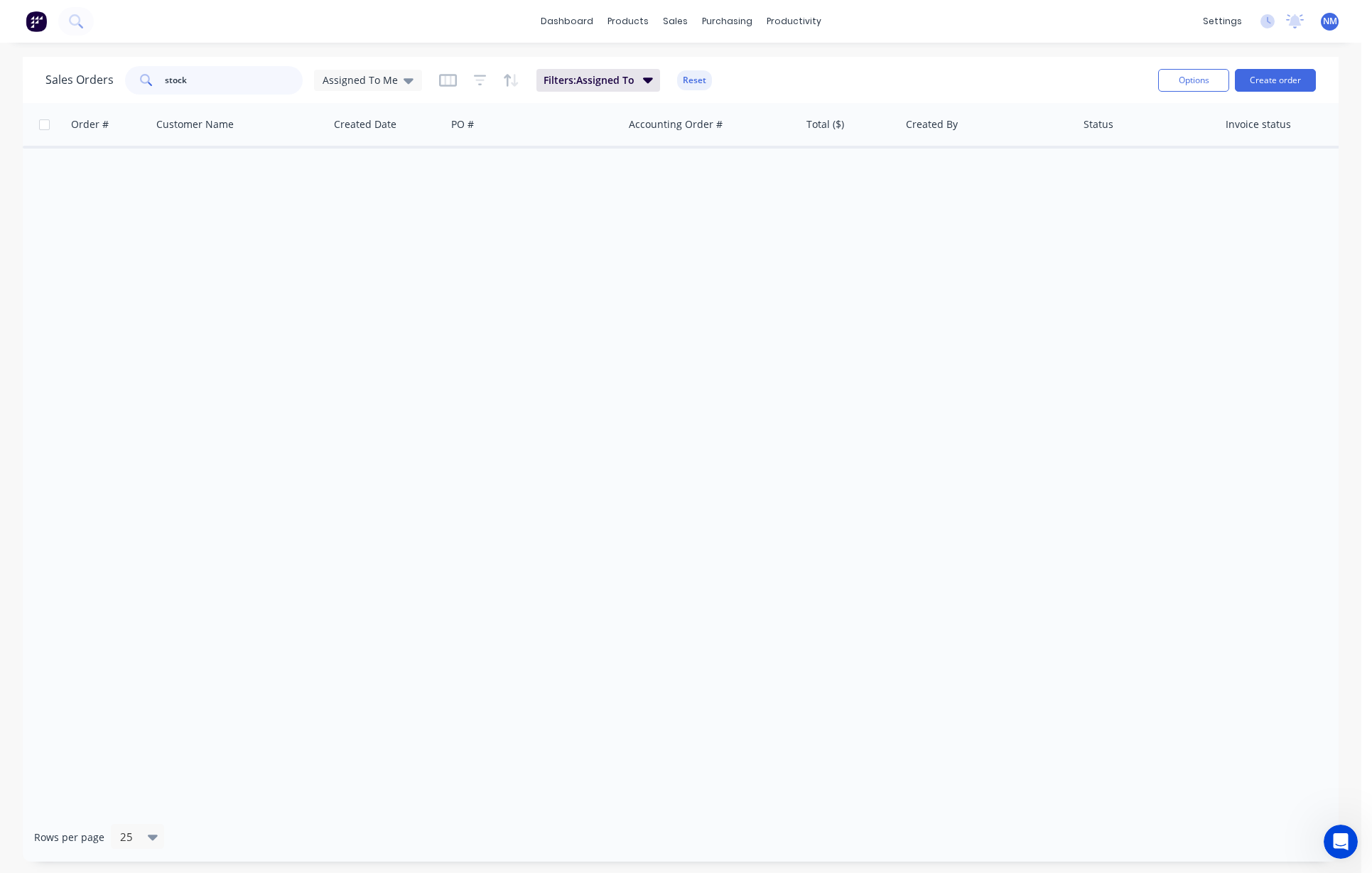
drag, startPoint x: 217, startPoint y: 77, endPoint x: 19, endPoint y: 82, distance: 198.1
click at [19, 82] on div "Sales Orders stock Assigned To Me Filters: Assigned To Reset Options Create ord…" at bounding box center [680, 459] width 1361 height 805
click at [364, 77] on span "Assigned To Me" at bounding box center [360, 80] width 76 height 15
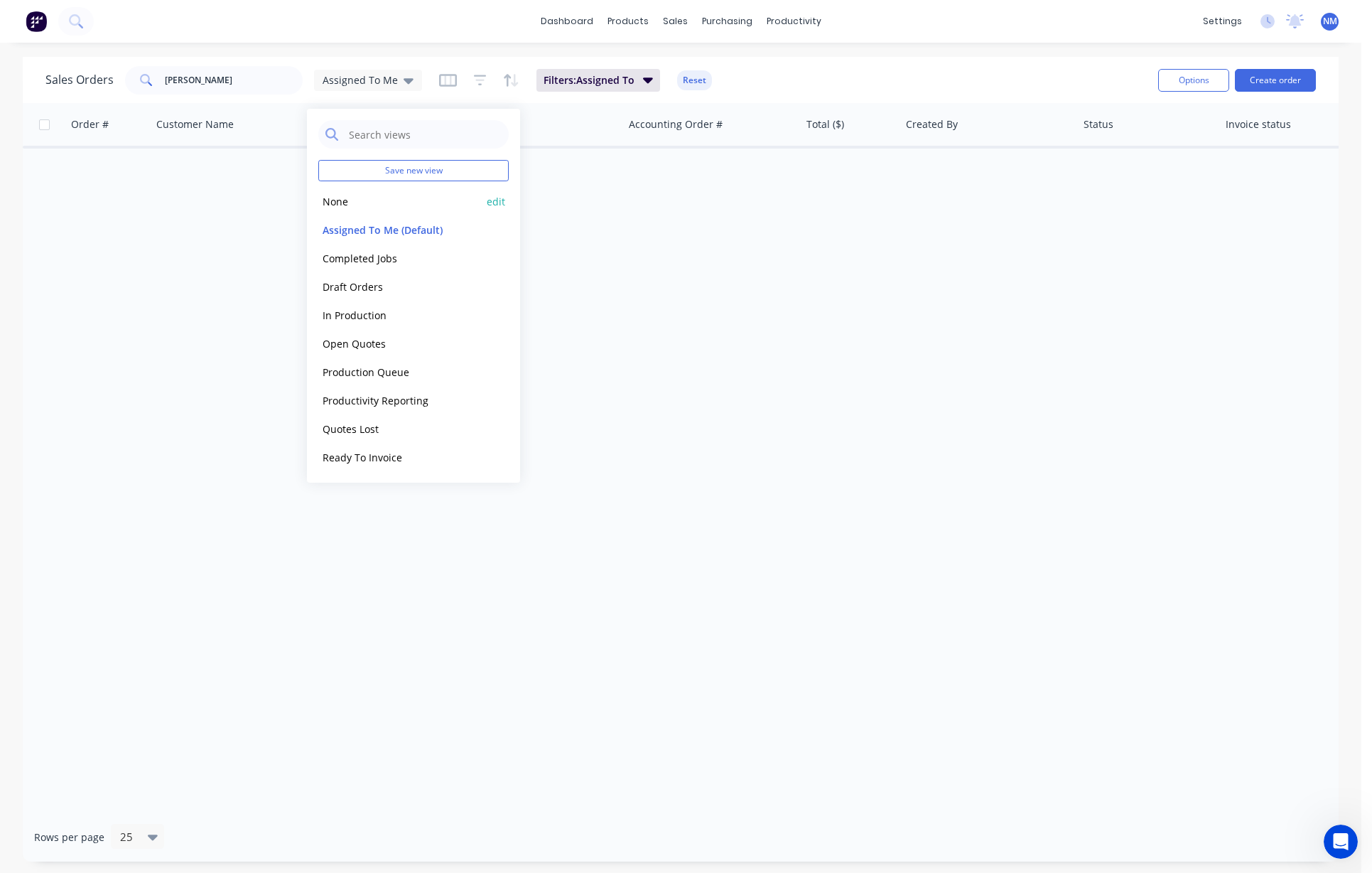
click at [351, 201] on button "None" at bounding box center [399, 201] width 162 height 17
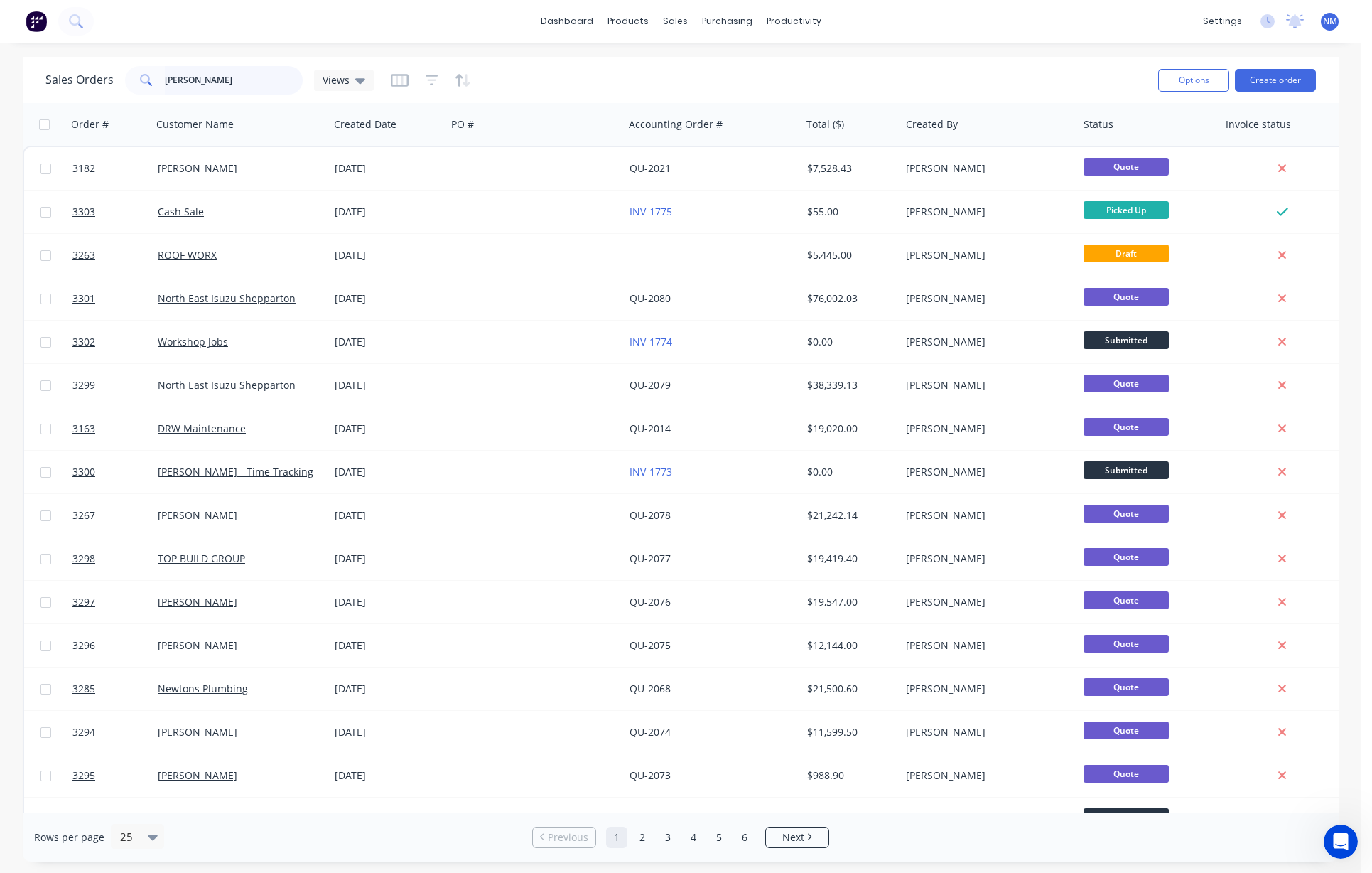
click at [199, 86] on input "[PERSON_NAME]" at bounding box center [234, 80] width 139 height 28
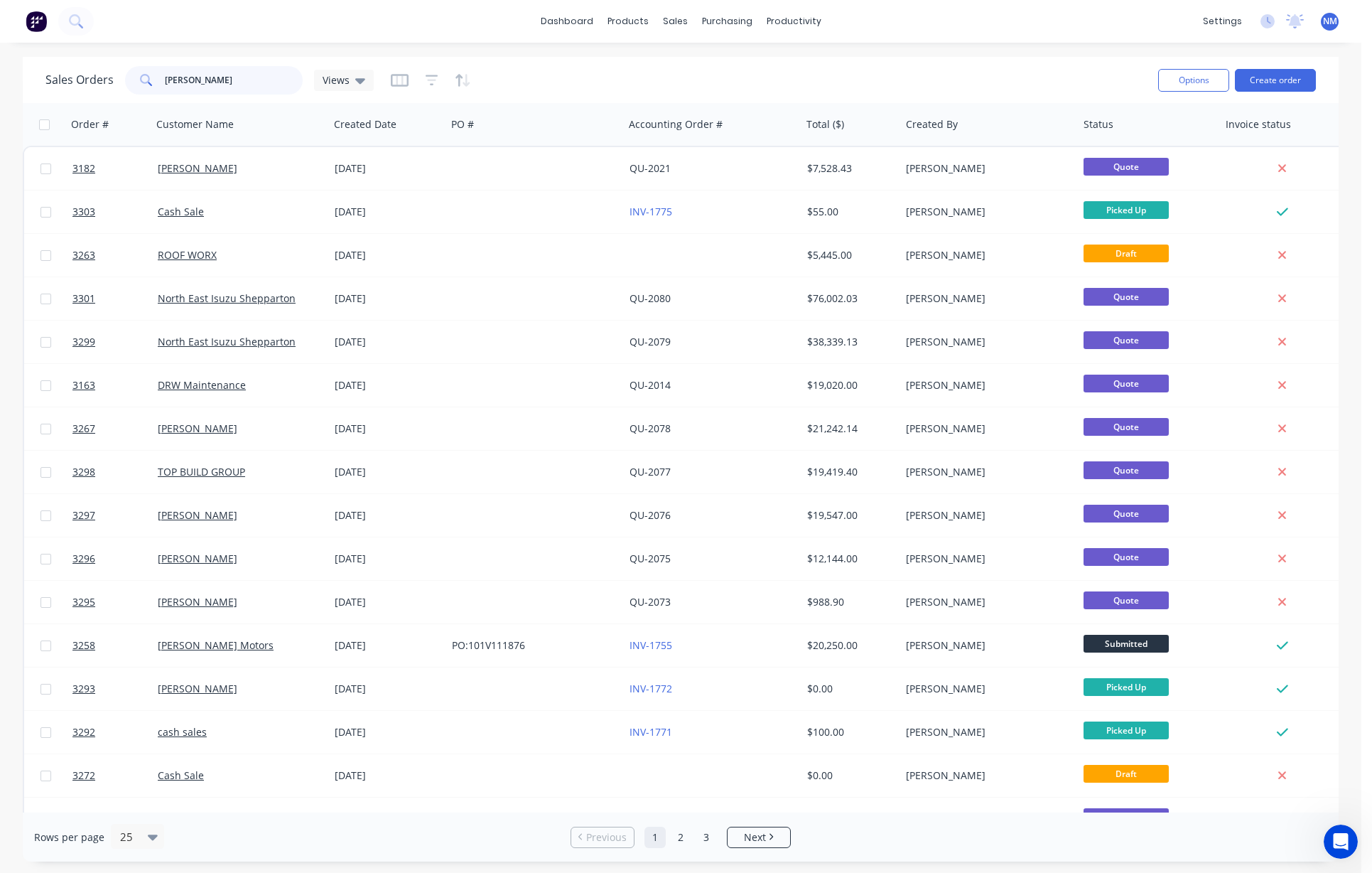
click at [211, 86] on input "[PERSON_NAME]" at bounding box center [234, 80] width 139 height 28
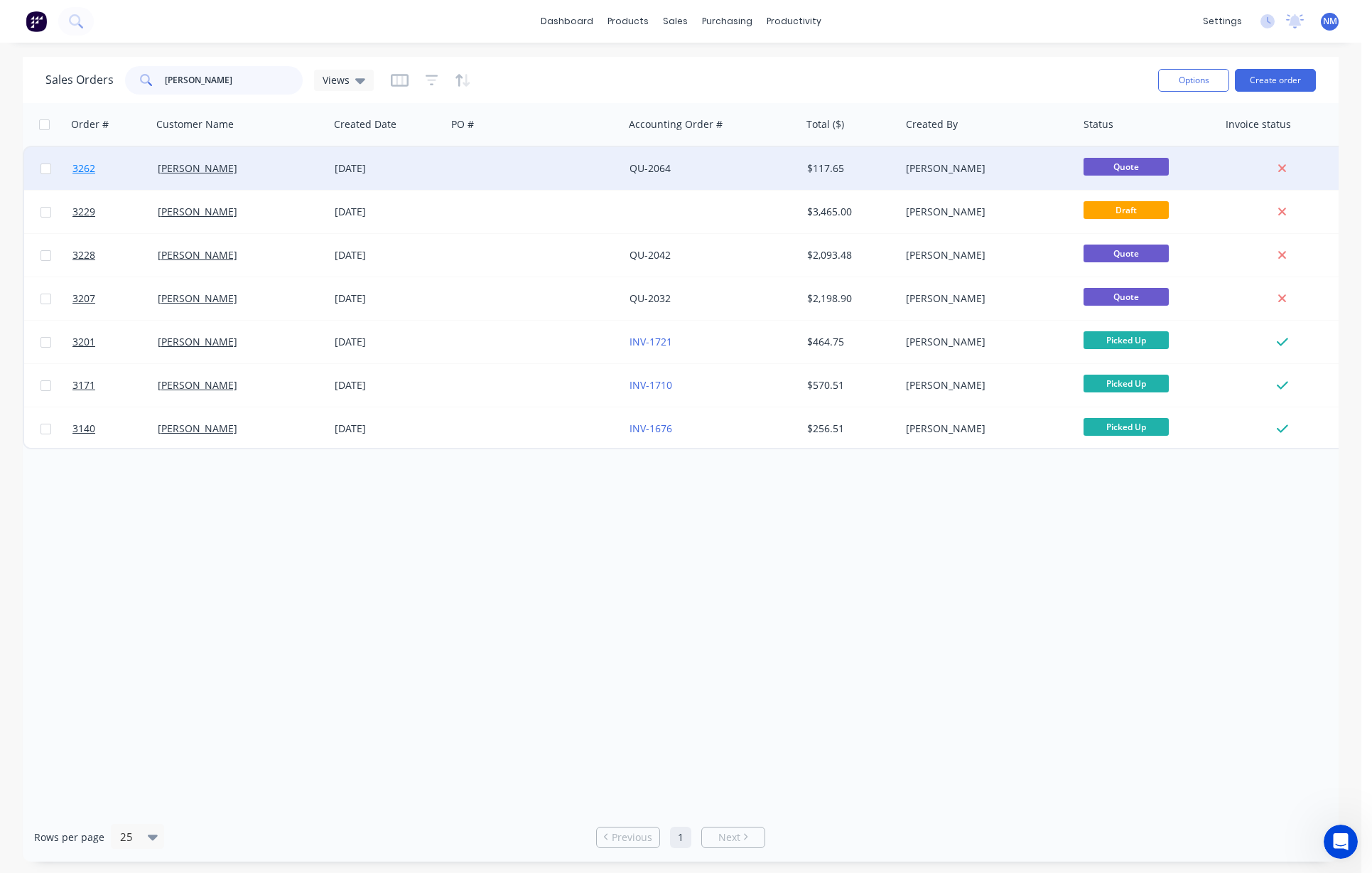
type input "[PERSON_NAME]"
click at [86, 167] on span "3262" at bounding box center [84, 168] width 22 height 15
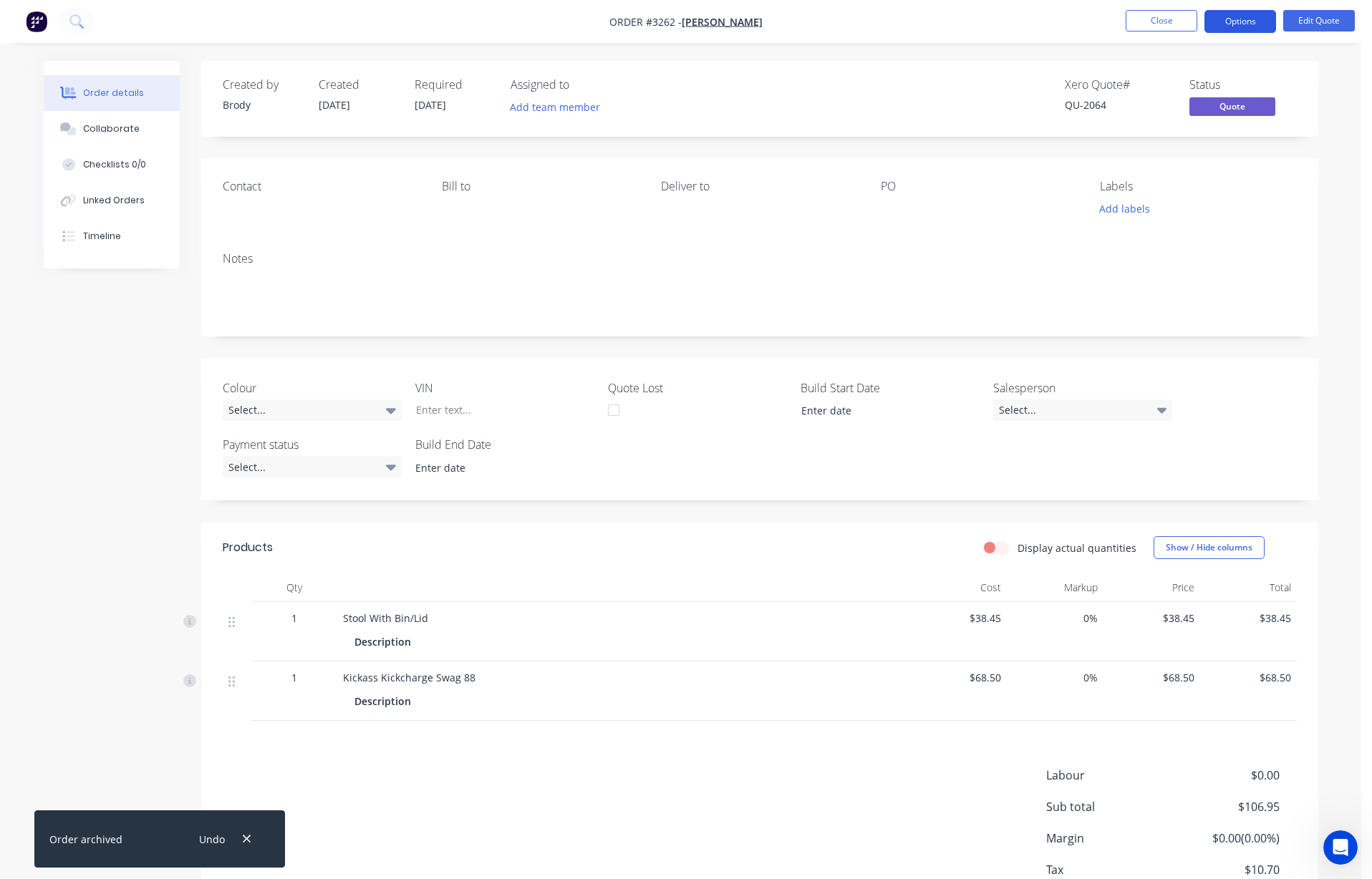
click at [795, 25] on button "Options" at bounding box center [1240, 21] width 71 height 23
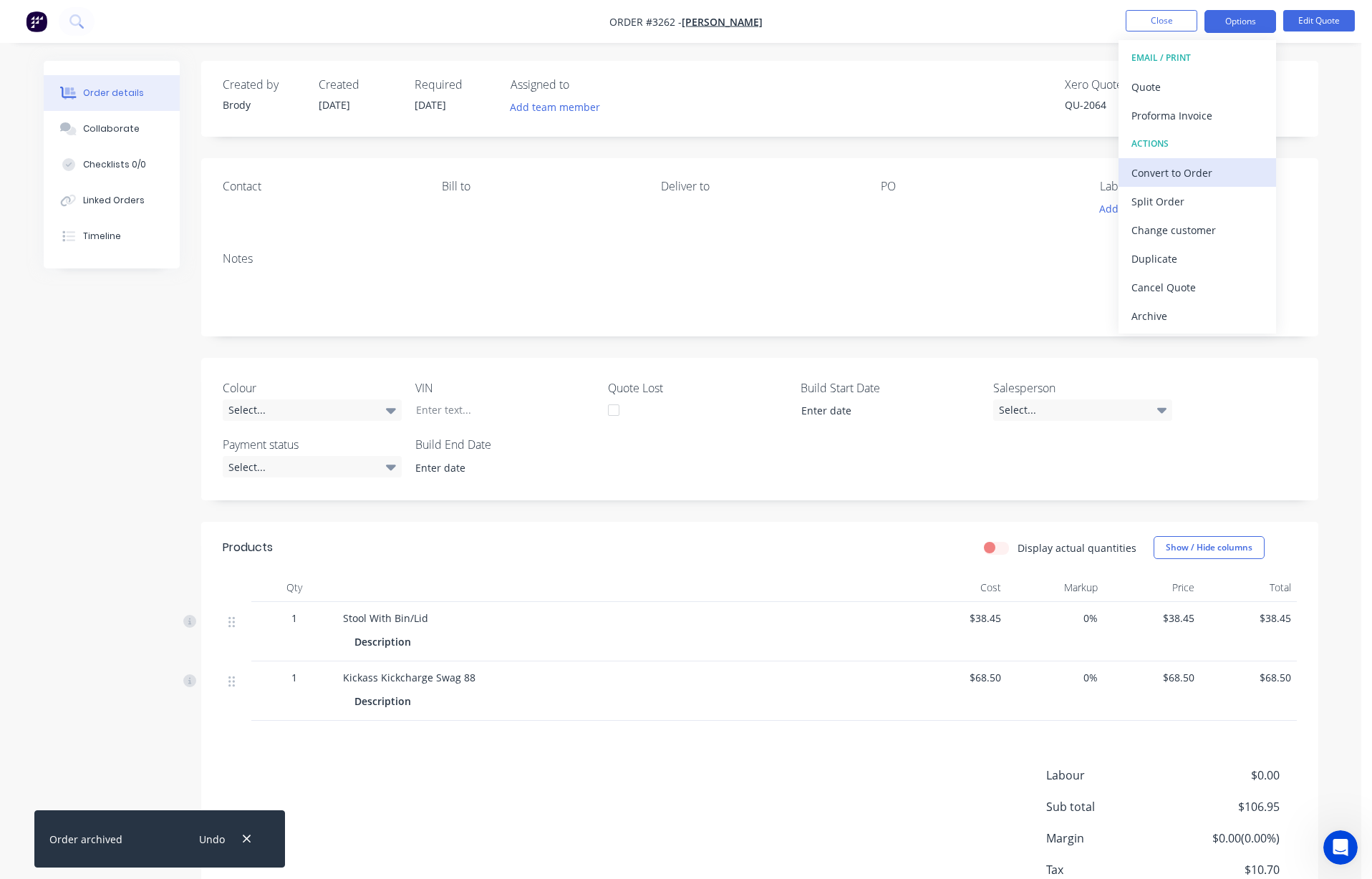
click at [795, 177] on div "Convert to Order" at bounding box center [1197, 172] width 132 height 21
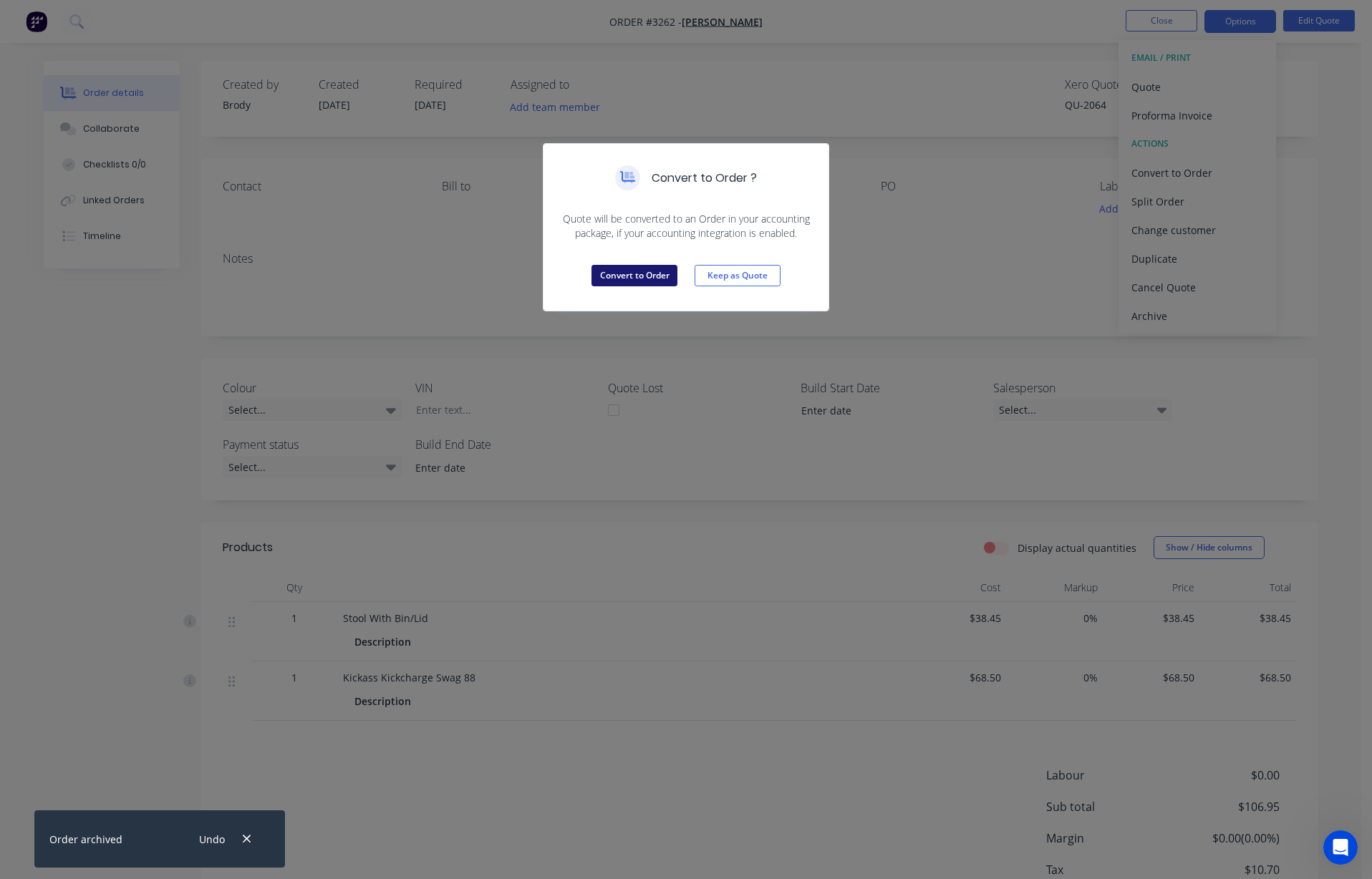
click at [649, 277] on button "Convert to Order" at bounding box center [635, 276] width 86 height 22
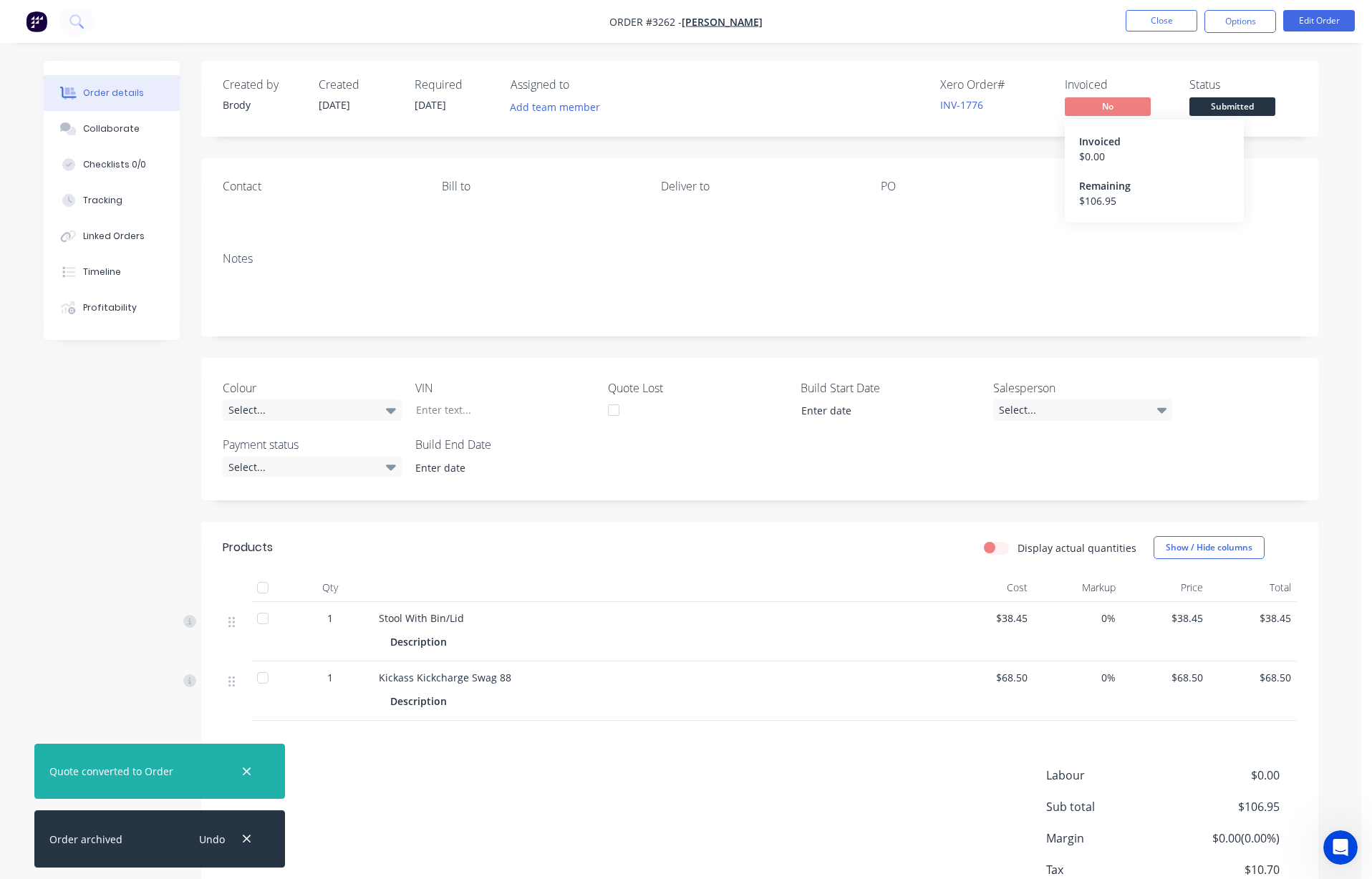
click at [795, 113] on span "No" at bounding box center [1108, 106] width 86 height 18
click at [795, 21] on button "Options" at bounding box center [1240, 21] width 71 height 23
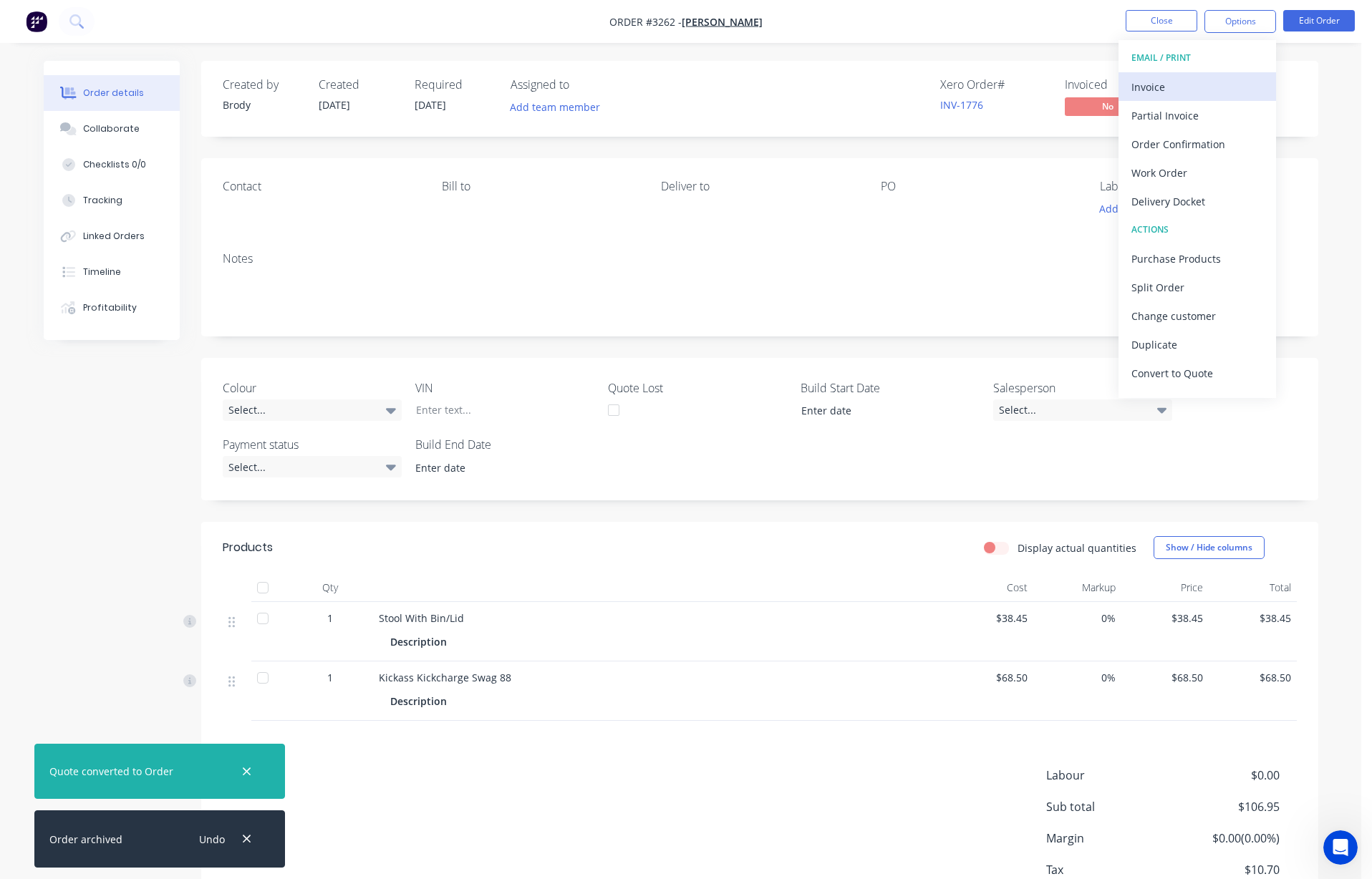
click at [795, 86] on div "Invoice" at bounding box center [1197, 86] width 132 height 21
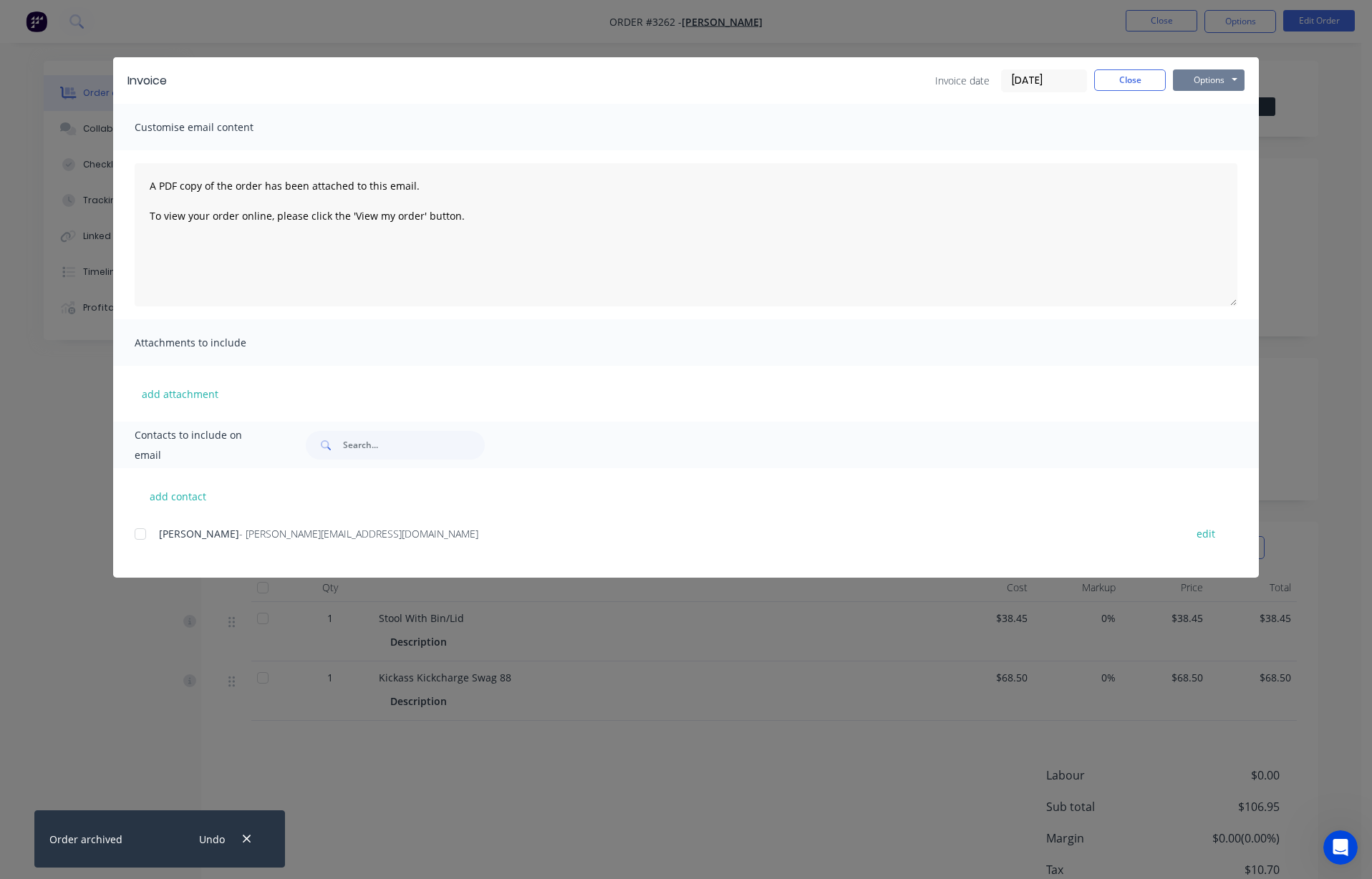
click at [795, 73] on button "Options" at bounding box center [1208, 80] width 71 height 22
click at [795, 129] on button "Print" at bounding box center [1219, 129] width 92 height 23
click at [795, 86] on button "Close" at bounding box center [1129, 80] width 71 height 22
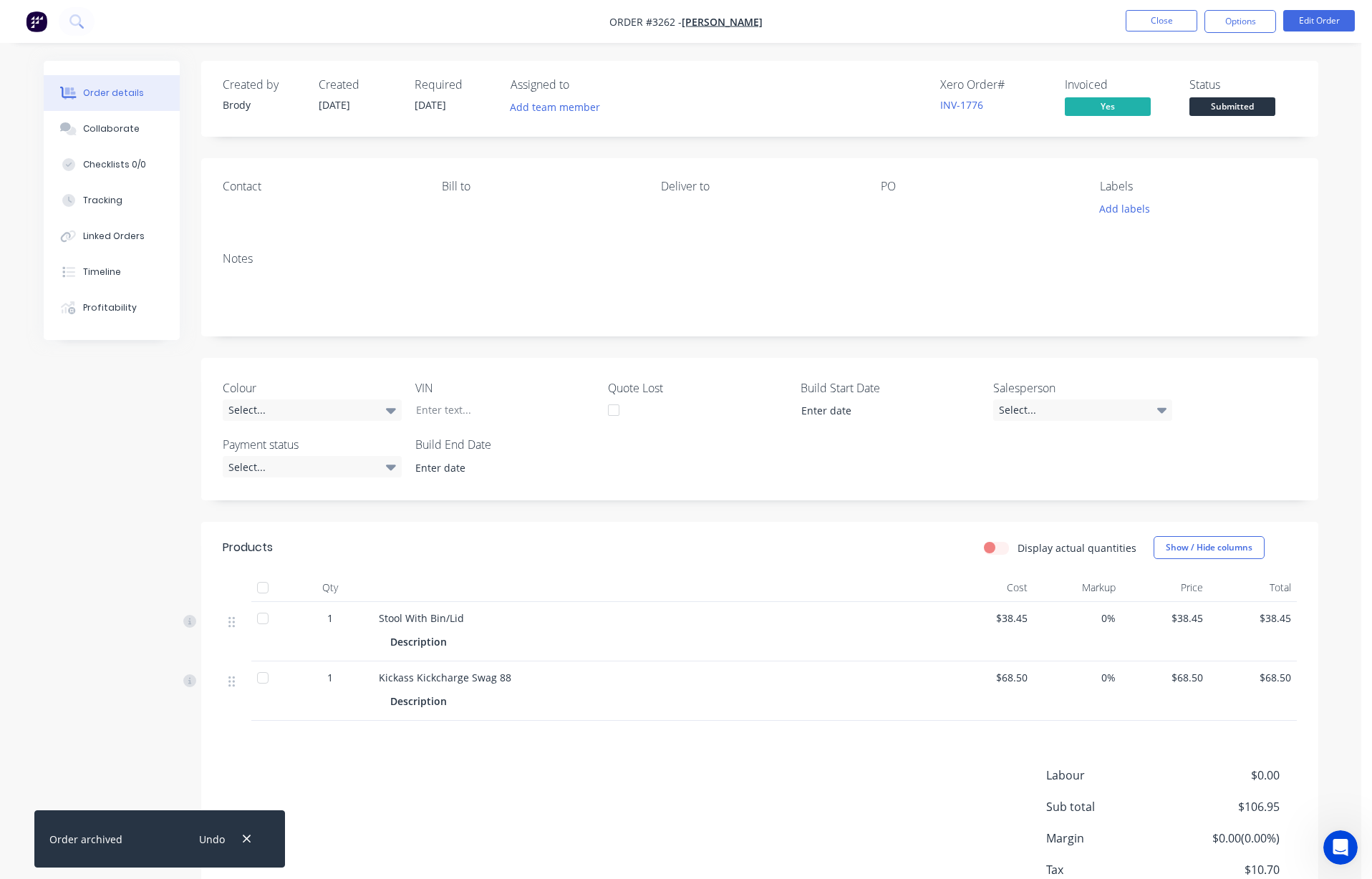
click at [795, 111] on span "Submitted" at bounding box center [1233, 106] width 86 height 18
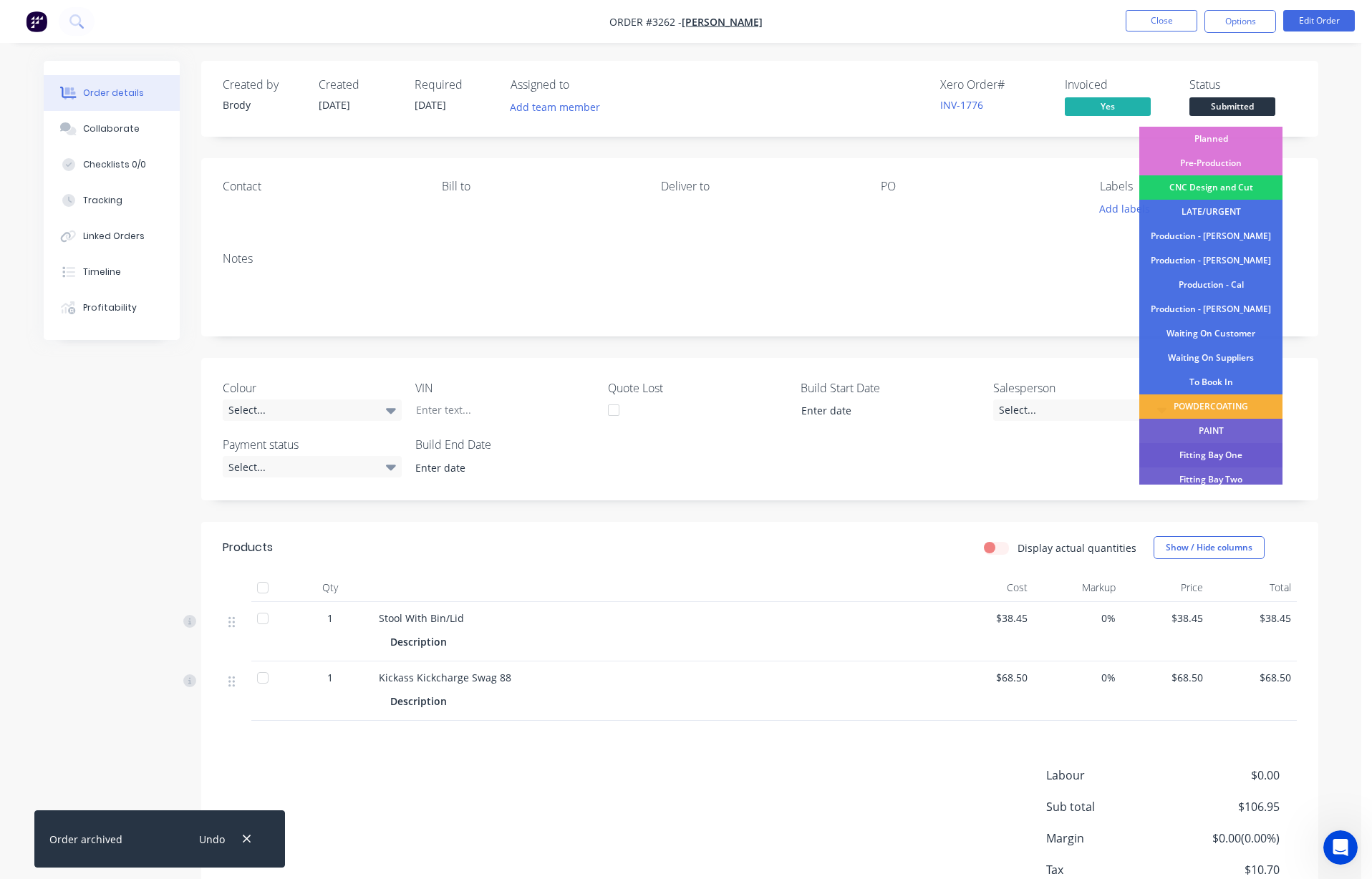
scroll to position [129, 0]
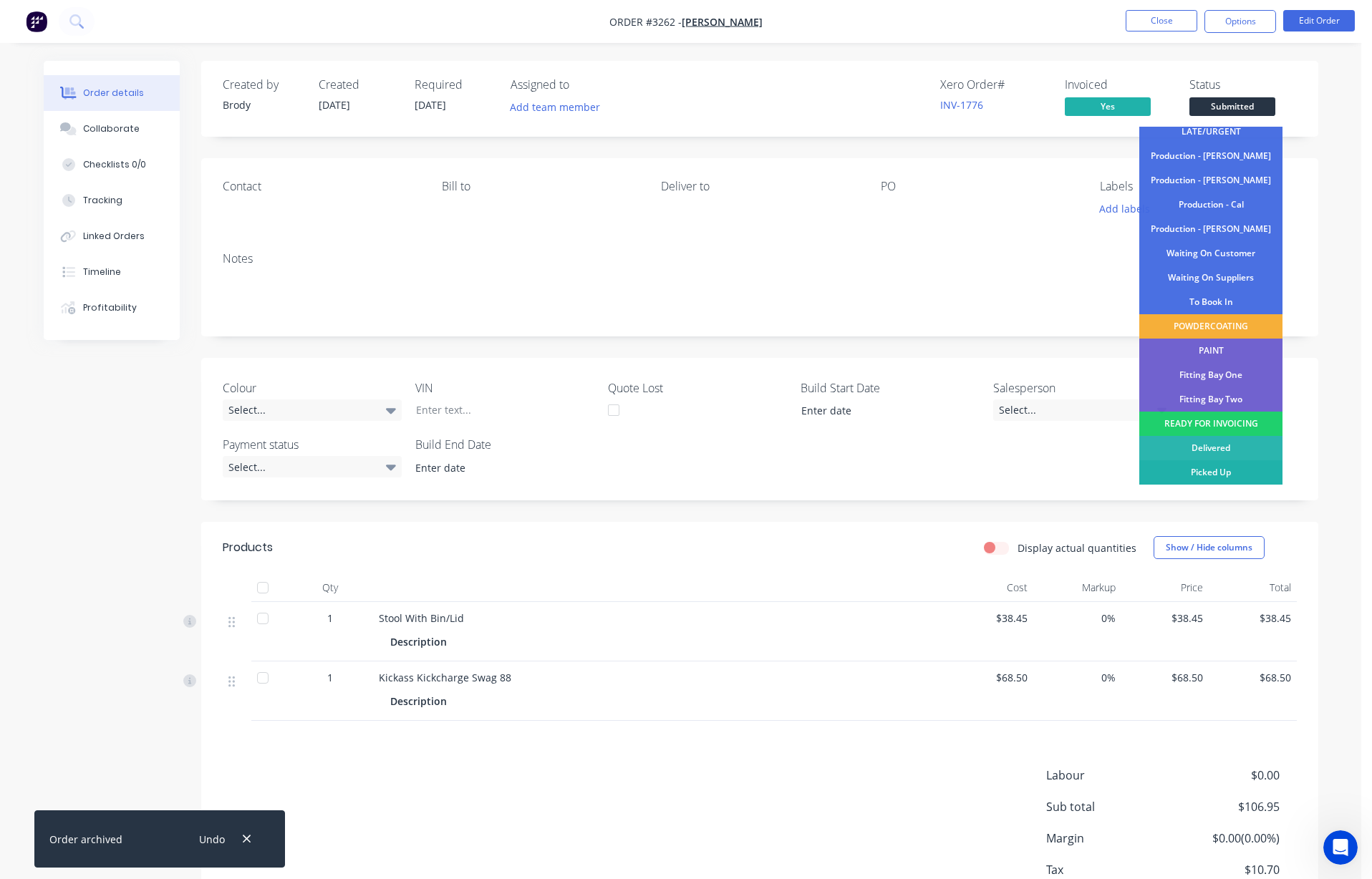
click at [795, 479] on div "Picked Up" at bounding box center [1210, 472] width 143 height 24
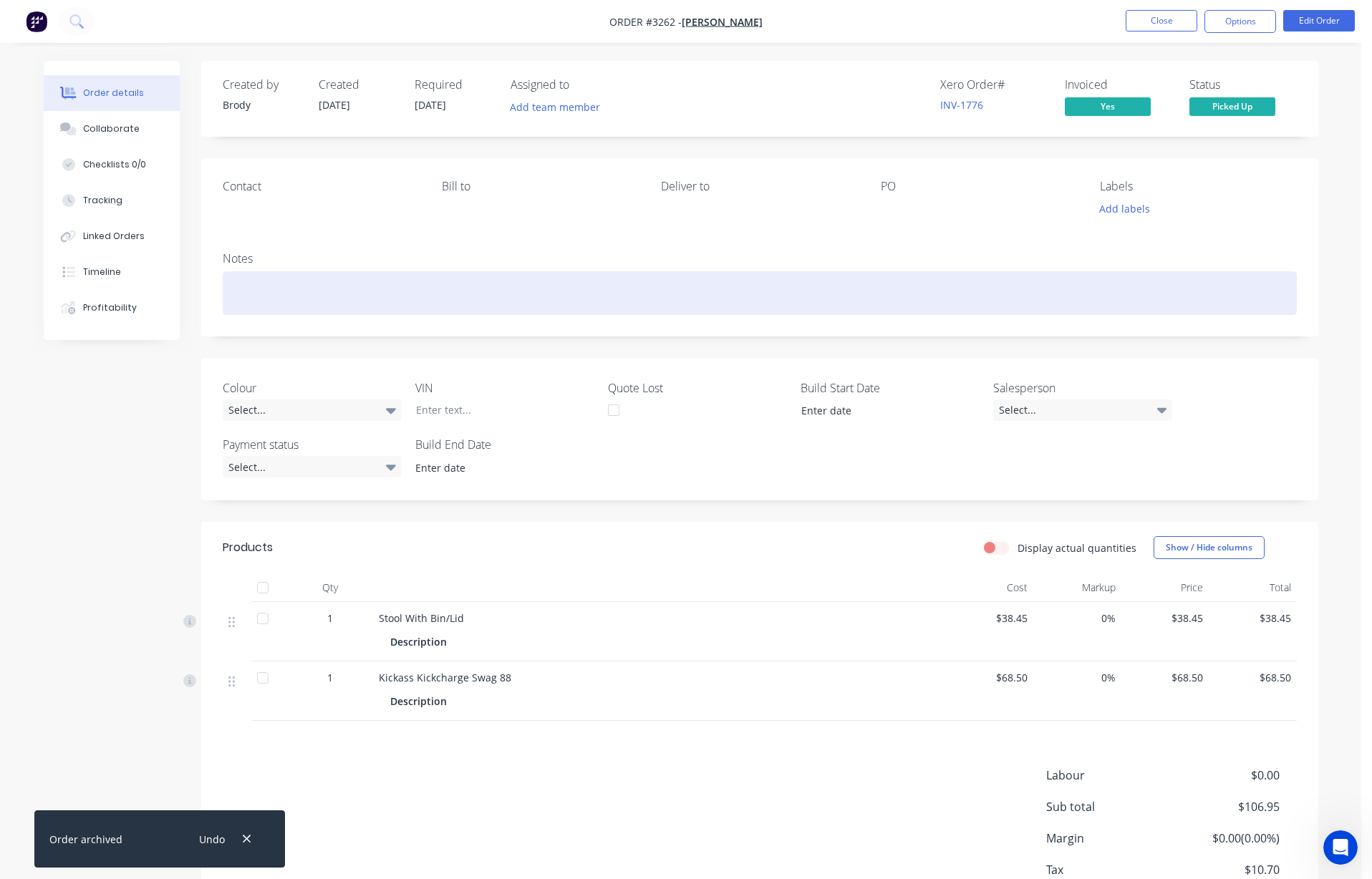
click at [795, 283] on div at bounding box center [759, 293] width 1074 height 44
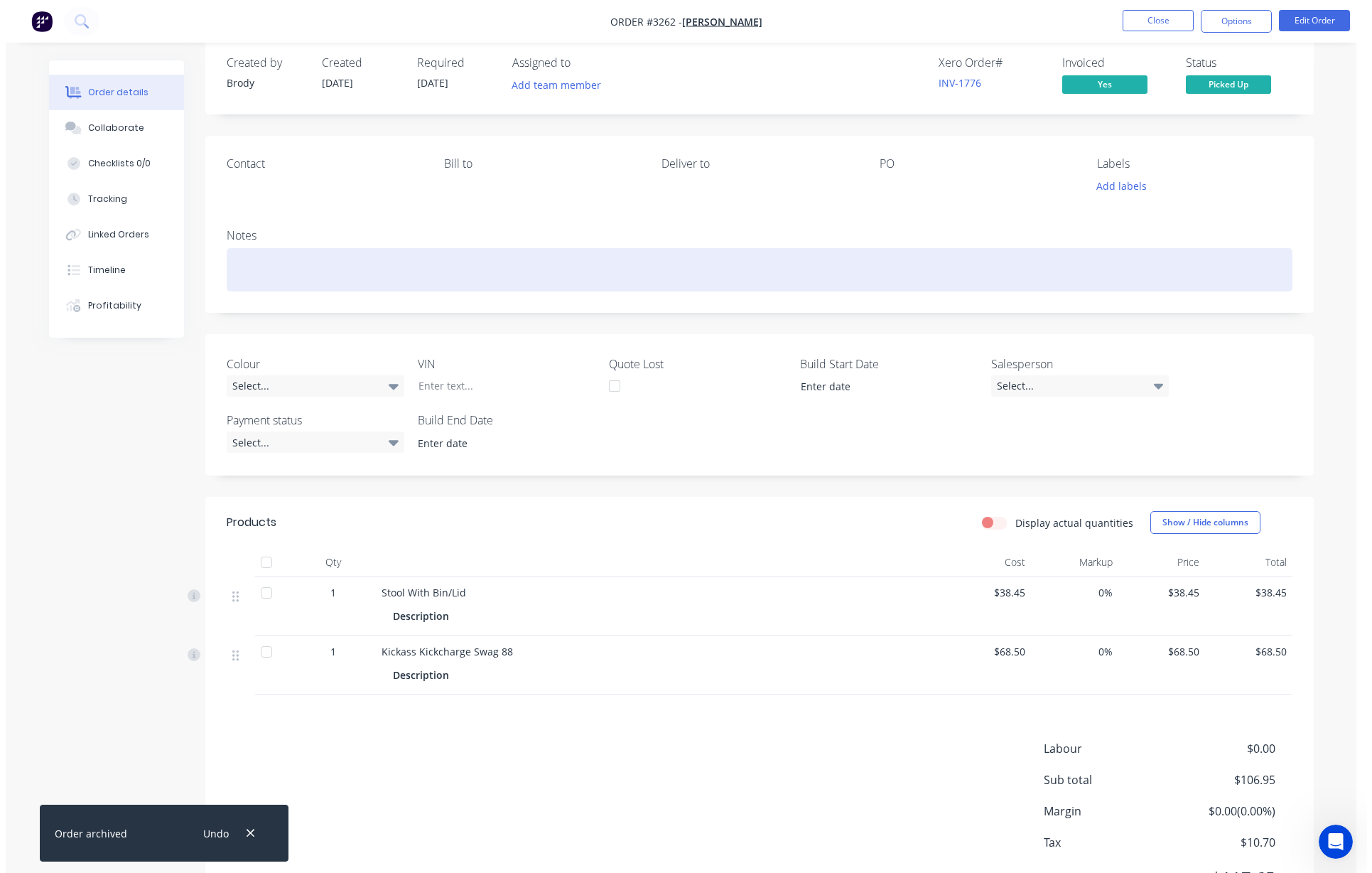
scroll to position [0, 0]
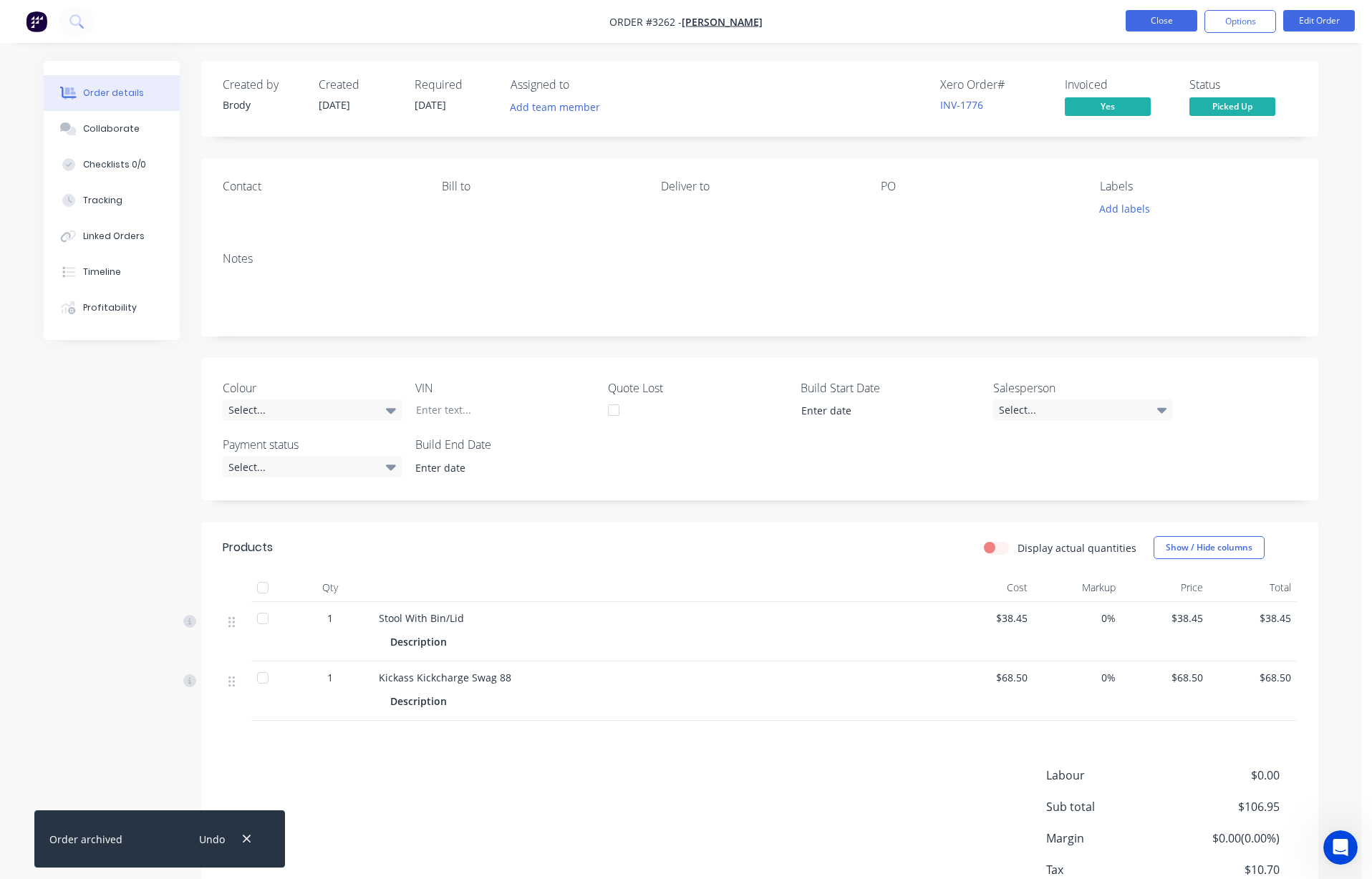
click at [795, 16] on button "Close" at bounding box center [1160, 21] width 71 height 22
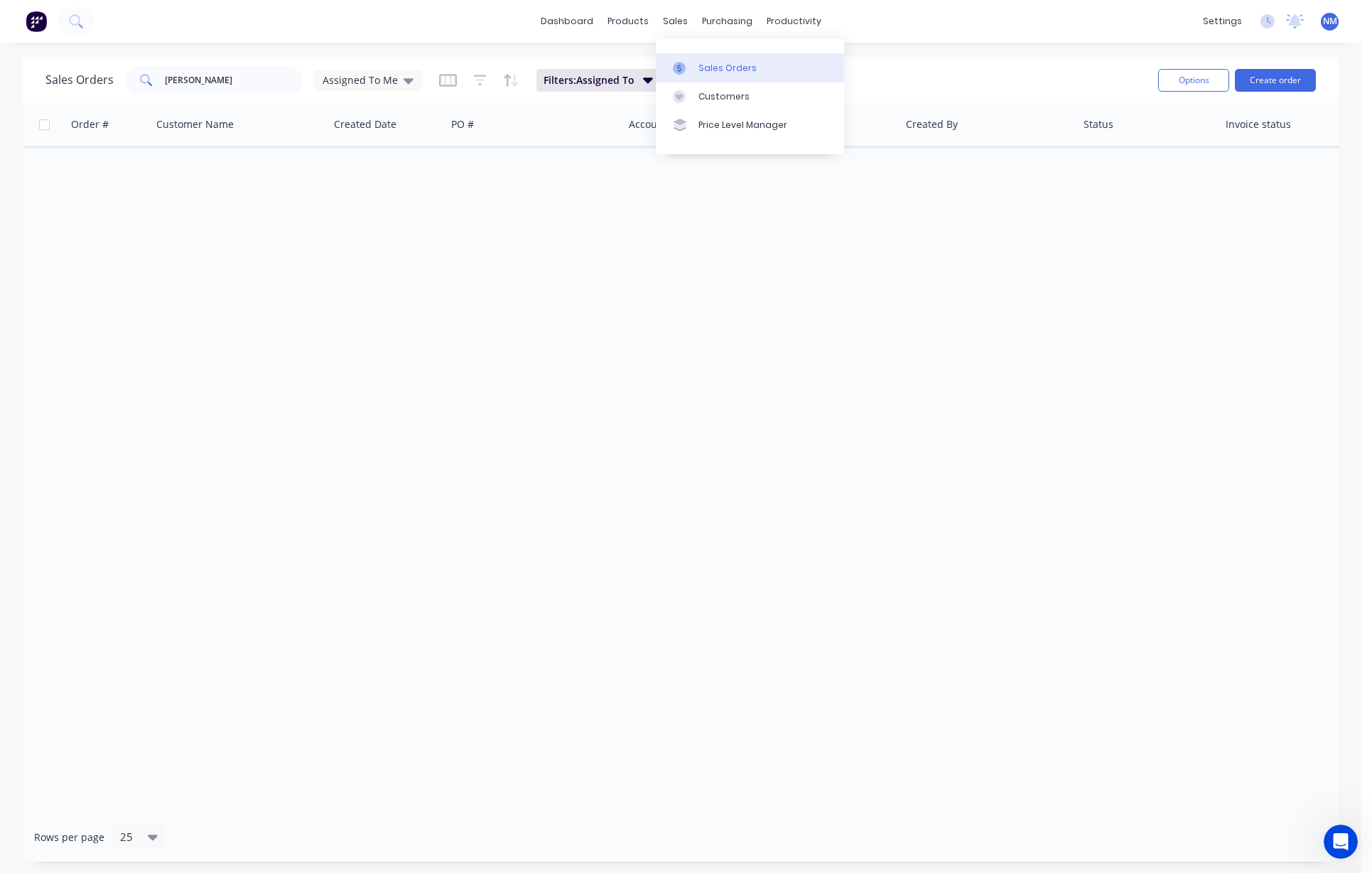
click at [718, 70] on div "Sales Orders" at bounding box center [728, 68] width 58 height 13
click at [666, 62] on div "Product Catalogue" at bounding box center [690, 68] width 88 height 13
